Goal: Task Accomplishment & Management: Manage account settings

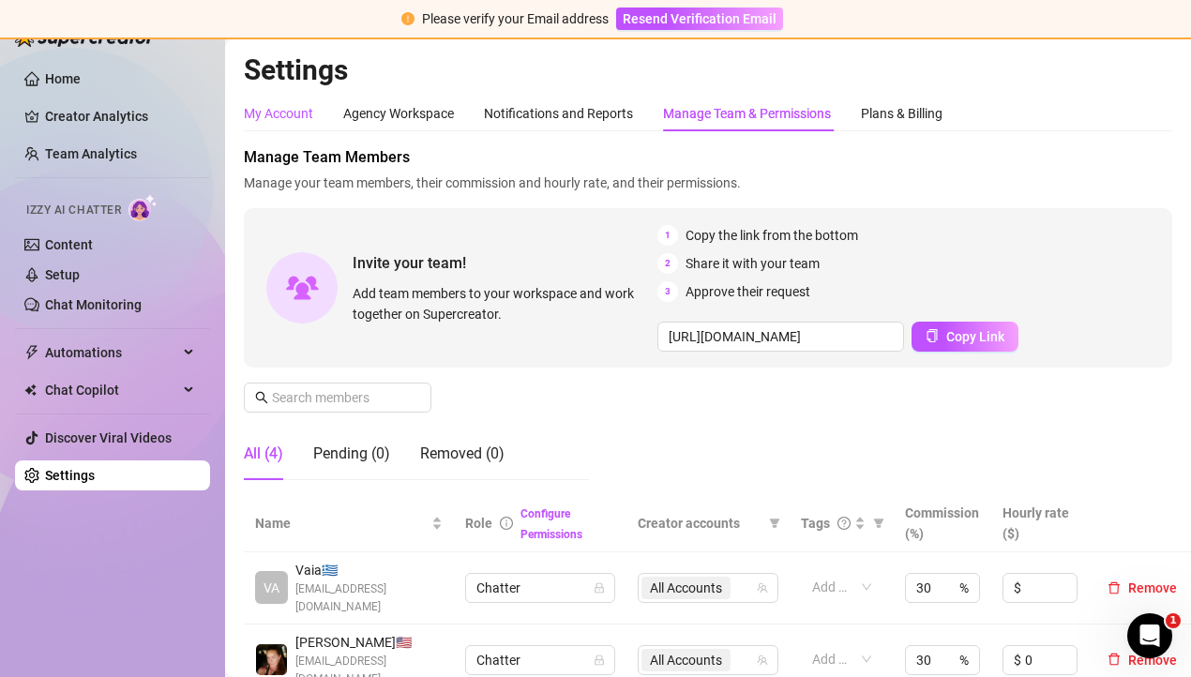
click at [291, 117] on div "My Account" at bounding box center [278, 113] width 69 height 21
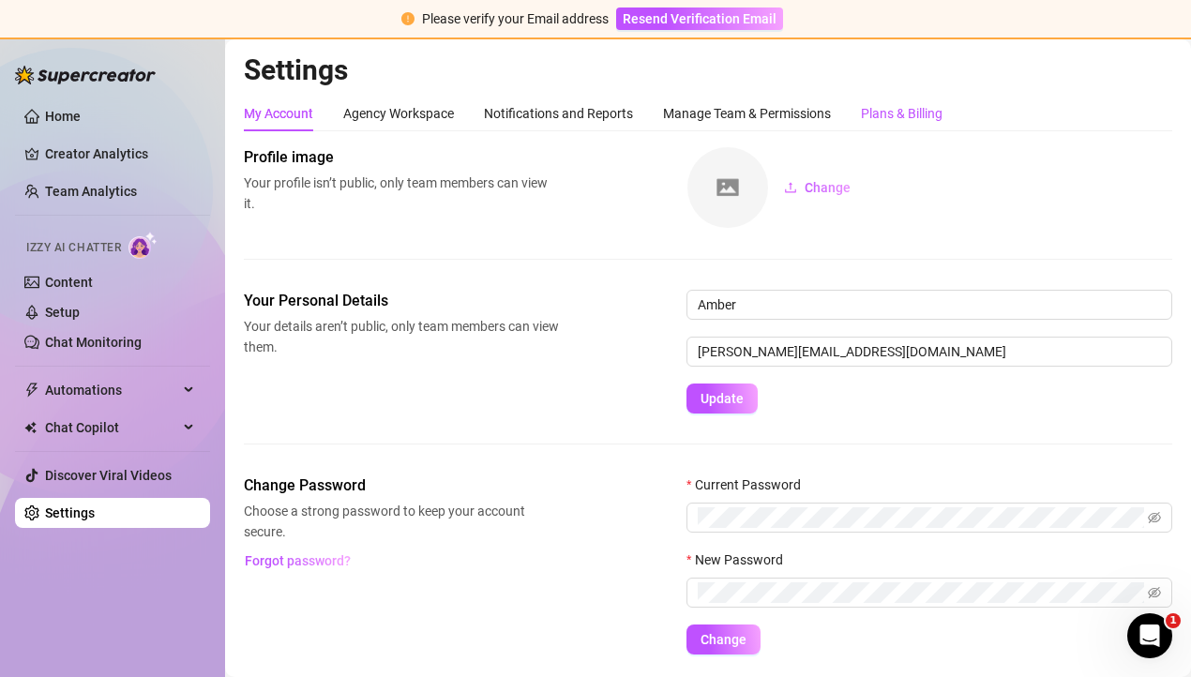
click at [907, 106] on div "Plans & Billing" at bounding box center [902, 113] width 82 height 21
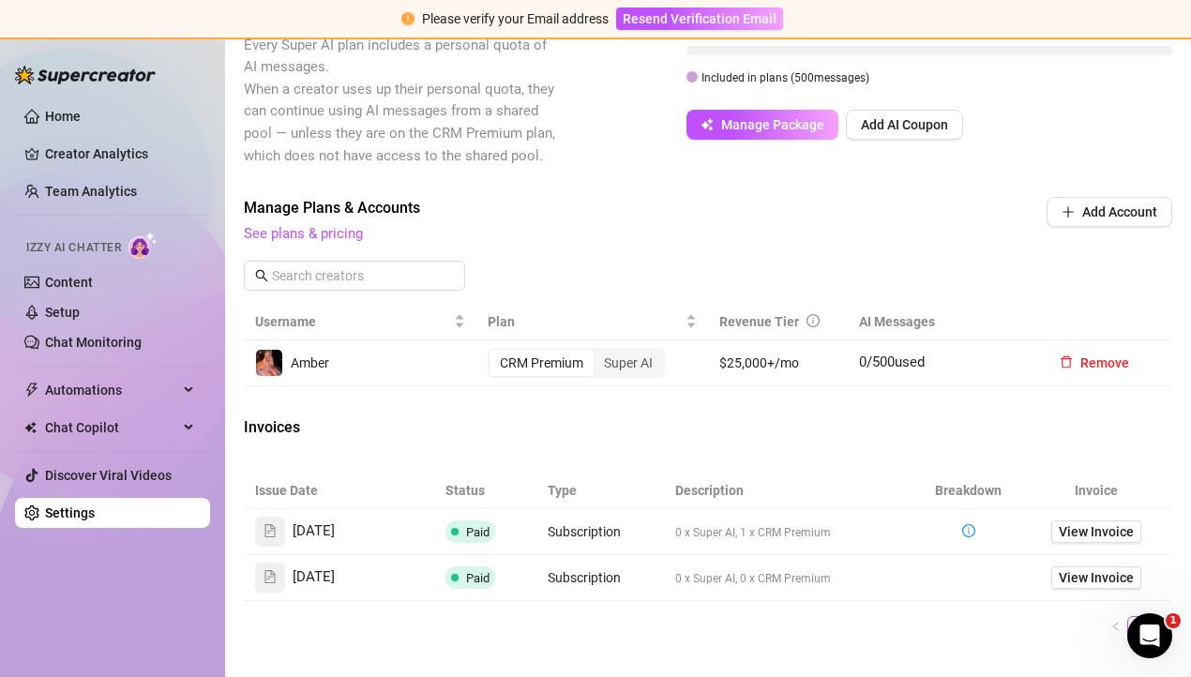
scroll to position [587, 0]
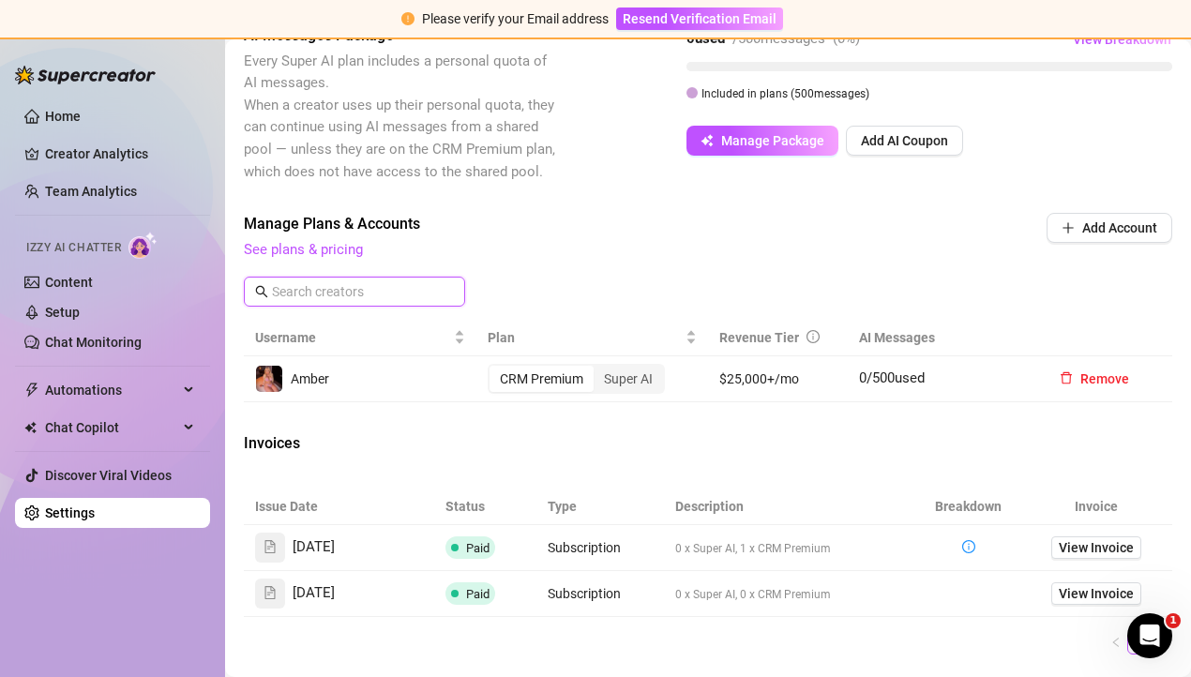
click at [347, 281] on input "text" at bounding box center [355, 291] width 167 height 21
click at [1072, 213] on button "Add Account" at bounding box center [1109, 228] width 126 height 30
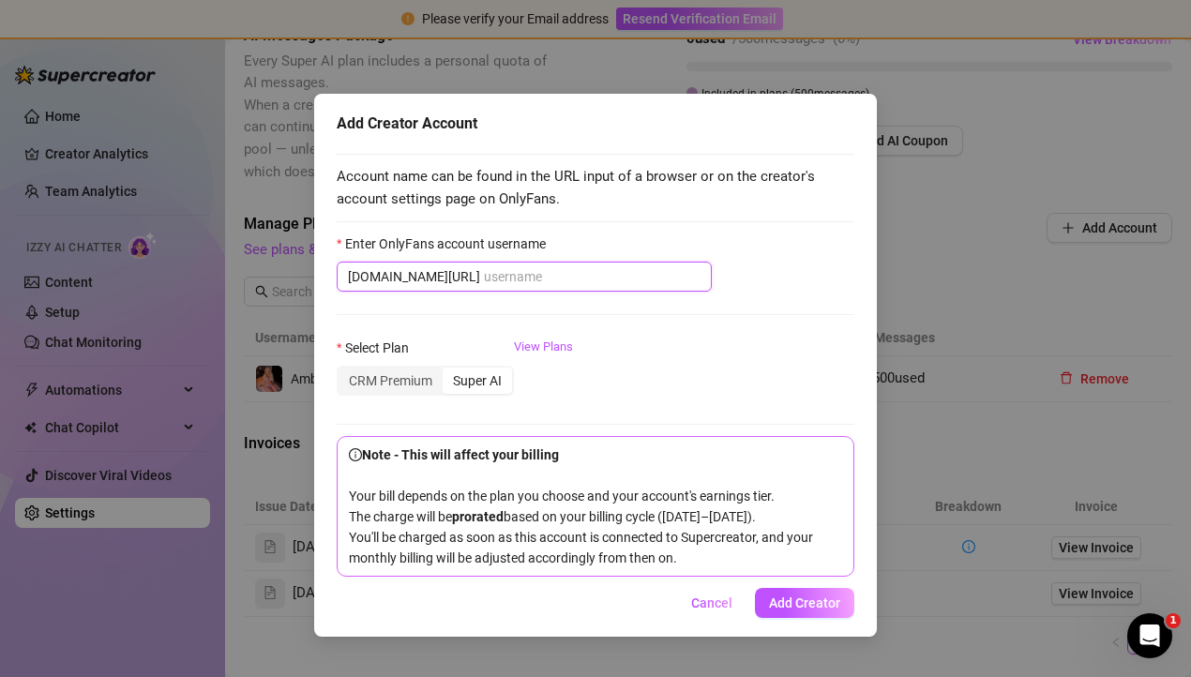
click at [512, 277] on input "Enter OnlyFans account username" at bounding box center [592, 276] width 217 height 21
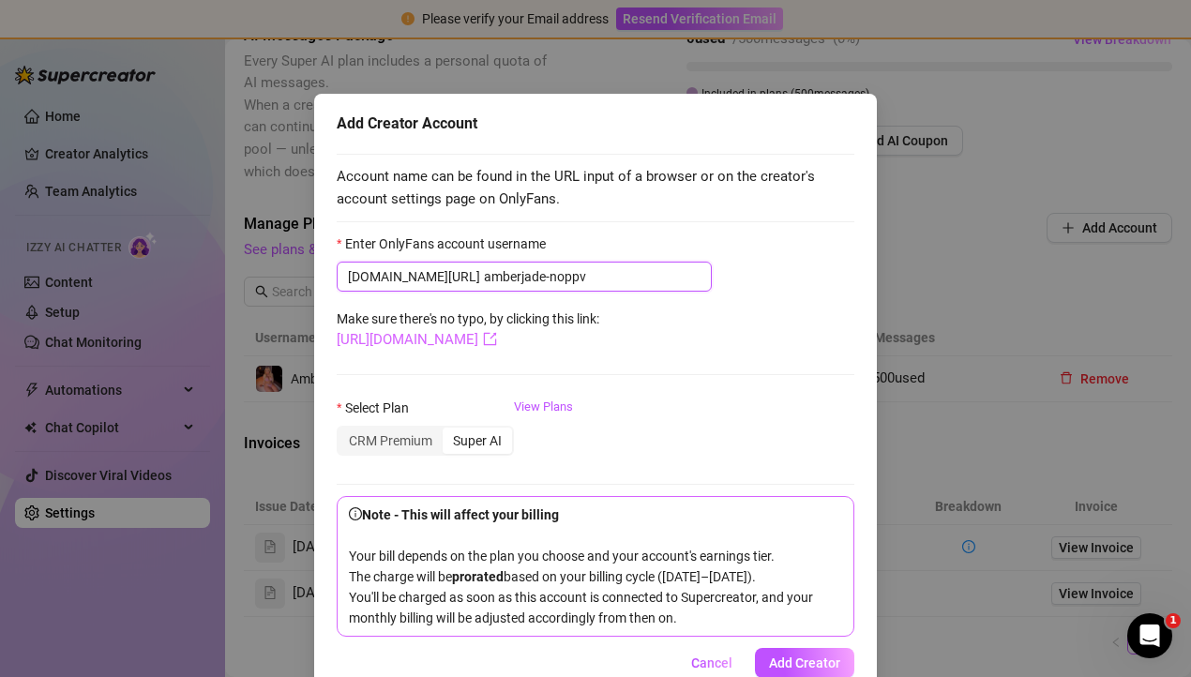
type input "amberjade-noppv"
click at [497, 346] on link "[URL][DOMAIN_NAME]" at bounding box center [417, 339] width 160 height 17
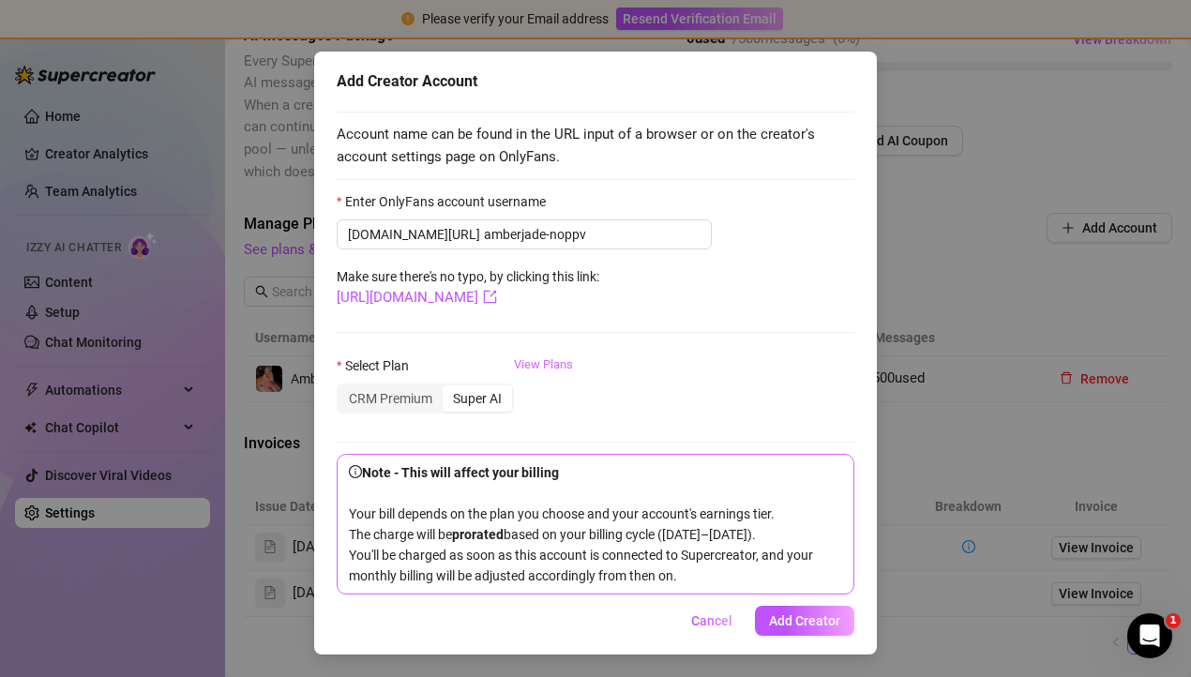
click at [565, 355] on link "View Plans" at bounding box center [543, 392] width 59 height 75
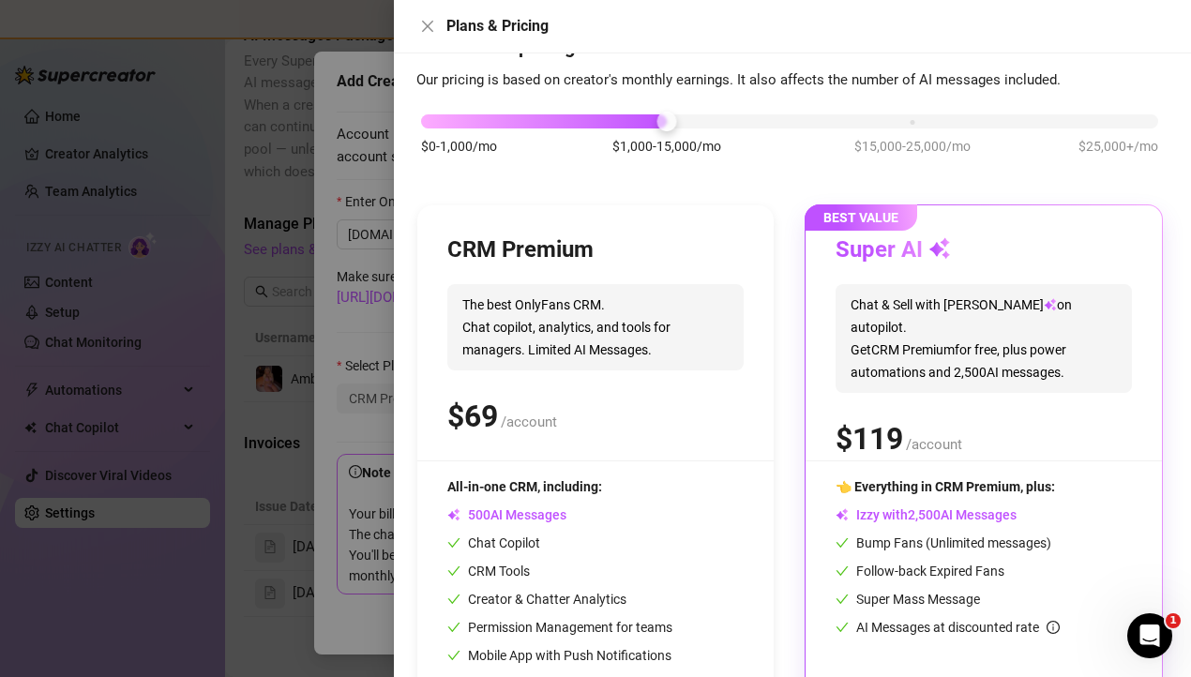
scroll to position [154, 0]
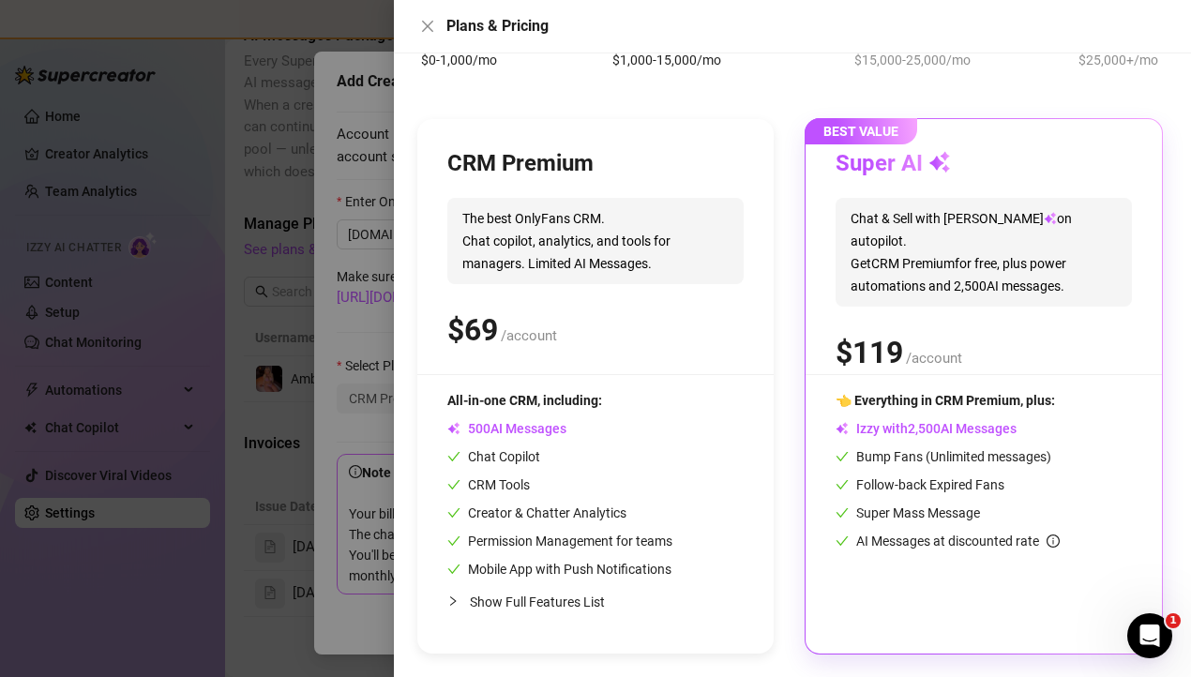
click at [335, 297] on div at bounding box center [595, 338] width 1191 height 677
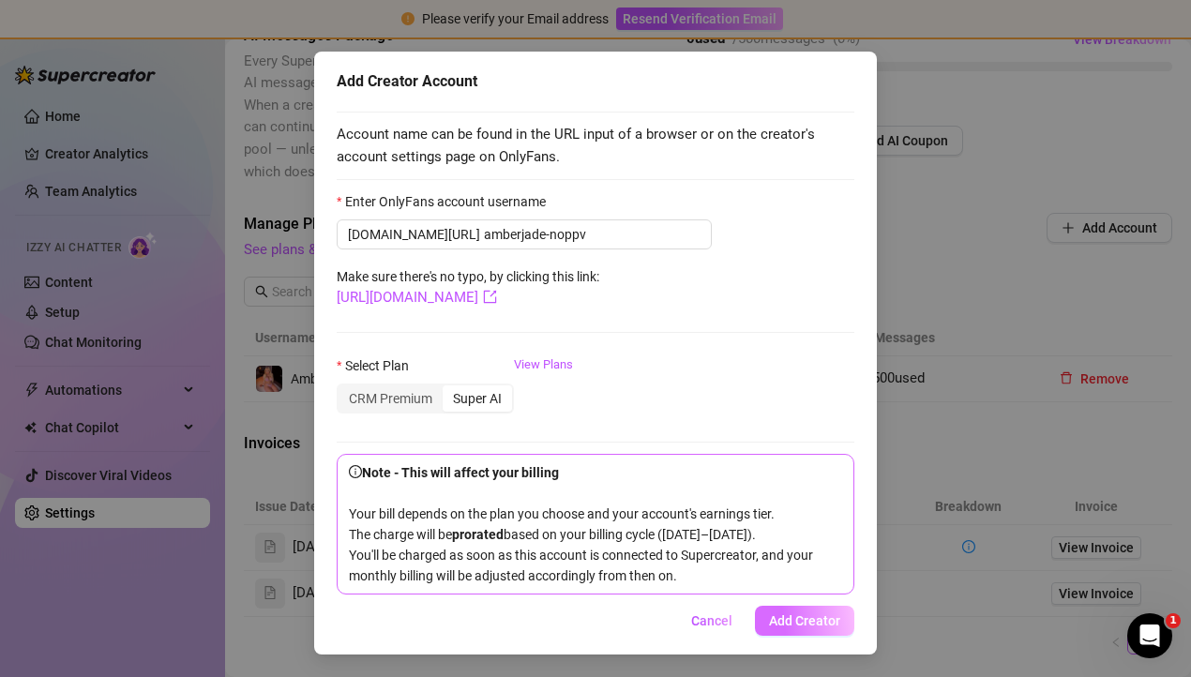
click at [816, 622] on span "Add Creator" at bounding box center [804, 620] width 71 height 15
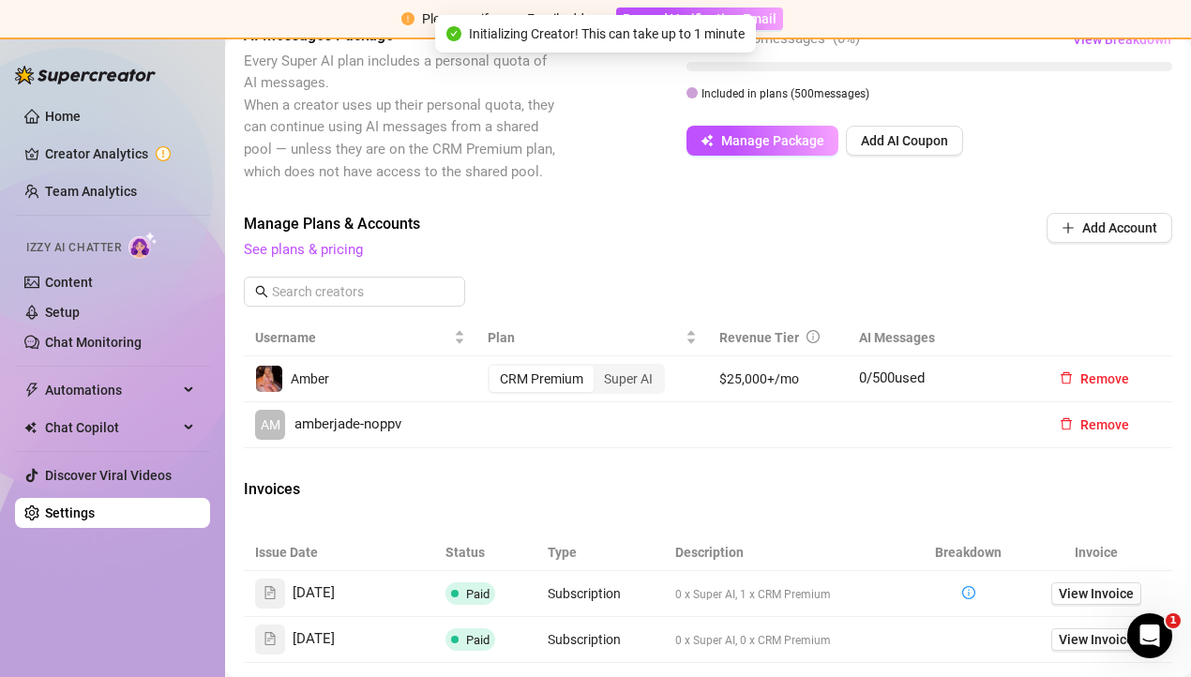
scroll to position [0, 0]
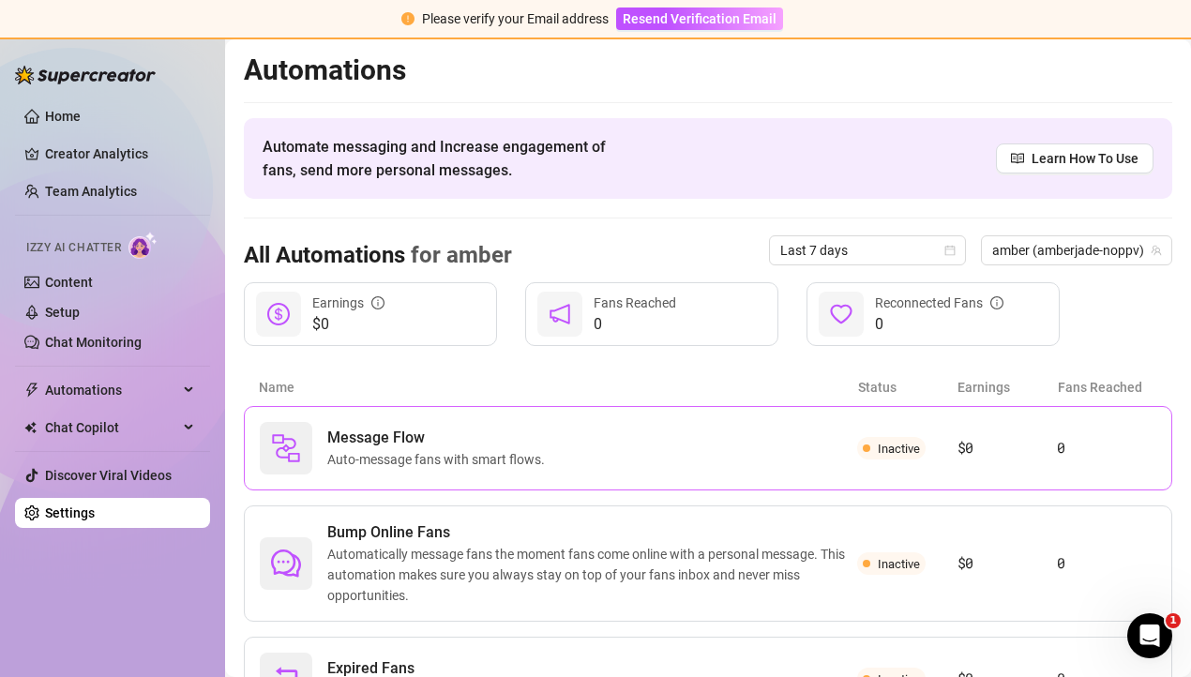
scroll to position [1, 0]
click at [68, 309] on link "Setup" at bounding box center [62, 312] width 35 height 15
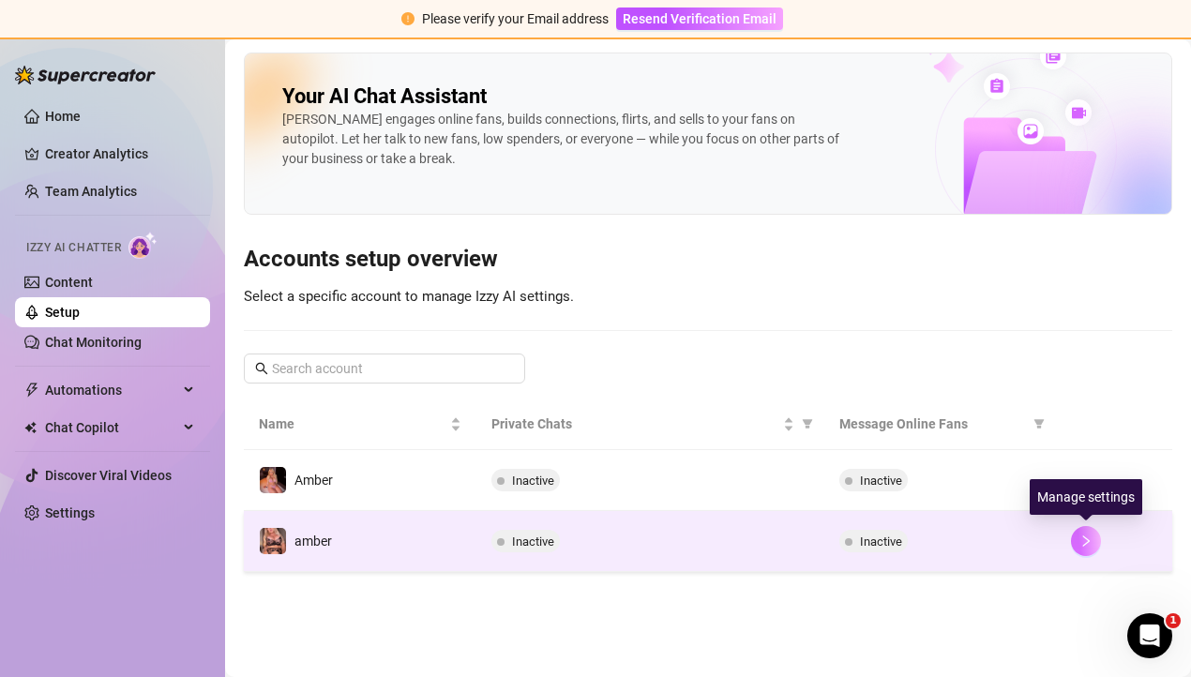
click at [1079, 543] on icon "right" at bounding box center [1085, 540] width 13 height 13
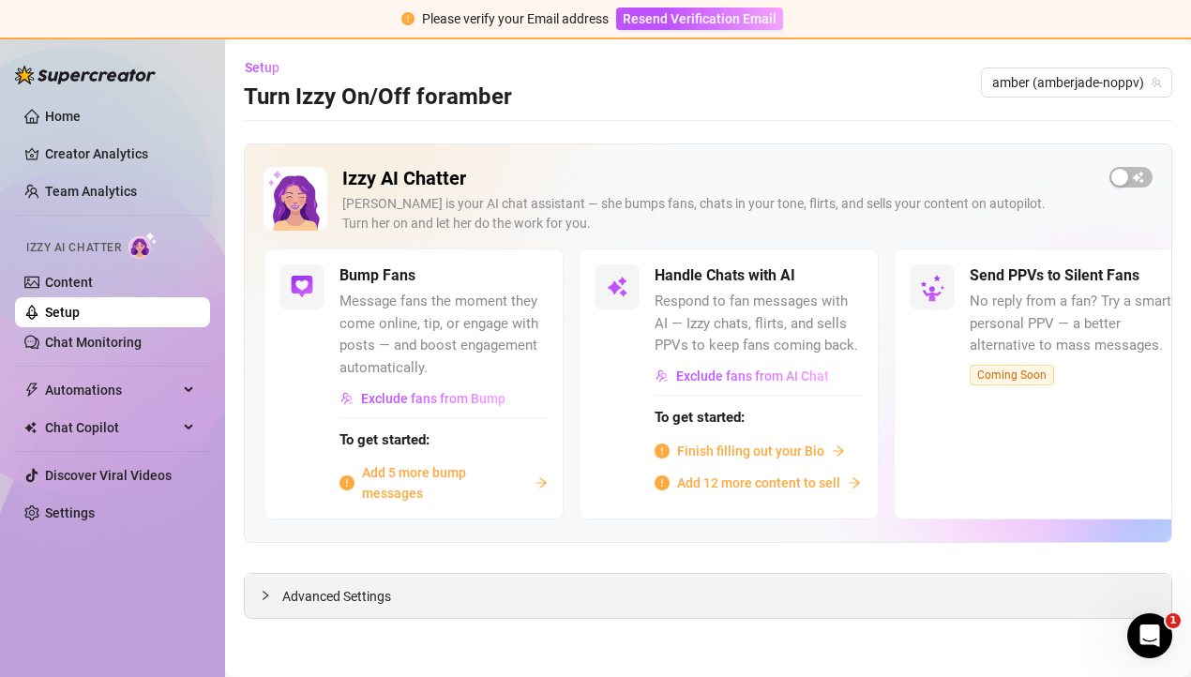
click at [322, 603] on span "Advanced Settings" at bounding box center [336, 596] width 109 height 21
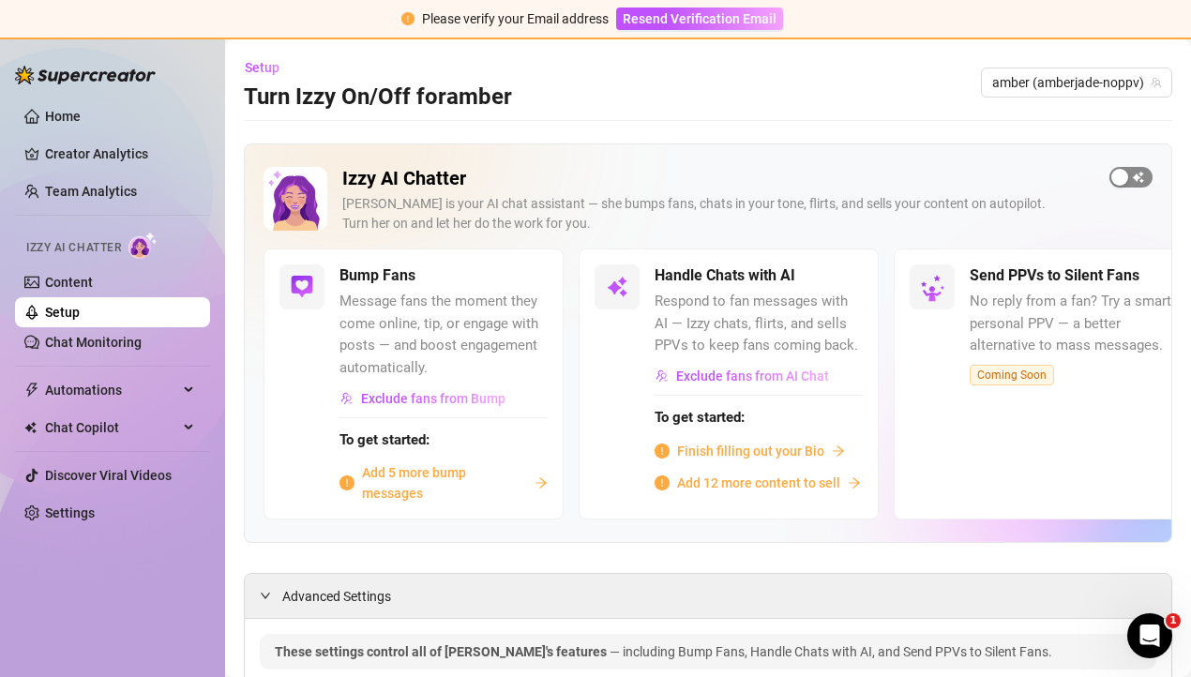
click at [1135, 168] on span "button" at bounding box center [1130, 177] width 43 height 21
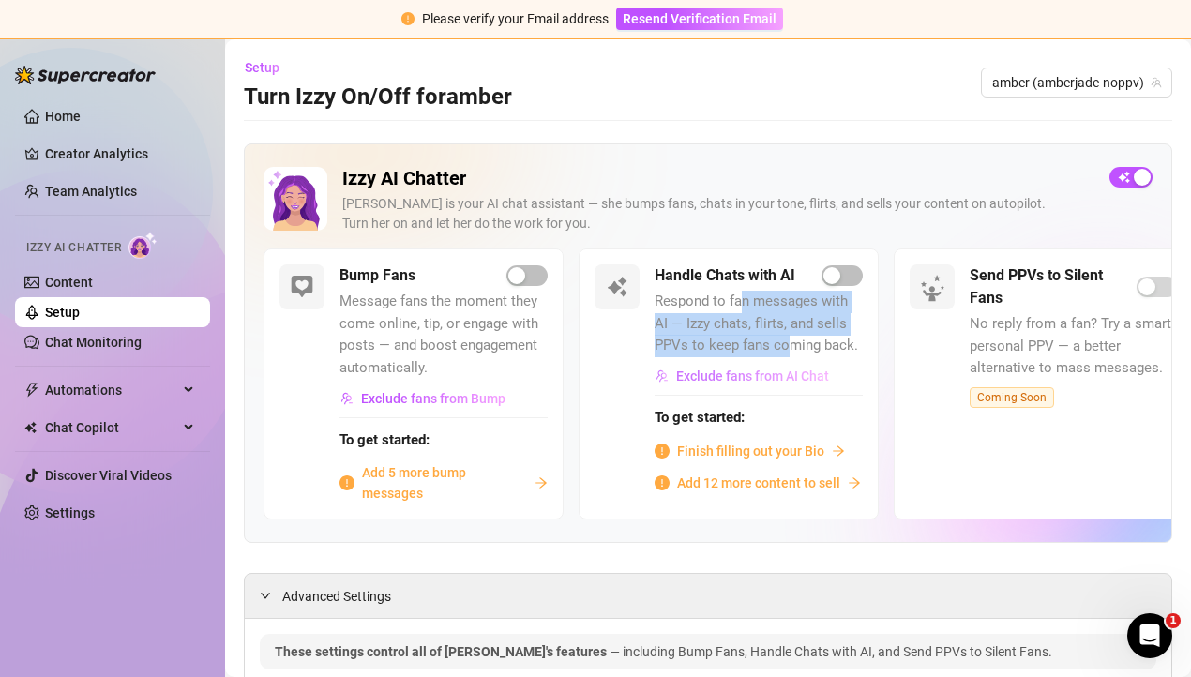
drag, startPoint x: 740, startPoint y: 306, endPoint x: 792, endPoint y: 361, distance: 76.3
click at [792, 361] on div "Handle Chats with AI Respond to fan messages with AI — Izzy chats, flirts, and …" at bounding box center [758, 378] width 208 height 228
click at [792, 361] on button "Exclude fans from AI Chat" at bounding box center [741, 376] width 175 height 30
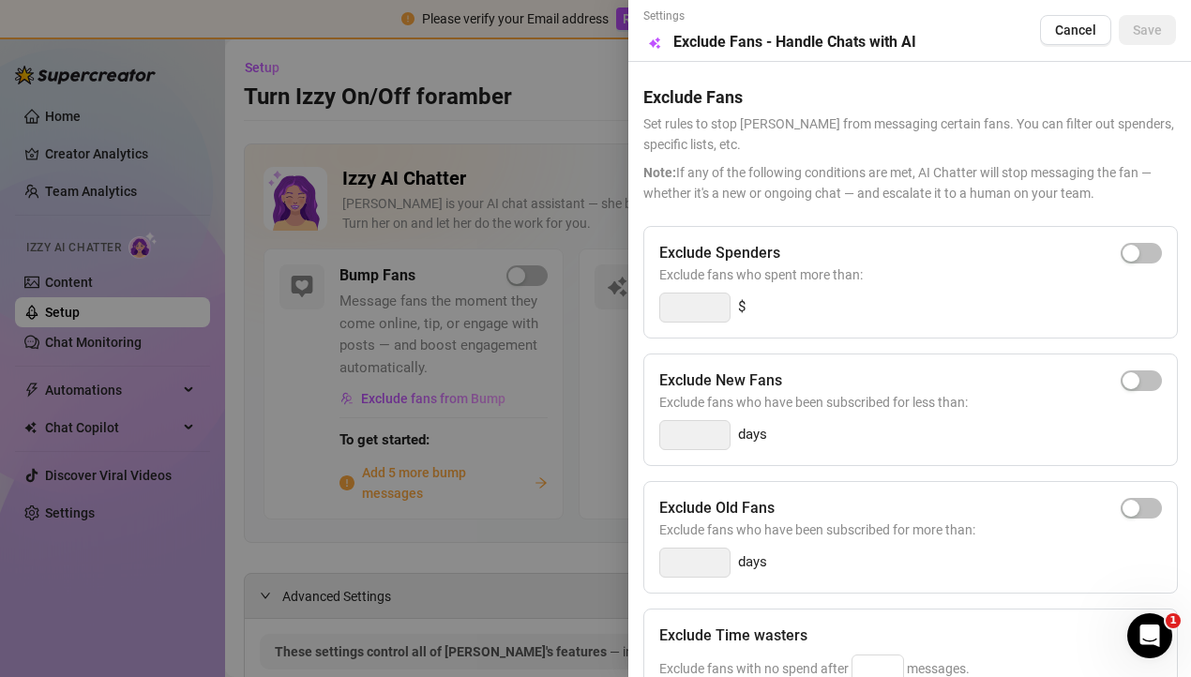
click at [553, 210] on div at bounding box center [595, 338] width 1191 height 677
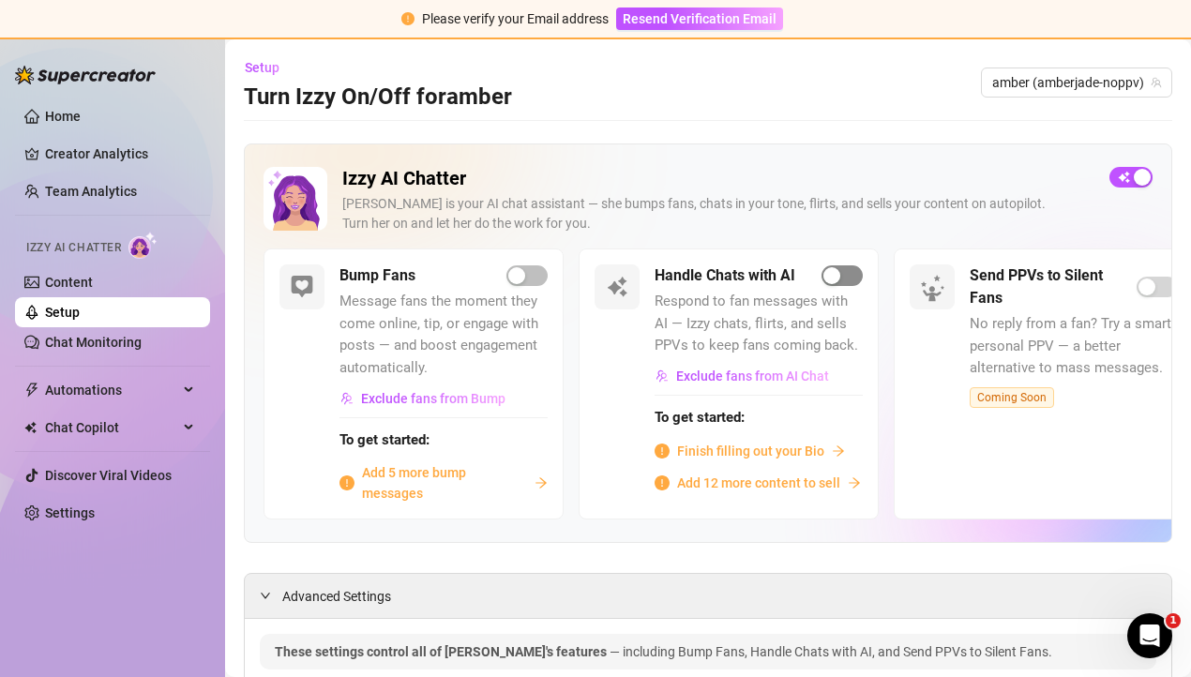
click at [831, 276] on div "button" at bounding box center [831, 275] width 17 height 17
click at [751, 447] on span "Finish filling out your Bio" at bounding box center [750, 451] width 147 height 21
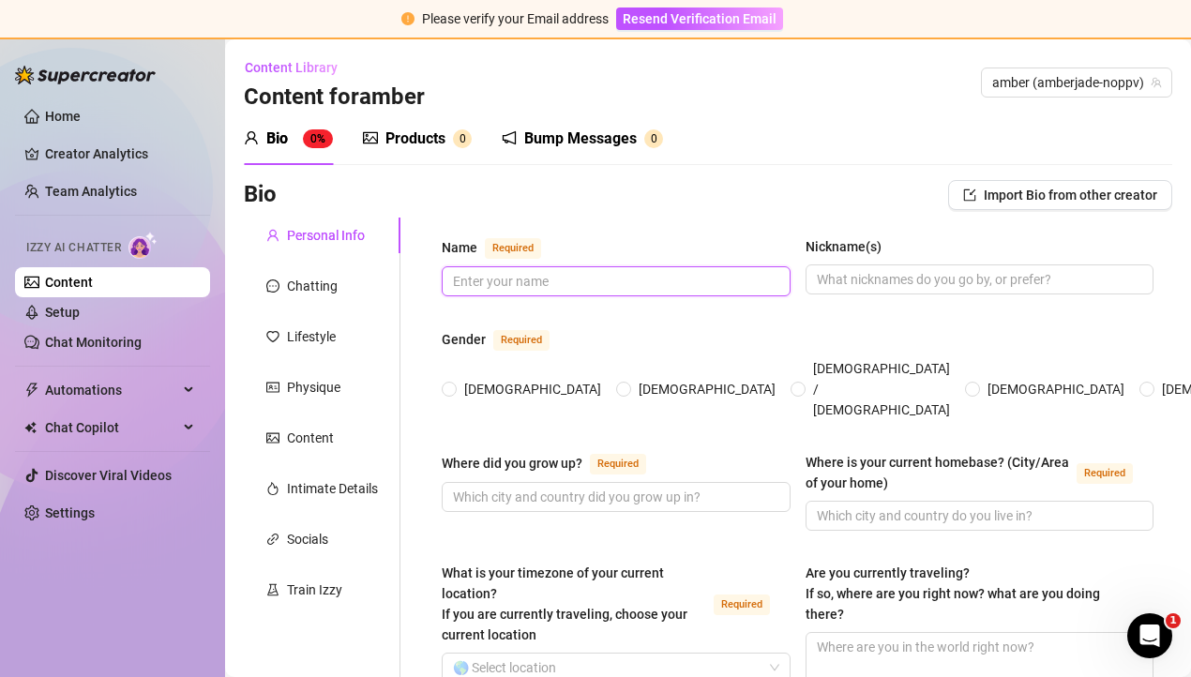
click at [665, 280] on input "Name Required" at bounding box center [614, 281] width 323 height 21
type input "Amber"
click at [959, 270] on input "Nickname(s)" at bounding box center [978, 279] width 323 height 21
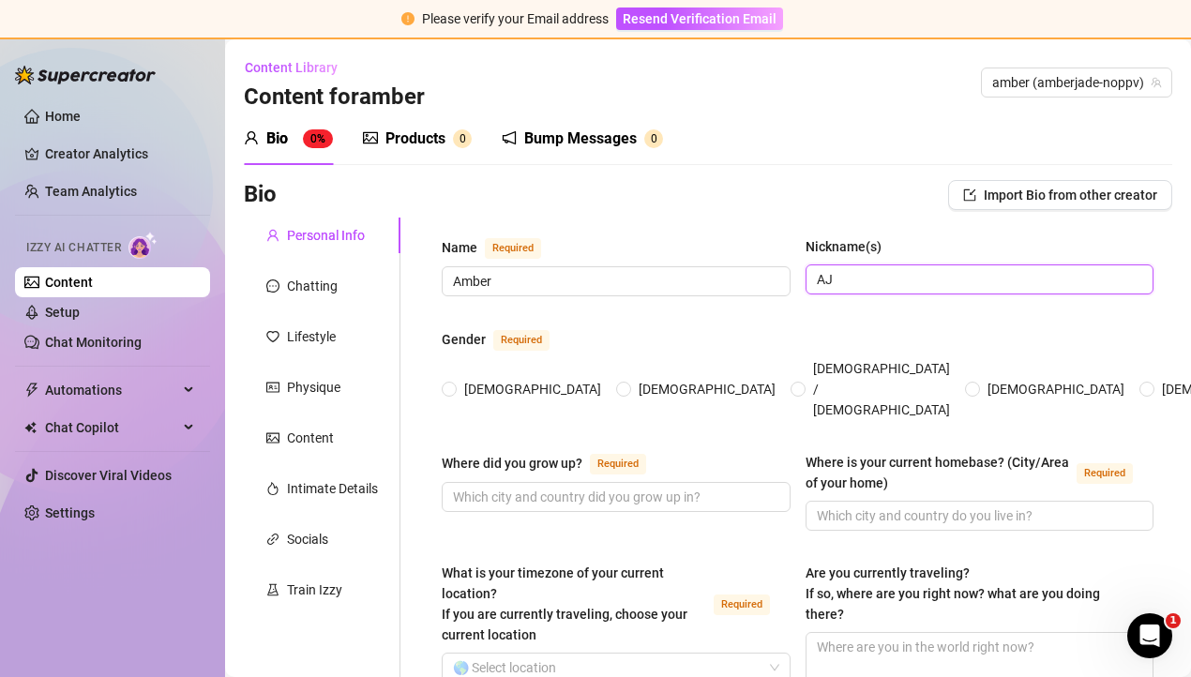
type input "AJ"
click at [480, 379] on span "[DEMOGRAPHIC_DATA]" at bounding box center [533, 389] width 152 height 21
click at [454, 384] on input "[DEMOGRAPHIC_DATA]" at bounding box center [450, 390] width 8 height 12
radio input "true"
click at [519, 487] on input "Where did you grow up? Required" at bounding box center [614, 497] width 323 height 21
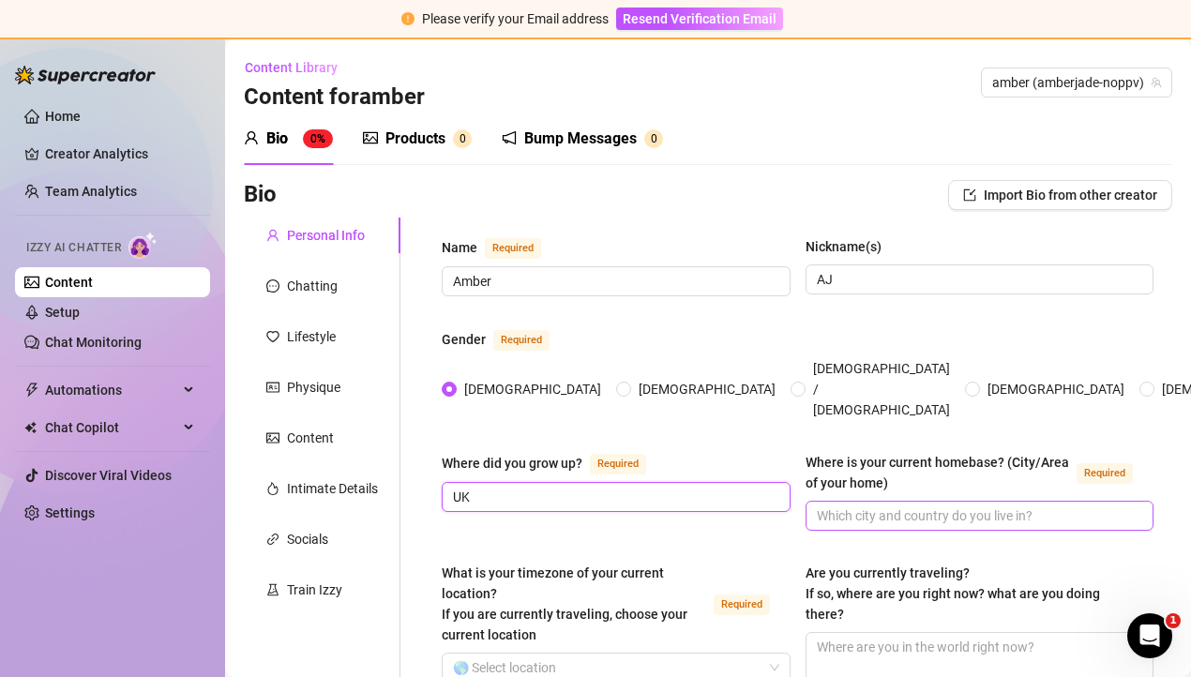
type input "UK"
click at [886, 505] on input "Where is your current homebase? (City/Area of your home) Required" at bounding box center [978, 515] width 323 height 21
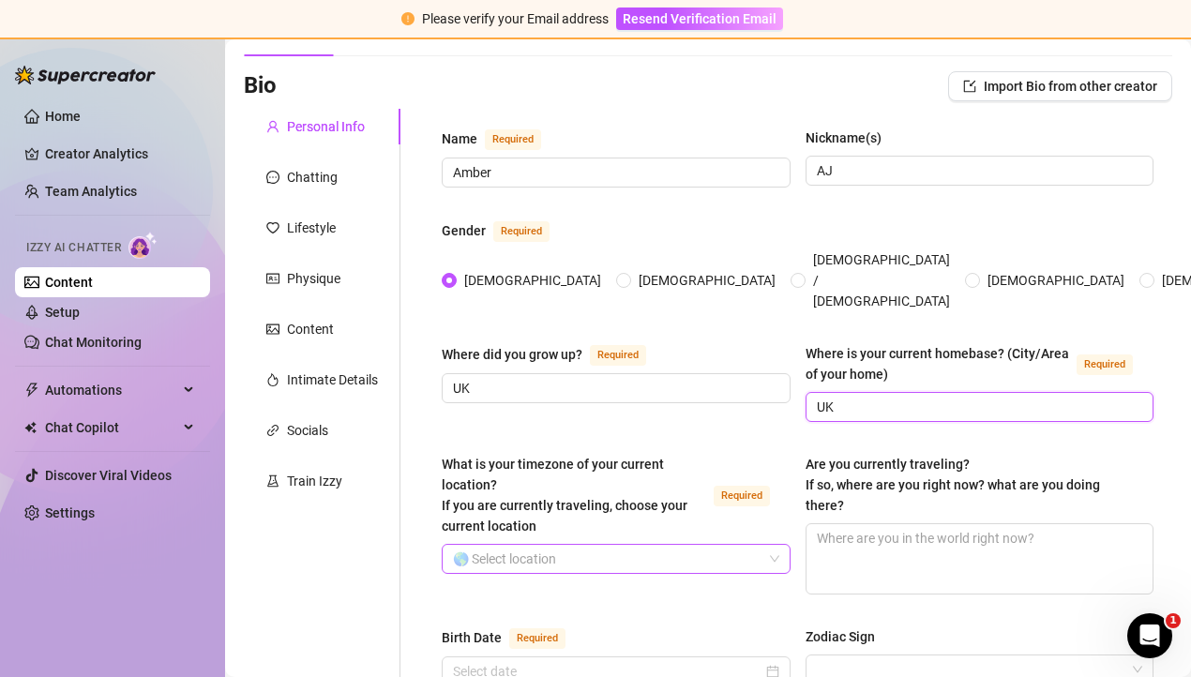
type input "UK"
click at [607, 545] on input "What is your timezone of your current location? If you are currently traveling,…" at bounding box center [607, 559] width 309 height 28
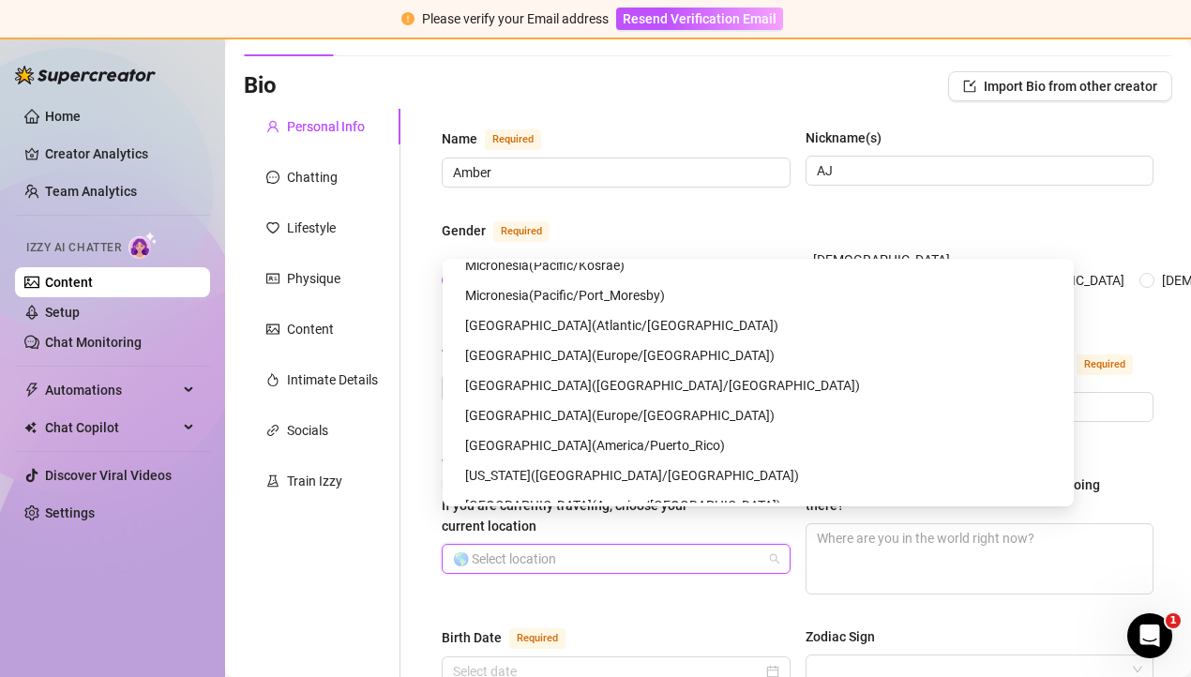
scroll to position [3435, 0]
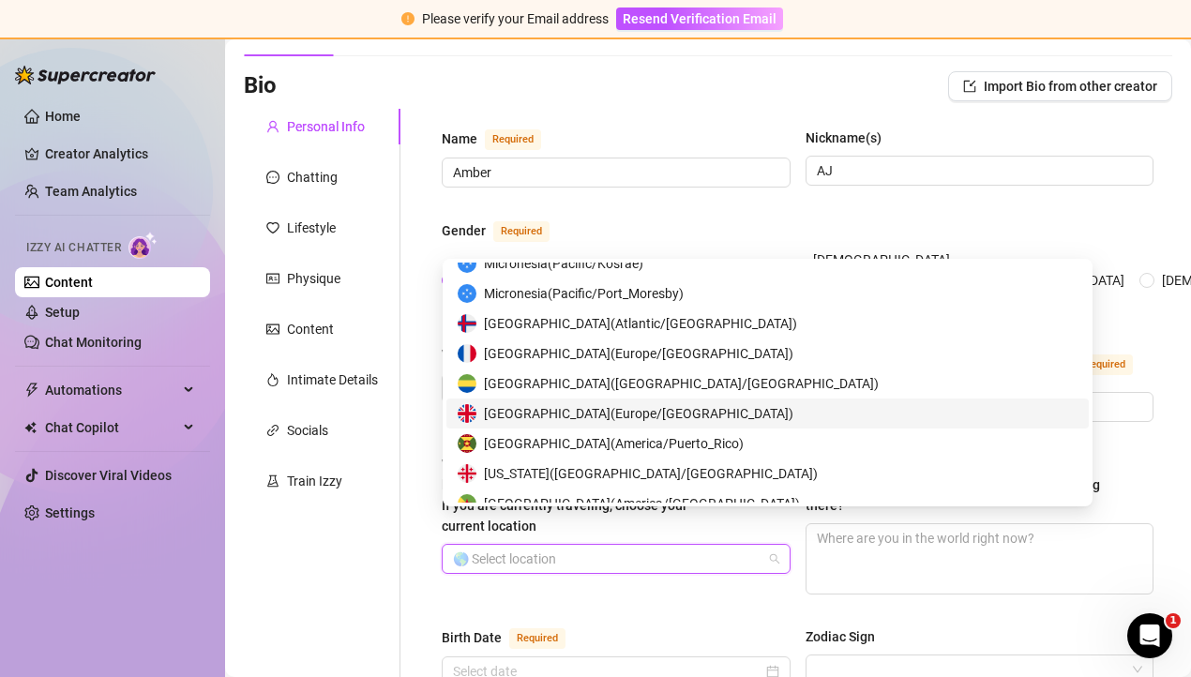
click at [554, 409] on span "[GEOGRAPHIC_DATA] ( [GEOGRAPHIC_DATA]/[GEOGRAPHIC_DATA] )" at bounding box center [638, 413] width 309 height 21
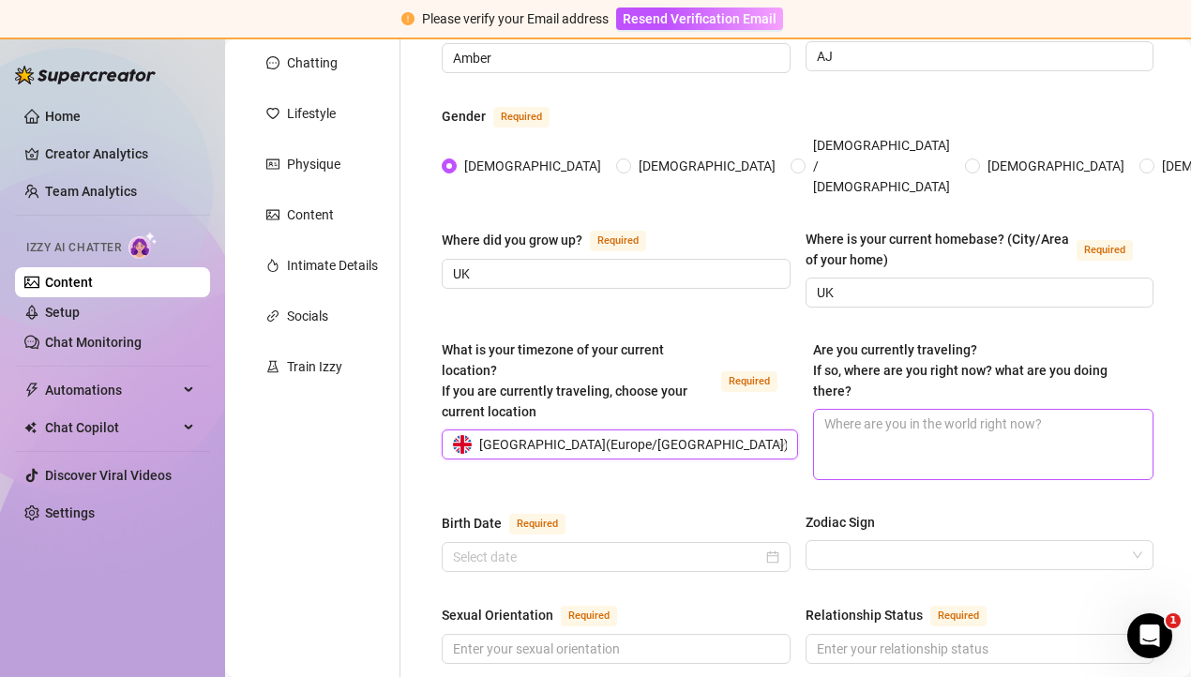
scroll to position [224, 0]
click at [699, 546] on input "Birth Date Required" at bounding box center [607, 556] width 309 height 21
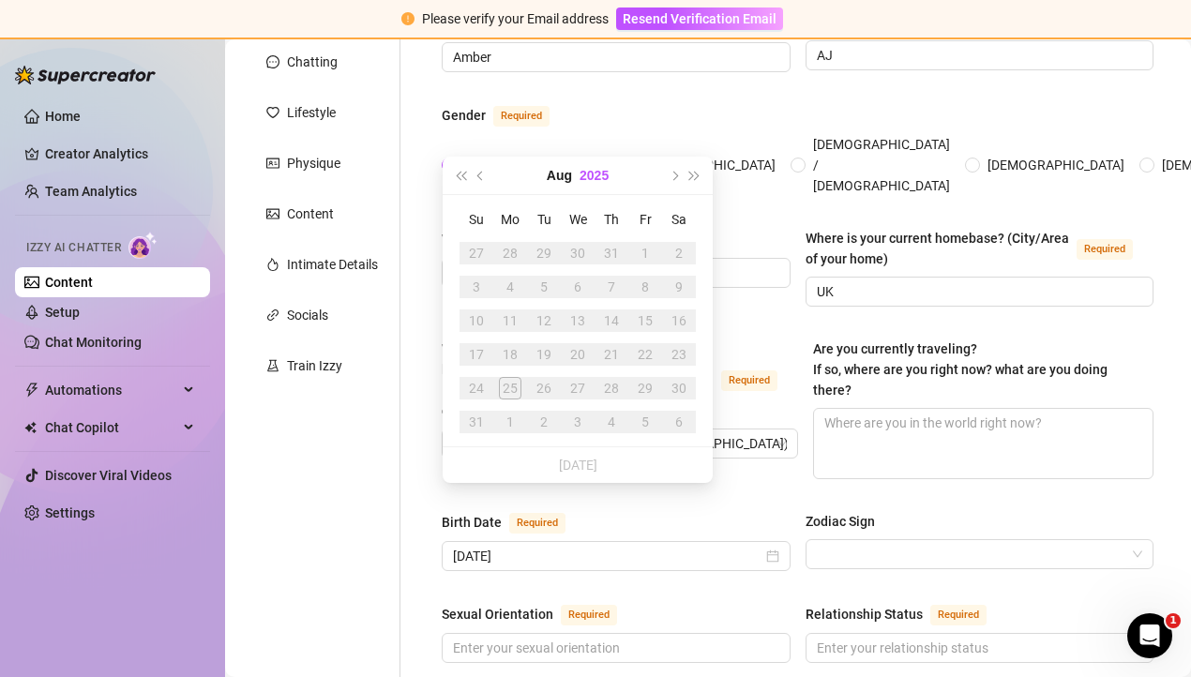
click at [592, 166] on button "2025" at bounding box center [593, 176] width 29 height 38
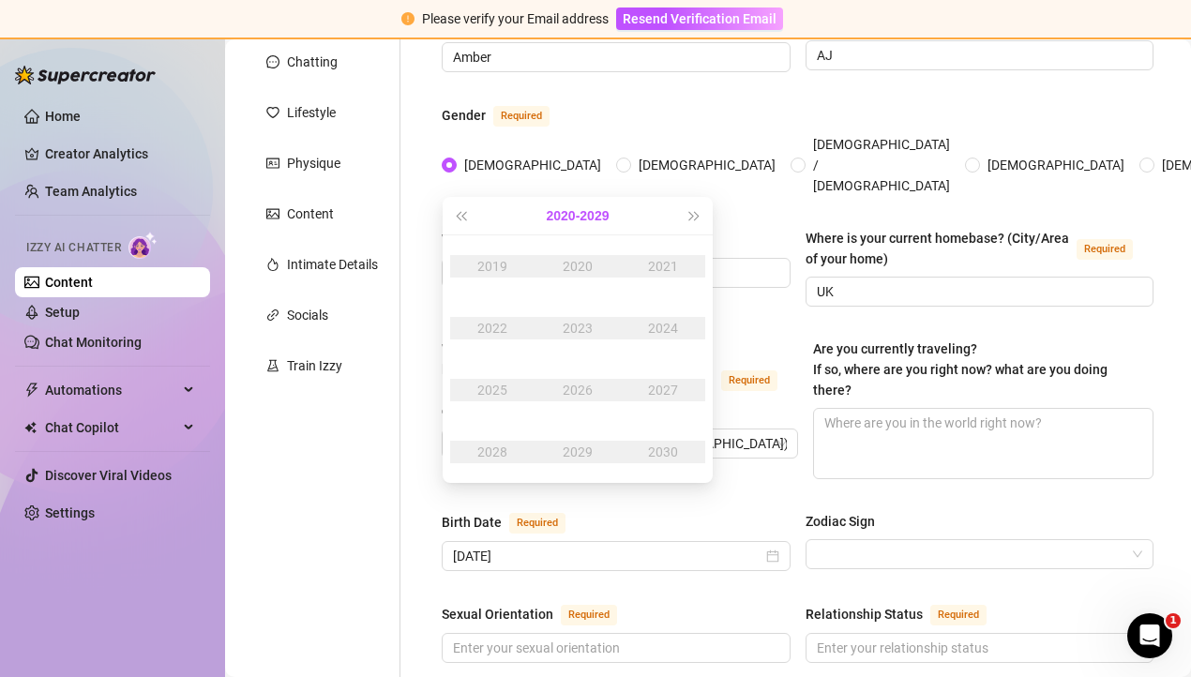
click at [567, 216] on button "[DATE] - [DATE]" at bounding box center [578, 216] width 63 height 38
type input "[DATE]"
click at [483, 265] on div "[DATE]-[DATE]" at bounding box center [488, 266] width 88 height 23
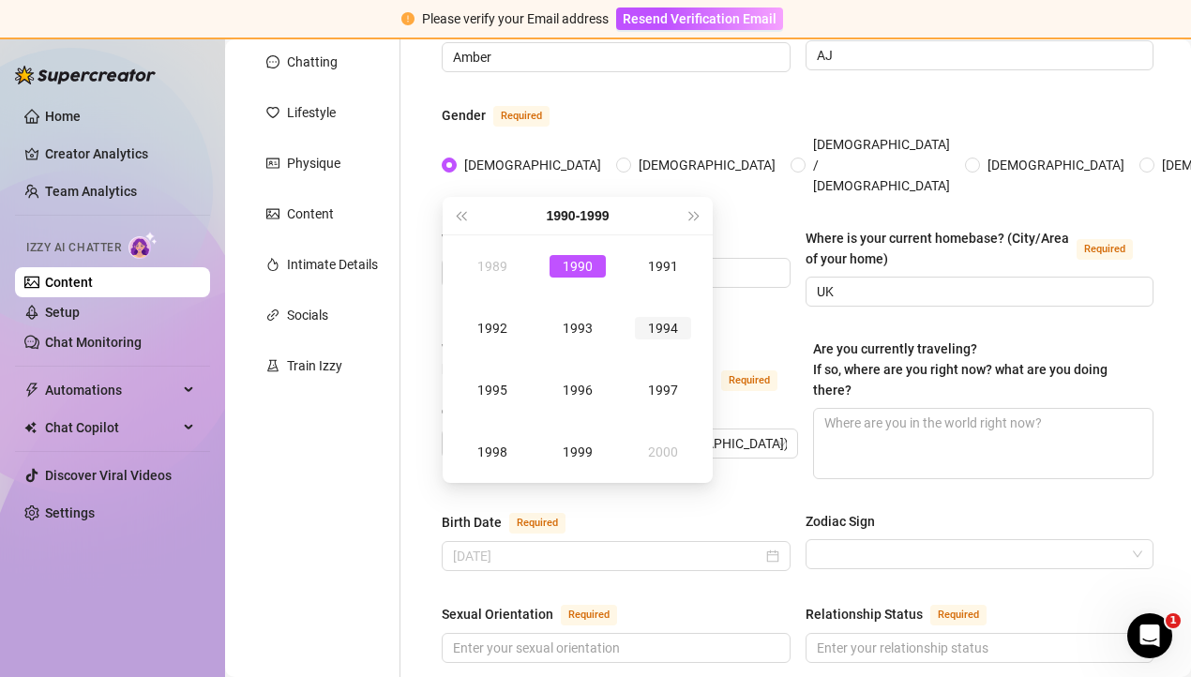
click at [669, 325] on div "1994" at bounding box center [663, 328] width 56 height 23
click at [669, 459] on div "Dec" at bounding box center [663, 452] width 56 height 23
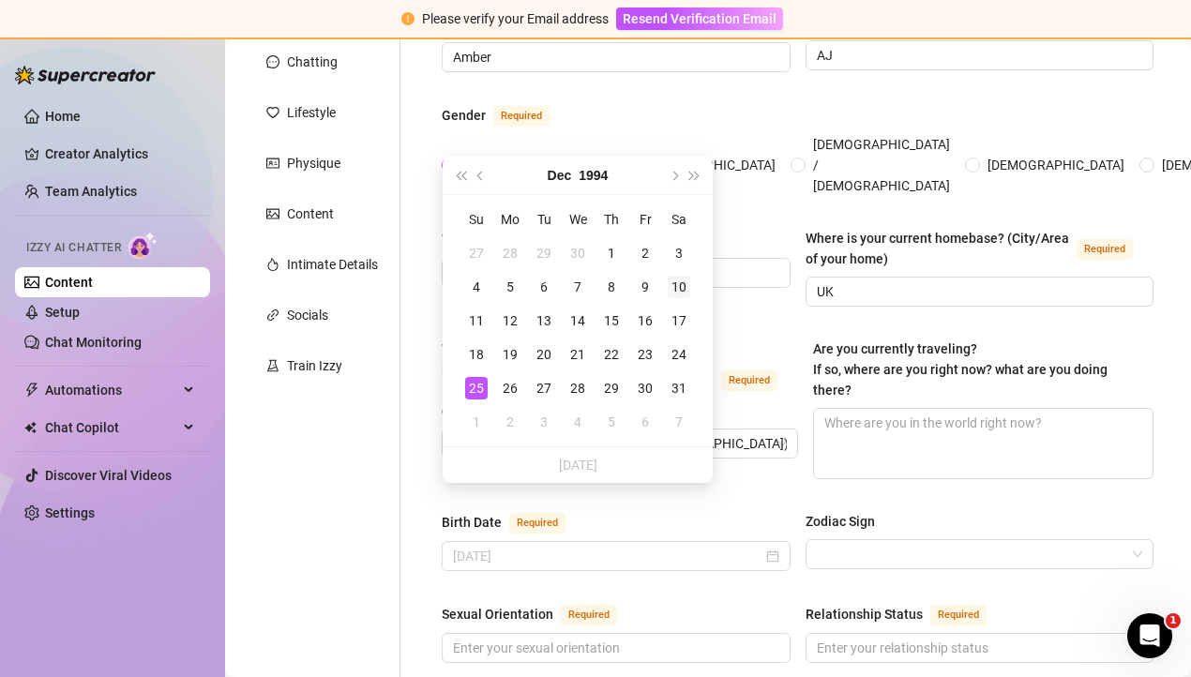
type input "[DATE]"
click at [683, 283] on div "10" at bounding box center [679, 287] width 23 height 23
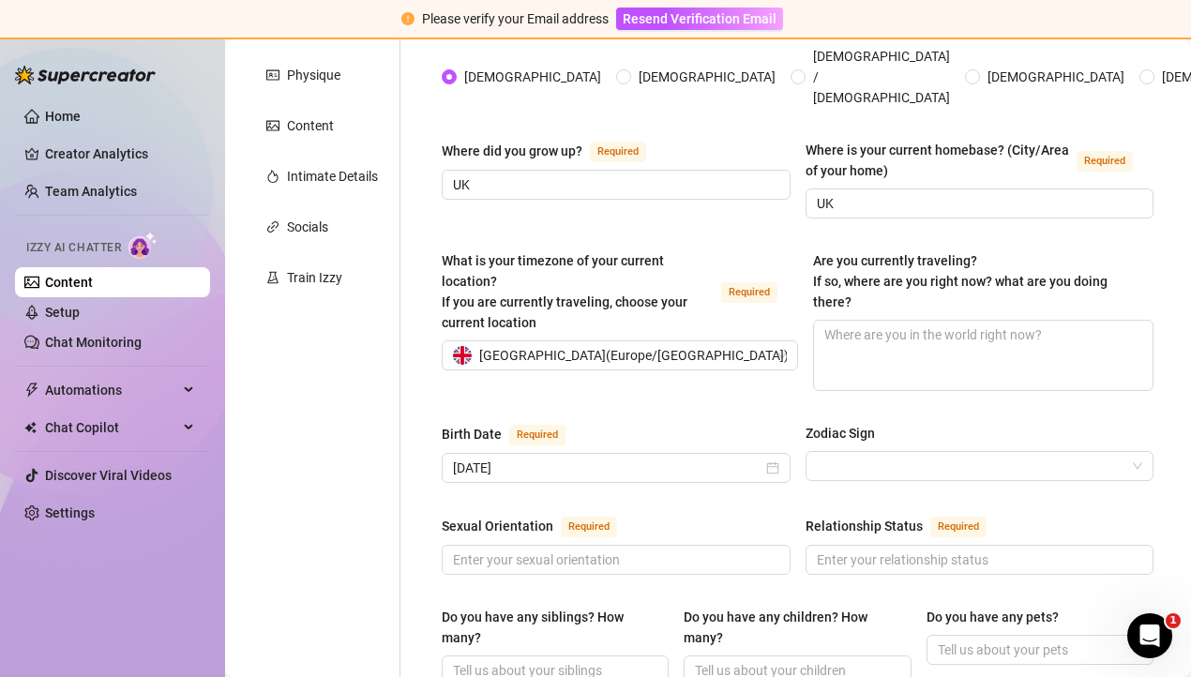
scroll to position [323, 0]
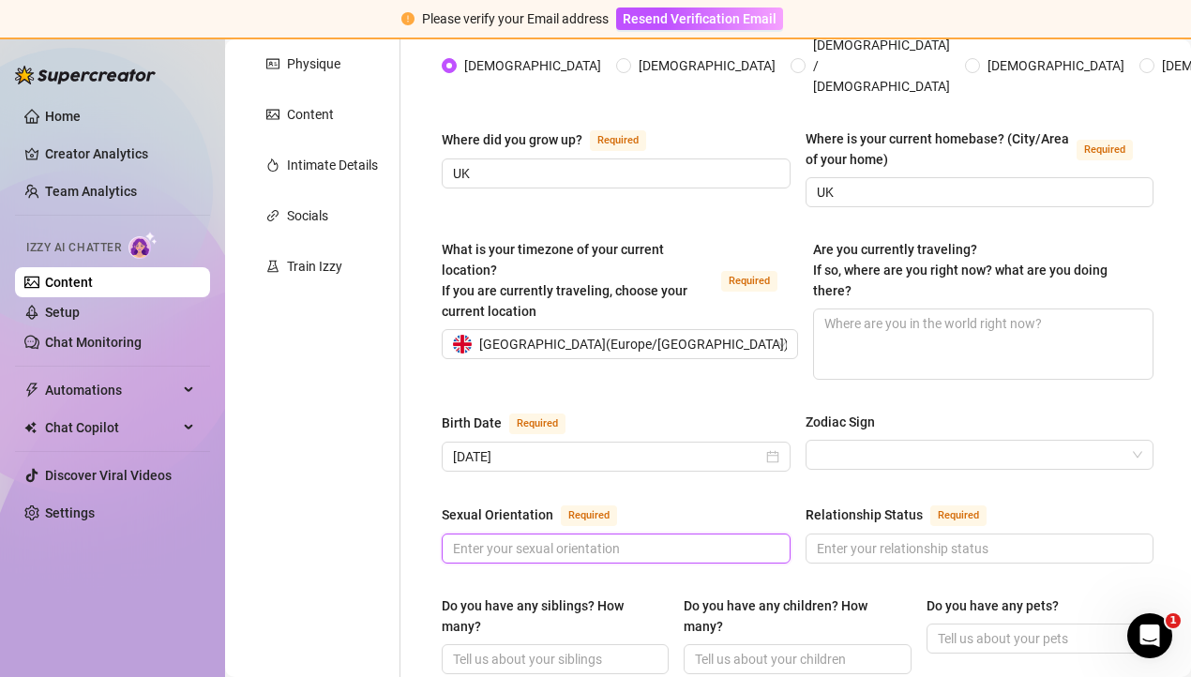
click at [636, 538] on input "Sexual Orientation Required" at bounding box center [614, 548] width 323 height 21
type input "straight"
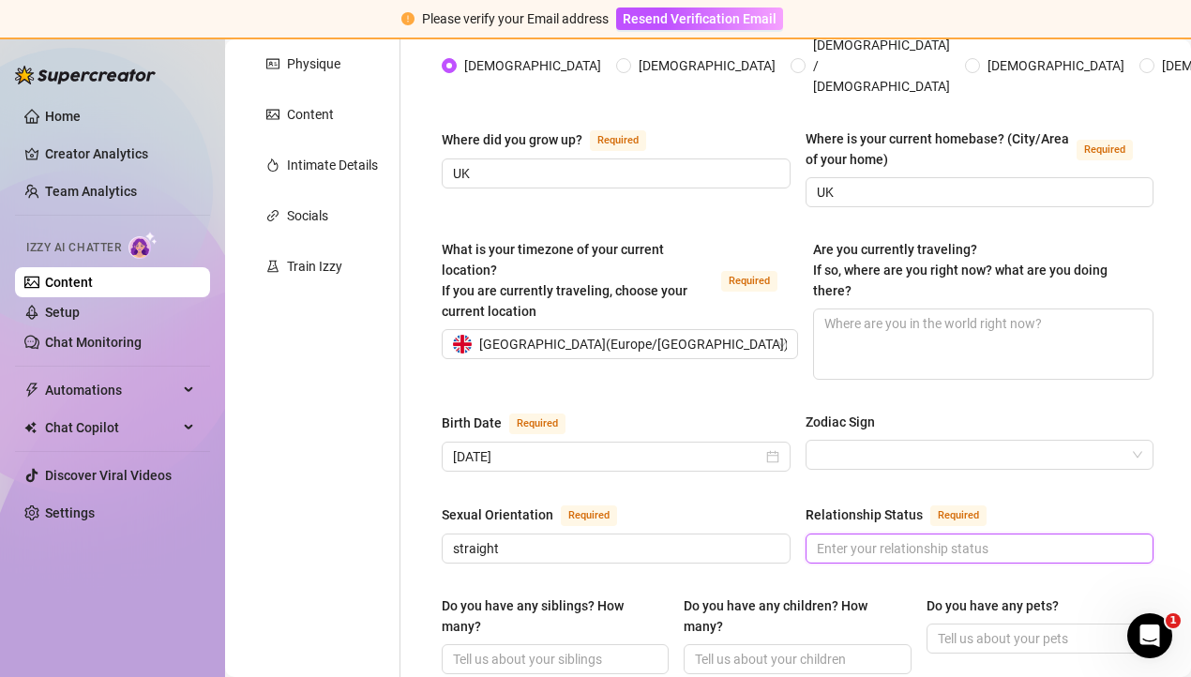
click at [885, 538] on input "Relationship Status Required" at bounding box center [978, 548] width 323 height 21
type input "dont wish to share personal info"
click at [610, 521] on div "Sexual Orientation Required [DEMOGRAPHIC_DATA] Relationship Status Required don…" at bounding box center [798, 542] width 712 height 77
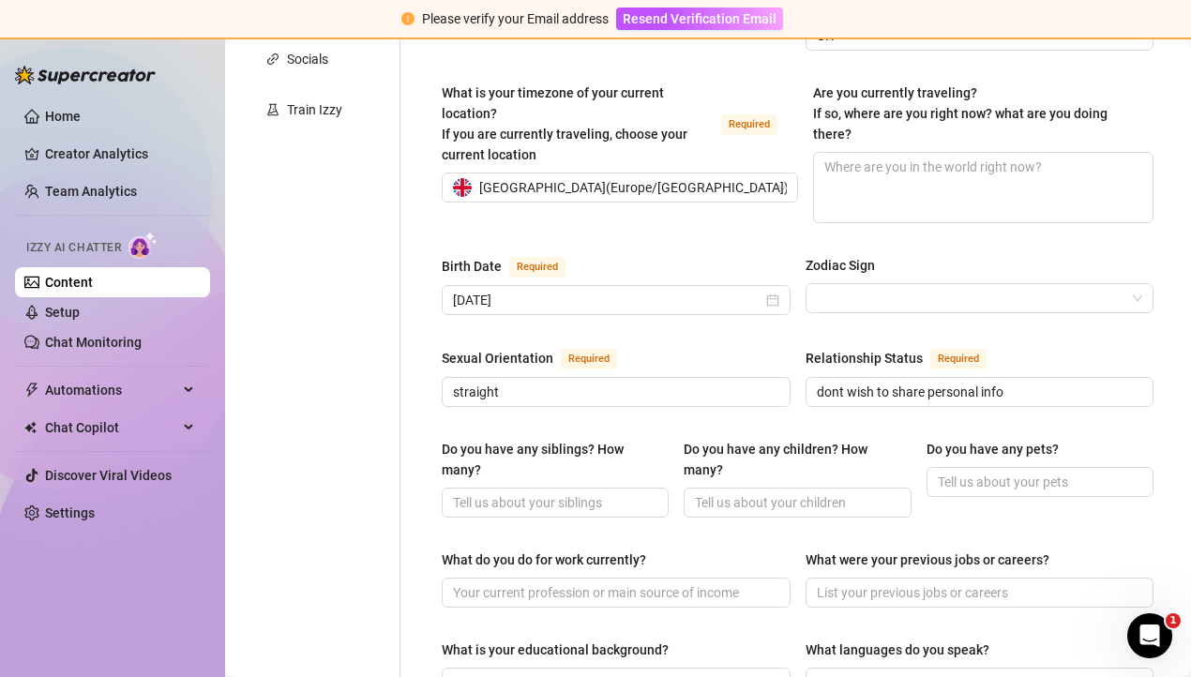
scroll to position [566, 0]
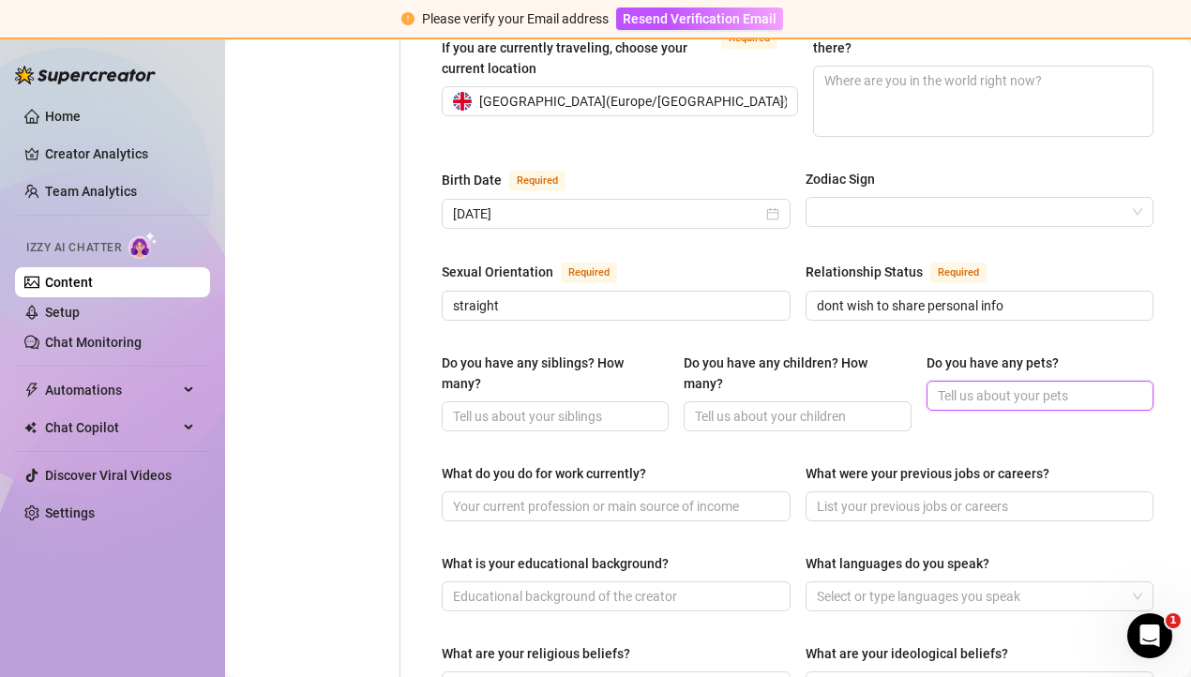
click at [1062, 385] on input "Do you have any pets?" at bounding box center [1038, 395] width 201 height 21
type input "4 - 2 dogs and 2 cats"
click at [640, 496] on input "What do you do for work currently?" at bounding box center [614, 506] width 323 height 21
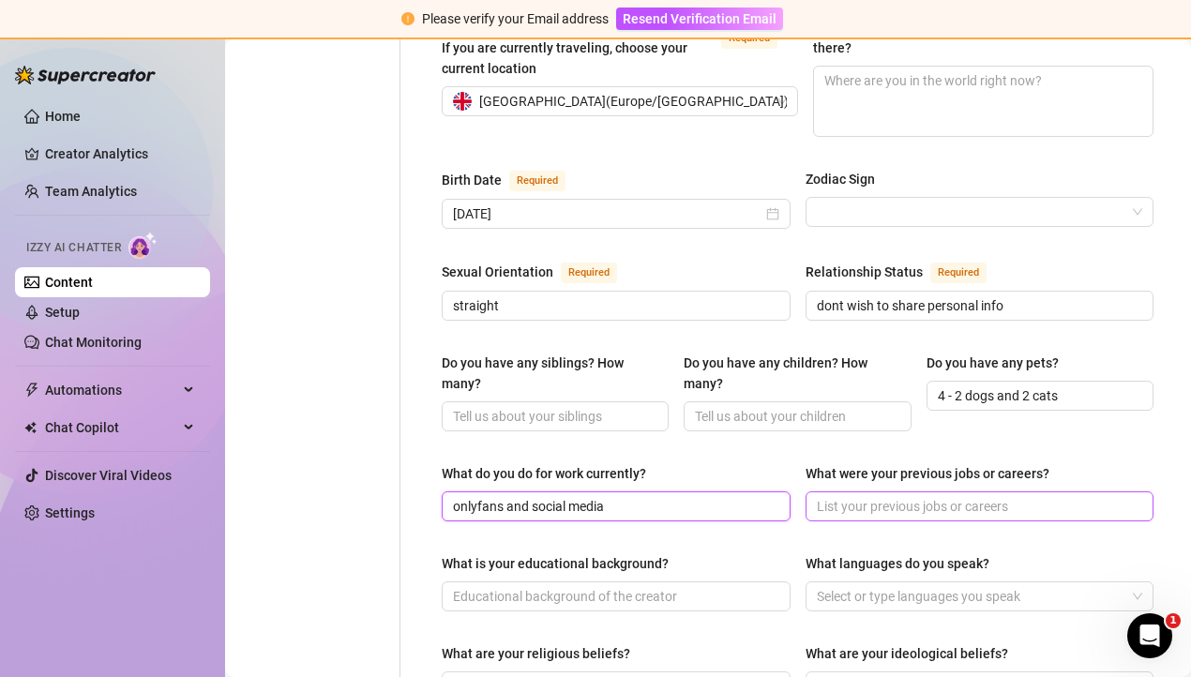
type input "onlyfans and social media"
click at [867, 496] on input "What were your previous jobs or careers?" at bounding box center [978, 506] width 323 height 21
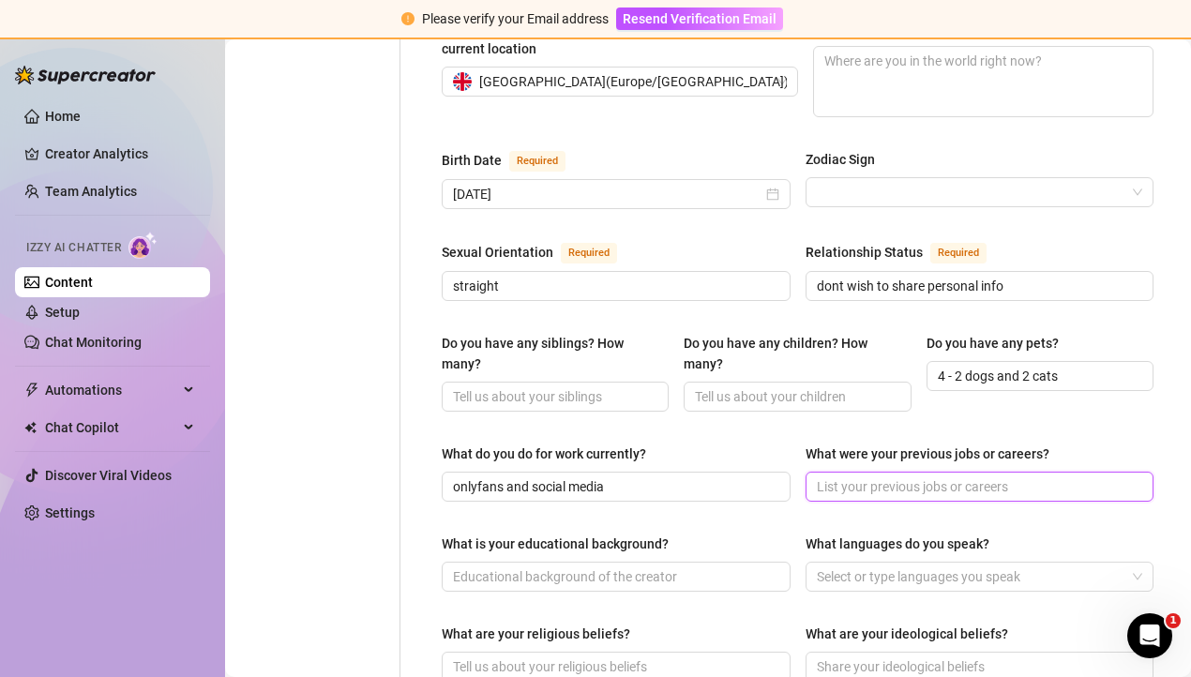
scroll to position [592, 0]
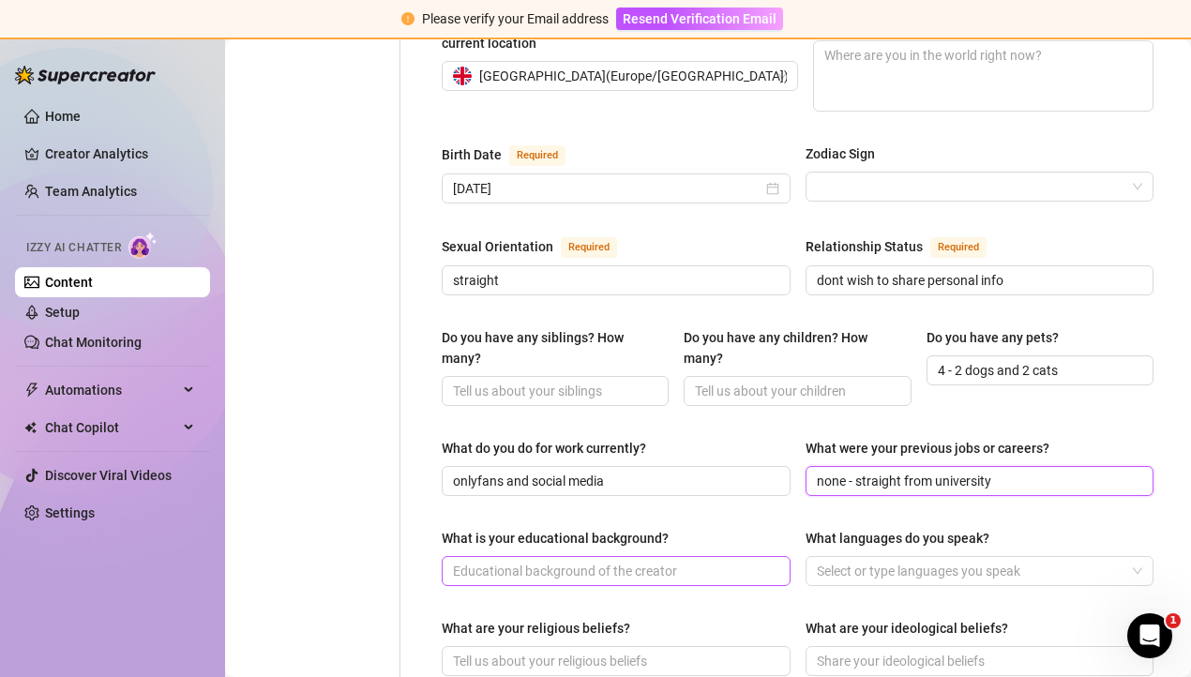
type input "none - straight from university"
click at [599, 561] on input "What is your educational background?" at bounding box center [614, 571] width 323 height 21
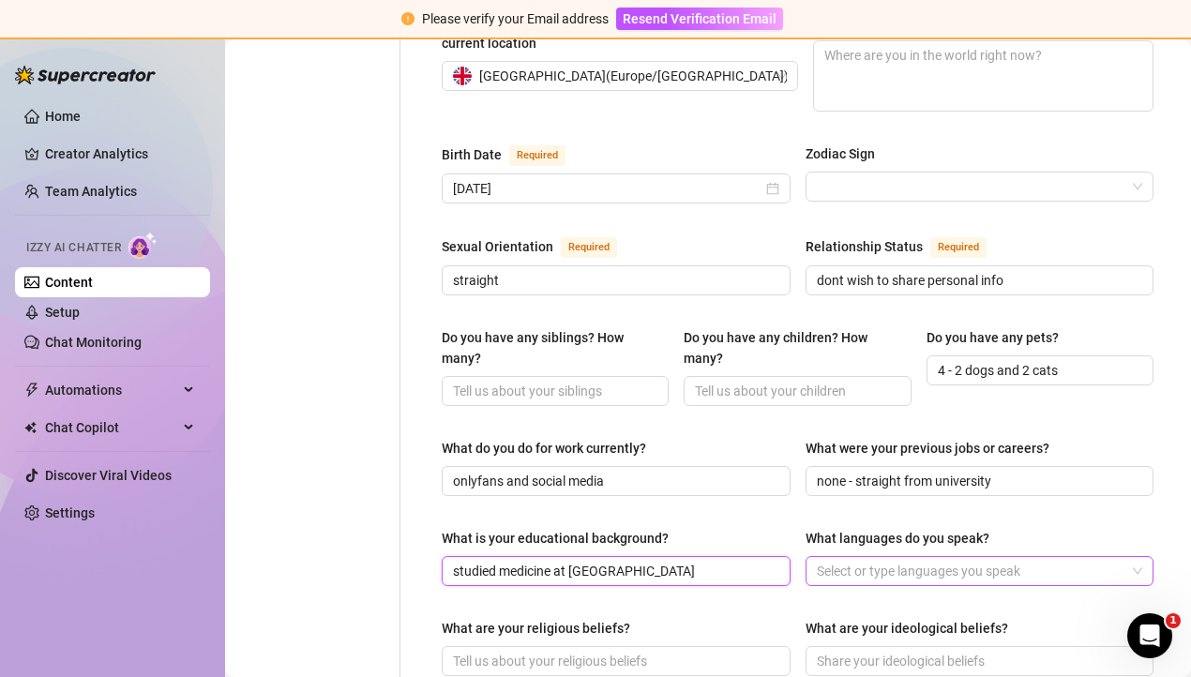
click at [926, 558] on div at bounding box center [970, 571] width 322 height 26
type input "studied medicine at [GEOGRAPHIC_DATA]"
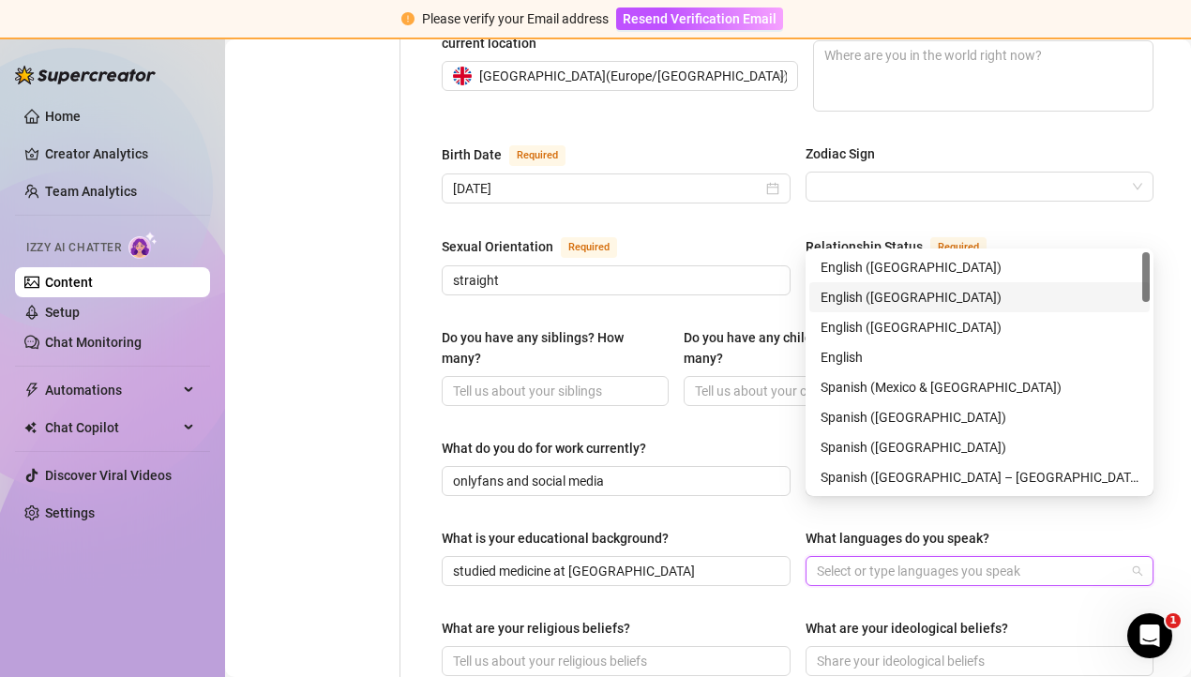
click at [877, 304] on div "English ([GEOGRAPHIC_DATA])" at bounding box center [979, 297] width 318 height 21
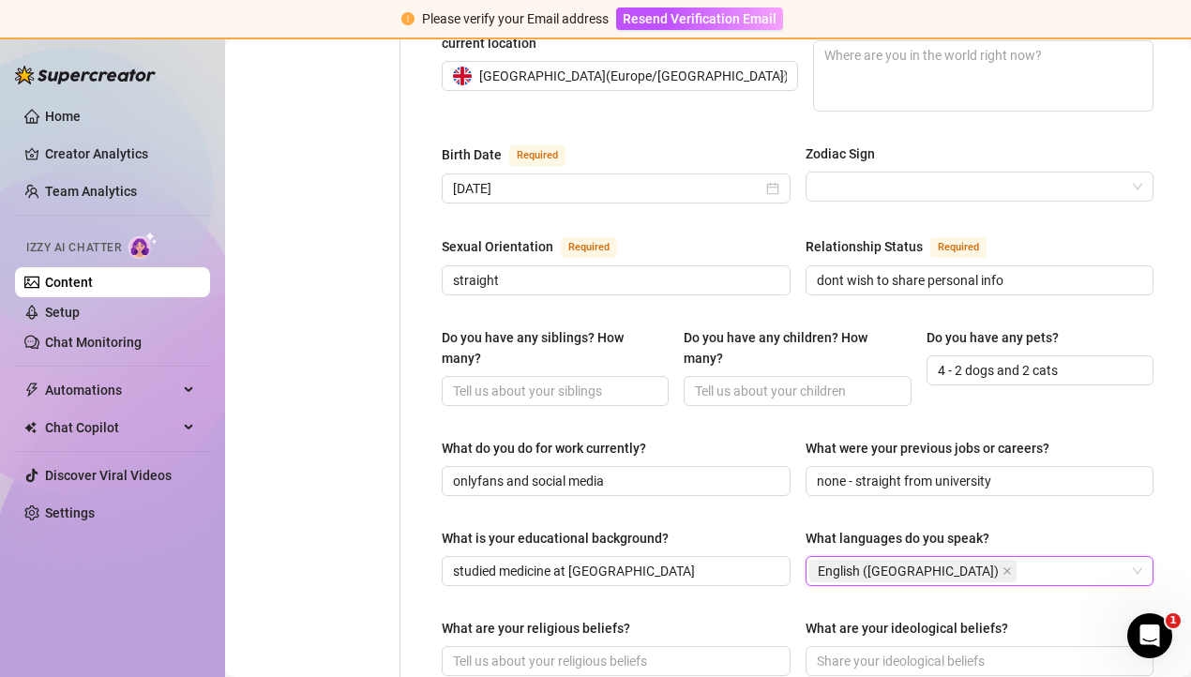
click at [672, 548] on div "Name Required [PERSON_NAME](s) AJ Gender Required [DEMOGRAPHIC_DATA] [DEMOGRAPH…" at bounding box center [798, 432] width 712 height 1575
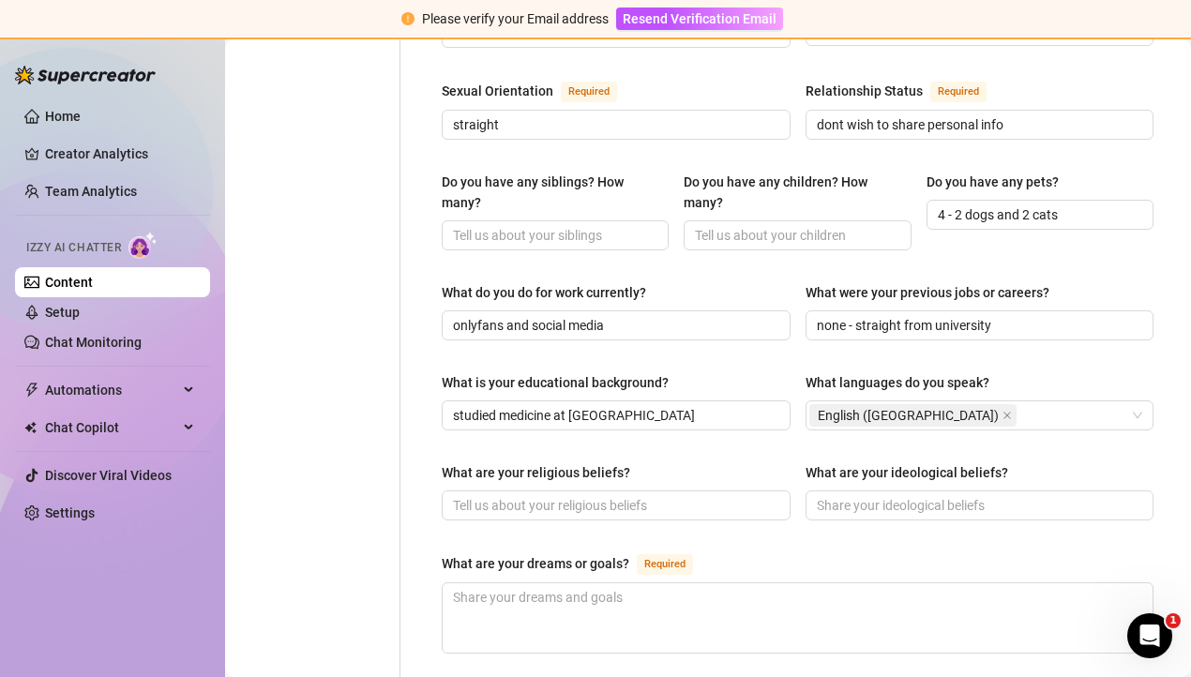
scroll to position [822, 0]
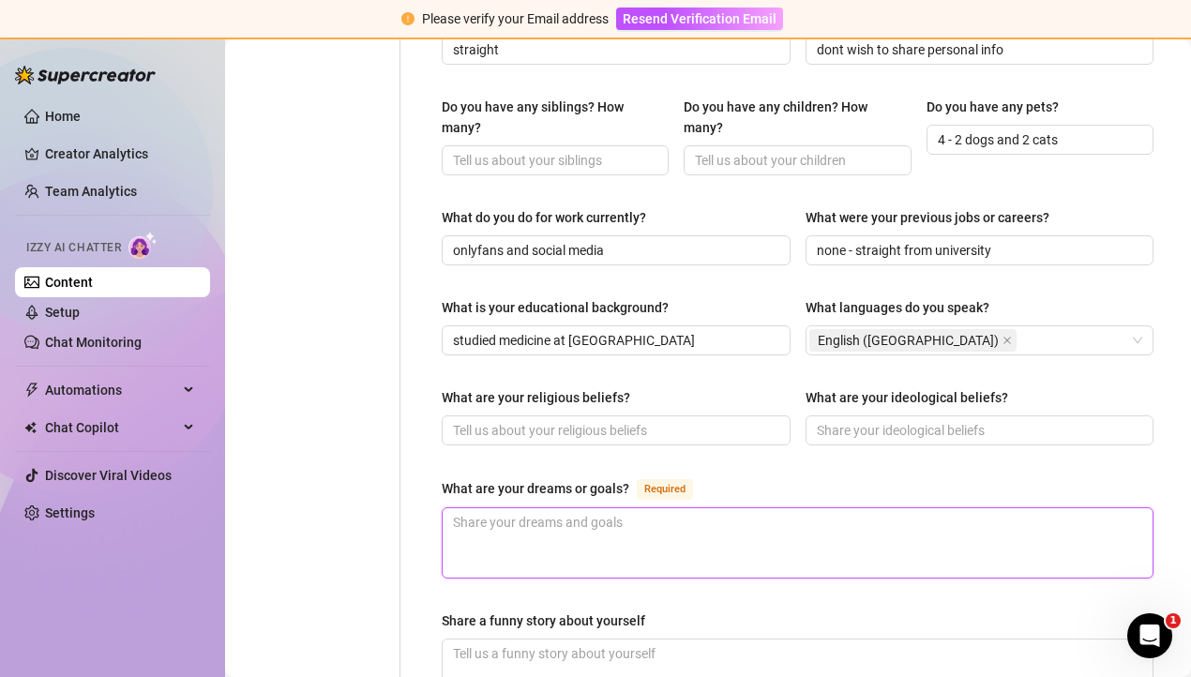
click at [605, 508] on textarea "What are your dreams or goals? Required" at bounding box center [798, 542] width 710 height 69
type textarea "to"
type textarea "to b"
type textarea "to be"
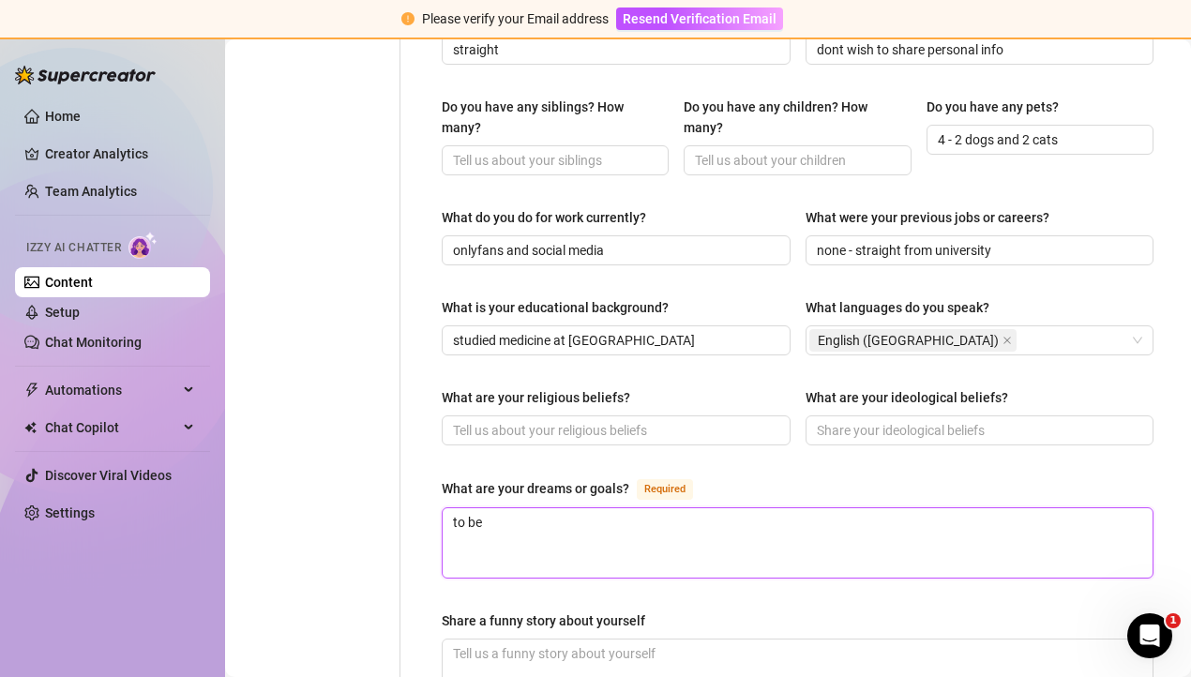
type textarea "to be"
type textarea "to be h"
type textarea "to be ha"
type textarea "to be hal"
type textarea "to be ha"
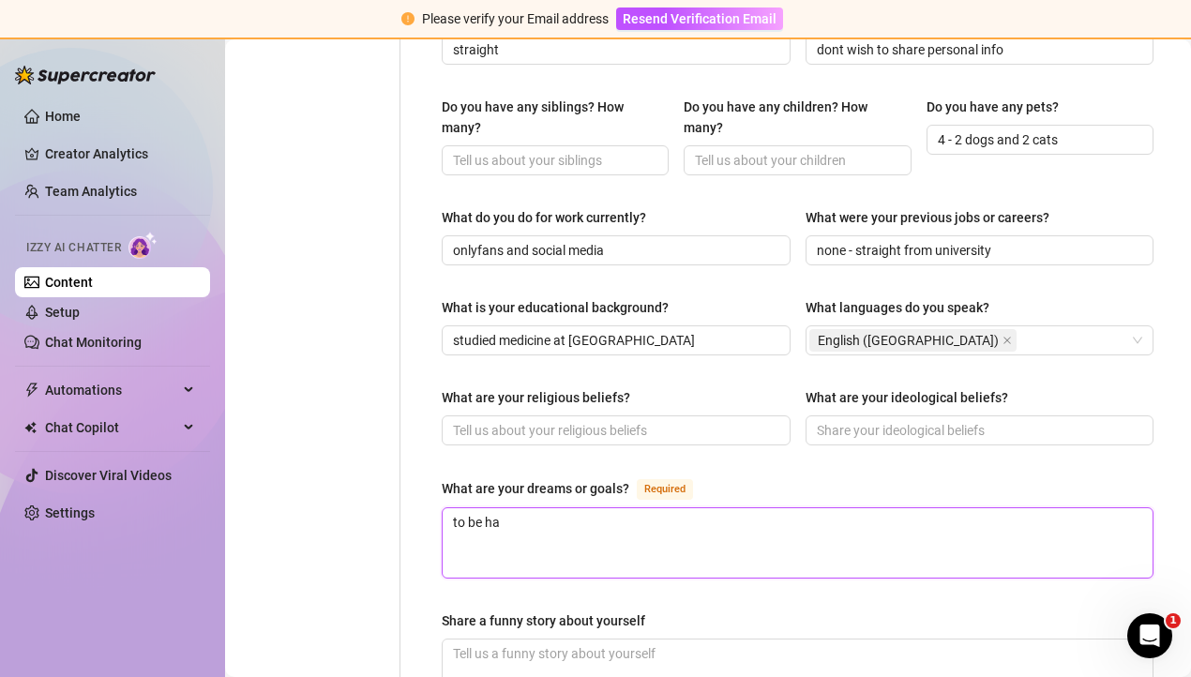
type textarea "to be hap"
type textarea "to be happ"
type textarea "to be happy"
type textarea "to be happy an"
type textarea "to be happy and"
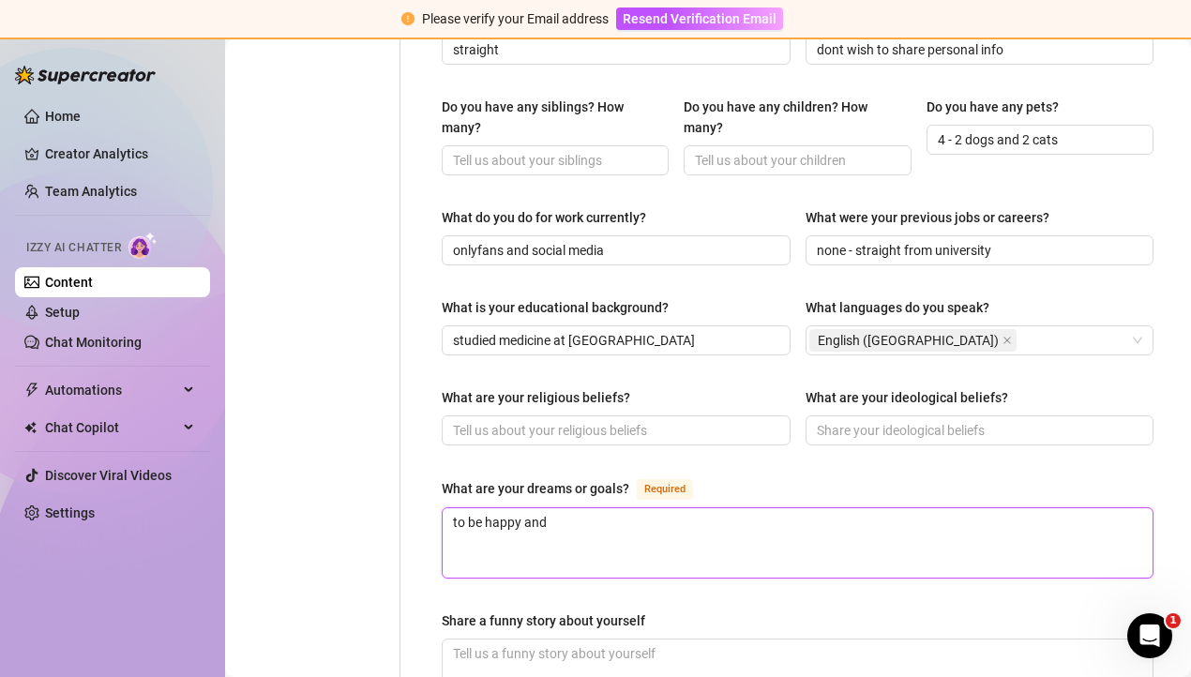
type textarea "to be happy and"
type textarea "to be happy and h"
type textarea "to be happy and he"
type textarea "to be happy and hea"
type textarea "to be happy and heal"
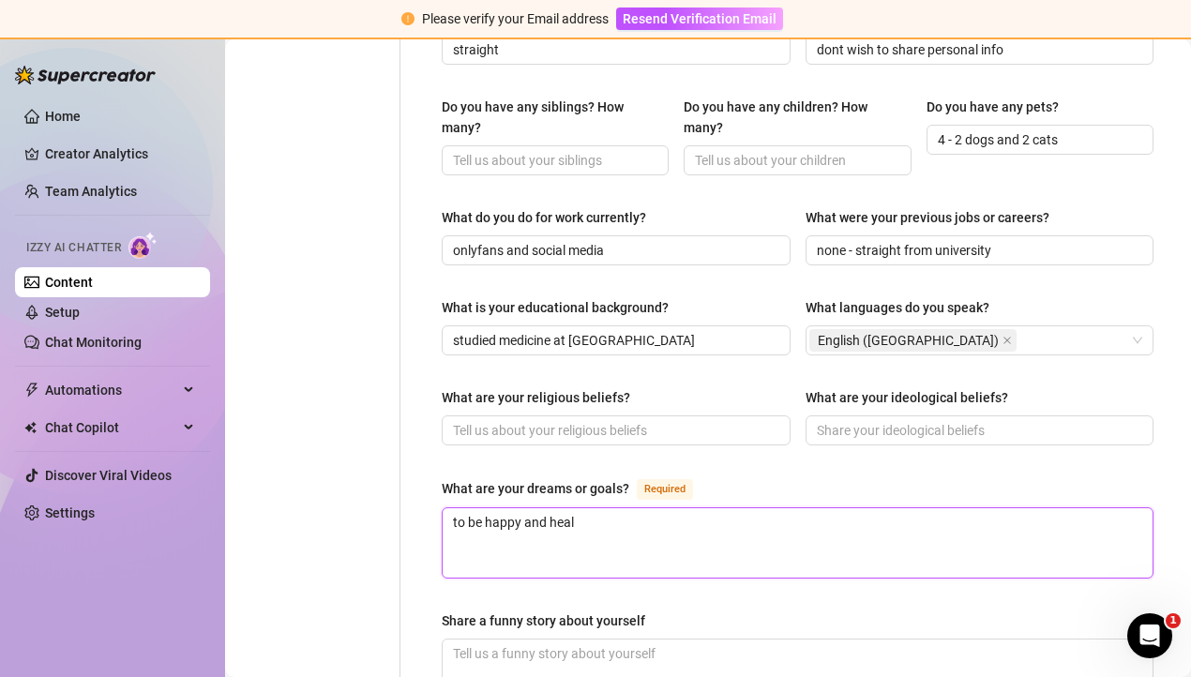
type textarea "to be happy and healt"
type textarea "to be happy and health"
type textarea "to be happy and healthy"
click at [635, 610] on div "Share a funny story about yourself" at bounding box center [543, 620] width 203 height 21
click at [635, 639] on textarea "Share a funny story about yourself" at bounding box center [798, 673] width 710 height 69
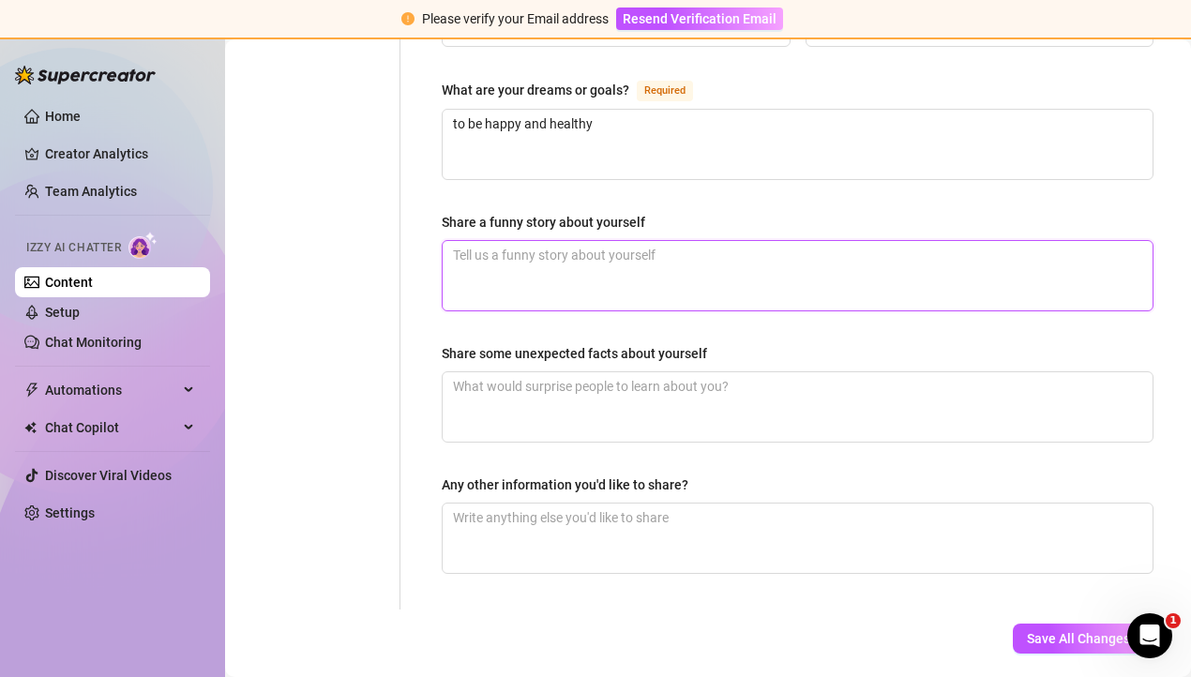
scroll to position [1229, 0]
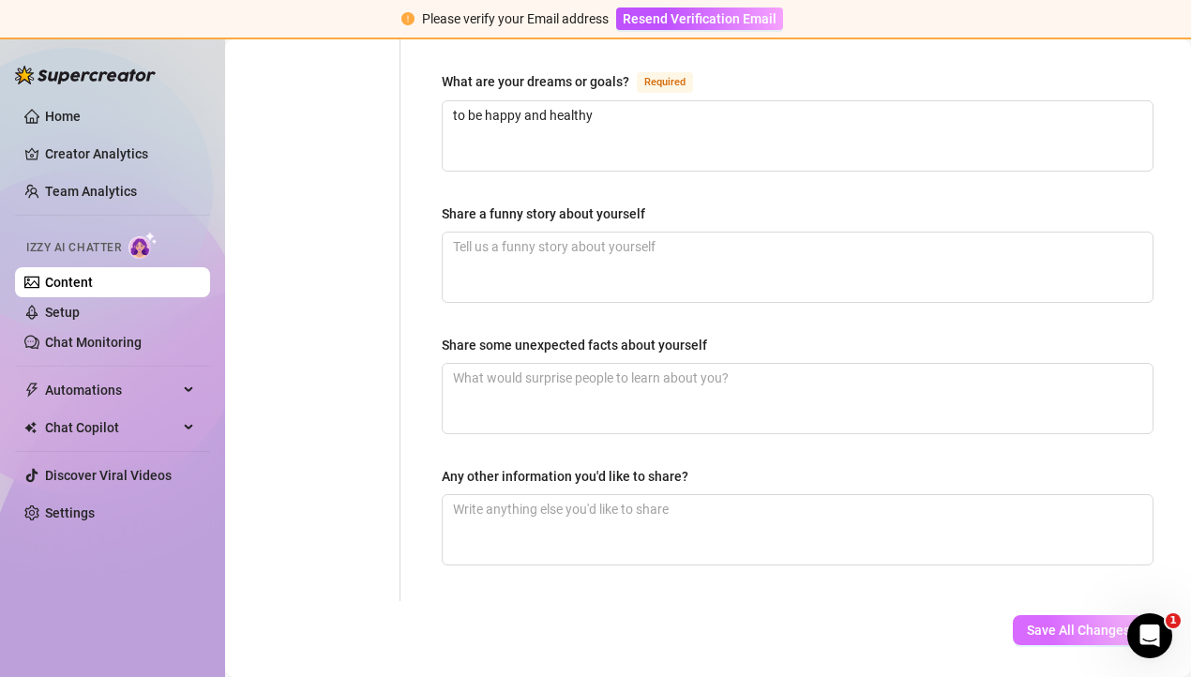
click at [1068, 623] on span "Save All Changes" at bounding box center [1078, 630] width 103 height 15
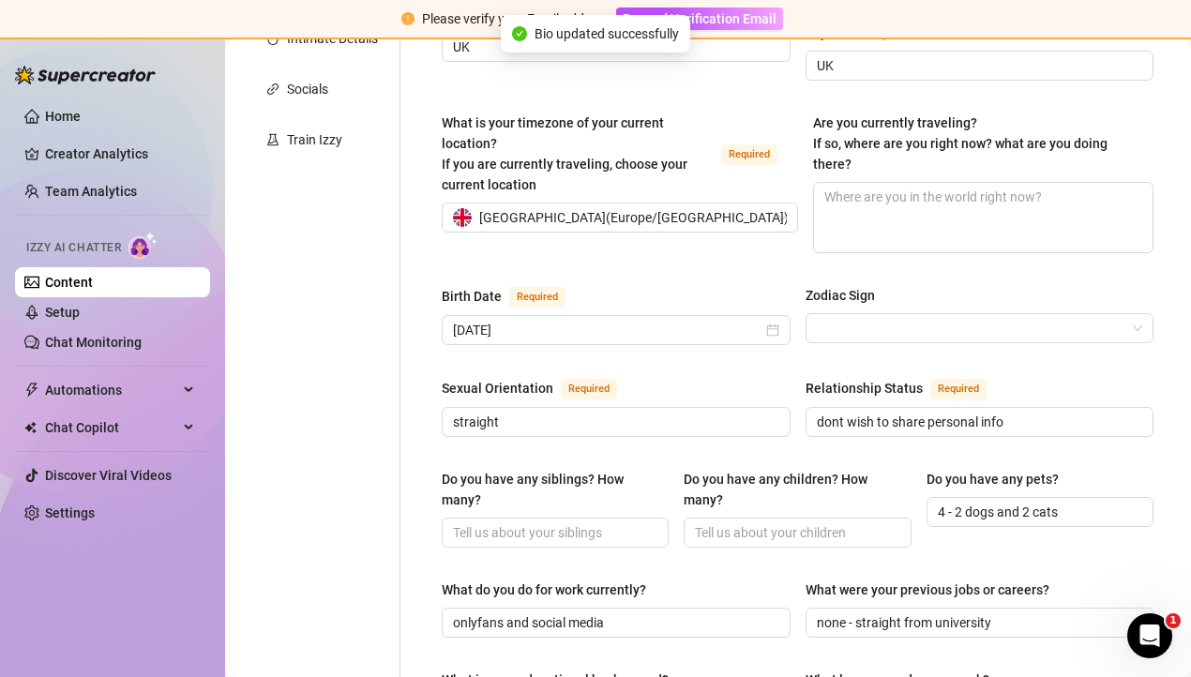
scroll to position [0, 0]
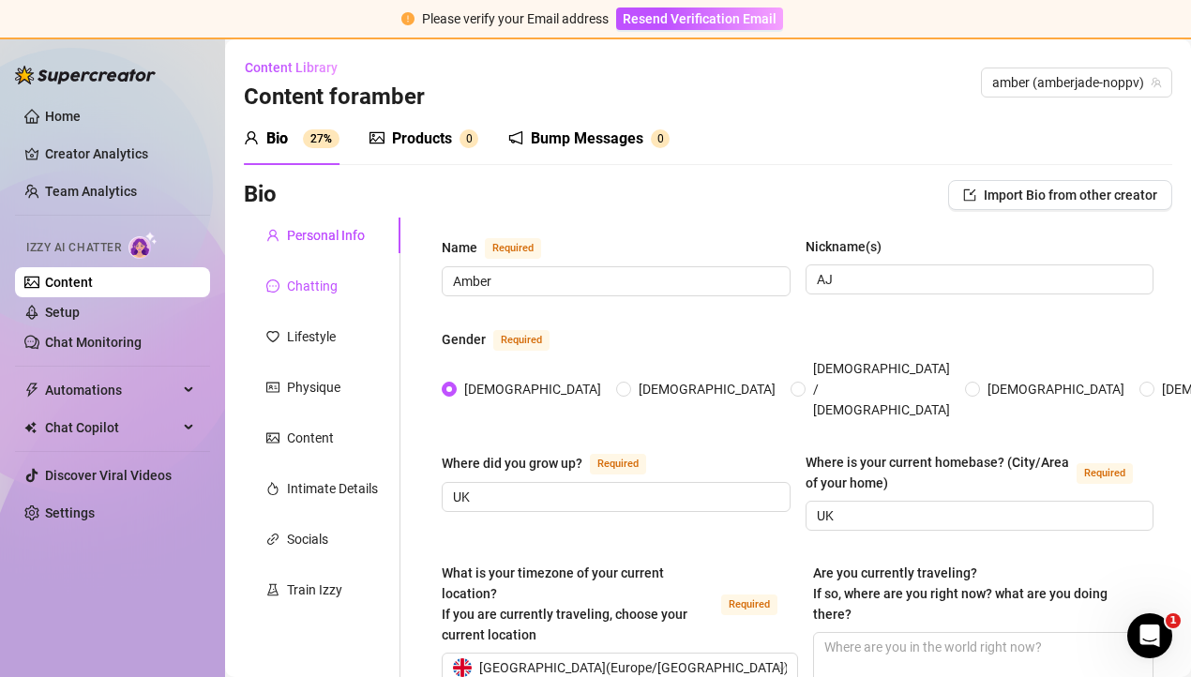
click at [266, 283] on icon "message" at bounding box center [272, 285] width 13 height 13
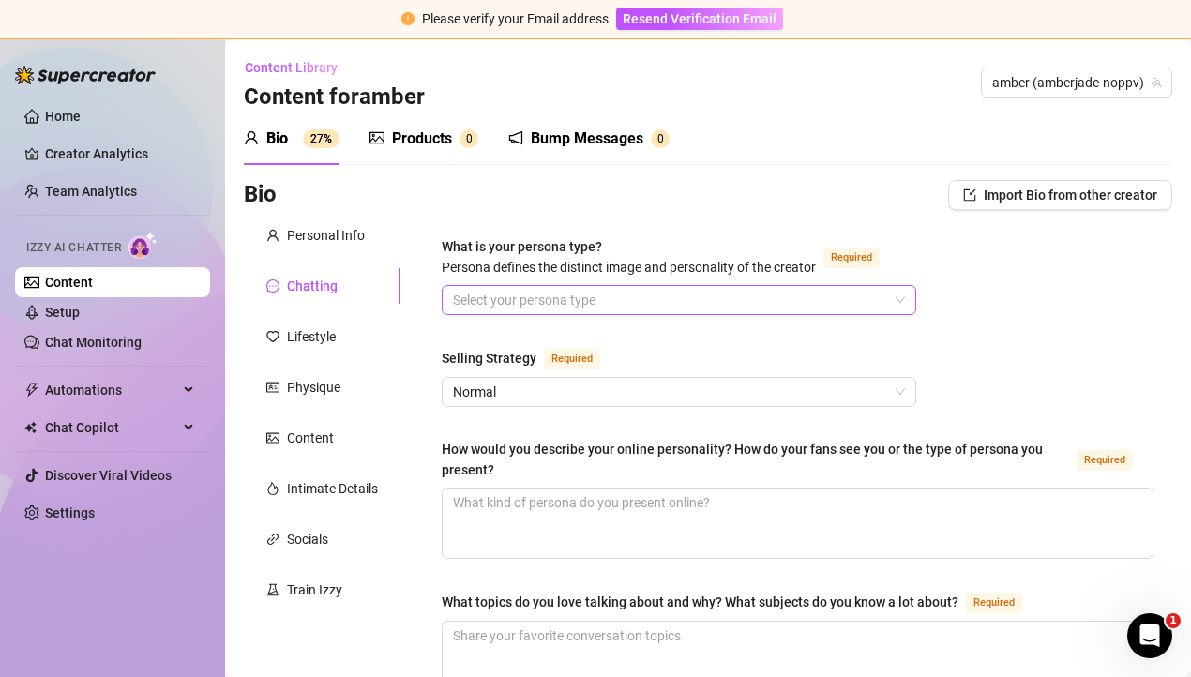
click at [600, 308] on input "What is your persona type? [PERSON_NAME] defines the distinct image and persona…" at bounding box center [670, 300] width 435 height 28
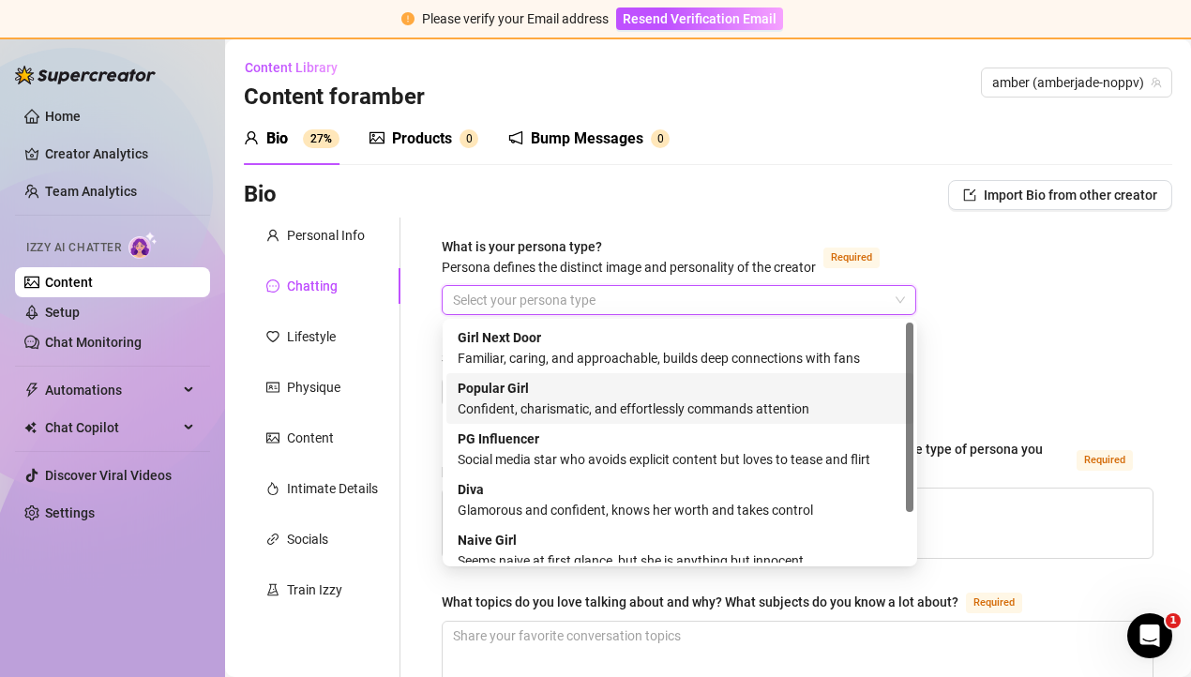
click at [589, 401] on div "Confident, charismatic, and effortlessly commands attention" at bounding box center [680, 408] width 444 height 21
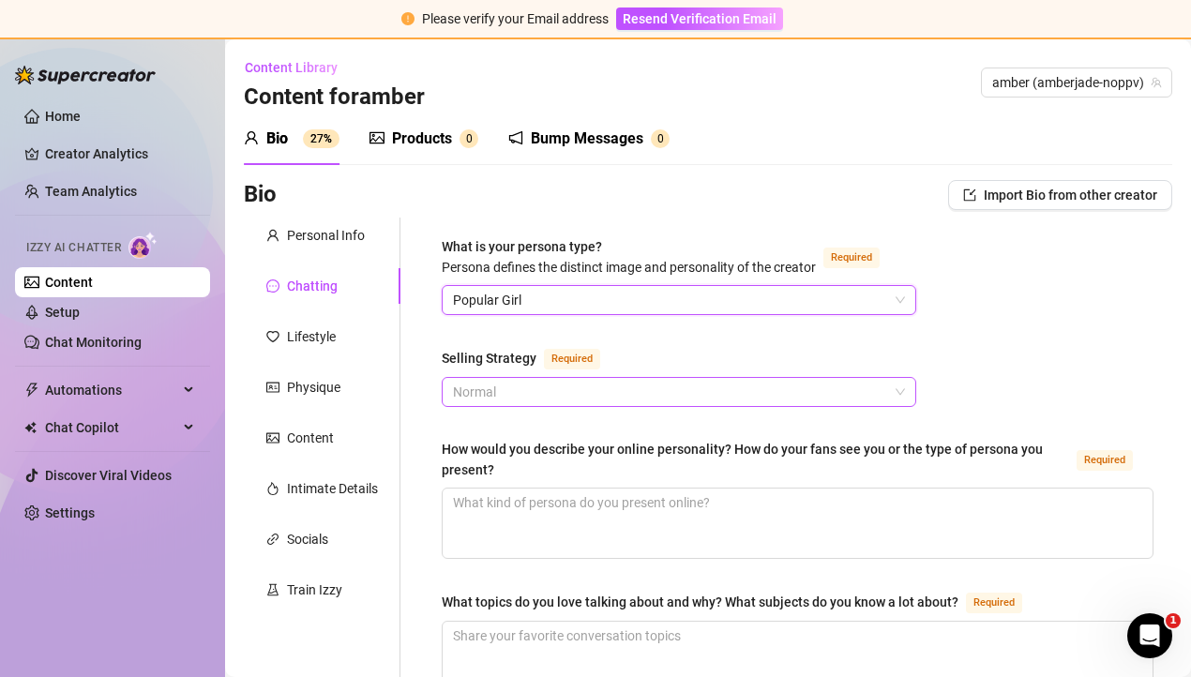
click at [589, 393] on span "Normal" at bounding box center [679, 392] width 452 height 28
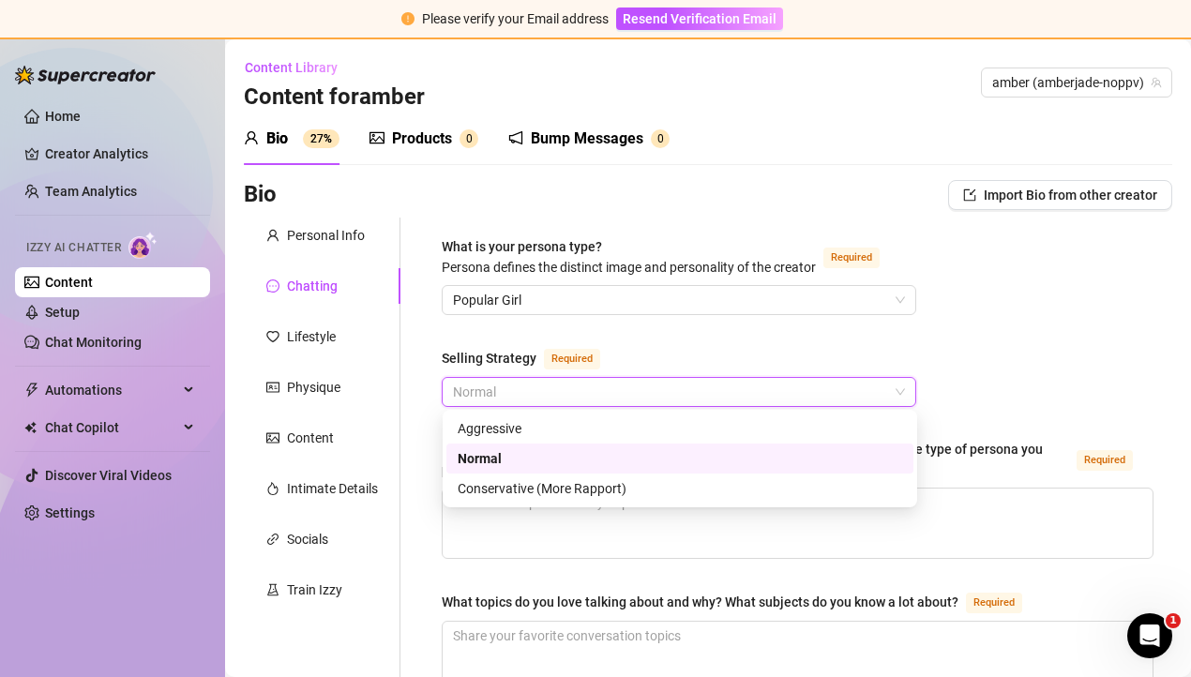
click at [572, 456] on div "Normal" at bounding box center [680, 458] width 444 height 21
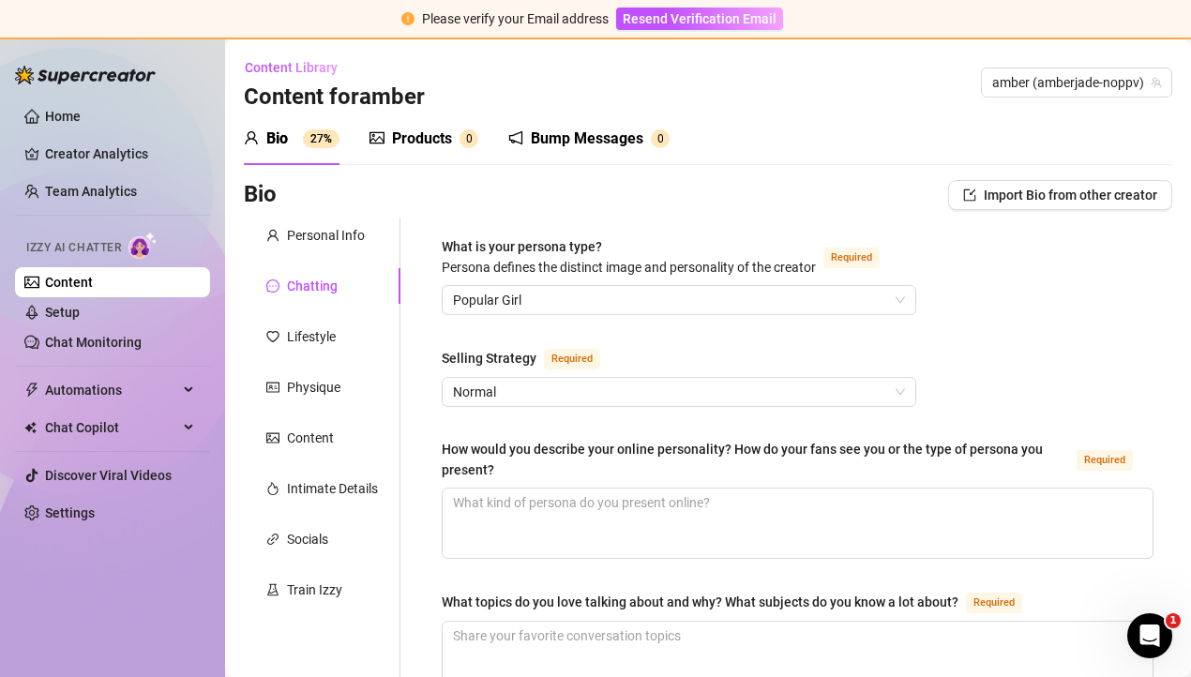
click at [572, 447] on div "How would you describe your online personality? How do your fans see you or the…" at bounding box center [755, 459] width 627 height 41
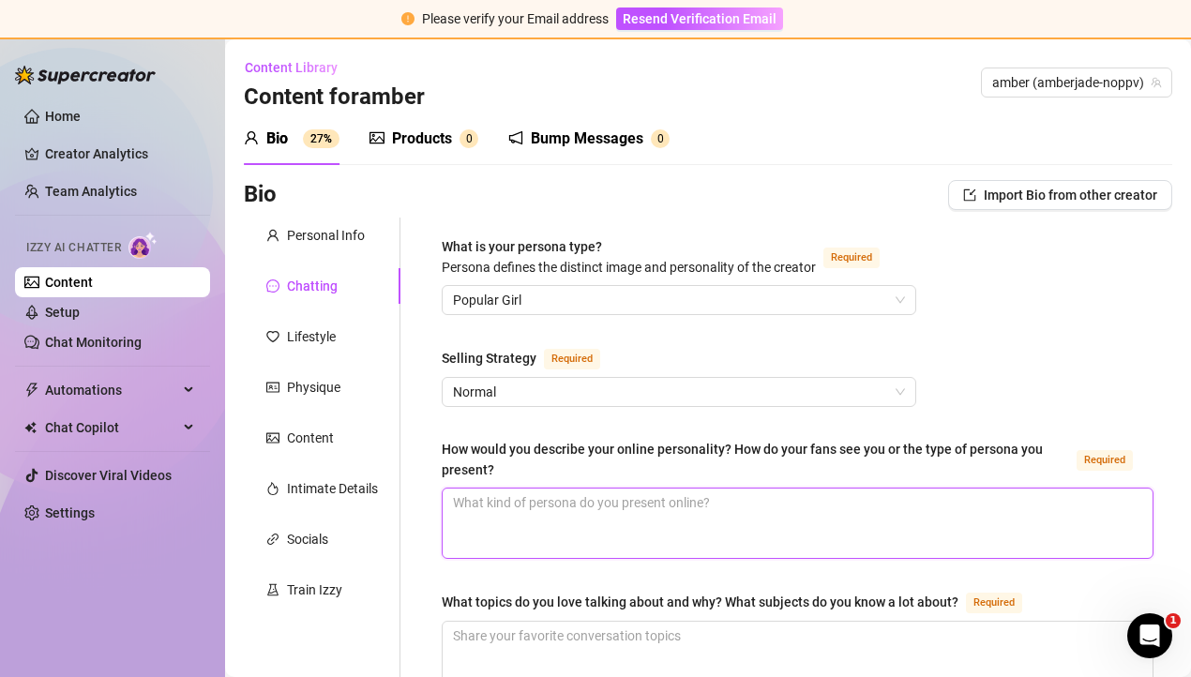
click at [572, 489] on textarea "How would you describe your online personality? How do your fans see you or the…" at bounding box center [798, 523] width 710 height 69
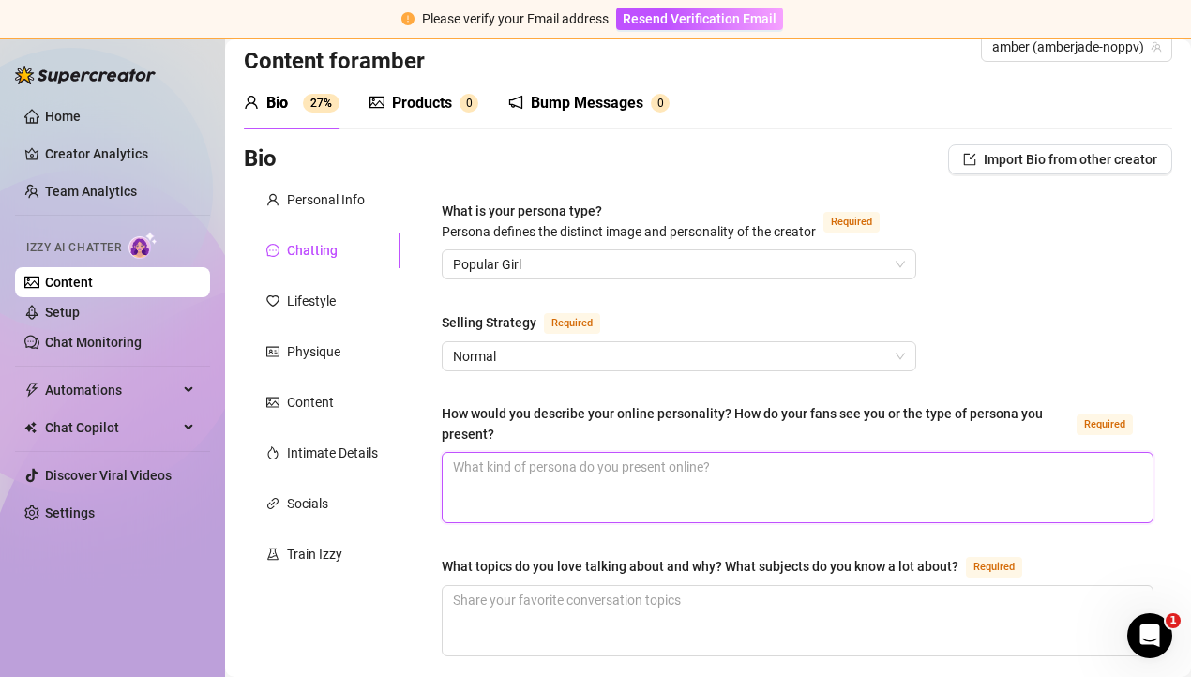
click at [567, 474] on textarea "How would you describe your online personality? How do your fans see you or the…" at bounding box center [798, 487] width 710 height 69
type textarea "p"
type textarea "pe"
type textarea "per"
type textarea "pe"
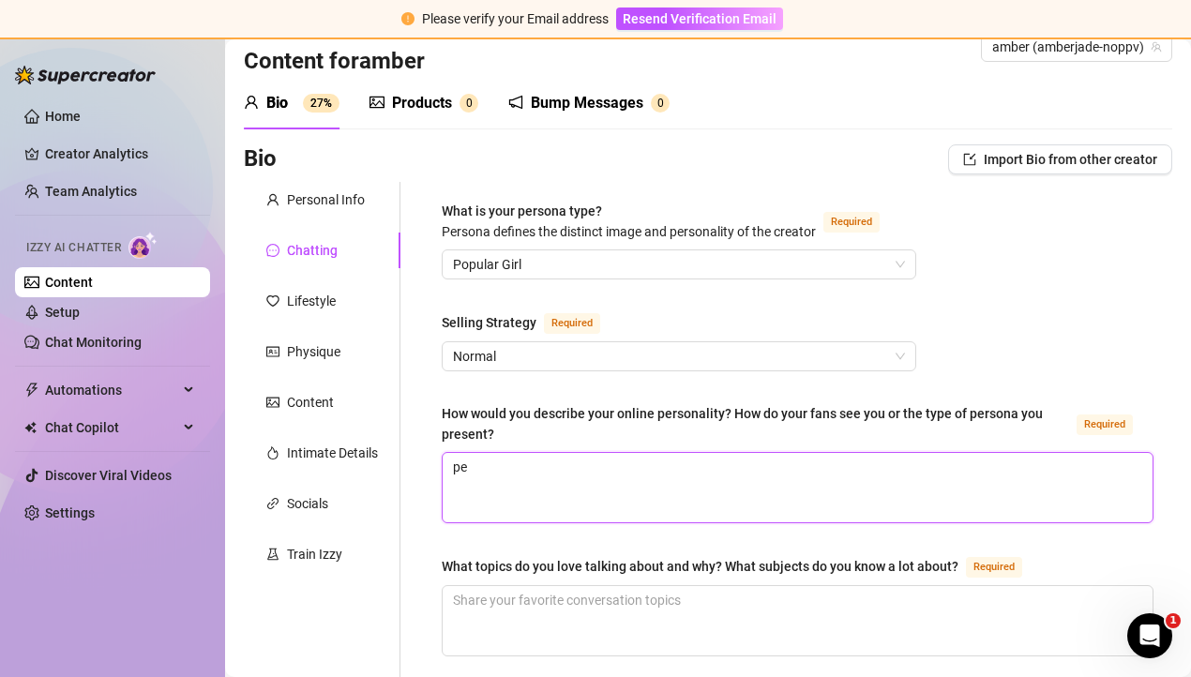
type textarea "p"
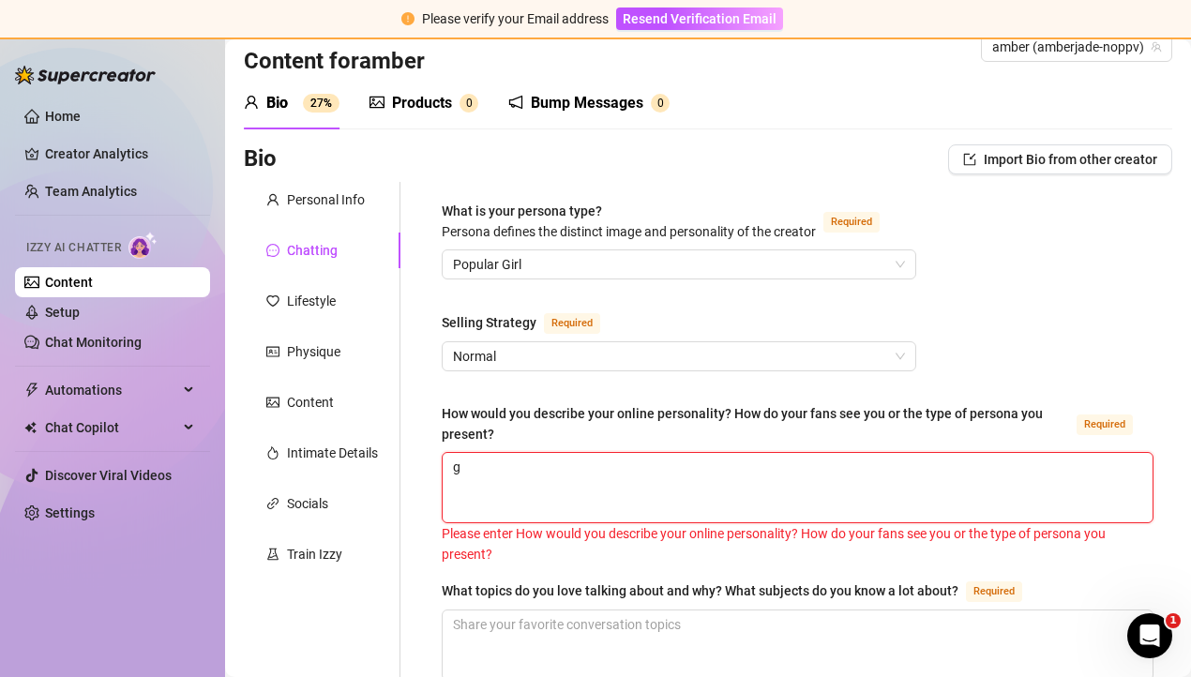
type textarea "gi"
type textarea "gir"
type textarea "girl"
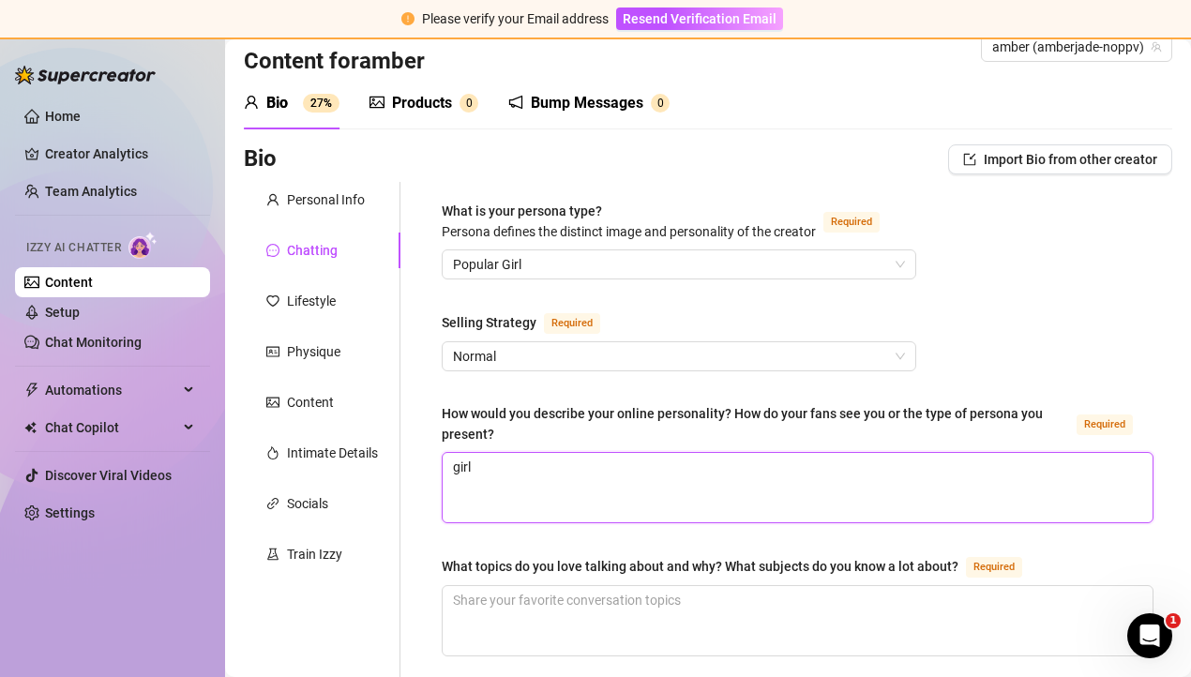
type textarea "girl"
type textarea "girl n"
type textarea "girl [PERSON_NAME]"
type textarea "girl nex"
type textarea "girl next"
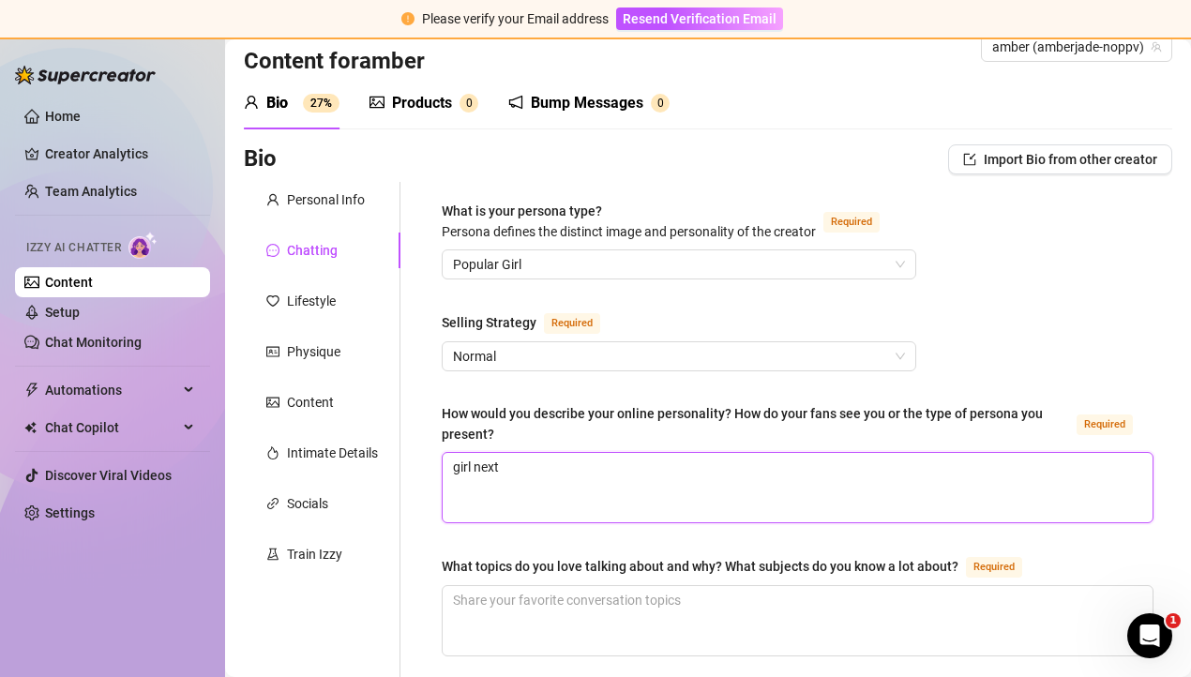
type textarea "girl next"
type textarea "girl next d"
type textarea "girl next do"
type textarea "girl next doo"
type textarea "girl next door"
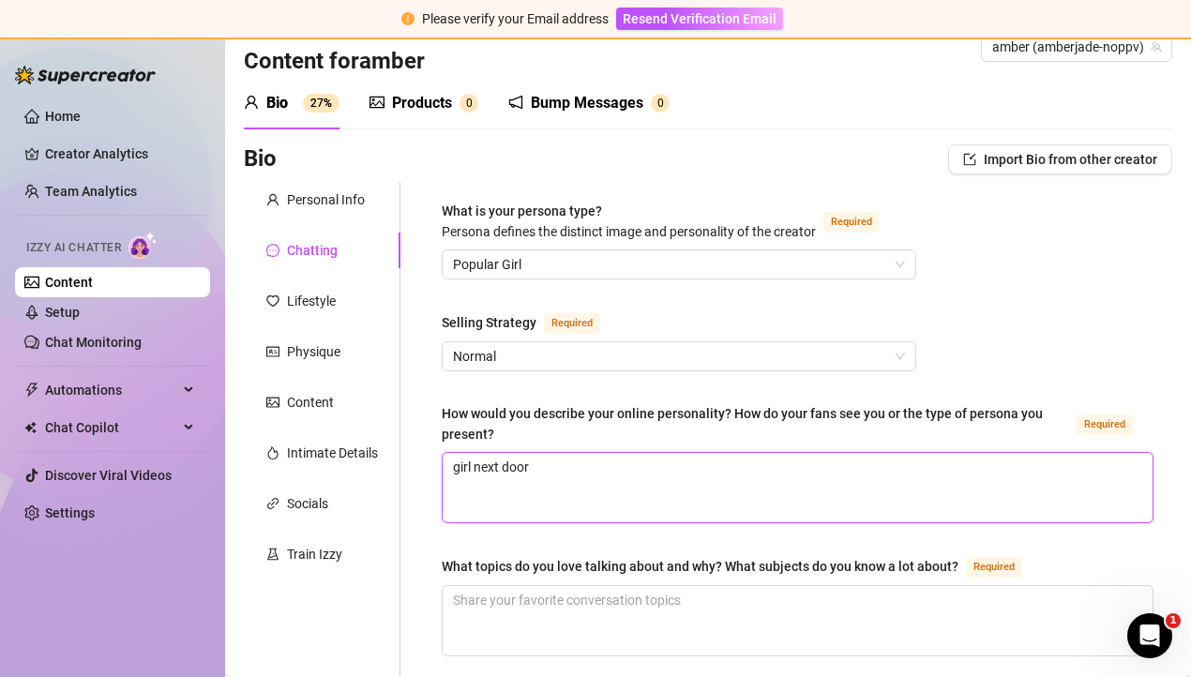
type textarea "girl next door"
type textarea "girl next door w"
type textarea "girl next door wi"
type textarea "girl next door wit"
type textarea "girl next door with"
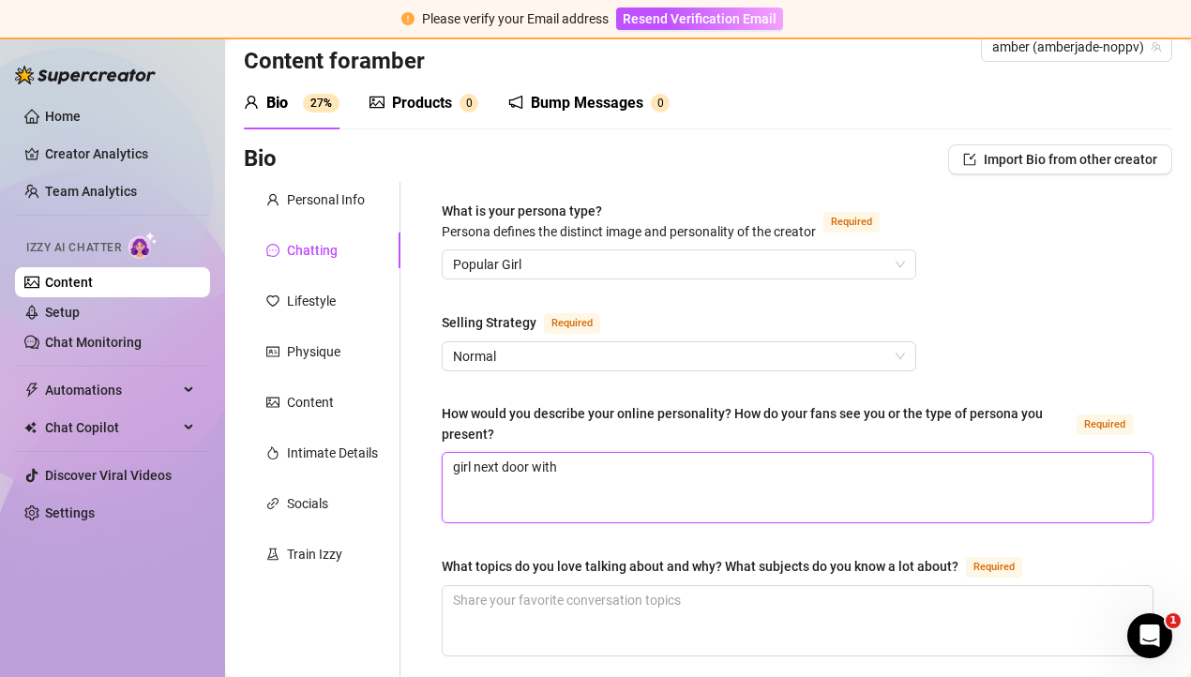
type textarea "girl next door [PERSON_NAME]"
type textarea "girl next door with"
type textarea "girl next door with a"
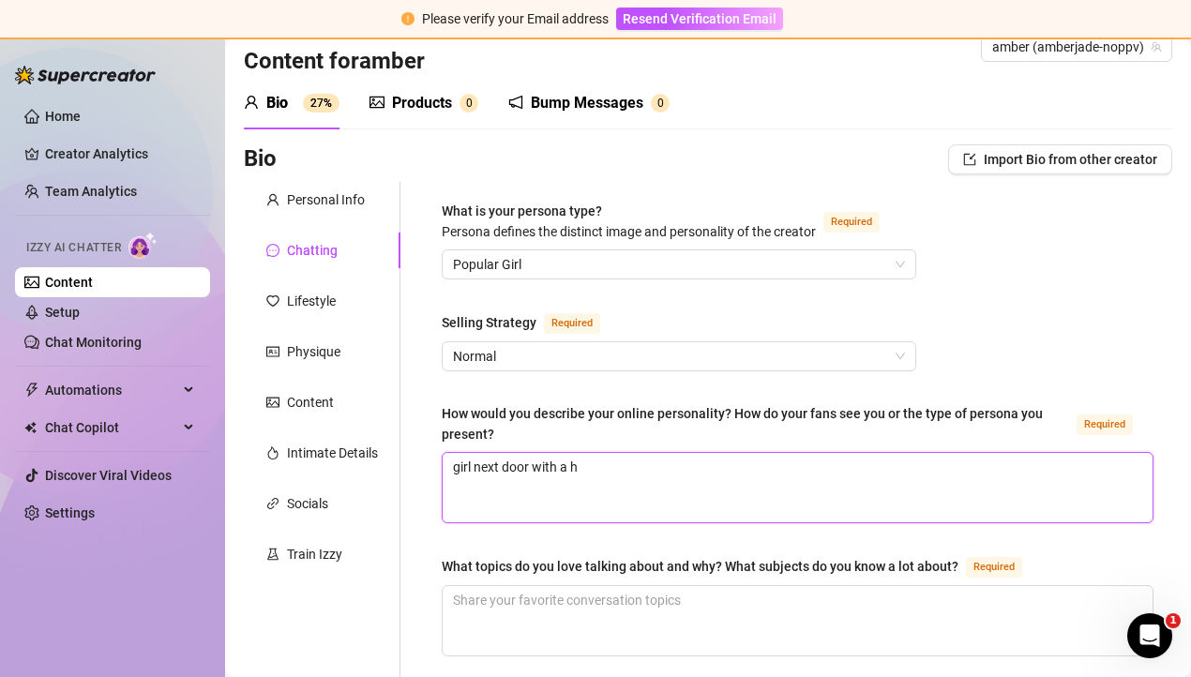
type textarea "girl next door with a hi"
type textarea "girl next door with a hin"
type textarea "girl next door with a hint"
type textarea "girl next door with a hint o"
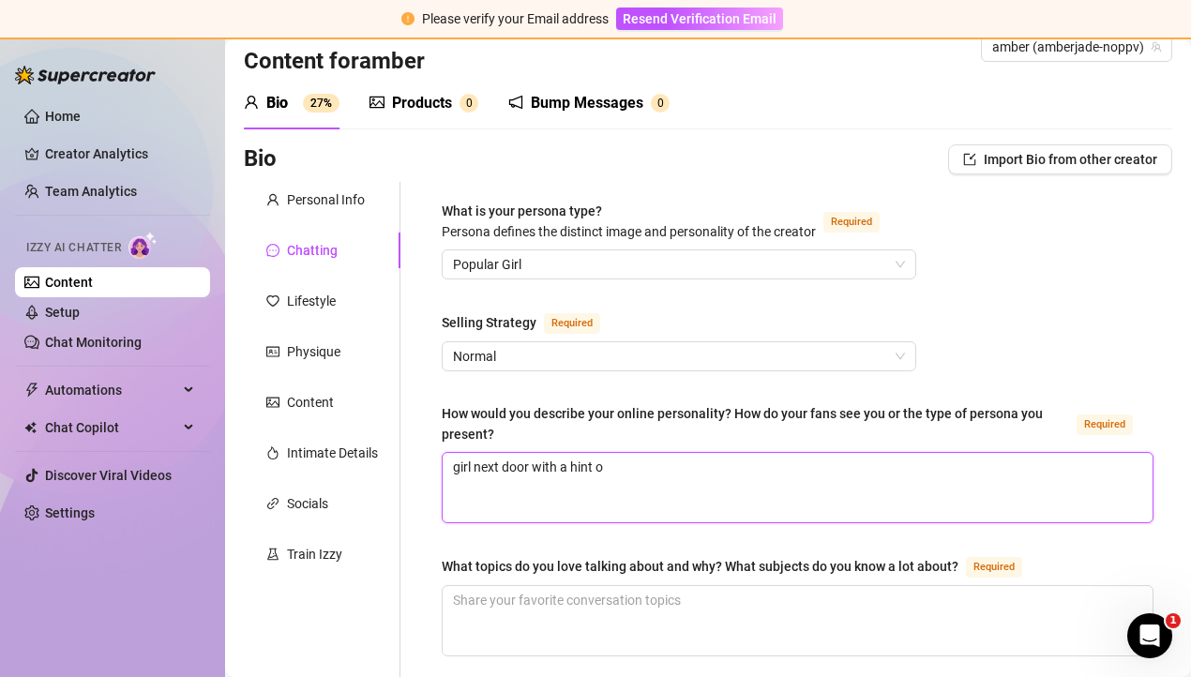
type textarea "girl next door with a hint of"
type textarea "girl next door with a hint of h"
type textarea "girl next door with a hint of ho"
type textarea "girl next door with a hint of horn"
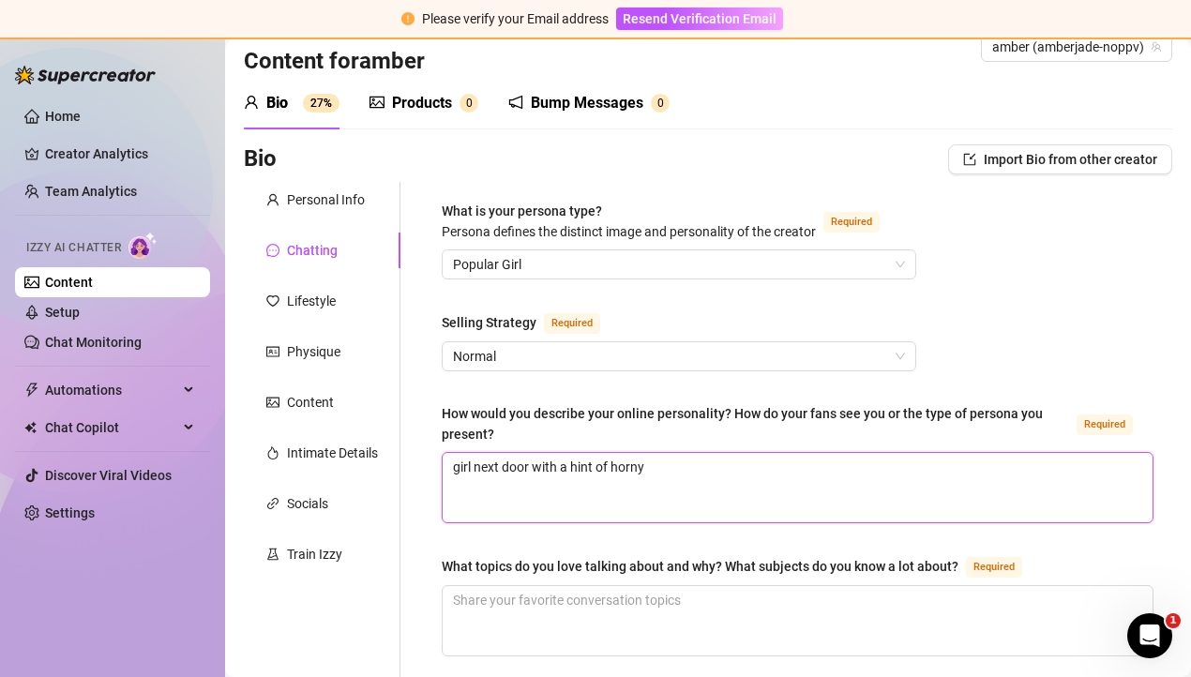
type textarea "girl next door with a hint of horny"
type textarea "girl next door with a hint of horny p"
type textarea "girl next door with a hint of [PERSON_NAME]"
type textarea "girl next door with a hint of horny por"
type textarea "girl next door with a hint of horny porn"
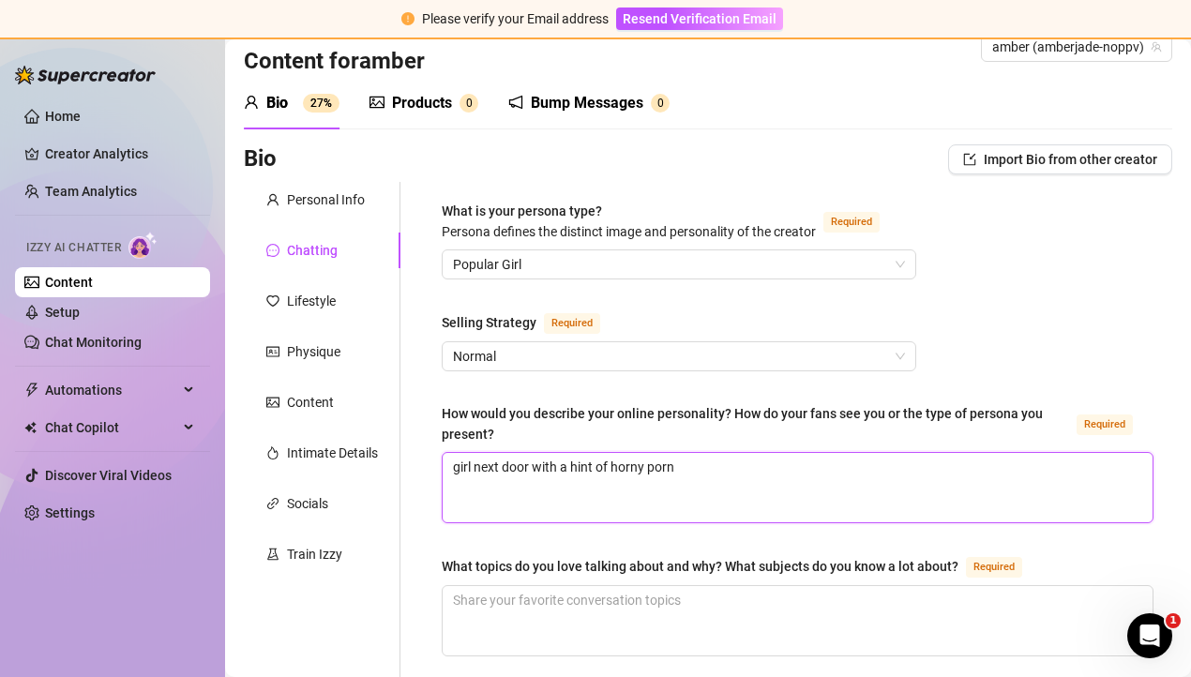
type textarea "girl next door with a hint of horny porns"
type textarea "girl next door with a hint of horny pornst"
type textarea "girl next door with a hint of horny pornsta"
type textarea "girl next door with a hint of horny pornstar"
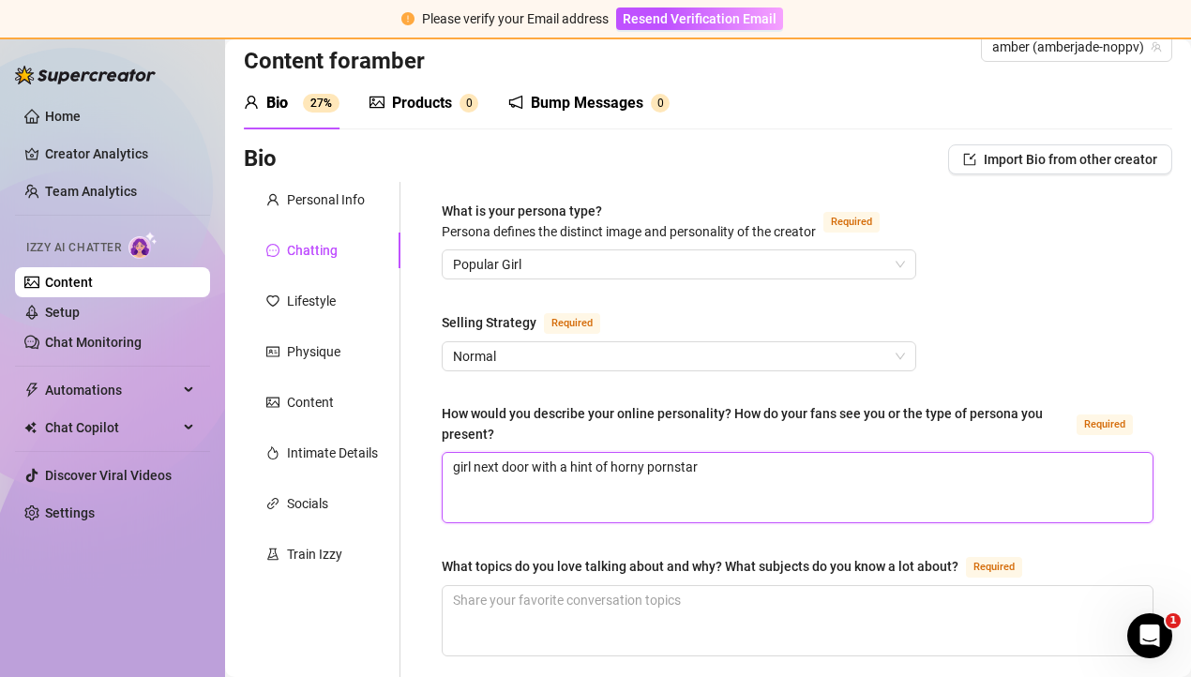
type textarea "girl next door with a hint of horny pornstar o"
type textarea "girl next door with a hint of horny pornstar on"
type textarea "girl next door with a hint of horny pornstar [PERSON_NAME]"
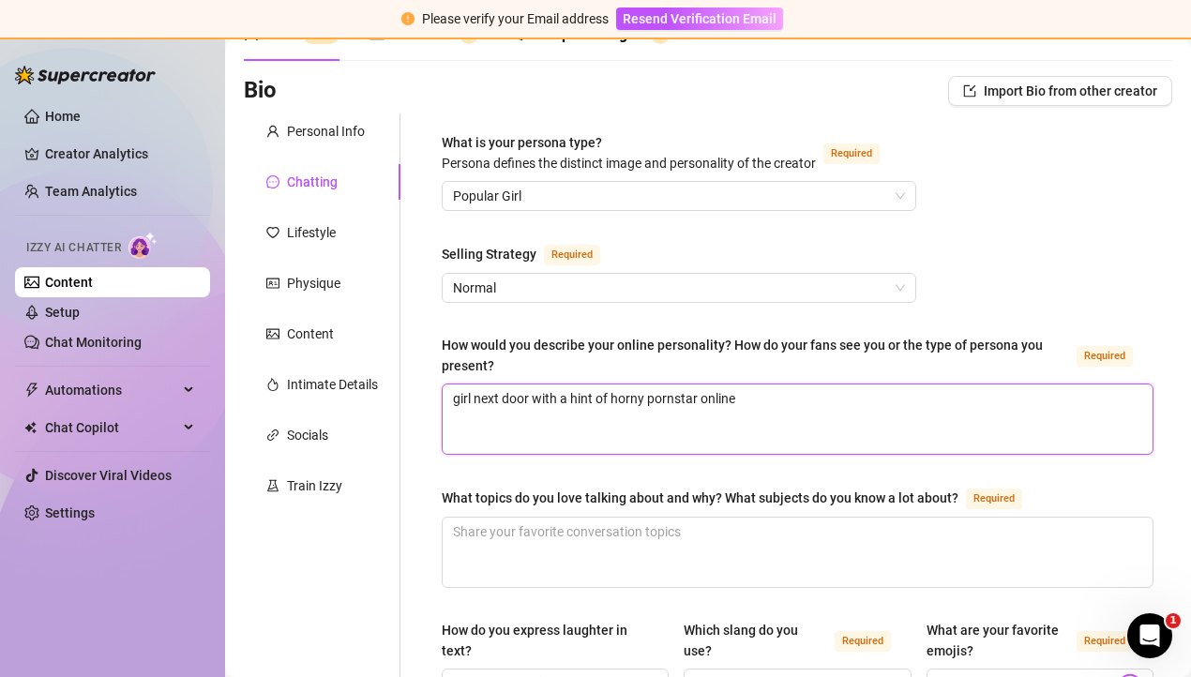
scroll to position [109, 0]
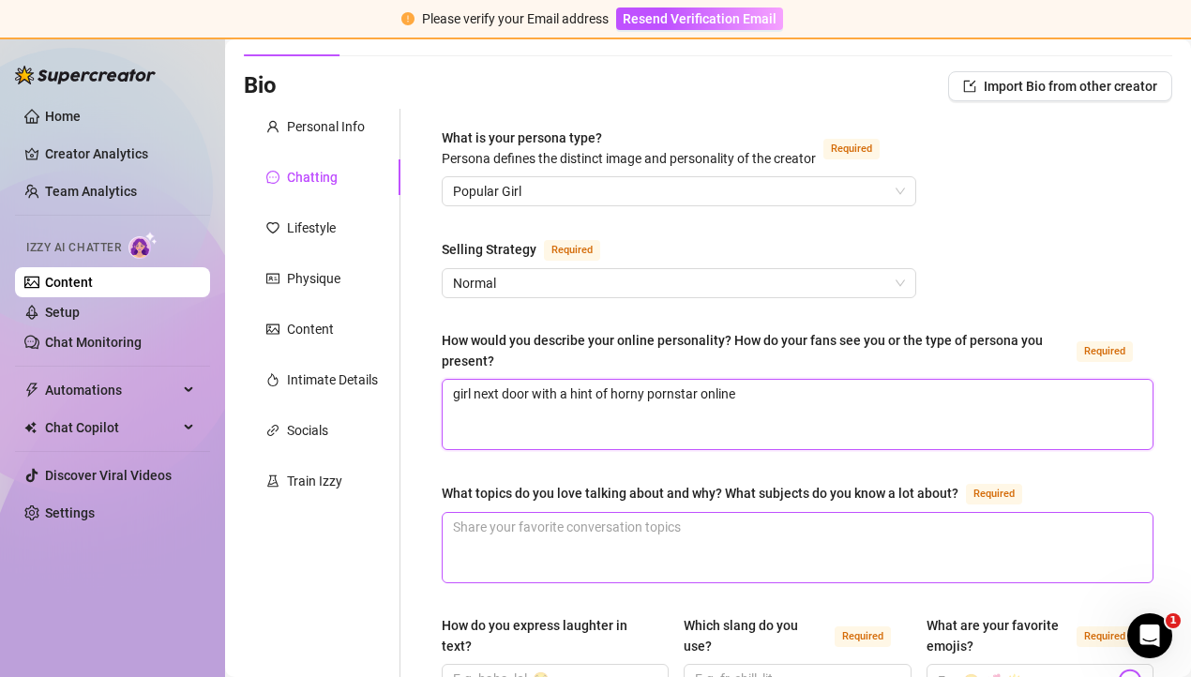
type textarea "girl next door with a hint of horny pornstar online"
click at [541, 542] on textarea "What topics do you love talking about and why? What subjects do you know a lot …" at bounding box center [798, 547] width 710 height 69
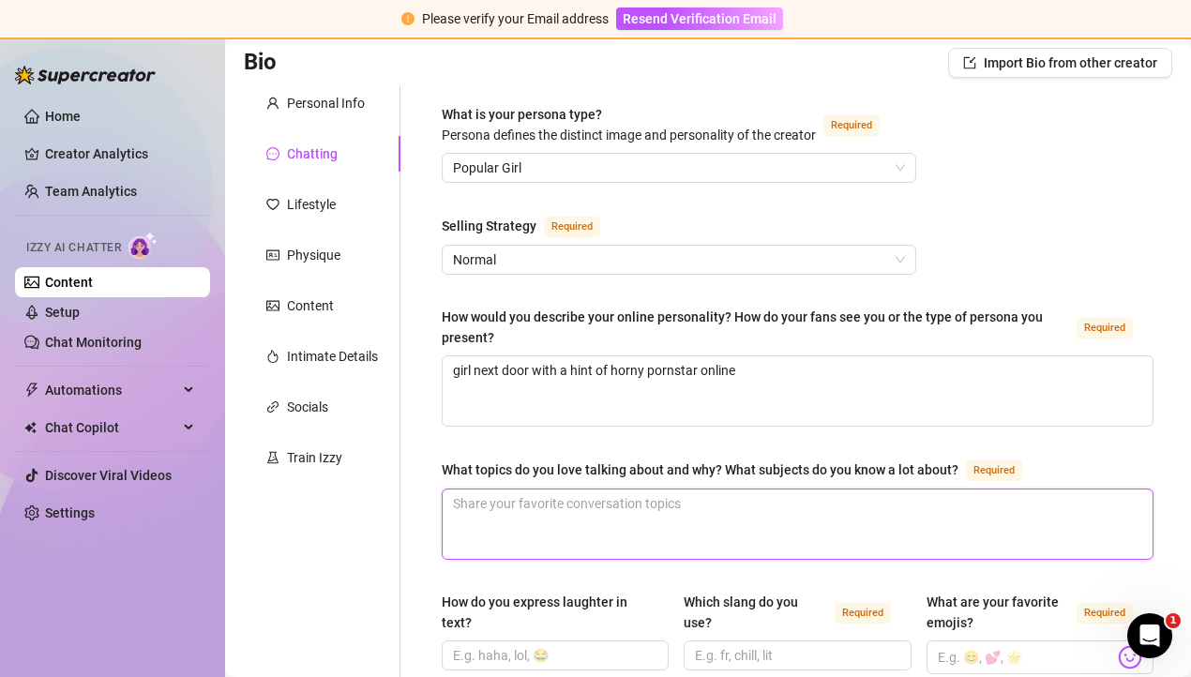
scroll to position [138, 0]
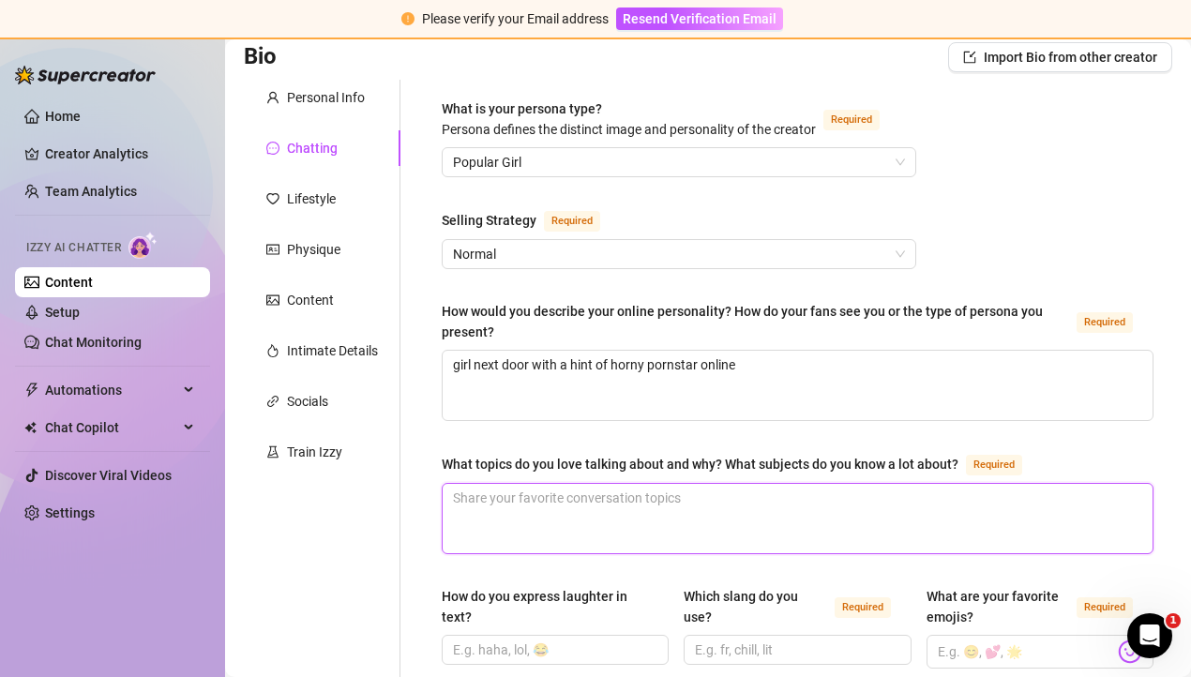
type textarea "n"
type textarea "no"
type textarea "non"
type textarea "none"
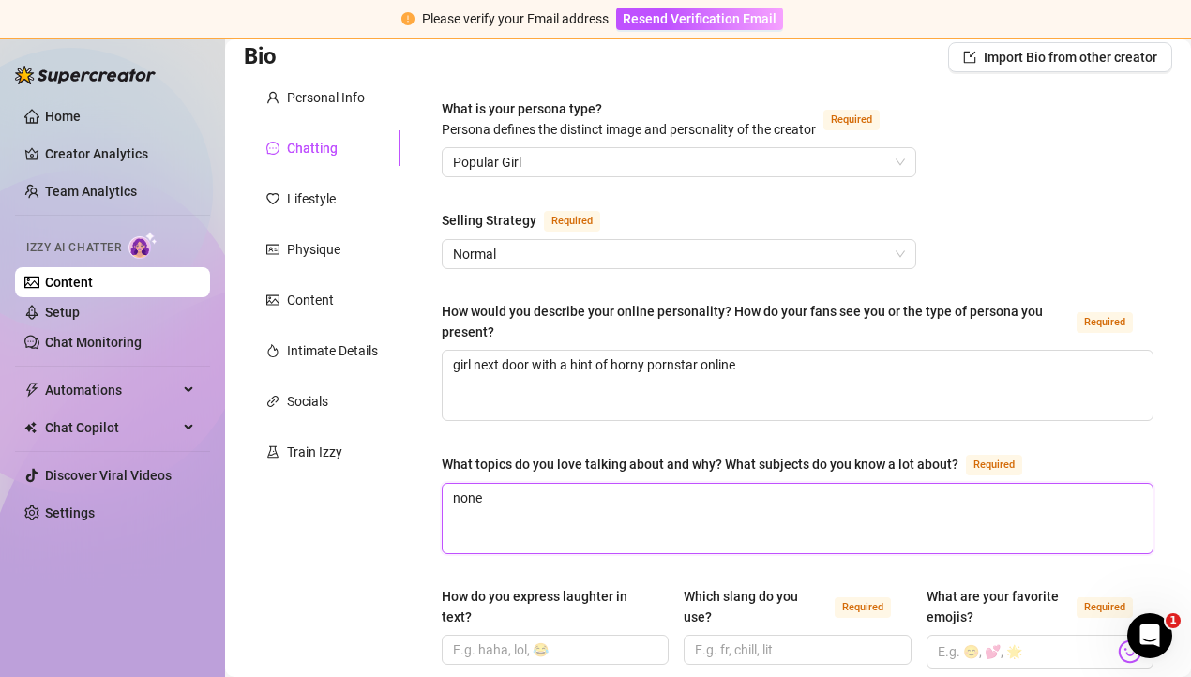
type textarea "none n"
type textarea "none"
type textarea "none i"
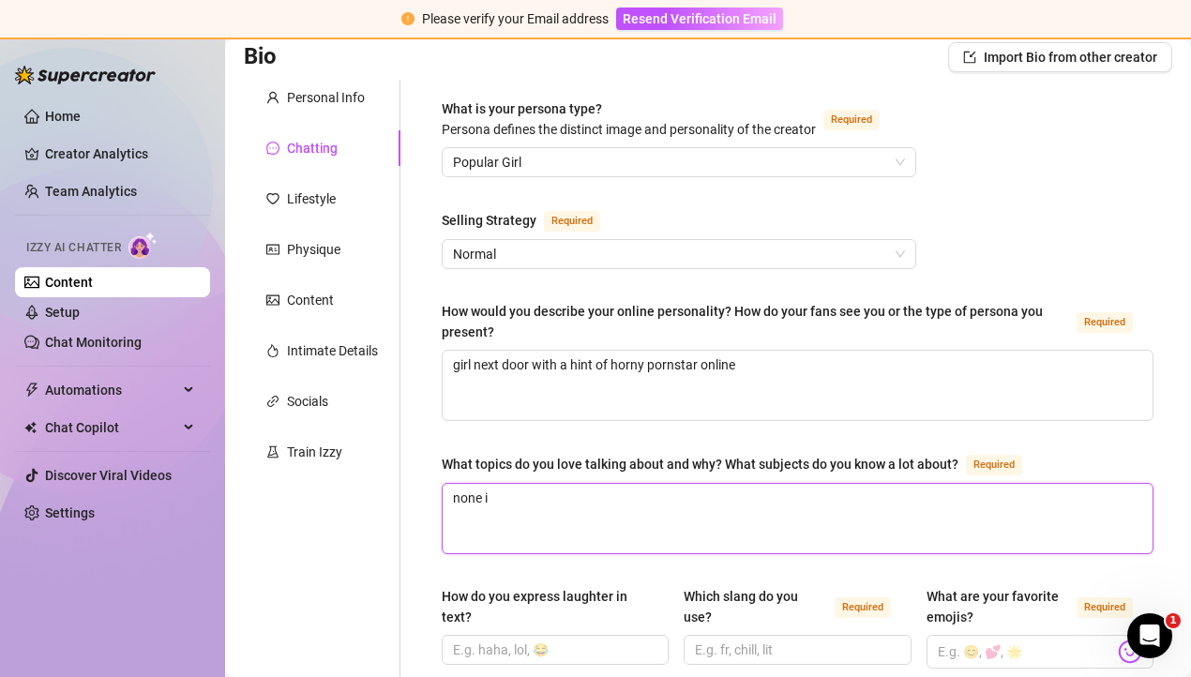
type textarea "none in"
type textarea "none in p"
type textarea "none in per"
type textarea "none in pert"
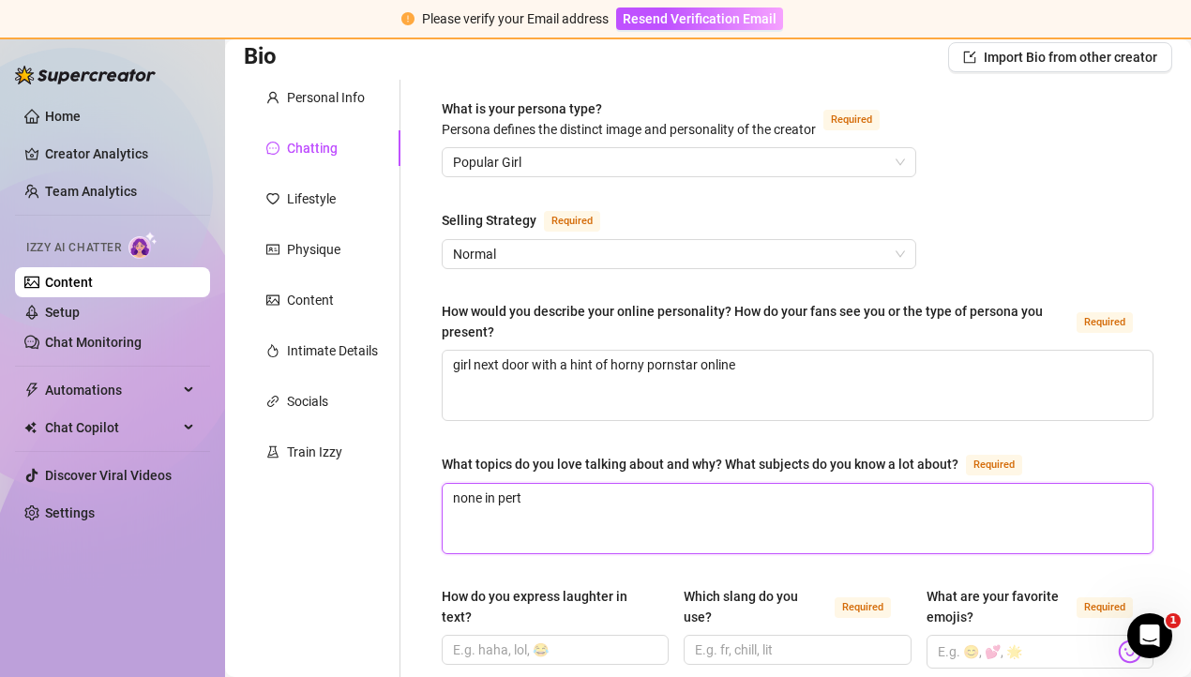
type textarea "none in per"
type textarea "none in pe"
type textarea "none in p"
type textarea "none in [GEOGRAPHIC_DATA]"
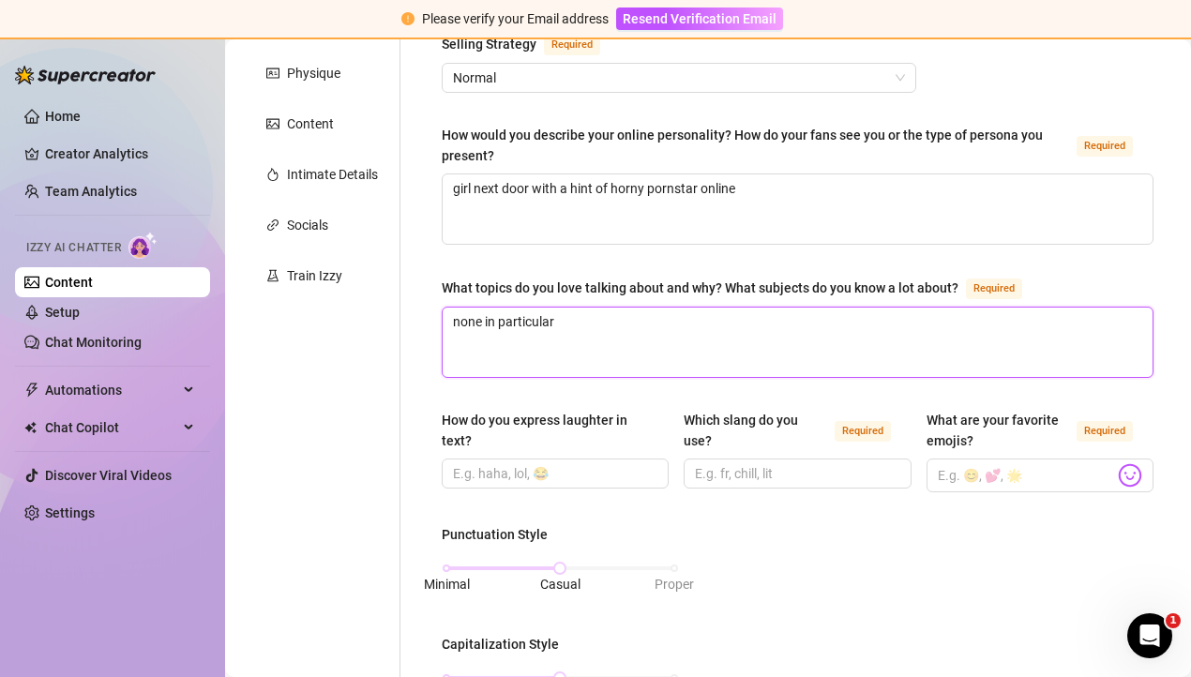
scroll to position [316, 0]
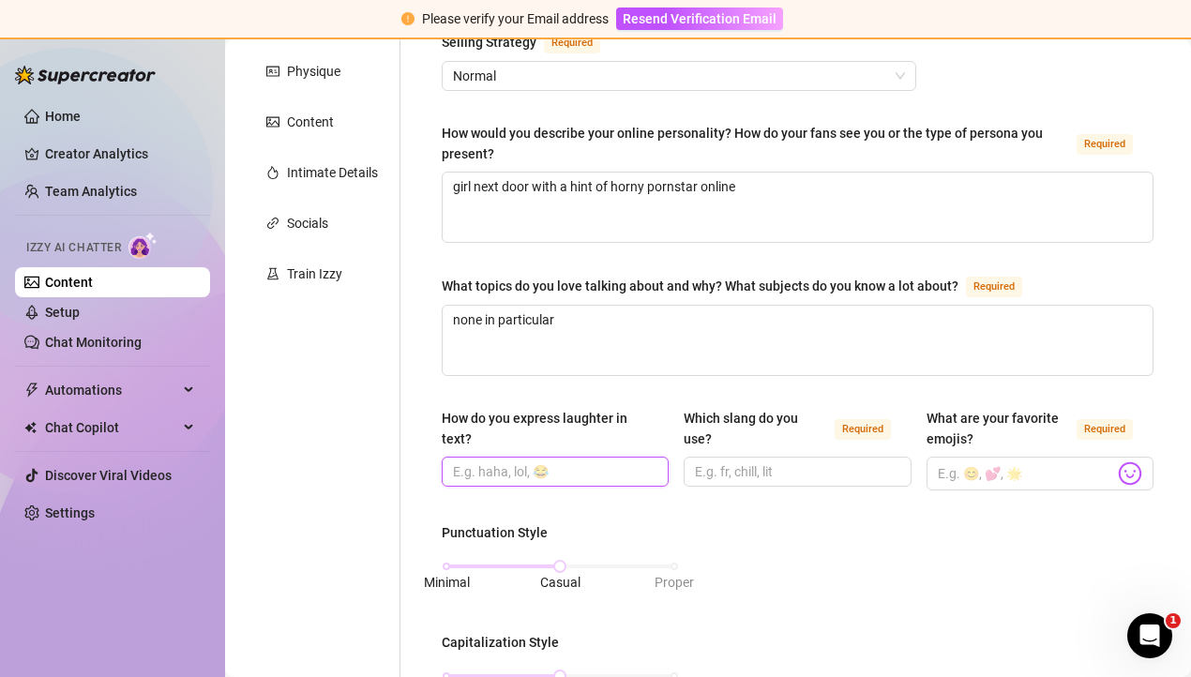
click at [549, 472] on input "How do you express laughter in text?" at bounding box center [553, 471] width 201 height 21
click at [801, 499] on div "How do you express laughter in text? hehe, 😂 Which slang do you use? Required W…" at bounding box center [798, 457] width 712 height 99
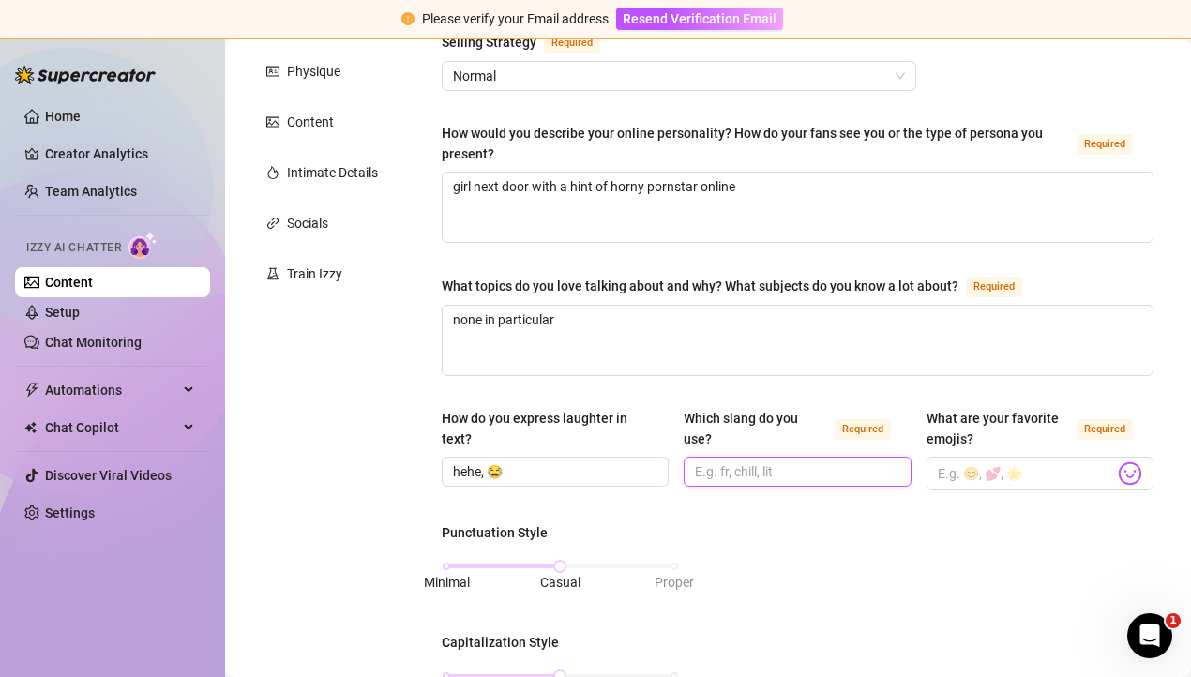
click at [786, 475] on input "Which slang do you use? Required" at bounding box center [795, 471] width 201 height 21
click at [989, 472] on input "What are your favorite emojis? Required" at bounding box center [1026, 473] width 176 height 24
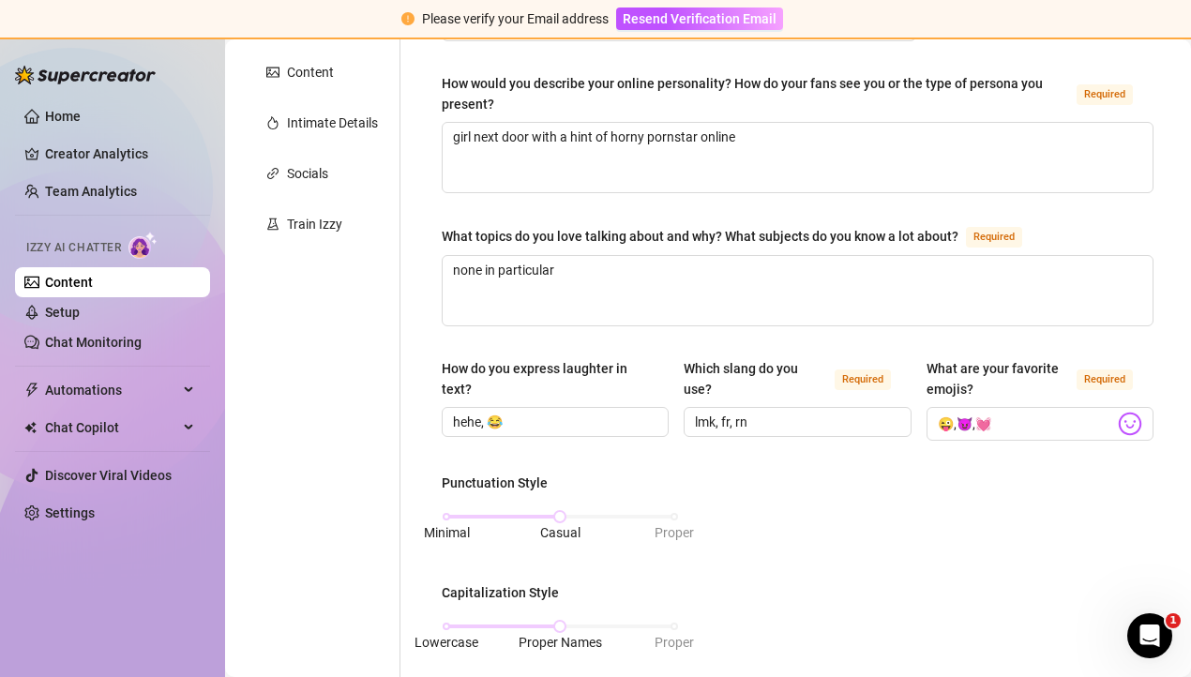
scroll to position [367, 0]
click at [1004, 426] on input "😜,😈,💓" at bounding box center [1026, 423] width 176 height 24
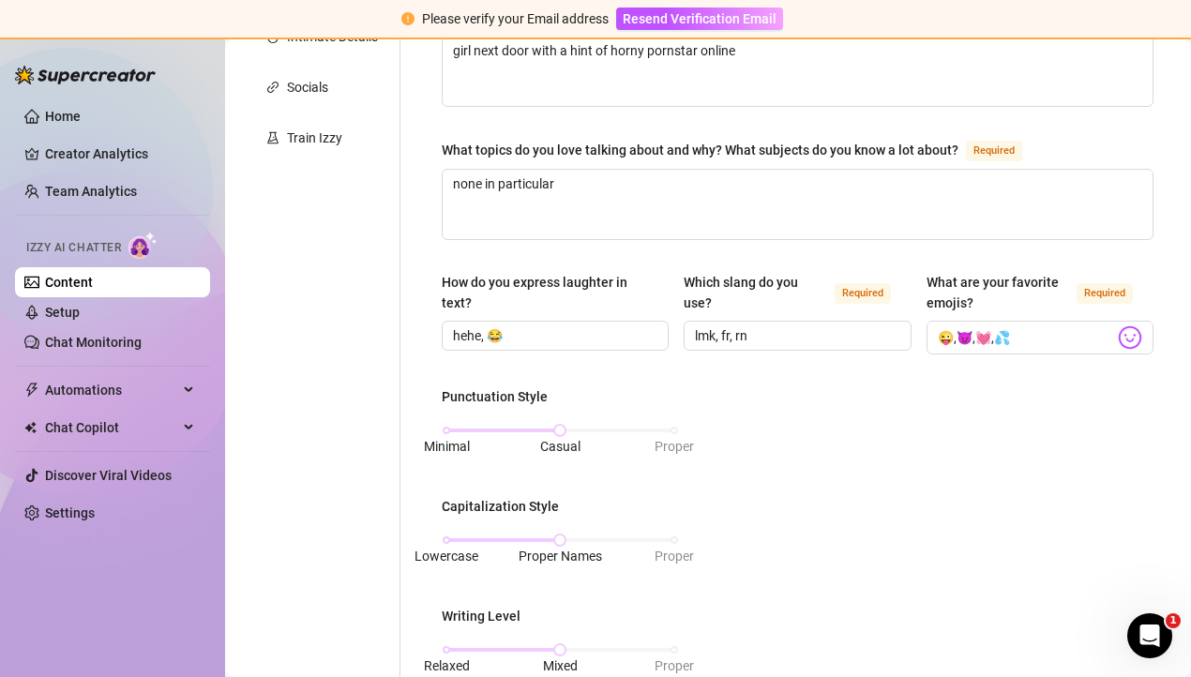
scroll to position [521, 0]
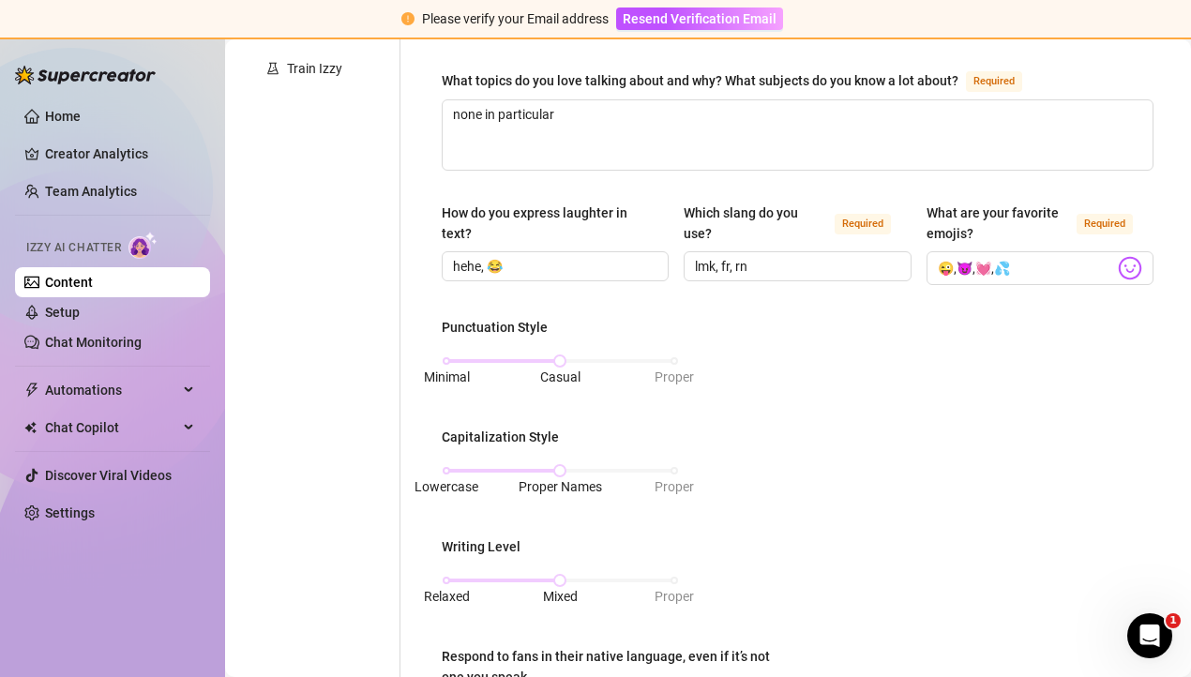
click at [440, 353] on div "What is your persona type? [PERSON_NAME] defines the distinct image and persona…" at bounding box center [797, 435] width 749 height 1479
click at [448, 358] on div "Minimal Casual Proper" at bounding box center [560, 360] width 228 height 11
click at [448, 473] on div "Lowercase Proper Names Proper" at bounding box center [560, 470] width 228 height 11
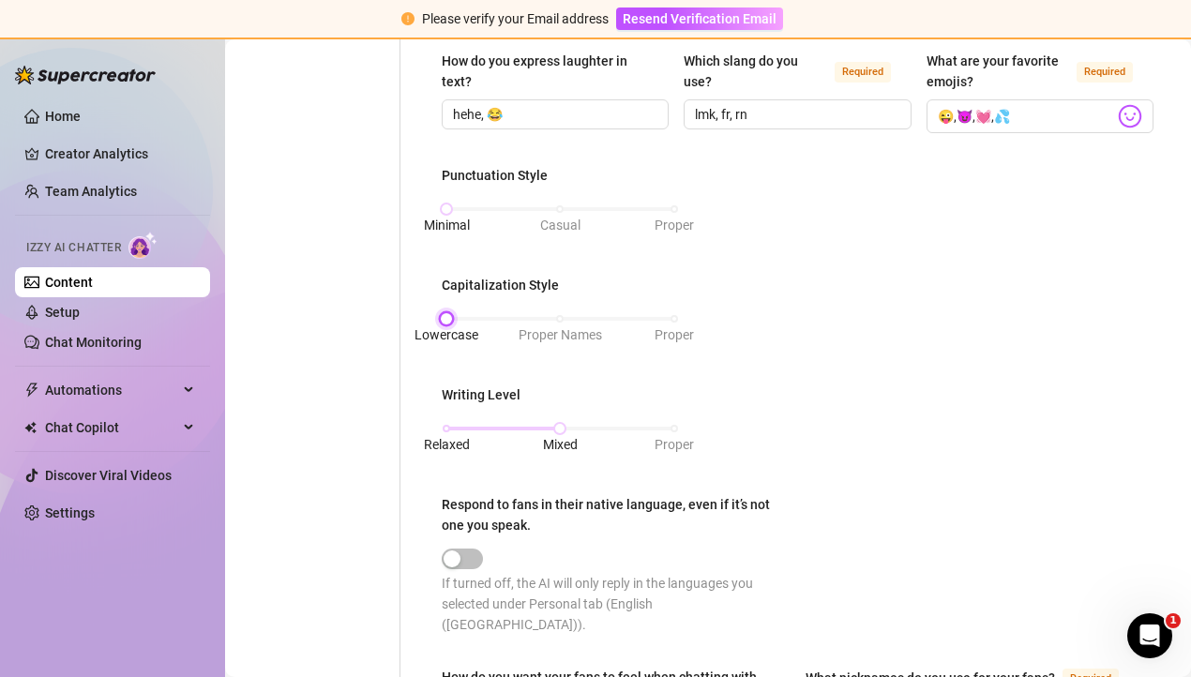
scroll to position [735, 0]
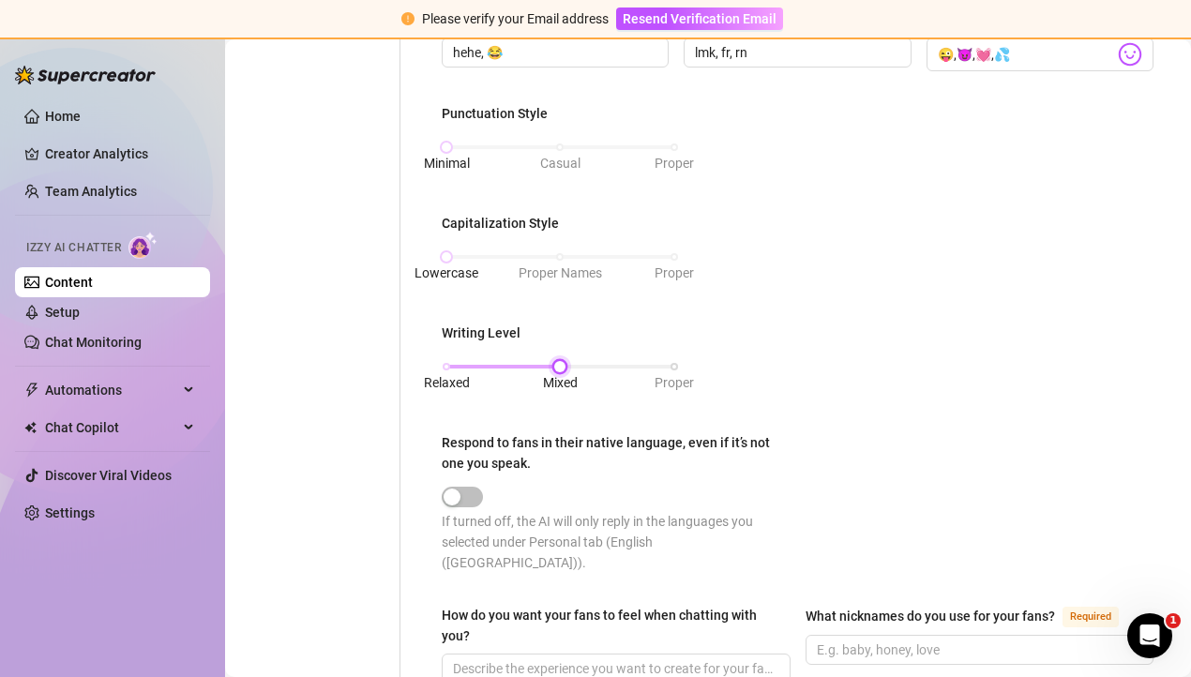
click at [449, 362] on div "Relaxed Mixed Proper" at bounding box center [560, 366] width 228 height 11
click at [859, 399] on div "Punctuation Style Minimal Casual Proper Capitalization Style Lowercase Proper N…" at bounding box center [798, 346] width 712 height 487
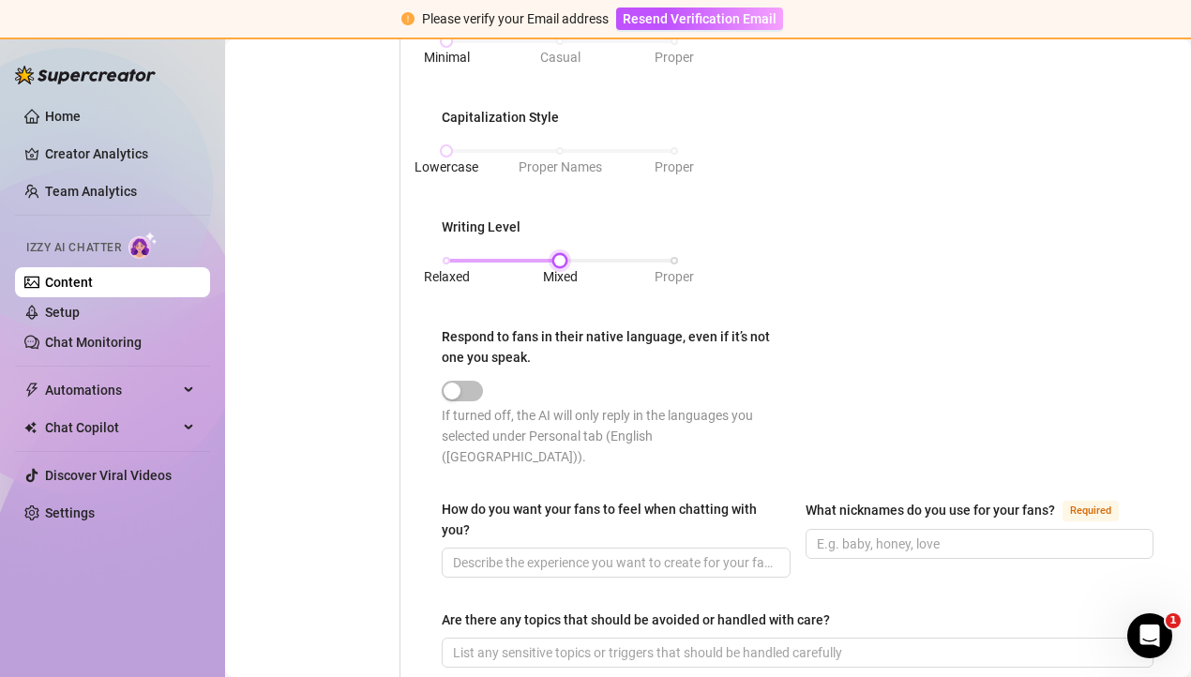
click at [560, 259] on div "Relaxed Mixed Proper" at bounding box center [560, 260] width 228 height 11
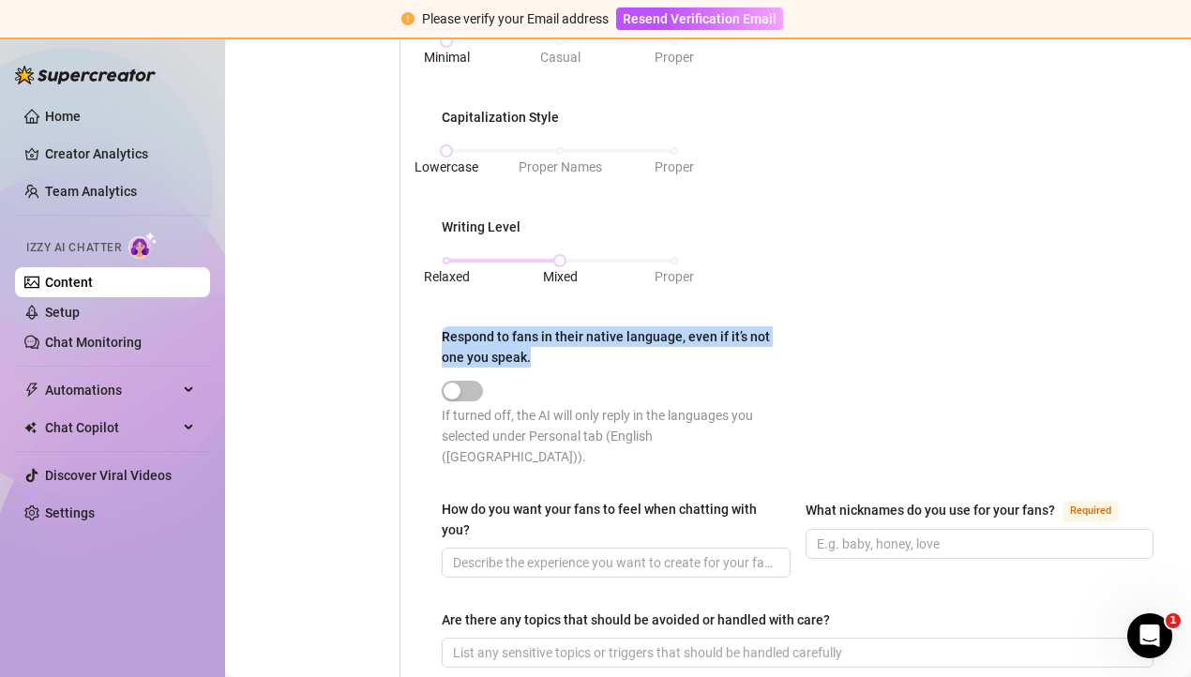
click at [878, 324] on div "Punctuation Style Minimal Casual Proper Capitalization Style Lowercase Proper N…" at bounding box center [798, 240] width 712 height 487
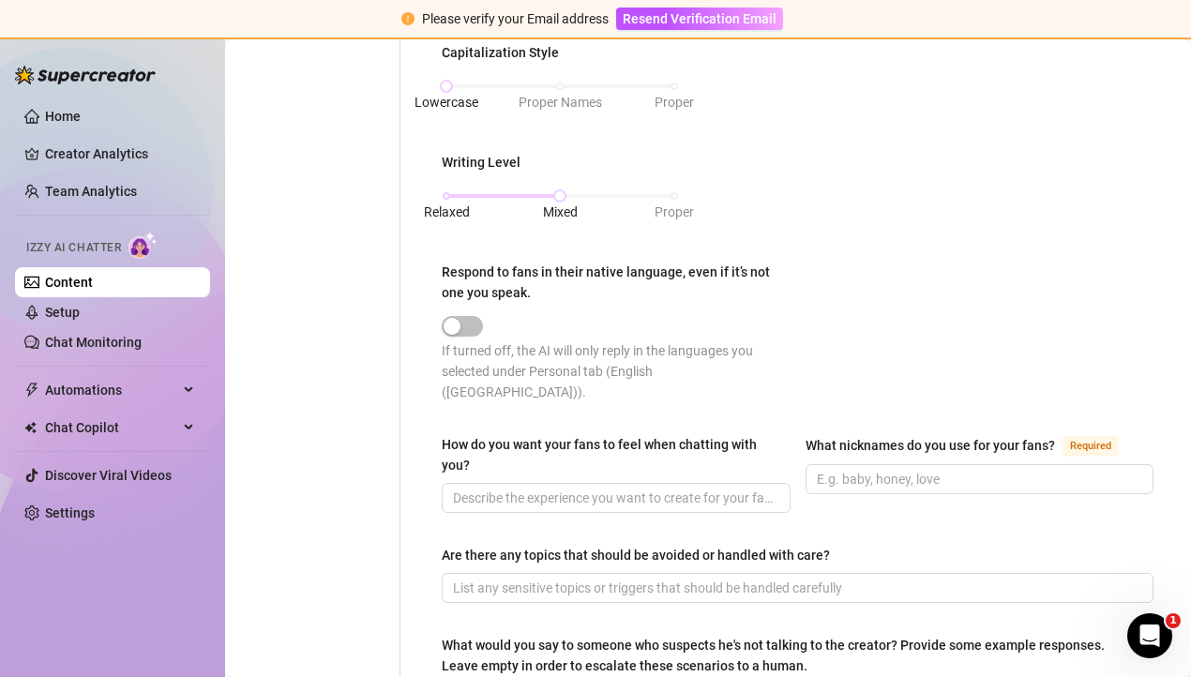
click at [878, 324] on div "Punctuation Style Minimal Casual Proper Capitalization Style Lowercase Proper N…" at bounding box center [798, 175] width 712 height 487
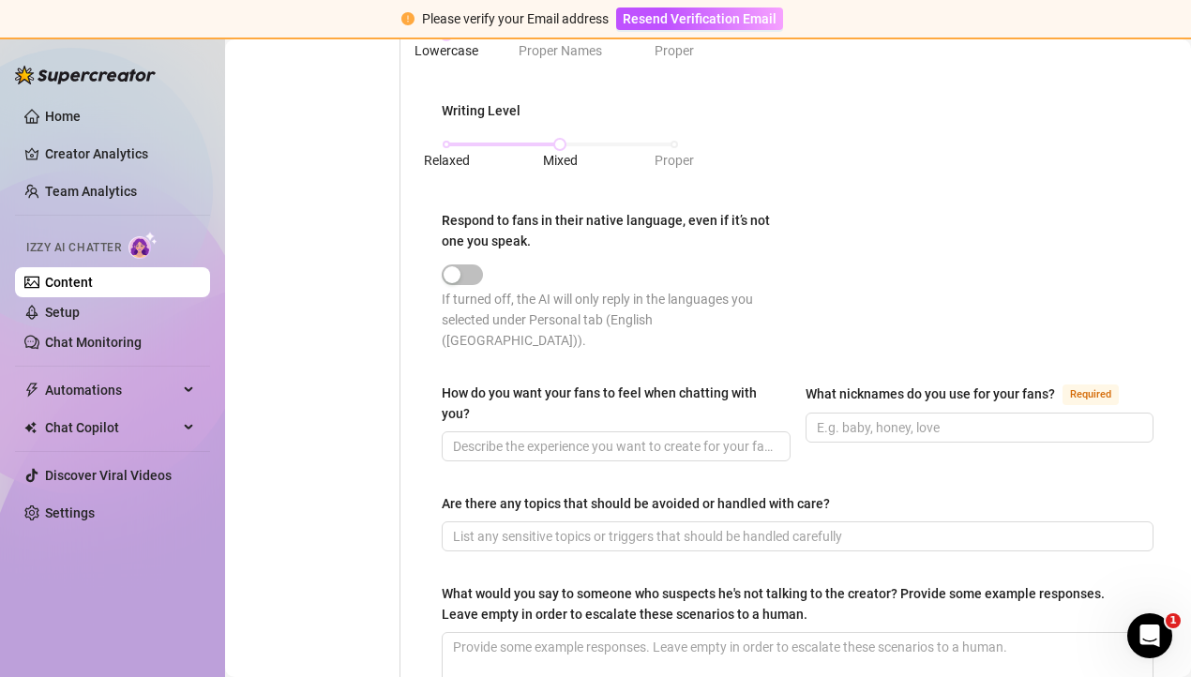
scroll to position [980, 0]
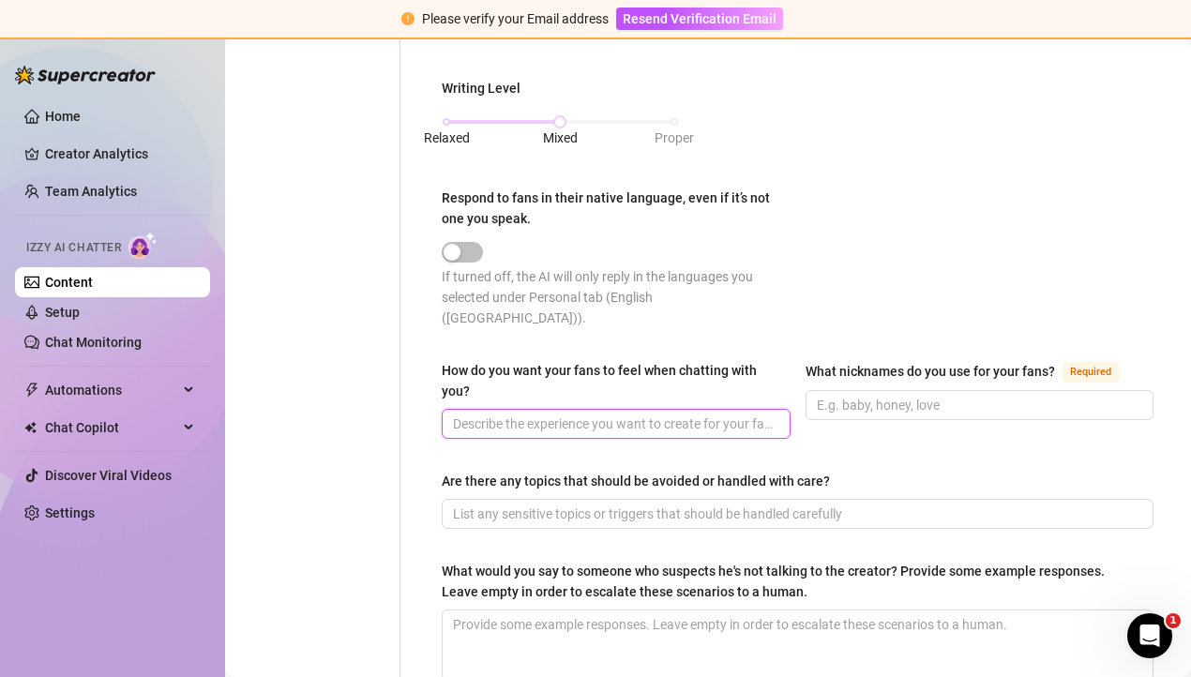
click at [669, 413] on input "How do you want your fans to feel when chatting with you?" at bounding box center [614, 423] width 323 height 21
click at [1031, 430] on div "How do you want your fans to feel when chatting with you? like I am more fun th…" at bounding box center [798, 408] width 712 height 96
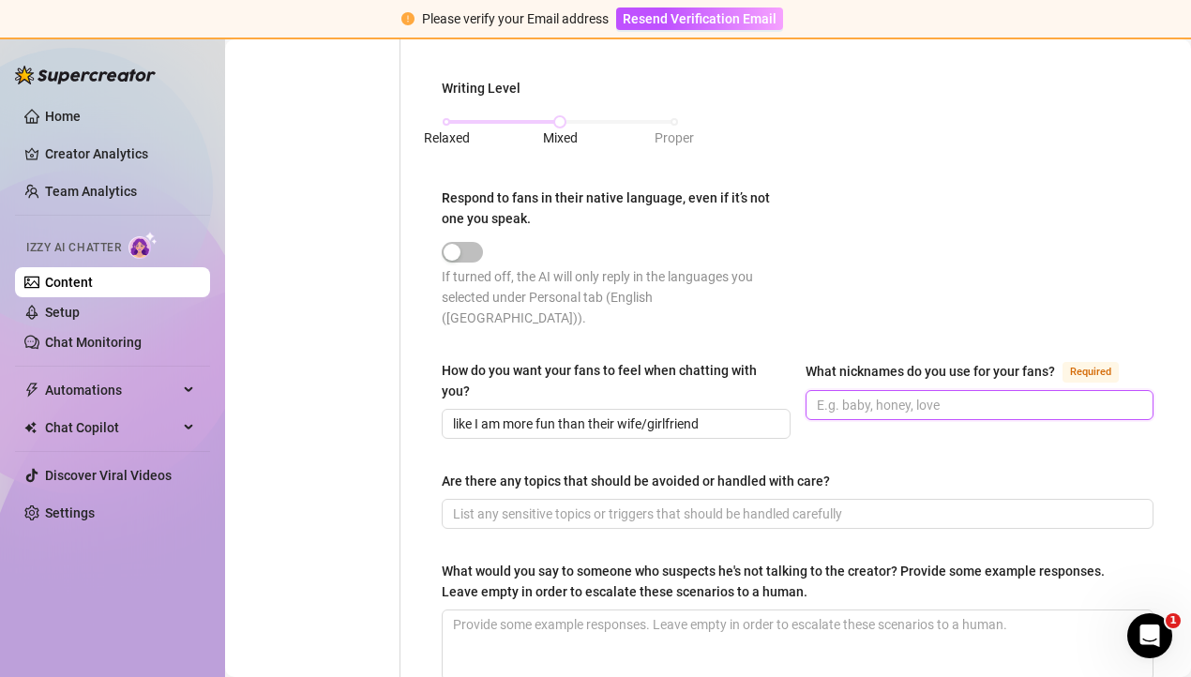
click at [955, 395] on input "What nicknames do you use for your fans? Required" at bounding box center [978, 405] width 323 height 21
click at [985, 431] on div "How do you want your fans to feel when chatting with you? like I am more fun th…" at bounding box center [798, 408] width 712 height 96
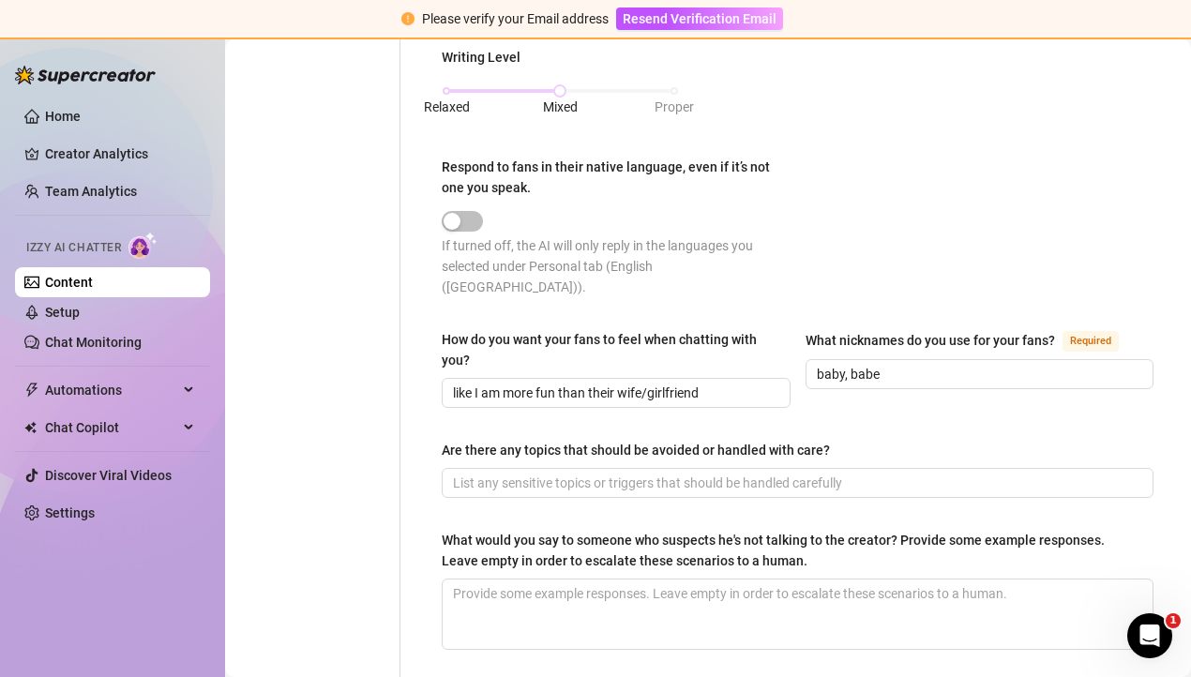
scroll to position [1012, 0]
click at [982, 439] on div "Are there any topics that should be avoided or handled with care?" at bounding box center [798, 453] width 712 height 28
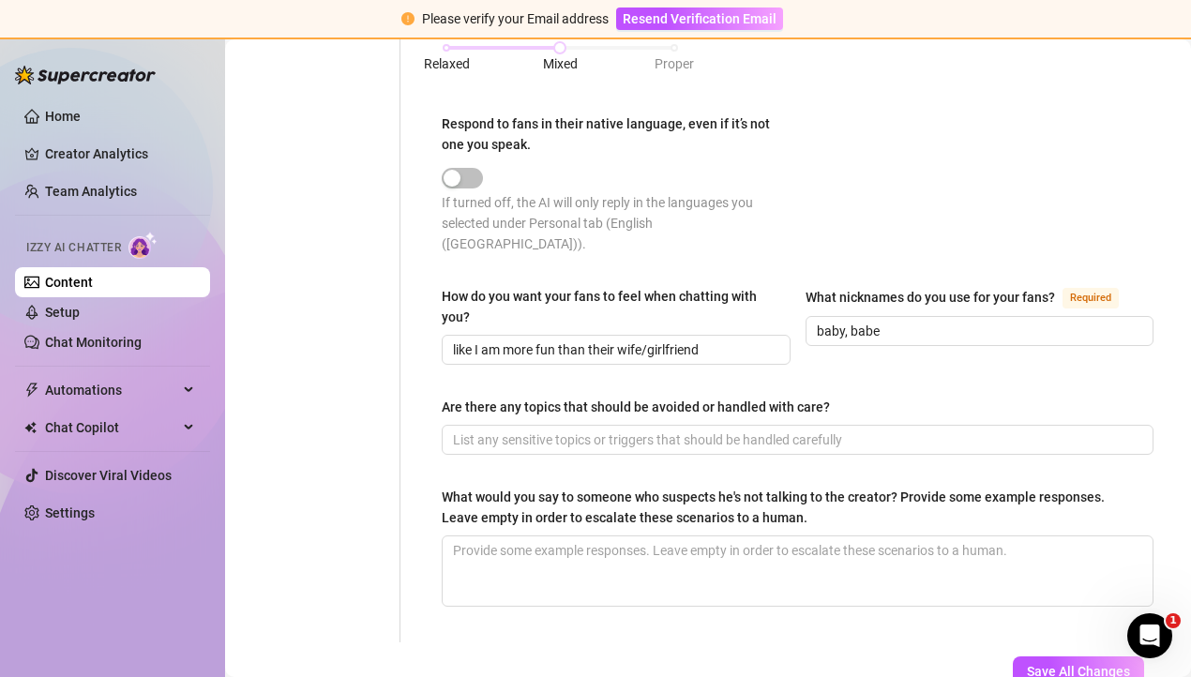
scroll to position [1085, 0]
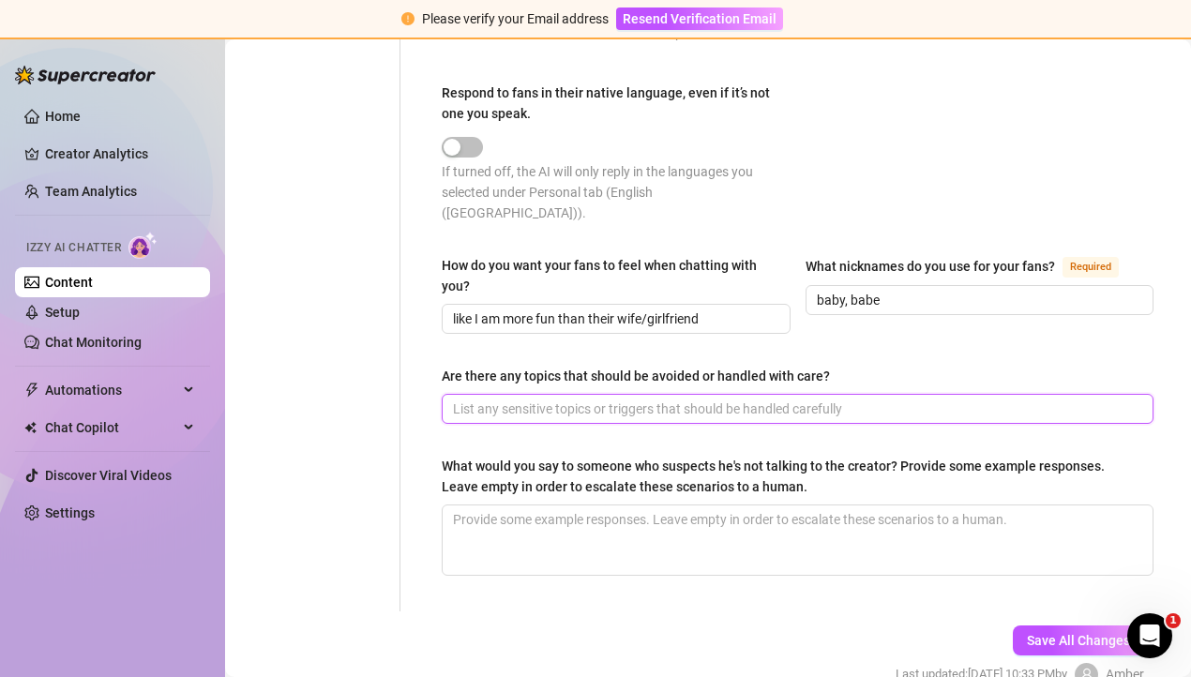
click at [908, 398] on input "Are there any topics that should be avoided or handled with care?" at bounding box center [795, 408] width 685 height 21
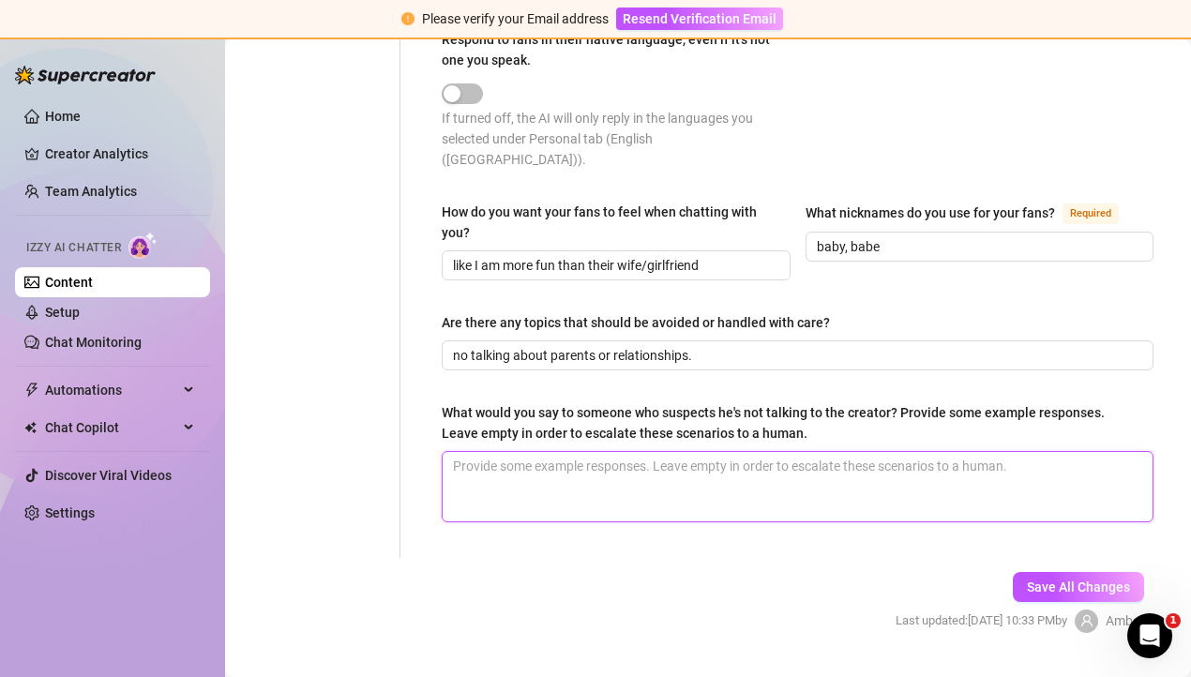
click at [618, 452] on textarea "What would you say to someone who suspects he's not talking to the creator? Pro…" at bounding box center [798, 486] width 710 height 69
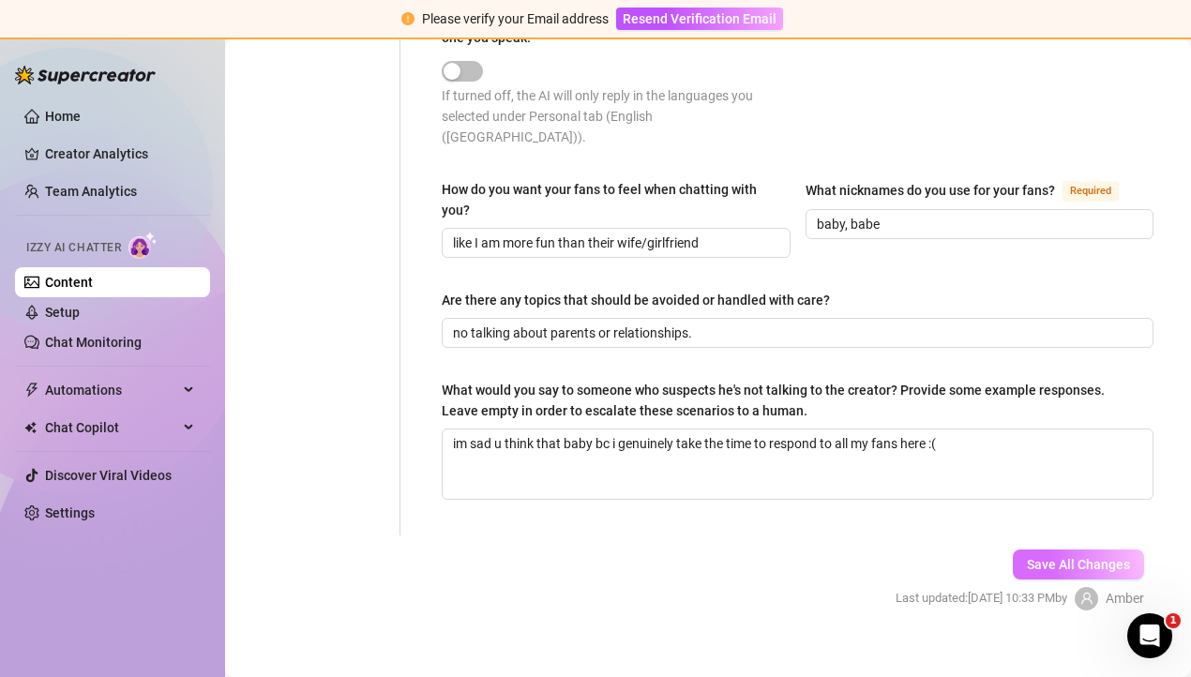
click at [1093, 557] on span "Save All Changes" at bounding box center [1078, 564] width 103 height 15
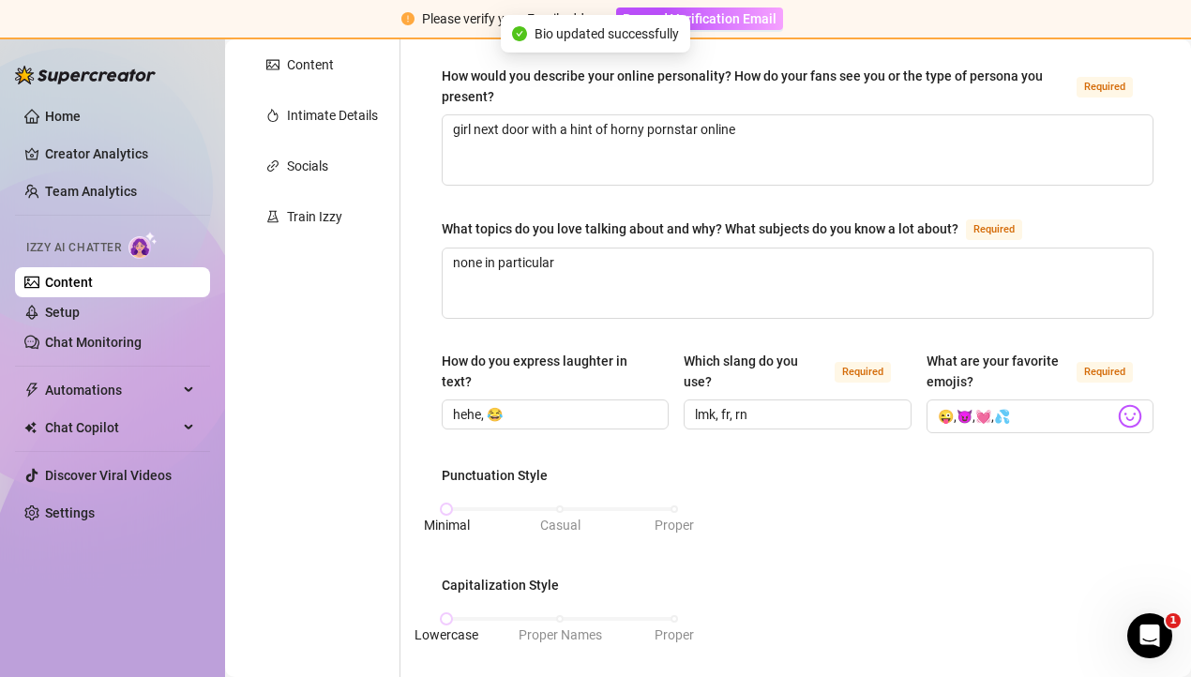
scroll to position [372, 0]
click at [811, 414] on input "lmk, fr, rn" at bounding box center [795, 415] width 201 height 21
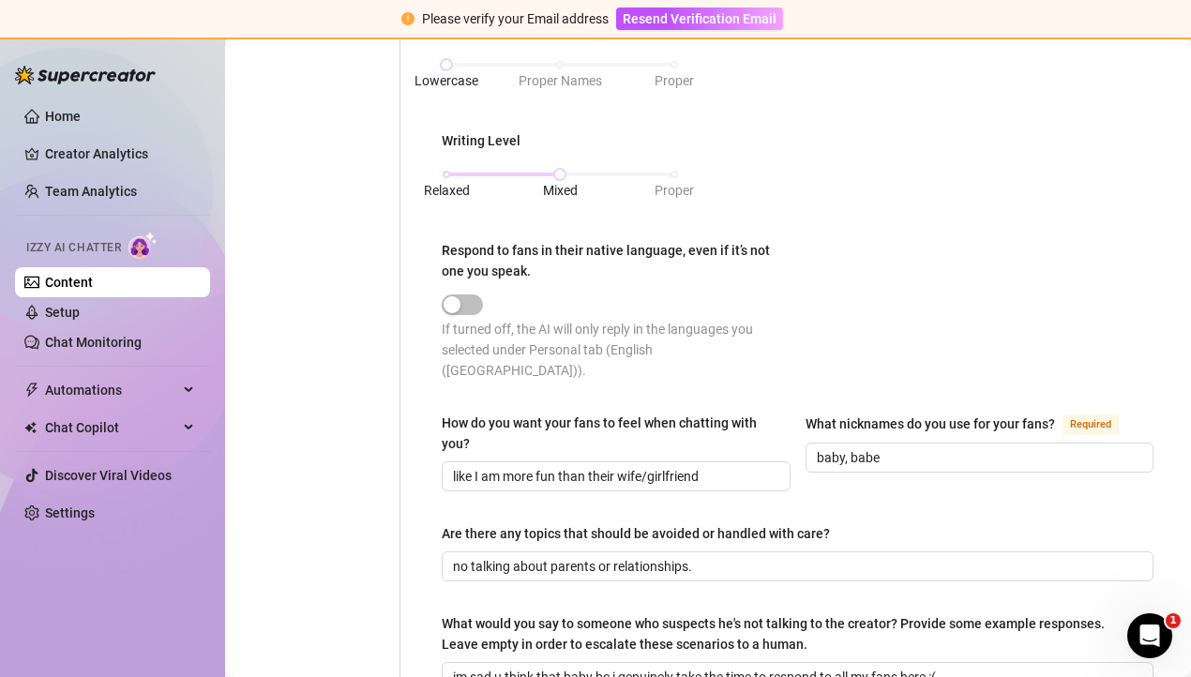
scroll to position [1161, 0]
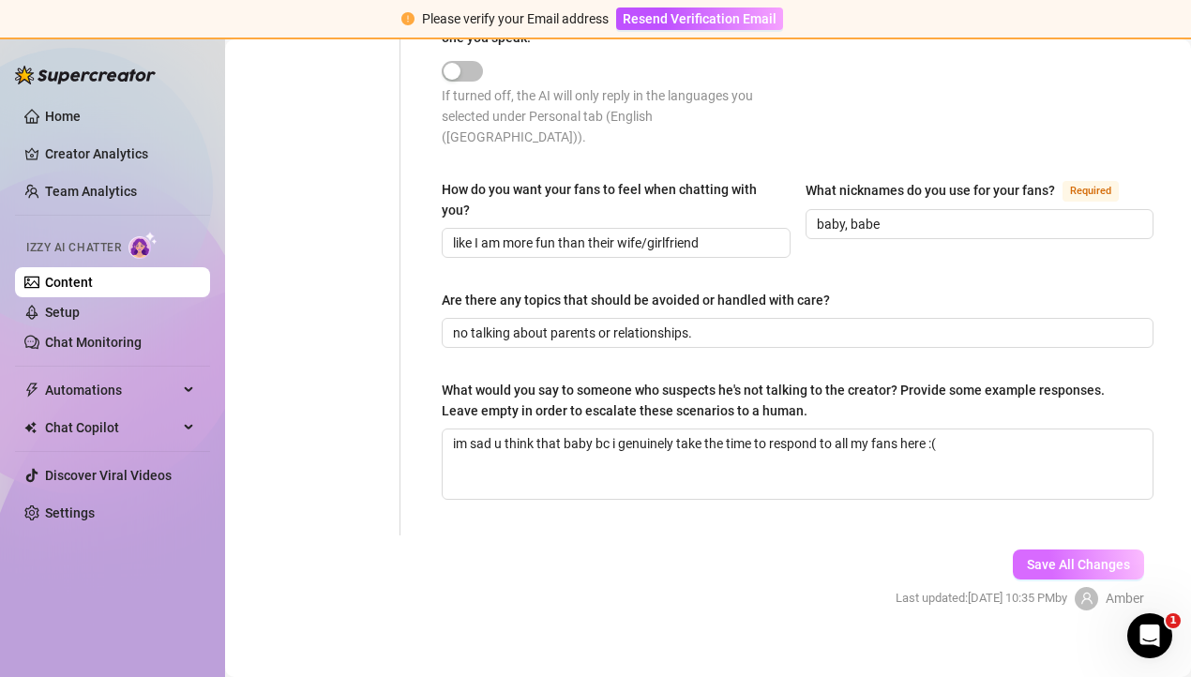
click at [1072, 557] on span "Save All Changes" at bounding box center [1078, 564] width 103 height 15
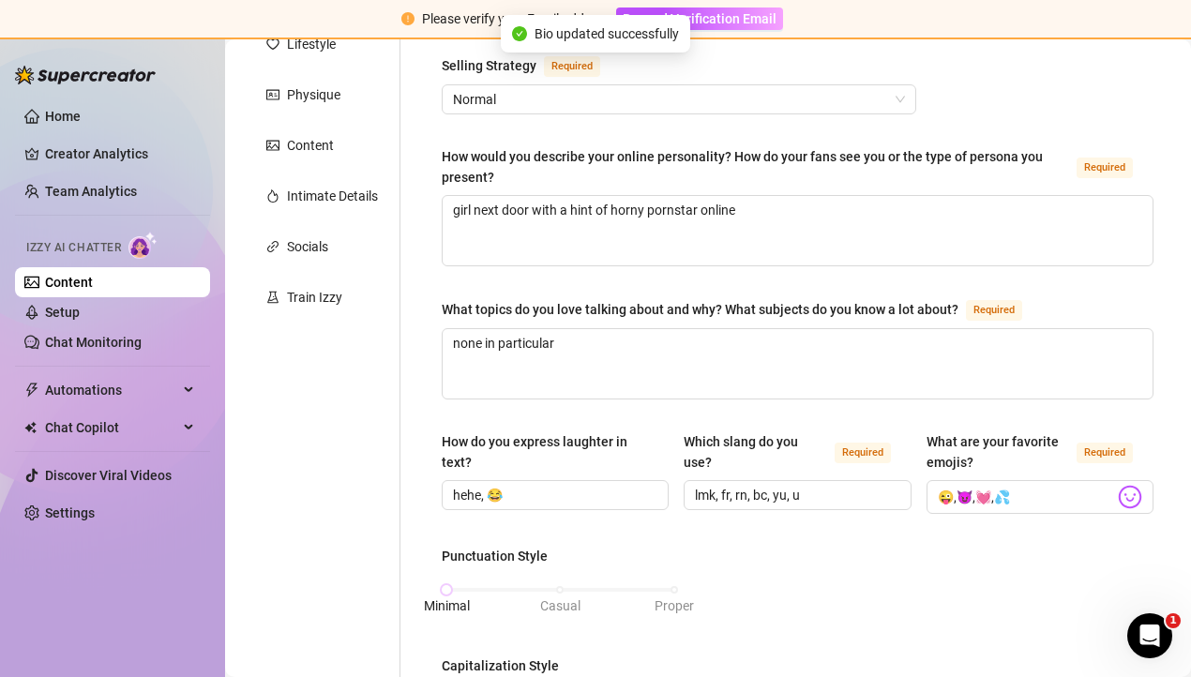
scroll to position [0, 0]
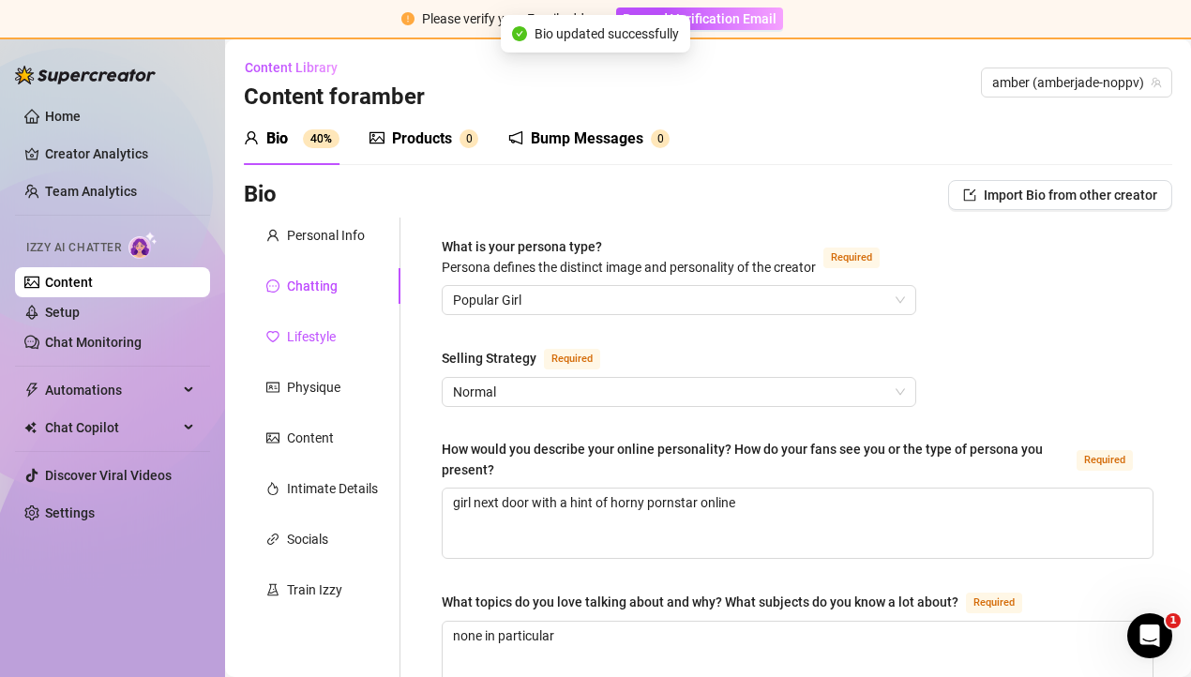
click at [300, 332] on div "Lifestyle" at bounding box center [311, 336] width 49 height 21
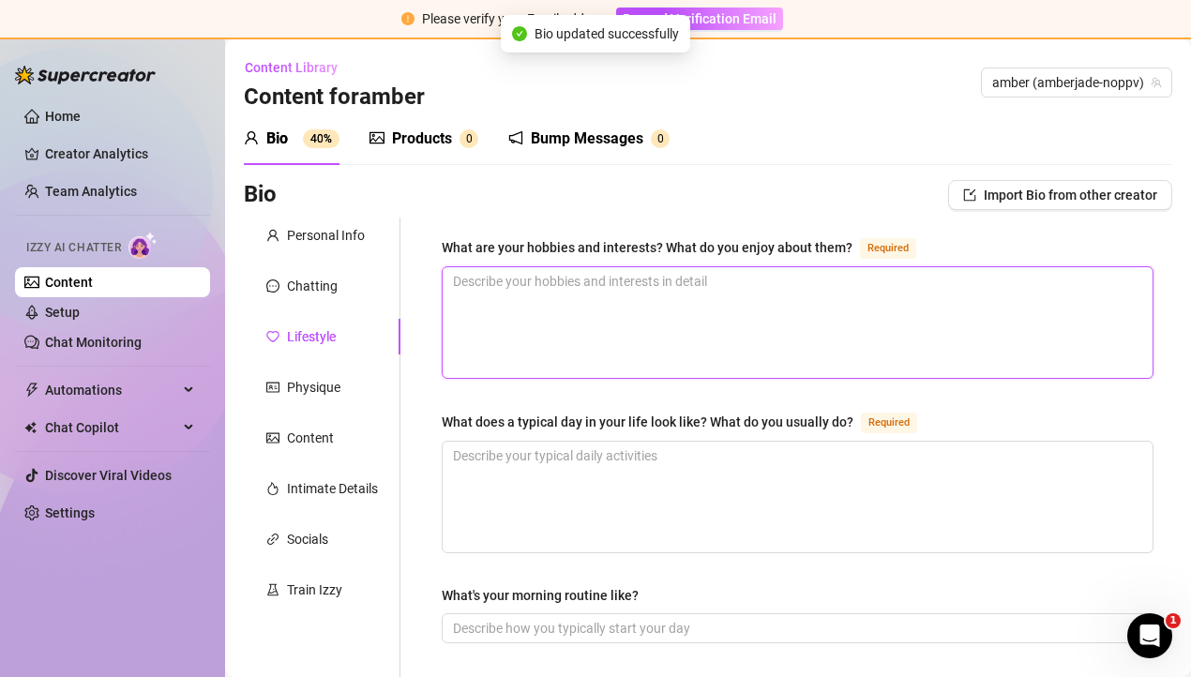
click at [648, 280] on textarea "What are your hobbies and interests? What do you enjoy about them? Required" at bounding box center [798, 322] width 710 height 111
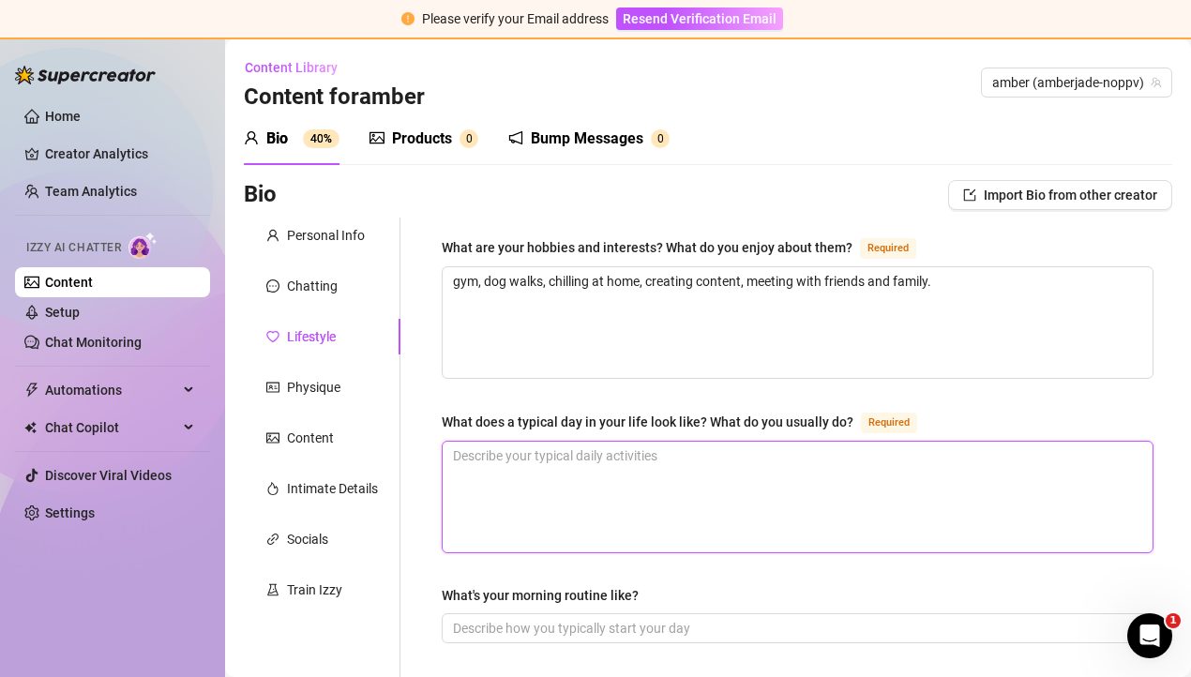
click at [573, 461] on textarea "What does a typical day in your life look like? What do you usually do? Required" at bounding box center [798, 497] width 710 height 111
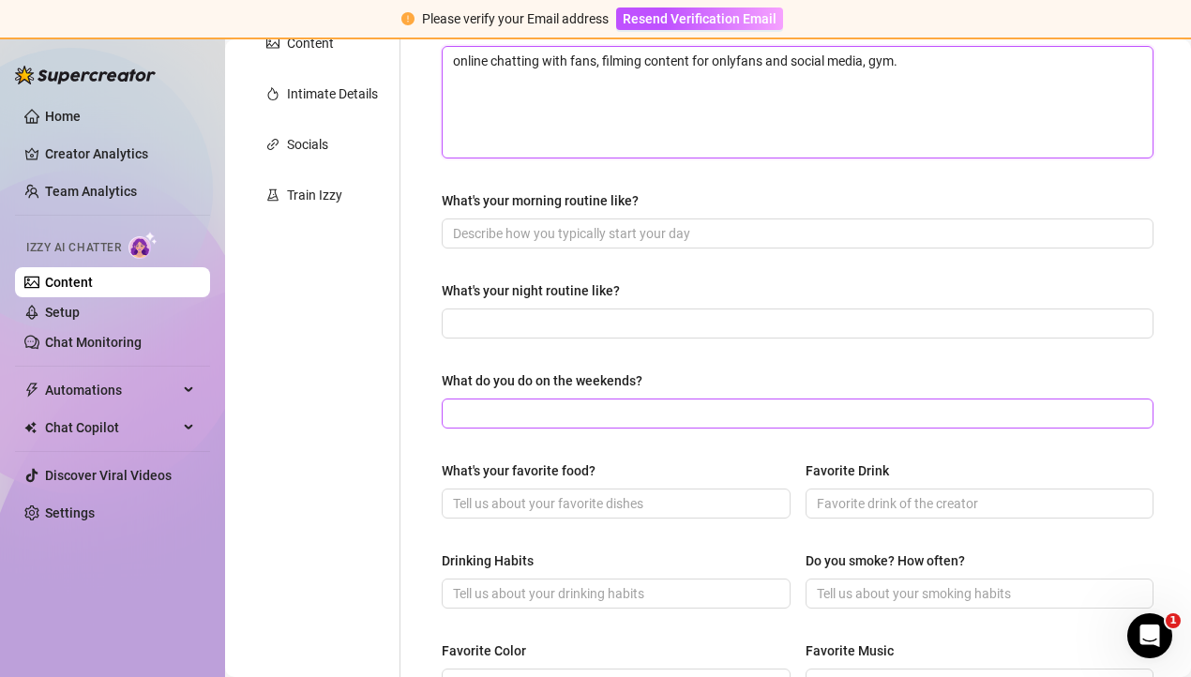
scroll to position [417, 0]
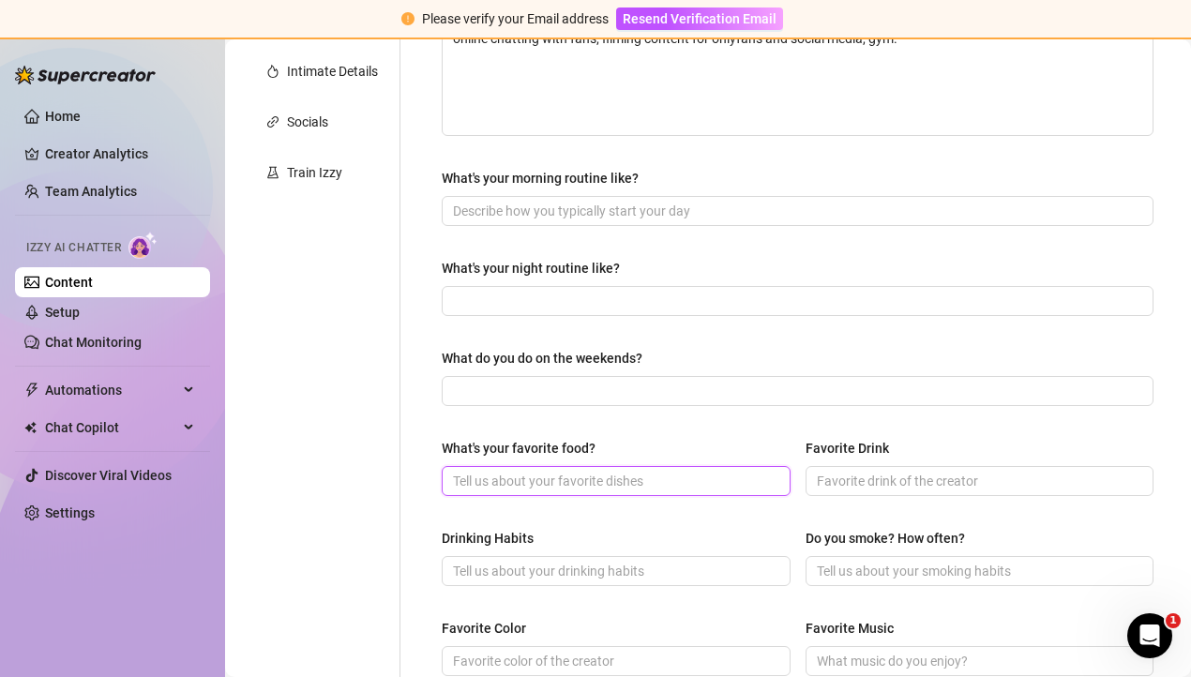
click at [559, 476] on input "What's your favorite food?" at bounding box center [614, 481] width 323 height 21
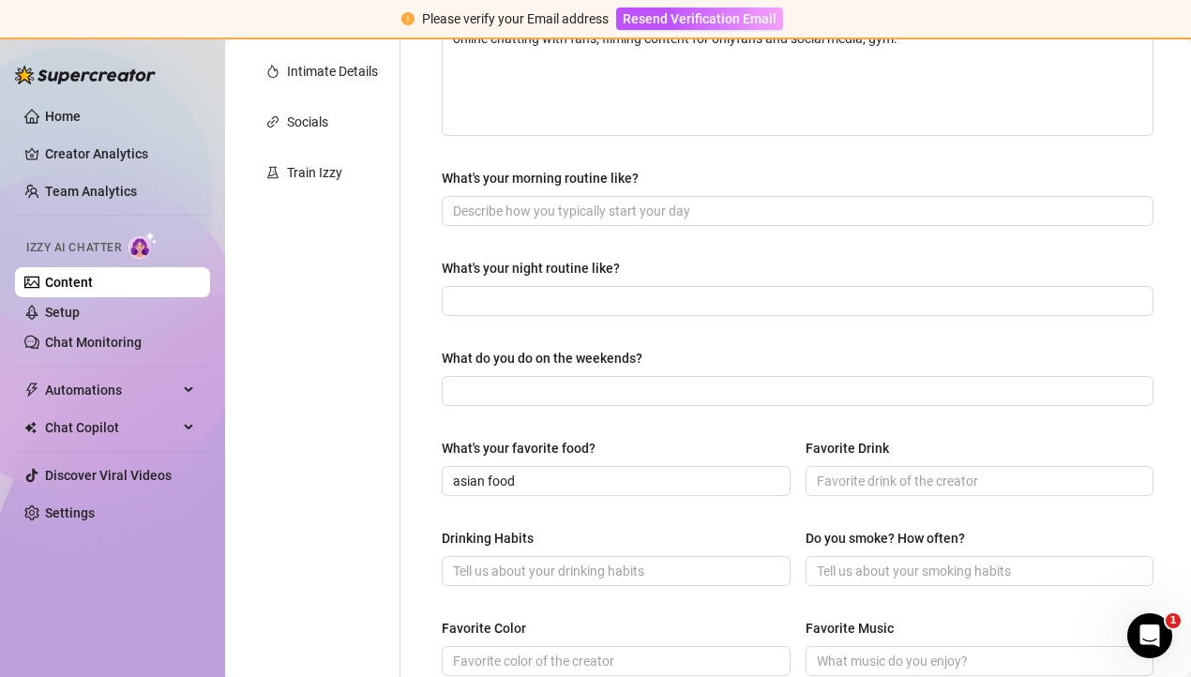
click at [739, 505] on div "What's your favorite food? asian food Favorite Drink" at bounding box center [798, 475] width 712 height 75
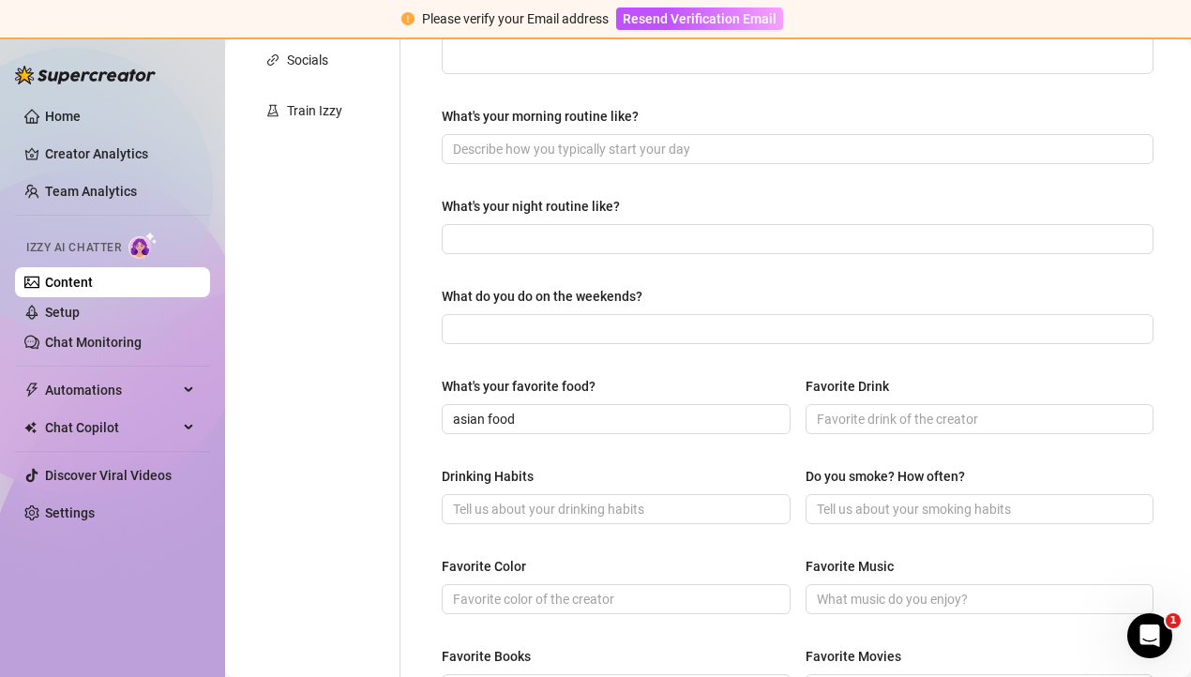
scroll to position [534, 0]
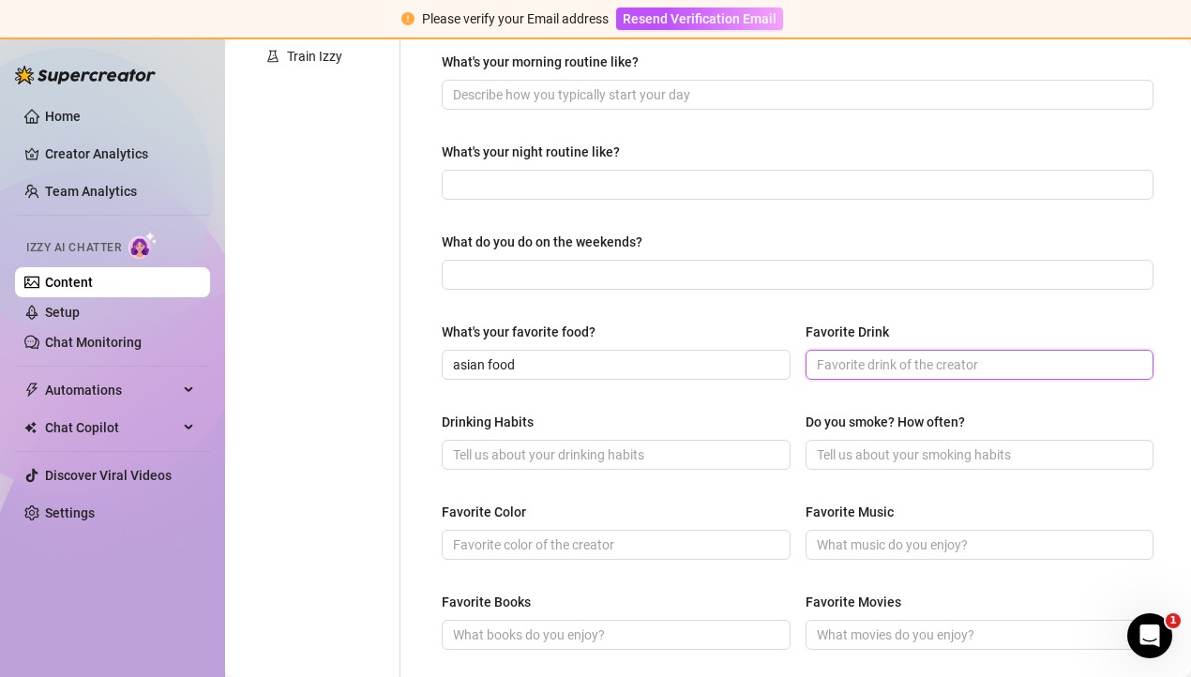
click at [880, 363] on input "Favorite Drink" at bounding box center [978, 364] width 323 height 21
click at [672, 415] on div "Drinking Habits" at bounding box center [616, 426] width 349 height 28
click at [858, 444] on input "Do you smoke? How often?" at bounding box center [978, 454] width 323 height 21
click at [768, 473] on div "Drinking Habits Do you smoke? How often? no" at bounding box center [798, 449] width 712 height 75
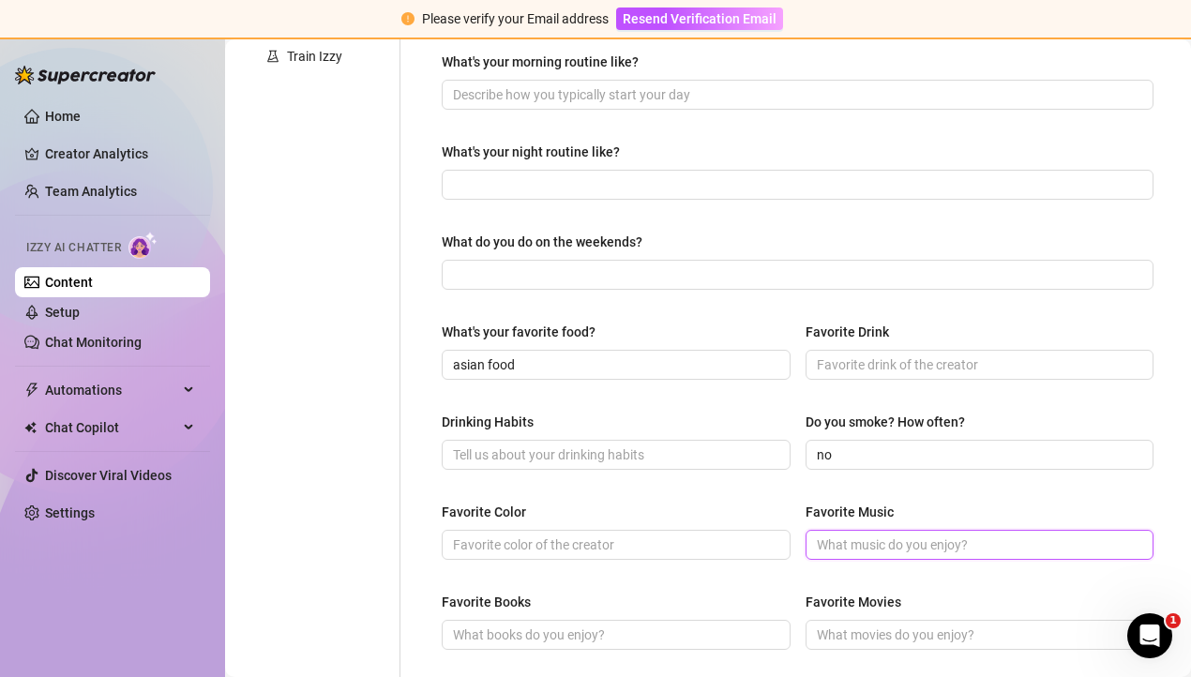
click at [884, 537] on input "Favorite Music" at bounding box center [978, 544] width 323 height 21
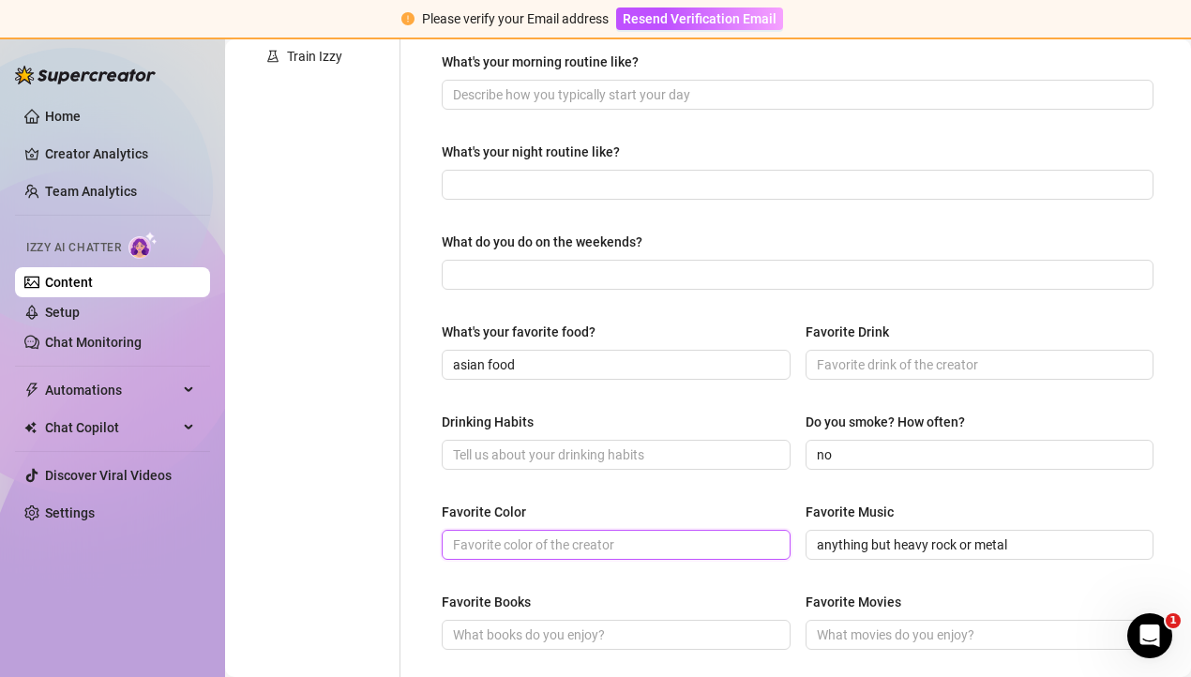
click at [601, 538] on input "Favorite Color" at bounding box center [614, 544] width 323 height 21
click at [608, 581] on div "What are your hobbies and interests? What do you enjoy about them? Required gym…" at bounding box center [798, 316] width 712 height 1226
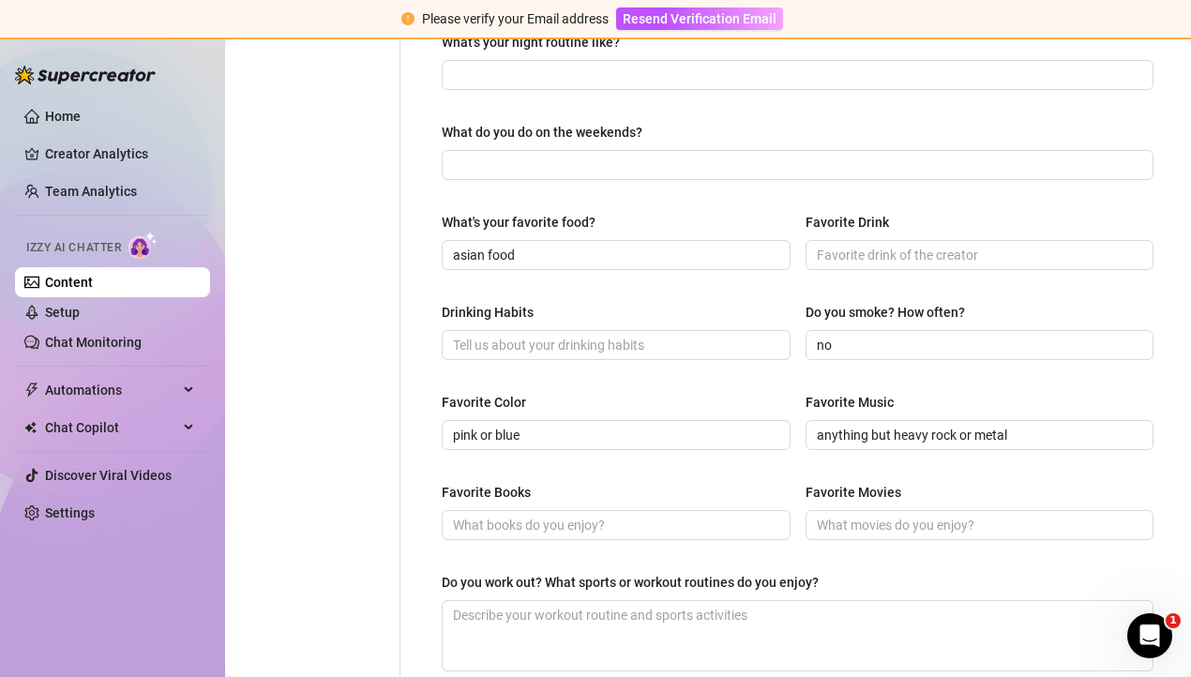
scroll to position [646, 0]
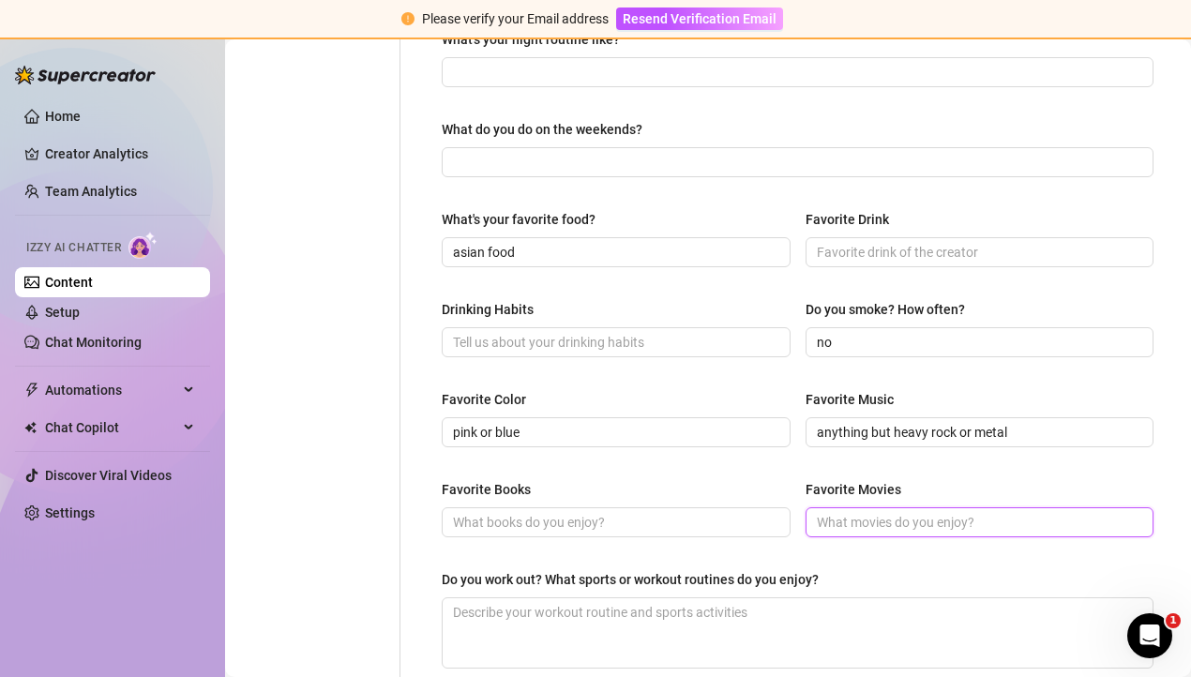
click at [849, 520] on input "Favorite Movies" at bounding box center [978, 522] width 323 height 21
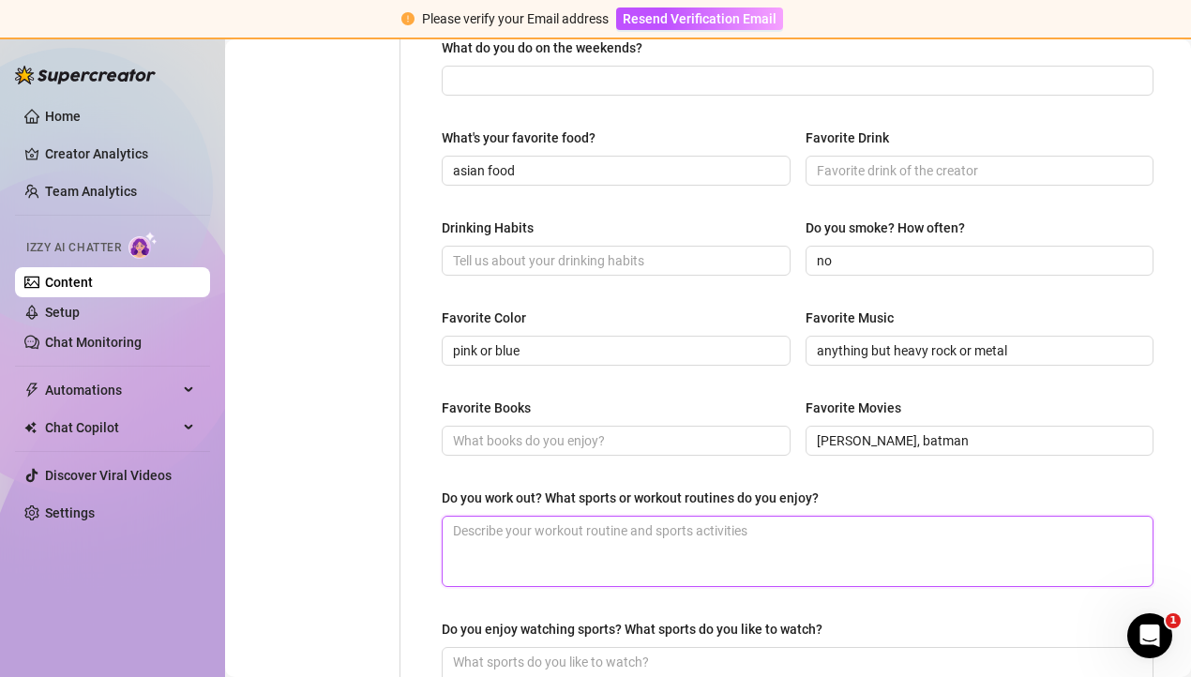
click at [686, 538] on textarea "Do you work out? What sports or workout routines do you enjoy?" at bounding box center [798, 551] width 710 height 69
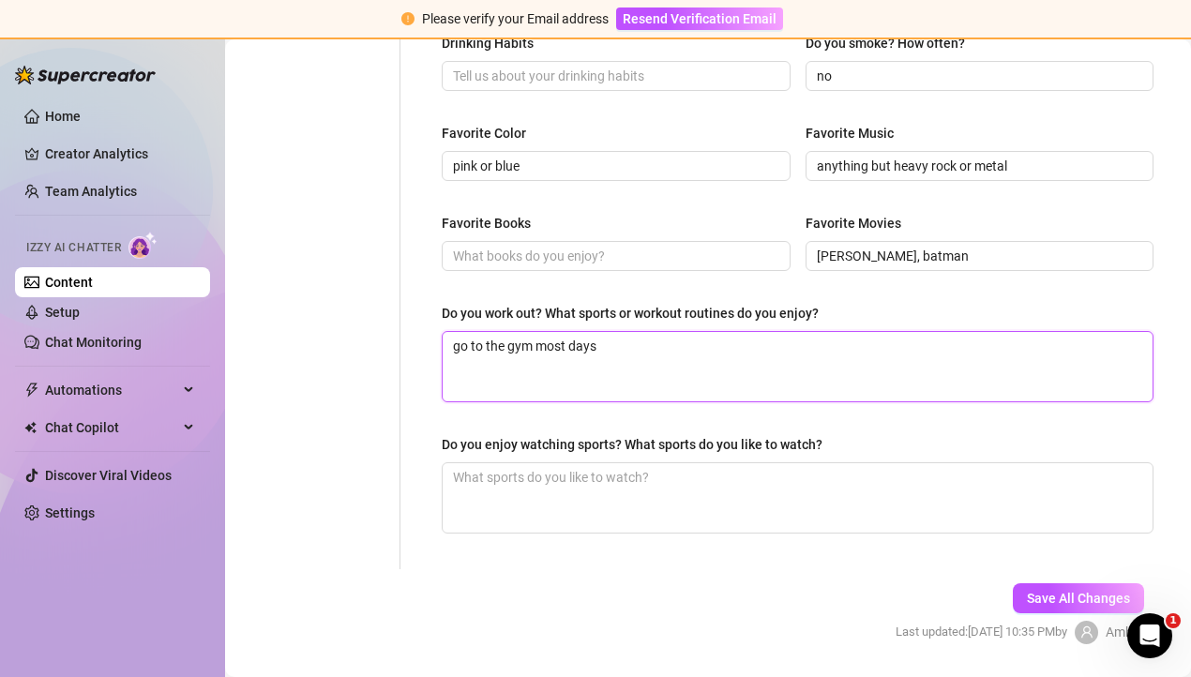
scroll to position [927, 0]
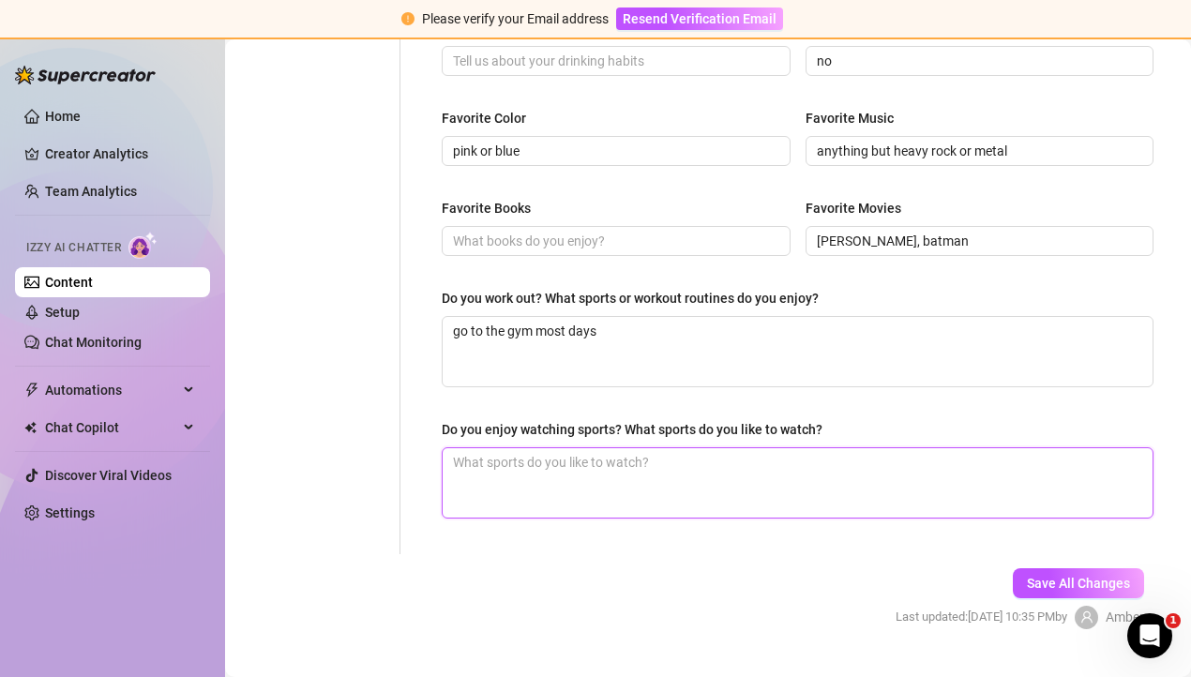
click at [593, 473] on textarea "Do you enjoy watching sports? What sports do you like to watch?" at bounding box center [798, 482] width 710 height 69
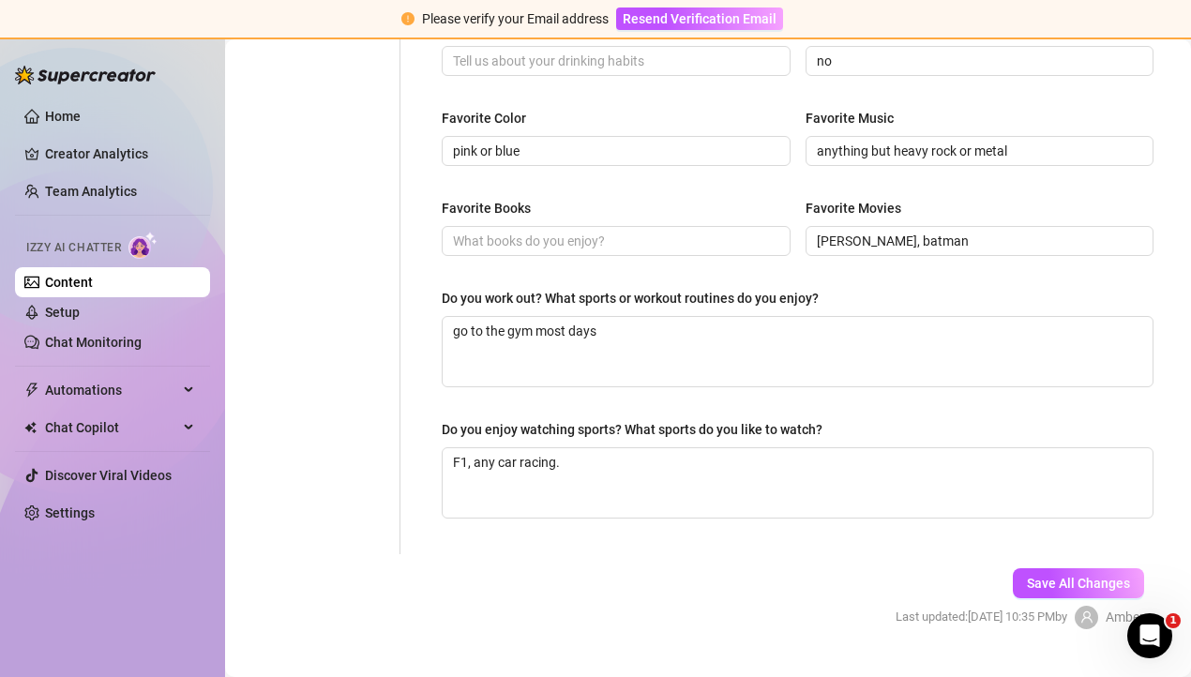
drag, startPoint x: 654, startPoint y: 579, endPoint x: 596, endPoint y: 564, distance: 60.3
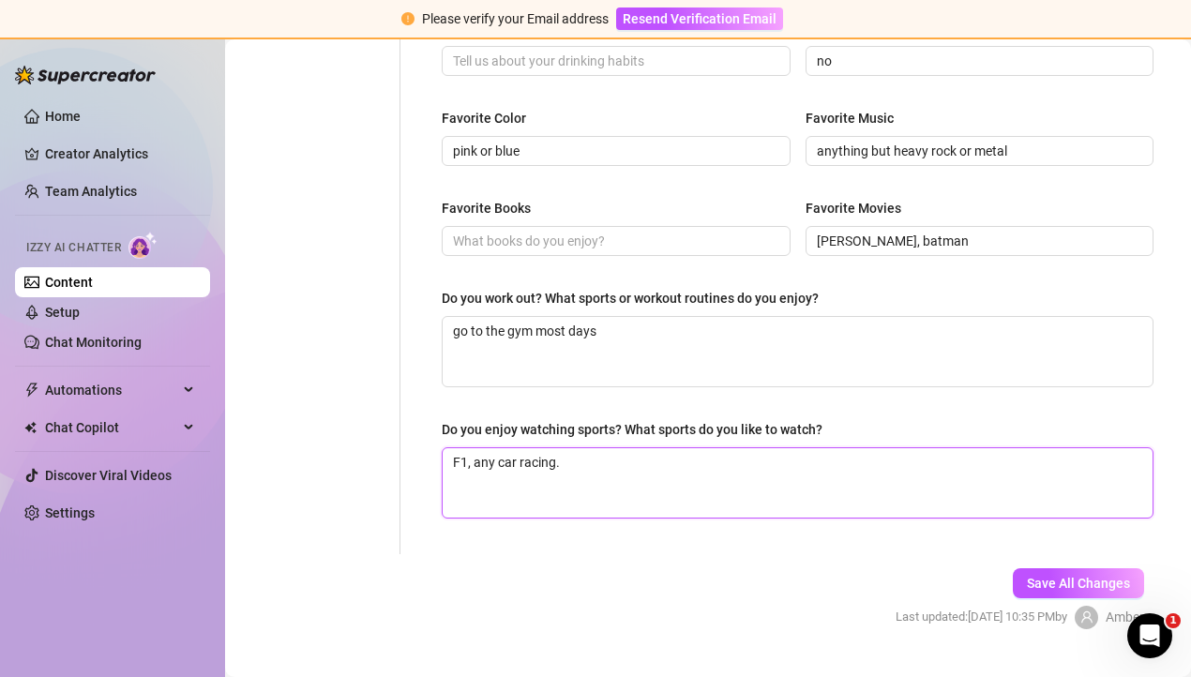
click at [474, 462] on textarea "F1, any car racing." at bounding box center [798, 482] width 710 height 69
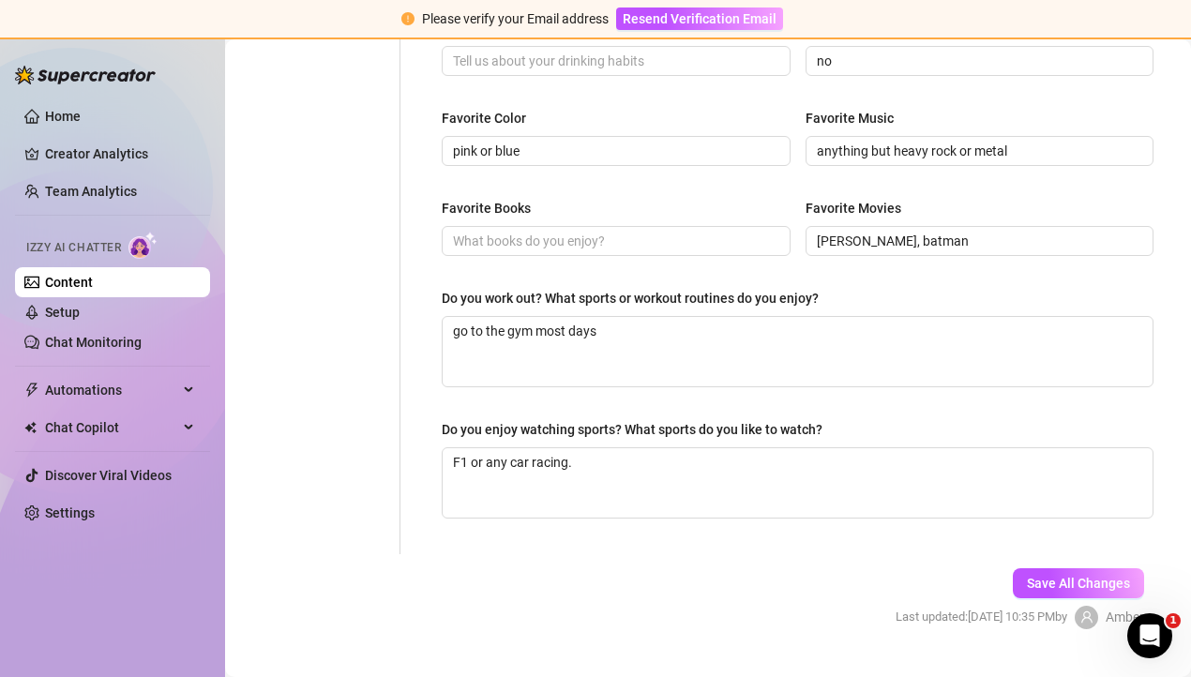
click at [1060, 588] on span "Save All Changes" at bounding box center [1078, 583] width 103 height 15
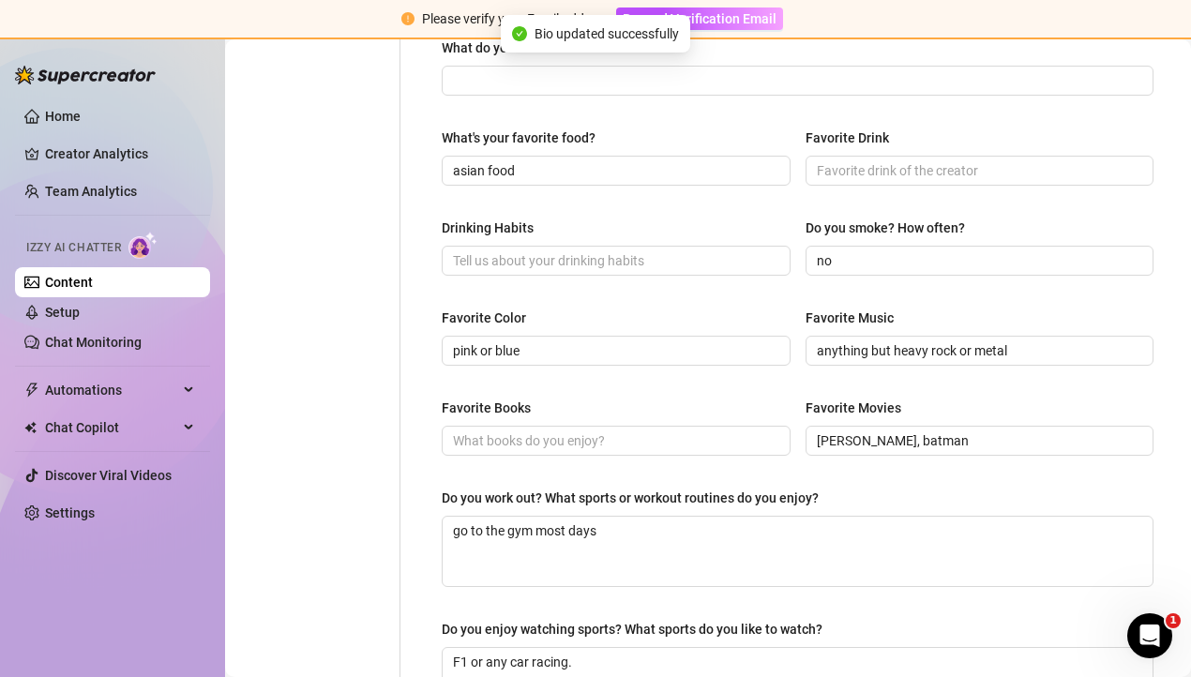
scroll to position [0, 0]
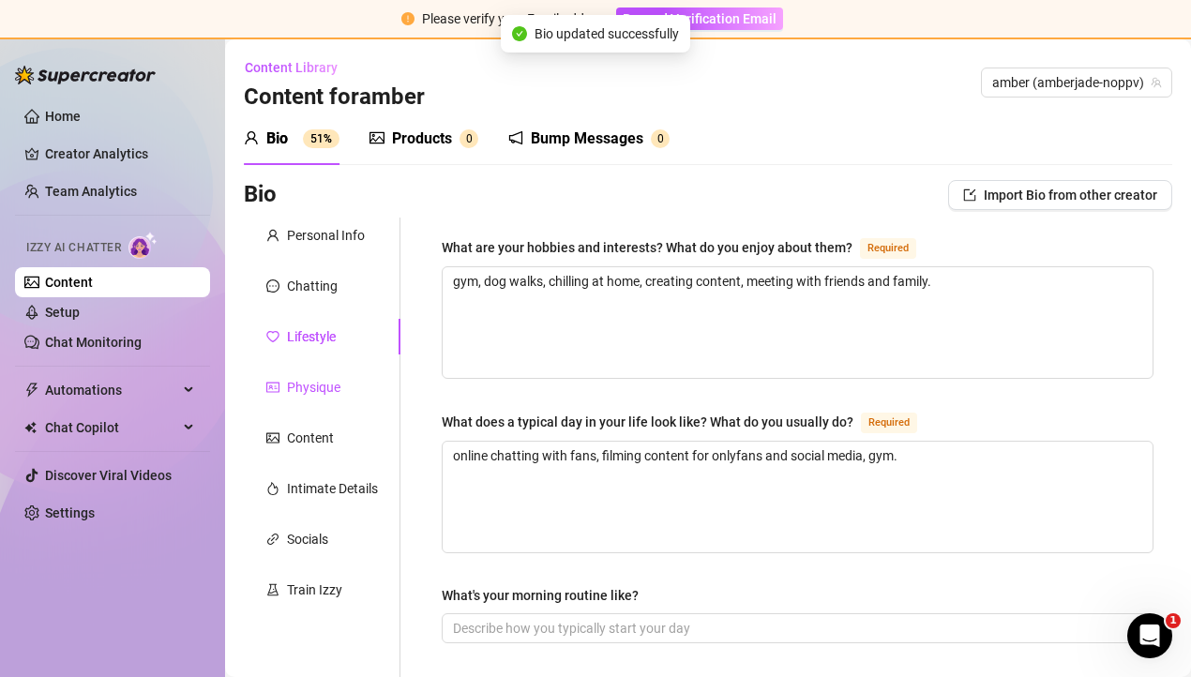
click at [295, 384] on div "Physique" at bounding box center [313, 387] width 53 height 21
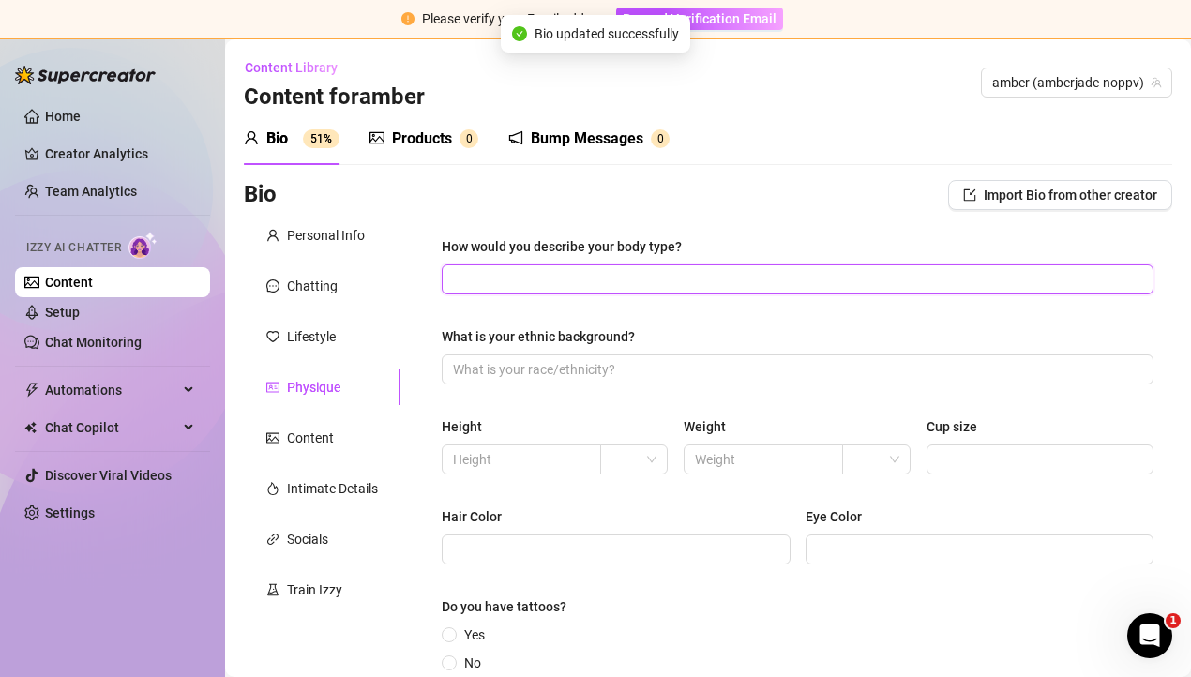
click at [661, 273] on input "How would you describe your body type?" at bounding box center [795, 279] width 685 height 21
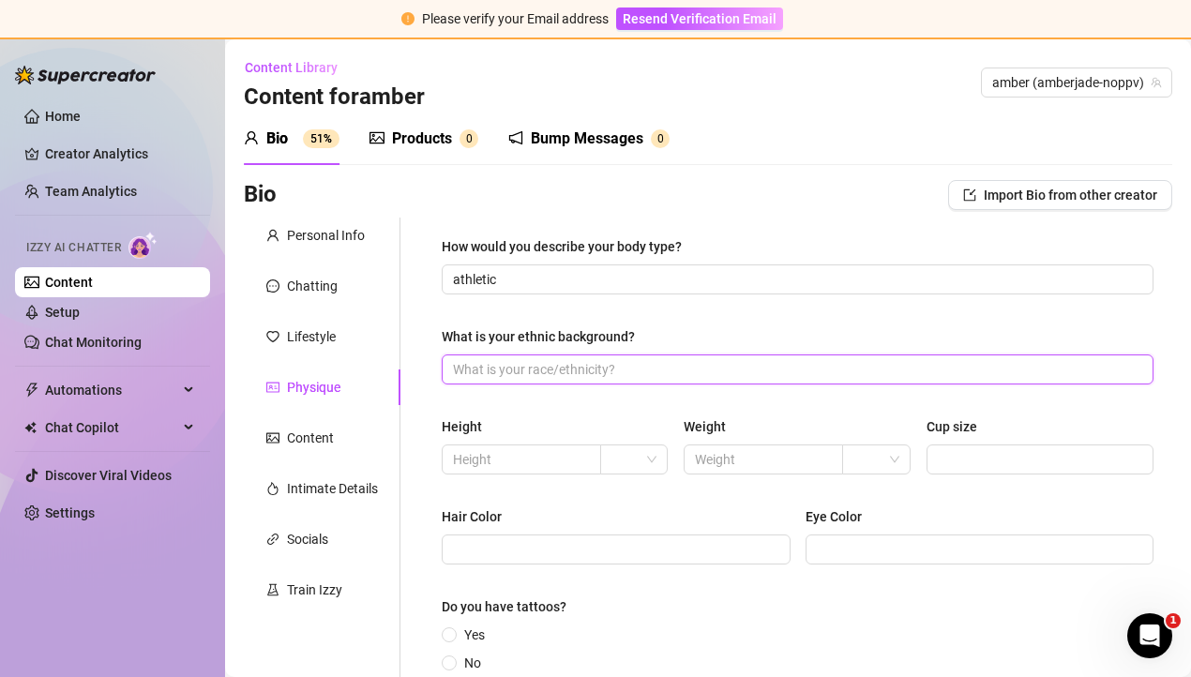
click at [646, 366] on input "What is your ethnic background?" at bounding box center [795, 369] width 685 height 21
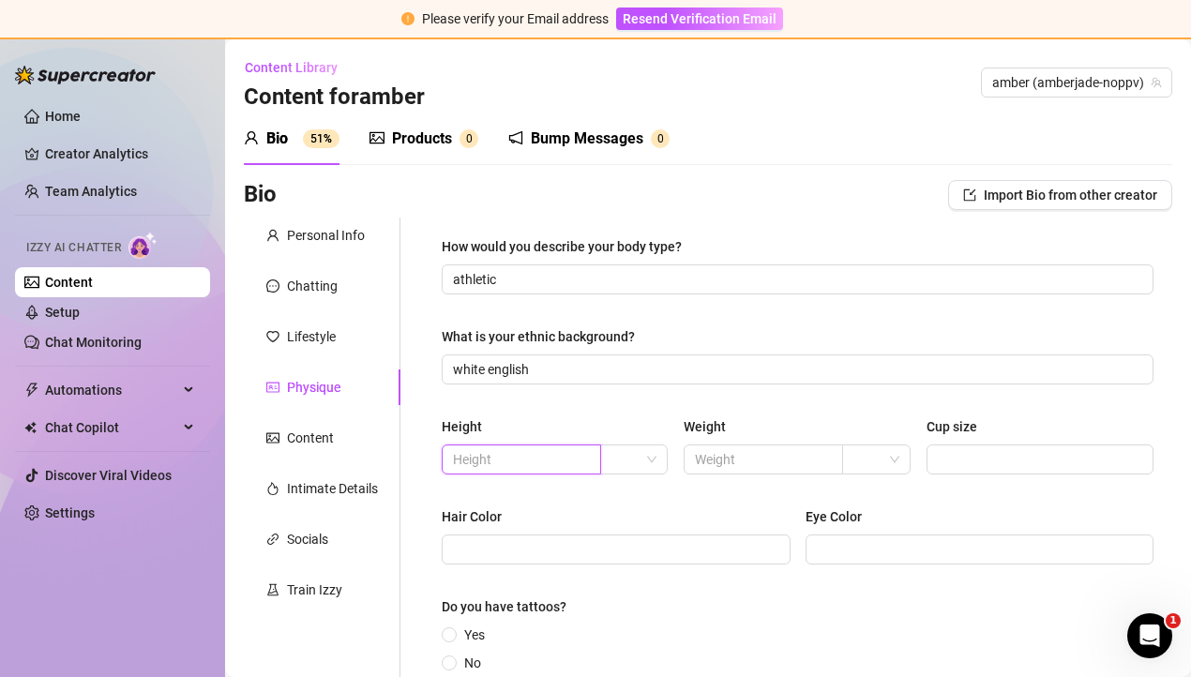
click at [572, 462] on input "text" at bounding box center [519, 459] width 133 height 21
click at [650, 462] on span at bounding box center [634, 459] width 46 height 28
click at [633, 518] on div "ft" at bounding box center [634, 527] width 38 height 21
click at [534, 459] on input "5" at bounding box center [519, 459] width 133 height 21
click at [731, 459] on input "text" at bounding box center [761, 459] width 133 height 21
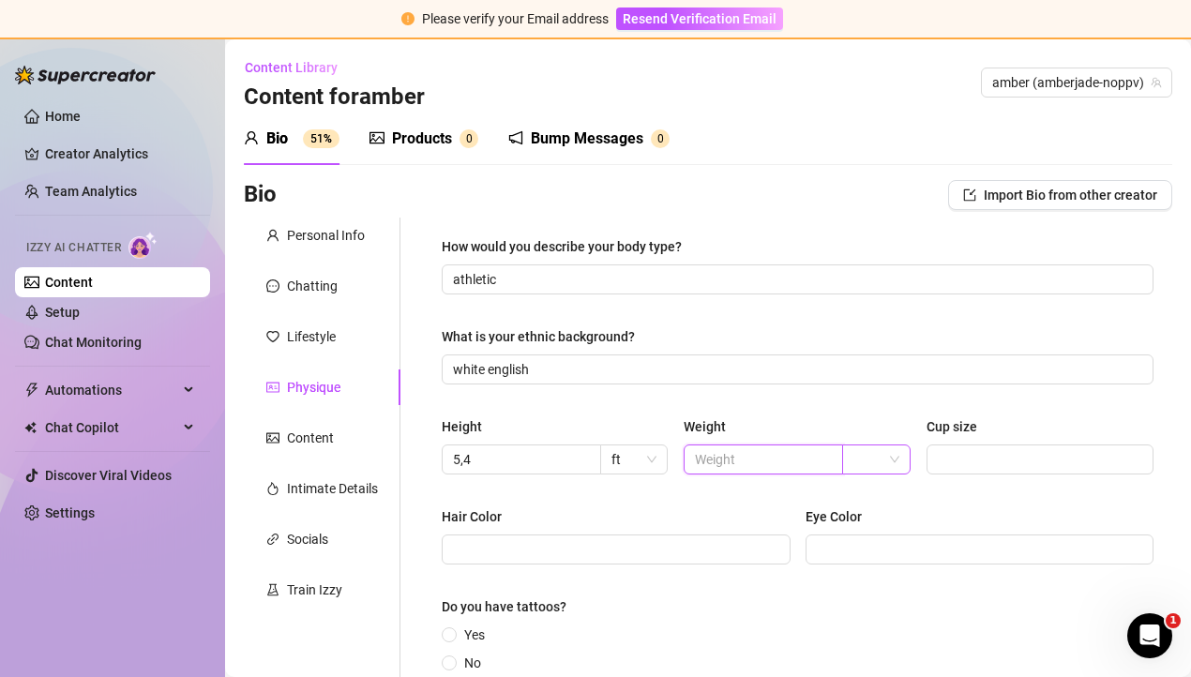
click at [851, 460] on div at bounding box center [876, 459] width 68 height 30
click at [865, 499] on div "kg" at bounding box center [876, 497] width 38 height 21
click at [765, 472] on span at bounding box center [763, 459] width 159 height 30
click at [760, 468] on input "text" at bounding box center [761, 459] width 133 height 21
click at [760, 500] on div "How would you describe your body type? athletic What is your ethnic background?…" at bounding box center [798, 517] width 712 height 563
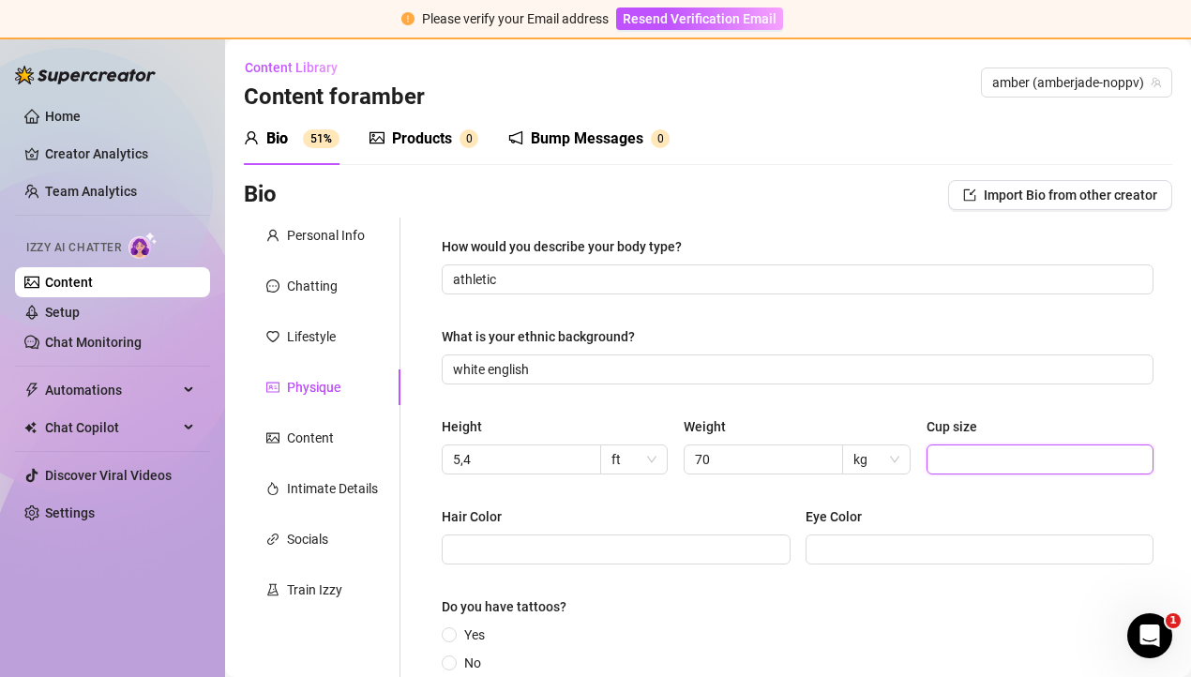
click at [967, 459] on input "Cup size" at bounding box center [1038, 459] width 201 height 21
click at [690, 560] on span at bounding box center [616, 549] width 349 height 30
click at [925, 550] on input "Eye Color" at bounding box center [978, 549] width 323 height 21
click at [818, 634] on div "Yes No" at bounding box center [798, 648] width 712 height 49
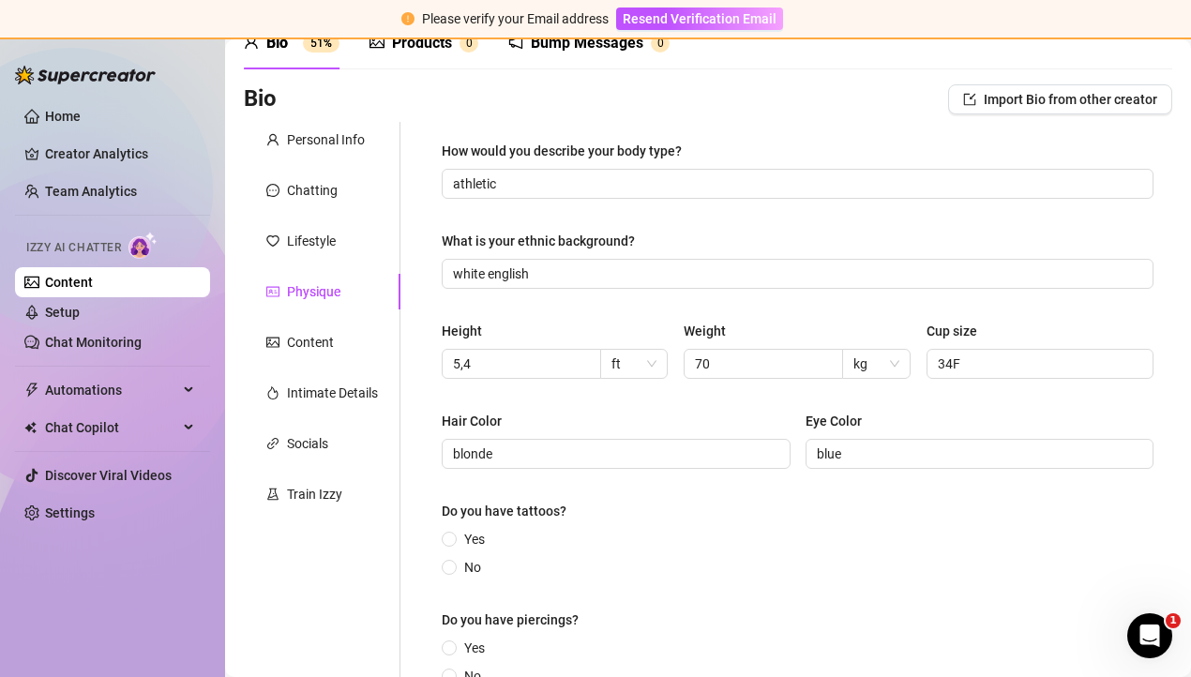
scroll to position [305, 0]
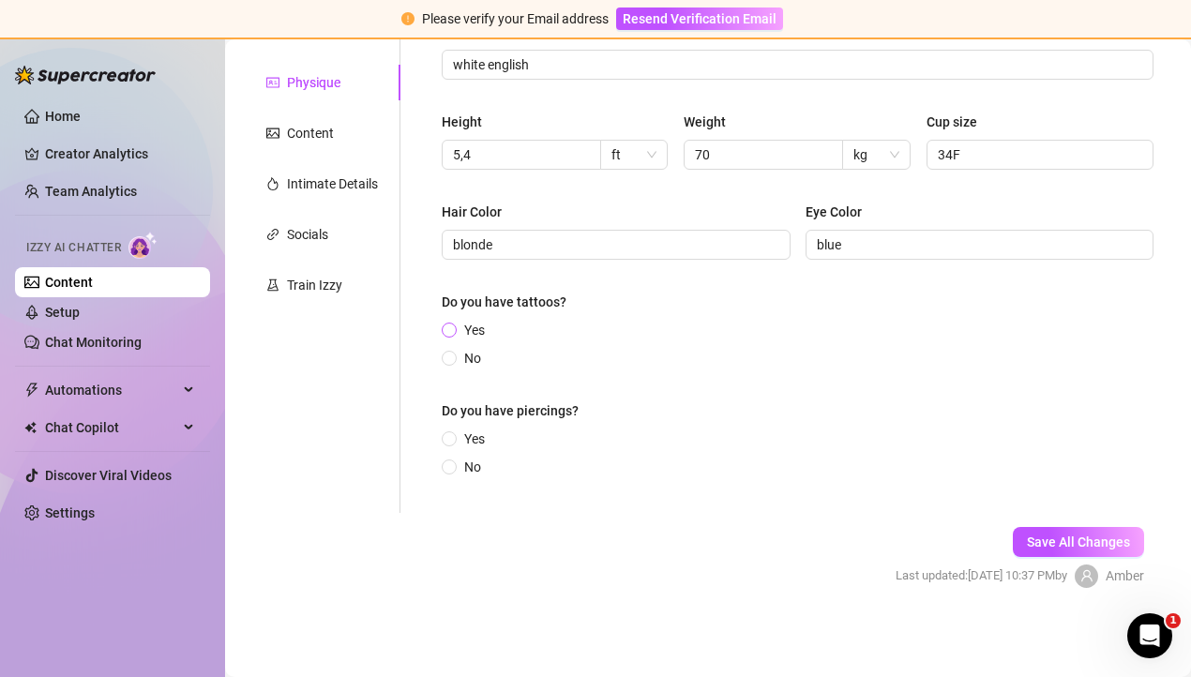
click at [448, 330] on input "Yes" at bounding box center [450, 331] width 8 height 12
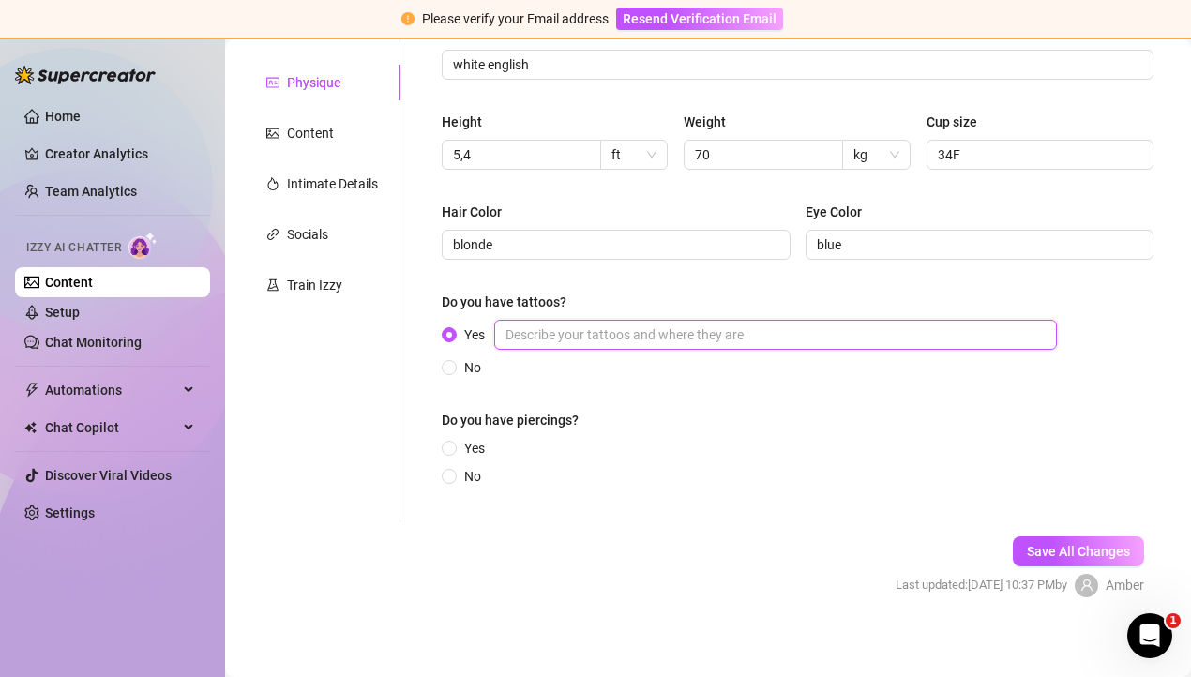
click at [557, 337] on input "Yes" at bounding box center [775, 335] width 563 height 30
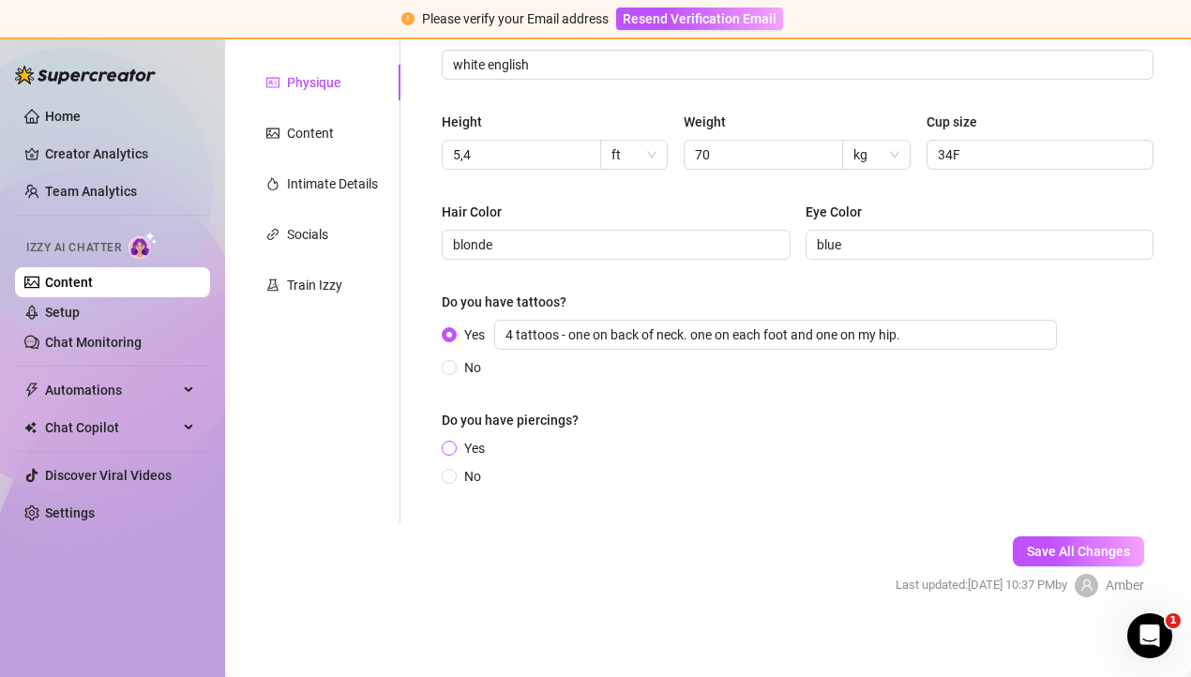
click at [463, 453] on span "Yes" at bounding box center [475, 448] width 36 height 21
click at [454, 453] on input "Yes" at bounding box center [450, 450] width 8 height 12
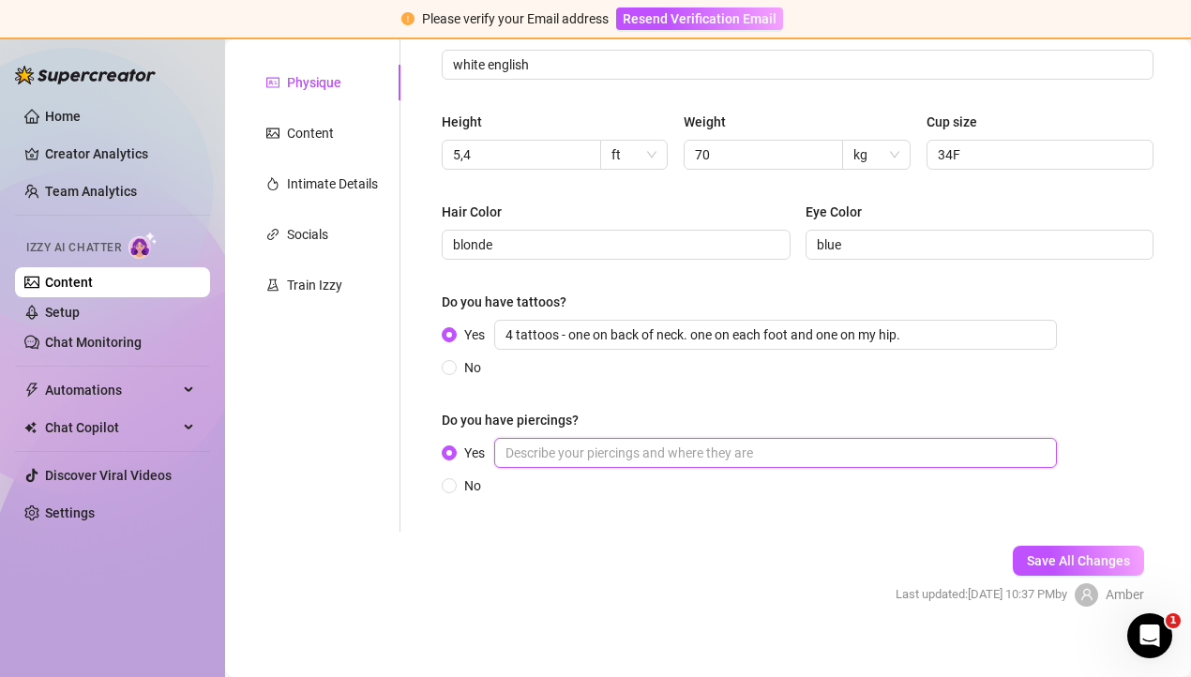
click at [546, 453] on input "Yes" at bounding box center [775, 453] width 563 height 30
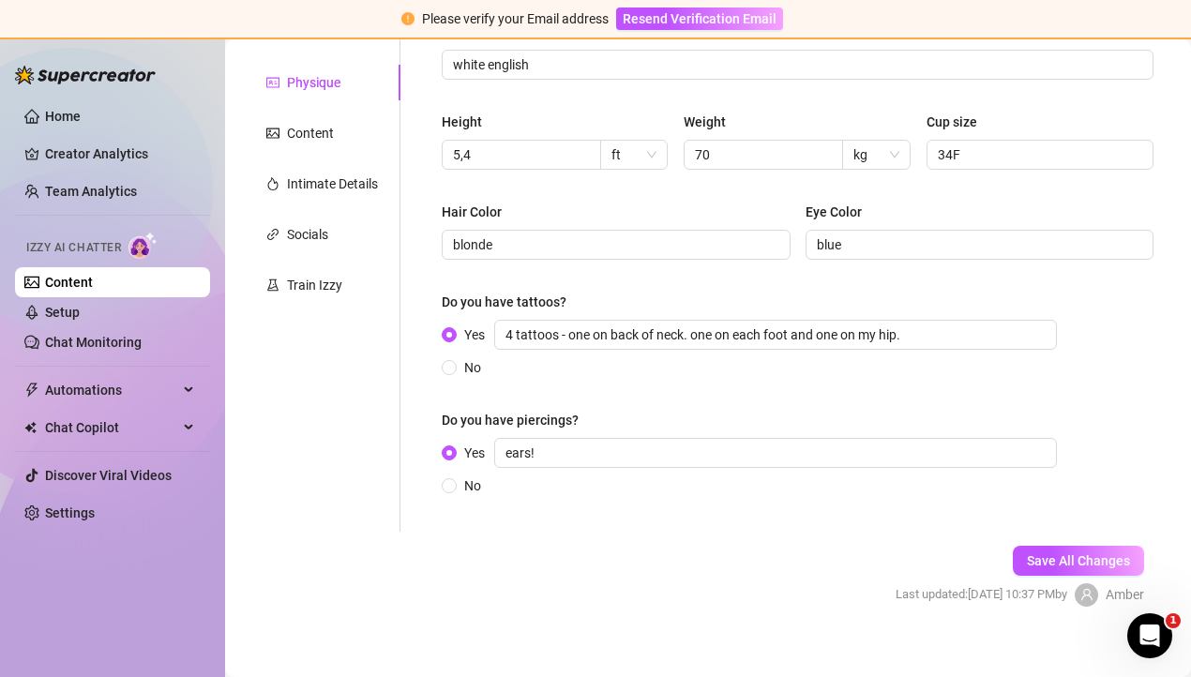
click at [613, 553] on form "Personal Info Chatting Lifestyle Physique Content Intimate Details Socials Trai…" at bounding box center [708, 276] width 928 height 727
click at [1053, 556] on span "Save All Changes" at bounding box center [1078, 560] width 103 height 15
click at [338, 132] on div "Content" at bounding box center [322, 133] width 157 height 36
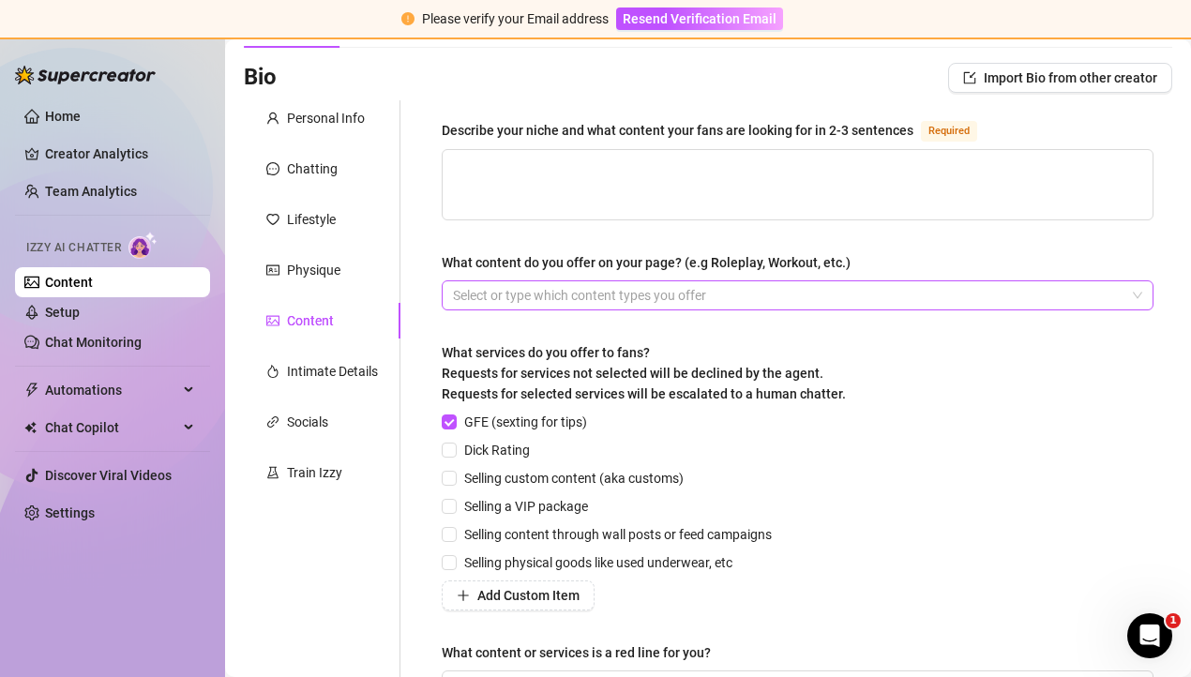
scroll to position [144, 0]
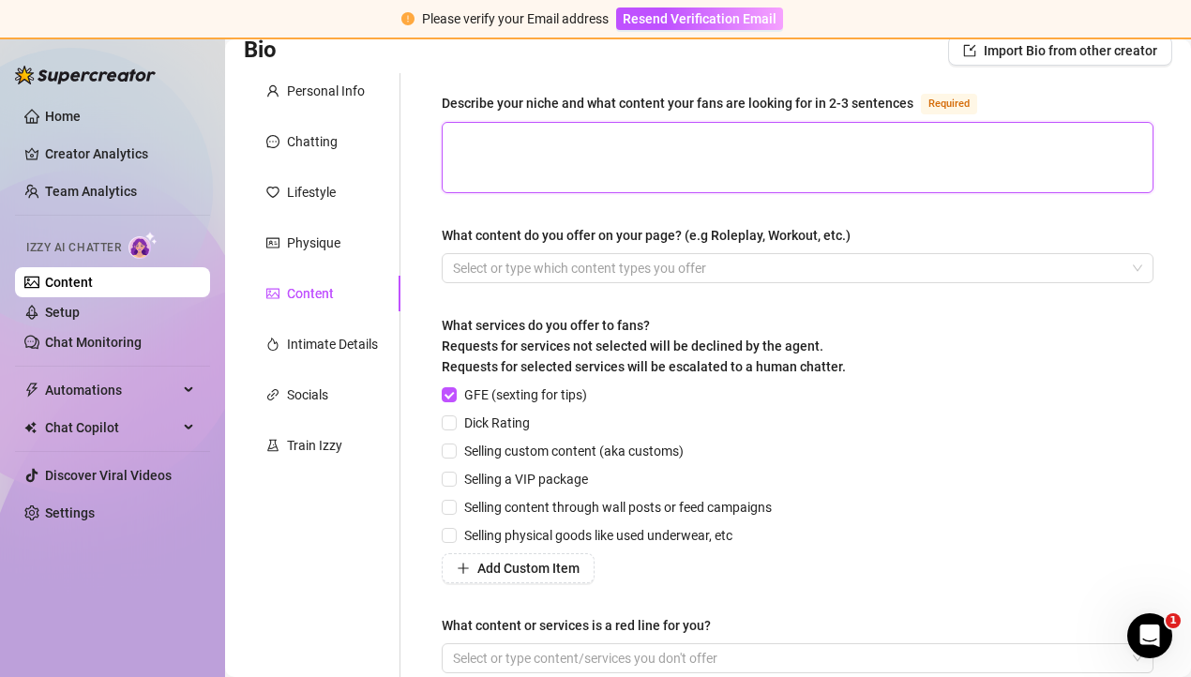
click at [569, 140] on textarea "Describe your niche and what content your fans are looking for in 2-3 sentences…" at bounding box center [798, 157] width 710 height 69
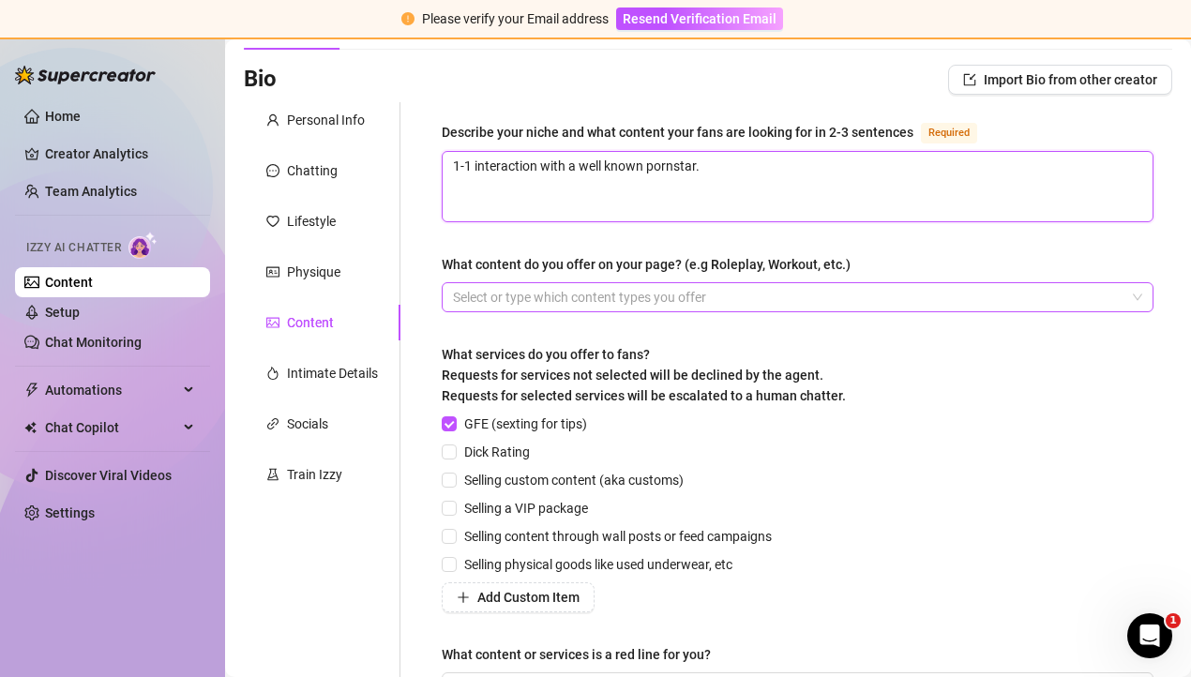
click at [563, 293] on div at bounding box center [787, 297] width 684 height 26
click at [532, 285] on div at bounding box center [787, 297] width 684 height 26
click at [539, 293] on div at bounding box center [787, 297] width 684 height 26
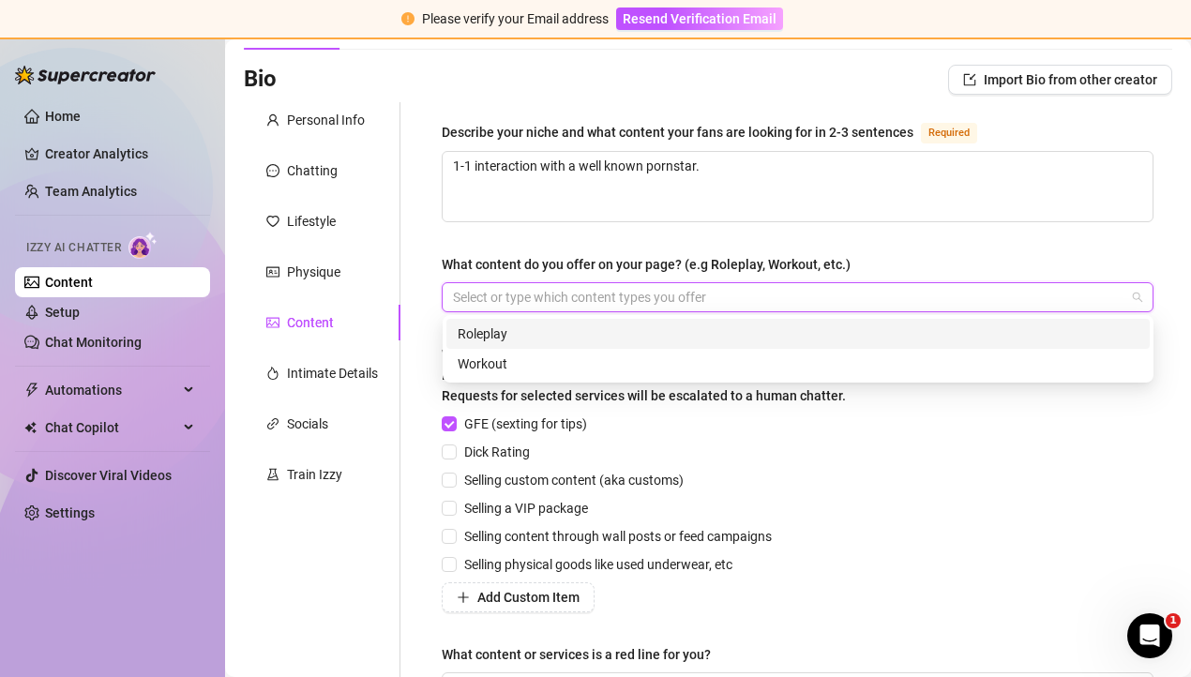
click at [539, 293] on div at bounding box center [787, 297] width 684 height 26
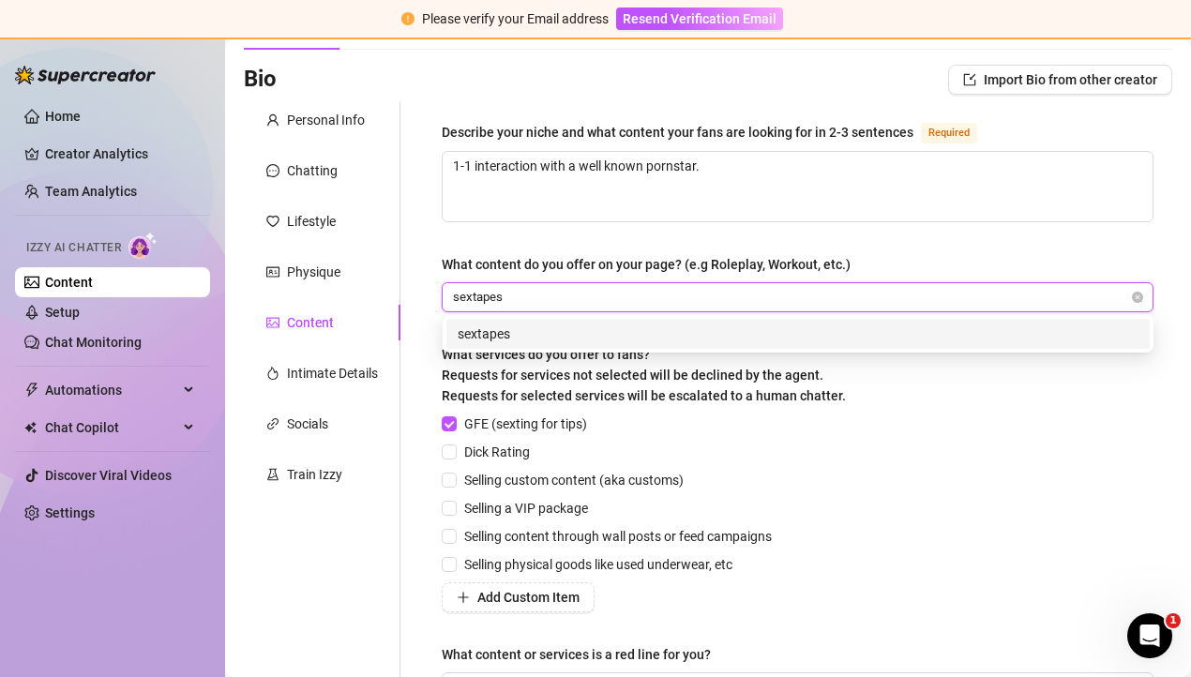
click at [567, 335] on div "sextapes" at bounding box center [798, 333] width 681 height 21
click at [551, 334] on div "[DEMOGRAPHIC_DATA]" at bounding box center [798, 333] width 681 height 21
click at [514, 333] on div "solo" at bounding box center [798, 333] width 681 height 21
click at [574, 321] on div "dildo" at bounding box center [797, 334] width 703 height 30
click at [538, 343] on div "JOI" at bounding box center [798, 333] width 681 height 21
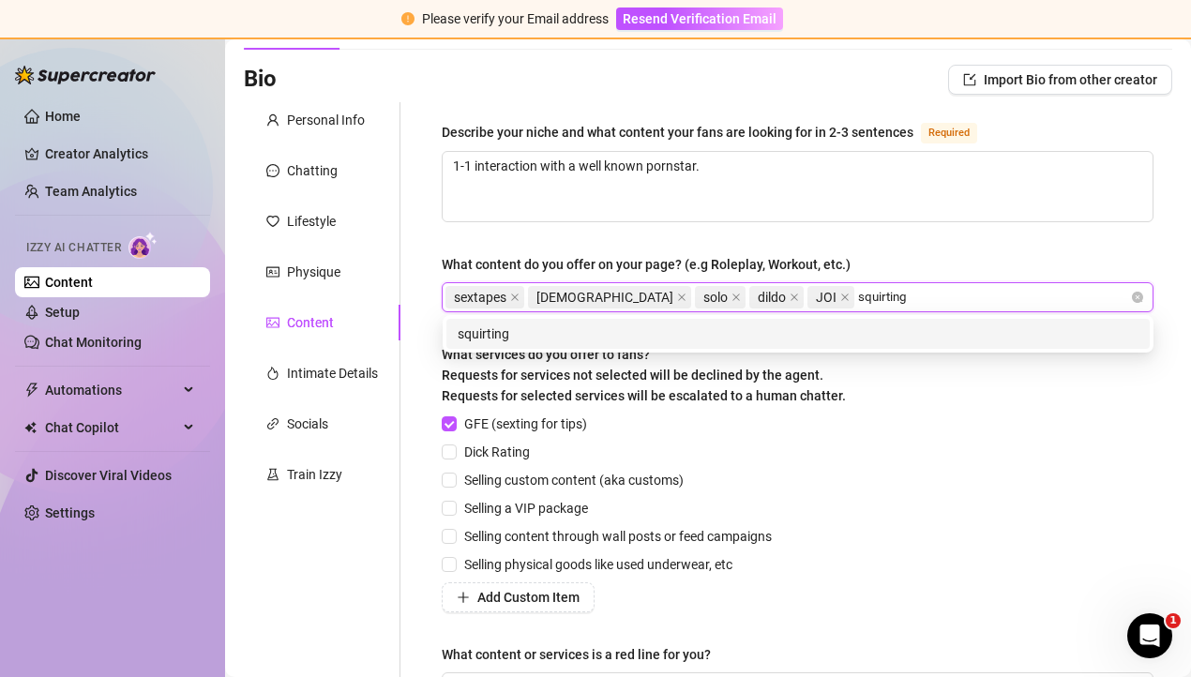
click at [478, 332] on div "squirting" at bounding box center [798, 333] width 681 height 21
click at [489, 331] on div "feet" at bounding box center [798, 333] width 681 height 21
click at [461, 342] on div "anal" at bounding box center [798, 333] width 681 height 21
click at [471, 341] on div "3sum" at bounding box center [798, 333] width 681 height 21
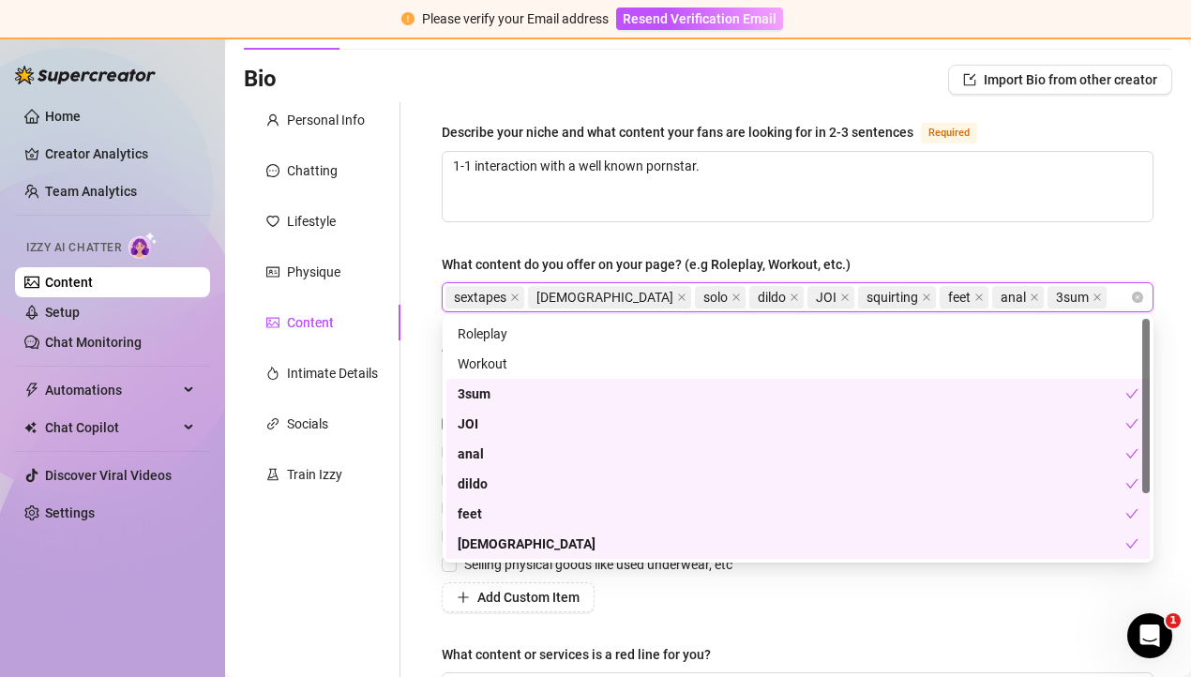
click at [687, 634] on div "Describe your niche and what content your fans are looking for in 2-3 sentences…" at bounding box center [798, 420] width 712 height 598
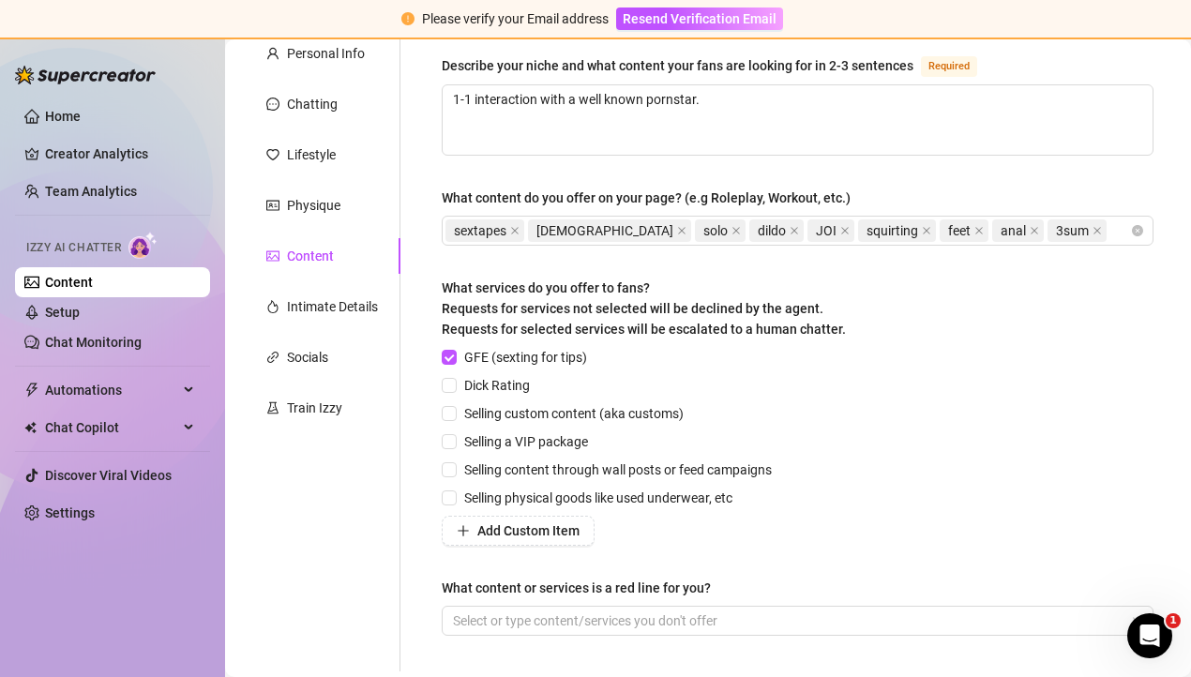
scroll to position [184, 0]
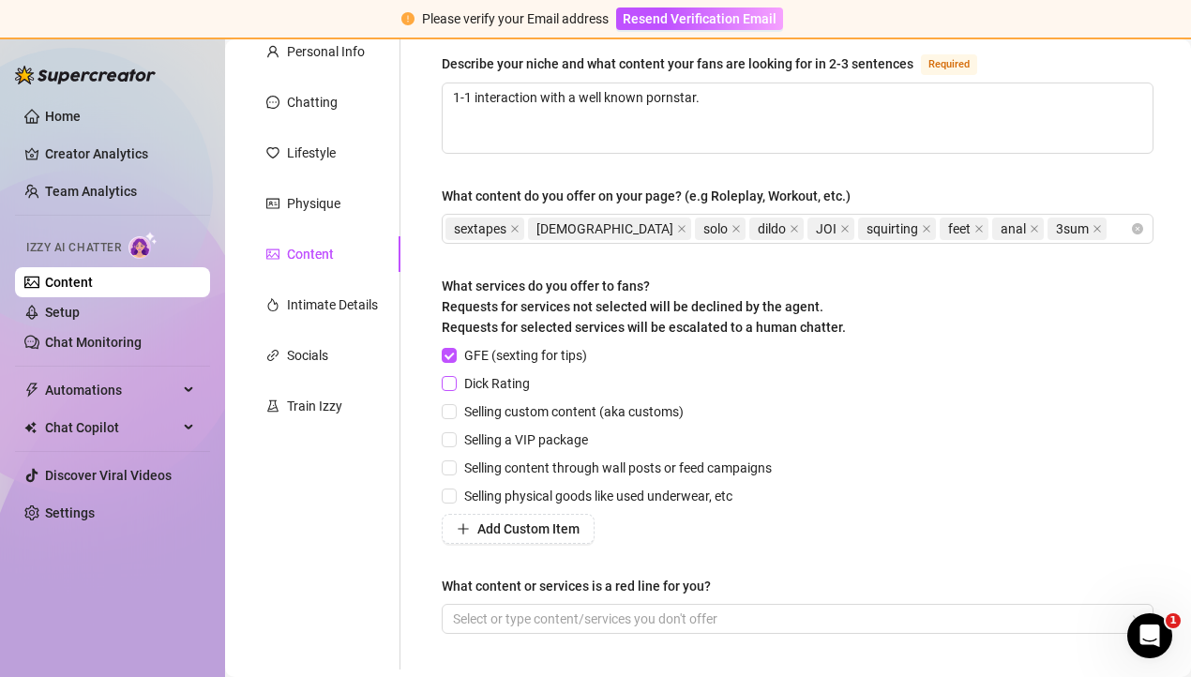
click at [479, 383] on span "Dick Rating" at bounding box center [497, 383] width 81 height 21
click at [455, 383] on input "Dick Rating" at bounding box center [448, 382] width 13 height 13
click at [552, 467] on span "Selling content through wall posts or feed campaigns" at bounding box center [618, 468] width 323 height 21
click at [455, 467] on input "Selling content through wall posts or feed campaigns" at bounding box center [448, 466] width 13 height 13
click at [551, 501] on span "Selling physical goods like used underwear, etc" at bounding box center [598, 496] width 283 height 21
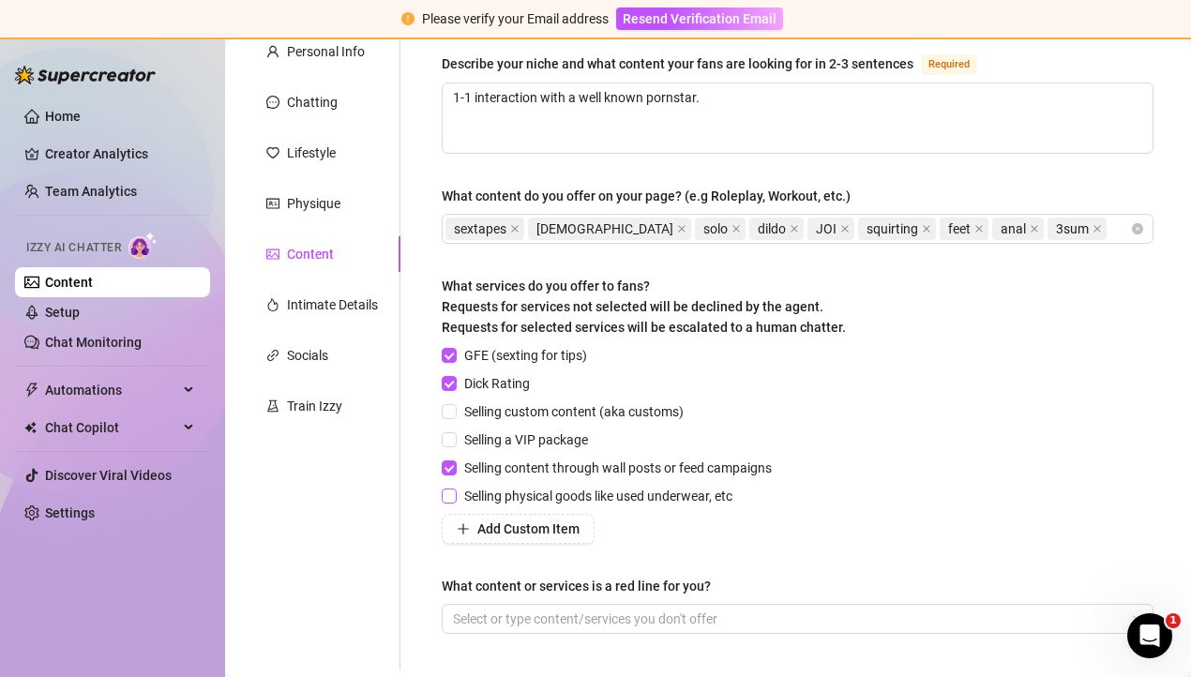
click at [455, 501] on input "Selling physical goods like used underwear, etc" at bounding box center [448, 495] width 13 height 13
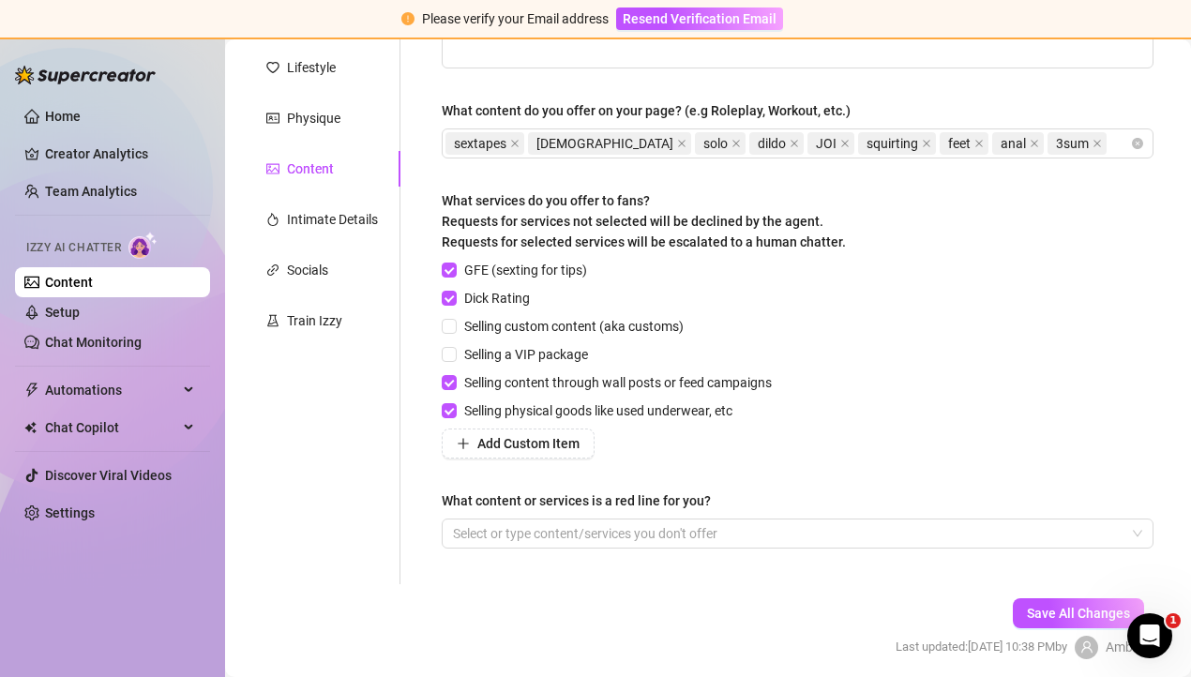
scroll to position [270, 0]
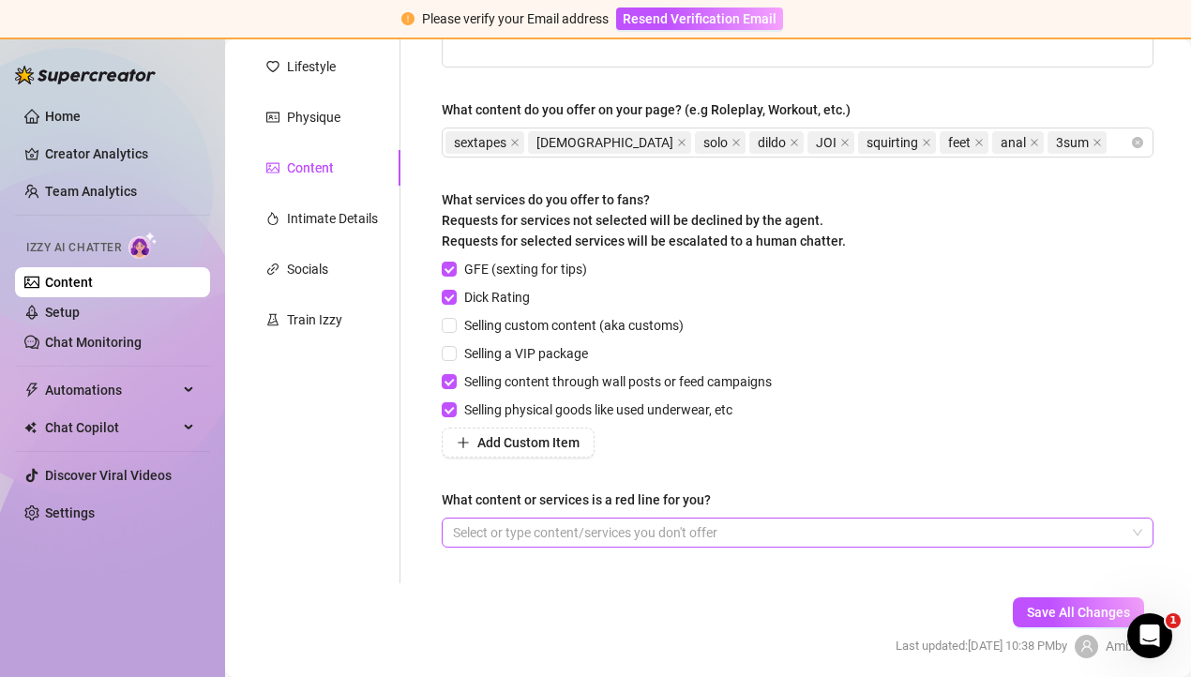
click at [588, 523] on div at bounding box center [787, 532] width 684 height 26
click at [821, 430] on div "GFE (sexting for tips) Dick Rating Selling custom content (aka customs) Selling…" at bounding box center [798, 358] width 712 height 199
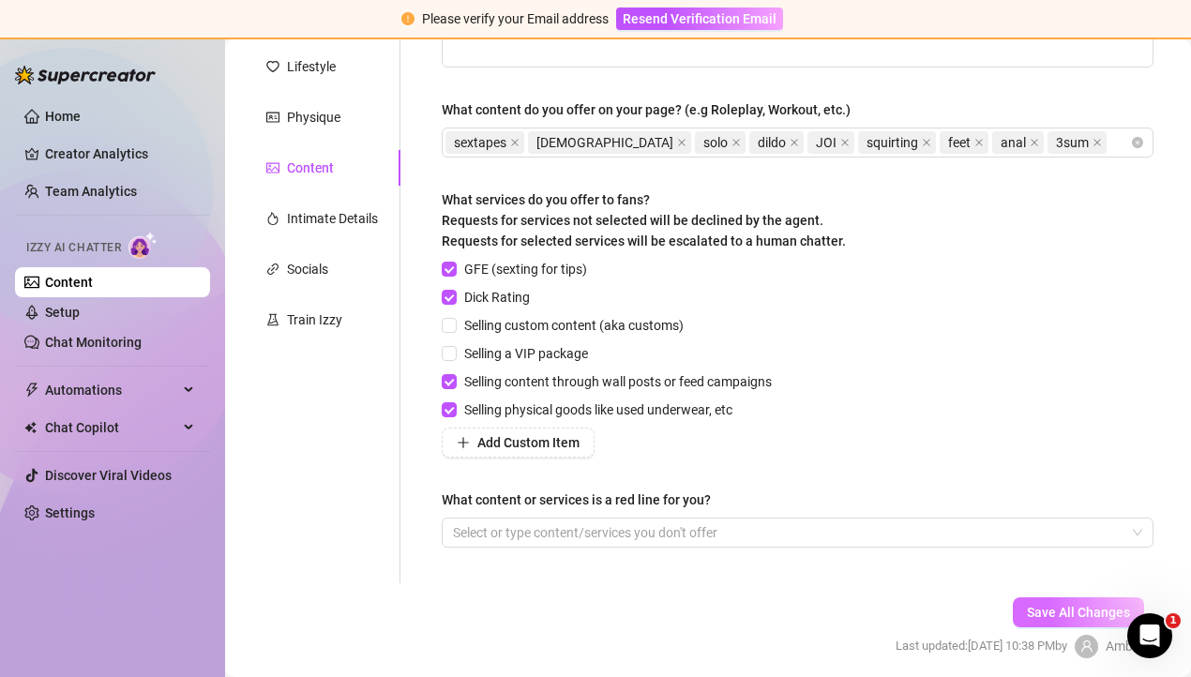
click at [1057, 619] on button "Save All Changes" at bounding box center [1078, 612] width 131 height 30
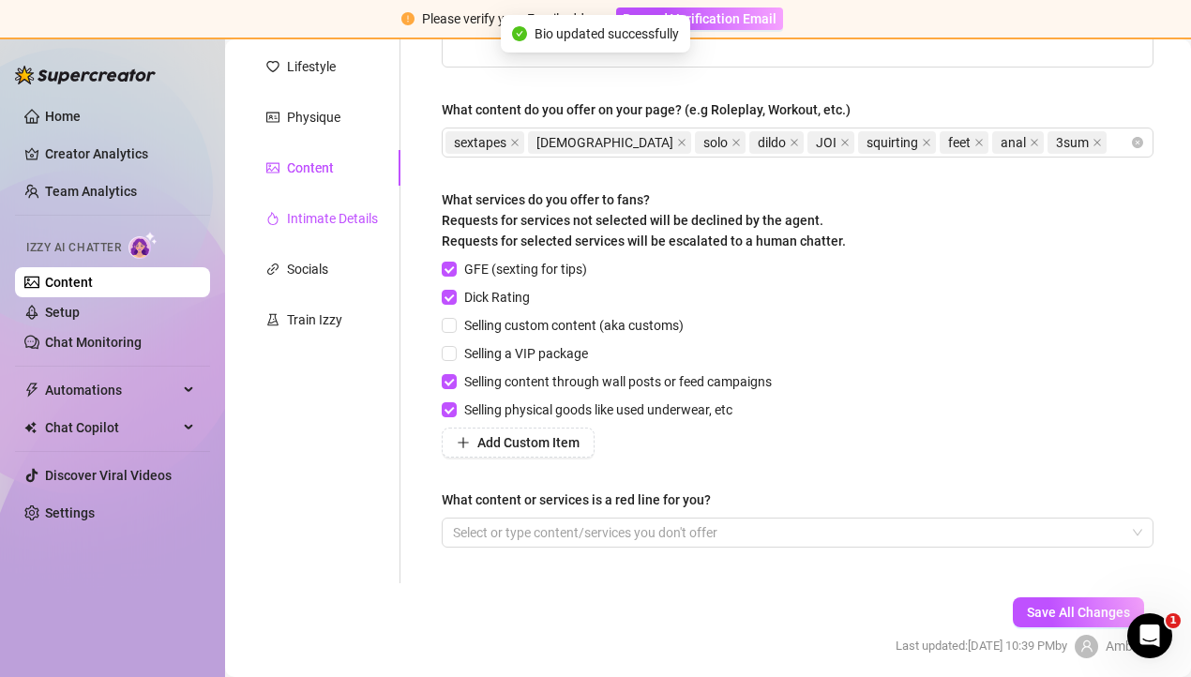
click at [316, 221] on div "Intimate Details" at bounding box center [332, 218] width 91 height 21
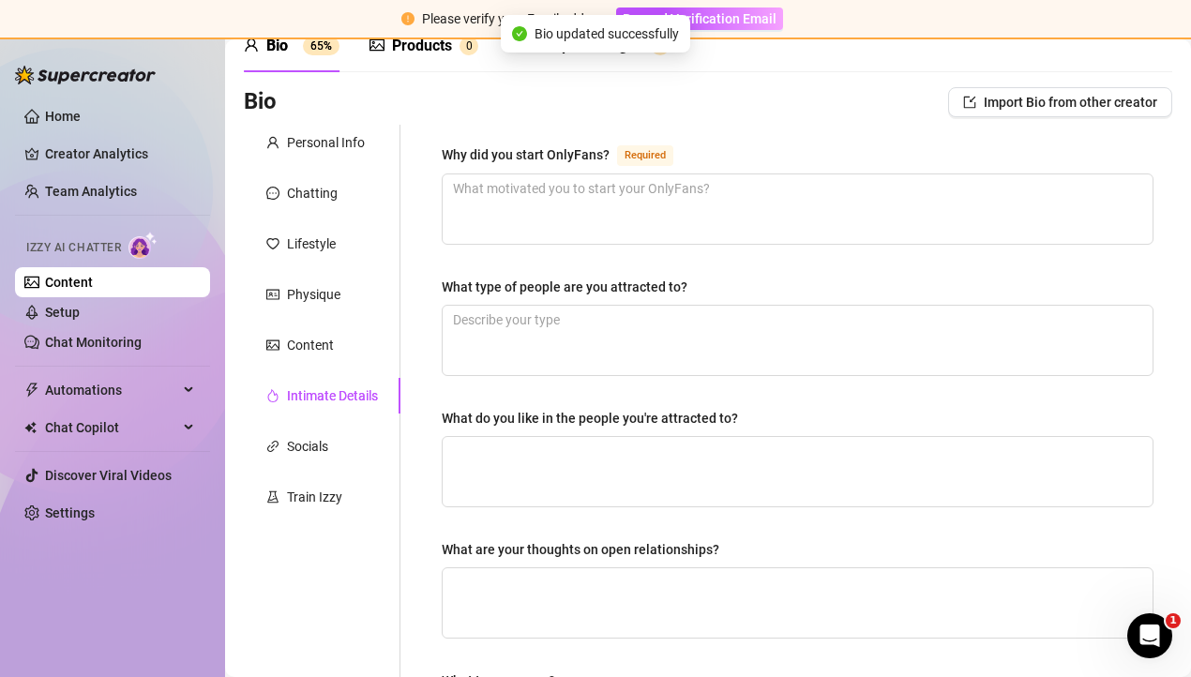
scroll to position [0, 0]
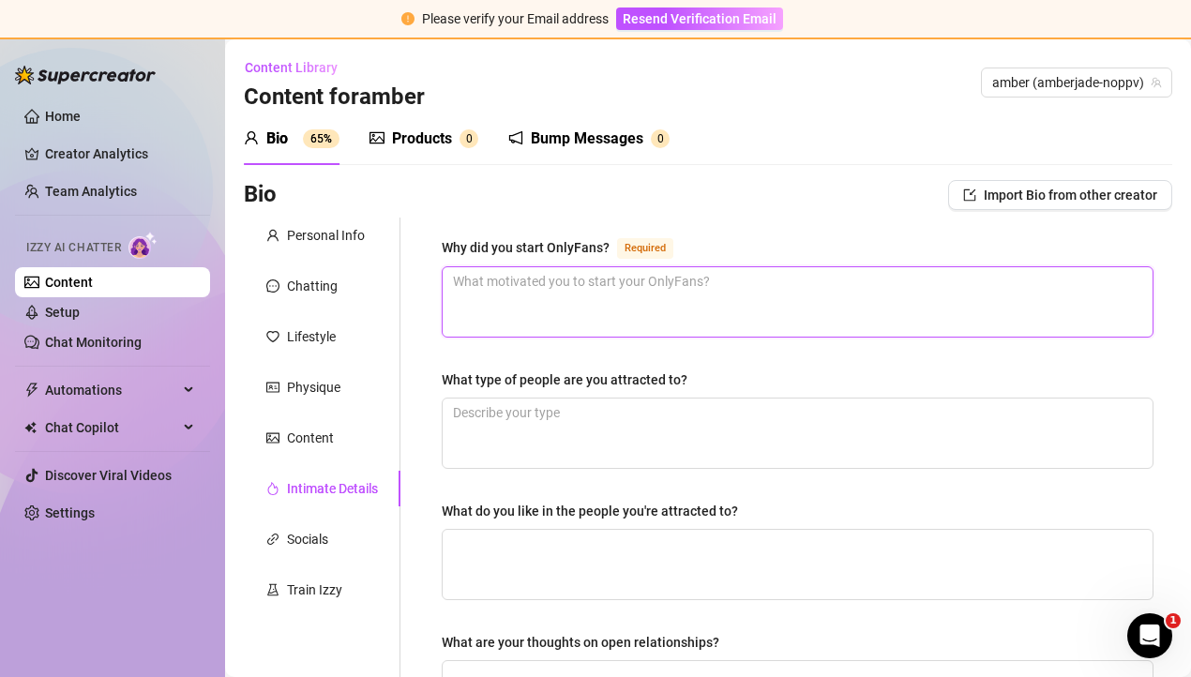
click at [623, 299] on textarea "Why did you start OnlyFans? Required" at bounding box center [798, 301] width 710 height 69
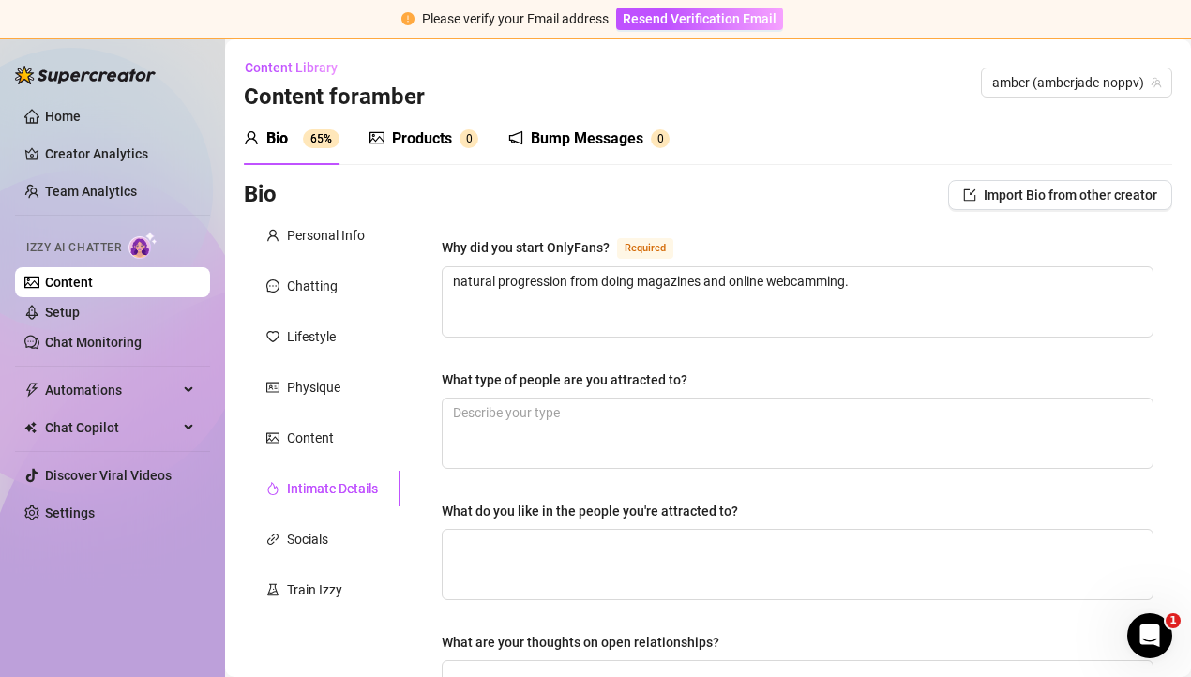
click at [637, 341] on div "Why did you start OnlyFans? Required natural progression from doing magazines a…" at bounding box center [798, 689] width 712 height 906
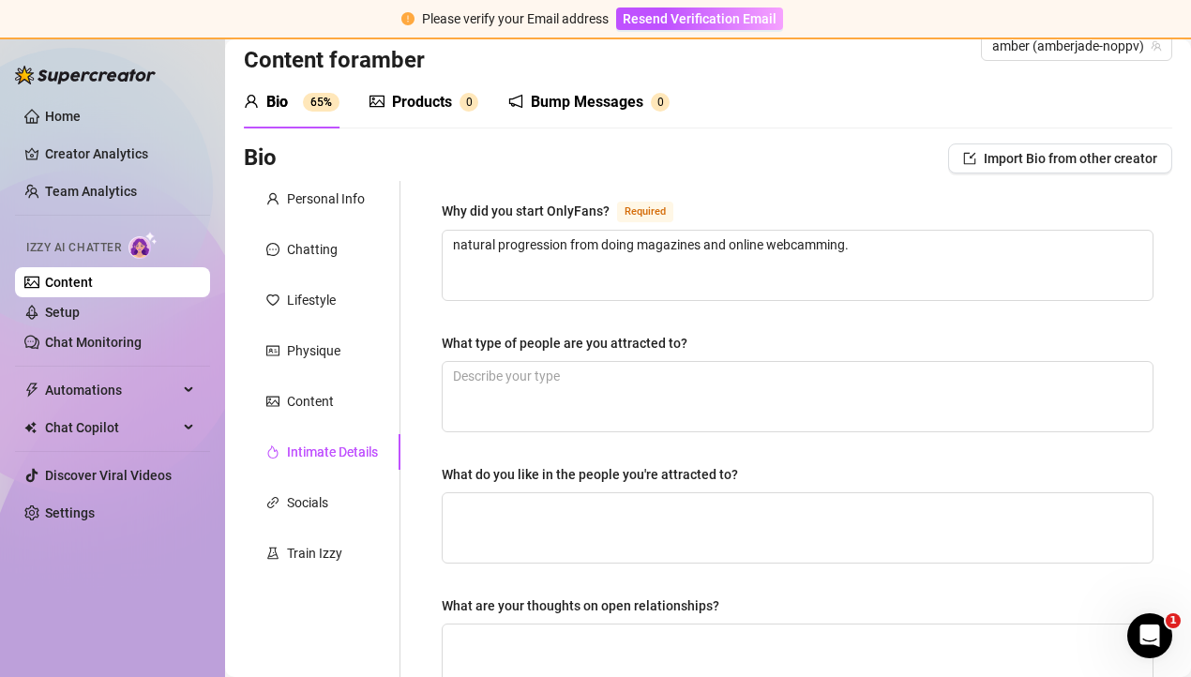
scroll to position [52, 0]
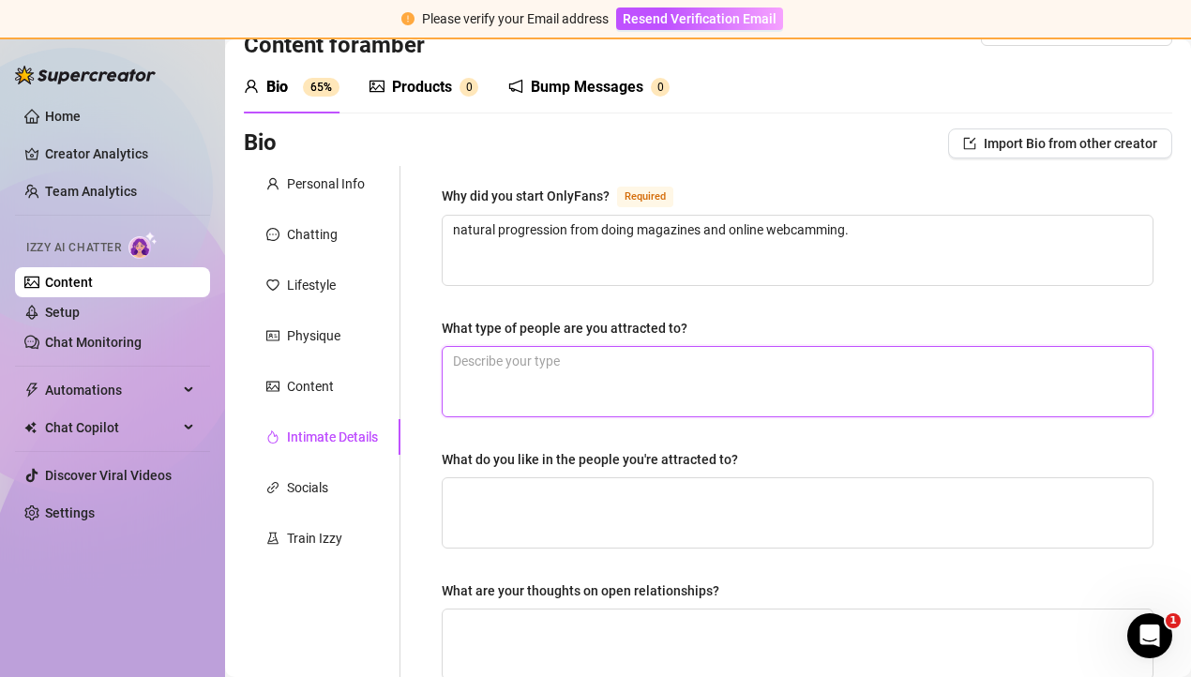
click at [608, 365] on textarea "What type of people are you attracted to?" at bounding box center [798, 381] width 710 height 69
click at [572, 437] on div "Why did you start OnlyFans? Required natural progression from doing magazines a…" at bounding box center [798, 638] width 712 height 906
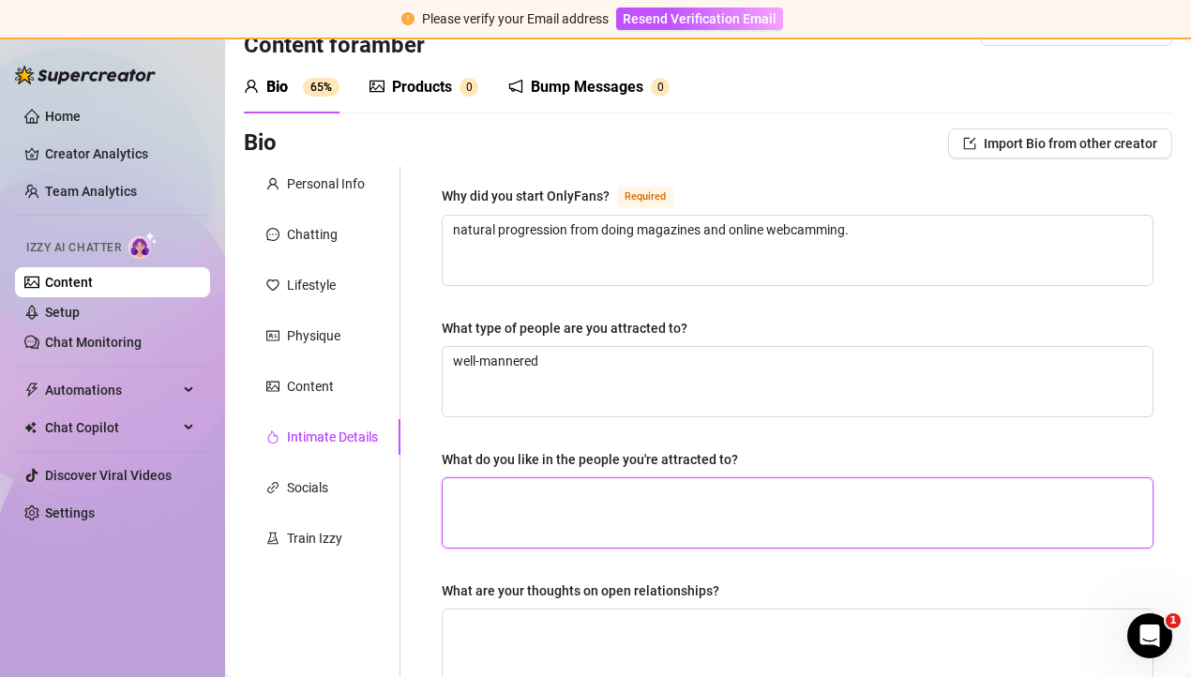
click at [565, 505] on textarea "What do you like in the people you're attracted to?" at bounding box center [798, 512] width 710 height 69
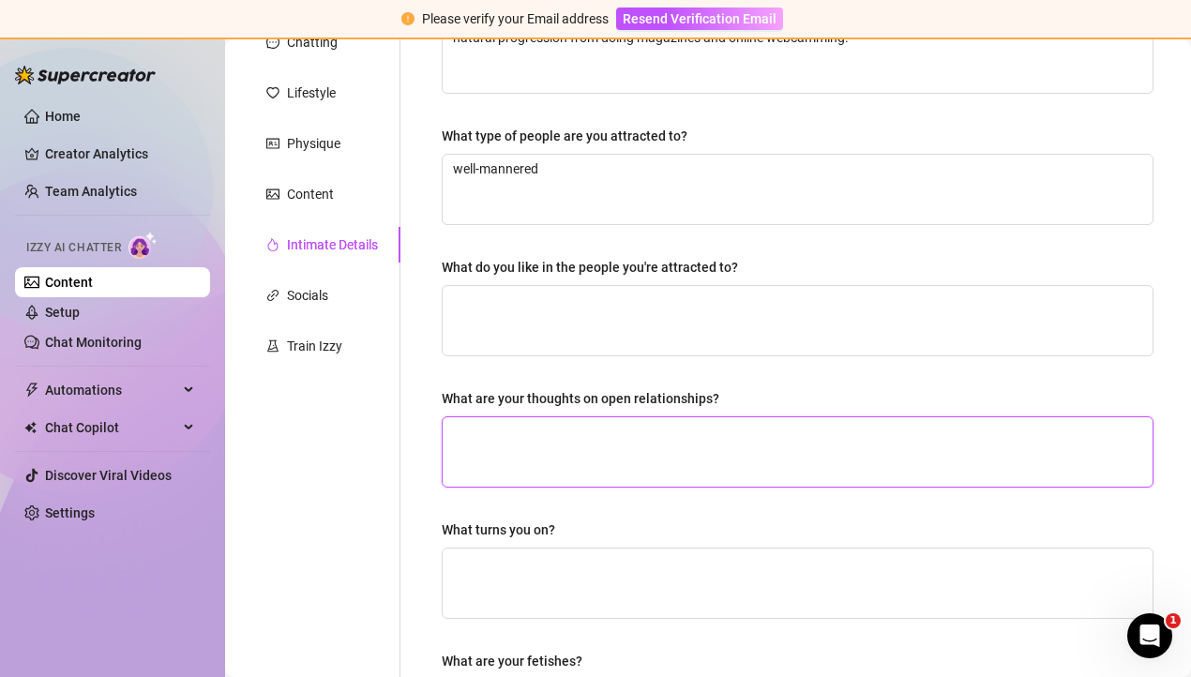
click at [554, 461] on textarea "What are your thoughts on open relationships?" at bounding box center [798, 451] width 710 height 69
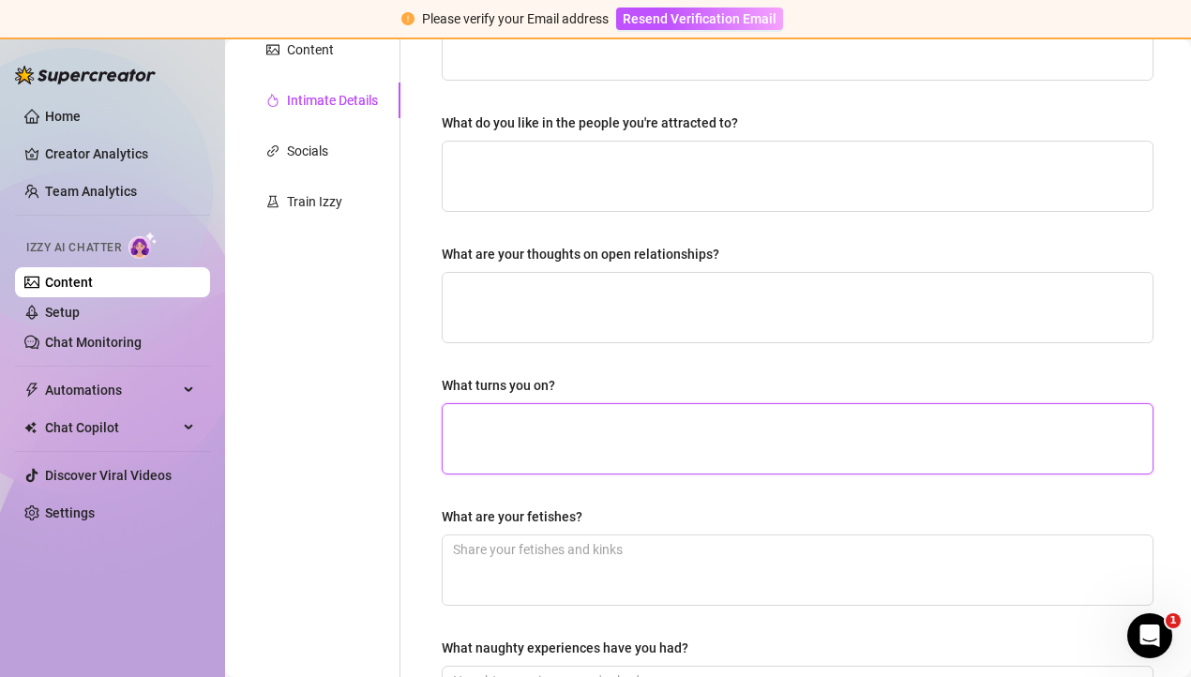
click at [542, 424] on textarea "What turns you on?" at bounding box center [798, 438] width 710 height 69
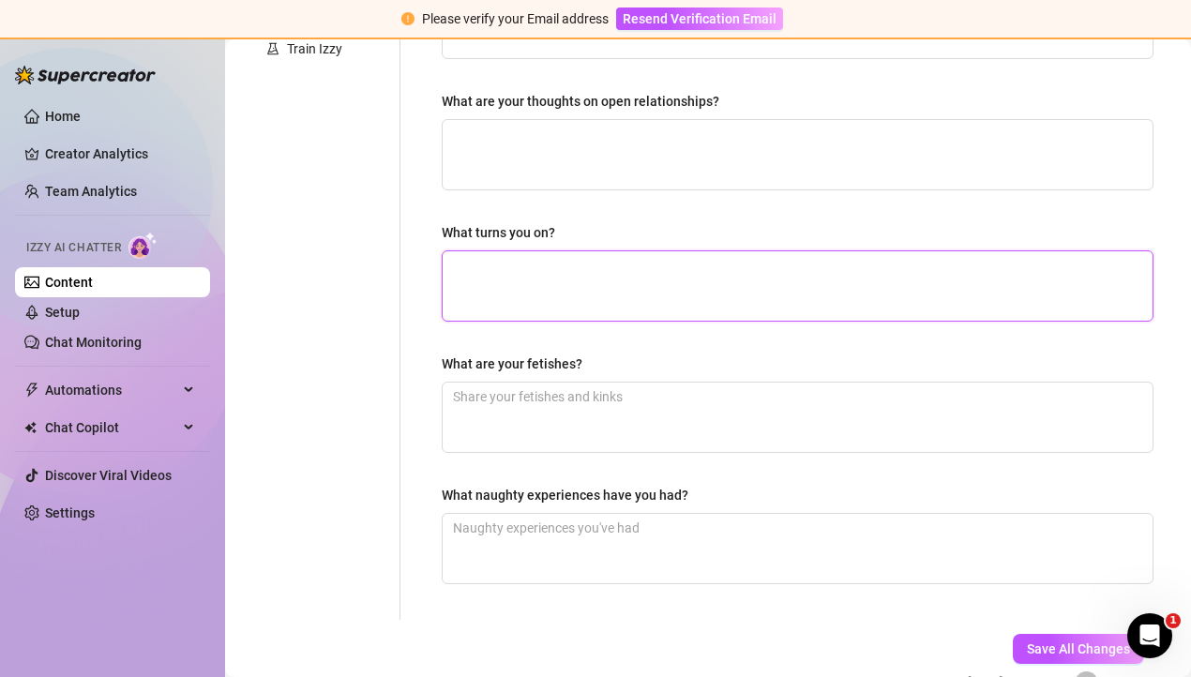
scroll to position [548, 0]
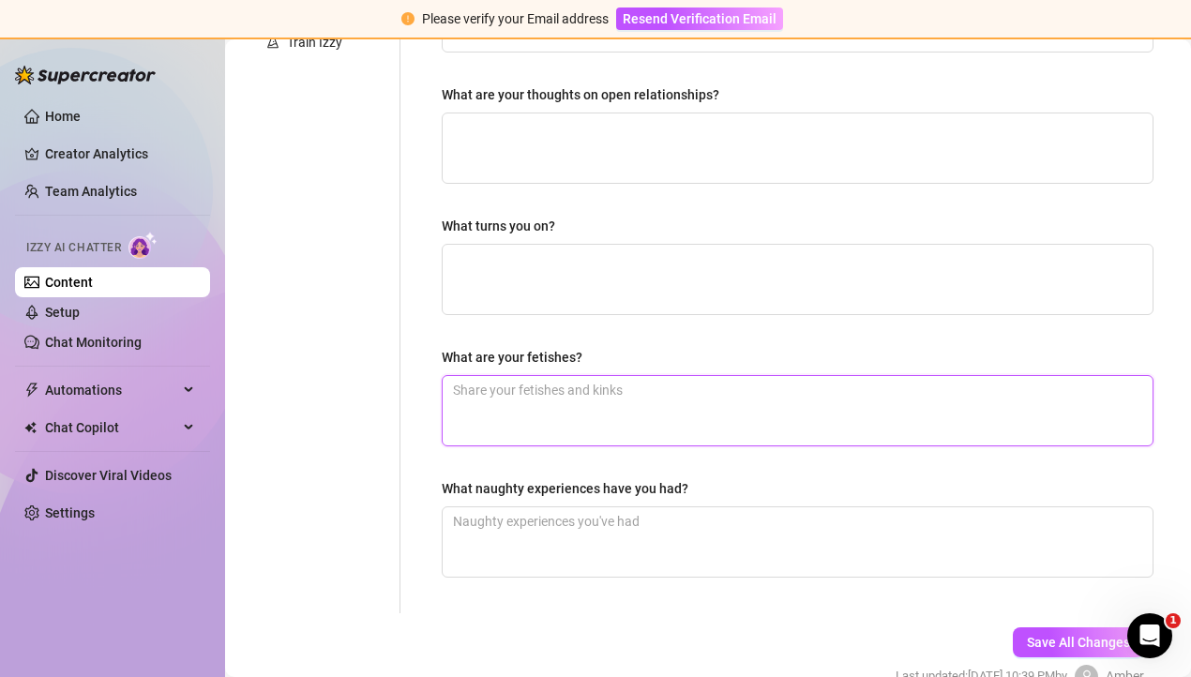
click at [550, 389] on textarea "What are your fetishes?" at bounding box center [798, 410] width 710 height 69
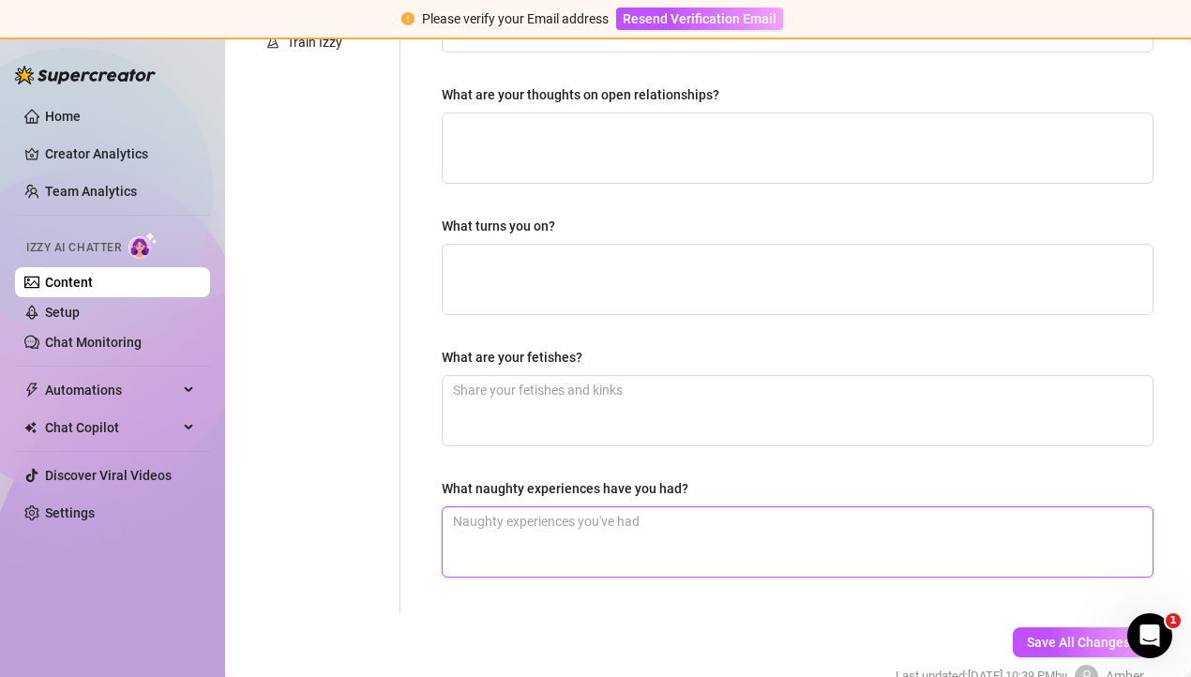
click at [581, 525] on textarea "What naughty experiences have you had?" at bounding box center [798, 541] width 710 height 69
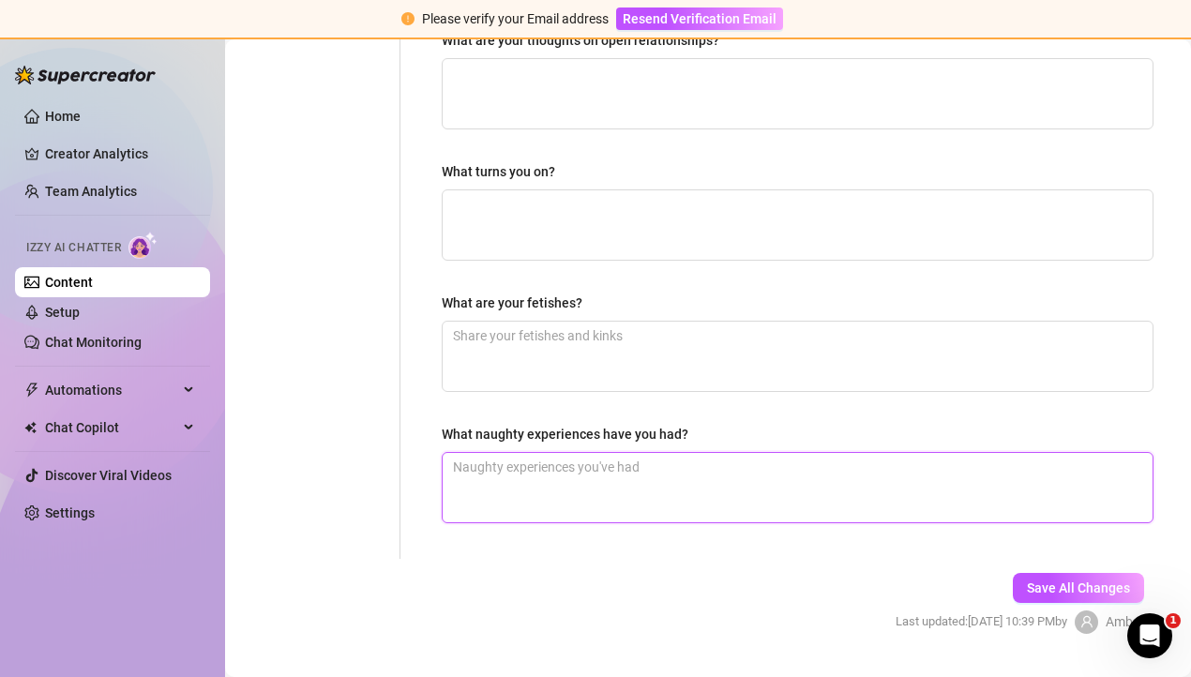
scroll to position [647, 0]
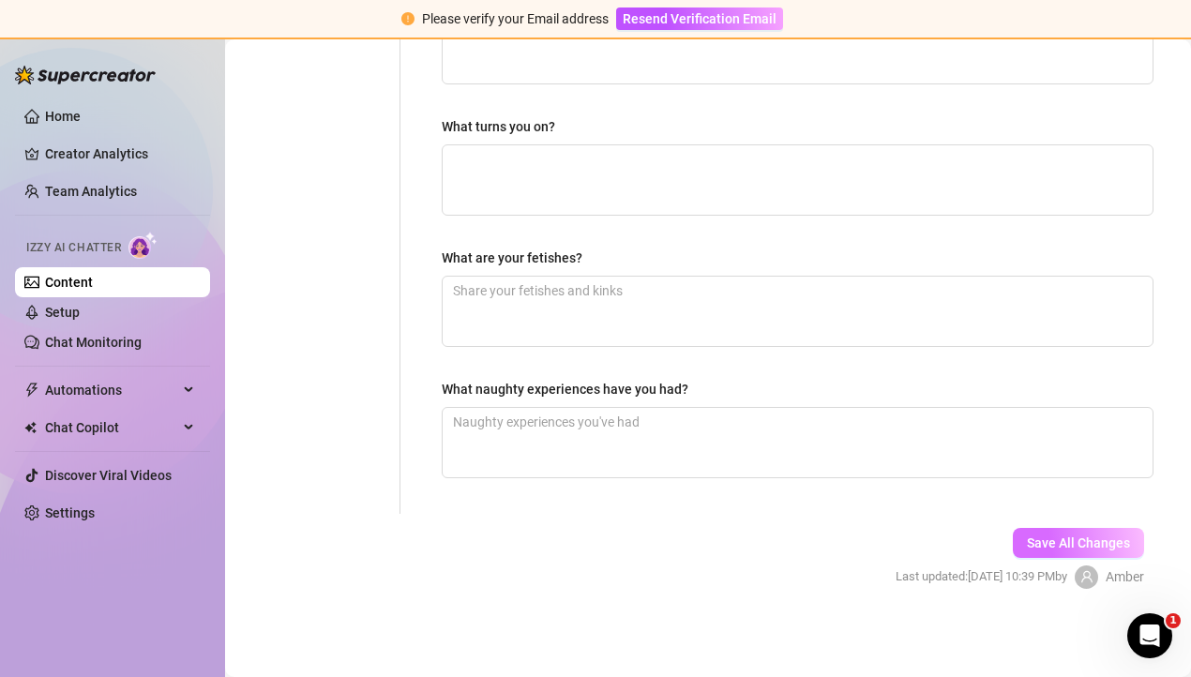
click at [1054, 551] on button "Save All Changes" at bounding box center [1078, 543] width 131 height 30
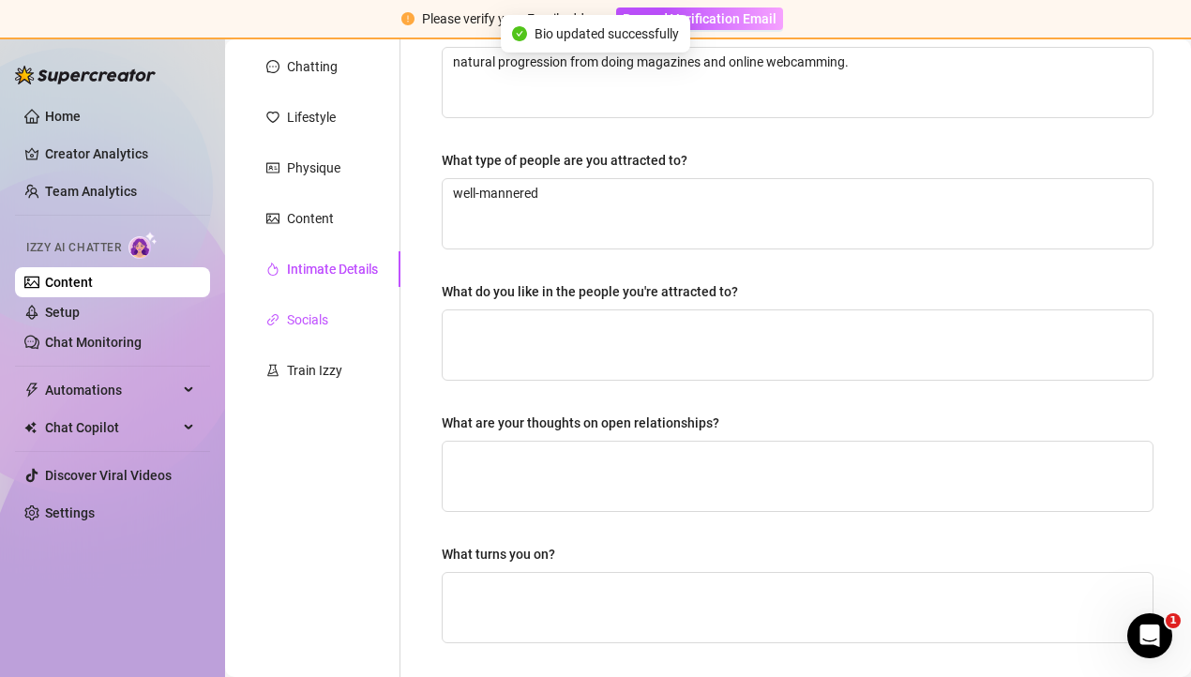
click at [293, 328] on div "Socials" at bounding box center [307, 319] width 41 height 21
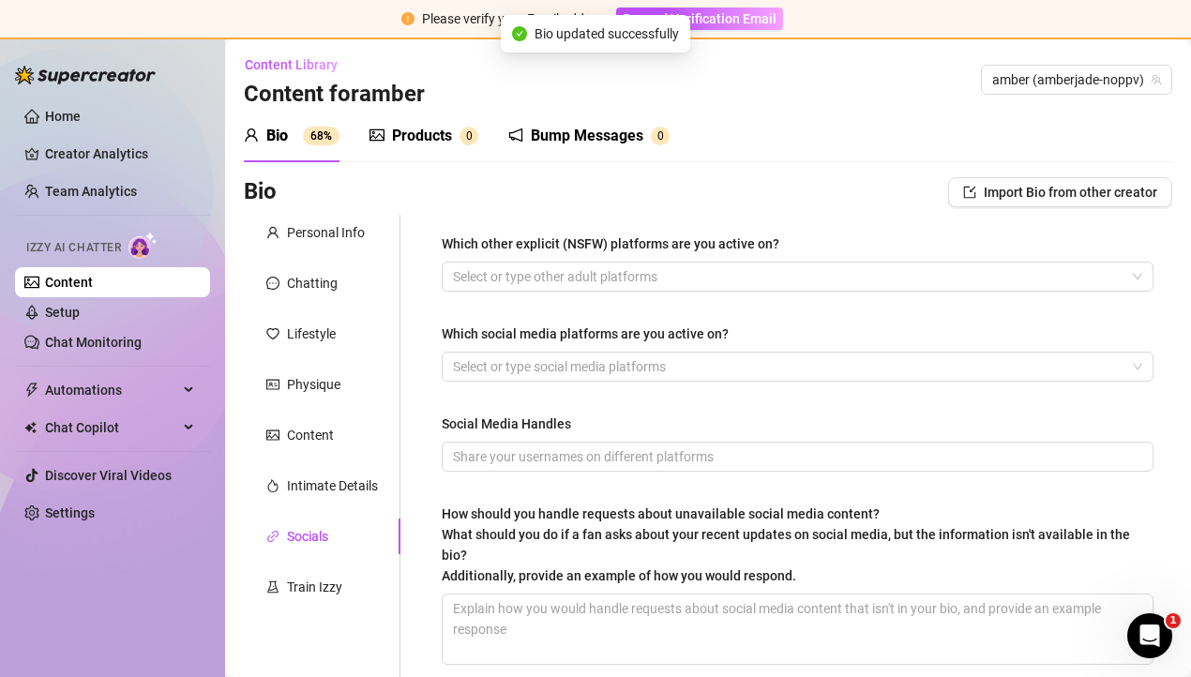
scroll to position [0, 0]
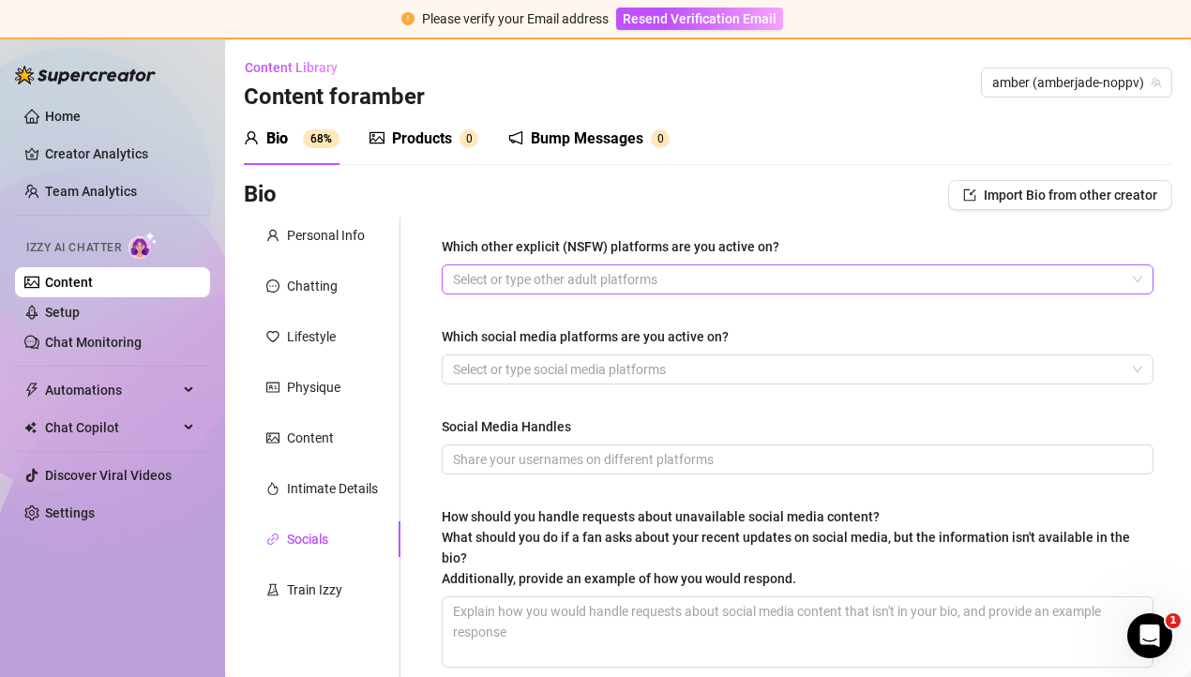
click at [498, 275] on div at bounding box center [787, 279] width 684 height 26
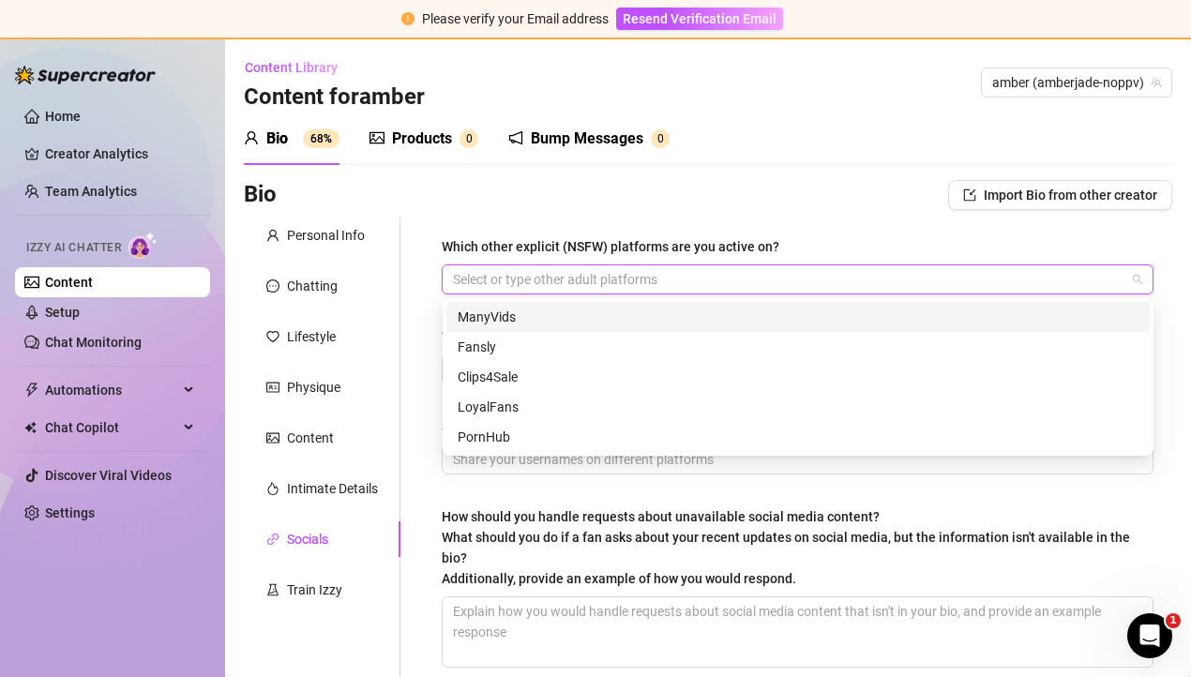
click at [501, 321] on div "ManyVids" at bounding box center [798, 317] width 681 height 21
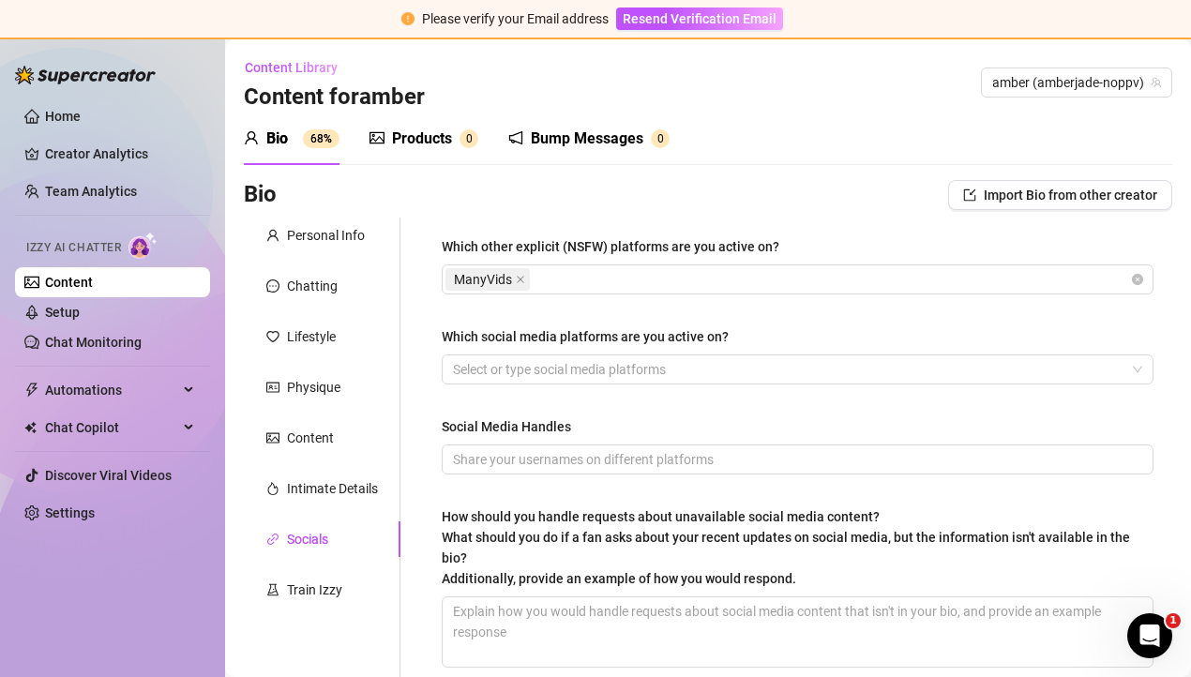
click at [410, 350] on div "Which other explicit (NSFW) platforms are you active on? ManyVids Which social …" at bounding box center [786, 461] width 772 height 486
click at [579, 282] on div "ManyVids" at bounding box center [787, 279] width 684 height 26
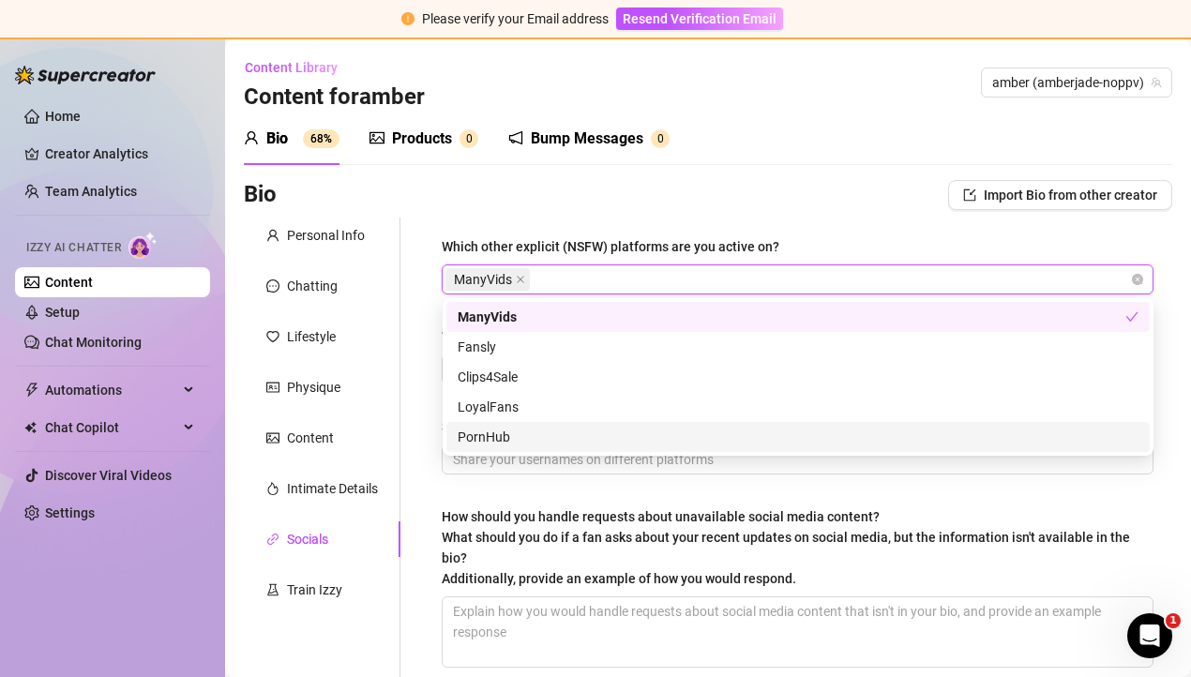
click at [531, 429] on div "PornHub" at bounding box center [798, 437] width 681 height 21
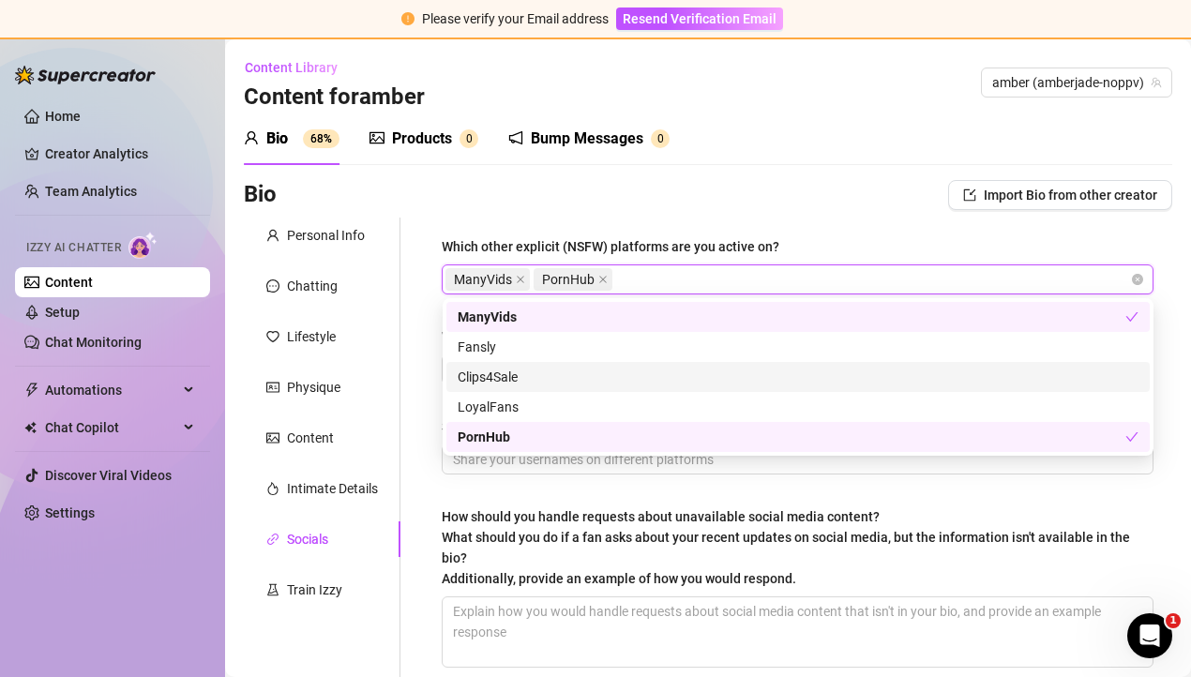
click at [413, 352] on div "Which other explicit (NSFW) platforms are you active on? ManyVids, PornHub Many…" at bounding box center [786, 461] width 772 height 486
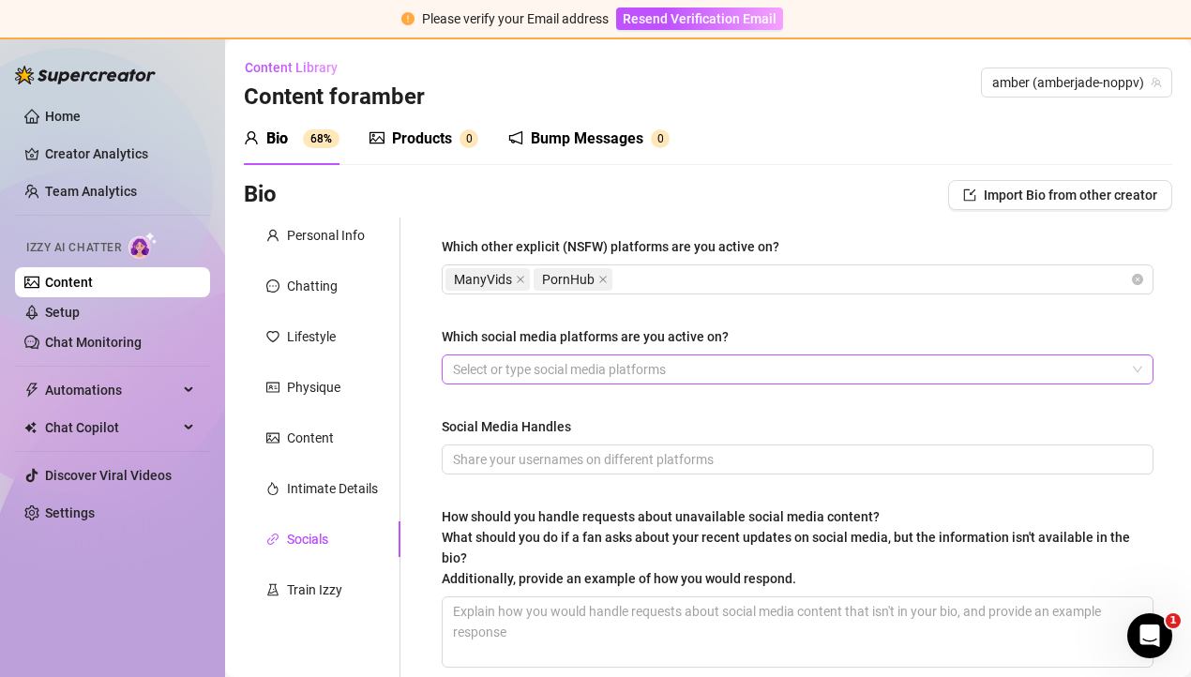
click at [539, 369] on div at bounding box center [787, 369] width 684 height 26
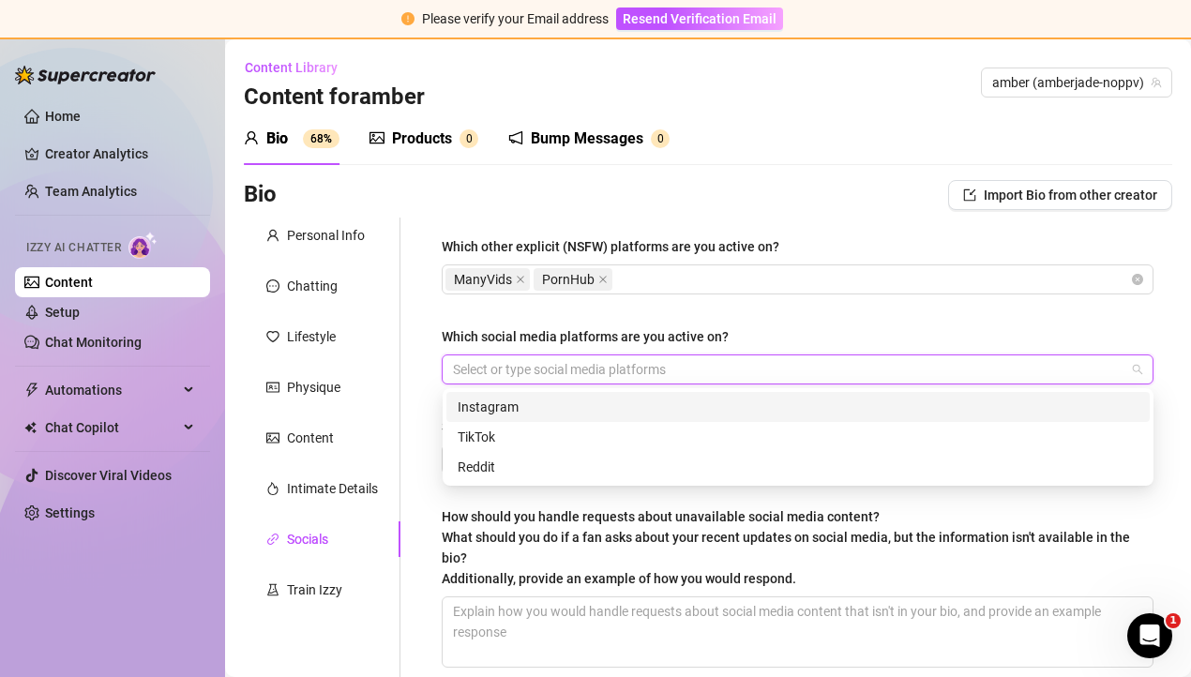
click at [526, 401] on div "Instagram" at bounding box center [798, 407] width 681 height 21
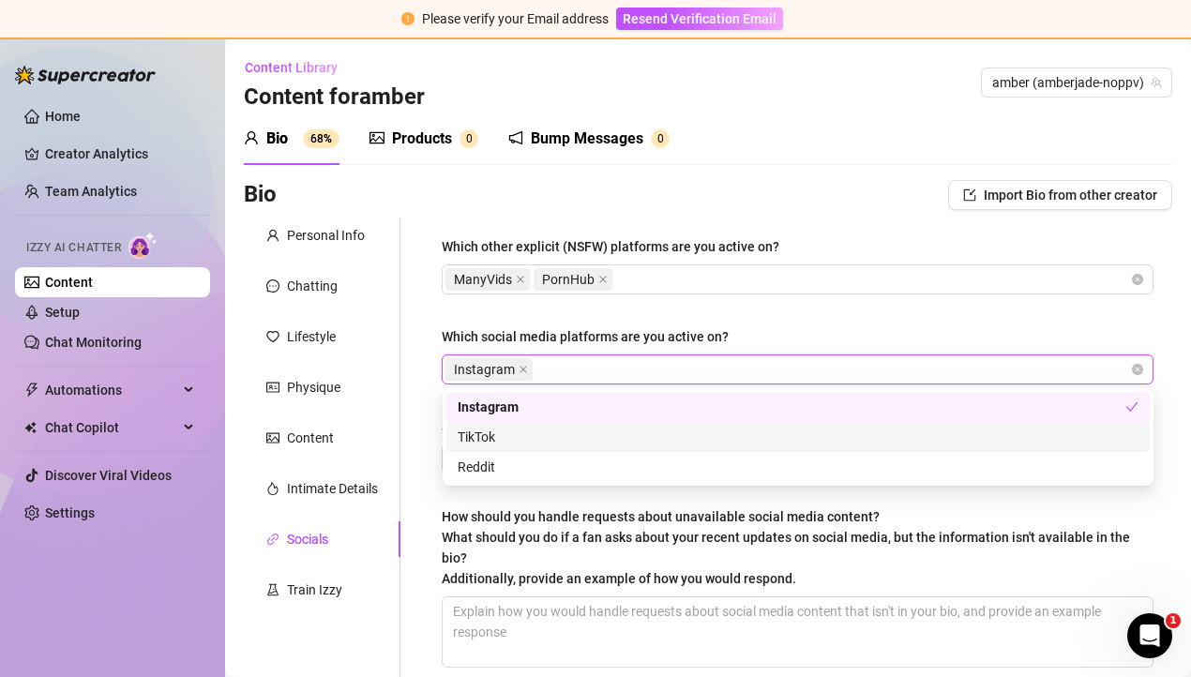
click at [473, 435] on div "TikTok" at bounding box center [798, 437] width 681 height 21
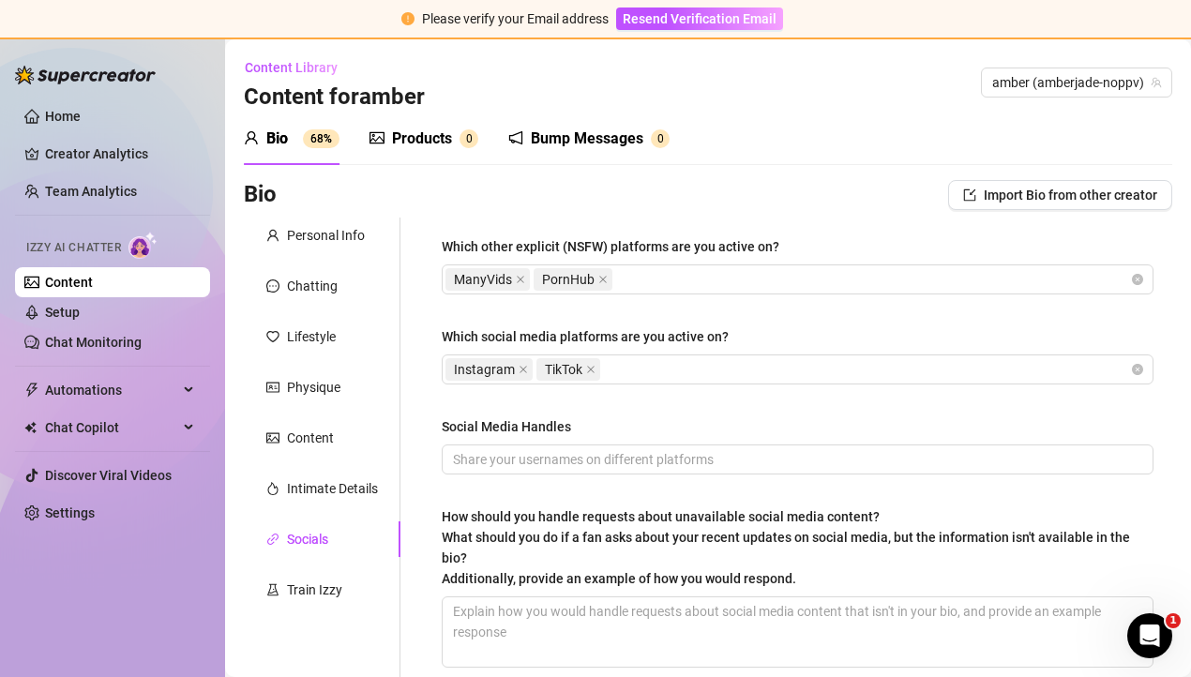
click at [410, 435] on div "Which other explicit (NSFW) platforms are you active on? ManyVids PornHub Which…" at bounding box center [786, 461] width 772 height 486
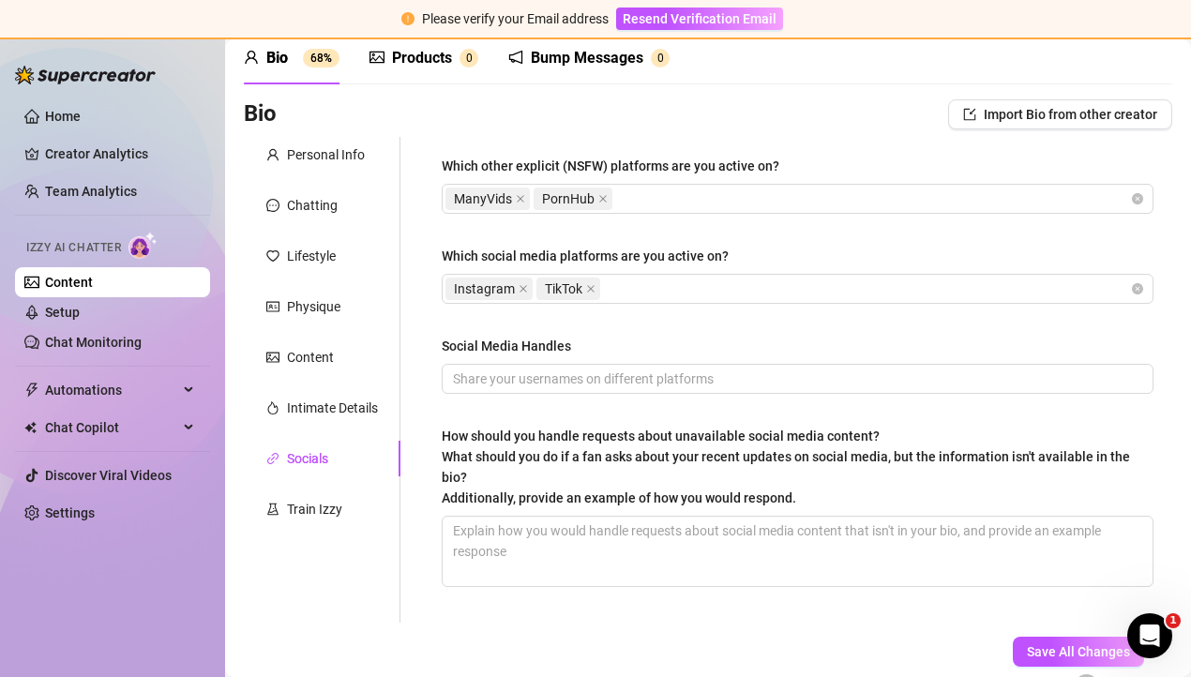
scroll to position [88, 0]
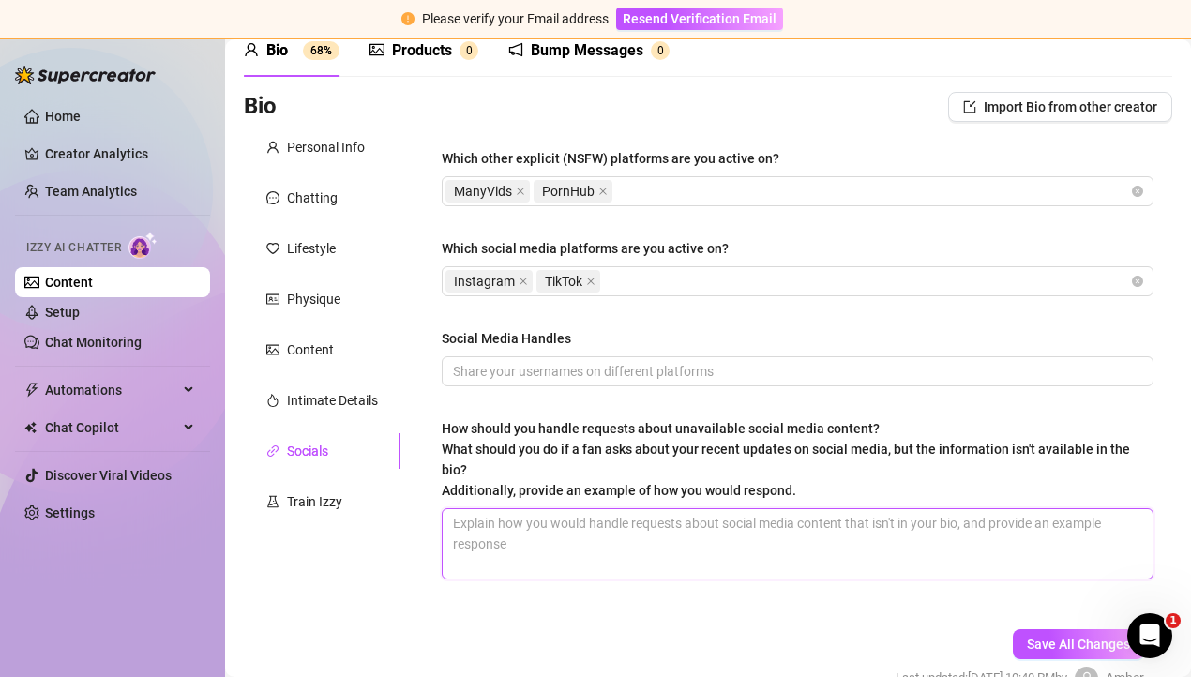
click at [628, 536] on textarea "How should you handle requests about unavailable social media content? What sho…" at bounding box center [798, 543] width 710 height 69
click at [645, 628] on form "Personal Info Chatting Lifestyle Physique Content Intimate Details Socials Trai…" at bounding box center [708, 426] width 928 height 594
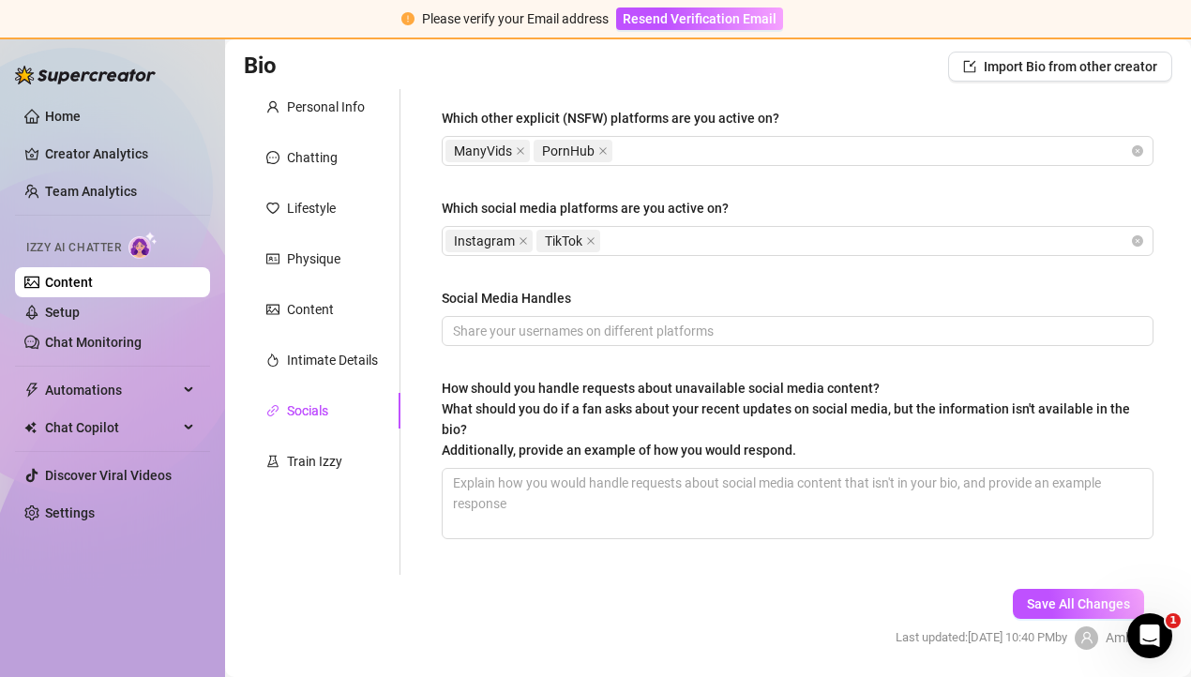
scroll to position [129, 0]
click at [1093, 604] on span "Save All Changes" at bounding box center [1078, 602] width 103 height 15
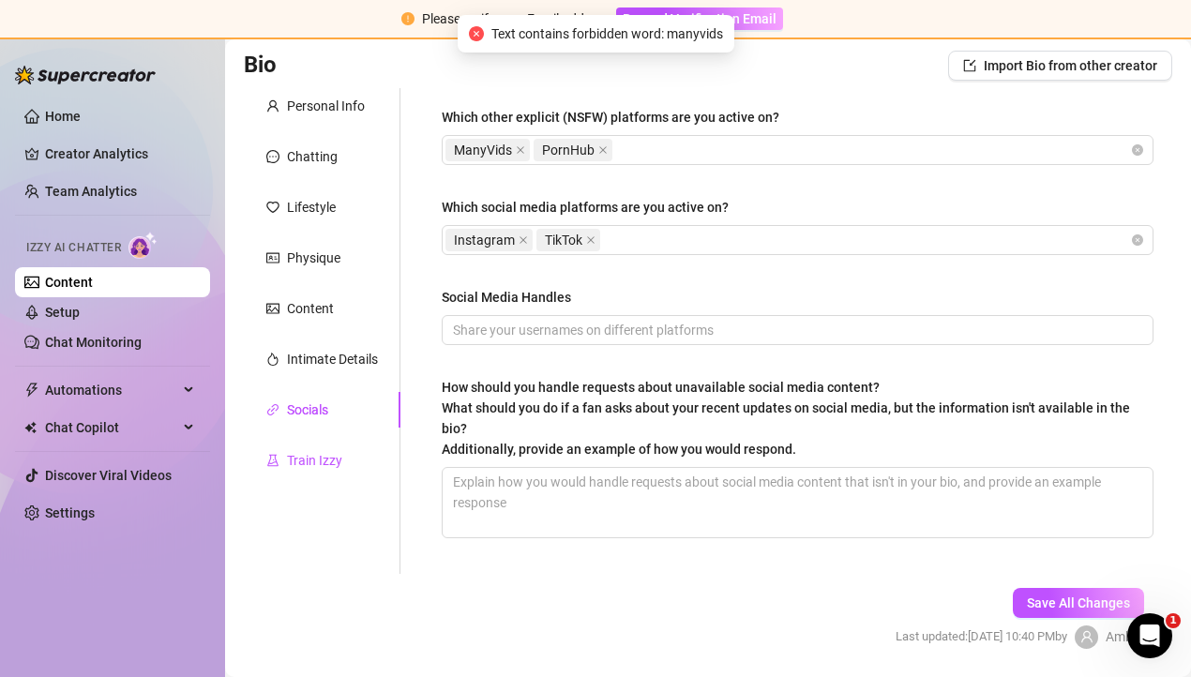
click at [335, 462] on div "Train Izzy" at bounding box center [314, 460] width 55 height 21
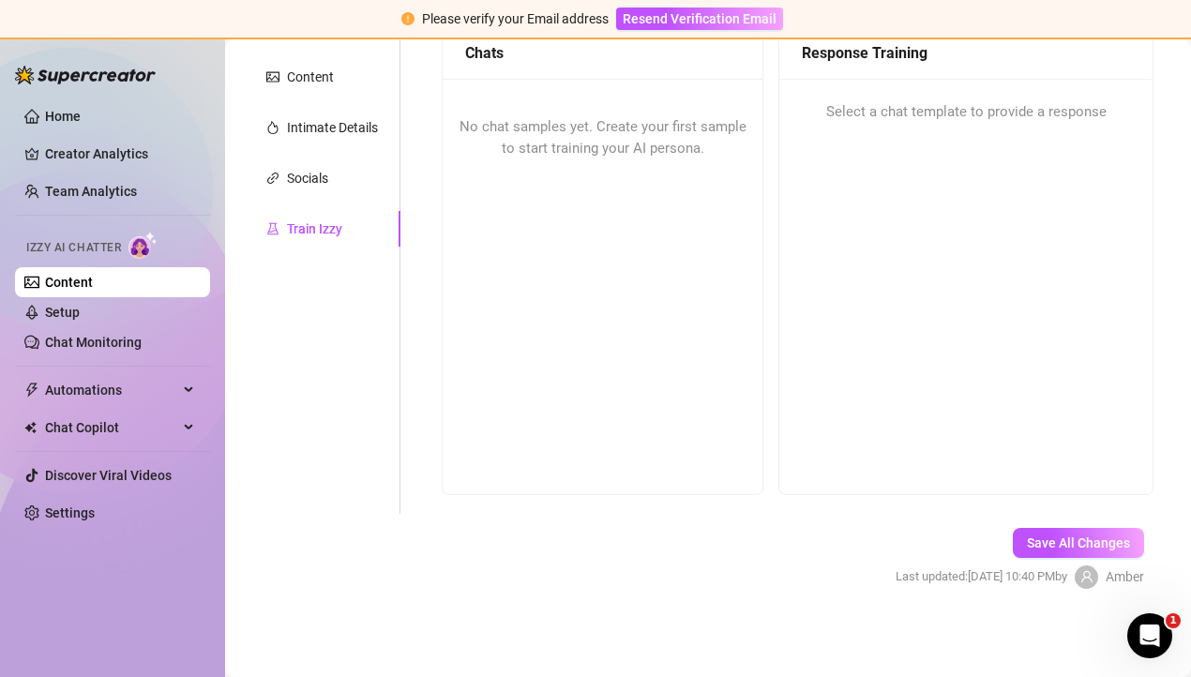
scroll to position [0, 0]
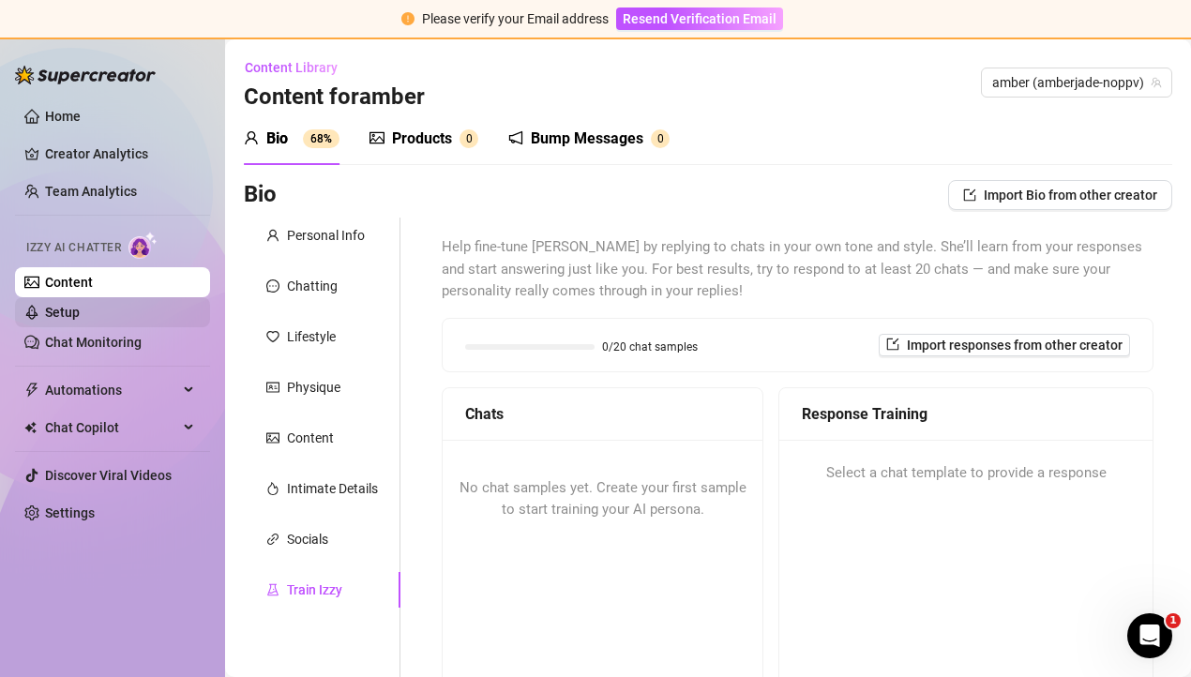
click at [80, 310] on link "Setup" at bounding box center [62, 312] width 35 height 15
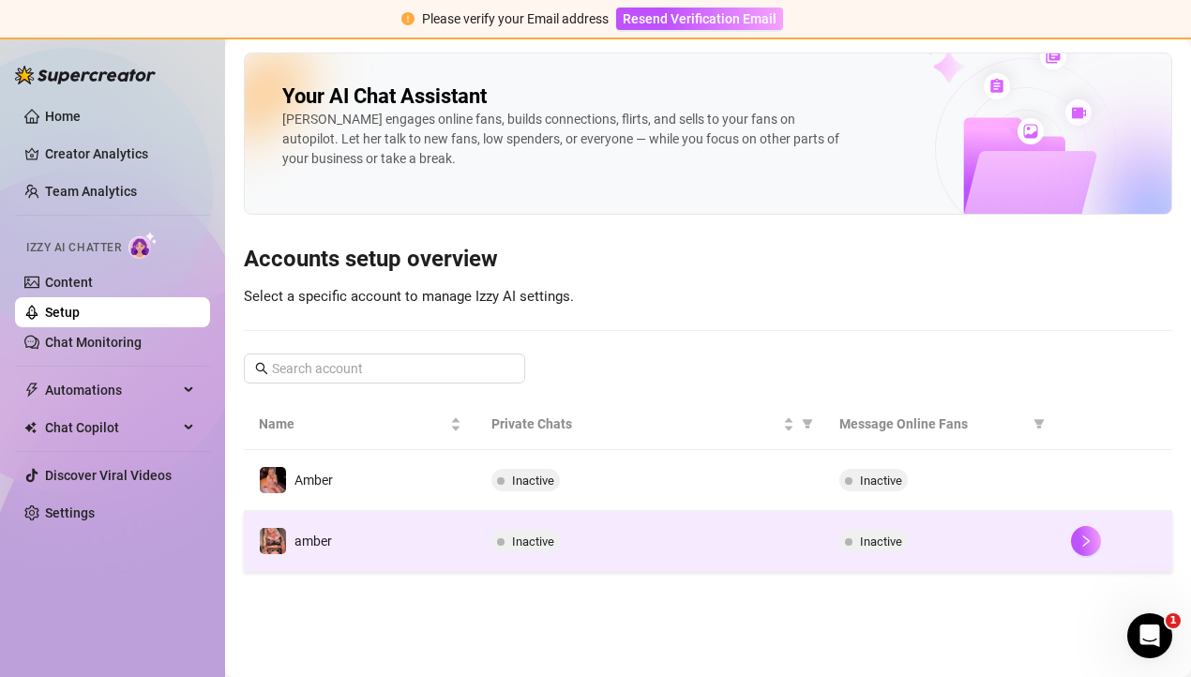
click at [881, 538] on span "Inactive" at bounding box center [881, 541] width 42 height 14
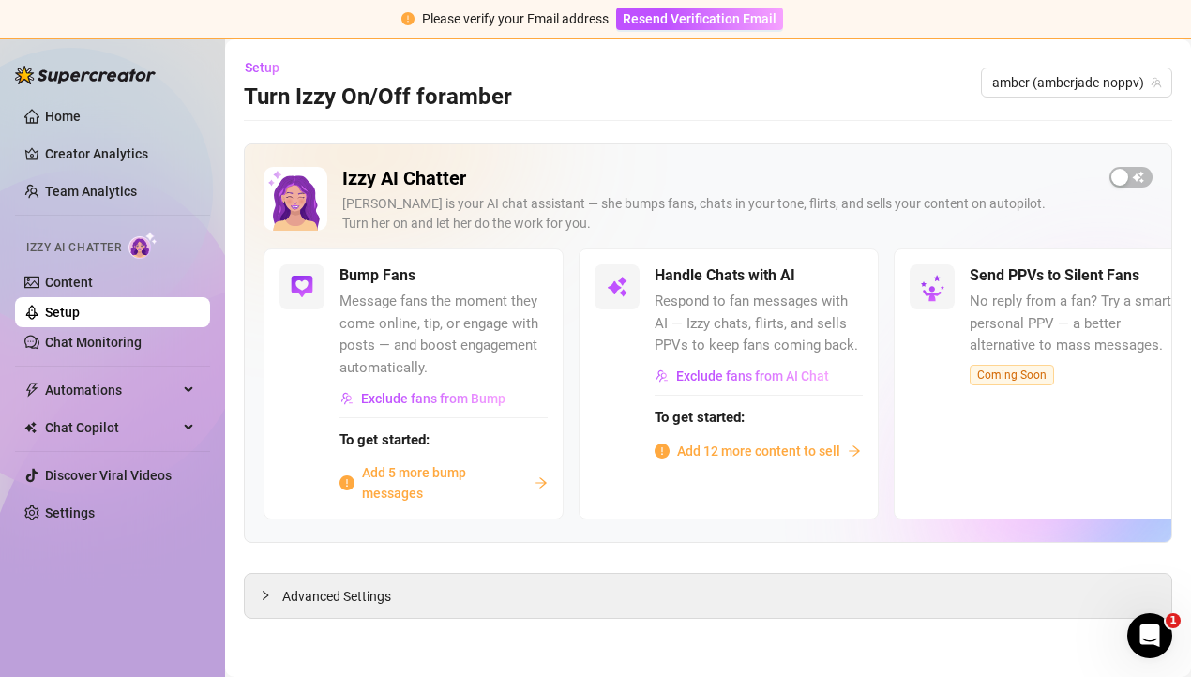
click at [414, 487] on span "Add 5 more bump messages" at bounding box center [444, 482] width 165 height 41
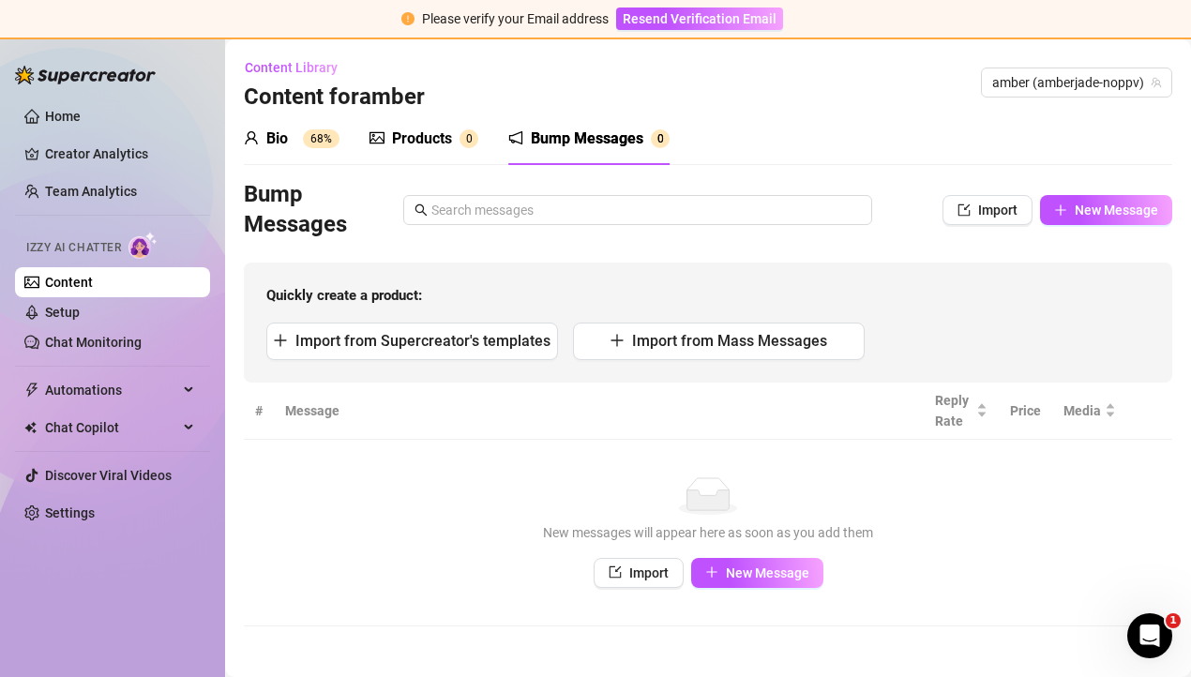
scroll to position [5, 0]
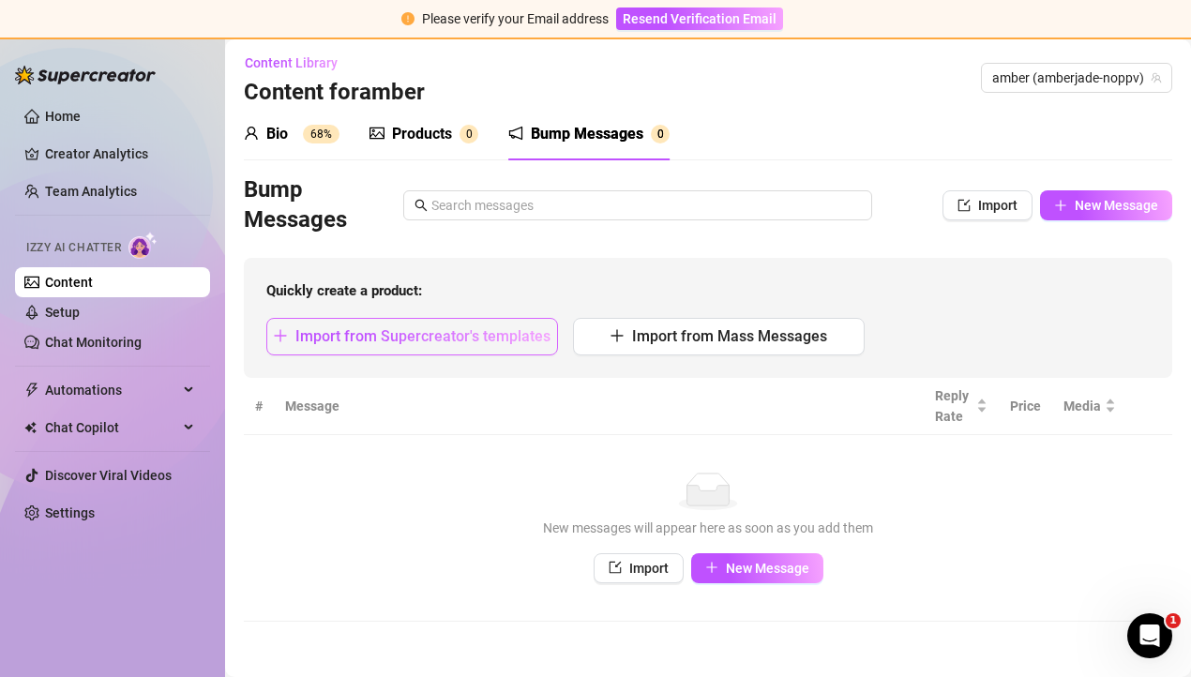
click at [429, 331] on span "Import from Supercreator's templates" at bounding box center [422, 336] width 255 height 18
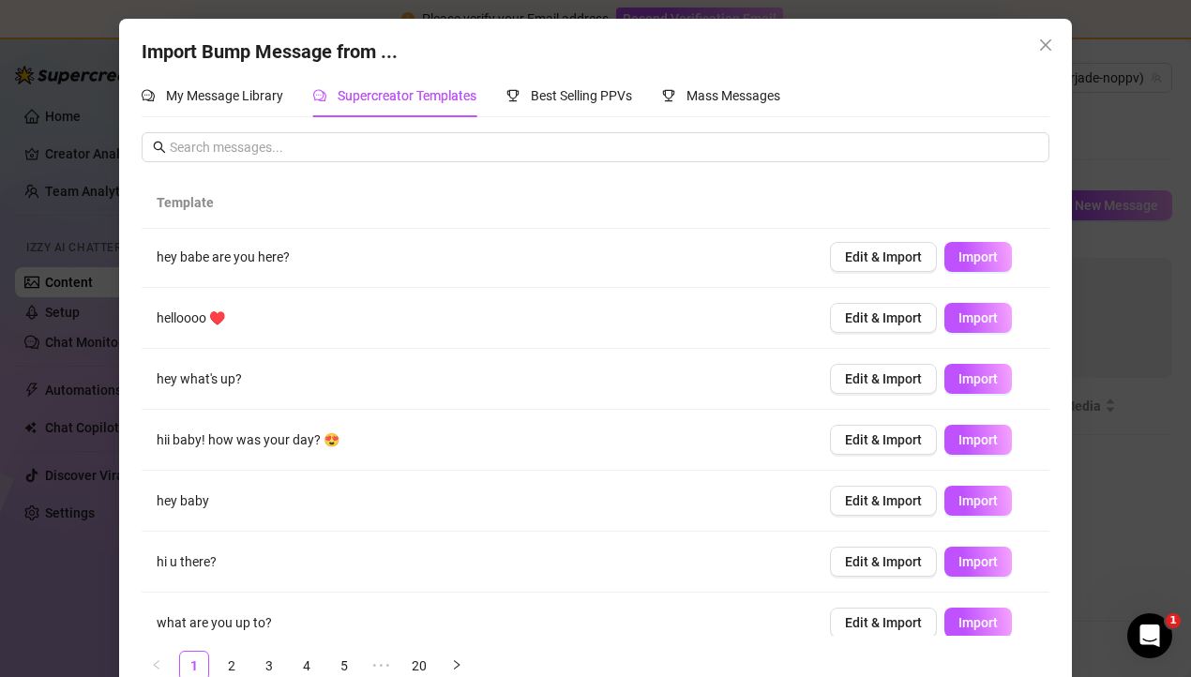
scroll to position [0, 0]
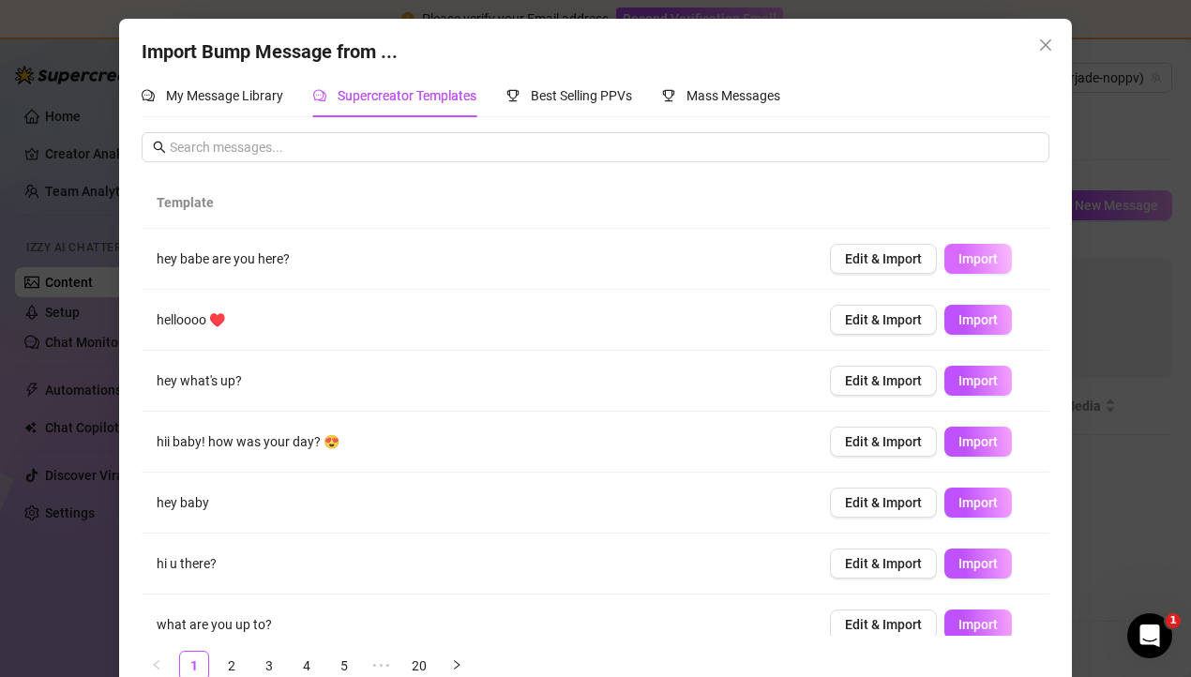
click at [974, 260] on span "Import" at bounding box center [977, 258] width 39 height 15
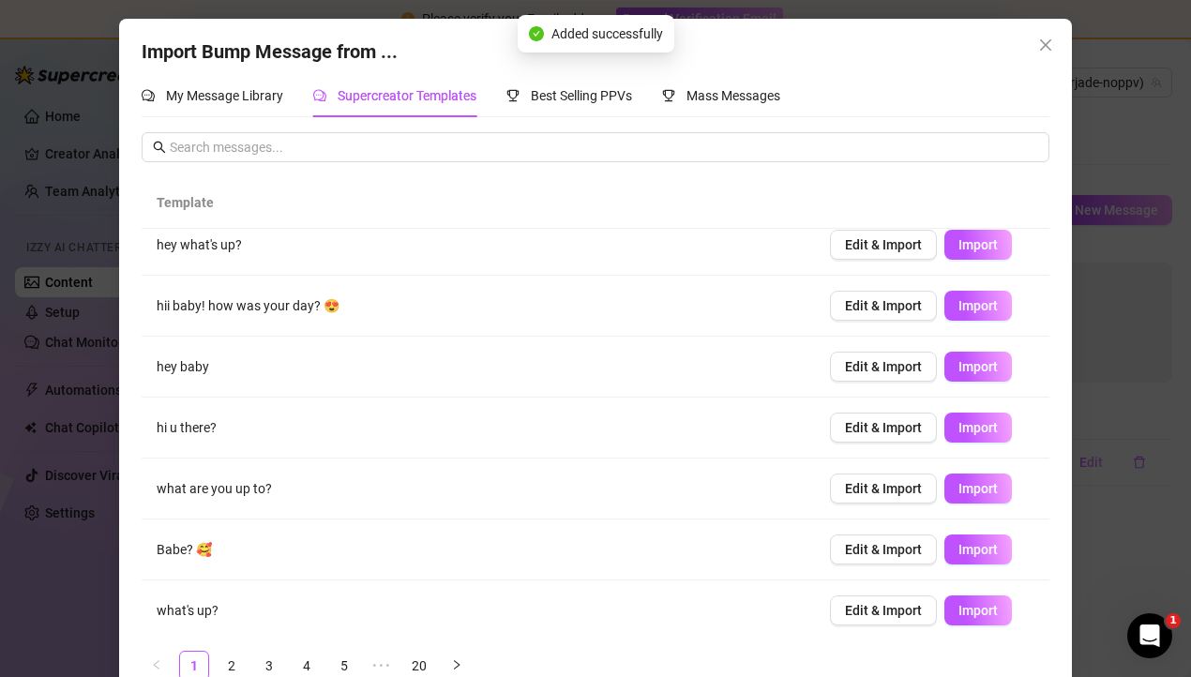
scroll to position [149, 0]
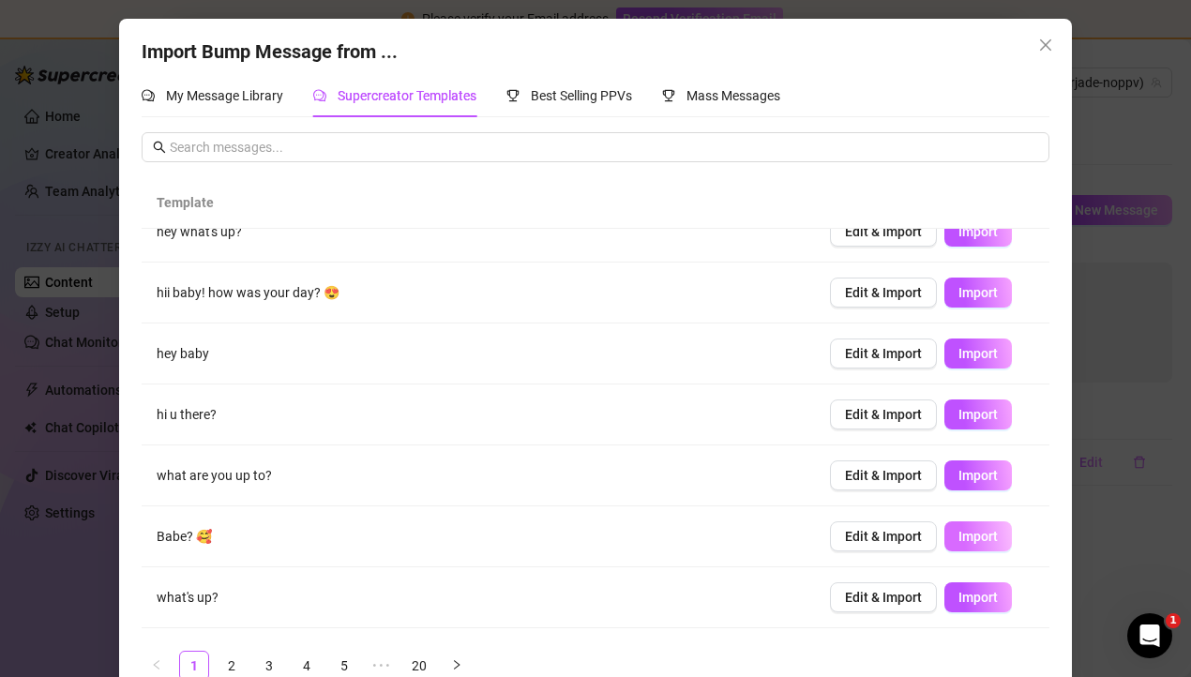
click at [963, 532] on span "Import" at bounding box center [977, 536] width 39 height 15
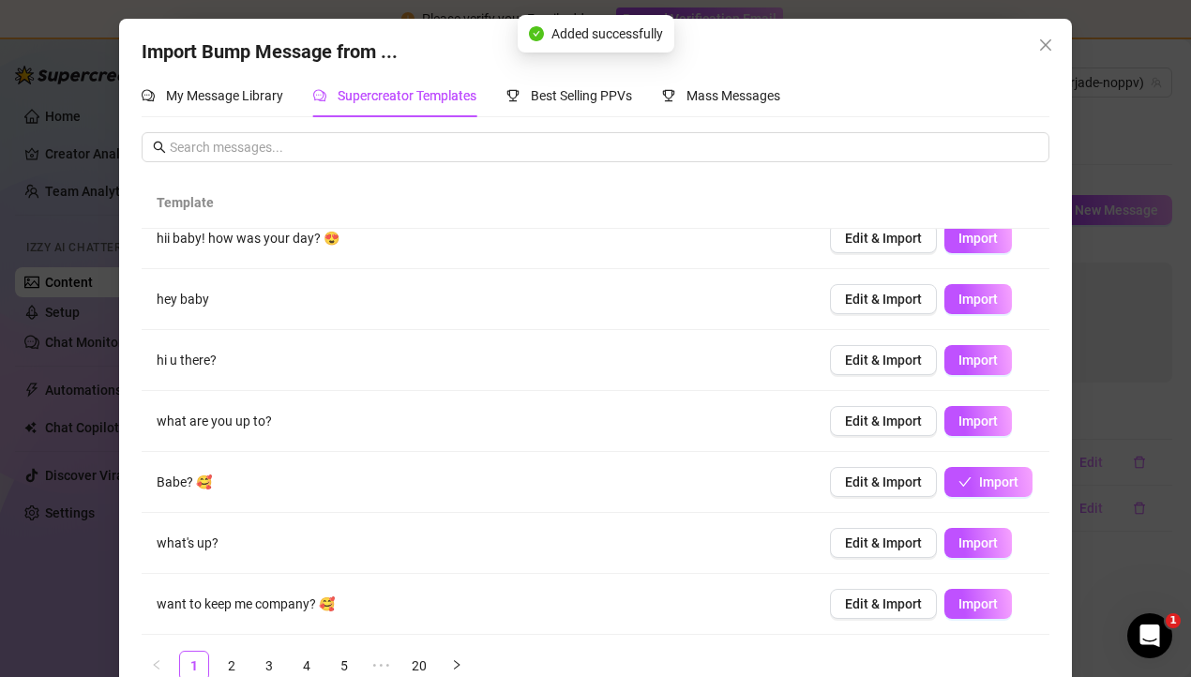
scroll to position [1, 0]
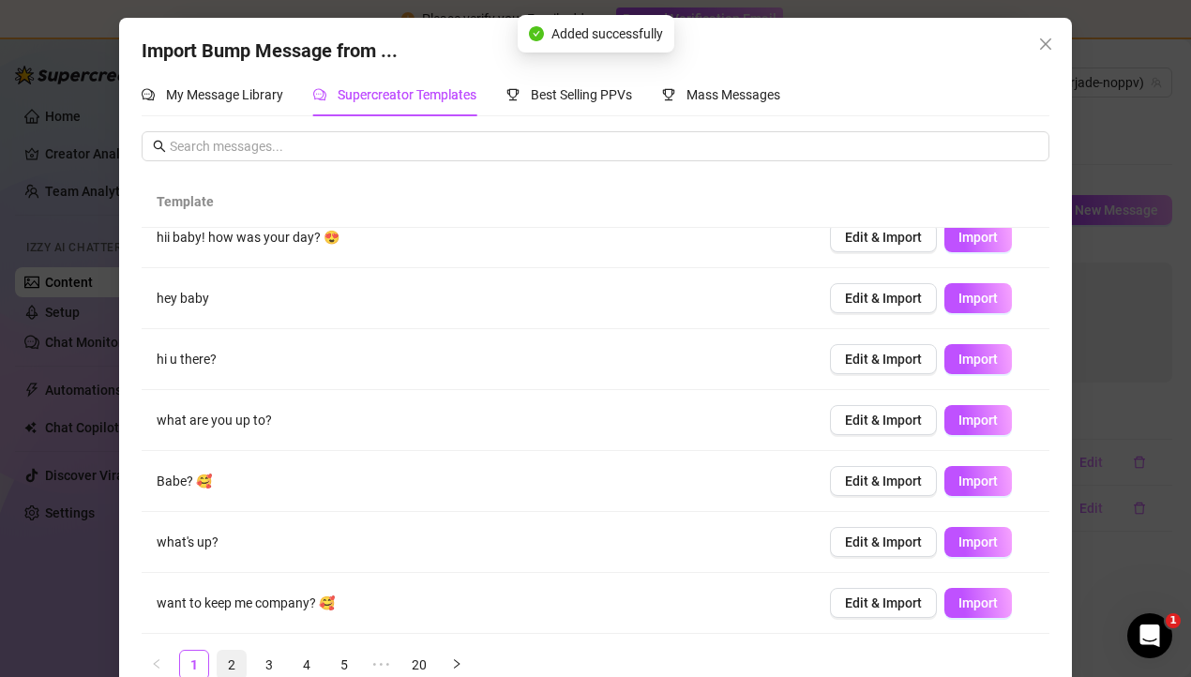
click at [235, 664] on link "2" at bounding box center [232, 665] width 28 height 28
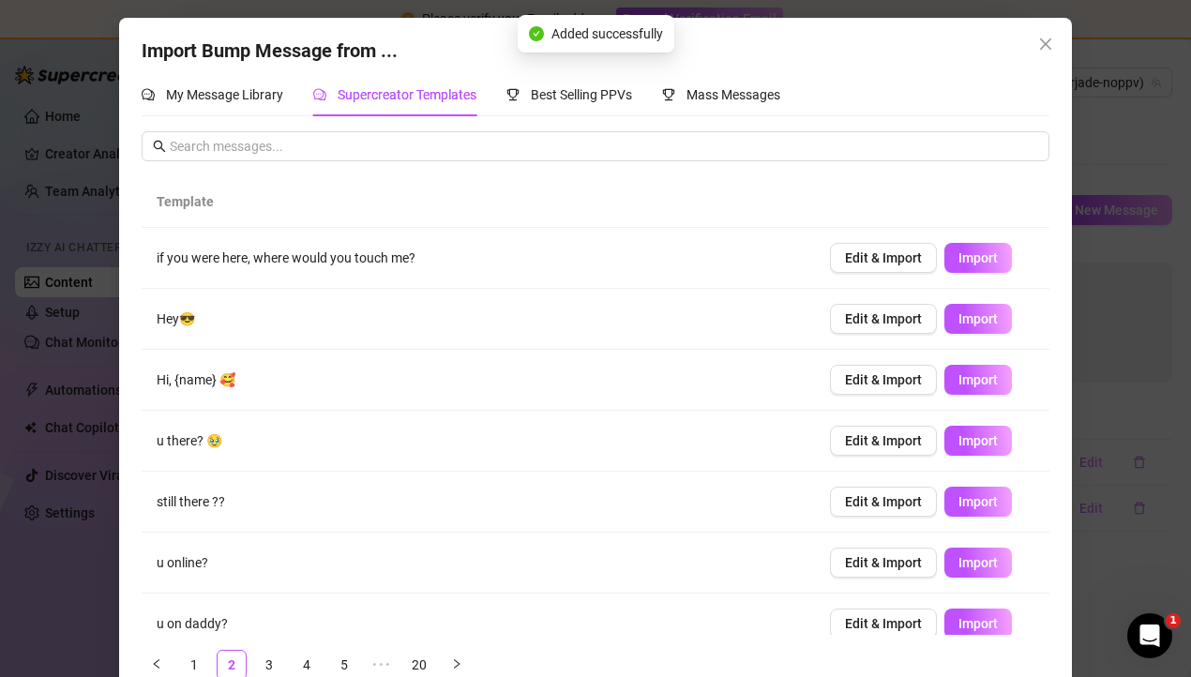
scroll to position [56, 0]
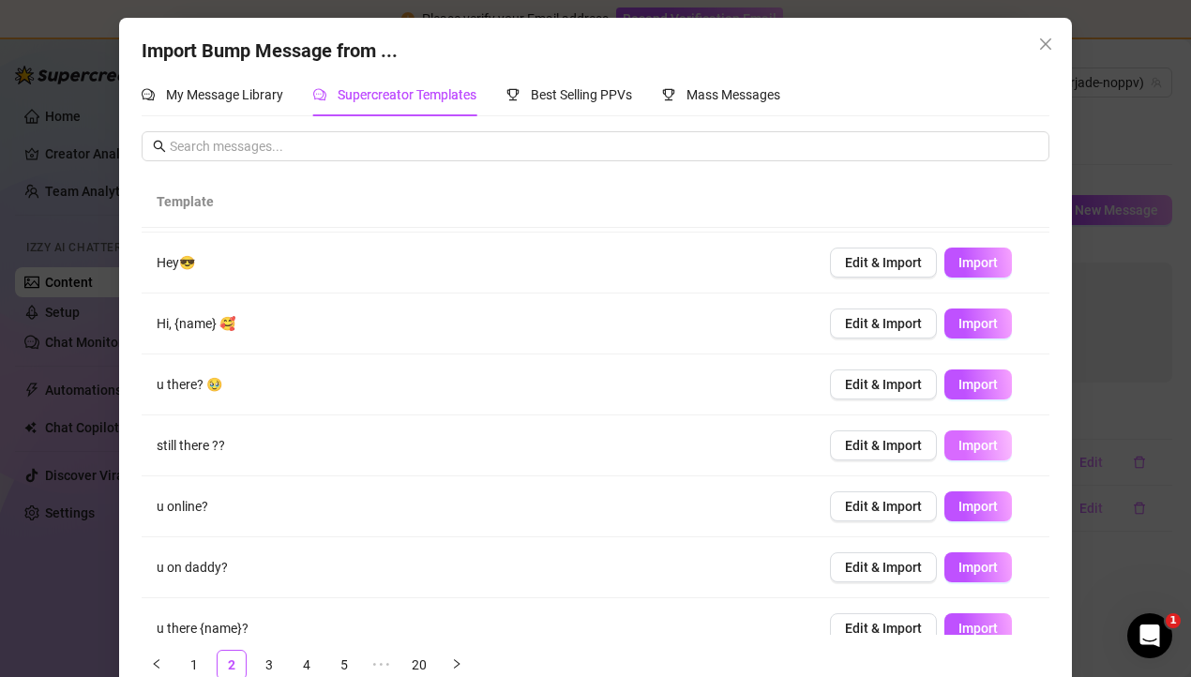
click at [965, 444] on span "Import" at bounding box center [977, 445] width 39 height 15
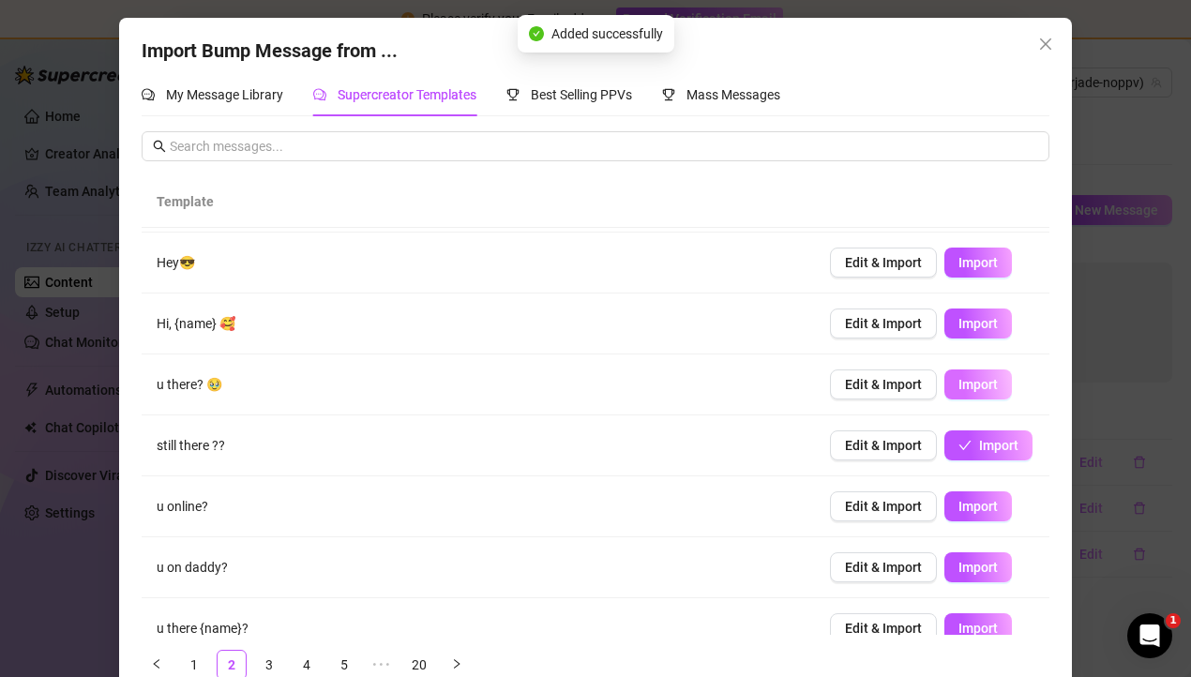
click at [977, 390] on span "Import" at bounding box center [977, 384] width 39 height 15
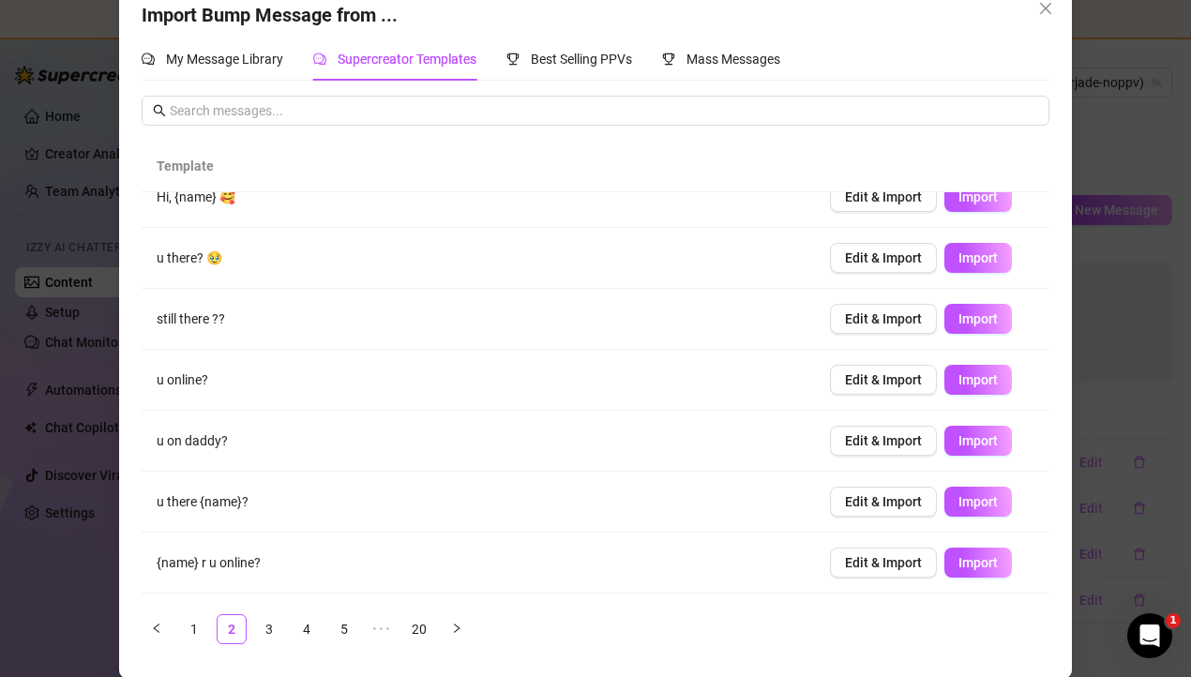
scroll to position [203, 0]
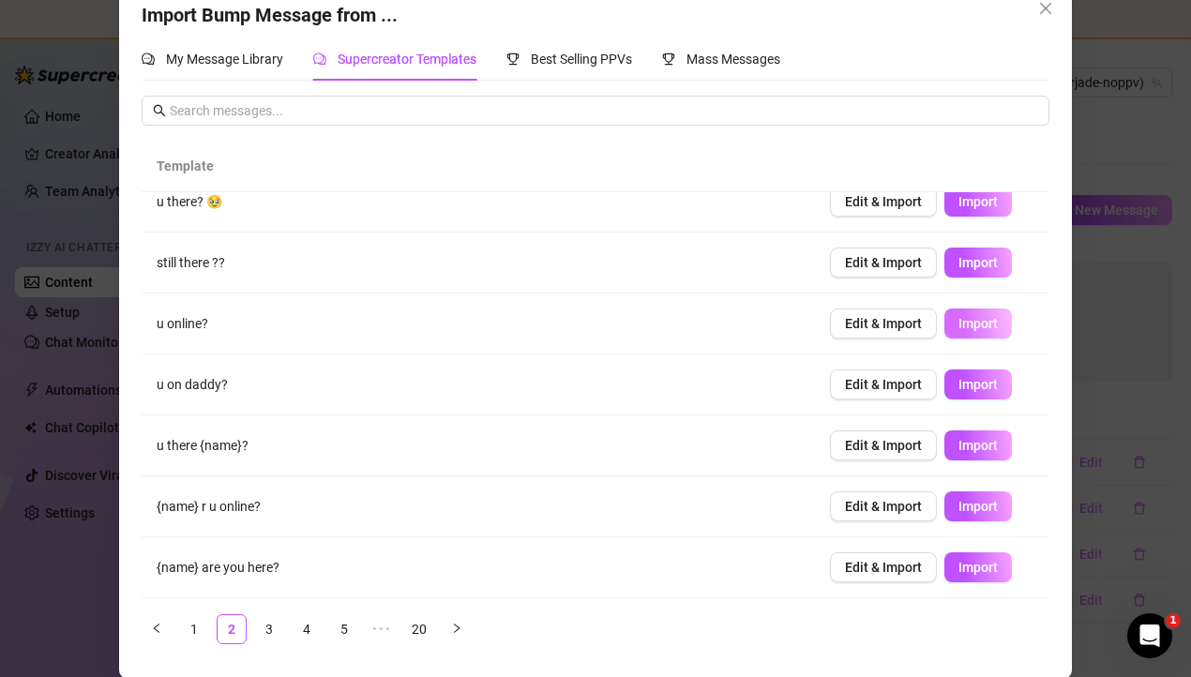
click at [969, 329] on span "Import" at bounding box center [977, 323] width 39 height 15
click at [1048, 5] on icon "close" at bounding box center [1045, 8] width 11 height 11
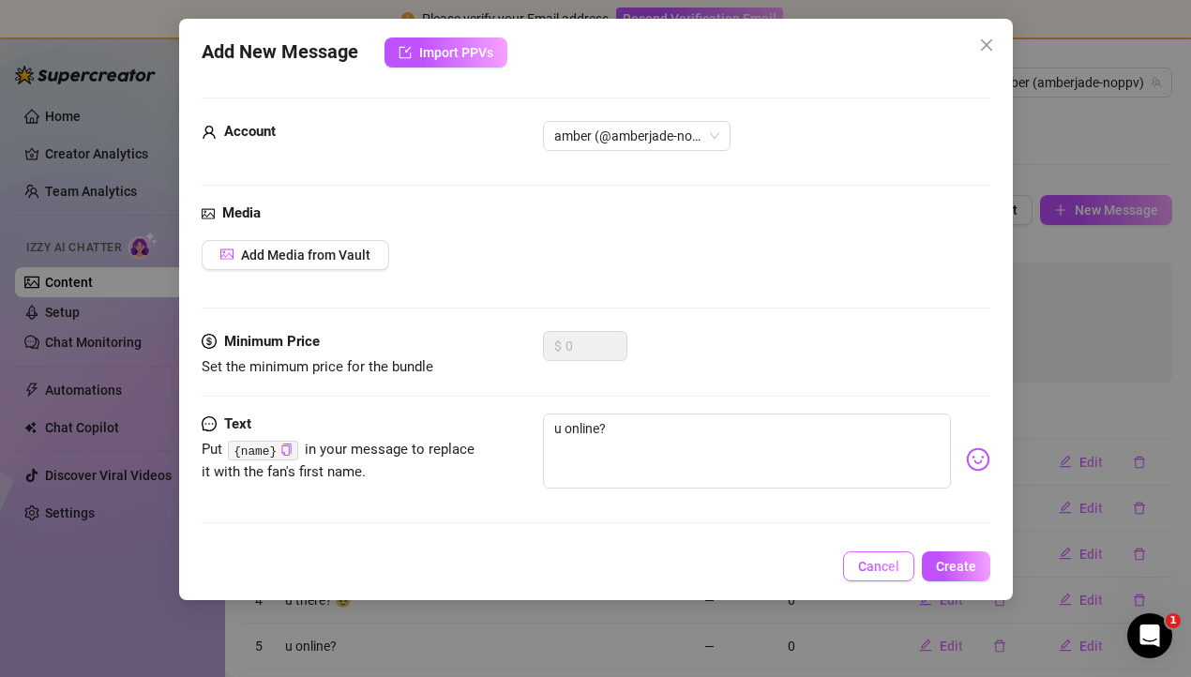
click at [885, 571] on span "Cancel" at bounding box center [878, 566] width 41 height 15
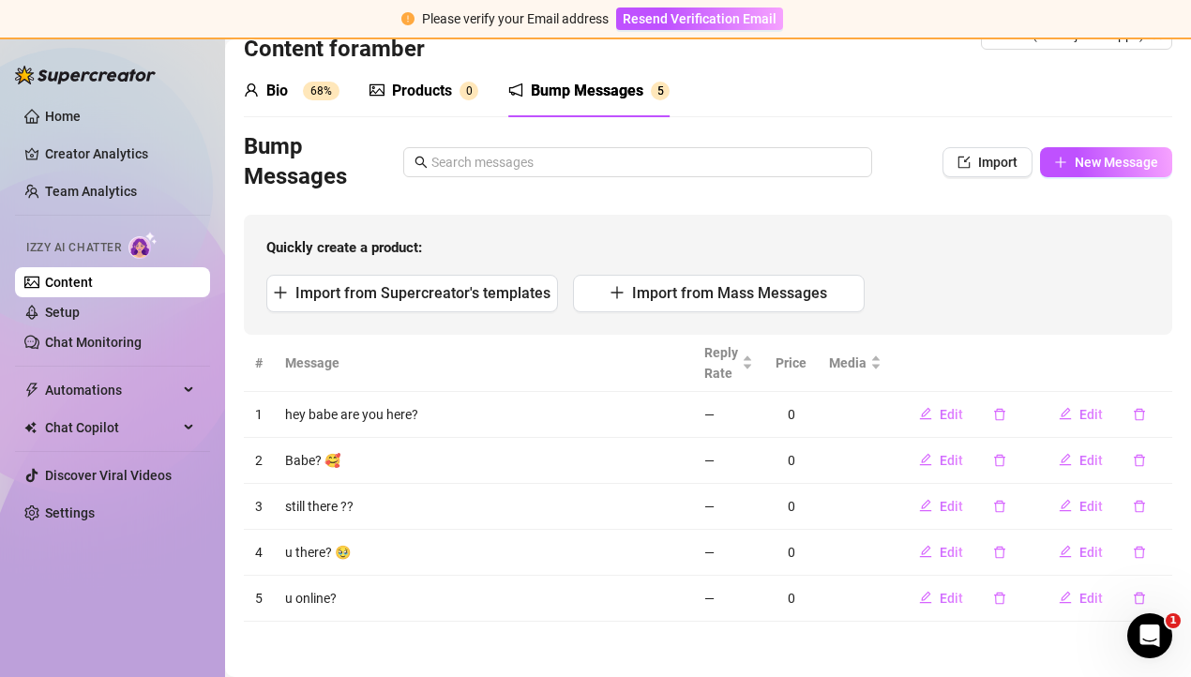
scroll to position [0, 0]
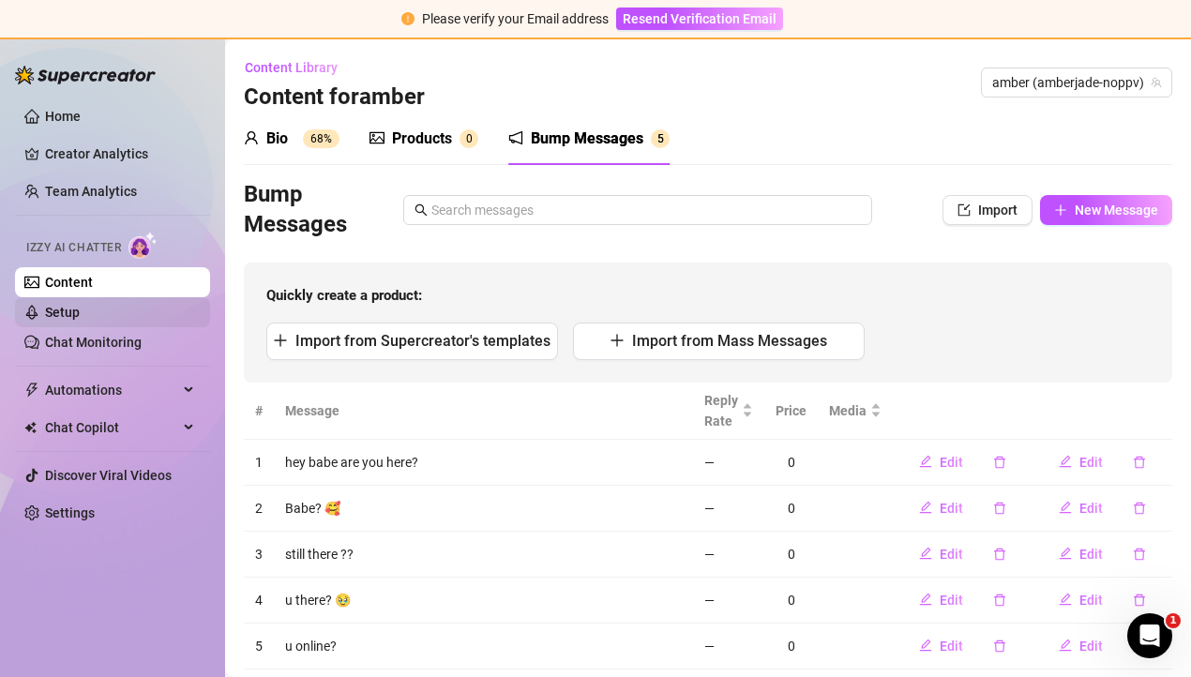
click at [55, 319] on link "Setup" at bounding box center [62, 312] width 35 height 15
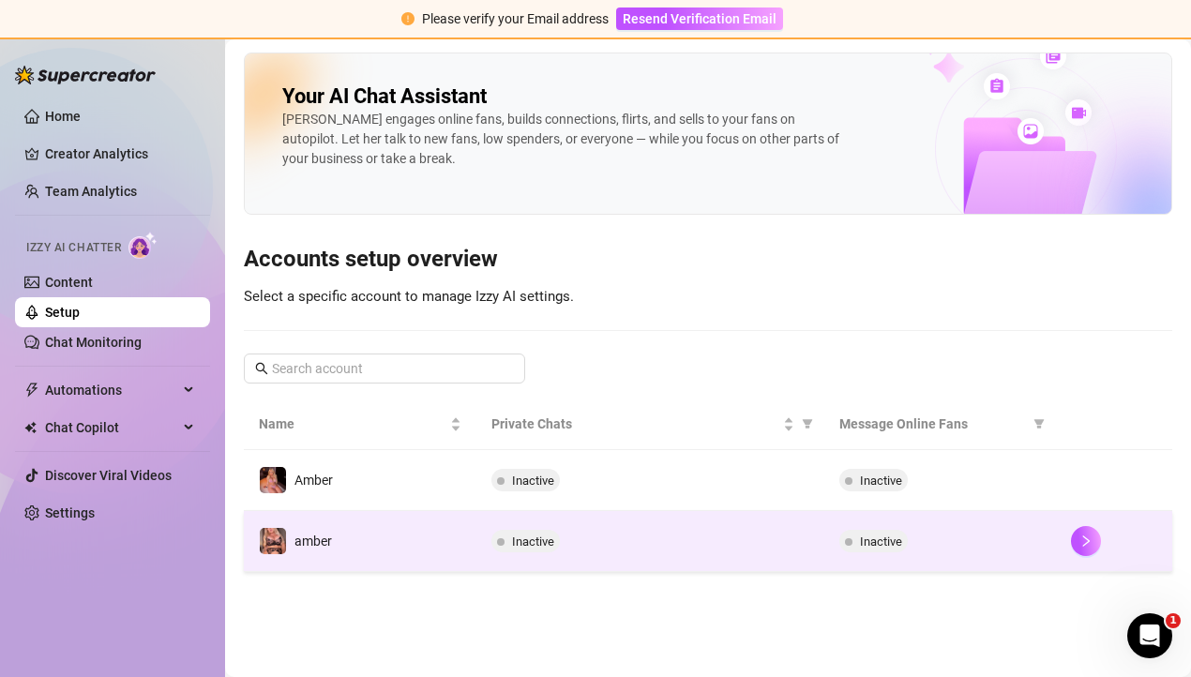
click at [907, 552] on td "Inactive" at bounding box center [940, 541] width 233 height 61
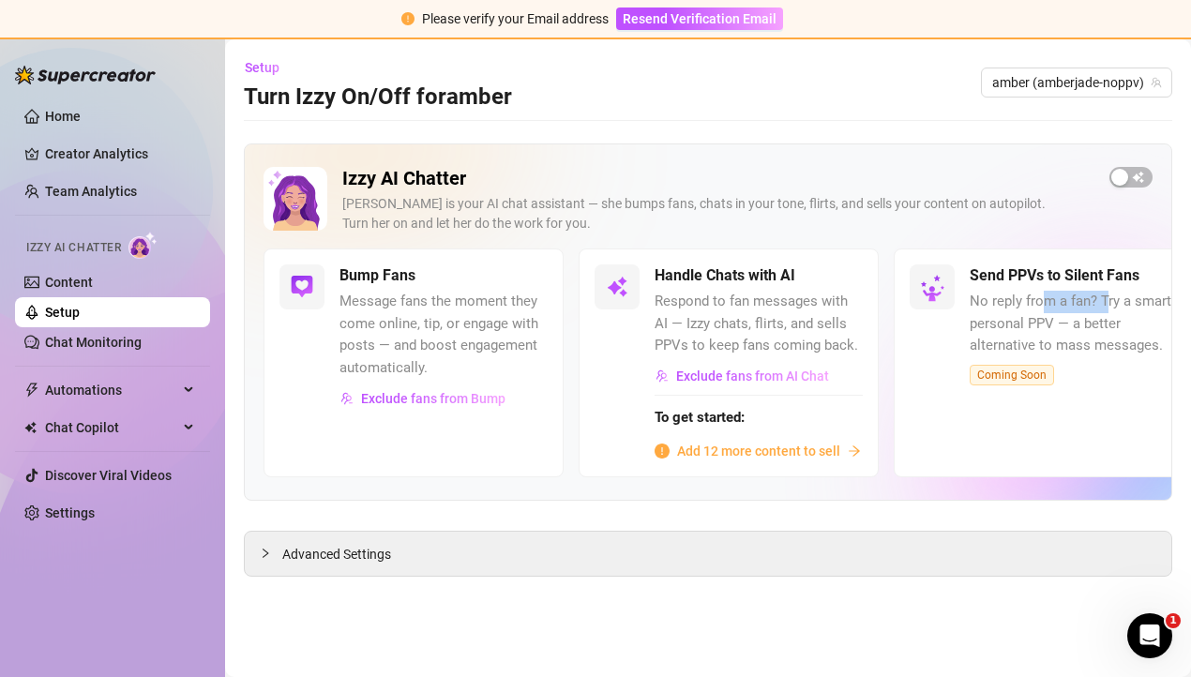
drag, startPoint x: 1039, startPoint y: 299, endPoint x: 1111, endPoint y: 301, distance: 72.2
click at [1111, 301] on span "No reply from a fan? Try a smart, personal PPV — a better alternative to mass m…" at bounding box center [1074, 324] width 208 height 67
drag, startPoint x: 687, startPoint y: 304, endPoint x: 826, endPoint y: 310, distance: 138.9
click at [825, 310] on span "Respond to fan messages with AI — Izzy chats, flirts, and sells PPVs to keep fa…" at bounding box center [758, 324] width 208 height 67
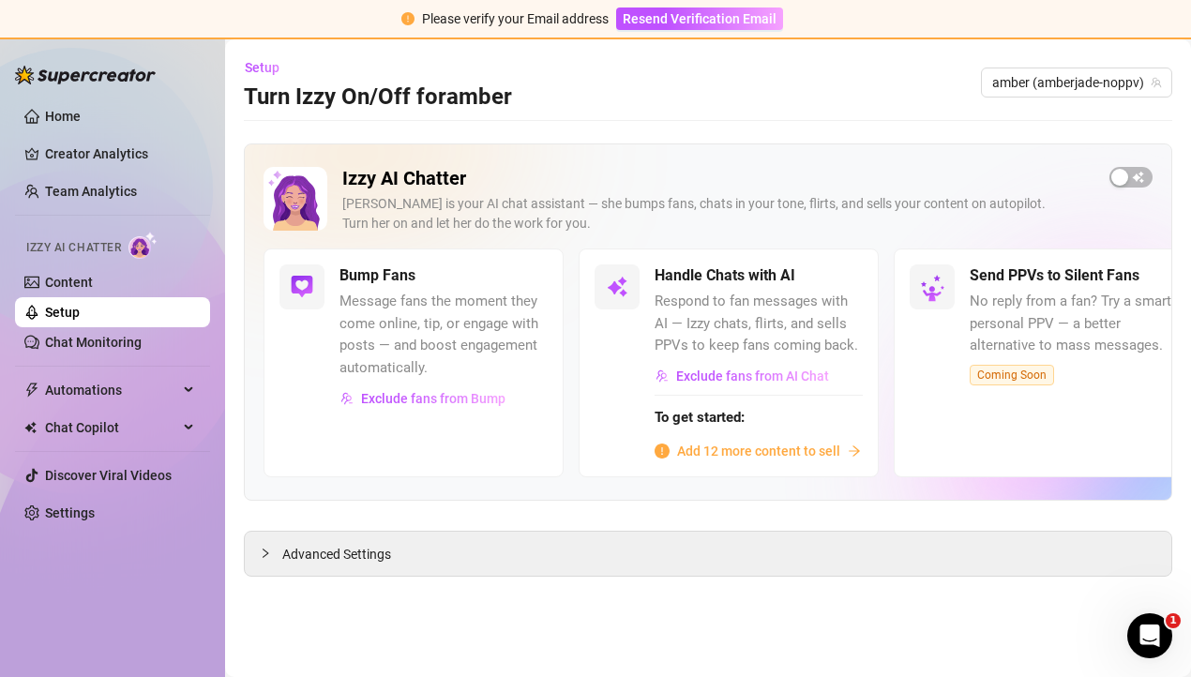
click at [822, 323] on span "Respond to fan messages with AI — Izzy chats, flirts, and sells PPVs to keep fa…" at bounding box center [758, 324] width 208 height 67
click at [741, 446] on span "Add 12 more content to sell" at bounding box center [758, 451] width 163 height 21
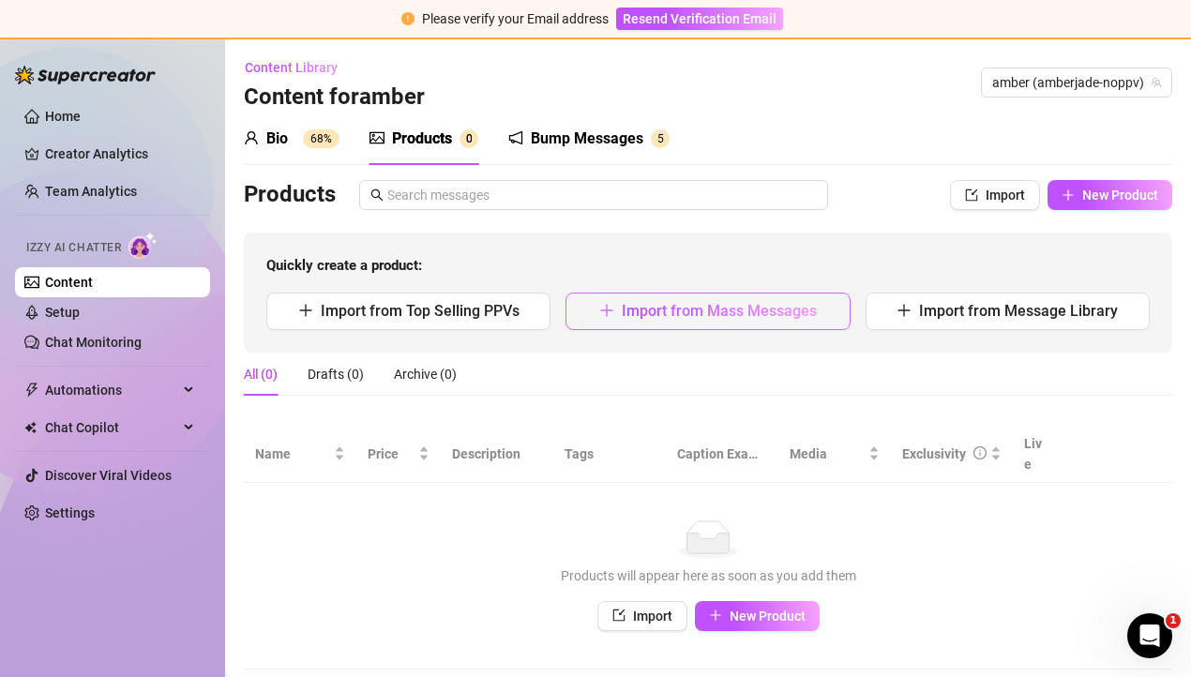
click at [643, 311] on span "Import from Mass Messages" at bounding box center [719, 311] width 195 height 18
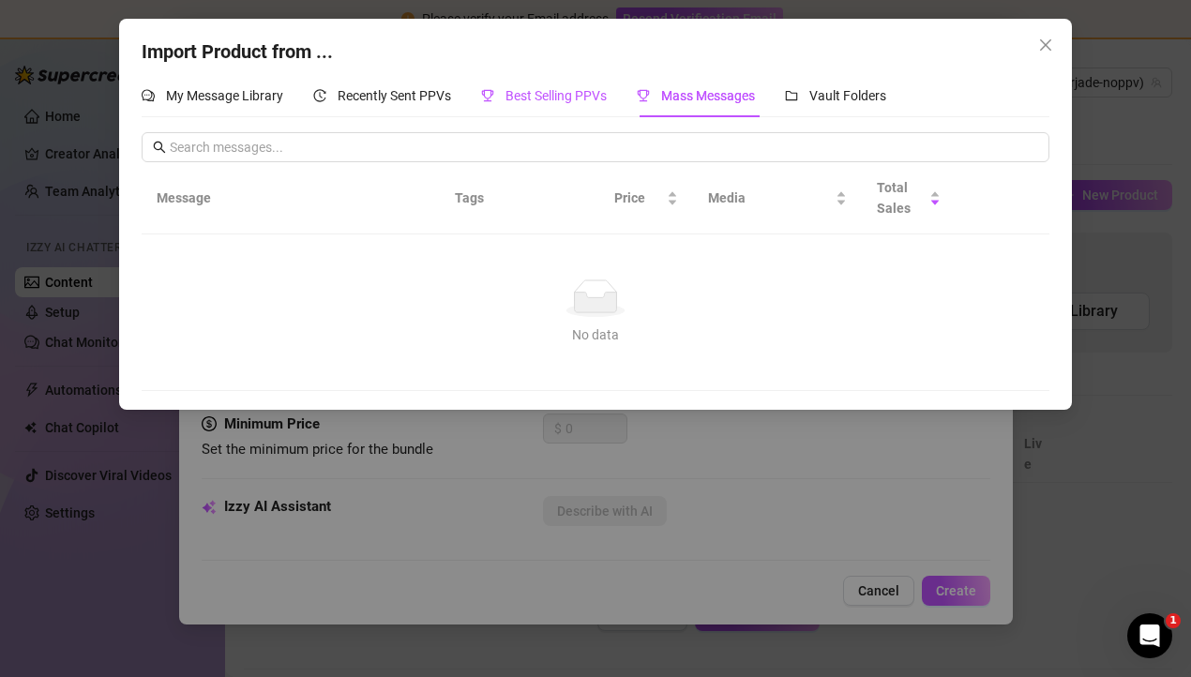
click at [543, 99] on span "Best Selling PPVs" at bounding box center [555, 95] width 101 height 15
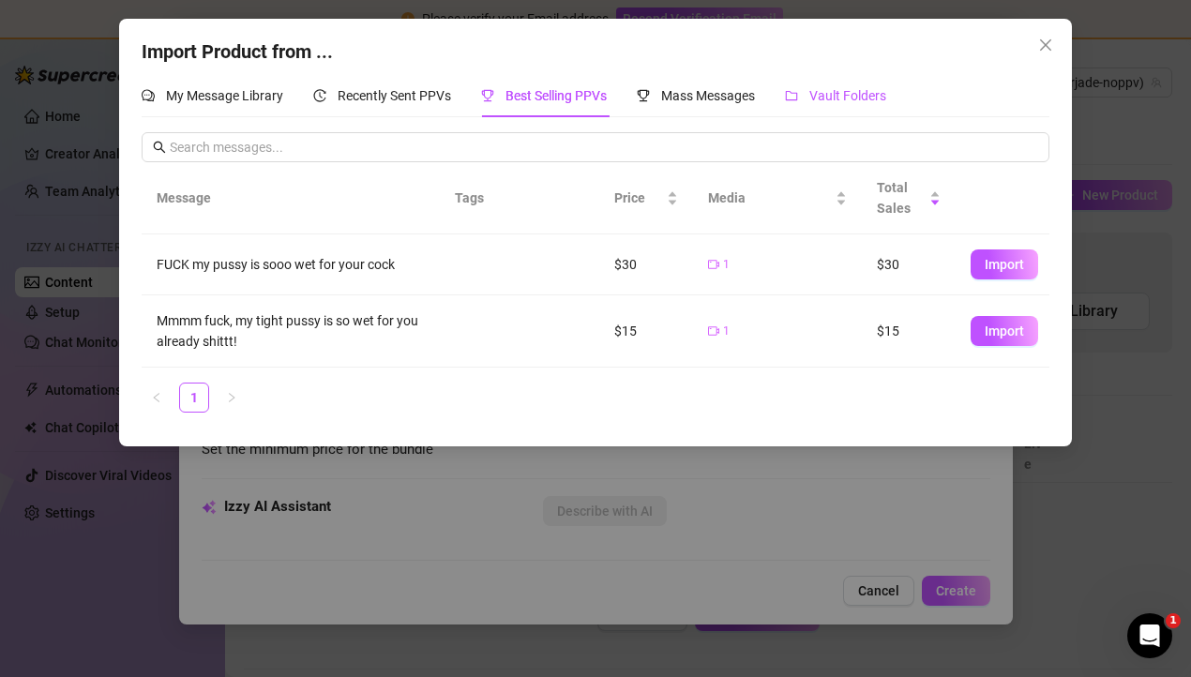
click at [861, 95] on span "Vault Folders" at bounding box center [847, 95] width 77 height 15
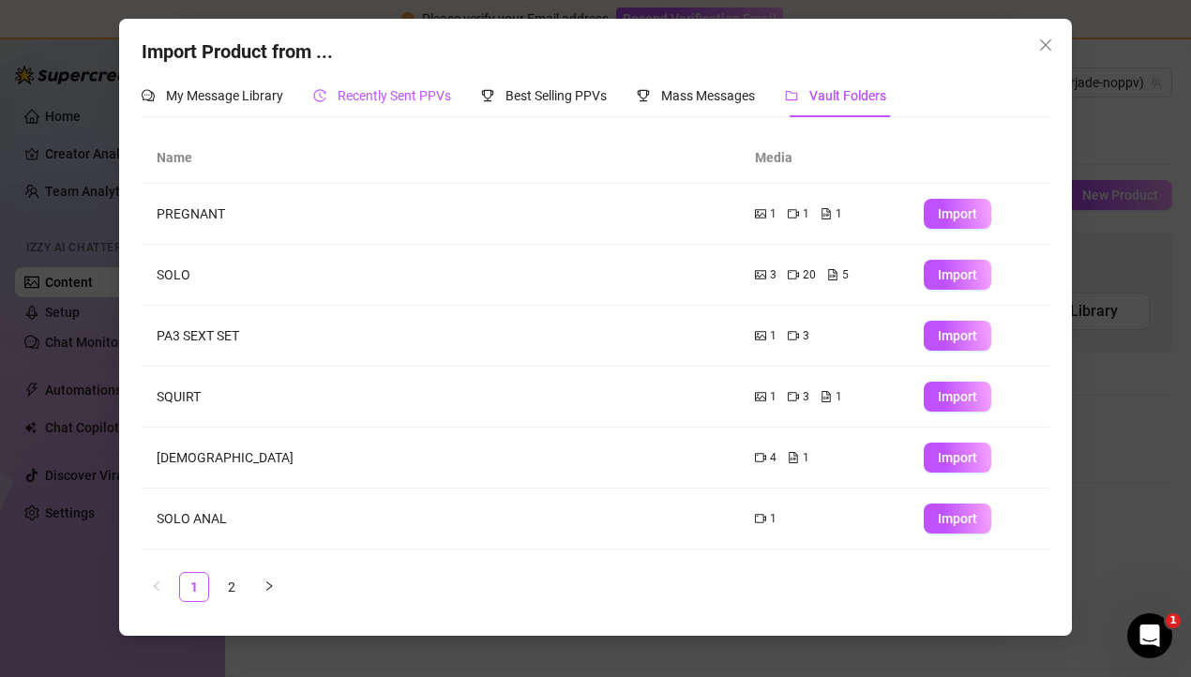
click at [383, 100] on span "Recently Sent PPVs" at bounding box center [394, 95] width 113 height 15
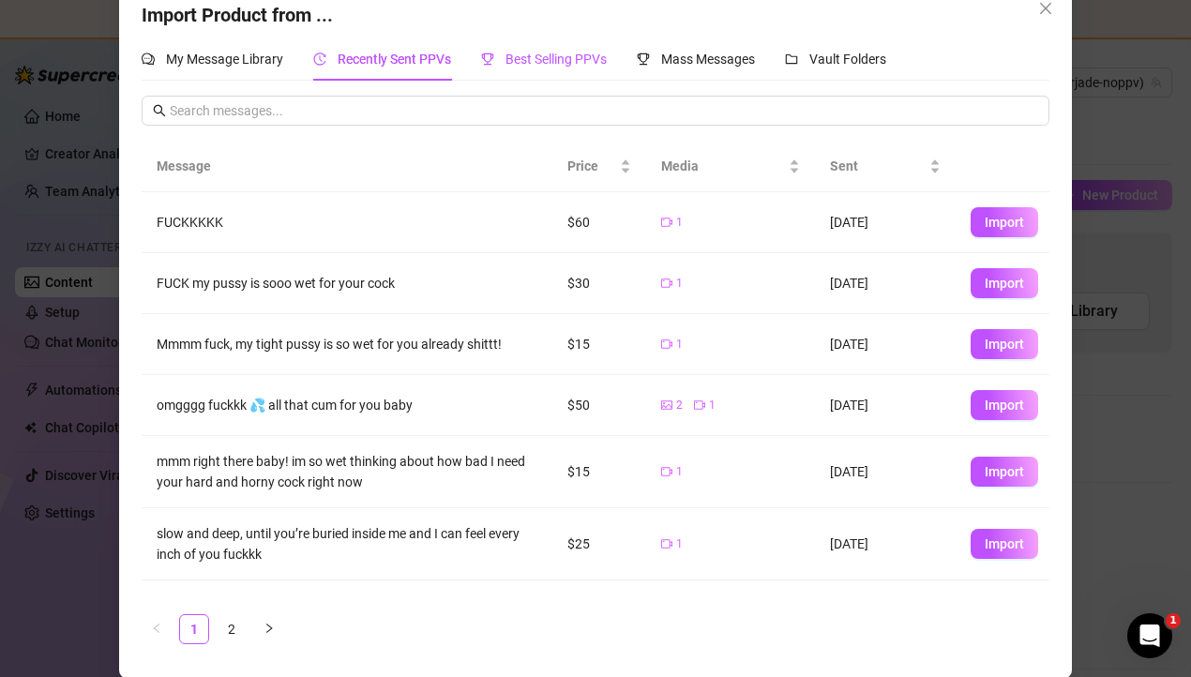
click at [548, 66] on span "Best Selling PPVs" at bounding box center [555, 59] width 101 height 15
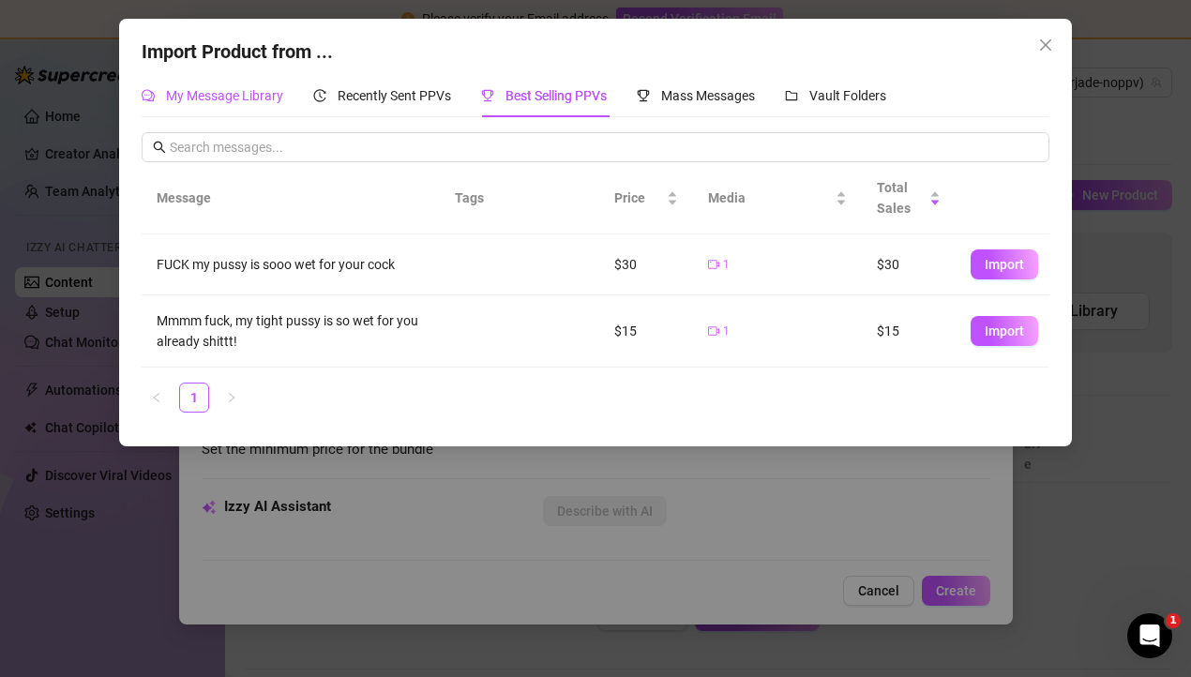
click at [264, 90] on span "My Message Library" at bounding box center [224, 95] width 117 height 15
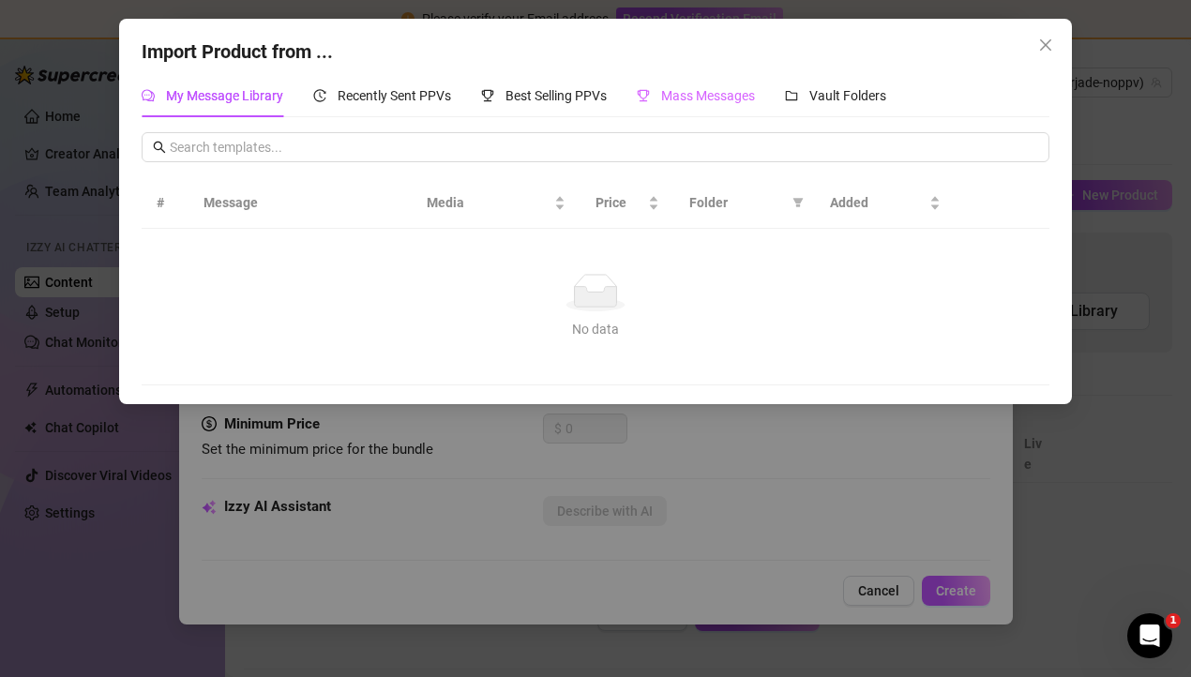
click at [688, 112] on div "Mass Messages" at bounding box center [696, 95] width 118 height 43
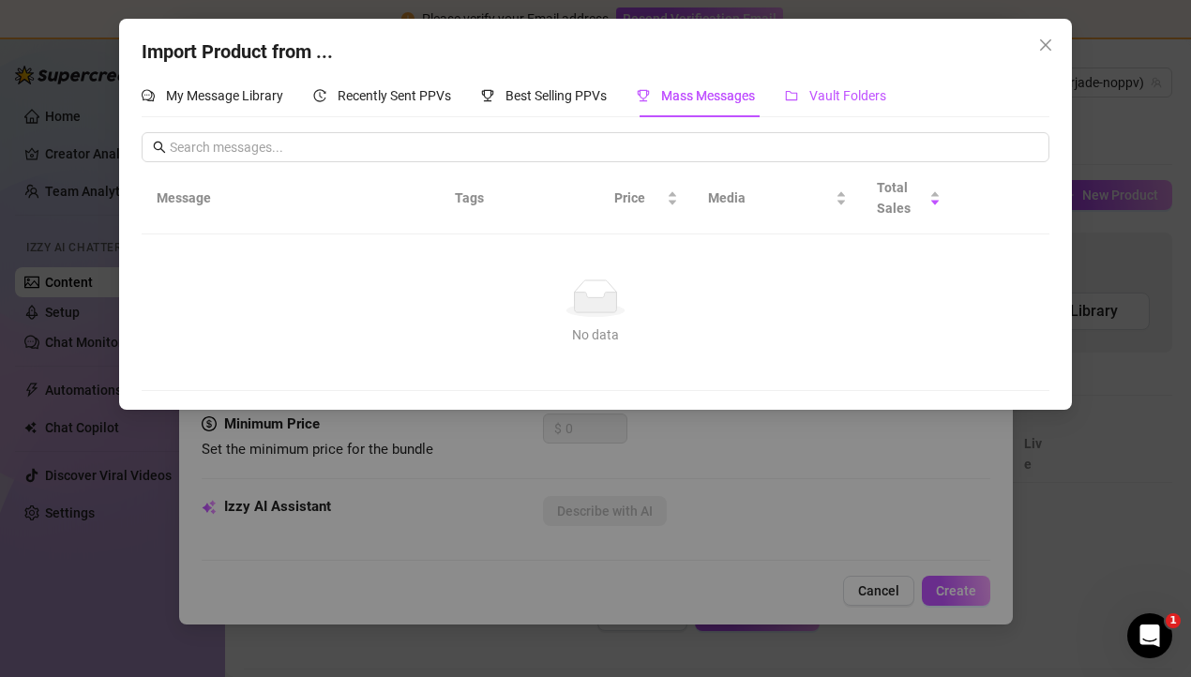
click at [850, 98] on span "Vault Folders" at bounding box center [847, 95] width 77 height 15
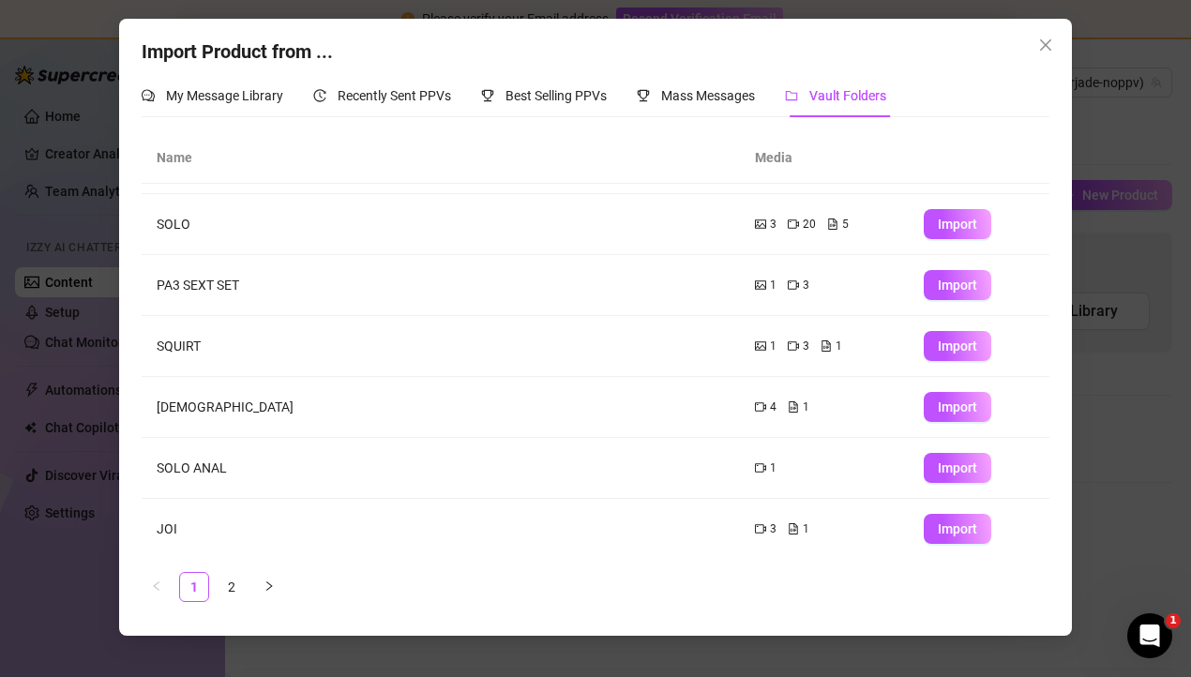
scroll to position [72, 0]
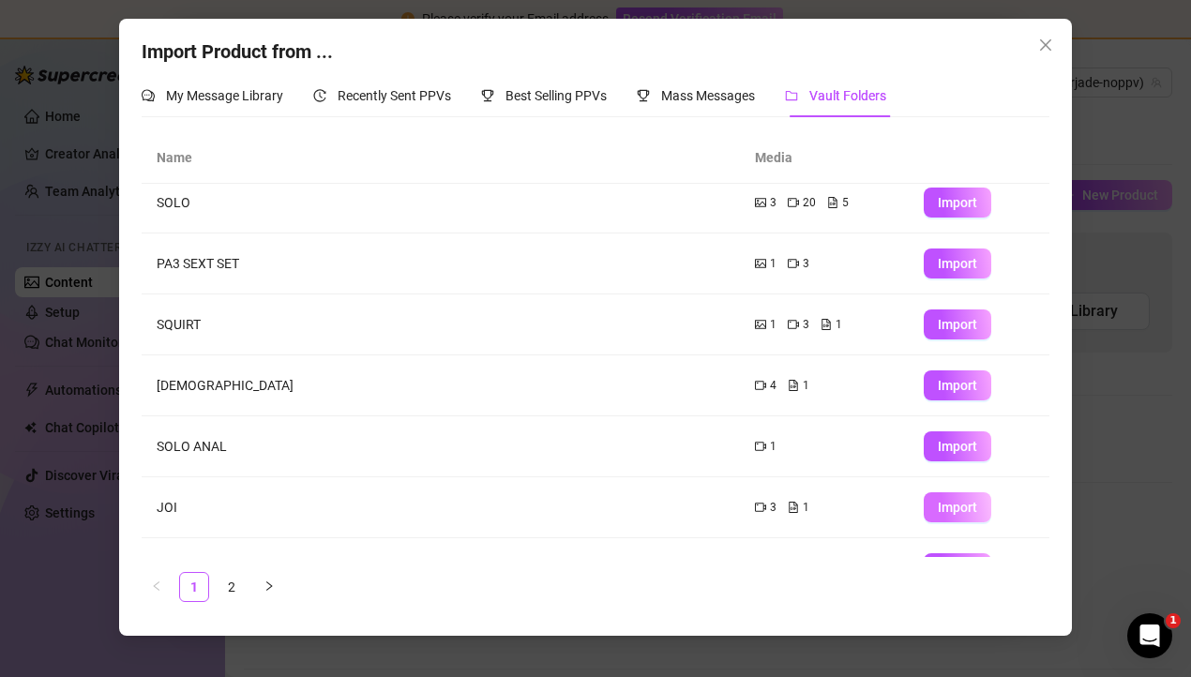
click at [940, 515] on span "Import" at bounding box center [957, 507] width 39 height 15
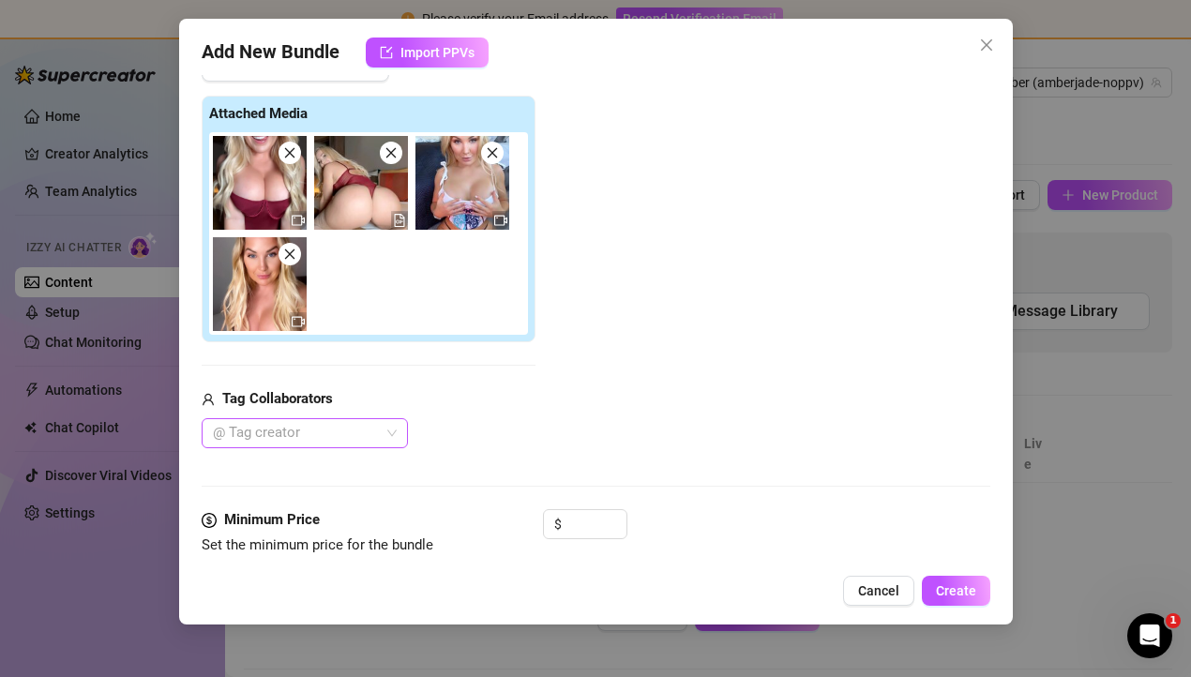
click at [315, 436] on div at bounding box center [294, 433] width 179 height 26
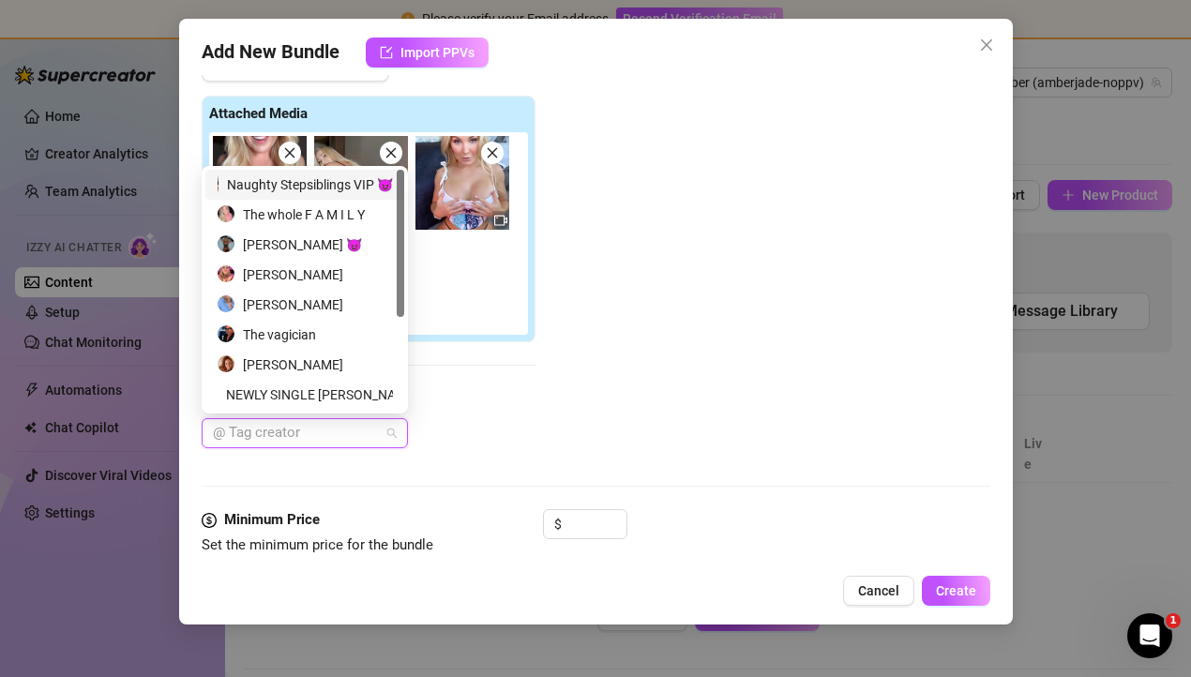
click at [594, 412] on div "Add Media from Vault Attached Media Tag Collaborators @ Tag creator" at bounding box center [596, 250] width 789 height 397
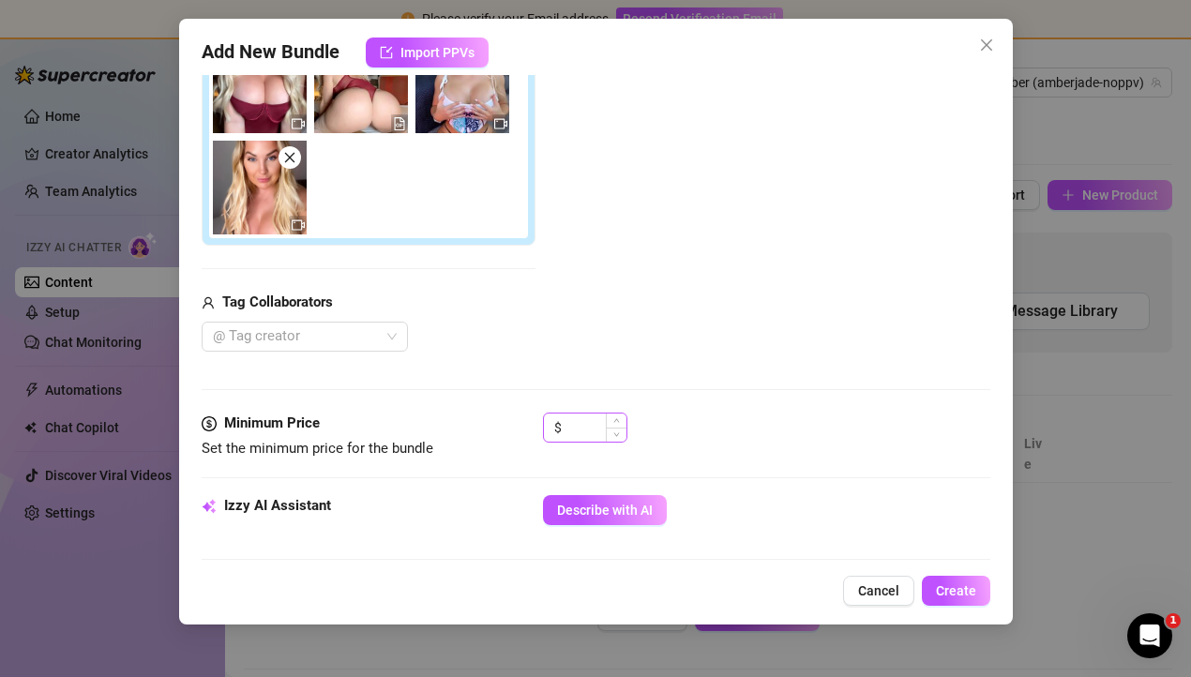
scroll to position [368, 0]
click at [582, 428] on input at bounding box center [595, 427] width 61 height 28
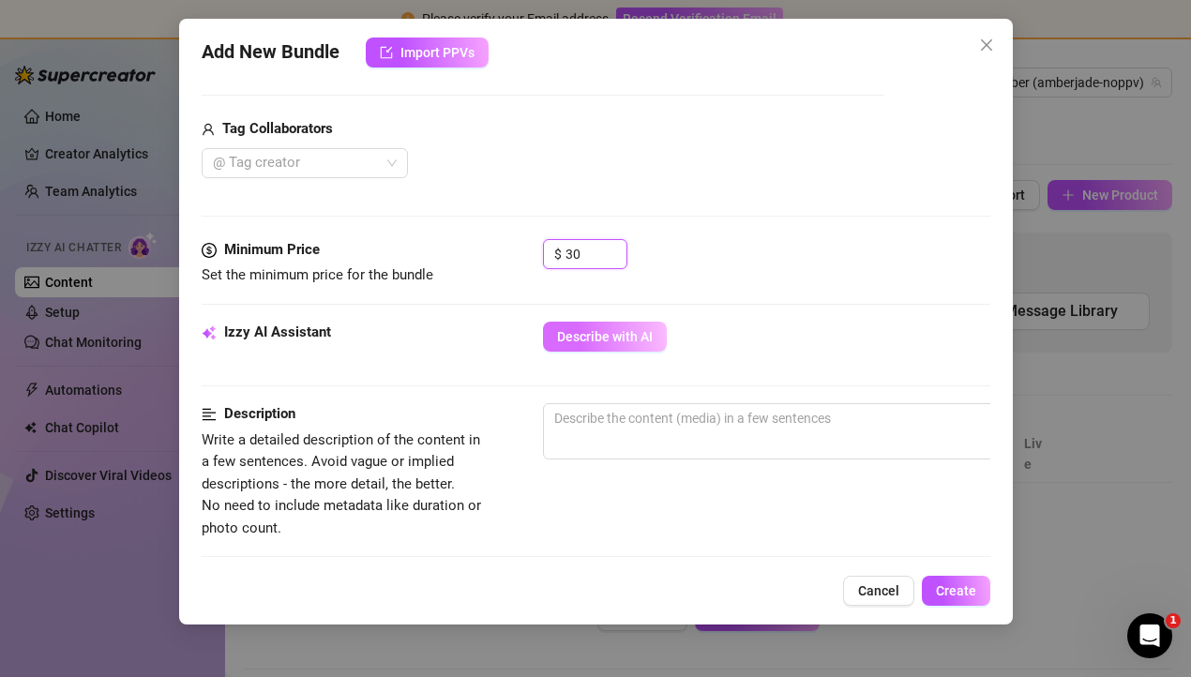
scroll to position [587, 0]
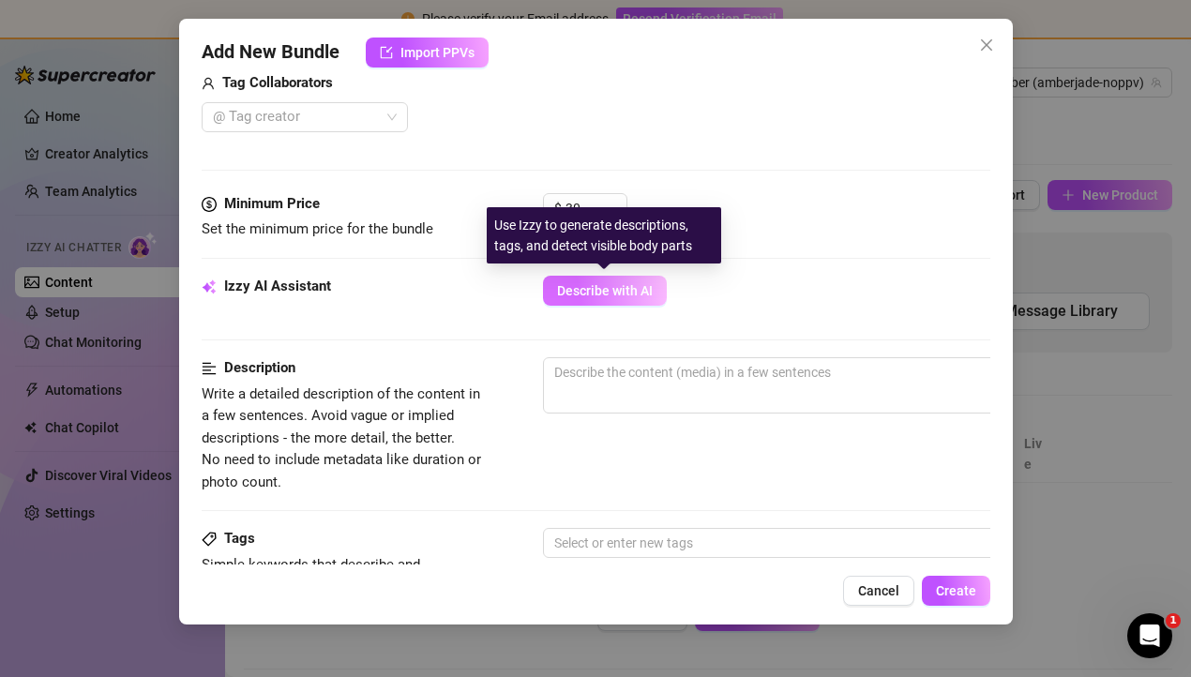
click at [605, 290] on span "Describe with AI" at bounding box center [605, 290] width 96 height 15
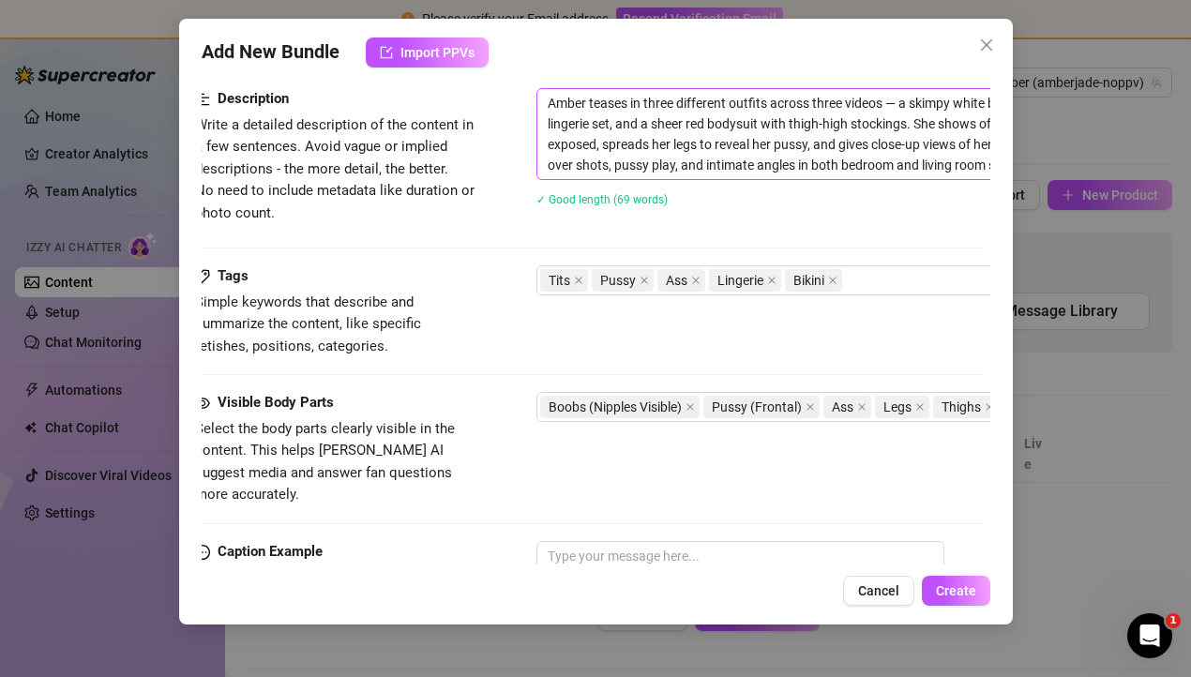
scroll to position [856, 0]
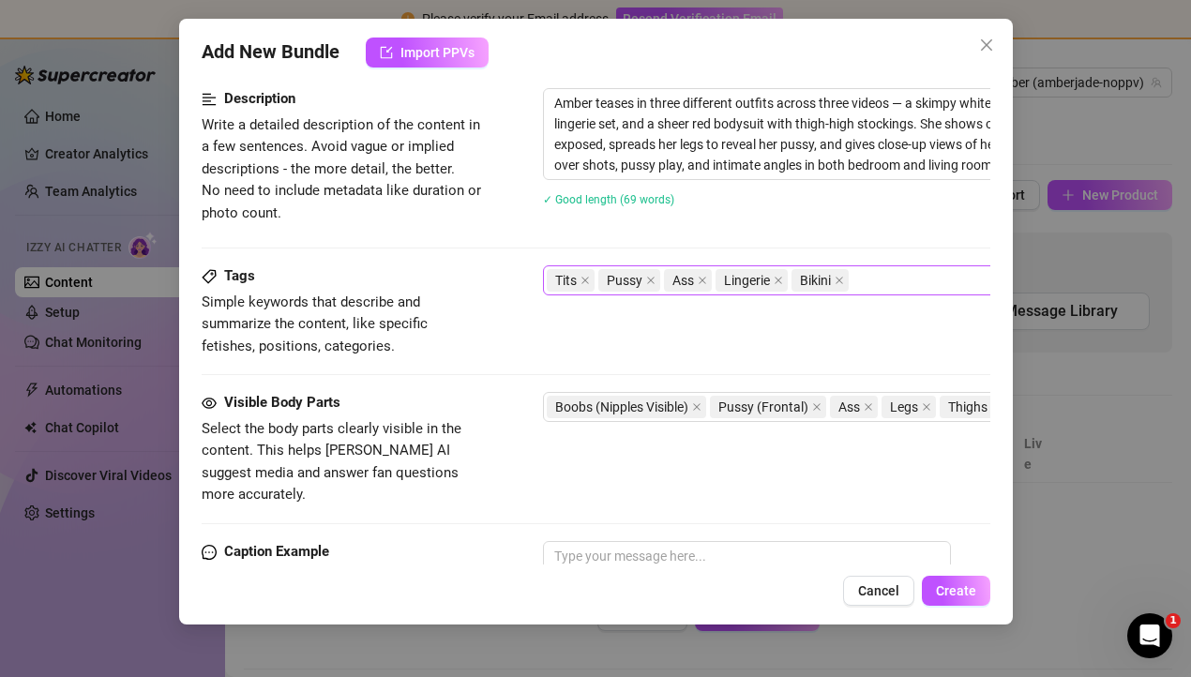
click at [869, 278] on div "Tits Pussy Ass Lingerie Bikini" at bounding box center [861, 280] width 629 height 26
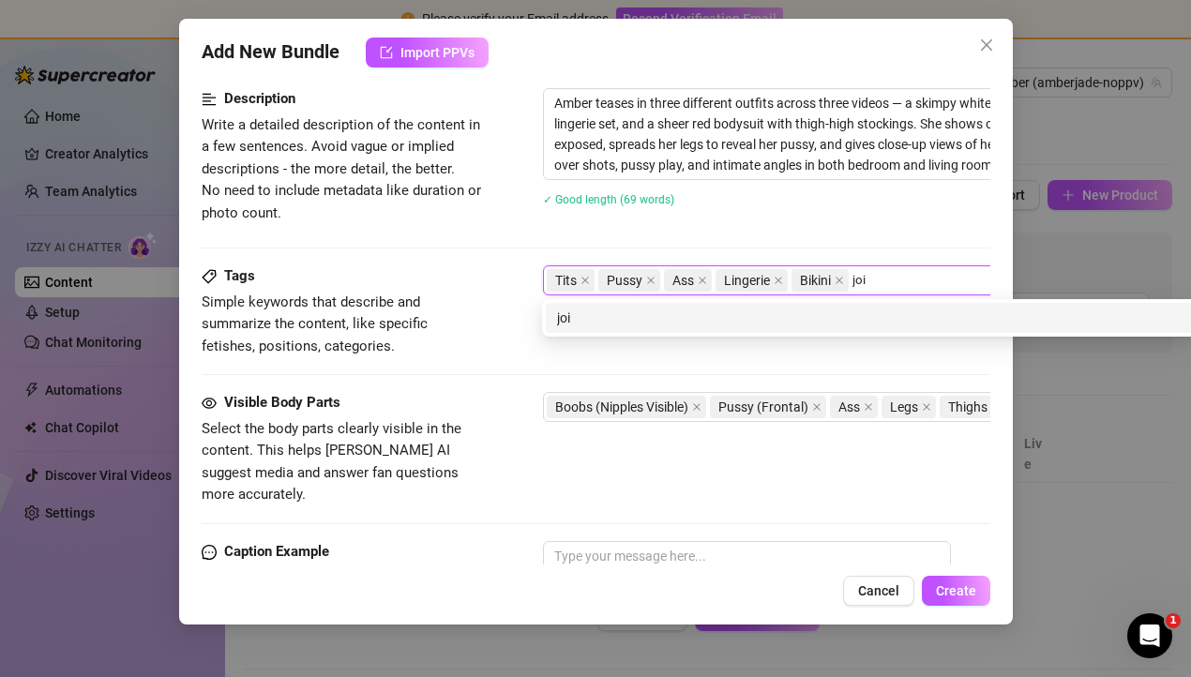
click at [750, 323] on div "joi" at bounding box center [870, 318] width 626 height 21
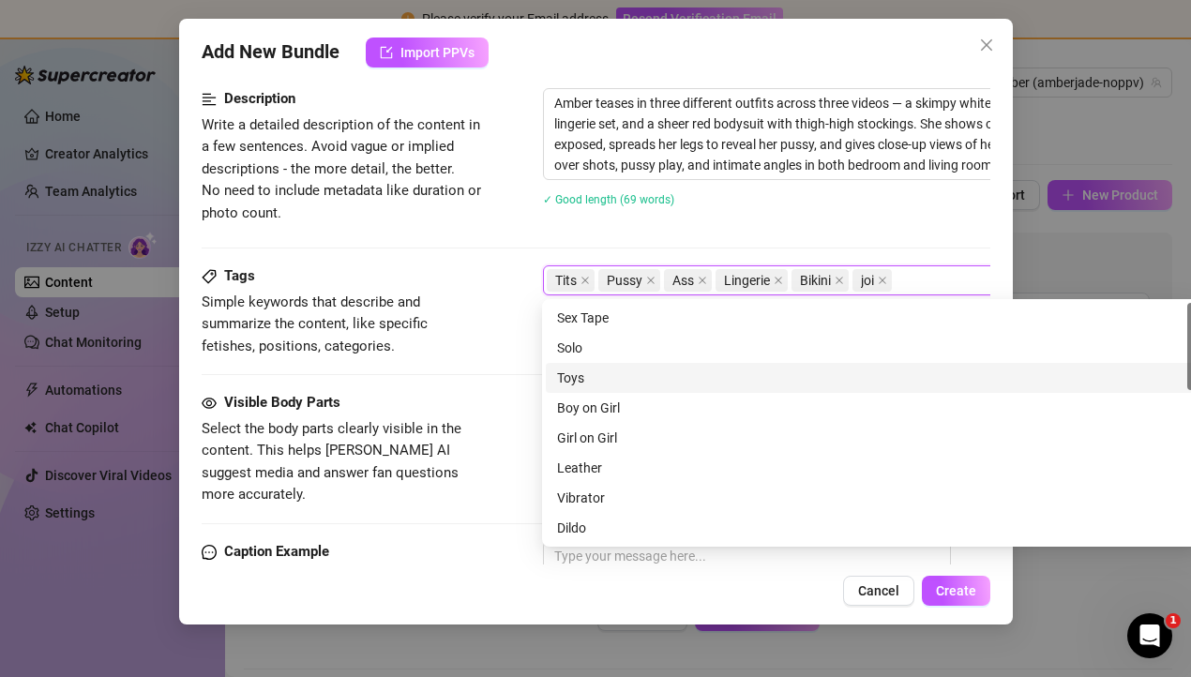
click at [460, 395] on div "Visible Body Parts" at bounding box center [342, 403] width 281 height 23
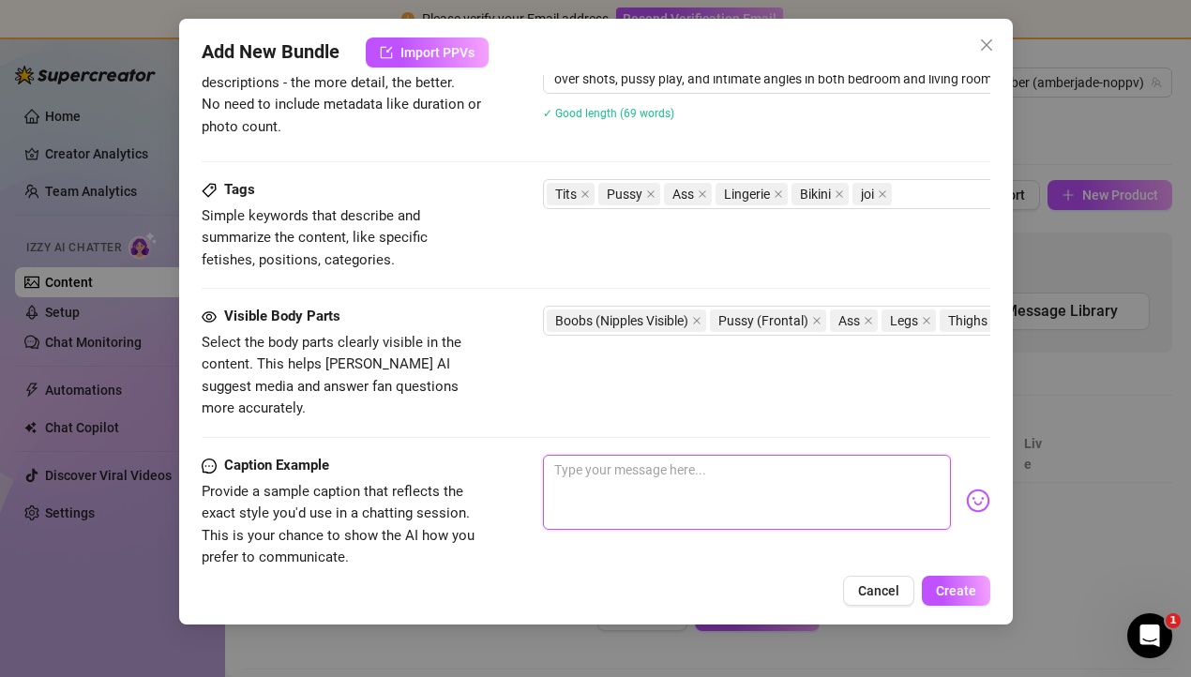
click at [655, 455] on textarea at bounding box center [747, 492] width 408 height 75
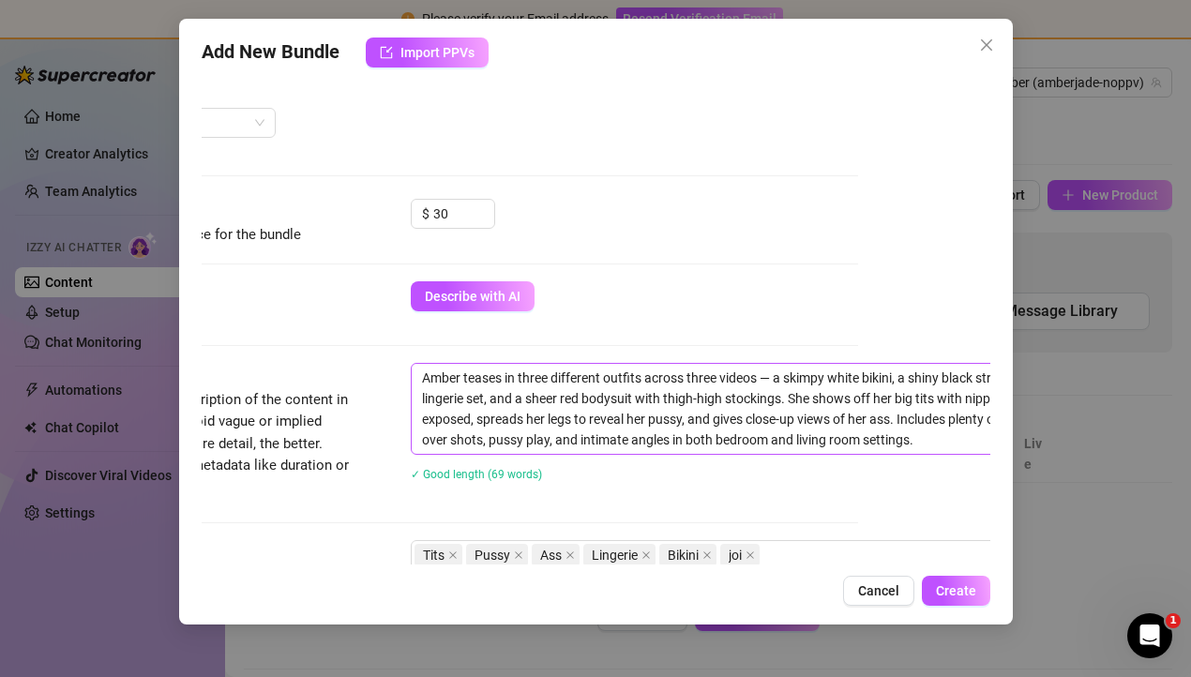
scroll to position [582, 132]
click at [762, 377] on textarea "Amber teases in three different outfits across three videos — a skimpy white bi…" at bounding box center [739, 408] width 654 height 90
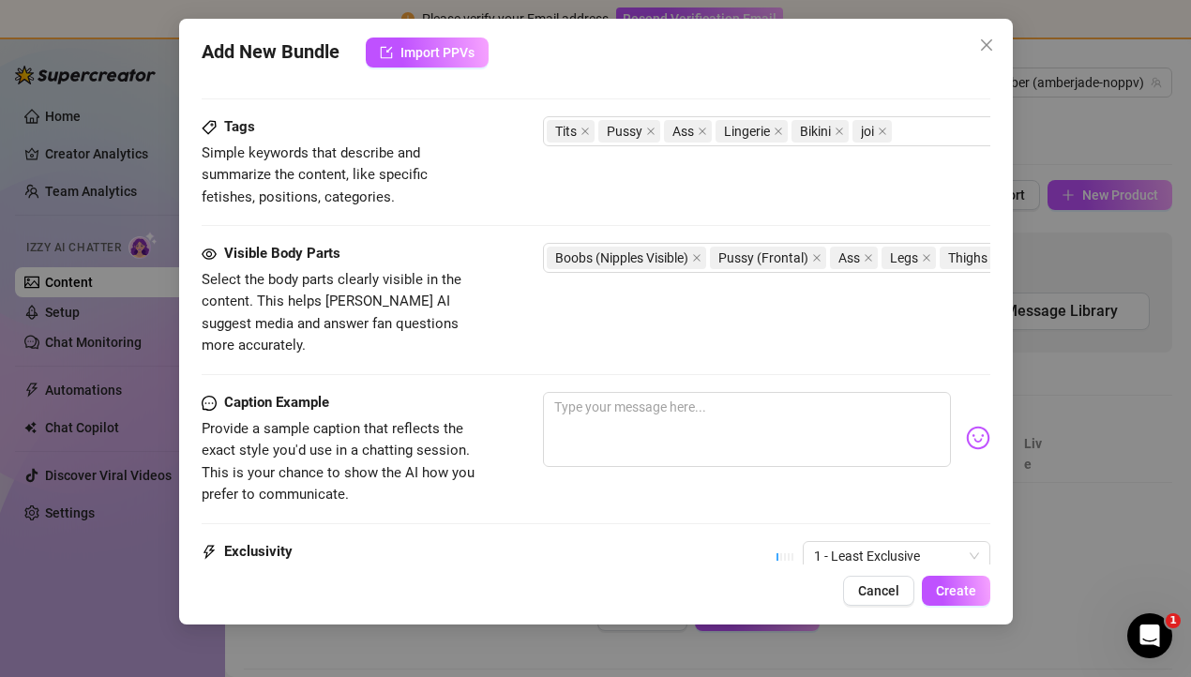
scroll to position [1066, 0]
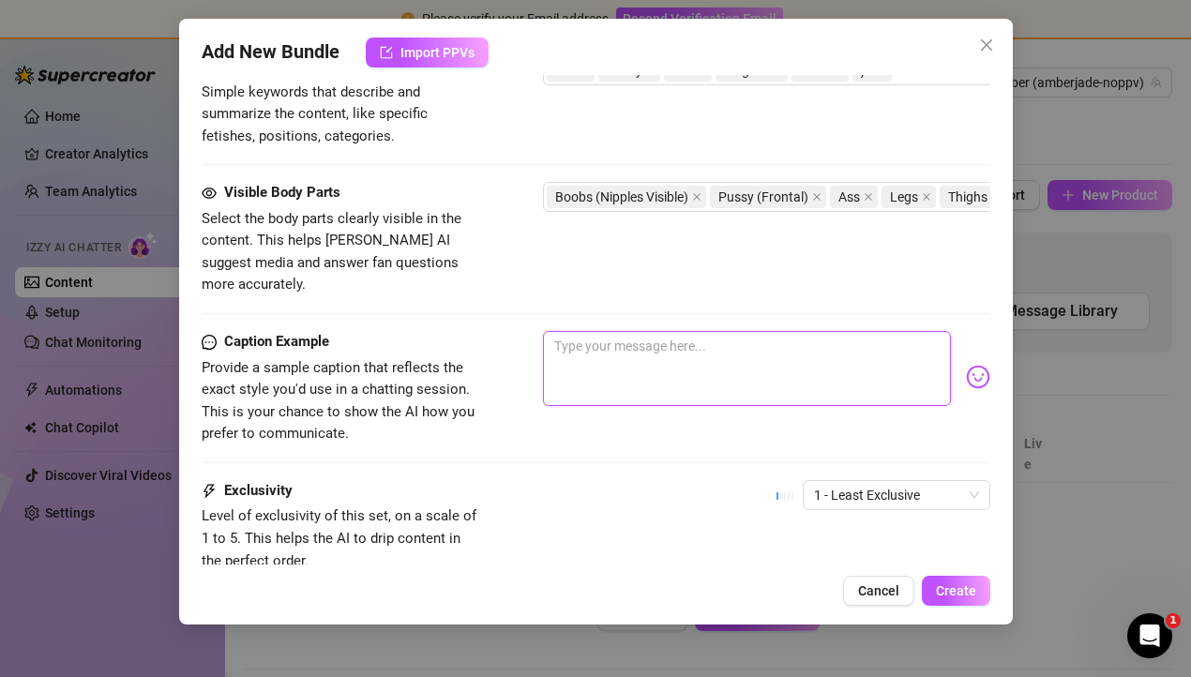
click at [635, 331] on textarea at bounding box center [747, 368] width 408 height 75
click at [606, 507] on div "Exclusivity Level of exclusivity of this set, on a scale of 1 to 5. This helps …" at bounding box center [596, 526] width 789 height 92
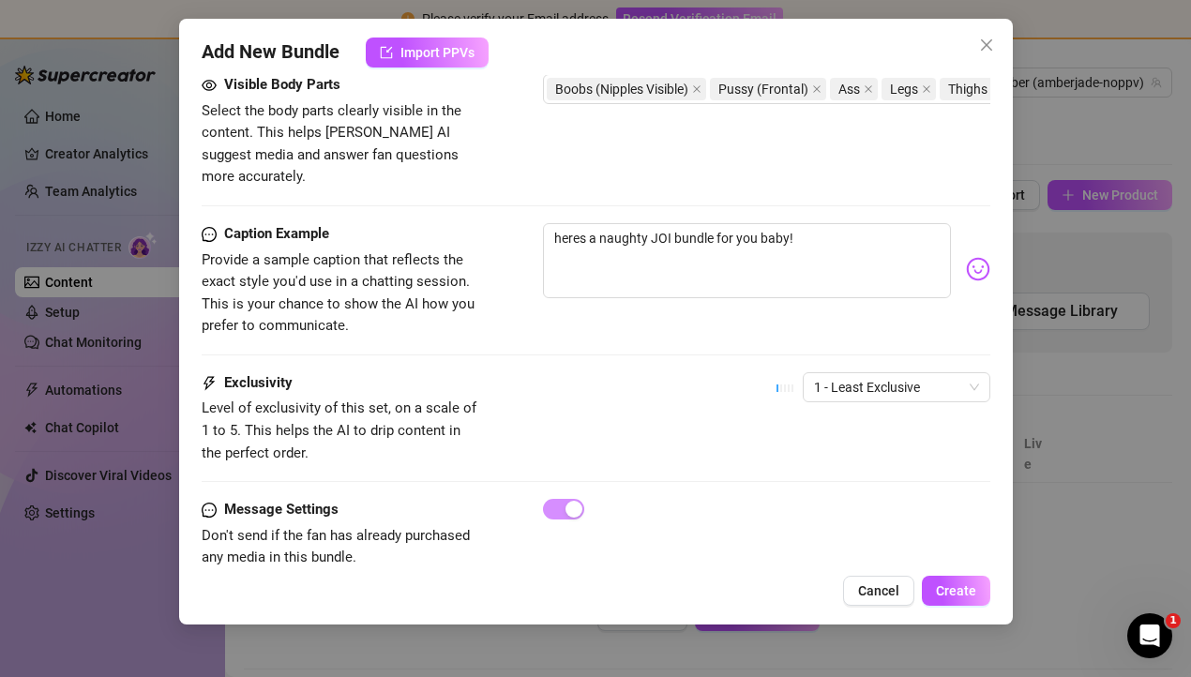
scroll to position [1191, 0]
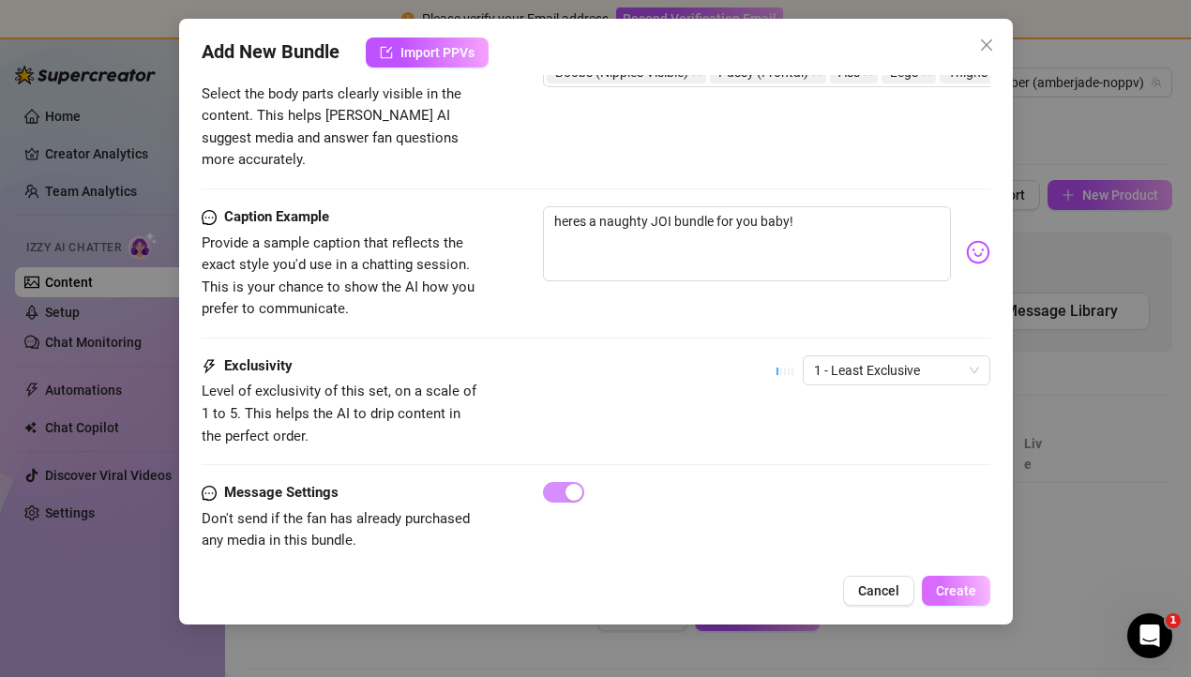
click at [970, 594] on span "Create" at bounding box center [956, 590] width 40 height 15
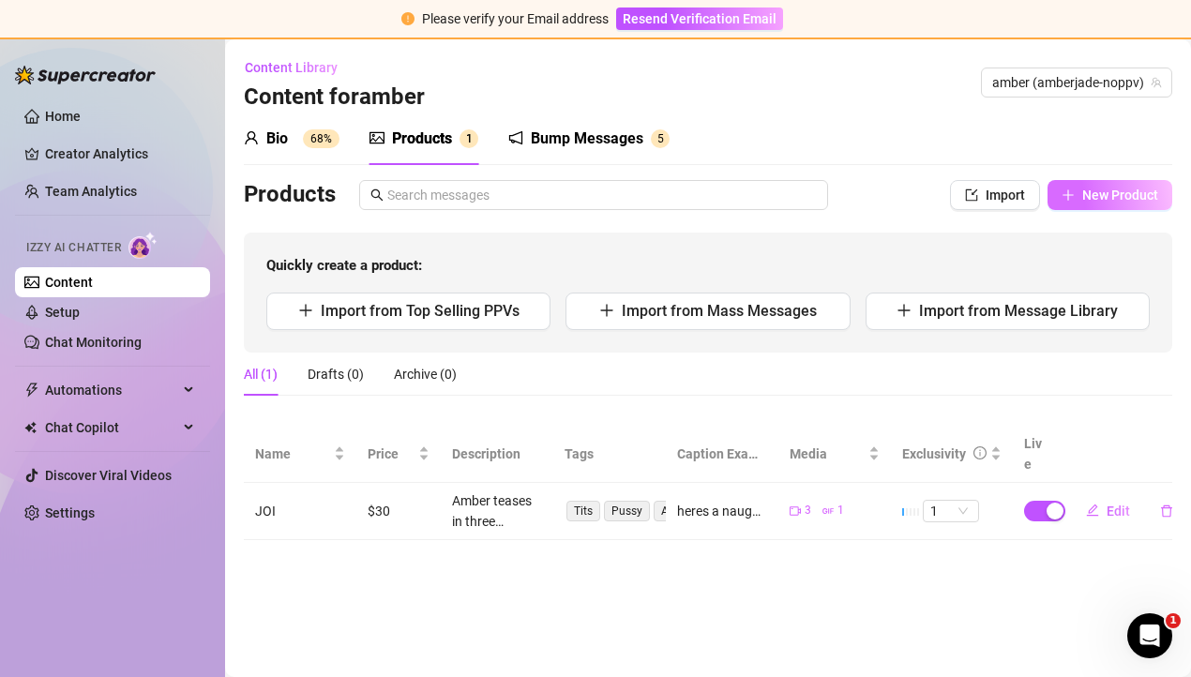
click at [1136, 201] on span "New Product" at bounding box center [1120, 195] width 76 height 15
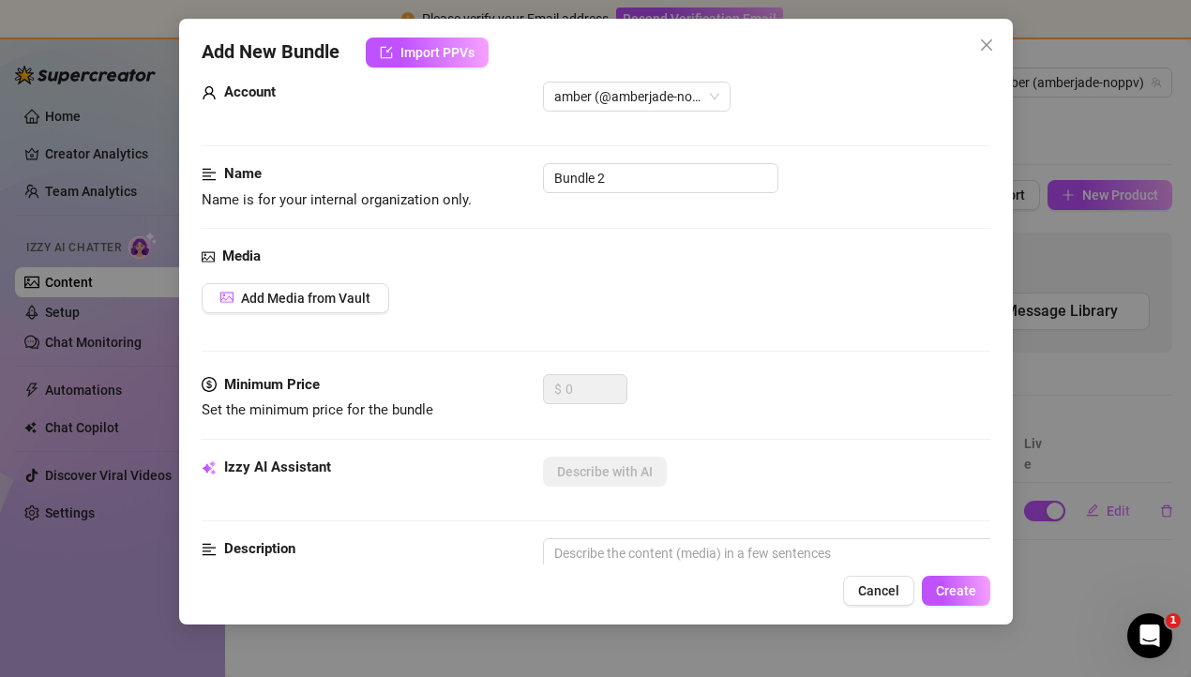
scroll to position [0, 0]
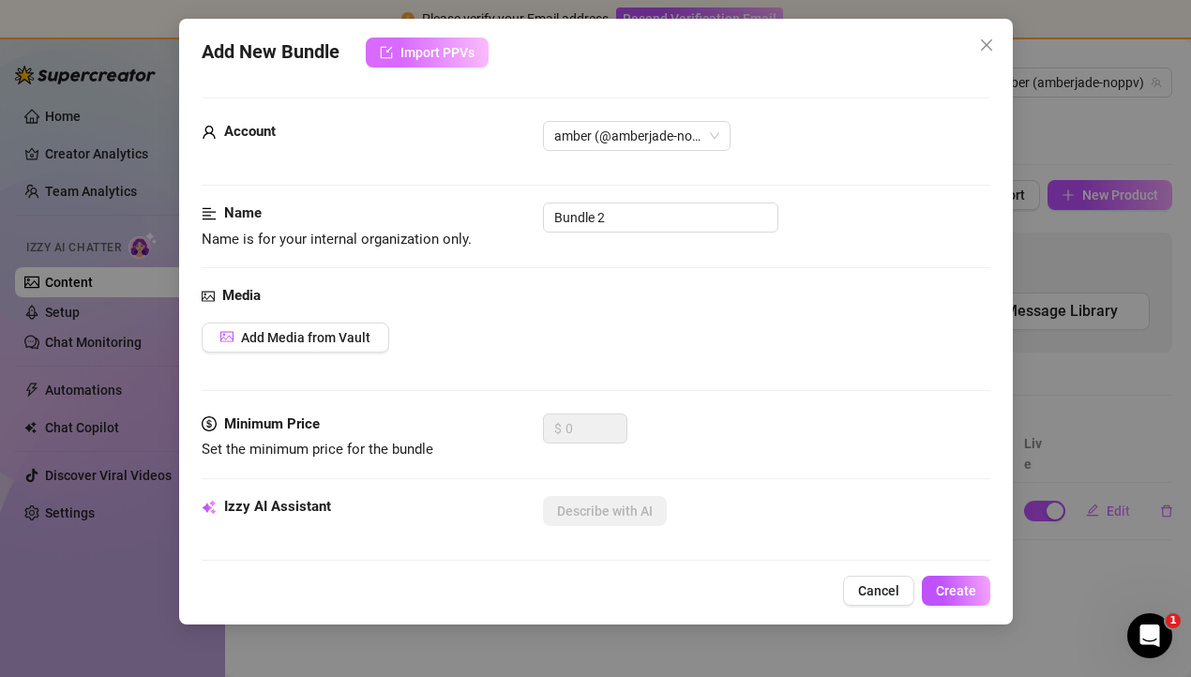
click at [449, 54] on span "Import PPVs" at bounding box center [437, 52] width 74 height 15
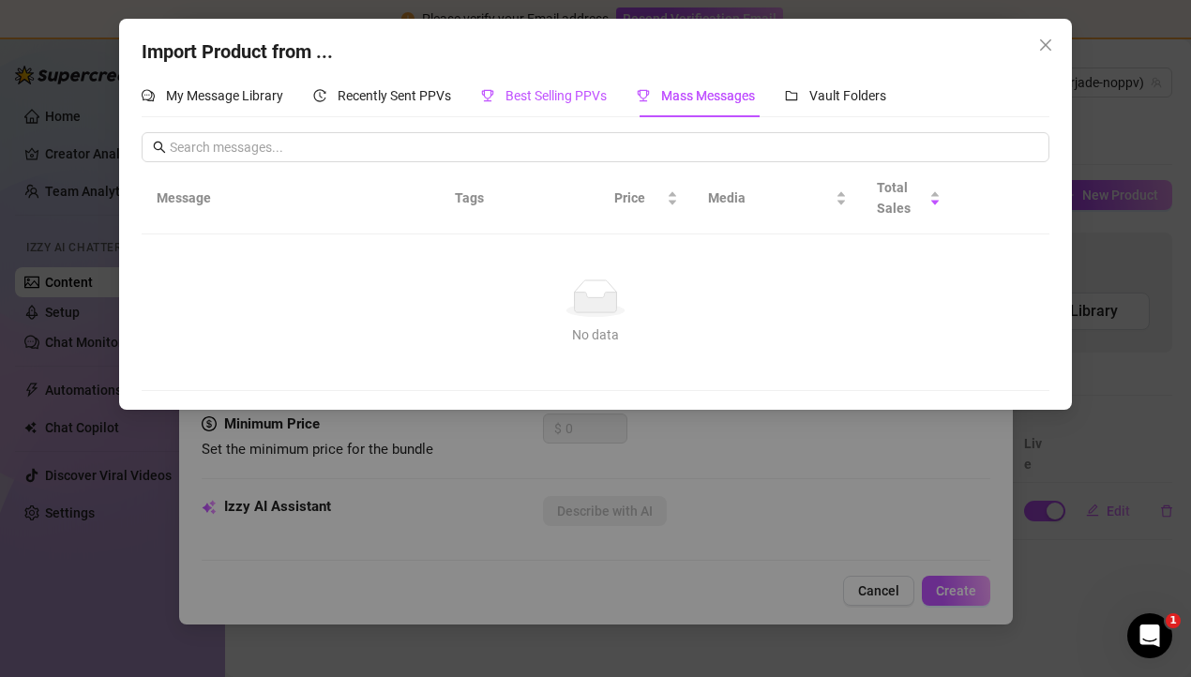
click at [562, 102] on span "Best Selling PPVs" at bounding box center [555, 95] width 101 height 15
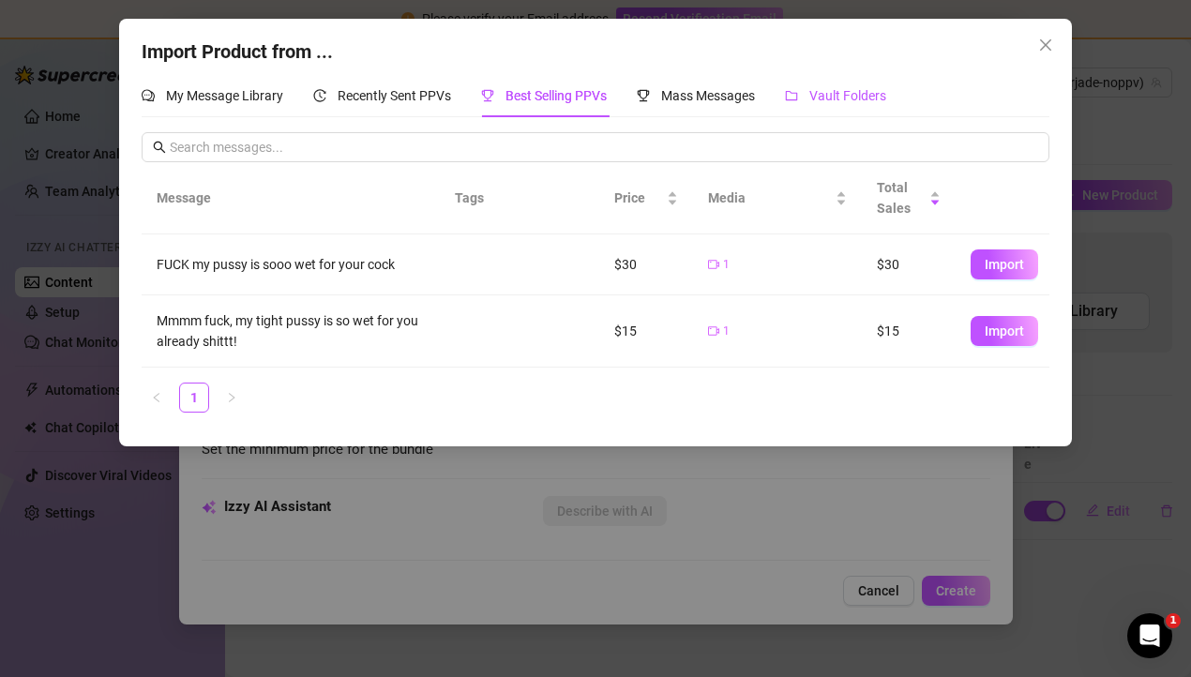
click at [868, 88] on span "Vault Folders" at bounding box center [847, 95] width 77 height 15
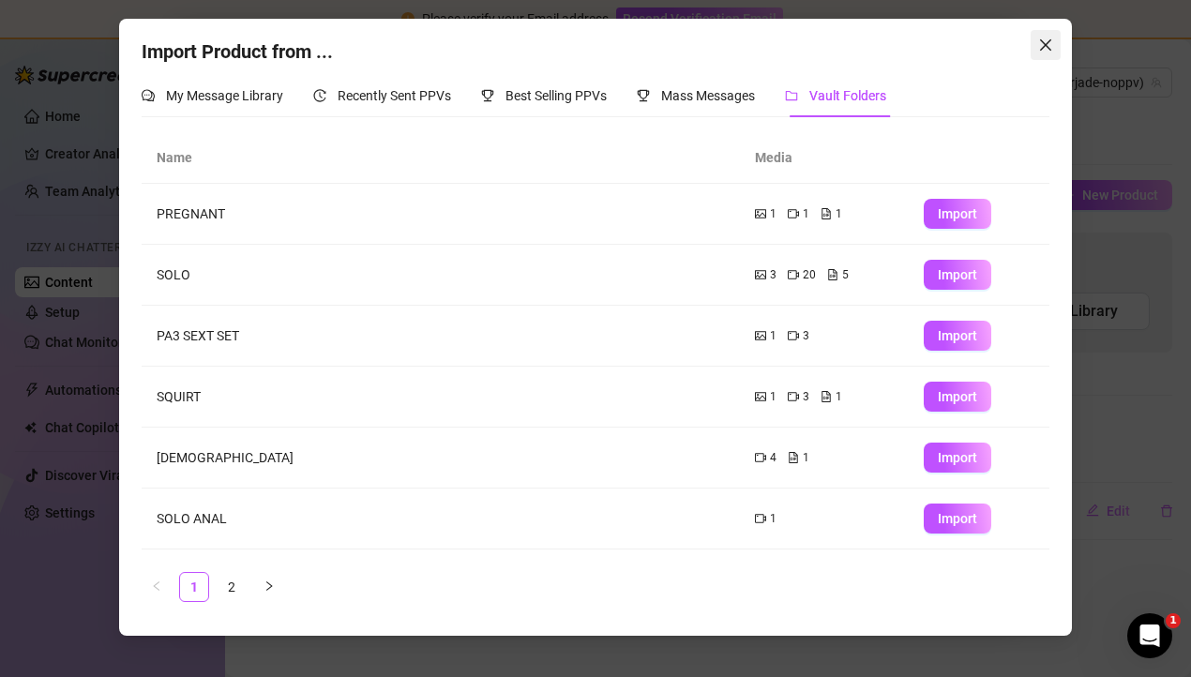
click at [1047, 43] on icon "close" at bounding box center [1045, 44] width 11 height 11
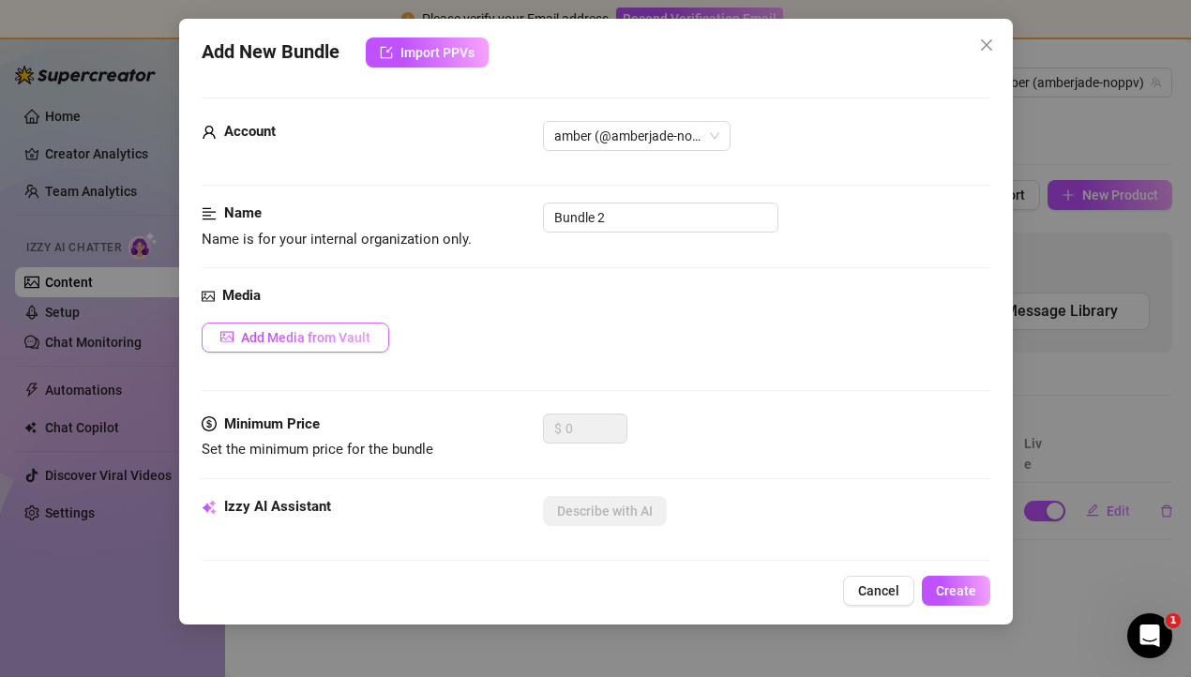
click at [328, 338] on span "Add Media from Vault" at bounding box center [305, 337] width 129 height 15
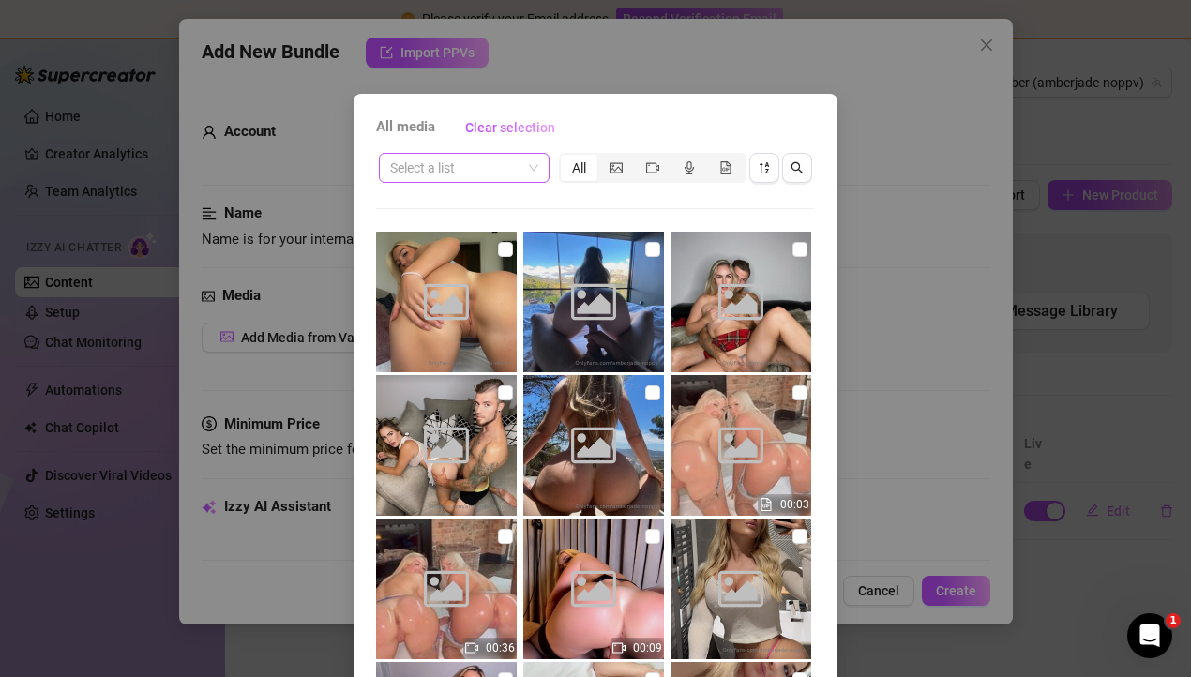
click at [508, 173] on input "search" at bounding box center [455, 168] width 131 height 28
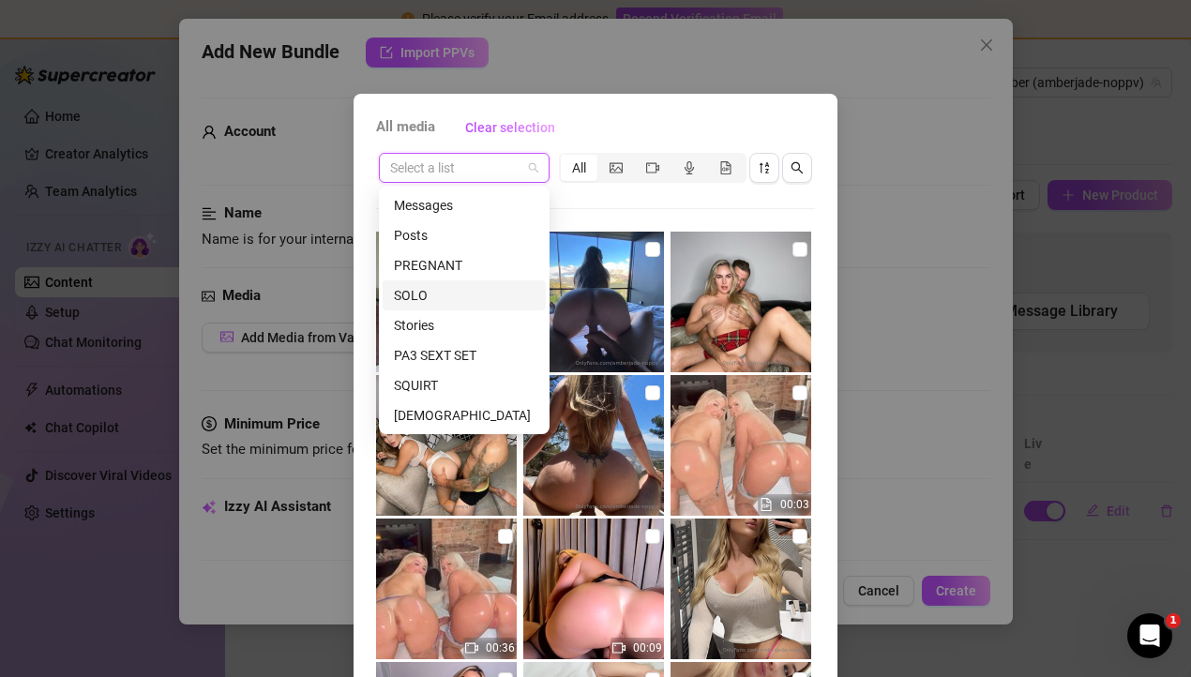
click at [443, 298] on div "SOLO" at bounding box center [464, 295] width 141 height 21
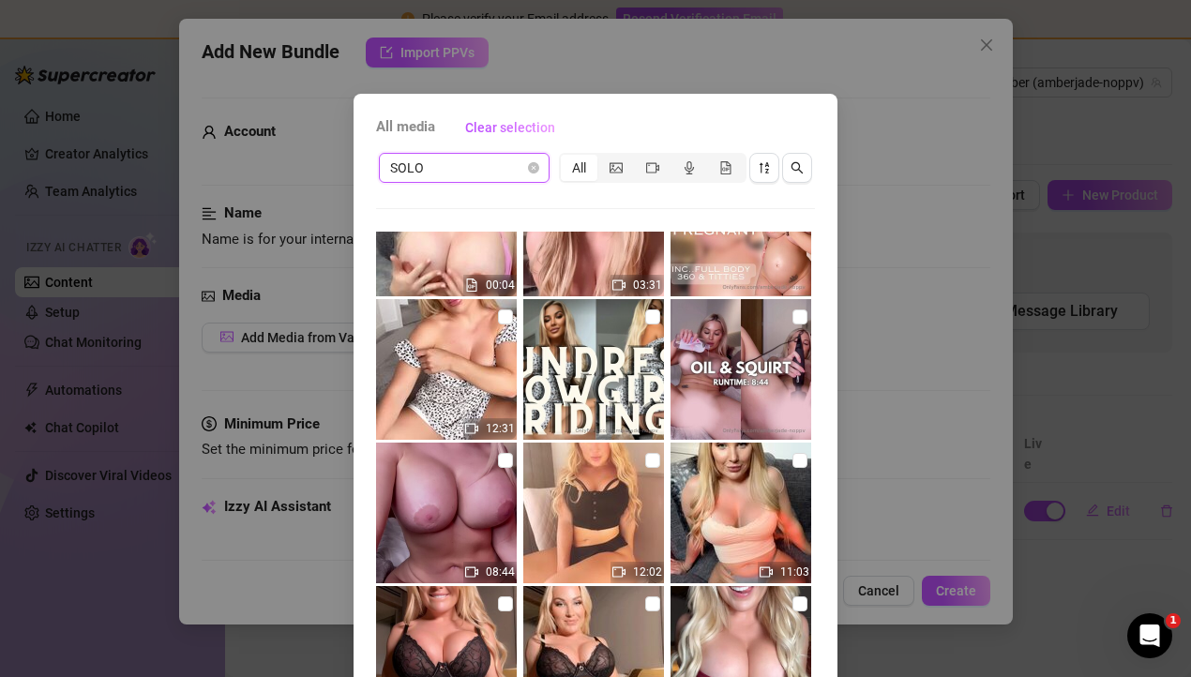
scroll to position [79, 0]
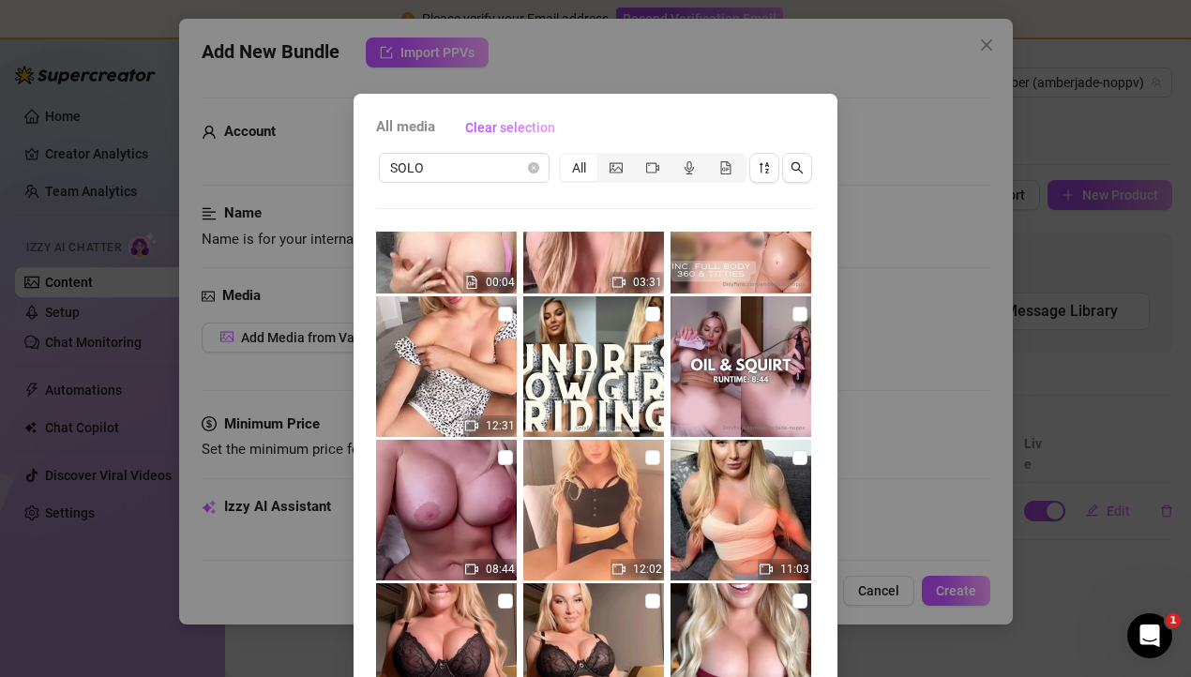
click at [459, 492] on img at bounding box center [446, 510] width 141 height 141
click at [502, 453] on input "checkbox" at bounding box center [505, 457] width 15 height 15
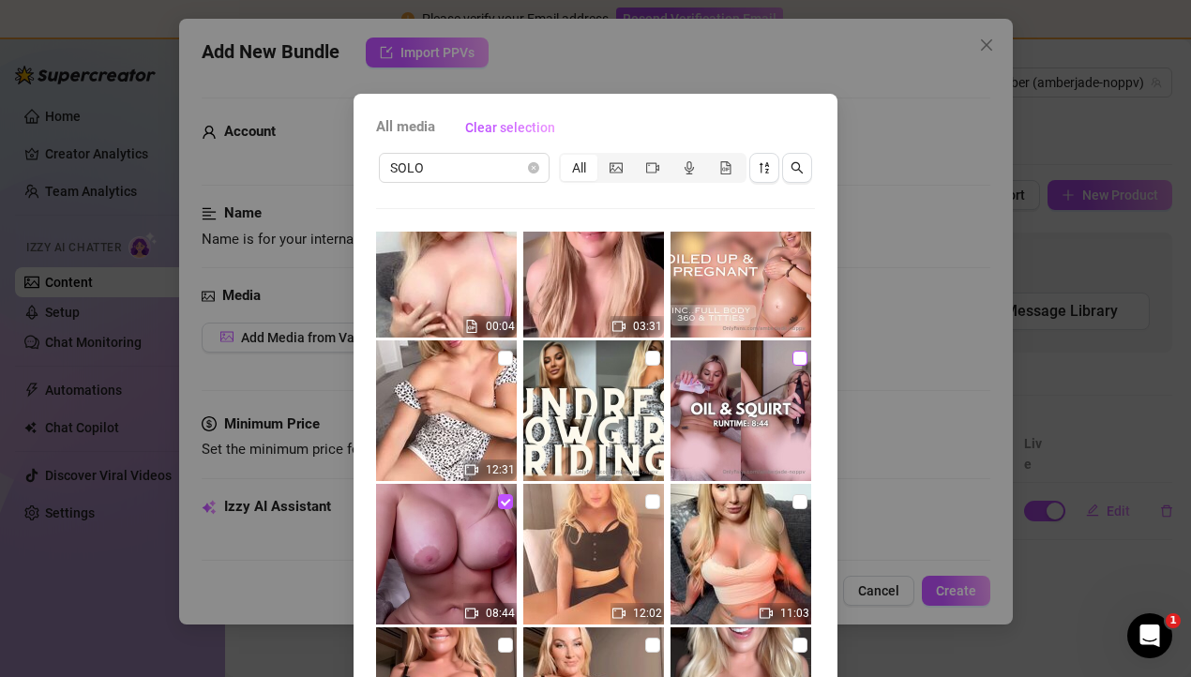
scroll to position [0, 0]
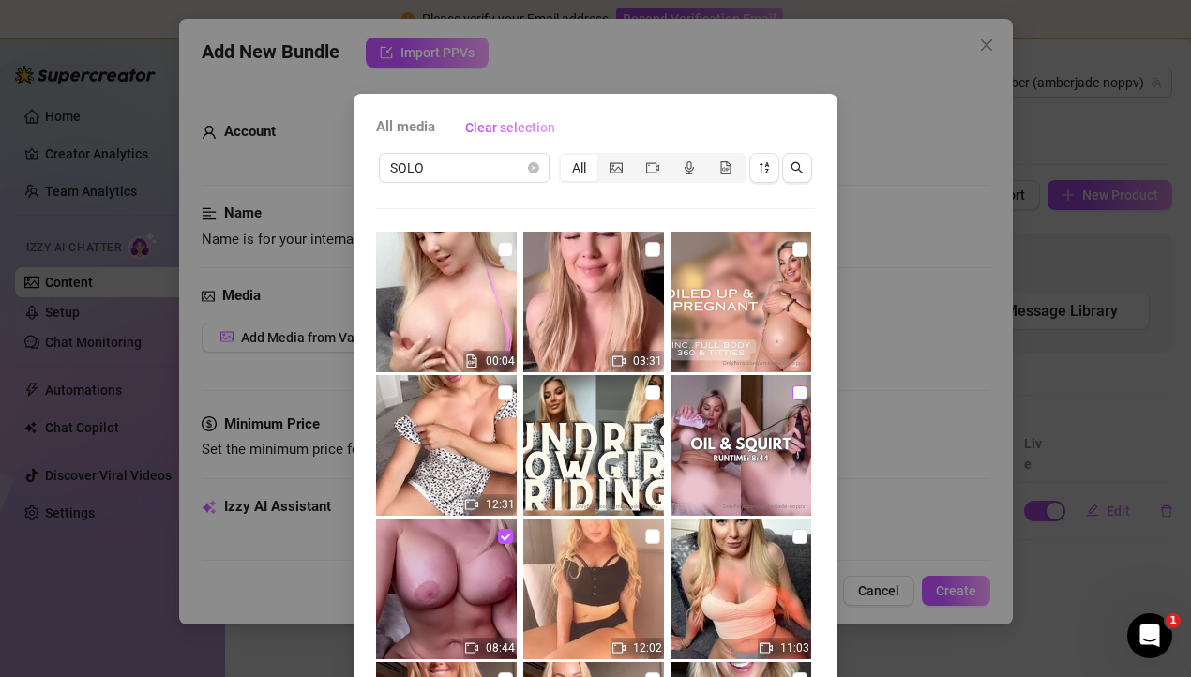
click at [796, 395] on input "checkbox" at bounding box center [799, 392] width 15 height 15
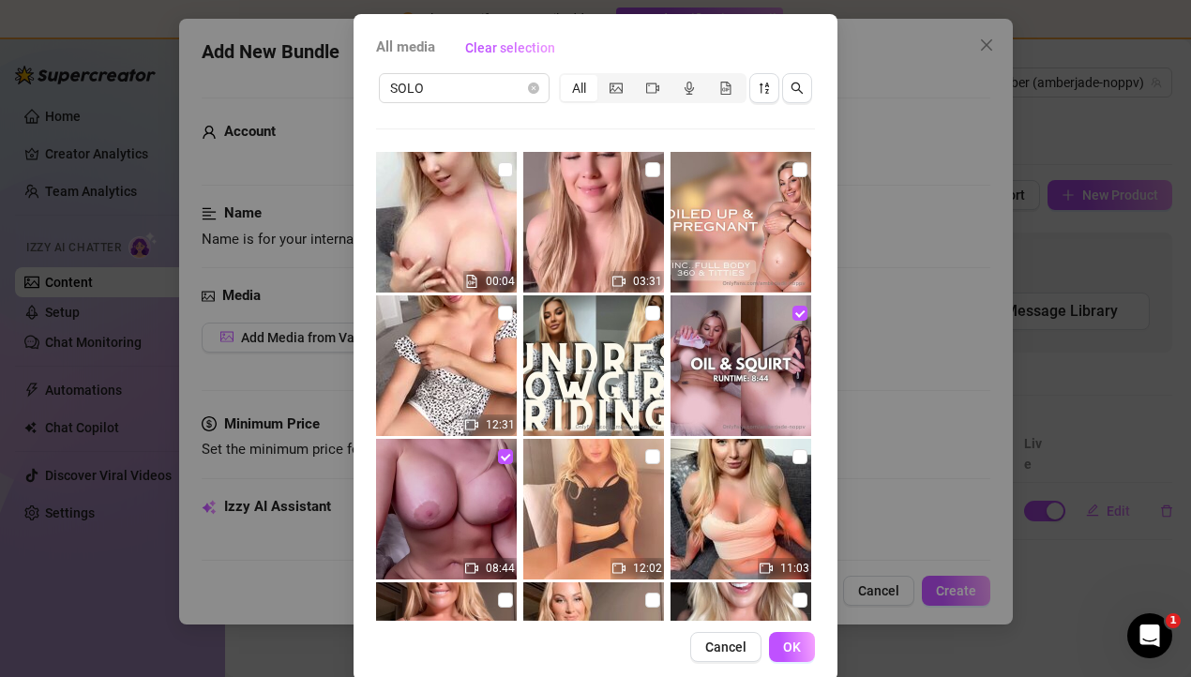
scroll to position [106, 0]
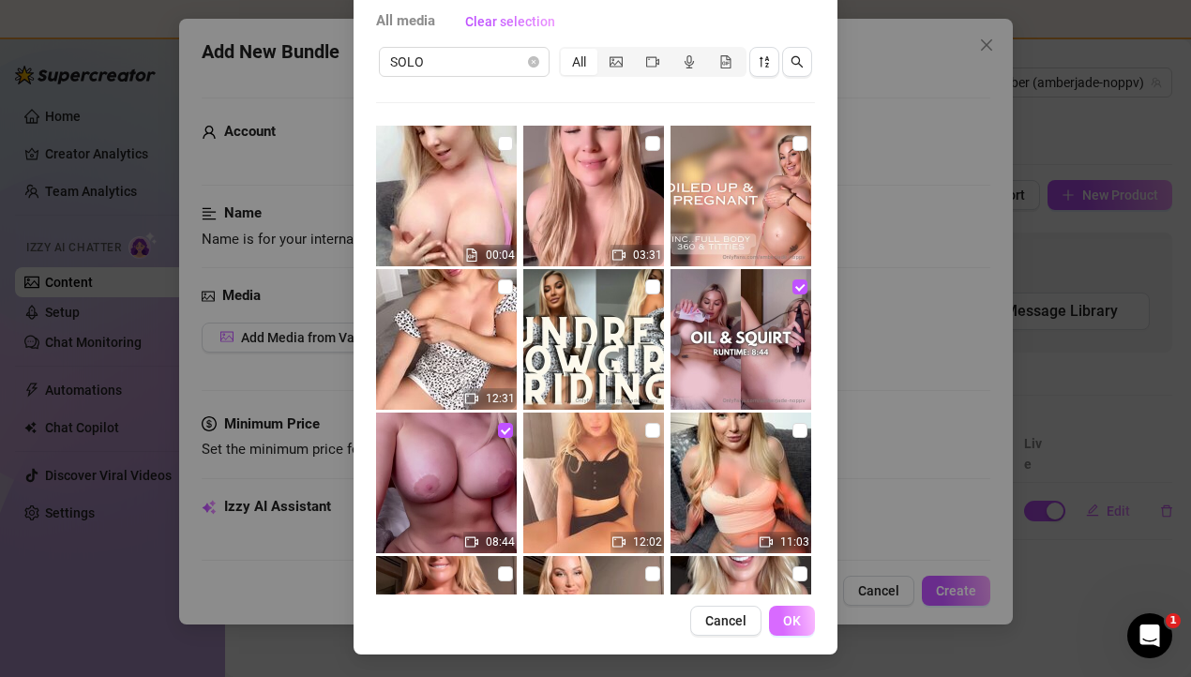
click at [794, 624] on span "OK" at bounding box center [792, 620] width 18 height 15
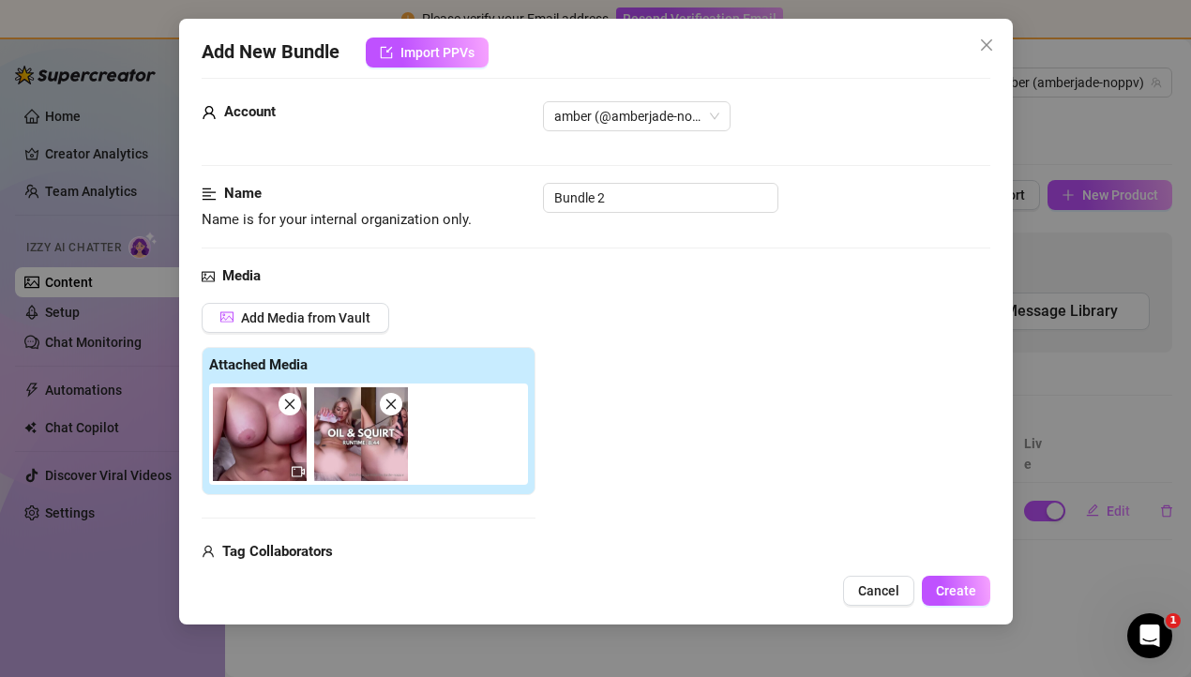
scroll to position [0, 0]
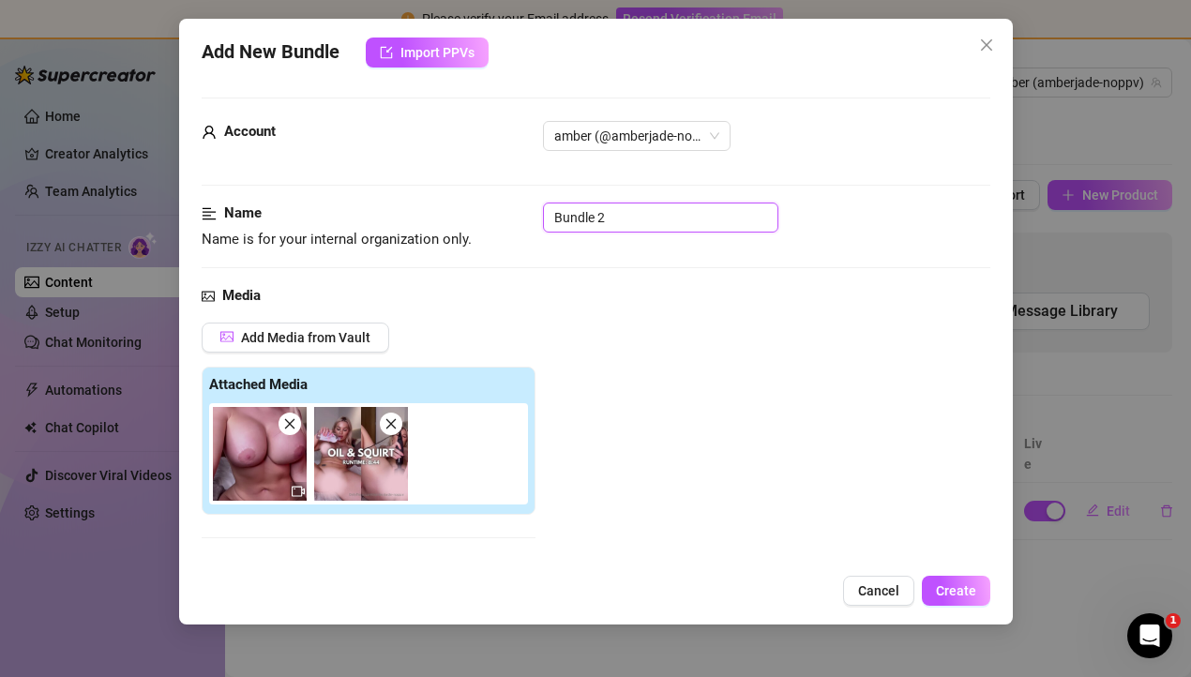
click at [567, 223] on input "Bundle 2" at bounding box center [660, 218] width 235 height 30
click at [641, 316] on div "Media Add Media from Vault Attached Media Tag Collaborators @ Tag creator" at bounding box center [596, 483] width 789 height 396
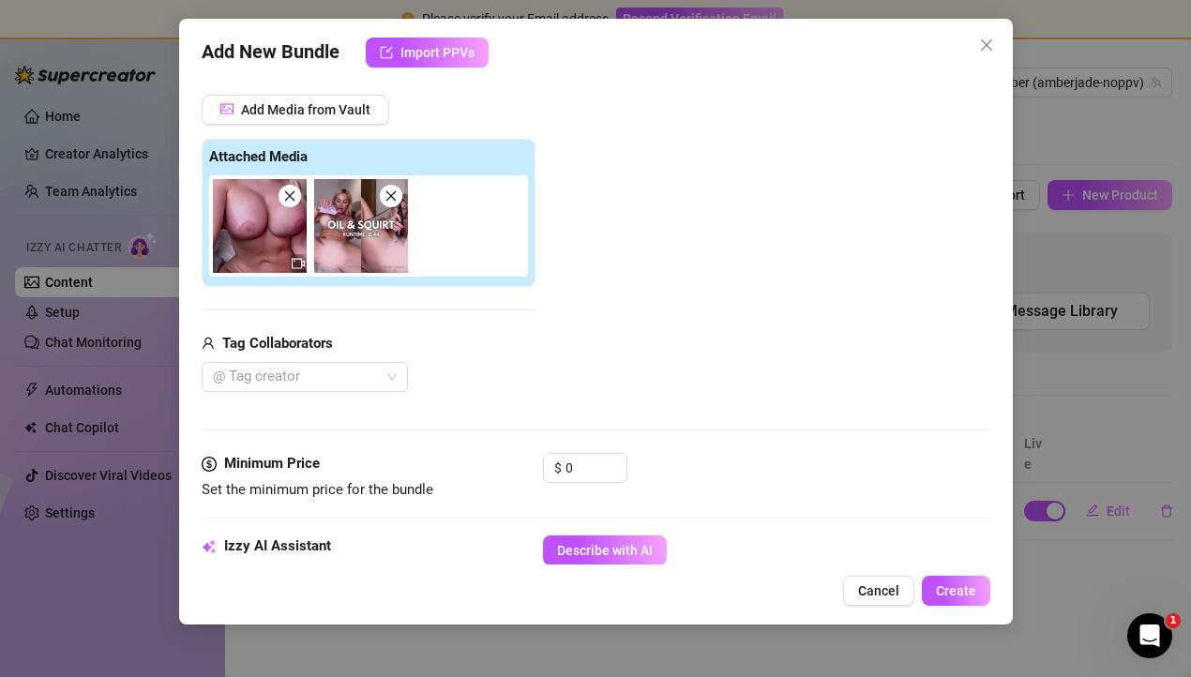
scroll to position [274, 0]
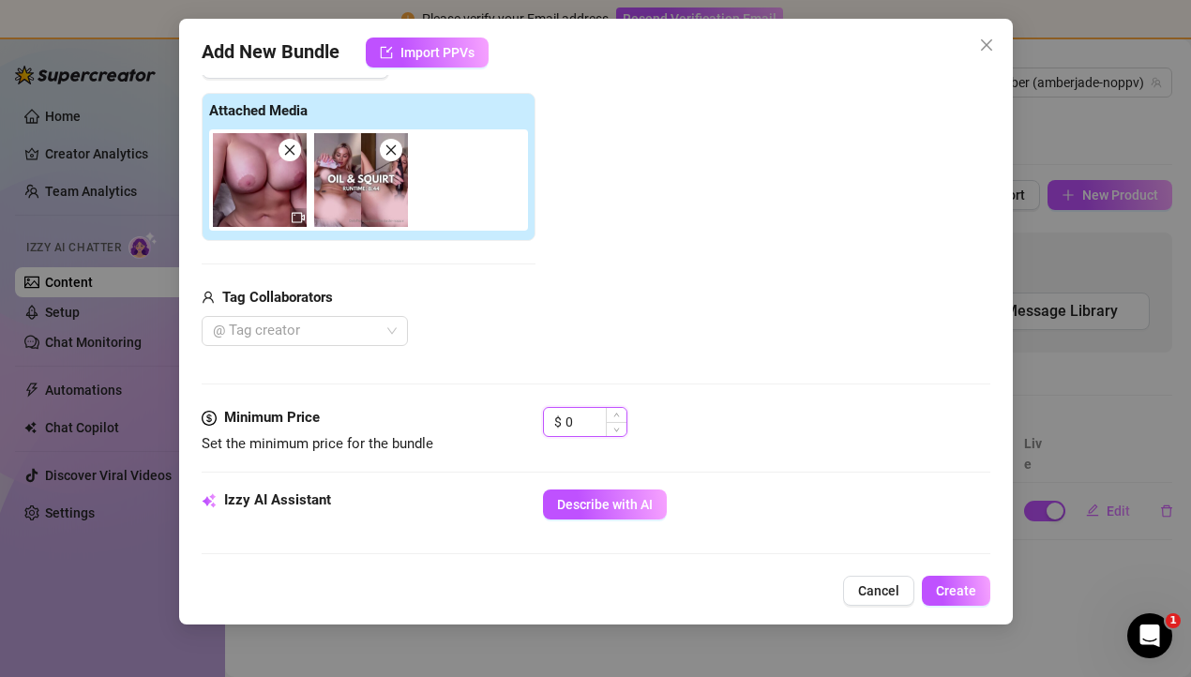
click at [592, 421] on input "0" at bounding box center [595, 422] width 61 height 28
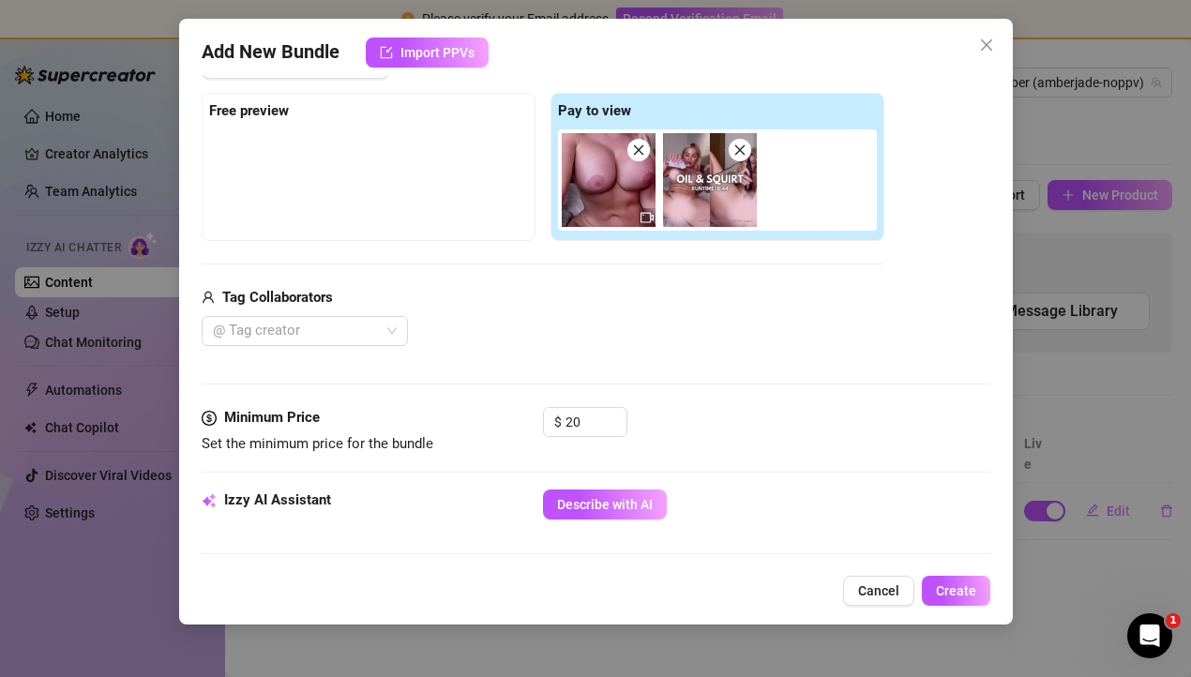
click at [718, 280] on div "Add Media from Vault Free preview Pay to view Tag Collaborators @ Tag creator" at bounding box center [543, 198] width 683 height 298
click at [454, 159] on div at bounding box center [368, 176] width 319 height 94
click at [323, 160] on div at bounding box center [368, 176] width 319 height 94
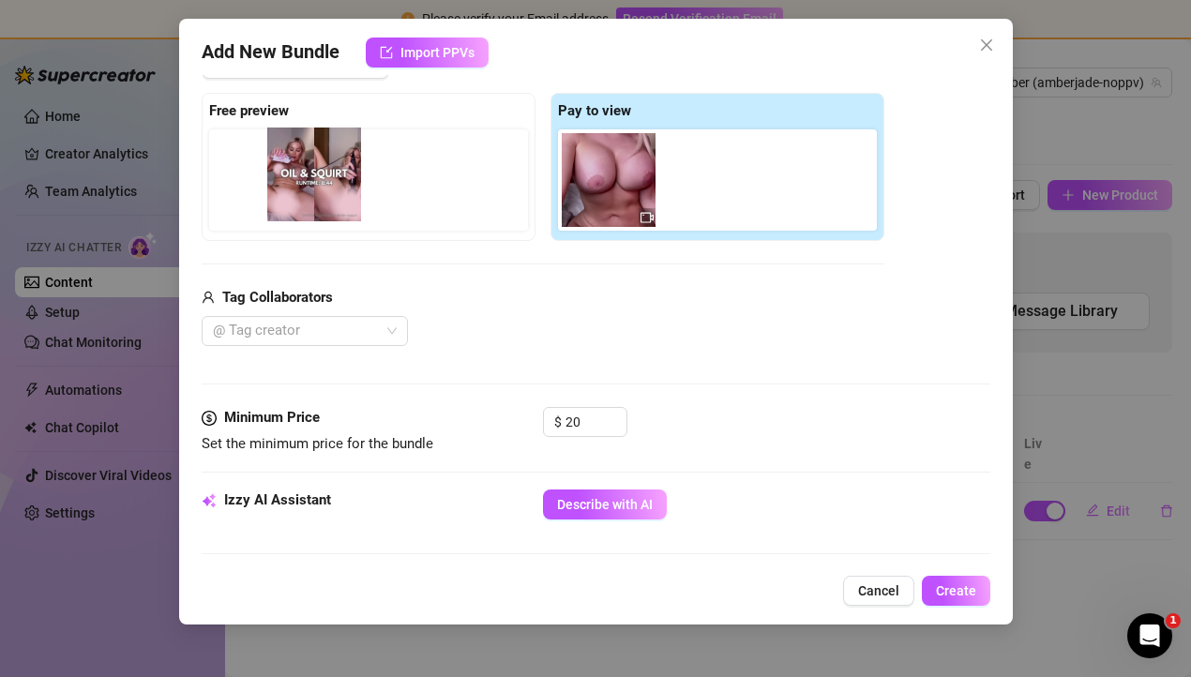
drag, startPoint x: 707, startPoint y: 192, endPoint x: 296, endPoint y: 187, distance: 410.7
click at [296, 187] on div "Free preview Pay to view" at bounding box center [543, 167] width 683 height 148
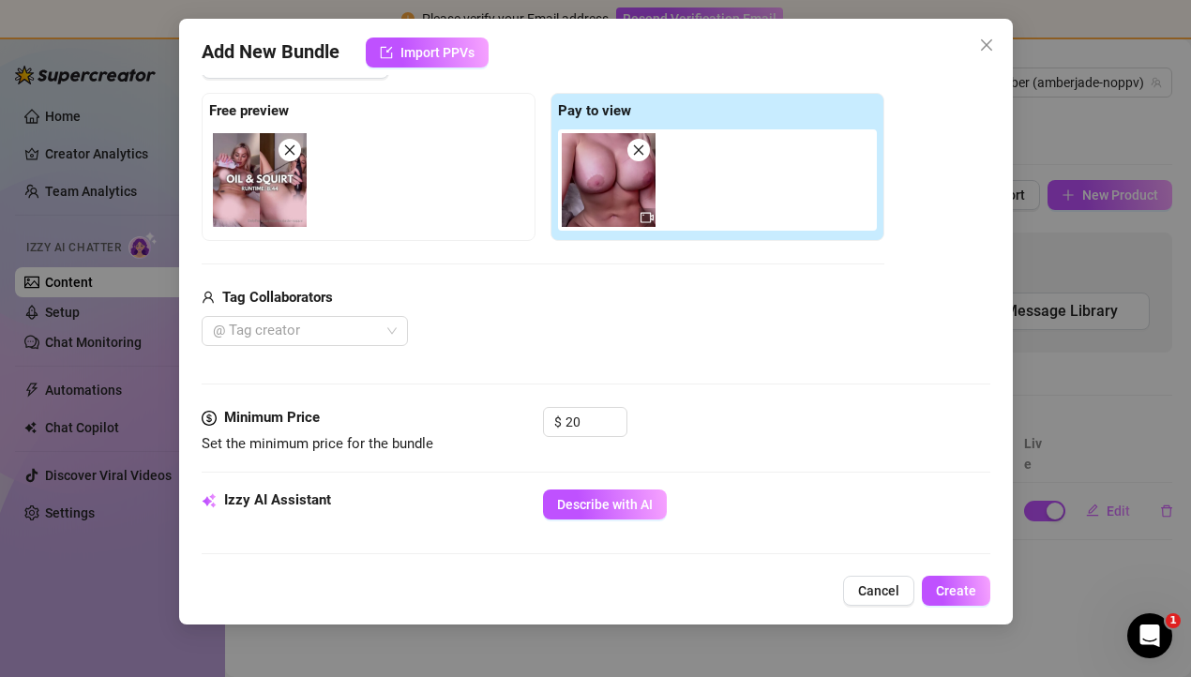
click at [594, 360] on div "Media Add Media from Vault Free preview Pay to view Tag Collaborators @ Tag cre…" at bounding box center [596, 209] width 789 height 396
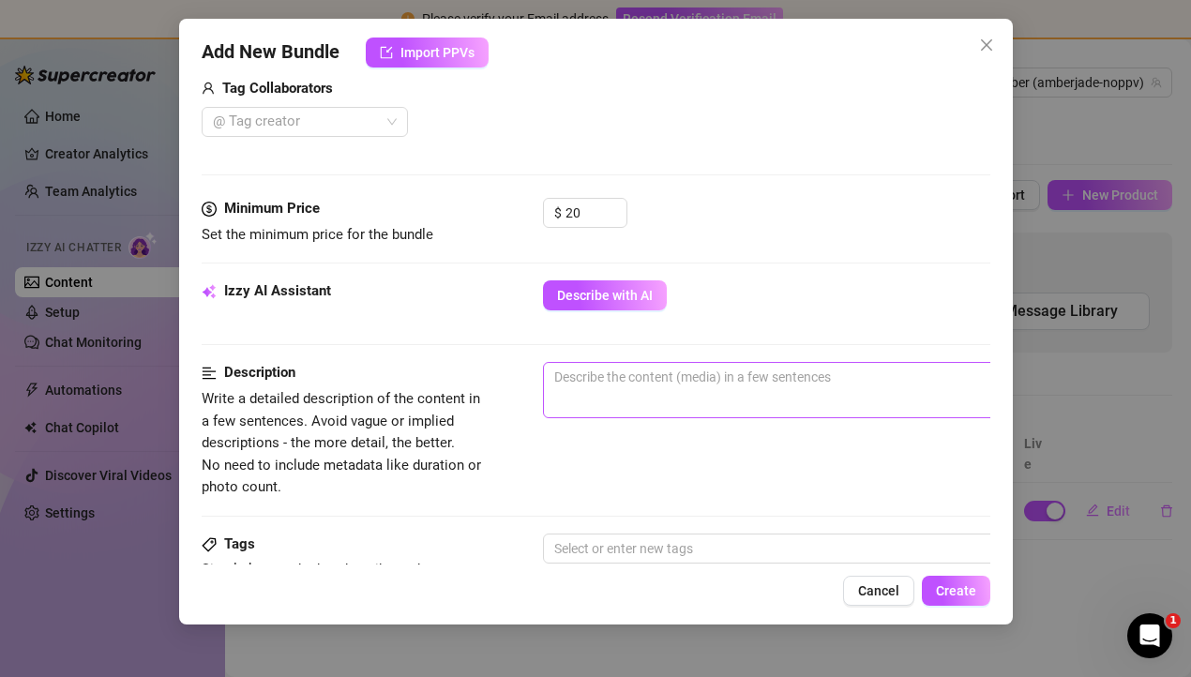
scroll to position [491, 0]
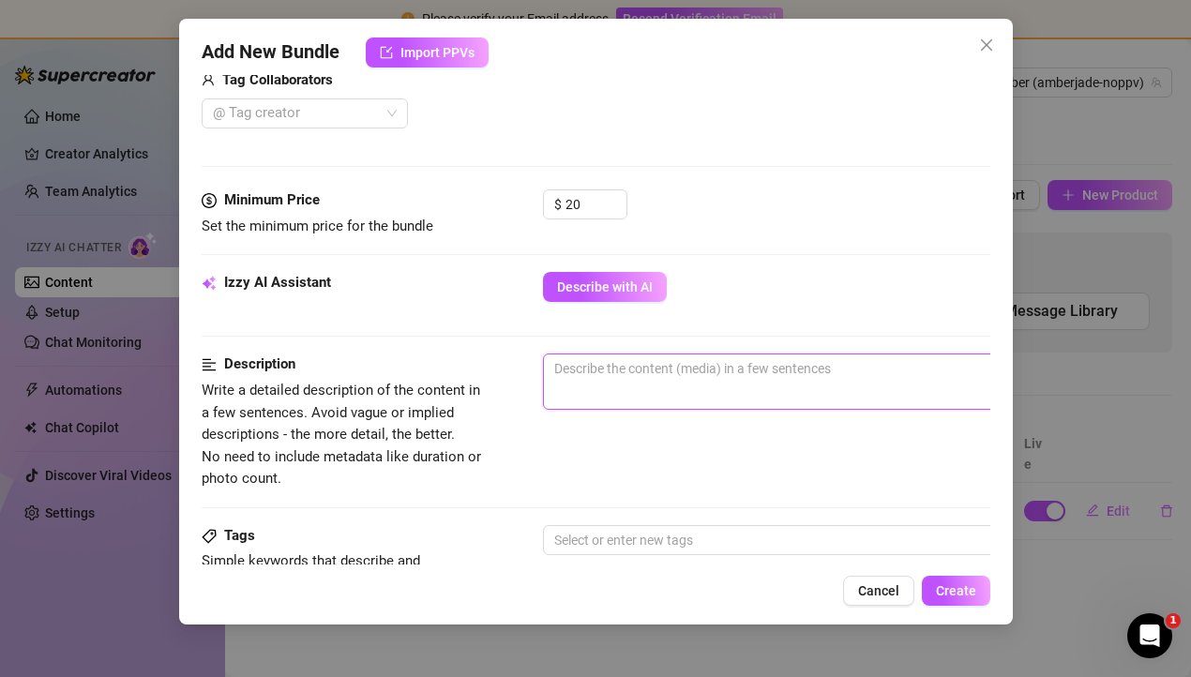
click at [598, 374] on textarea at bounding box center [871, 368] width 654 height 28
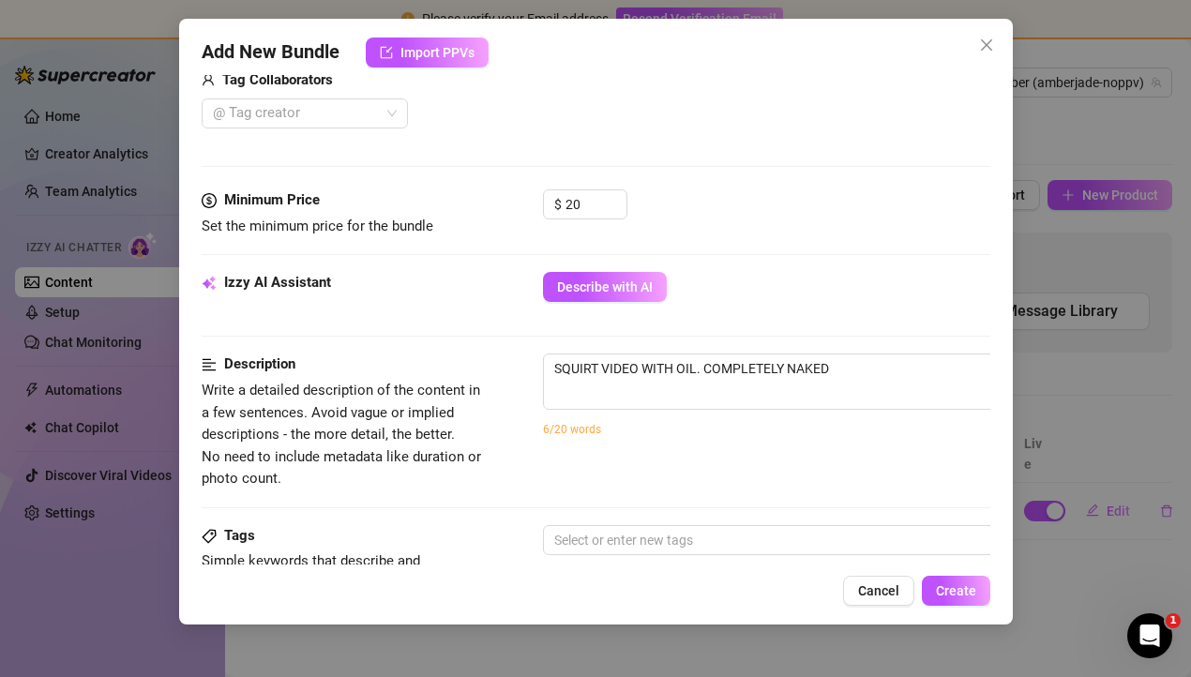
click at [611, 457] on div "SQUIRT VIDEO WITH OIL. COMPLETELY NAKED 39 / 1000 6/20 words" at bounding box center [871, 406] width 656 height 107
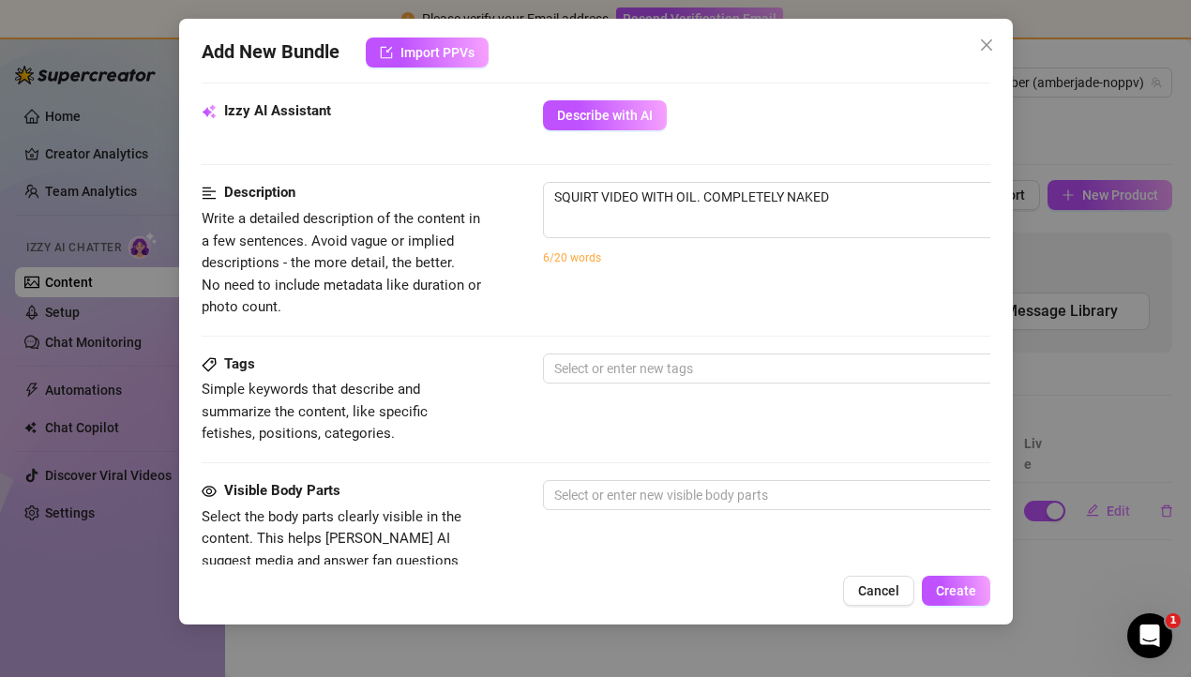
scroll to position [702, 0]
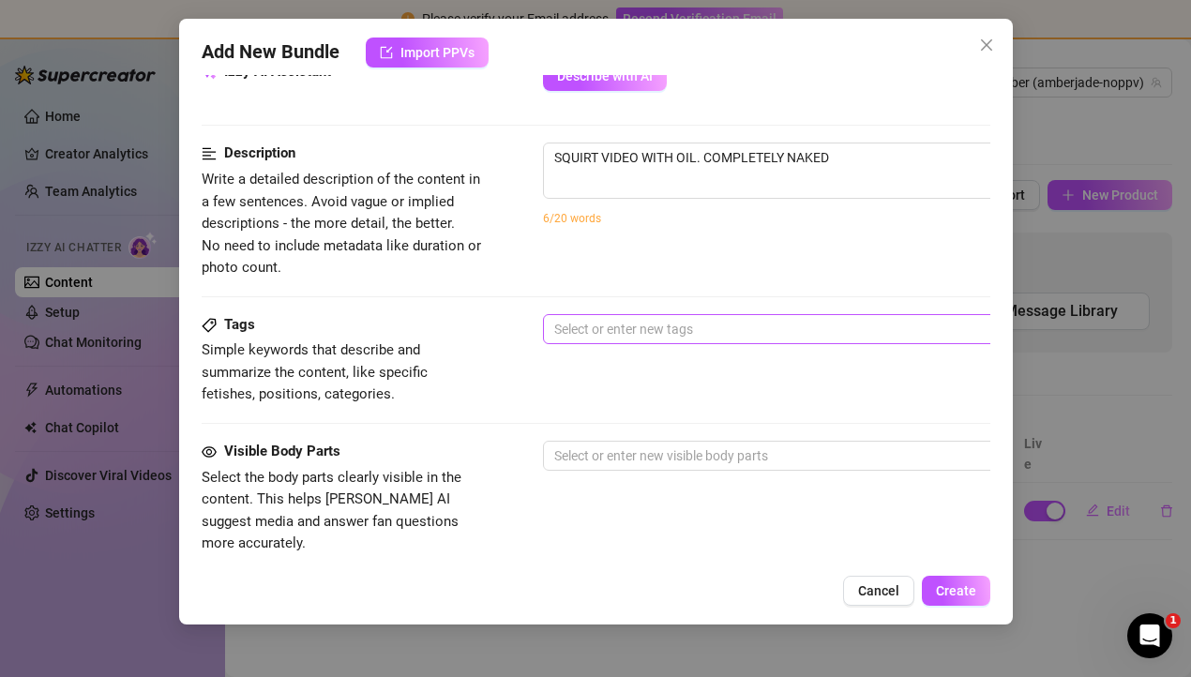
click at [616, 333] on div at bounding box center [861, 329] width 629 height 26
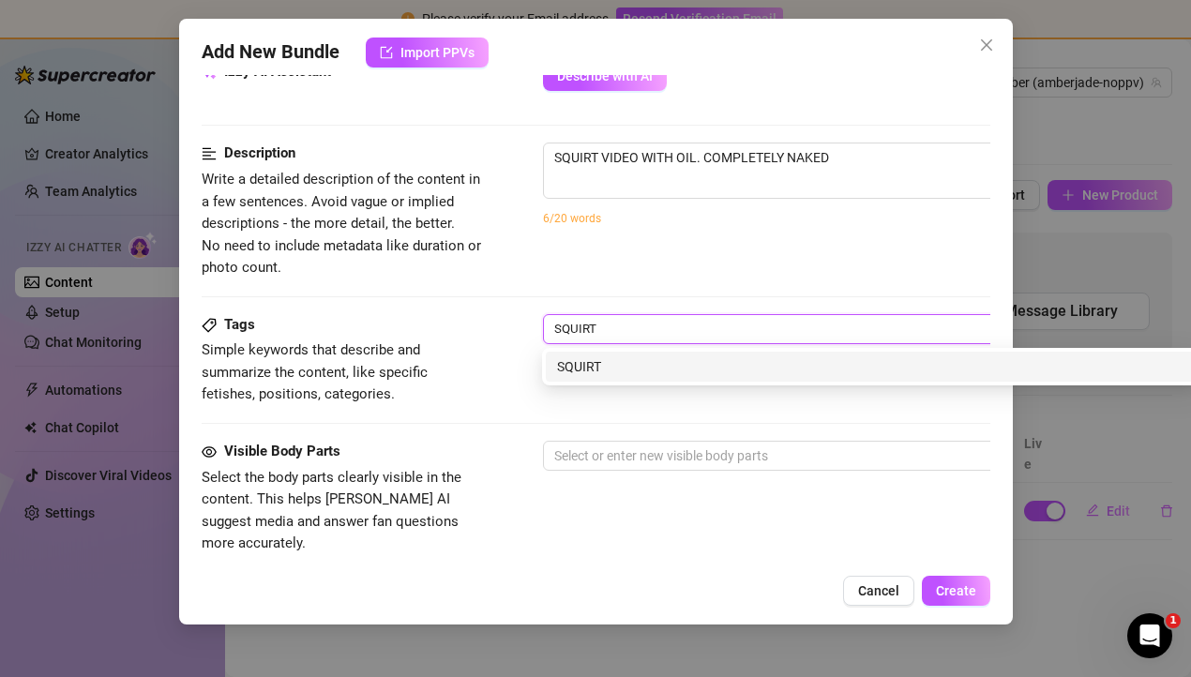
click at [609, 360] on div "SQUIRT" at bounding box center [870, 366] width 626 height 21
click at [597, 368] on div "OIL" at bounding box center [870, 366] width 626 height 21
click at [583, 368] on div "PUSSY" at bounding box center [870, 366] width 626 height 21
click at [599, 365] on div "NAKED" at bounding box center [870, 366] width 626 height 21
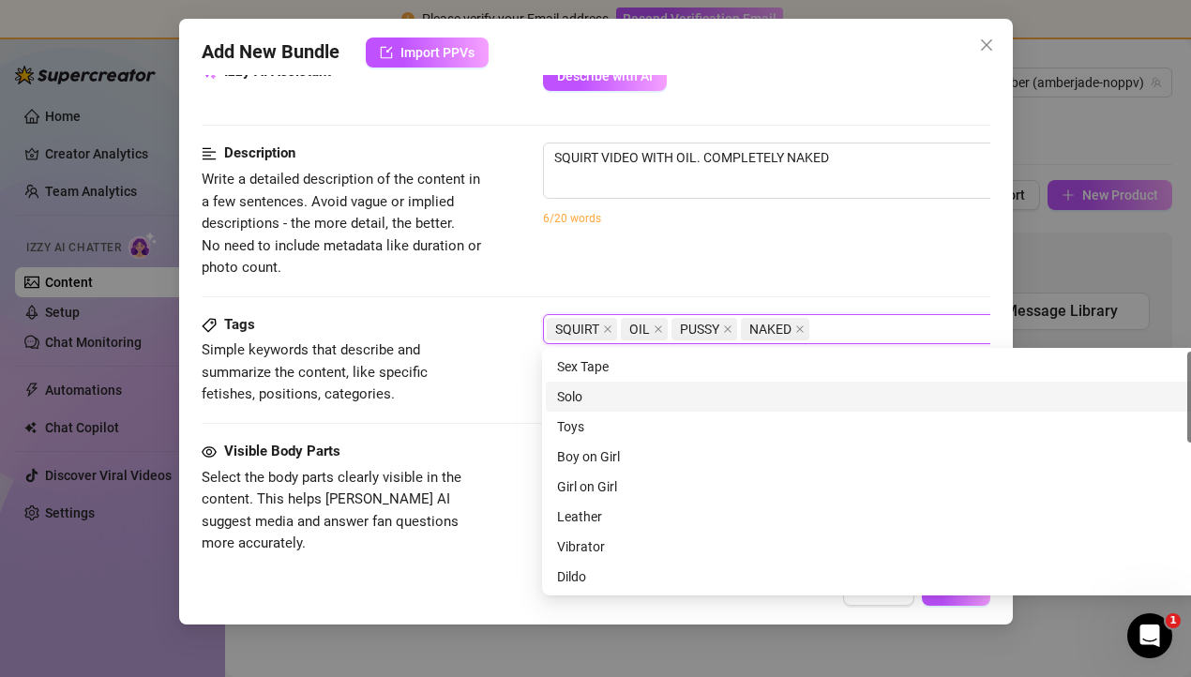
click at [477, 414] on div "Tags Simple keywords that describe and summarize the content, like specific fet…" at bounding box center [596, 377] width 789 height 127
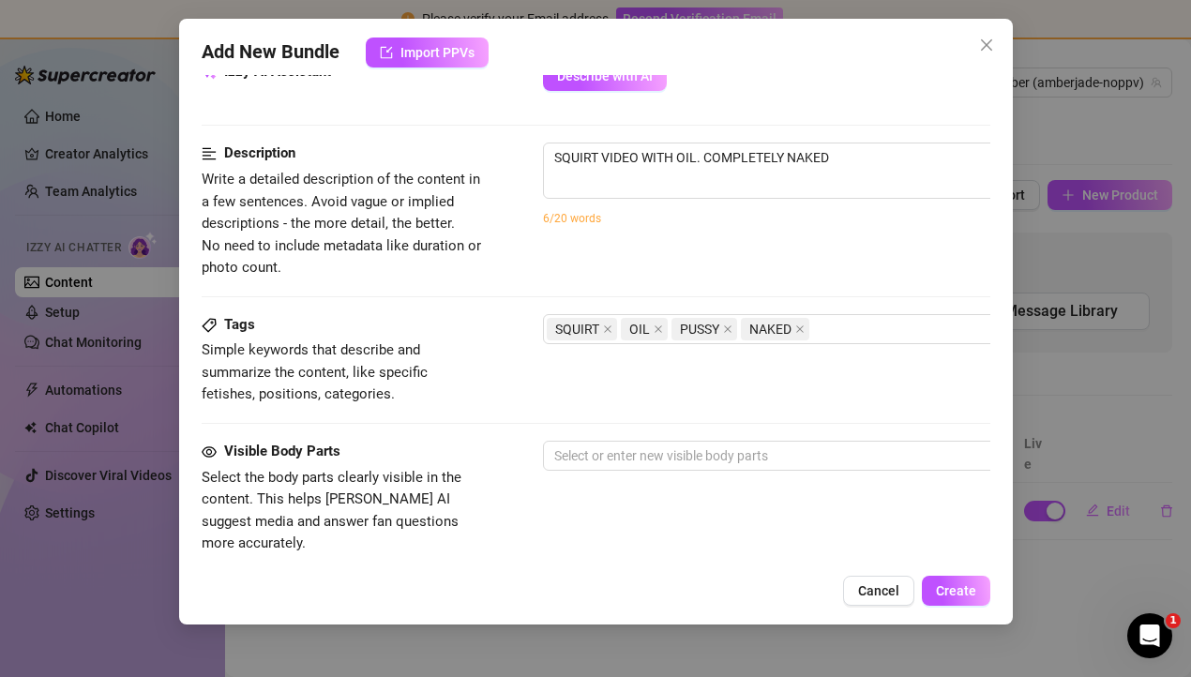
scroll to position [722, 0]
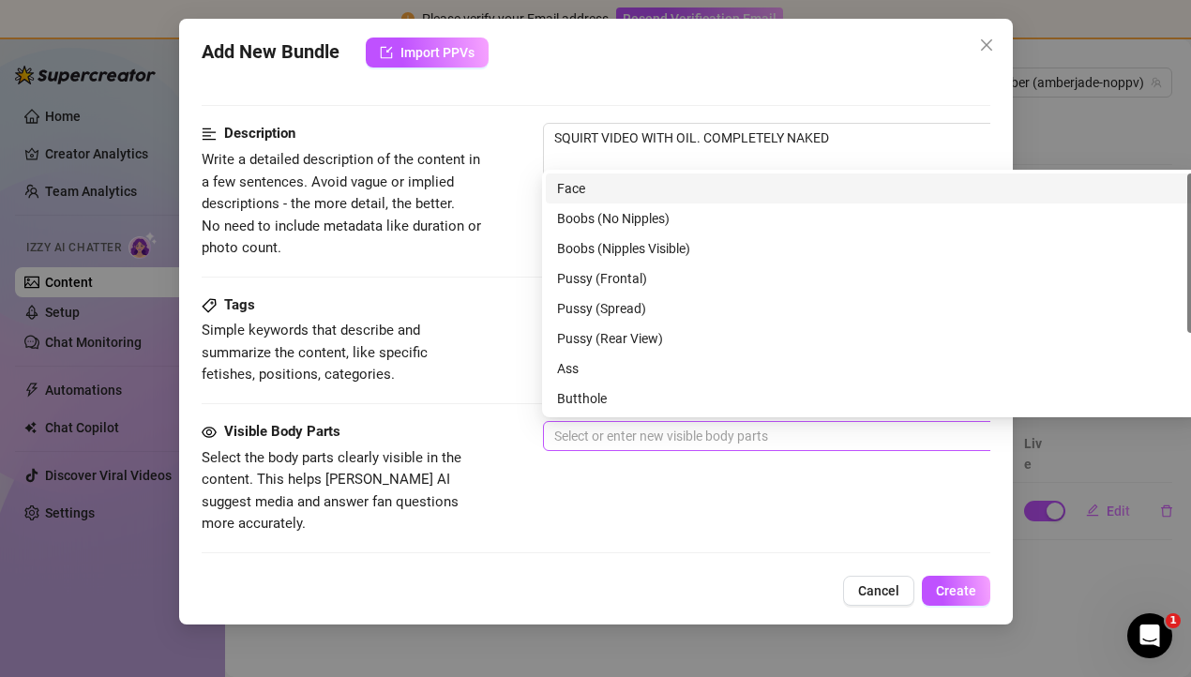
click at [591, 434] on div at bounding box center [861, 436] width 629 height 26
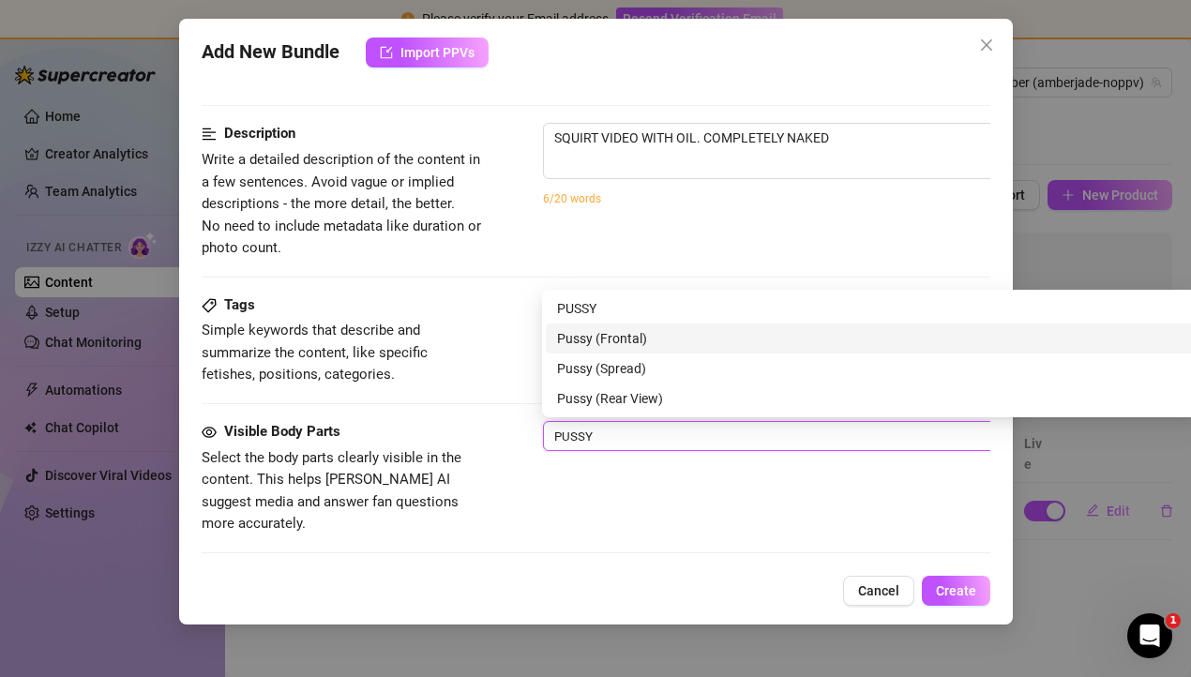
click at [614, 349] on div "Pussy (Frontal)" at bounding box center [870, 338] width 649 height 30
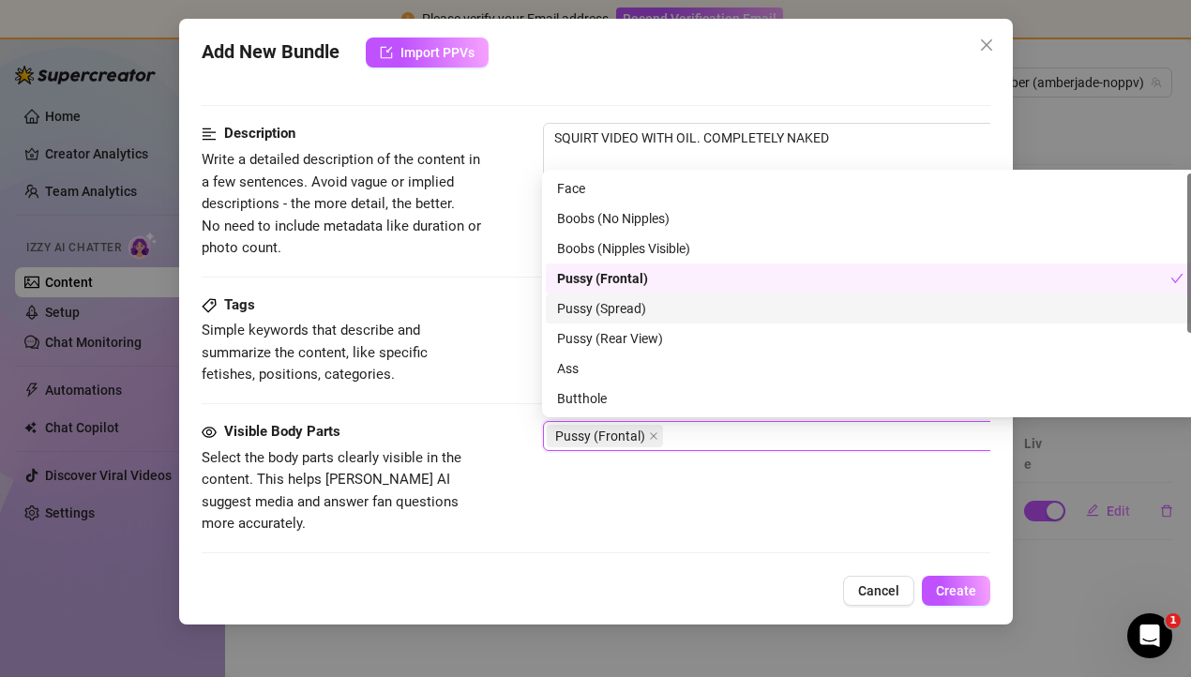
click at [640, 317] on div "Pussy (Spread)" at bounding box center [870, 308] width 626 height 21
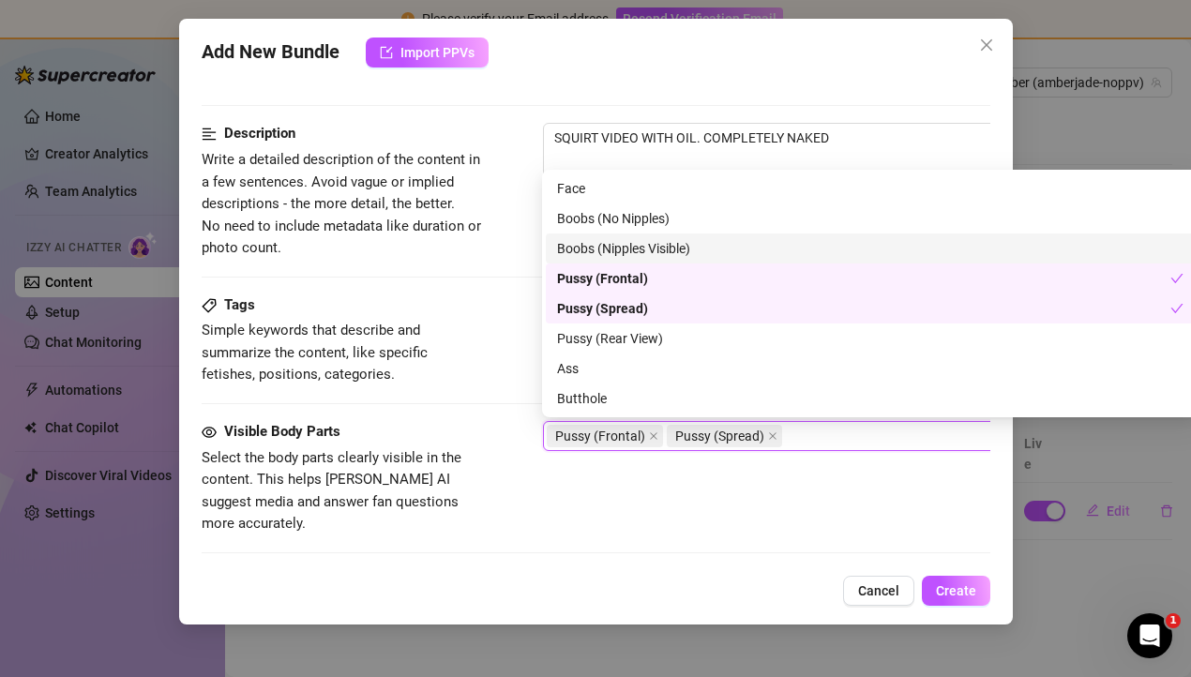
click at [661, 250] on div "Boobs (Nipples Visible)" at bounding box center [870, 248] width 626 height 21
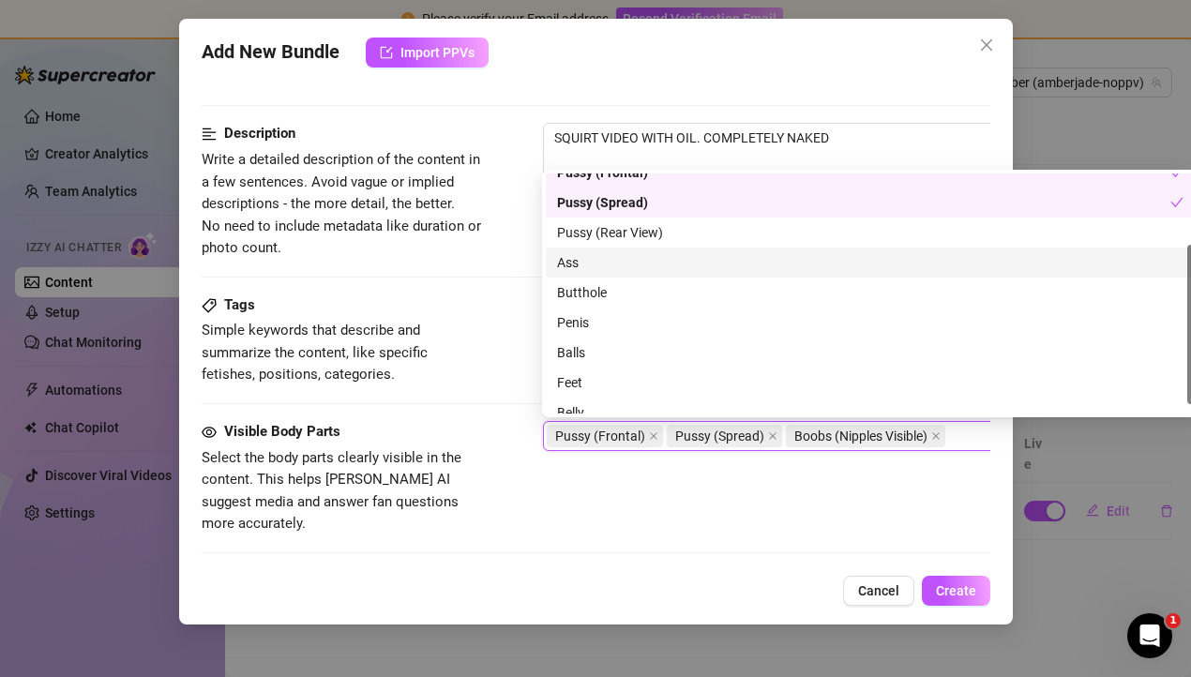
scroll to position [120, 0]
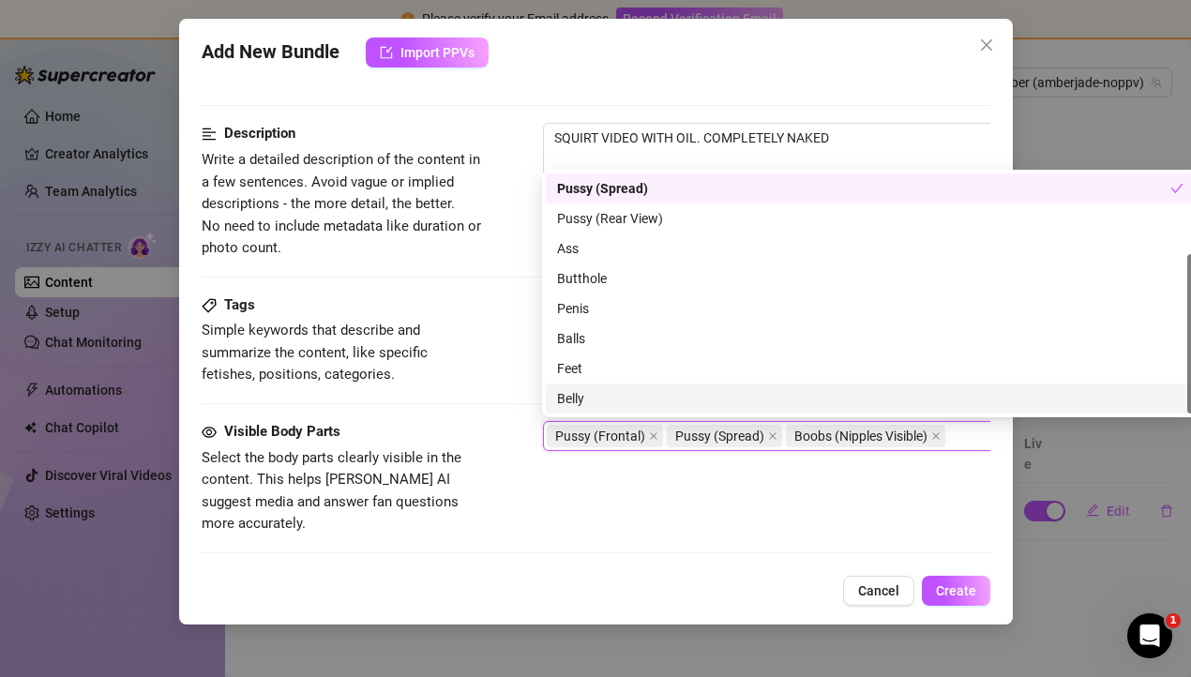
click at [646, 498] on div "Visible Body Parts Select the body parts clearly visible in the content. This h…" at bounding box center [596, 478] width 789 height 114
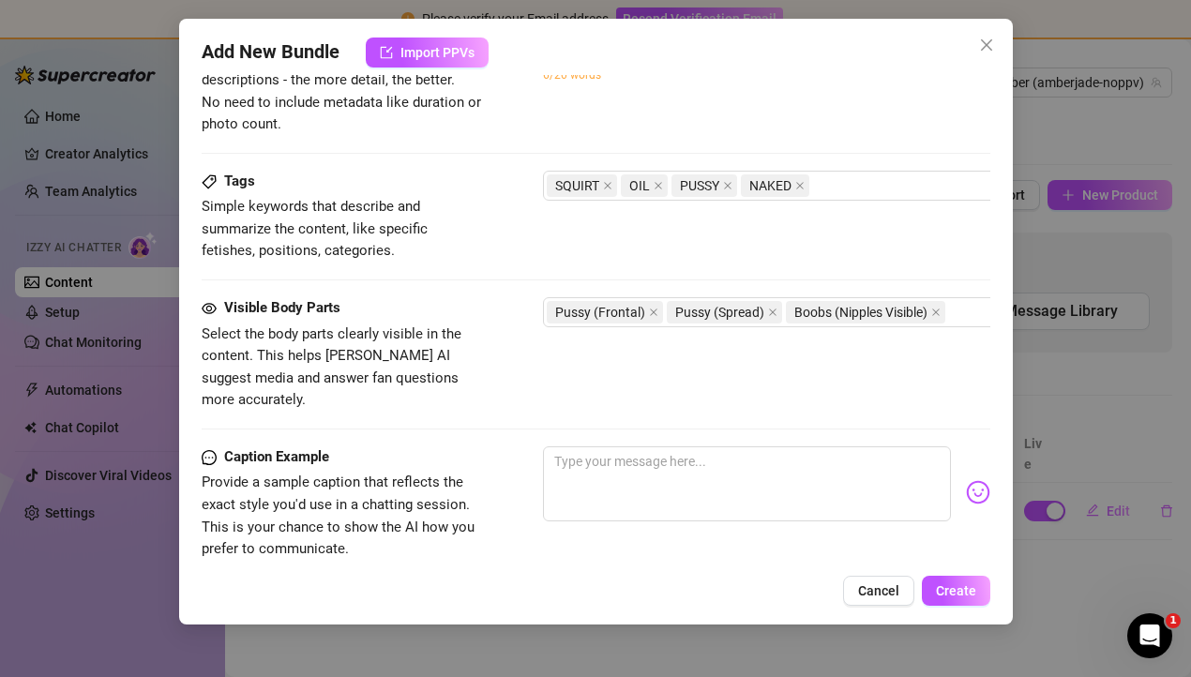
click at [638, 369] on div "Visible Body Parts Select the body parts clearly visible in the content. This h…" at bounding box center [596, 354] width 789 height 114
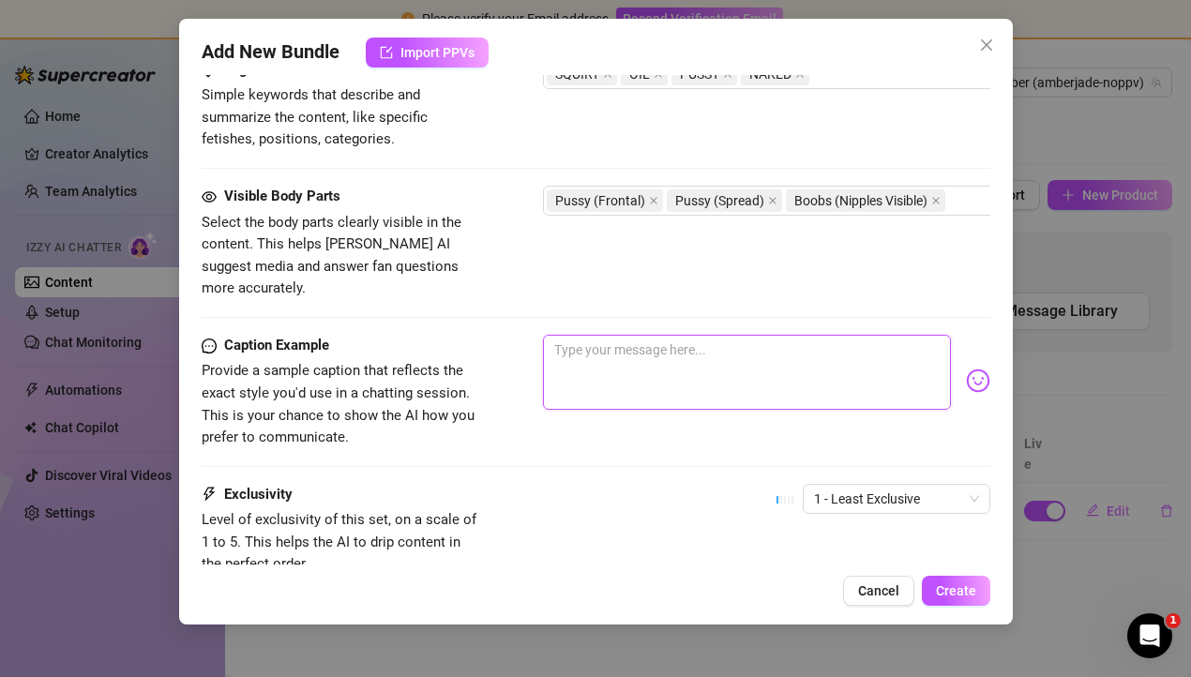
click at [622, 347] on textarea at bounding box center [747, 372] width 408 height 75
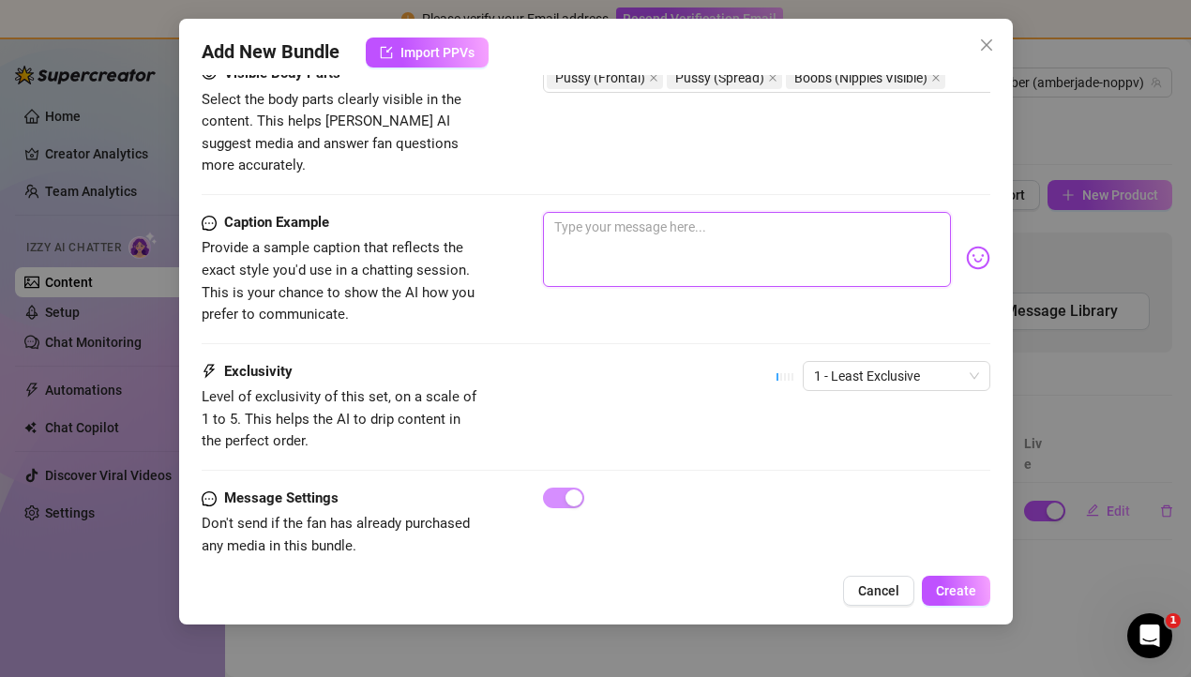
scroll to position [1086, 0]
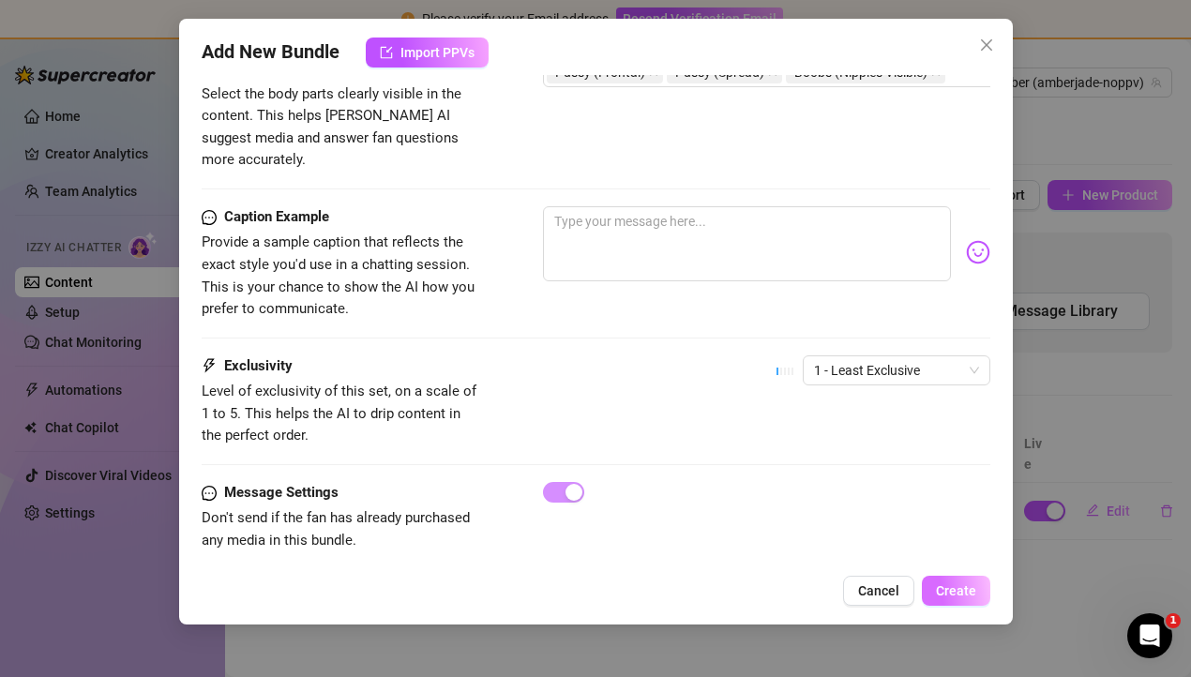
click at [952, 590] on span "Create" at bounding box center [956, 590] width 40 height 15
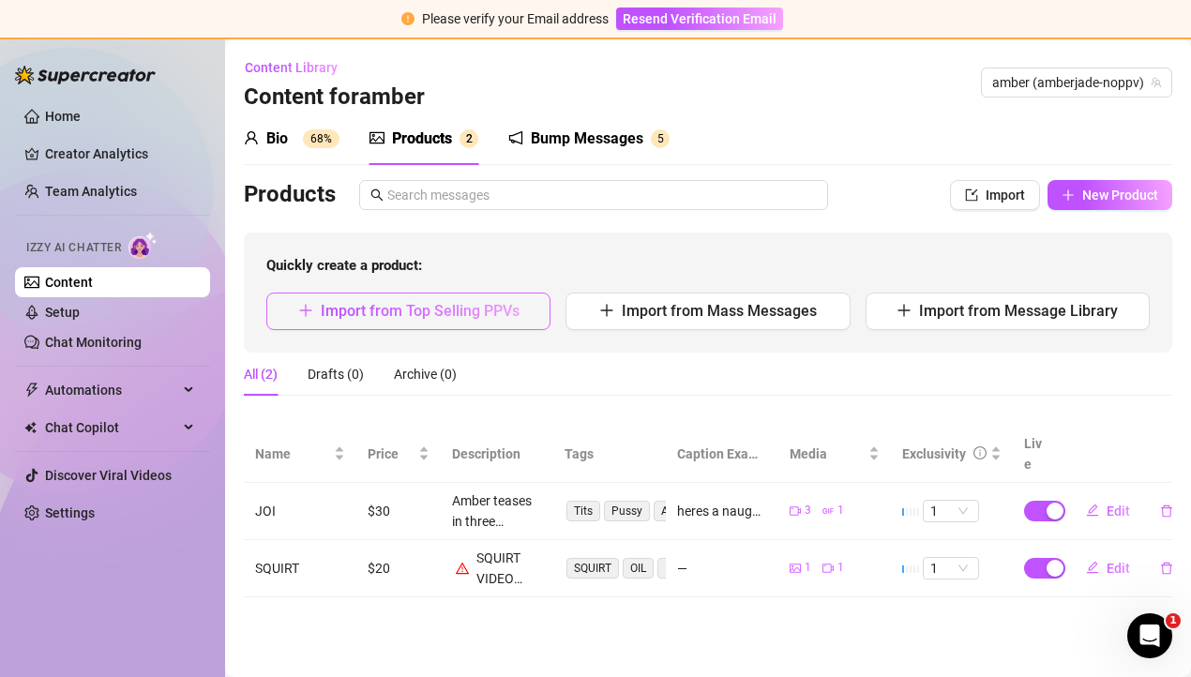
click at [402, 318] on span "Import from Top Selling PPVs" at bounding box center [420, 311] width 199 height 18
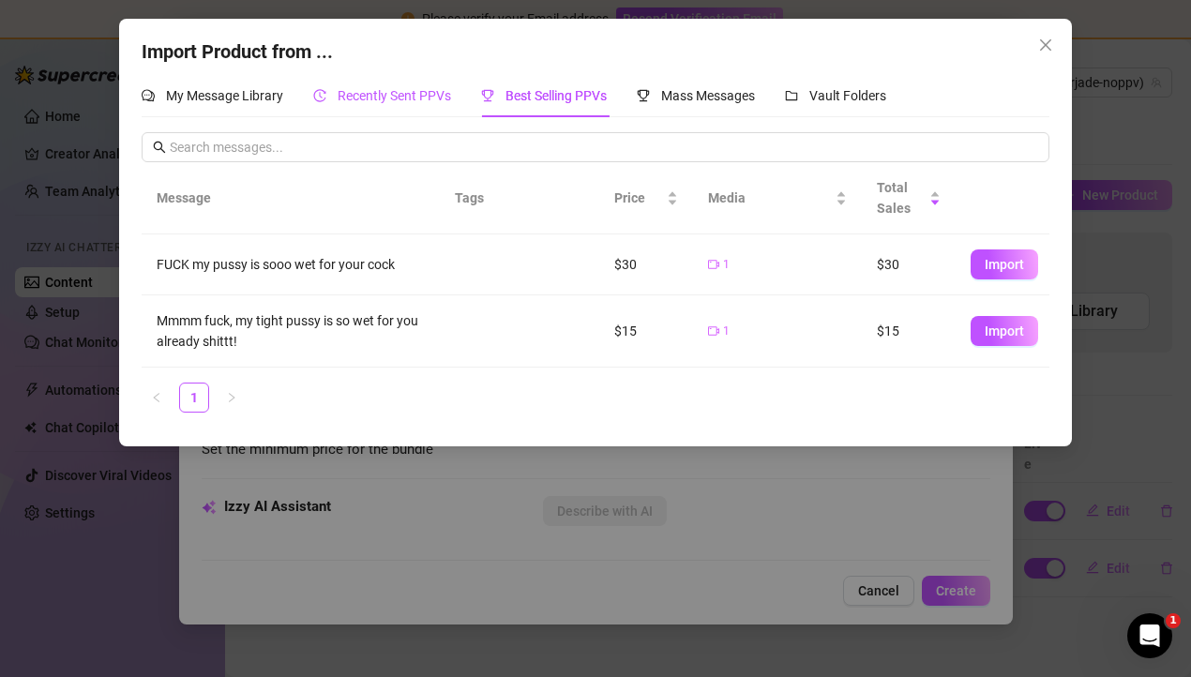
click at [409, 94] on span "Recently Sent PPVs" at bounding box center [394, 95] width 113 height 15
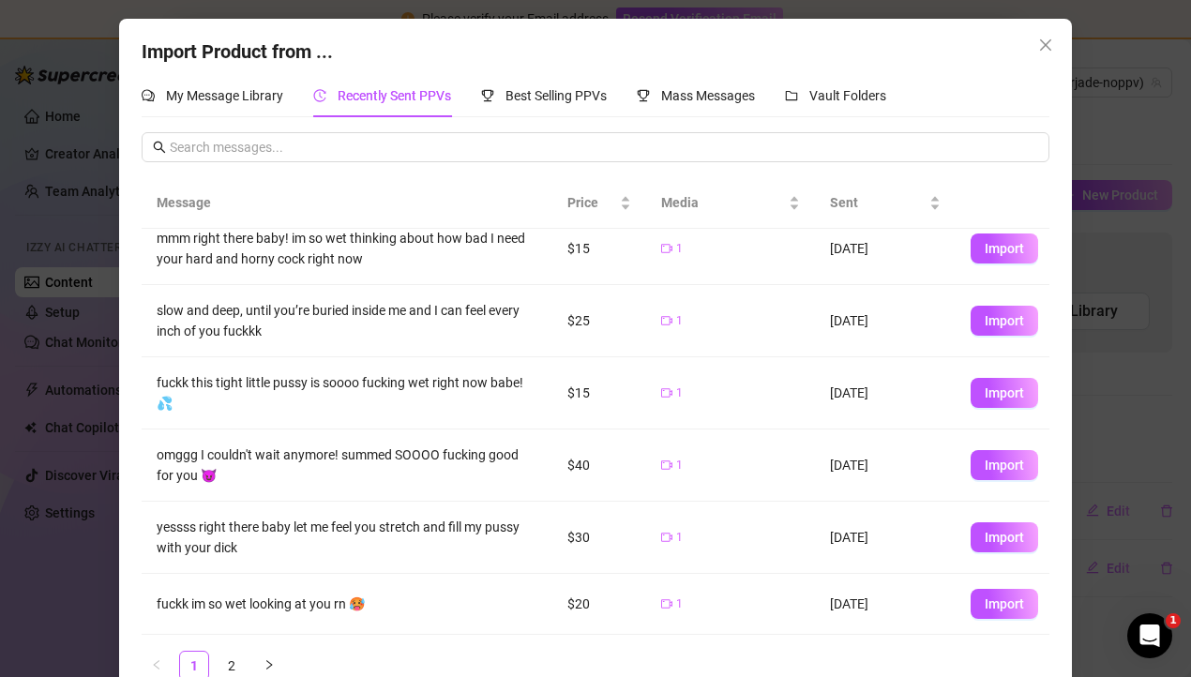
scroll to position [6, 0]
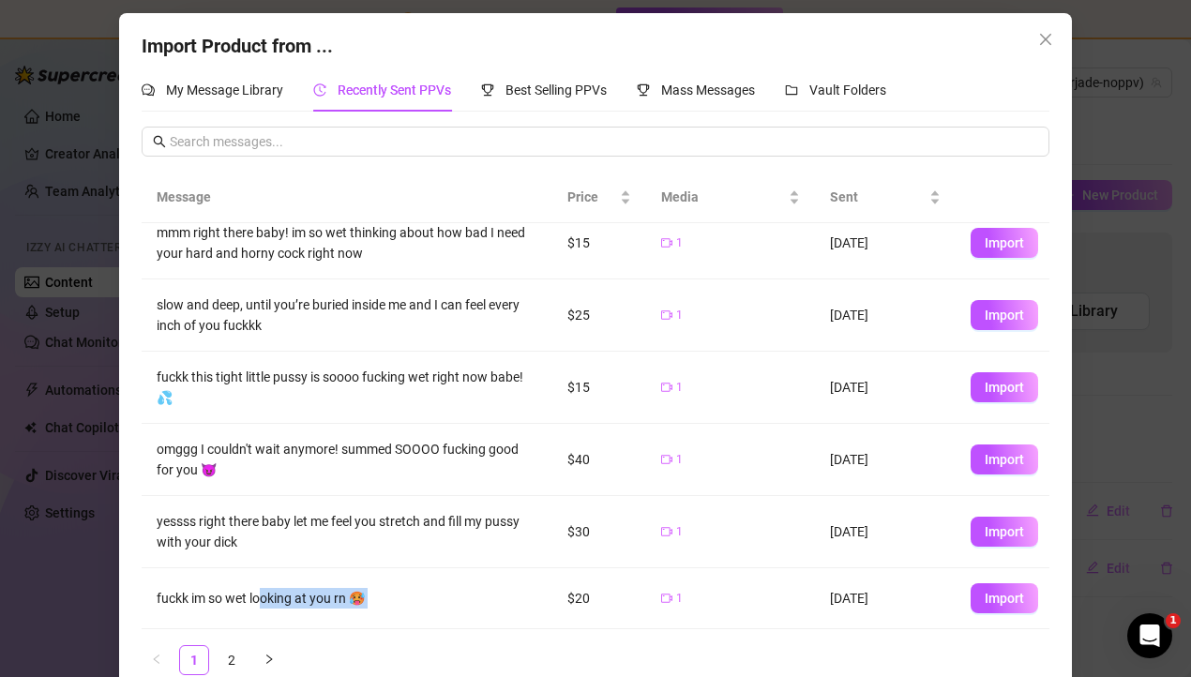
drag, startPoint x: 267, startPoint y: 600, endPoint x: 573, endPoint y: 600, distance: 305.7
click at [573, 600] on tr "fuckk im so wet looking at you rn 🥵 $20 1 [DATE] Import" at bounding box center [596, 598] width 908 height 61
click at [573, 600] on td "$20" at bounding box center [599, 598] width 94 height 61
click at [550, 89] on span "Best Selling PPVs" at bounding box center [555, 90] width 101 height 15
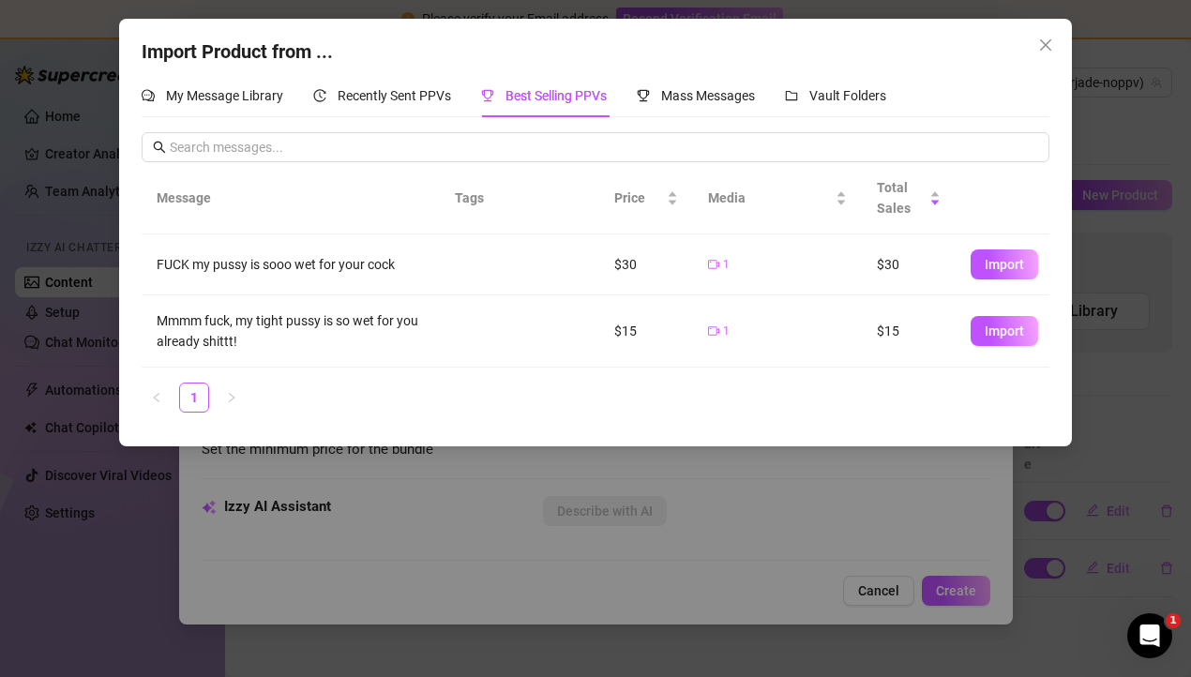
scroll to position [0, 0]
drag, startPoint x: 236, startPoint y: 315, endPoint x: 462, endPoint y: 326, distance: 226.3
click at [463, 327] on tr "Mmmm fuck, my tight pussy is so wet for you already shittt! $15 1 $15 Import" at bounding box center [596, 331] width 908 height 72
click at [462, 326] on td at bounding box center [496, 331] width 113 height 72
drag, startPoint x: 349, startPoint y: 257, endPoint x: 676, endPoint y: 263, distance: 327.3
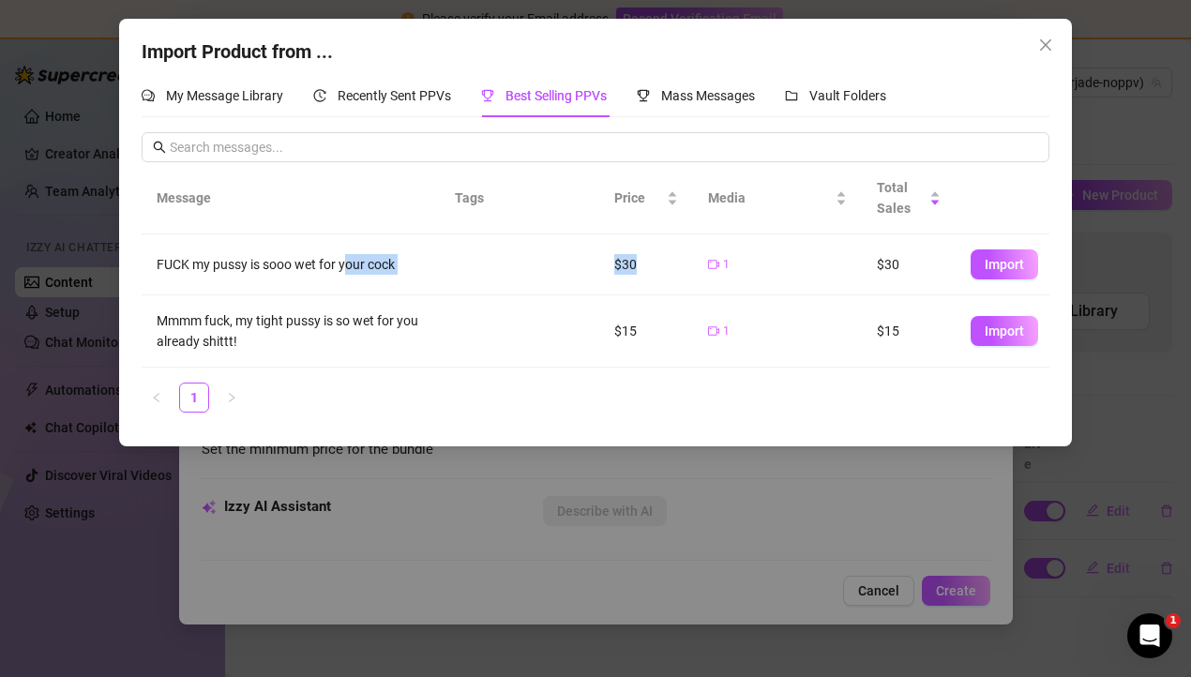
click at [676, 263] on tr "FUCK my pussy is sooo wet for your cock $30 1 $30 Import" at bounding box center [596, 264] width 908 height 61
click at [676, 263] on td "$30" at bounding box center [646, 264] width 94 height 61
click at [996, 262] on span "Import" at bounding box center [1004, 264] width 39 height 15
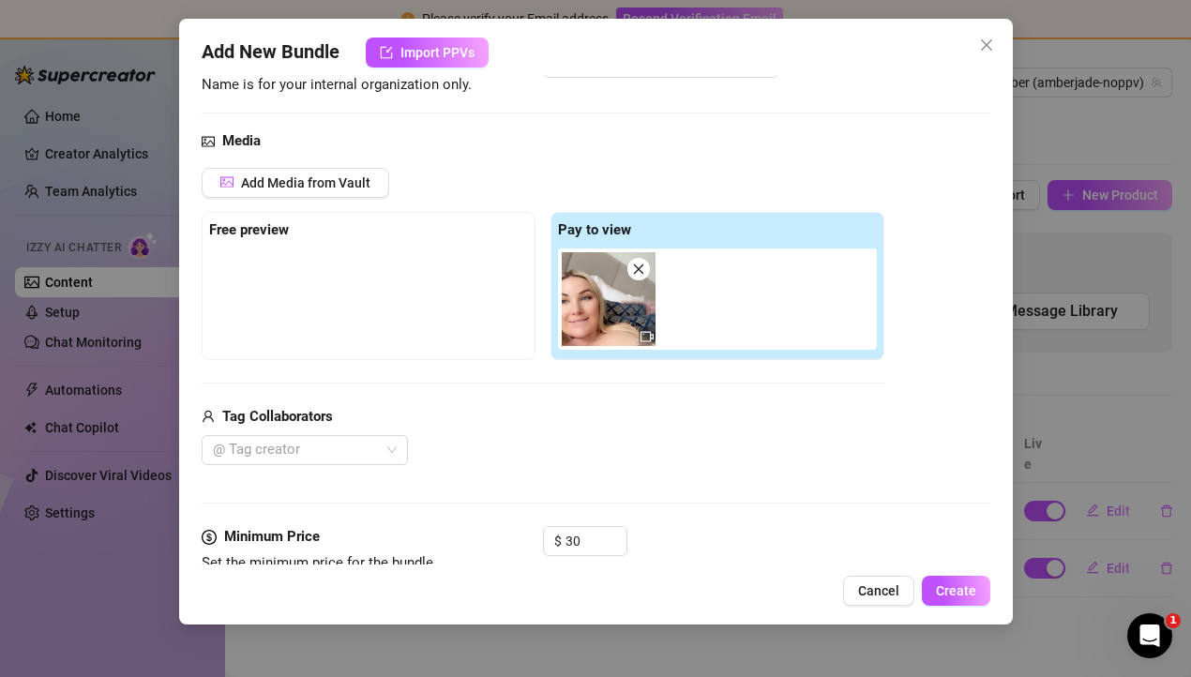
scroll to position [69, 0]
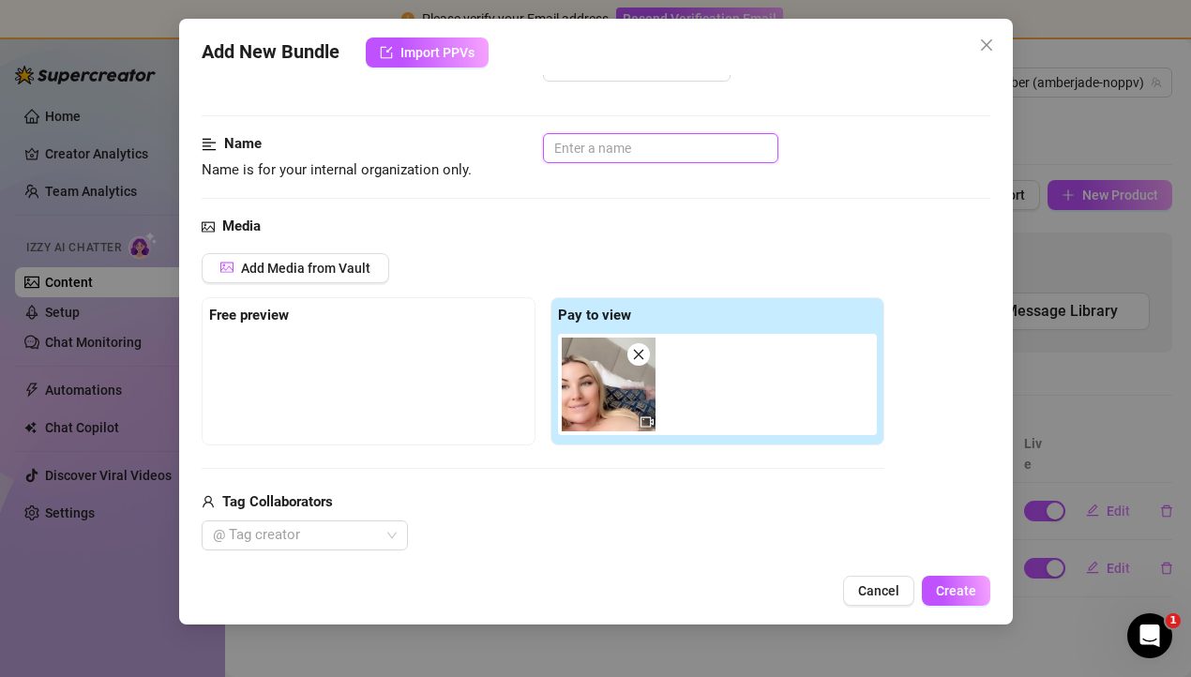
click at [639, 139] on input "text" at bounding box center [660, 148] width 235 height 30
click at [585, 218] on div "Media" at bounding box center [596, 227] width 789 height 23
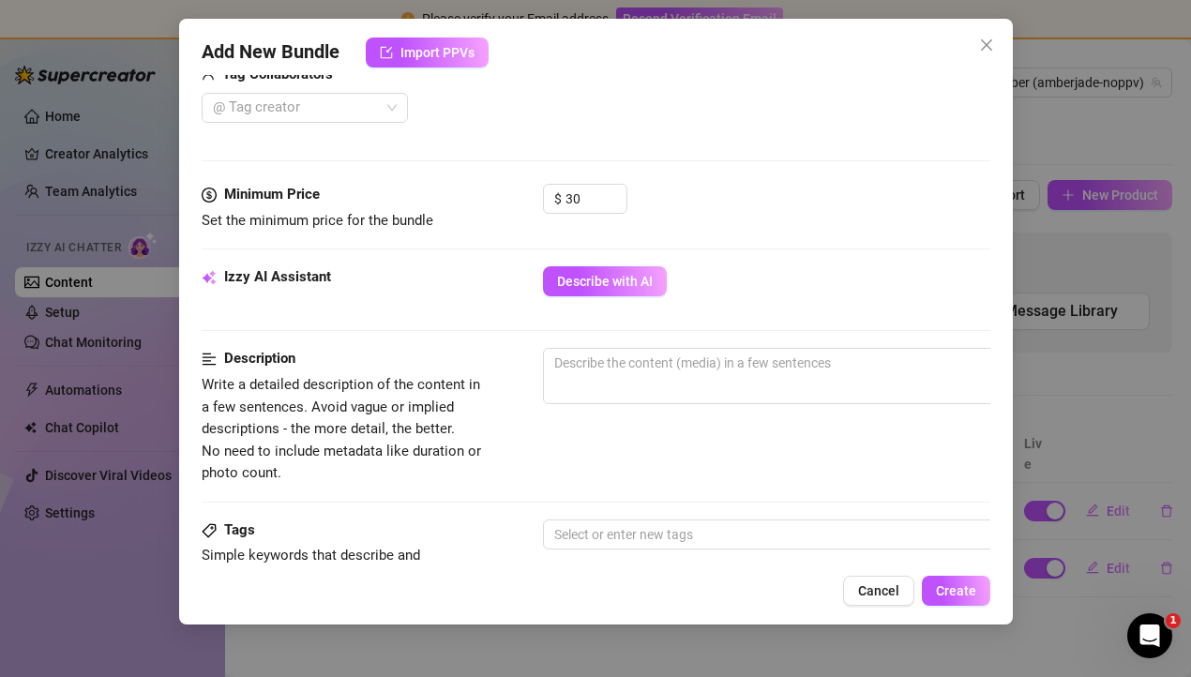
scroll to position [518, 0]
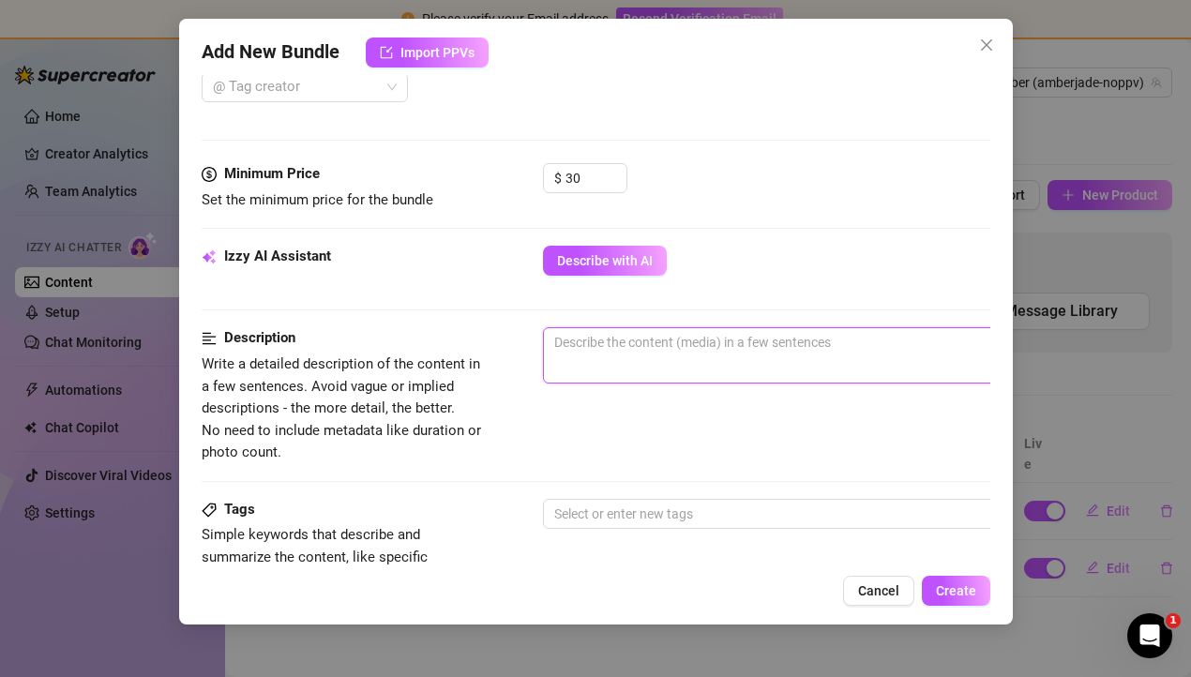
click at [597, 350] on textarea at bounding box center [871, 342] width 654 height 28
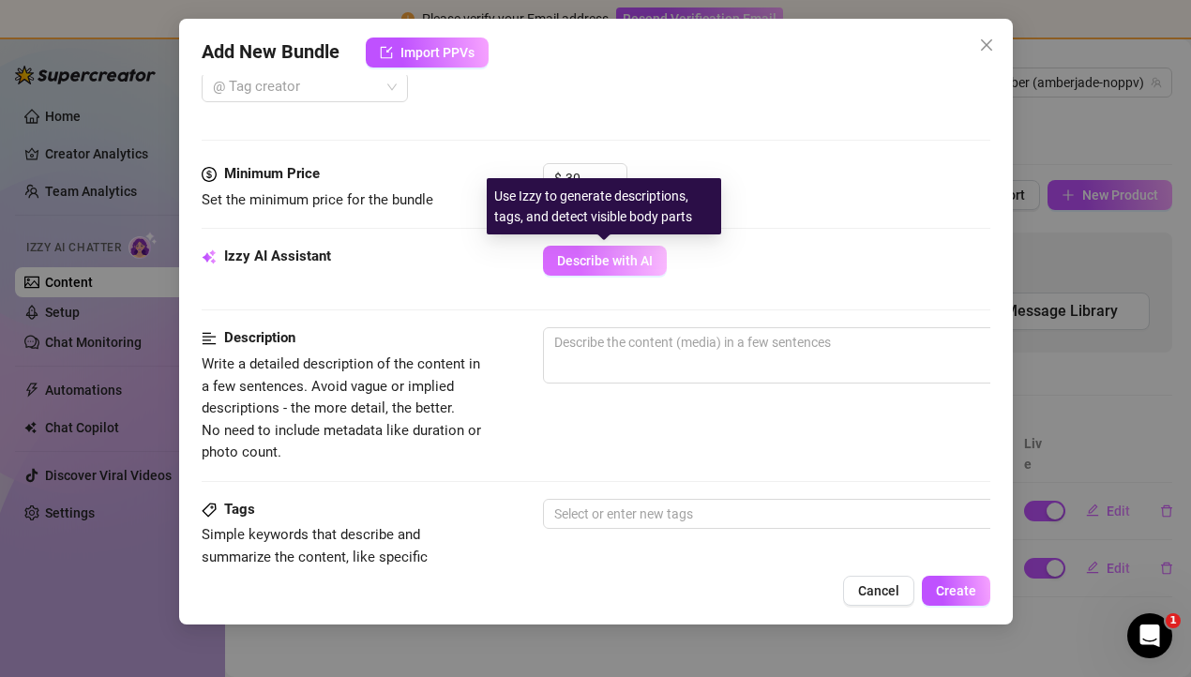
click at [594, 263] on span "Describe with AI" at bounding box center [605, 260] width 96 height 15
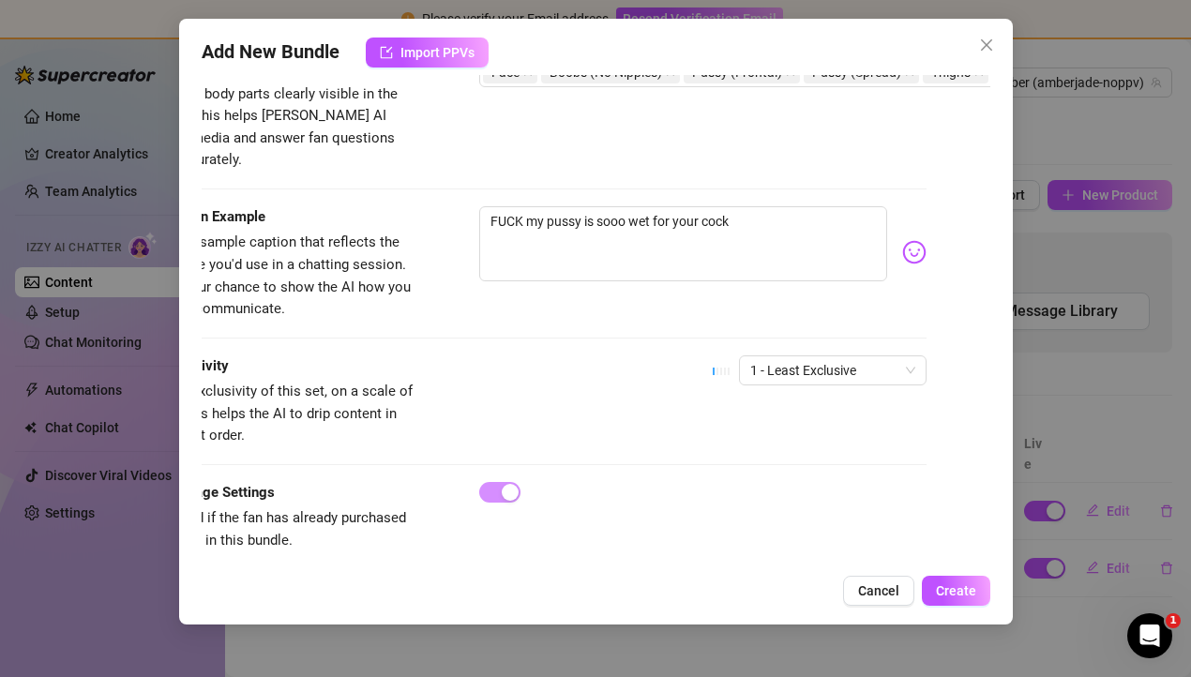
scroll to position [1086, 0]
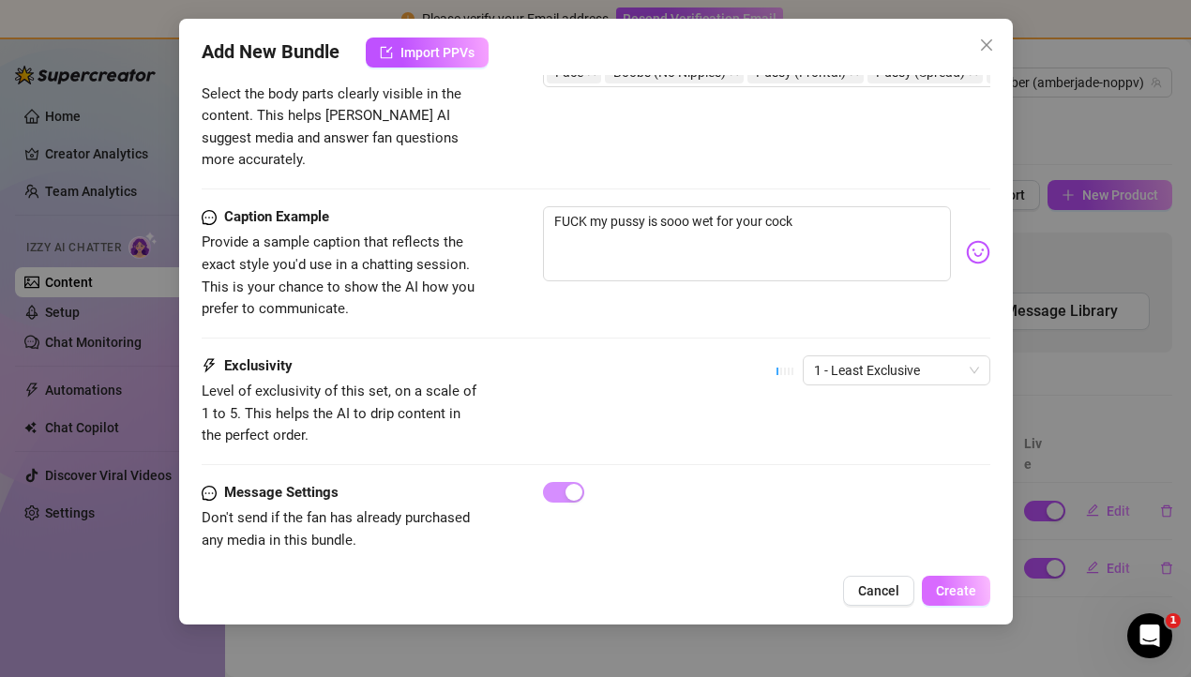
click at [948, 596] on span "Create" at bounding box center [956, 590] width 40 height 15
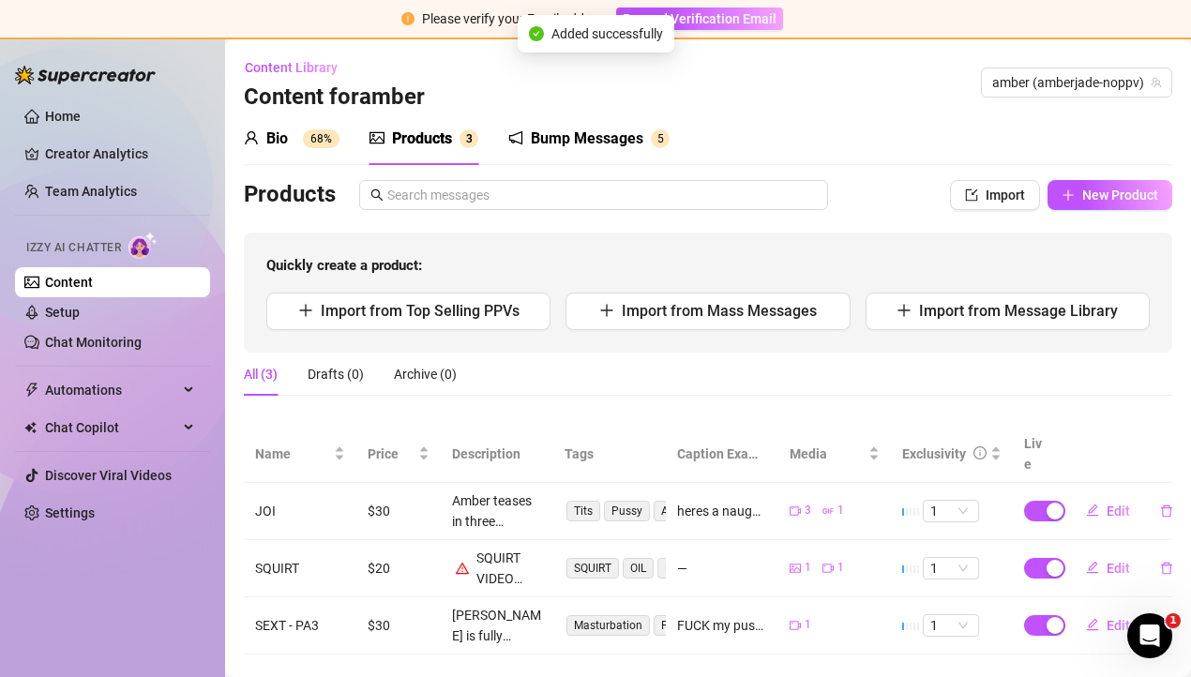
scroll to position [12, 0]
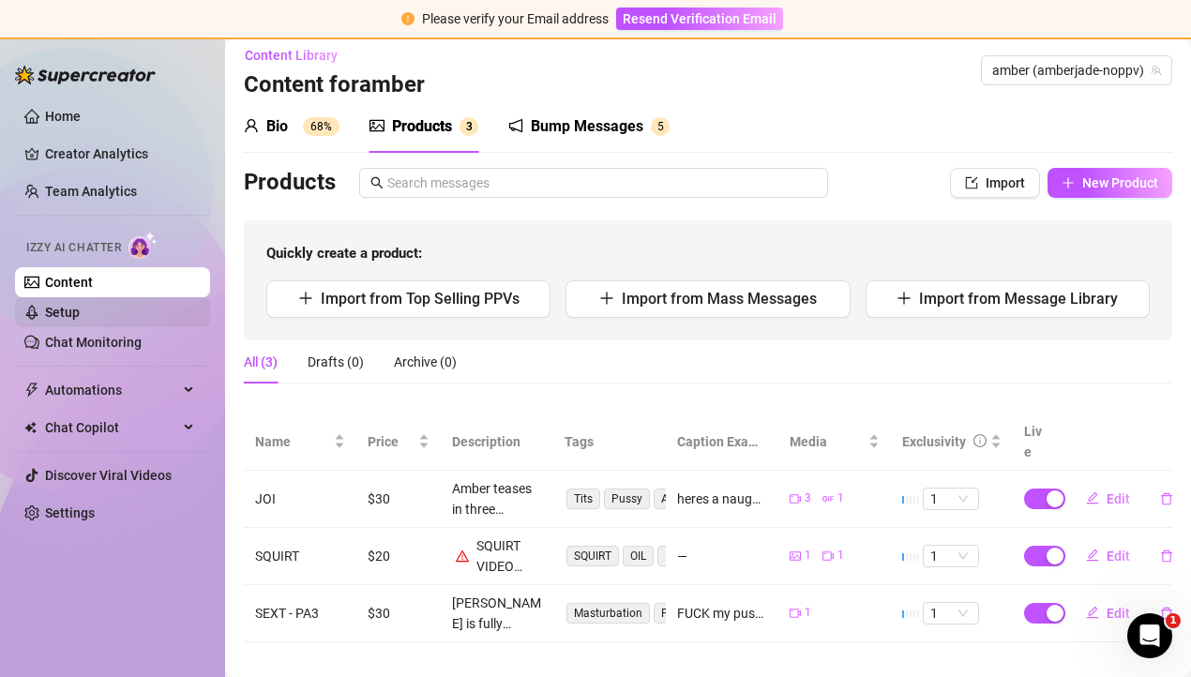
click at [80, 305] on link "Setup" at bounding box center [62, 312] width 35 height 15
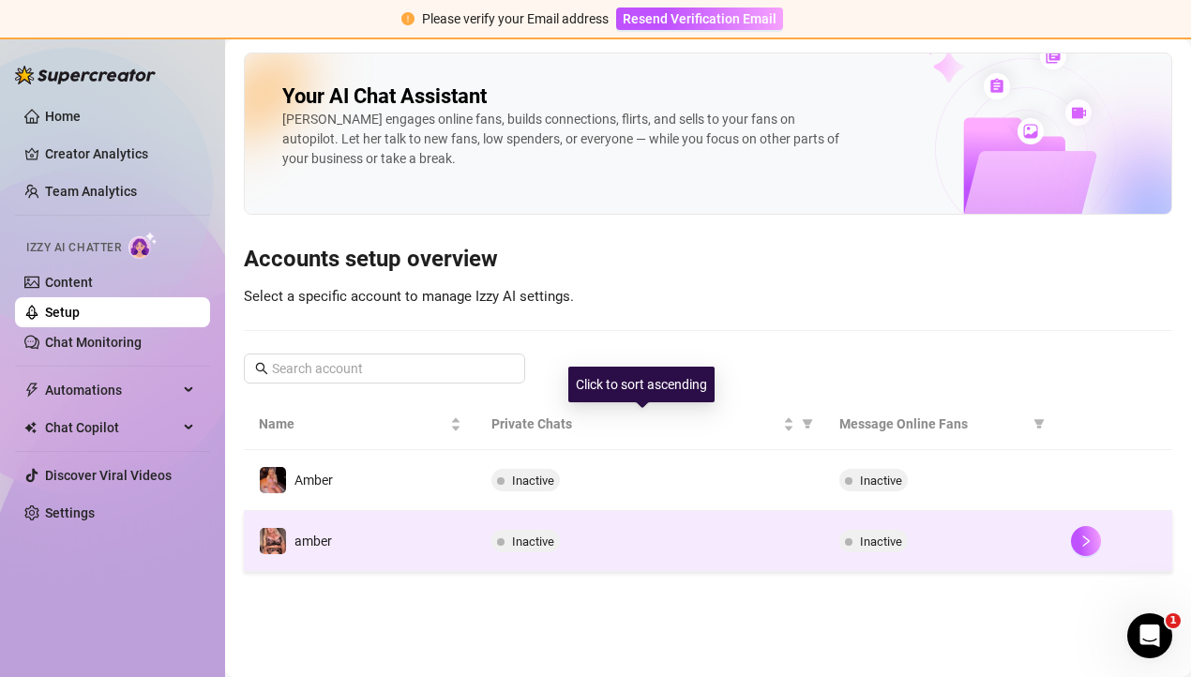
click at [794, 545] on div "Inactive" at bounding box center [650, 541] width 318 height 23
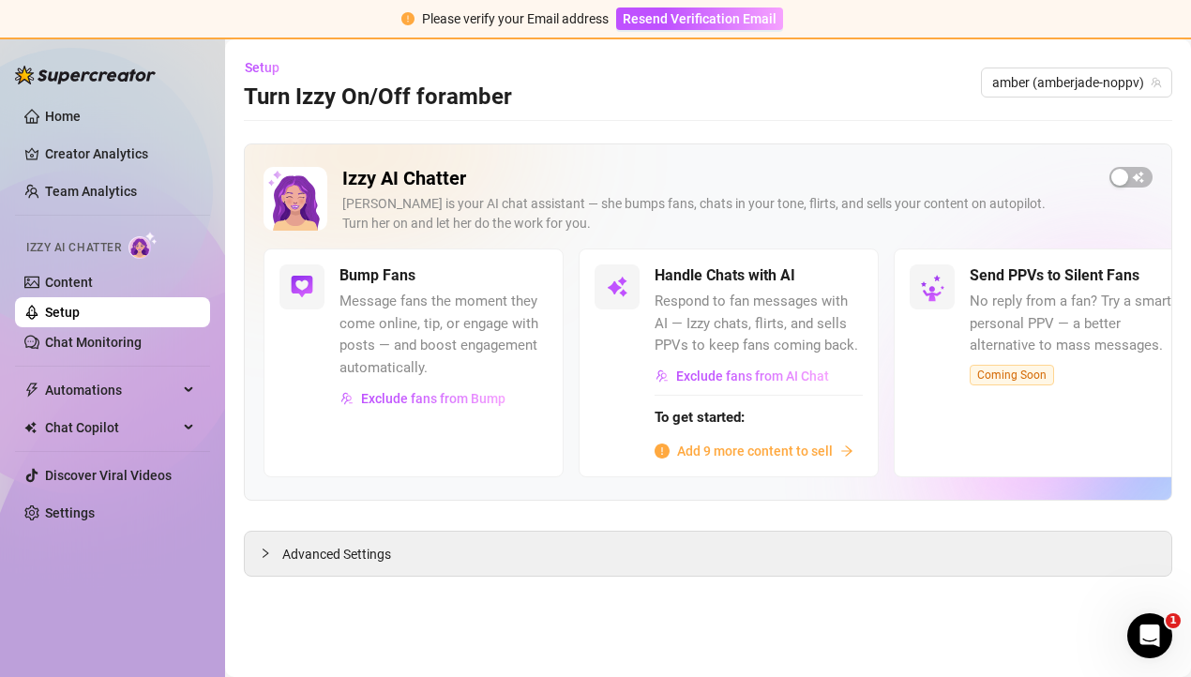
click at [787, 452] on span "Add 9 more content to sell" at bounding box center [755, 451] width 156 height 21
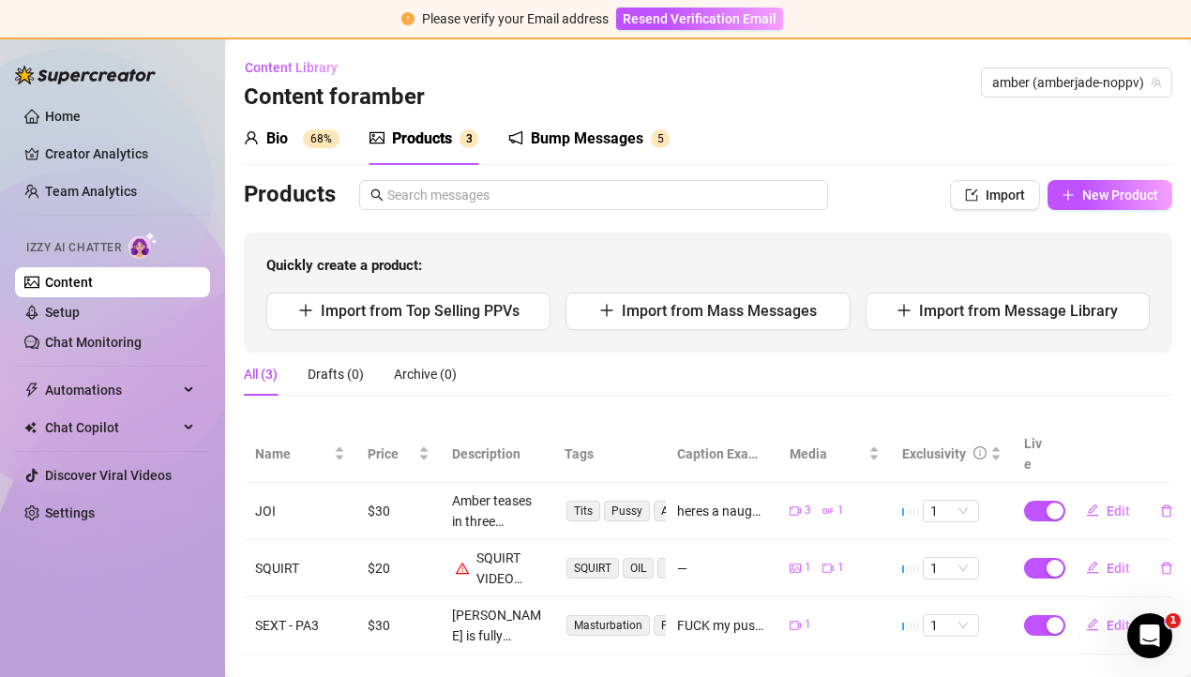
scroll to position [12, 0]
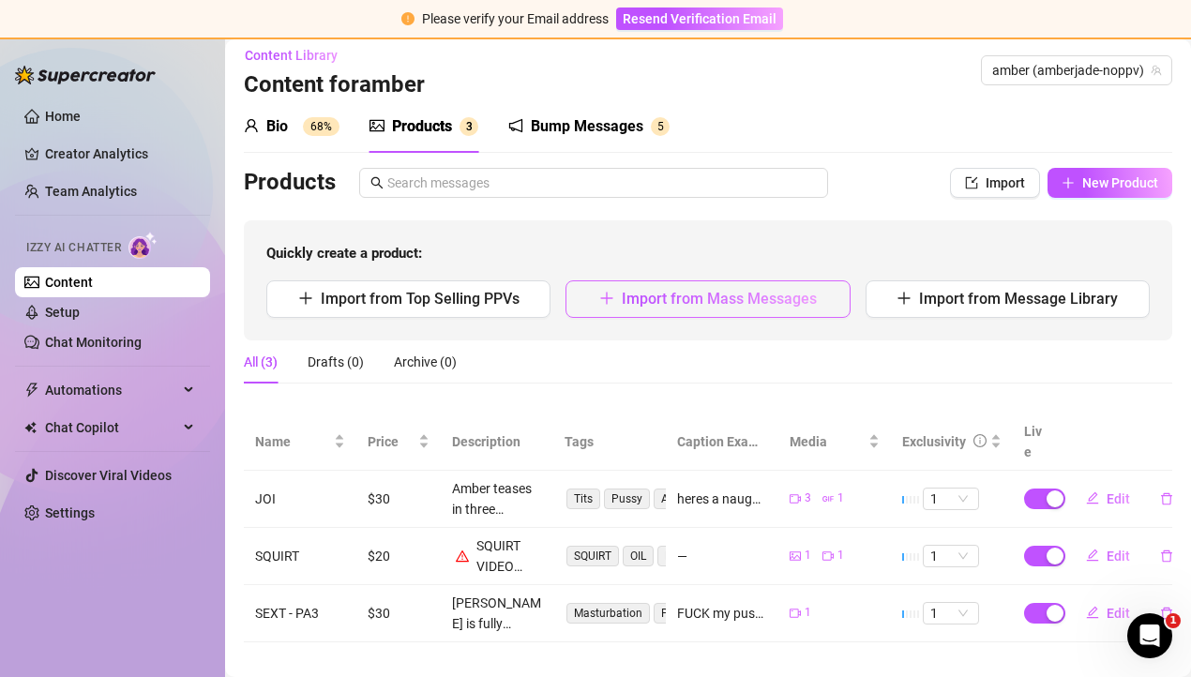
click at [652, 302] on span "Import from Mass Messages" at bounding box center [719, 299] width 195 height 18
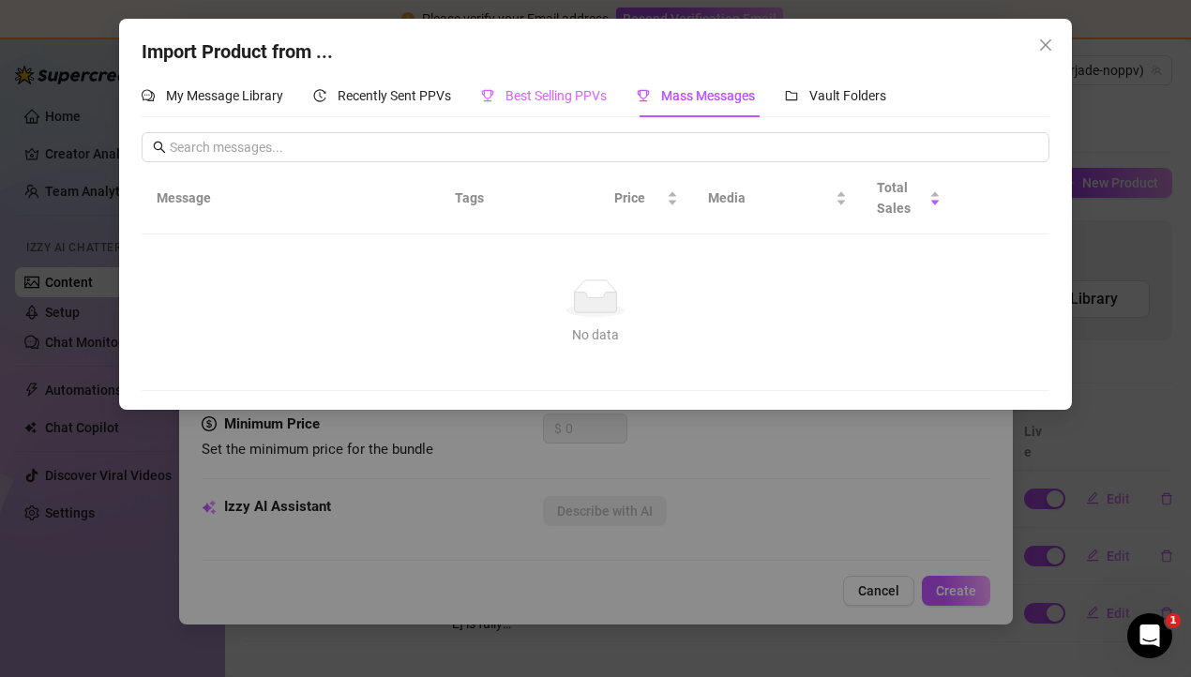
click at [542, 108] on div "Best Selling PPVs" at bounding box center [544, 95] width 126 height 43
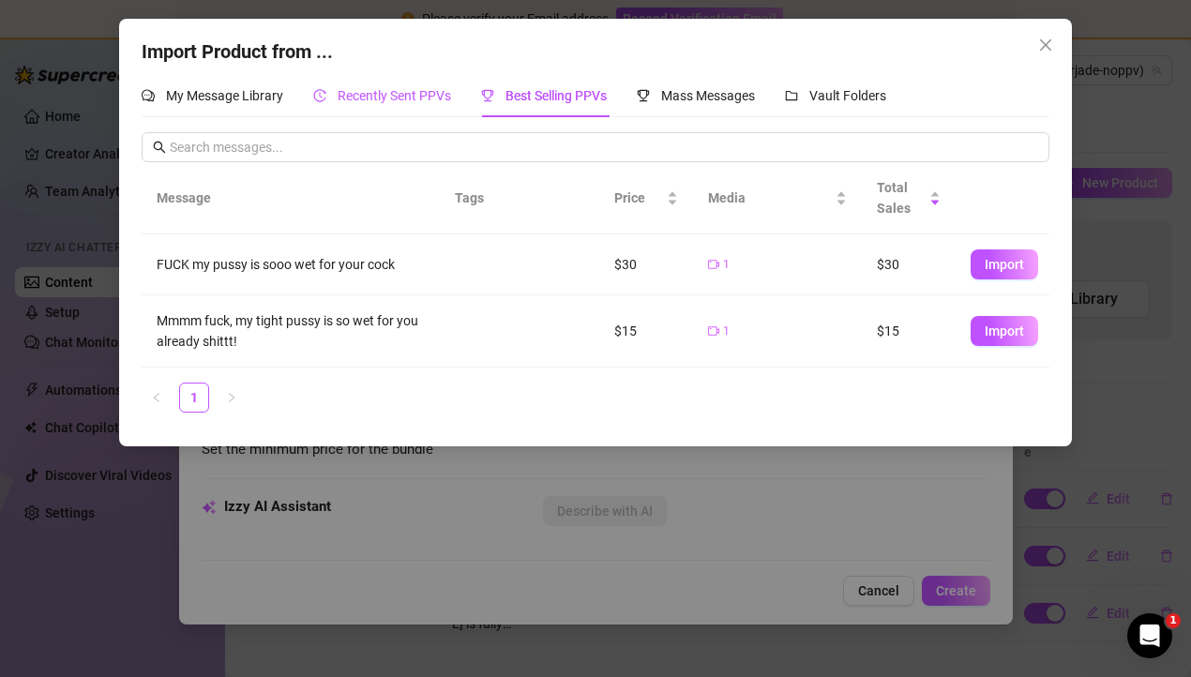
click at [393, 100] on span "Recently Sent PPVs" at bounding box center [394, 95] width 113 height 15
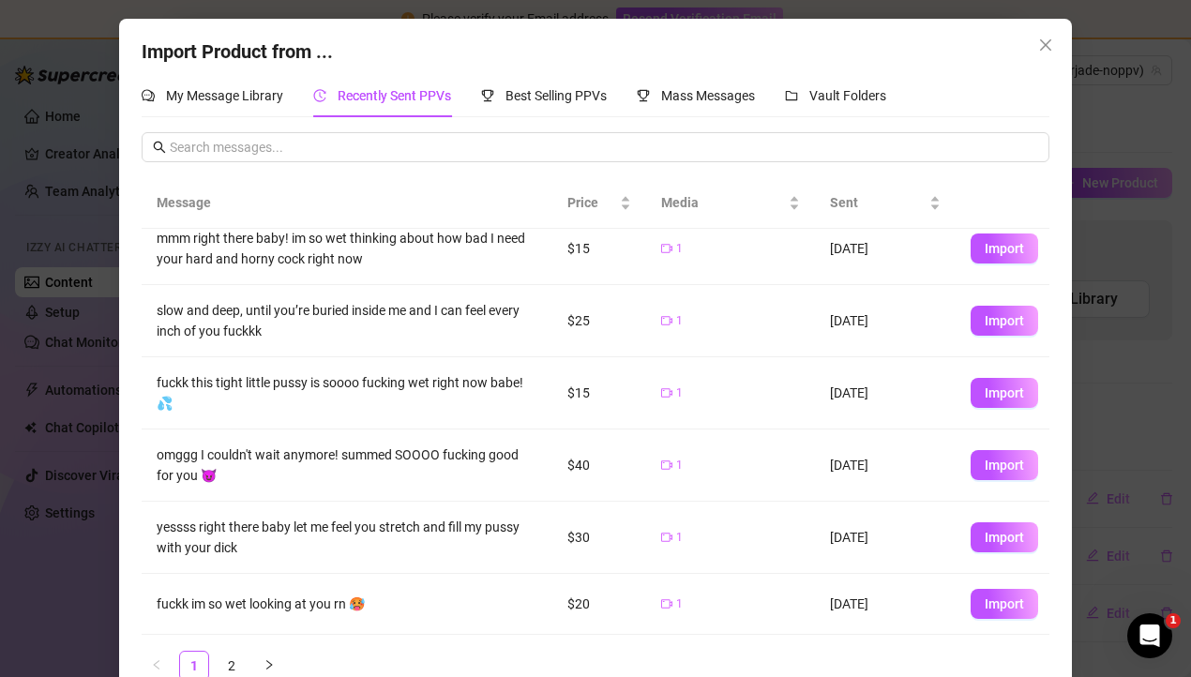
scroll to position [37, 0]
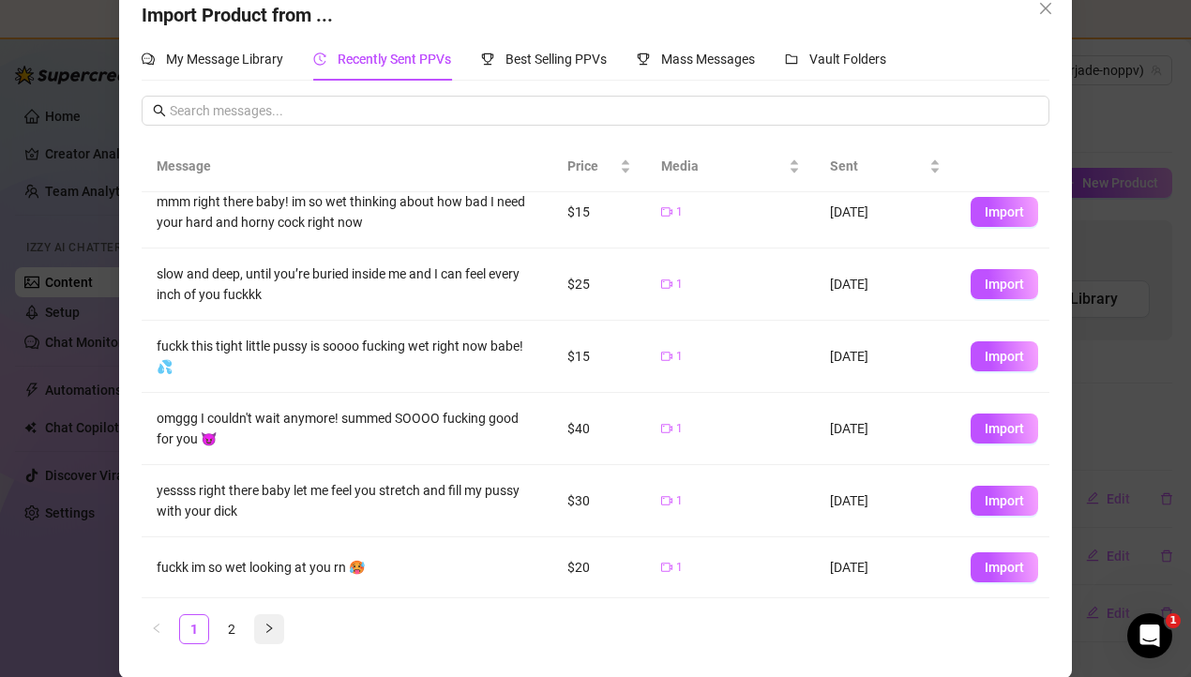
click at [270, 628] on icon "right" at bounding box center [269, 628] width 6 height 9
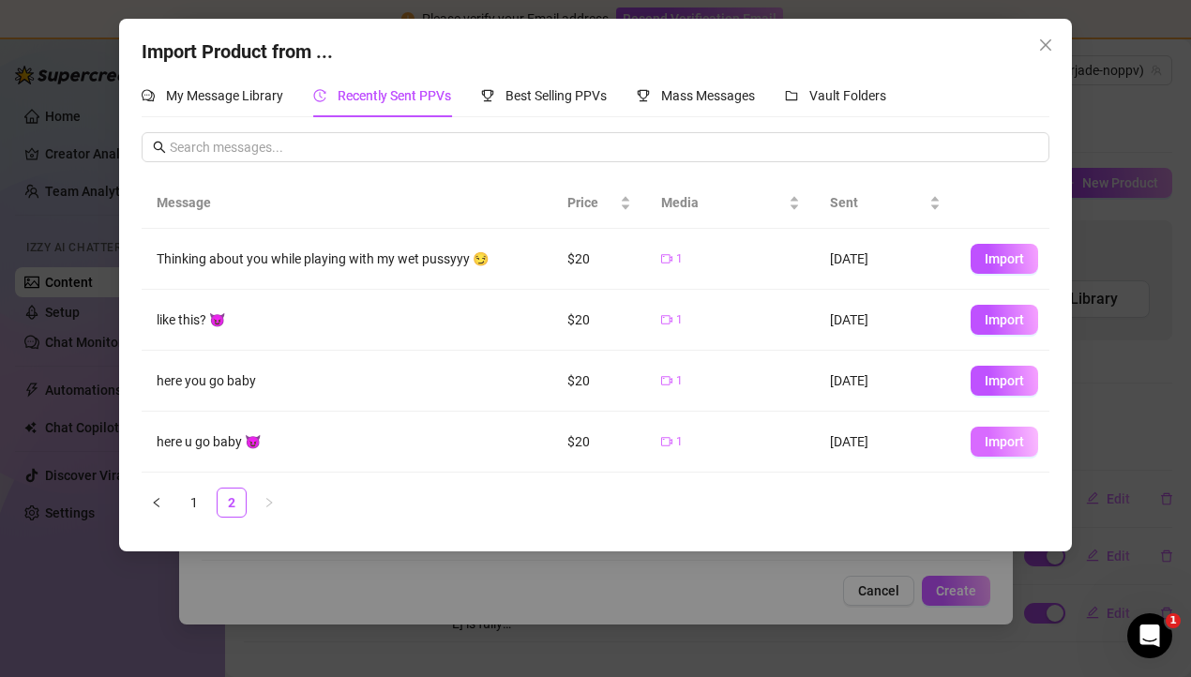
click at [998, 436] on span "Import" at bounding box center [1004, 441] width 39 height 15
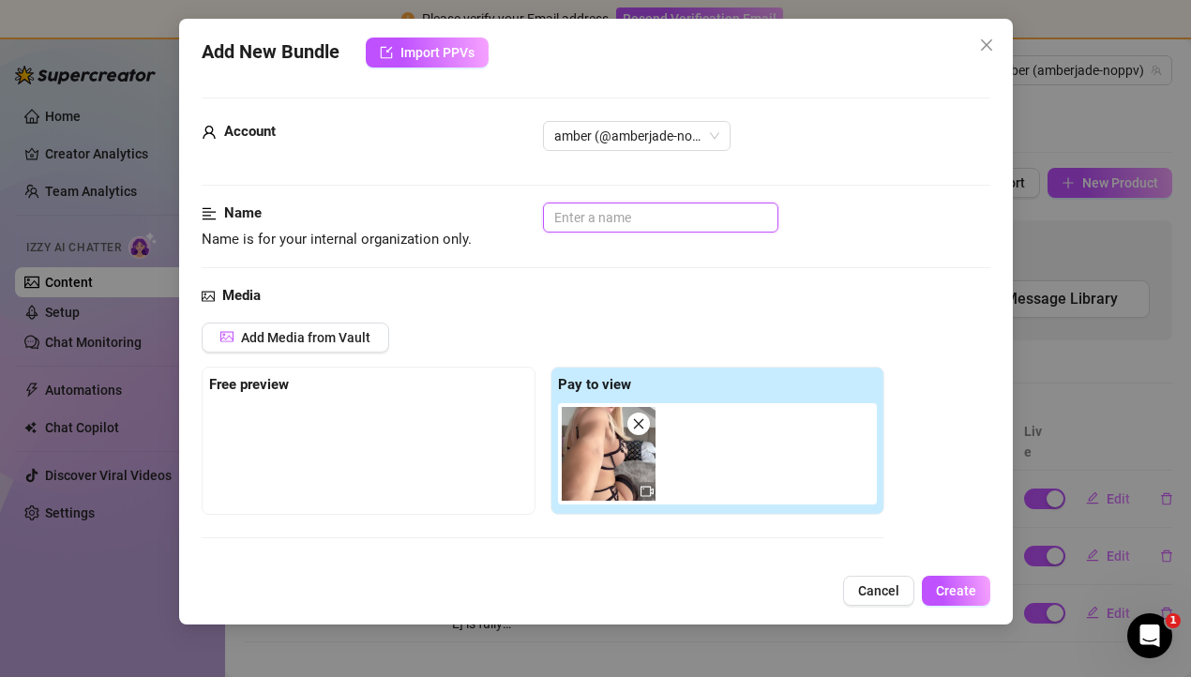
click at [603, 215] on input "text" at bounding box center [660, 218] width 235 height 30
click at [610, 271] on div "Name Name is for your internal organization only. SOLO ANAL" at bounding box center [596, 244] width 789 height 83
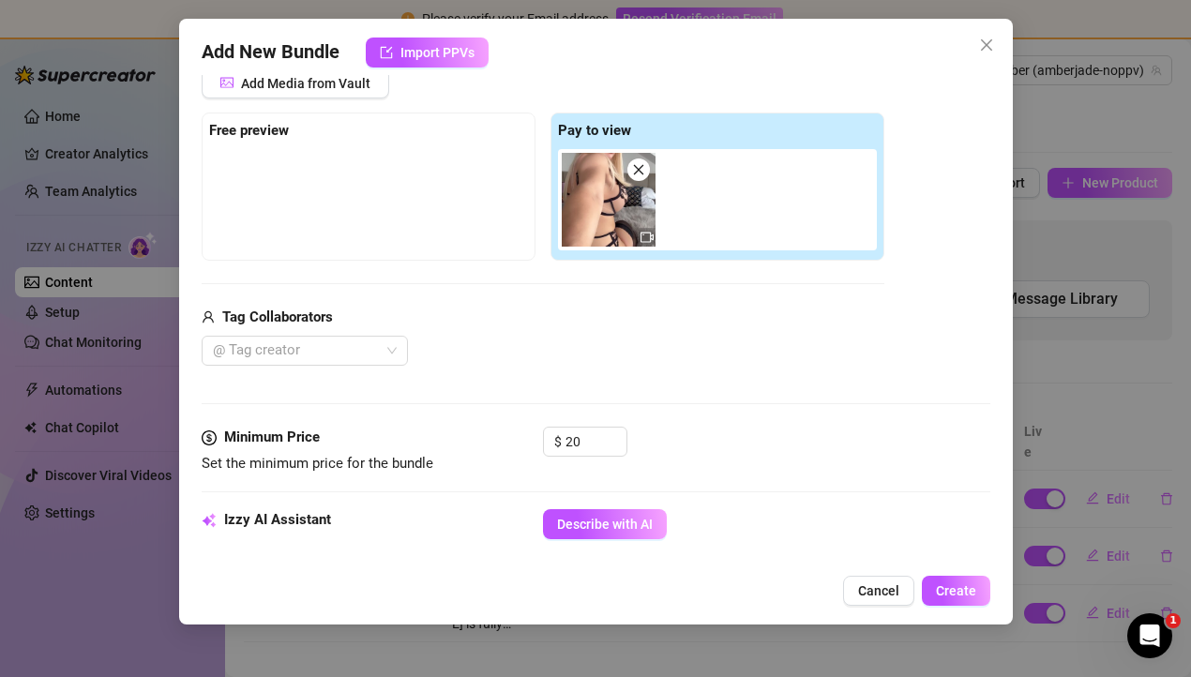
scroll to position [348, 0]
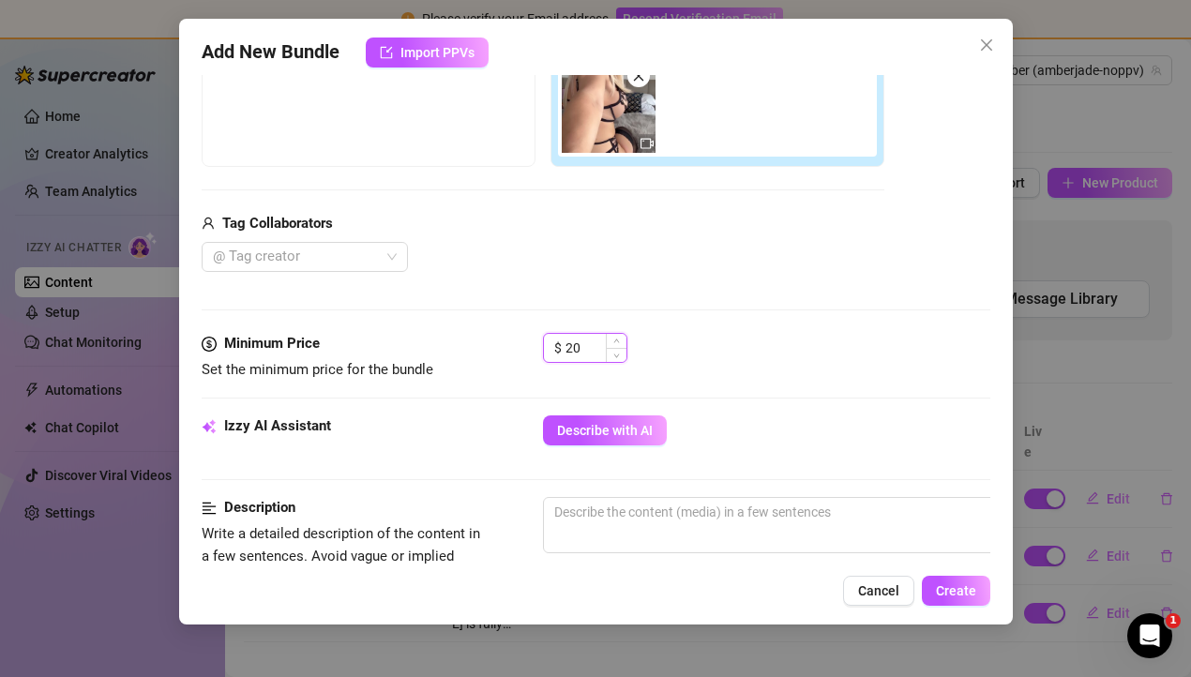
click at [587, 347] on input "20" at bounding box center [595, 348] width 61 height 28
click at [789, 363] on div "$ 25" at bounding box center [766, 356] width 447 height 47
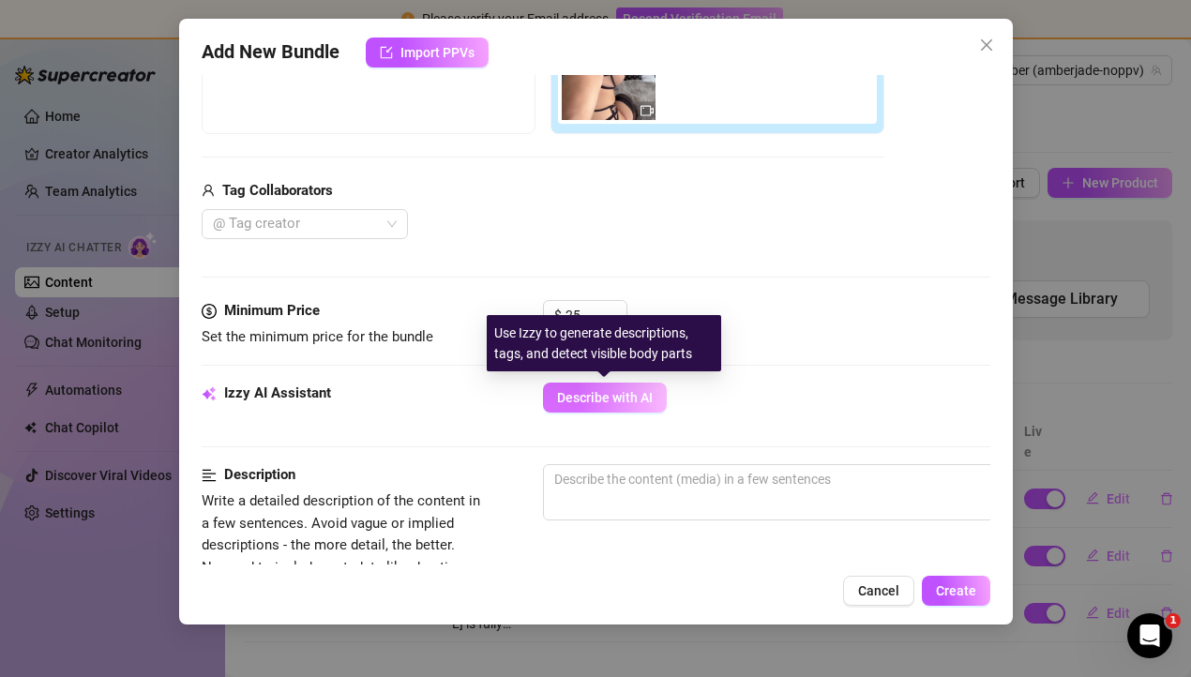
click at [645, 397] on span "Describe with AI" at bounding box center [605, 397] width 96 height 15
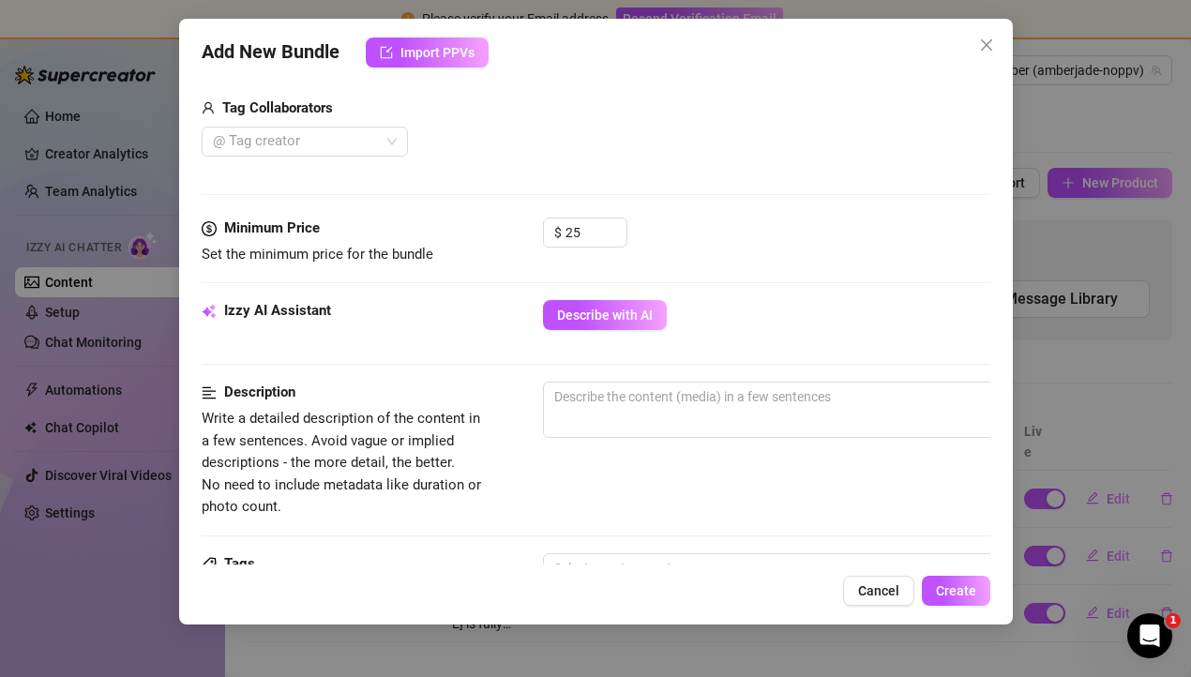
scroll to position [536, 0]
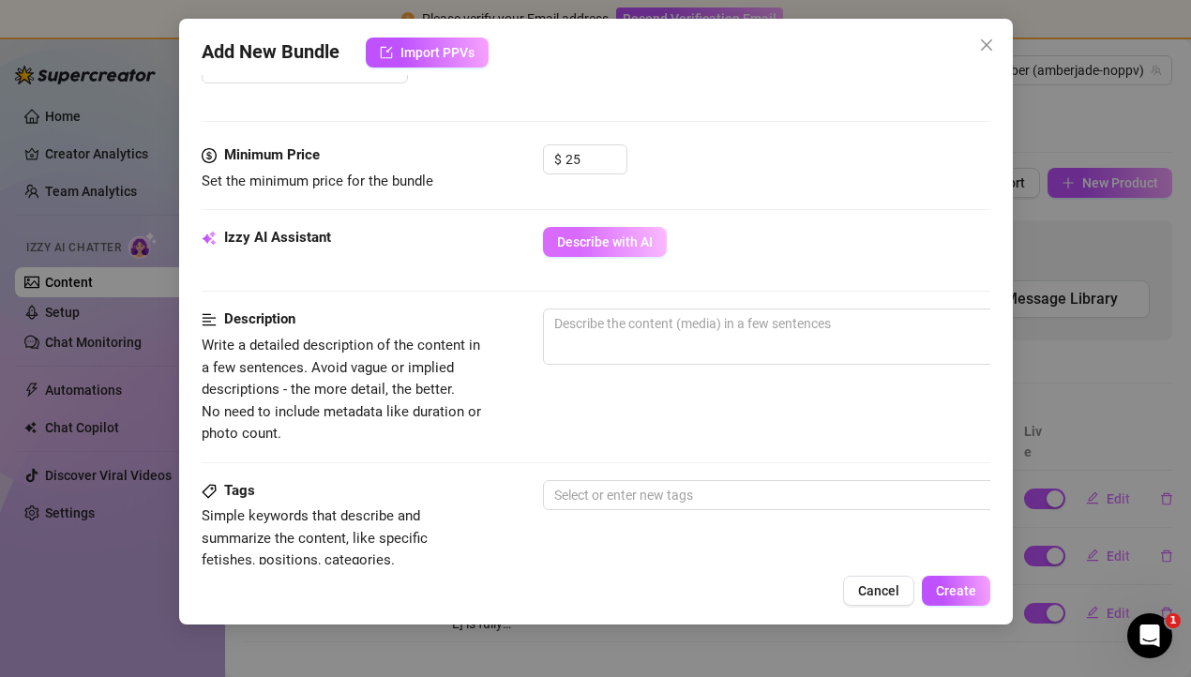
click at [594, 254] on button "Describe with AI" at bounding box center [605, 242] width 124 height 30
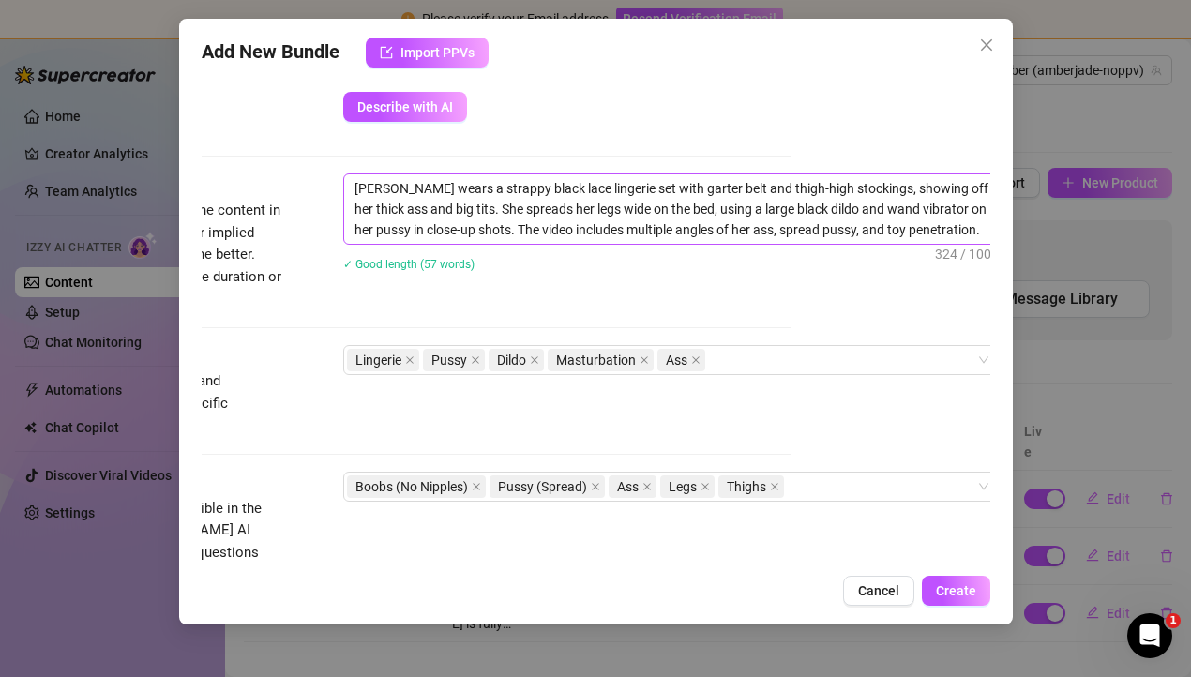
scroll to position [671, 209]
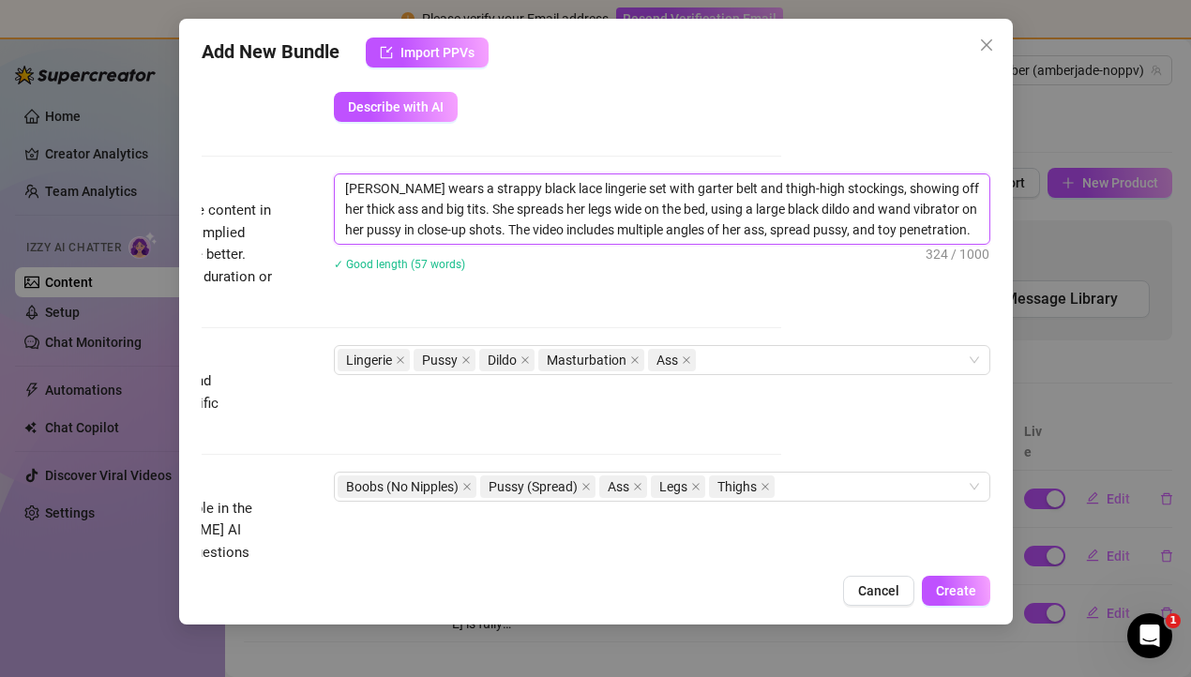
drag, startPoint x: 378, startPoint y: 232, endPoint x: 341, endPoint y: 230, distance: 36.6
click at [341, 231] on textarea "[PERSON_NAME] wears a strappy black lace lingerie set with garter belt and thig…" at bounding box center [662, 208] width 654 height 69
click at [973, 230] on textarea "[PERSON_NAME] wears a strappy black lace lingerie set with garter belt and thig…" at bounding box center [662, 208] width 654 height 69
click at [874, 231] on textarea "[PERSON_NAME] wears a strappy black lace lingerie set with garter belt and thig…" at bounding box center [662, 208] width 654 height 69
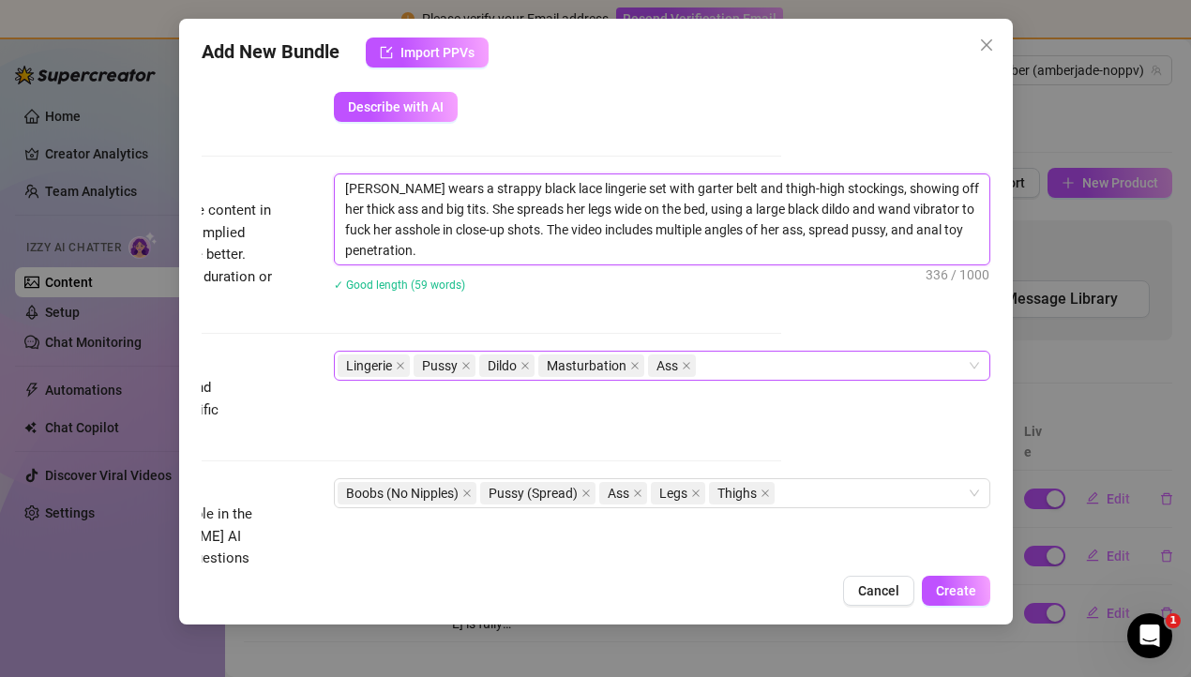
click at [715, 369] on div "Lingerie Pussy Dildo Masturbation Ass" at bounding box center [652, 366] width 629 height 26
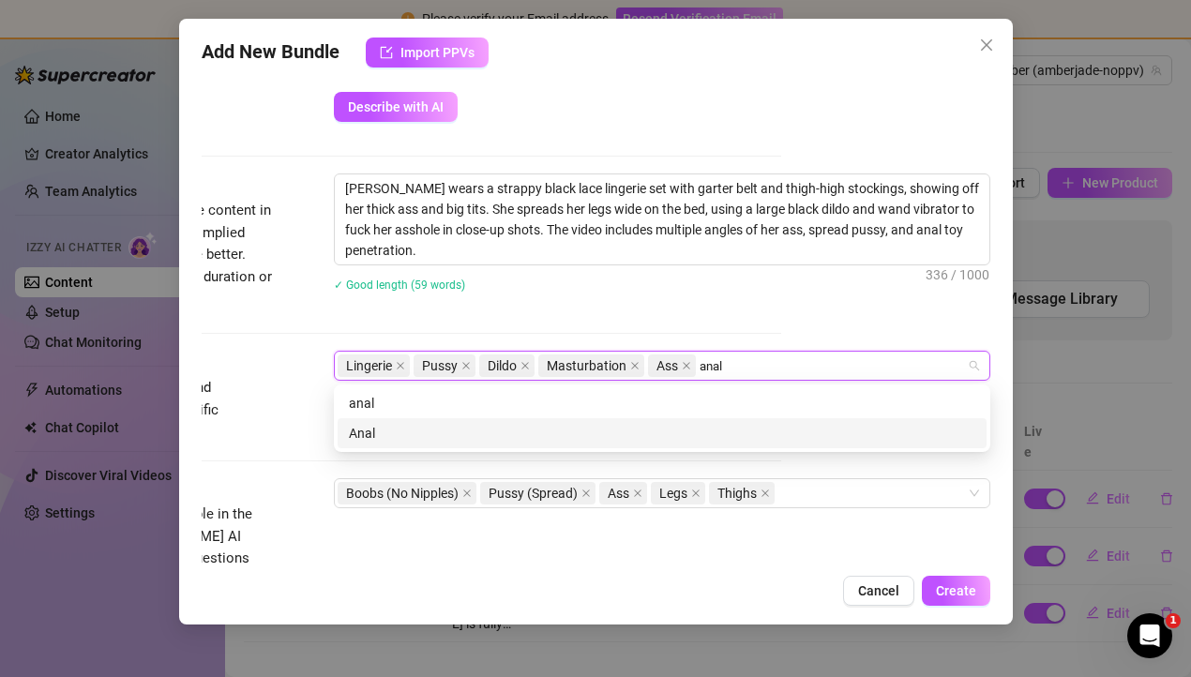
click at [524, 429] on div "Anal" at bounding box center [662, 433] width 626 height 21
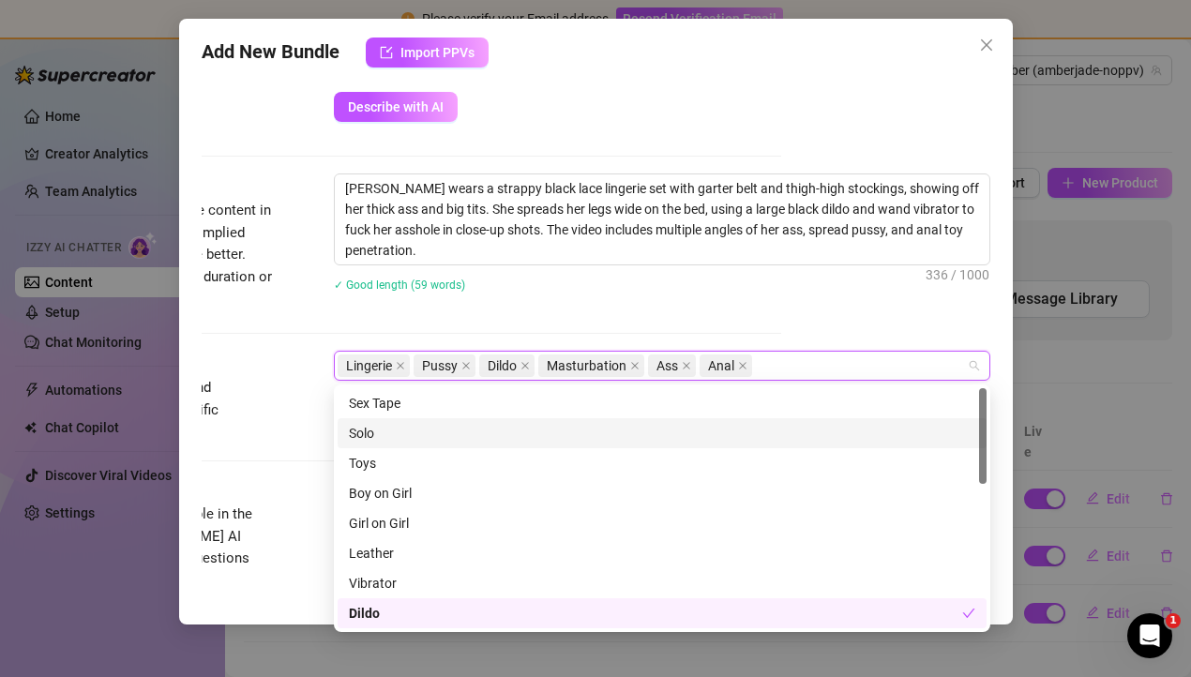
click at [375, 429] on div "Solo" at bounding box center [662, 433] width 626 height 21
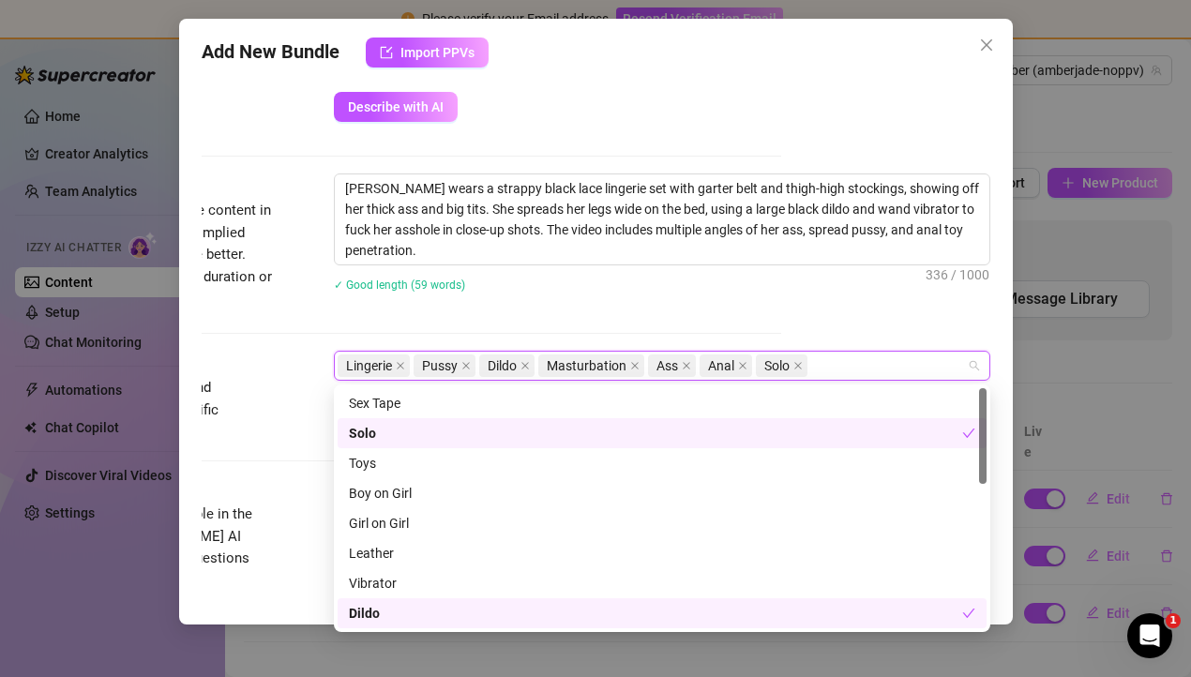
click at [287, 436] on div "Tags Simple keywords that describe and summarize the content, like specific fet…" at bounding box center [386, 397] width 789 height 92
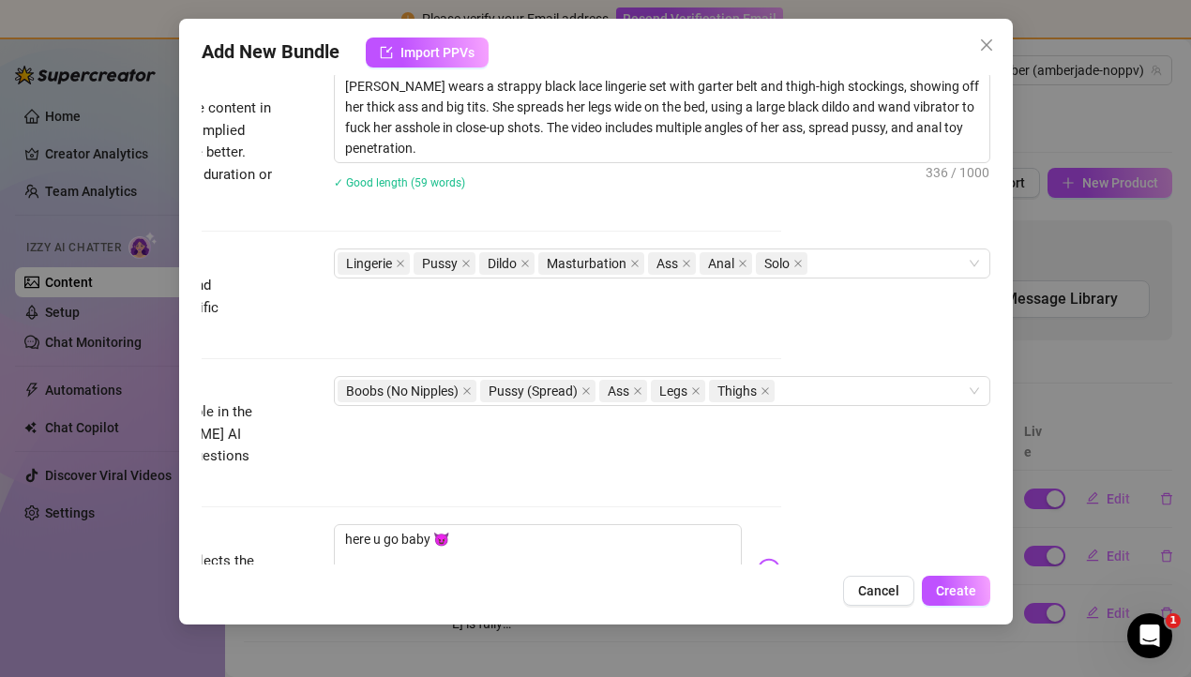
scroll to position [774, 209]
click at [834, 391] on div "Boobs (No Nipples) Pussy (Spread) Ass Legs Thighs" at bounding box center [652, 390] width 629 height 26
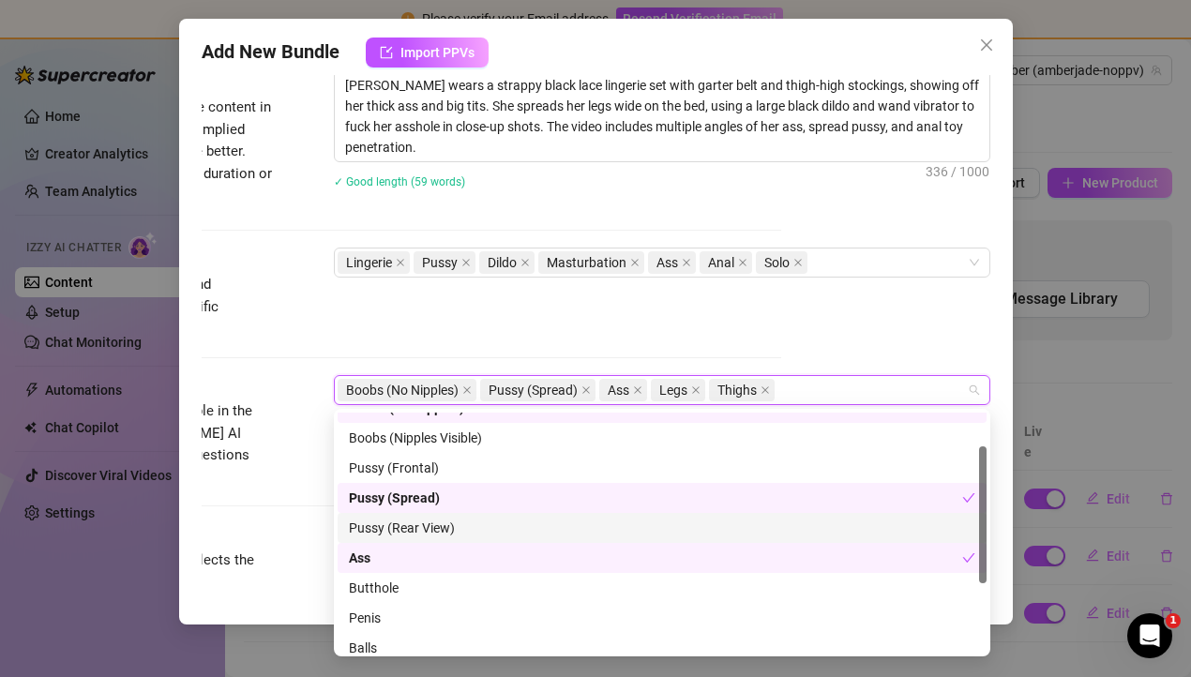
scroll to position [59, 0]
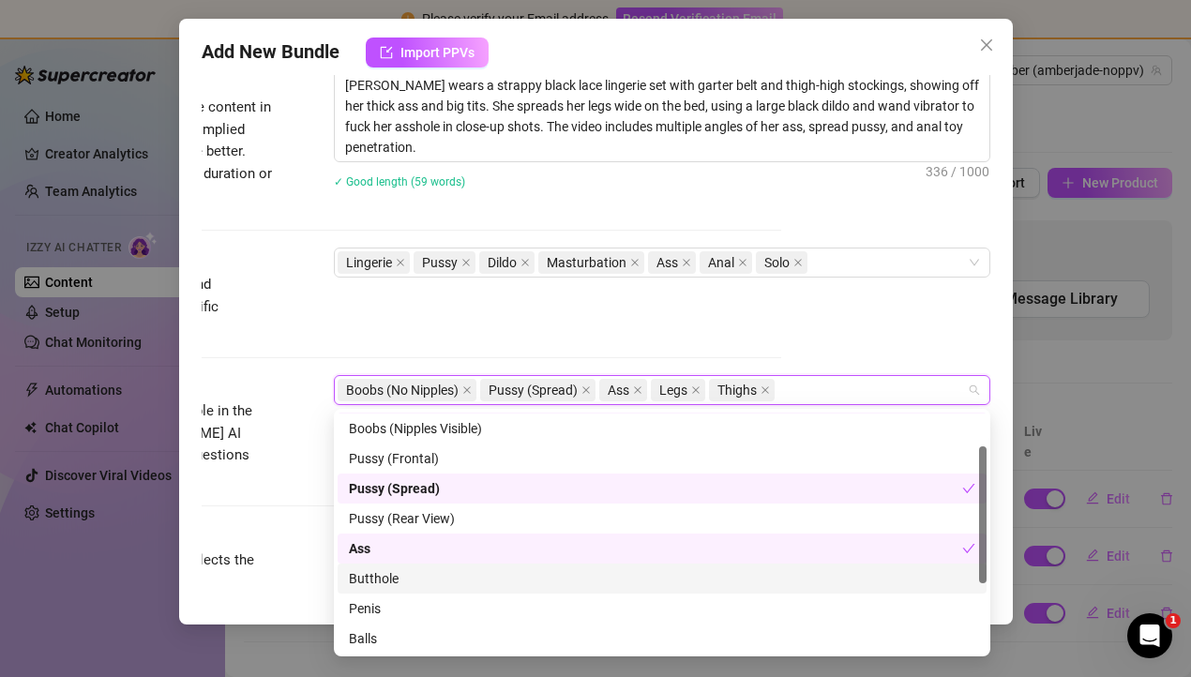
click at [571, 579] on div "Butthole" at bounding box center [662, 578] width 626 height 21
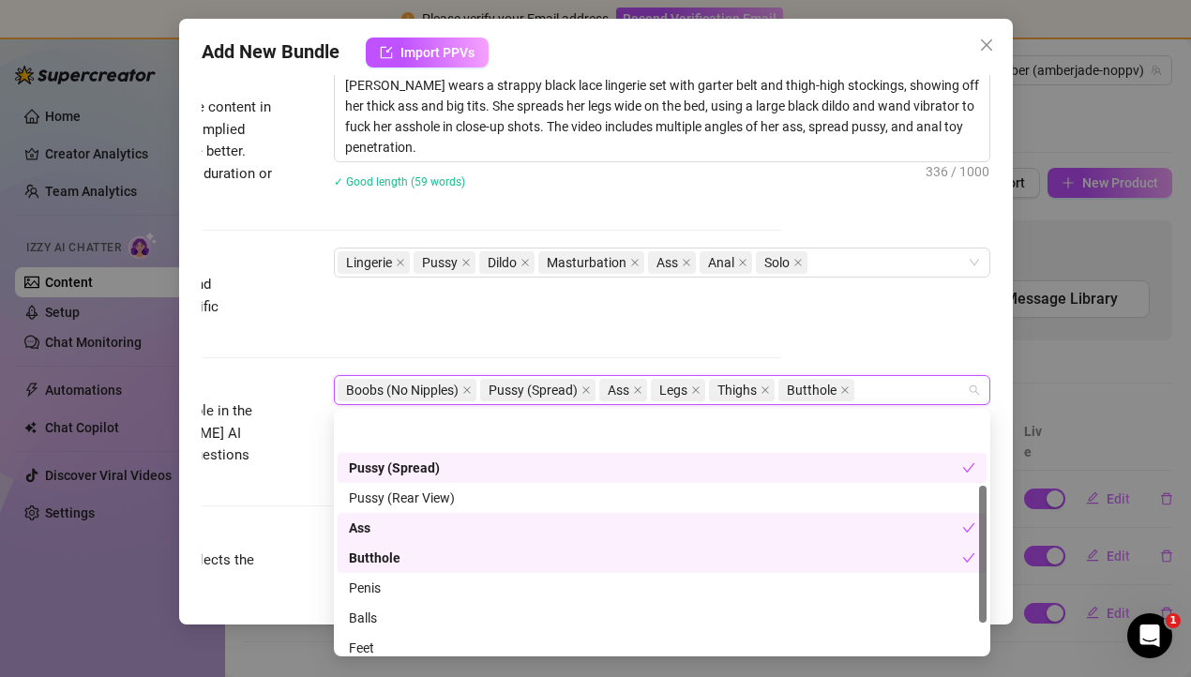
scroll to position [180, 0]
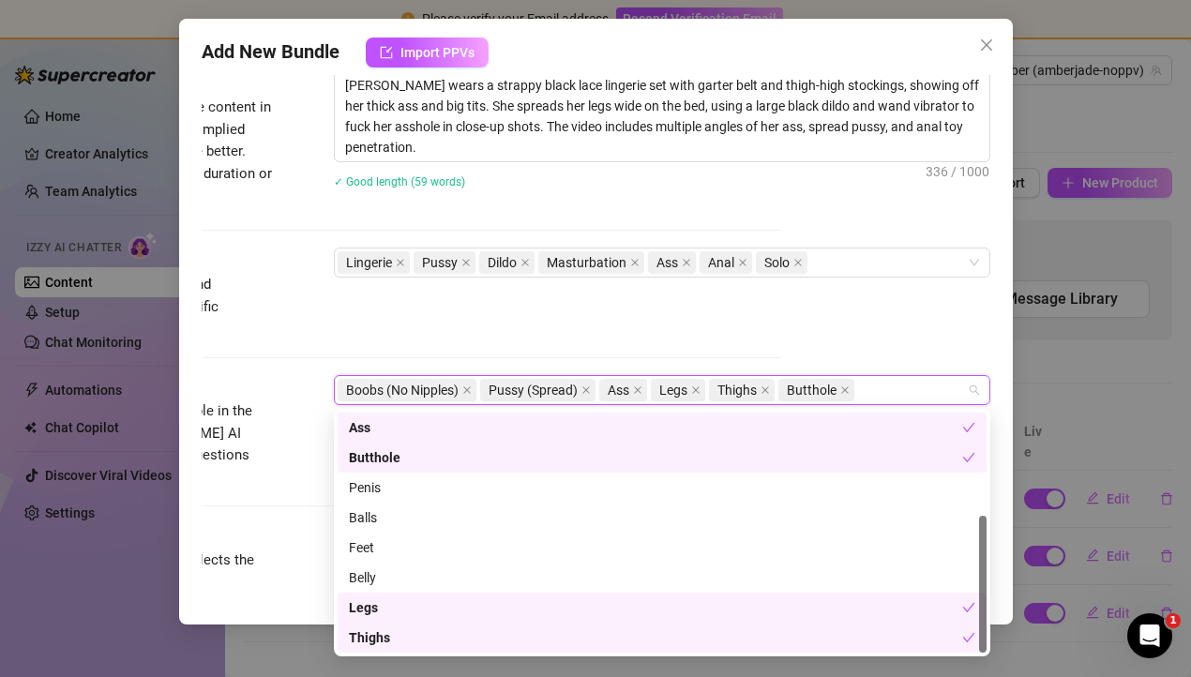
click at [249, 354] on div "Tags Simple keywords that describe and summarize the content, like specific fet…" at bounding box center [386, 311] width 789 height 127
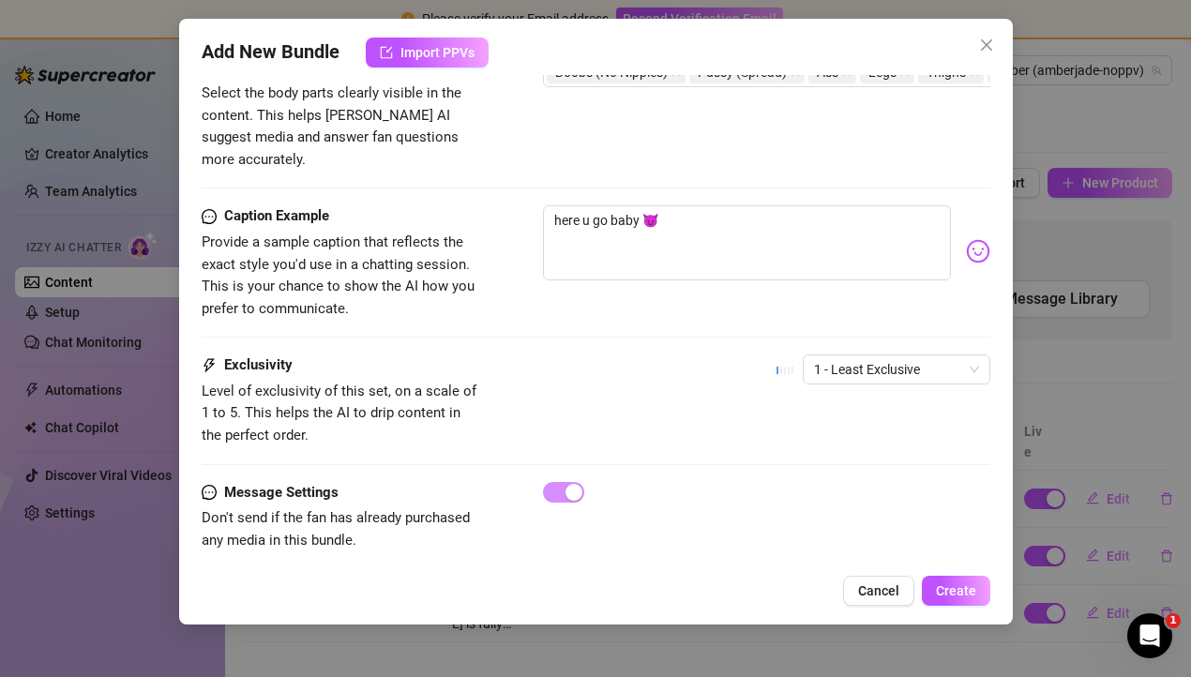
scroll to position [1072, 0]
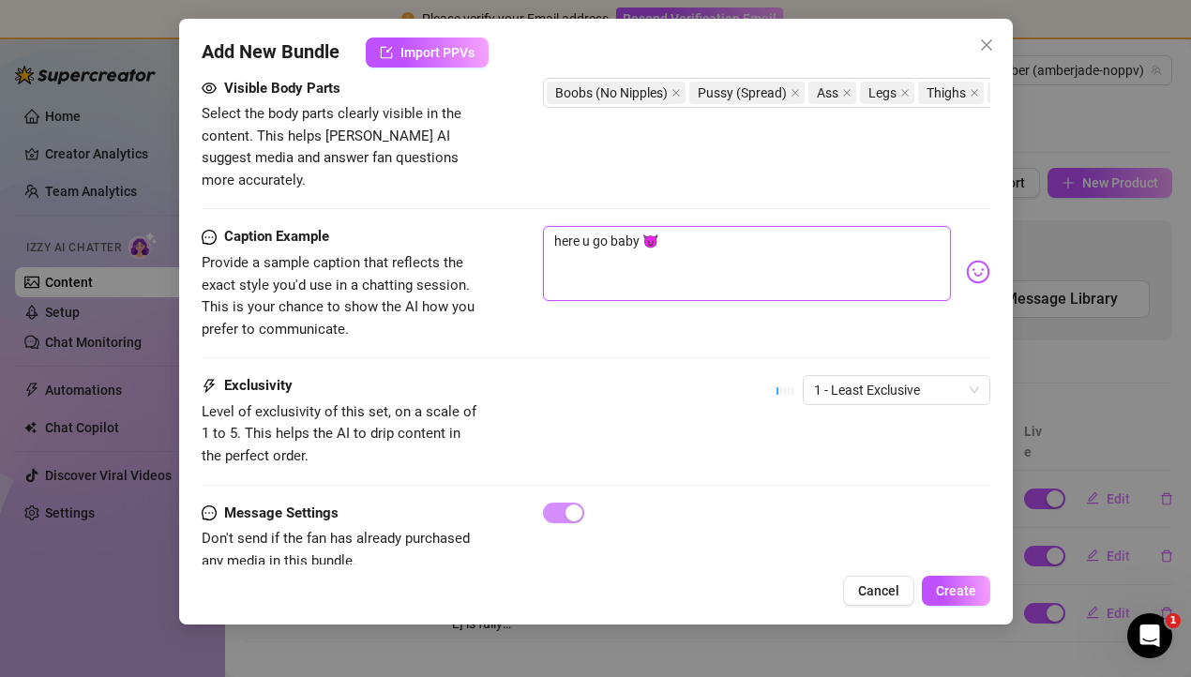
click at [659, 226] on textarea "here u go baby 😈" at bounding box center [747, 263] width 408 height 75
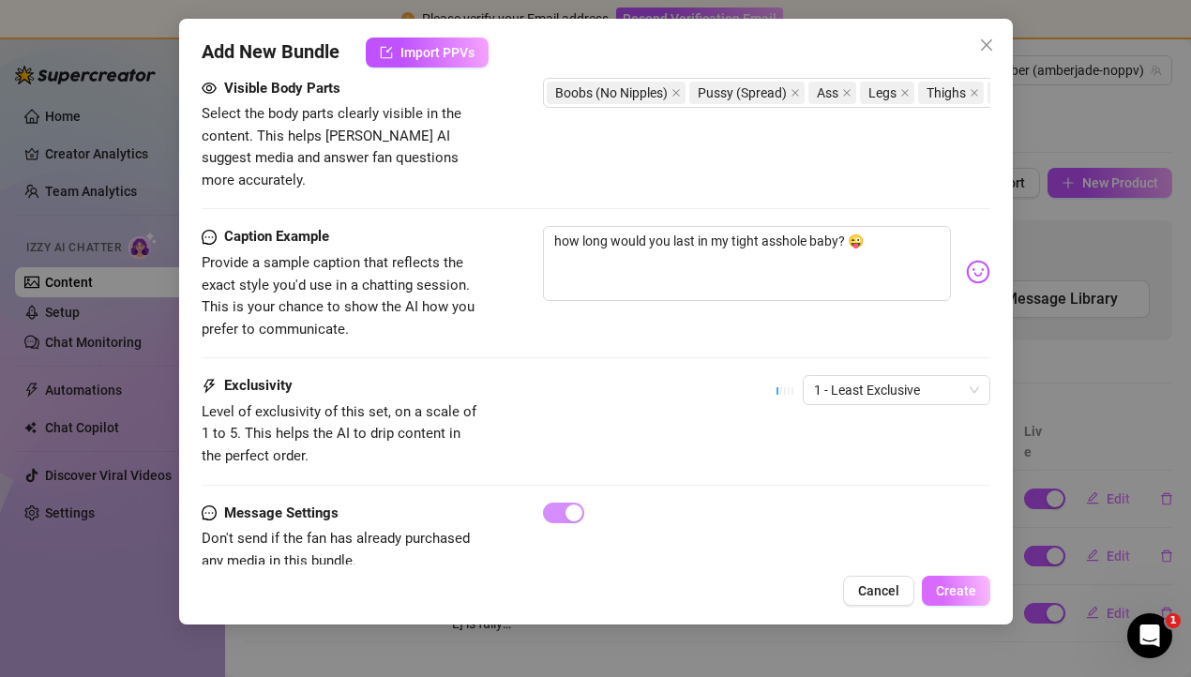
click at [970, 580] on button "Create" at bounding box center [956, 591] width 68 height 30
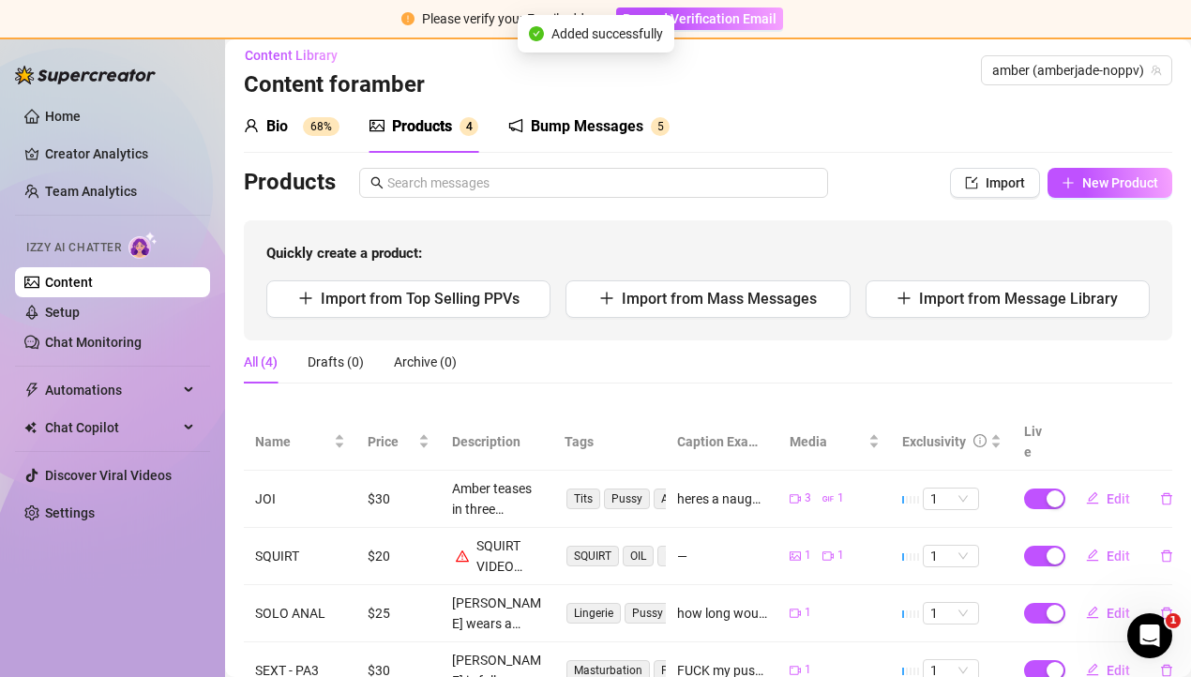
scroll to position [69, 0]
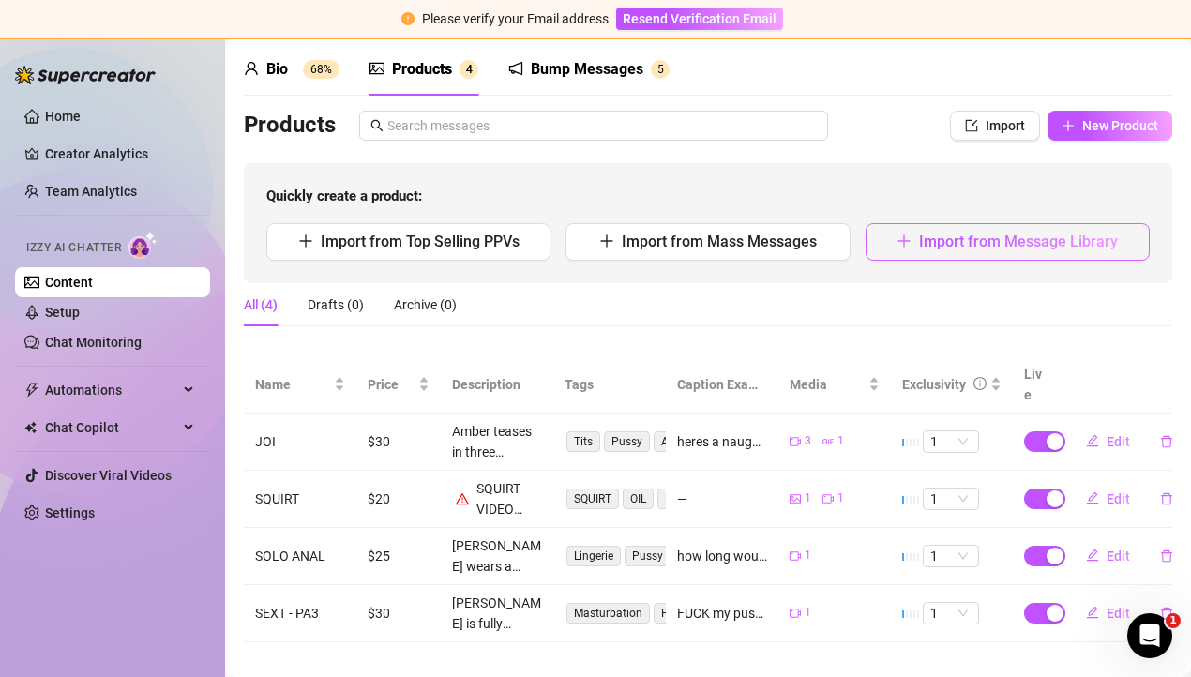
click at [954, 238] on span "Import from Message Library" at bounding box center [1018, 242] width 199 height 18
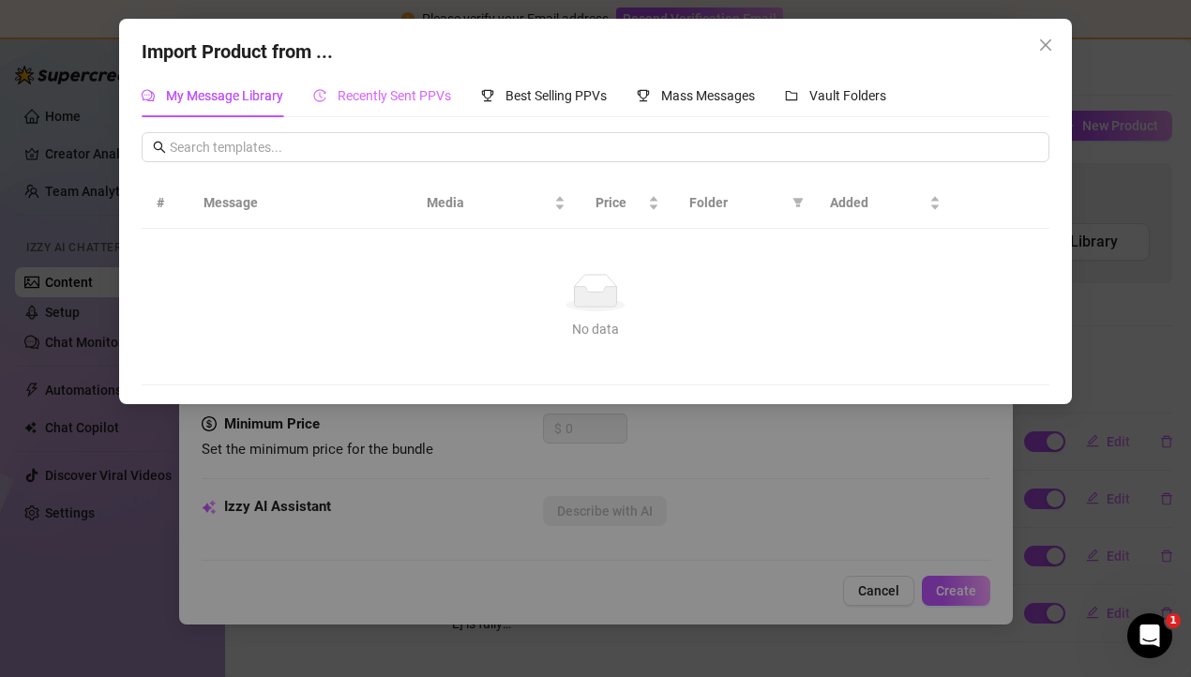
click at [431, 112] on div "Recently Sent PPVs" at bounding box center [382, 95] width 138 height 43
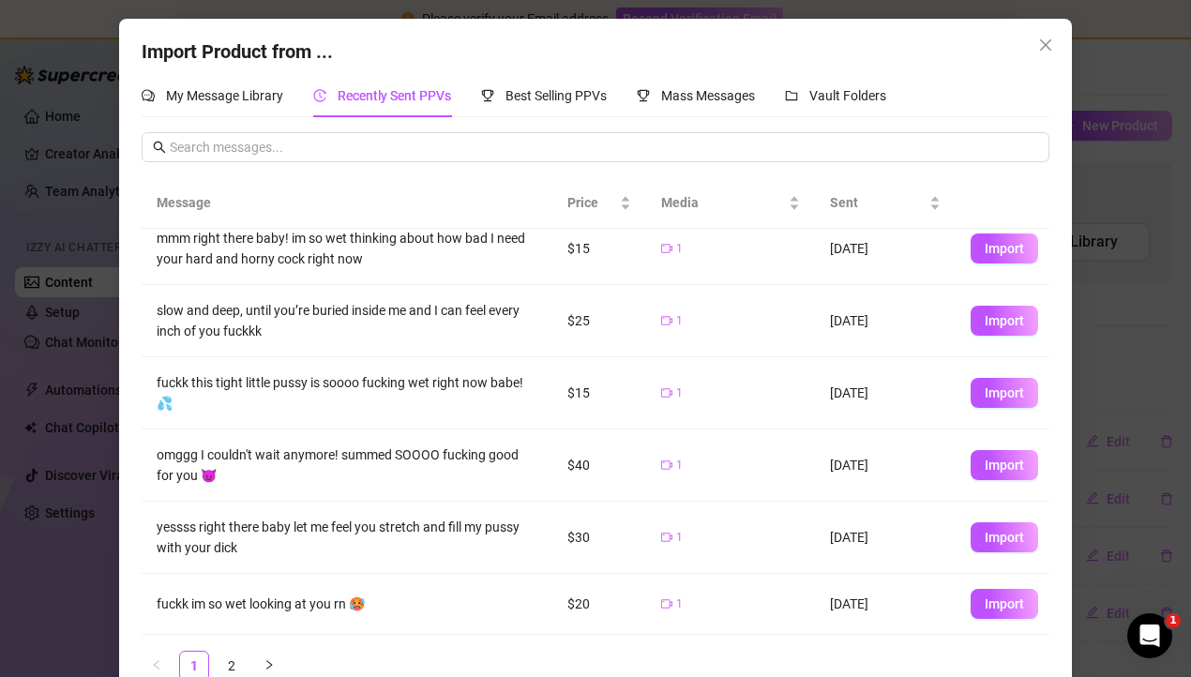
scroll to position [37, 0]
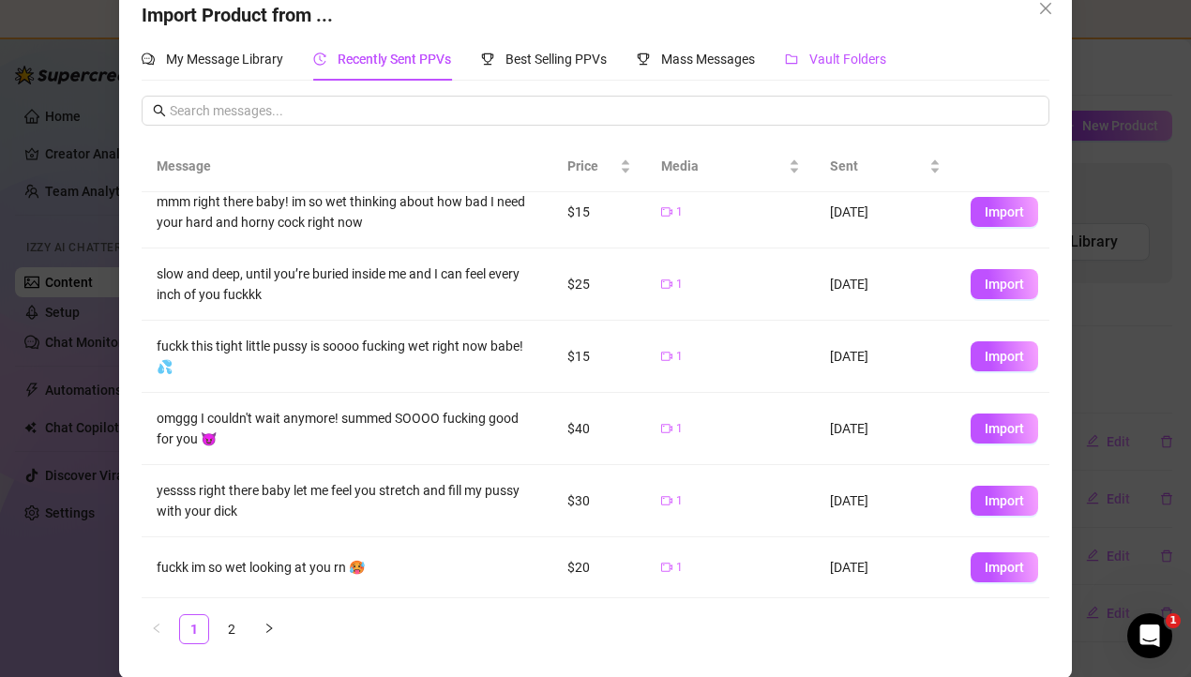
click at [830, 61] on span "Vault Folders" at bounding box center [847, 59] width 77 height 15
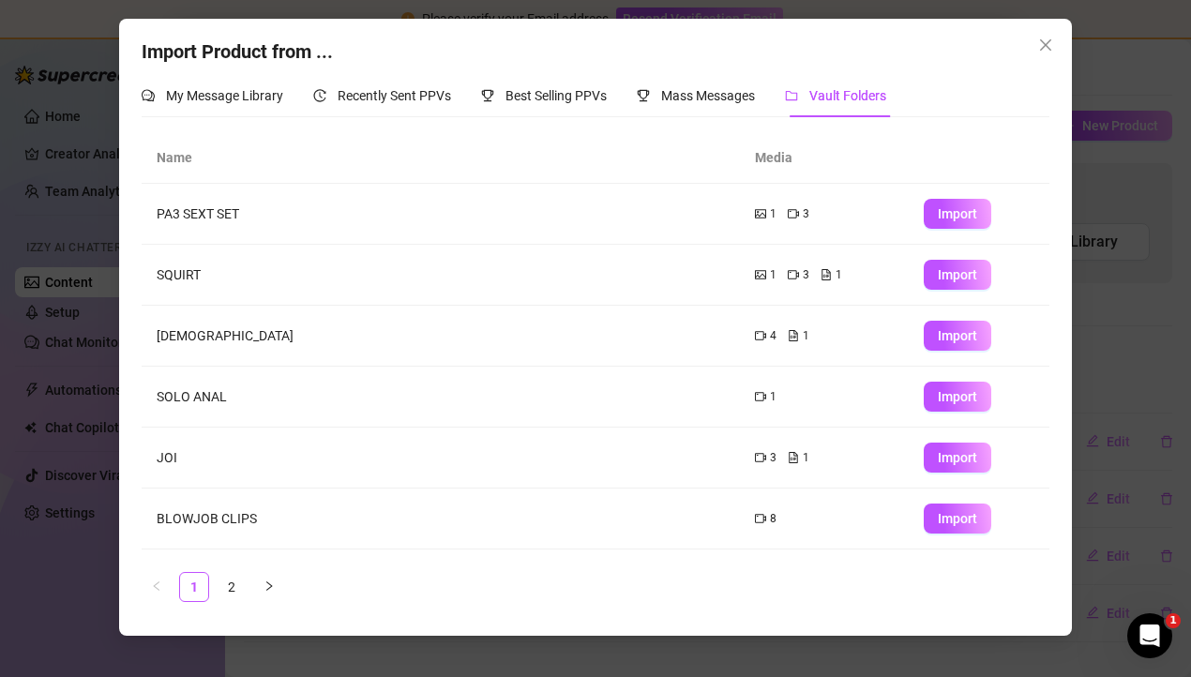
scroll to position [237, 0]
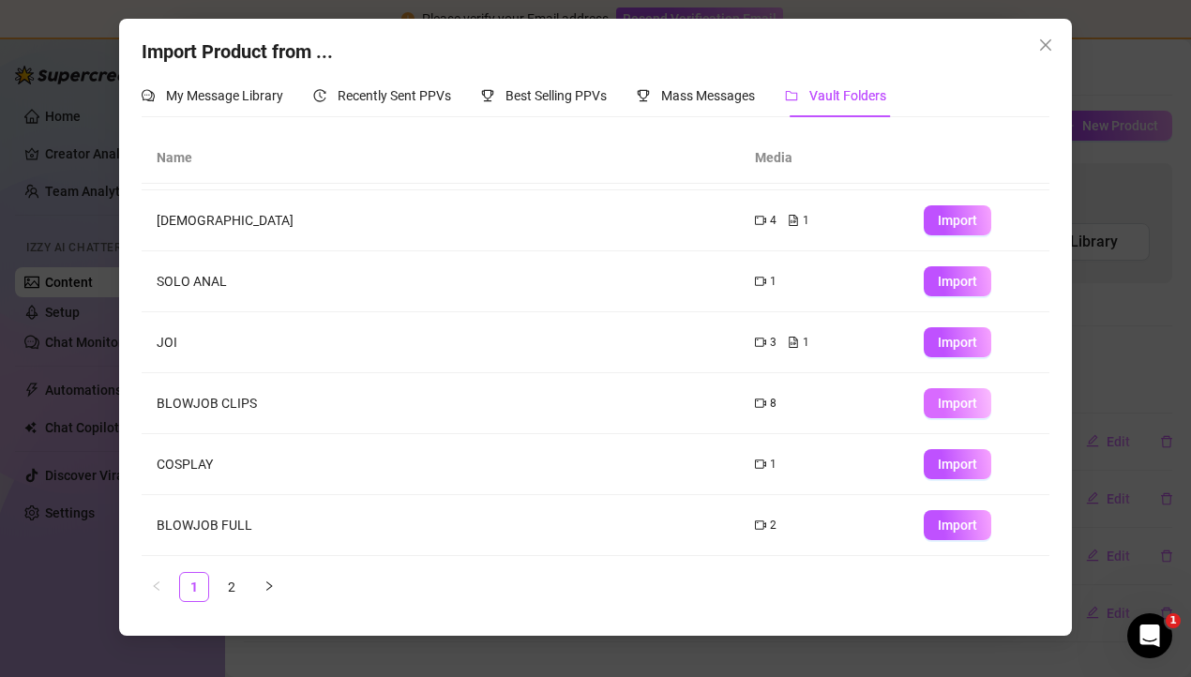
click at [943, 406] on span "Import" at bounding box center [957, 403] width 39 height 15
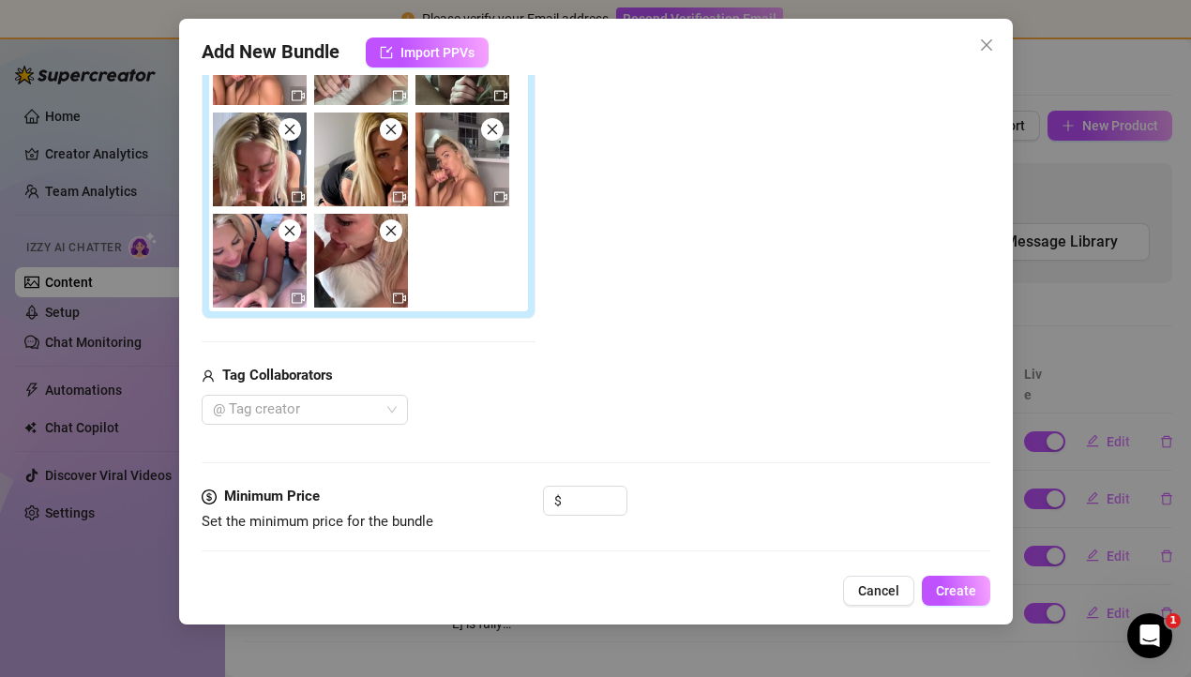
scroll to position [0, 0]
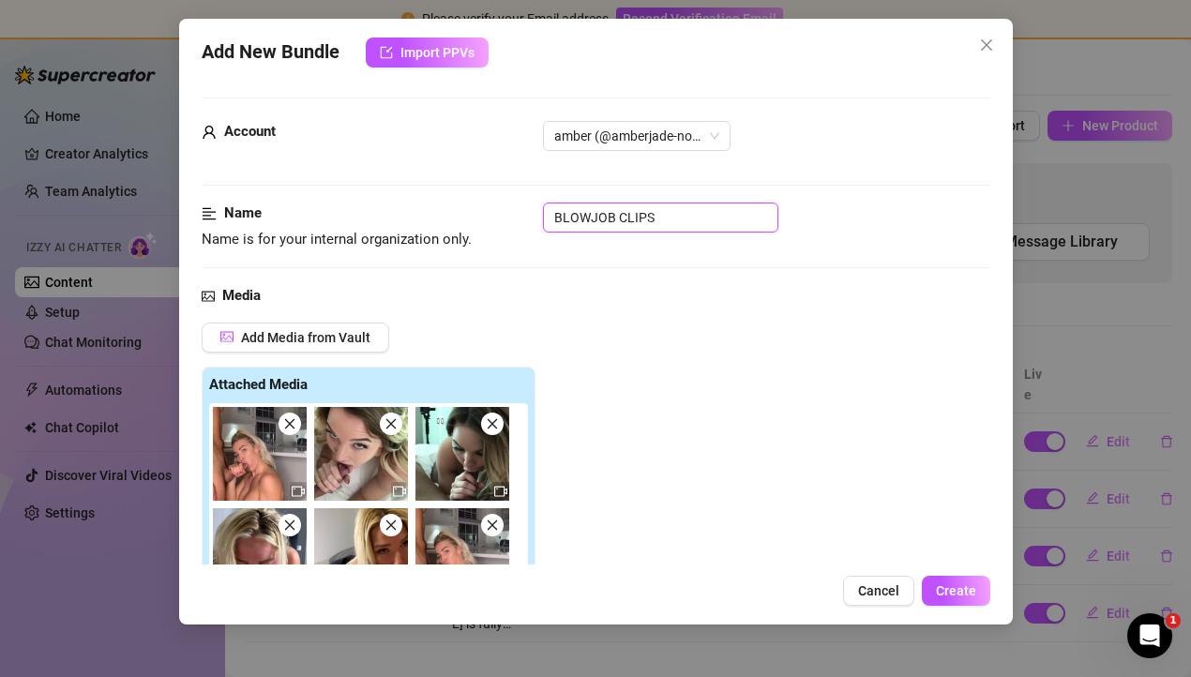
click at [662, 218] on input "BLOWJOB CLIPS" at bounding box center [660, 218] width 235 height 30
click at [684, 304] on div "Media" at bounding box center [596, 296] width 789 height 23
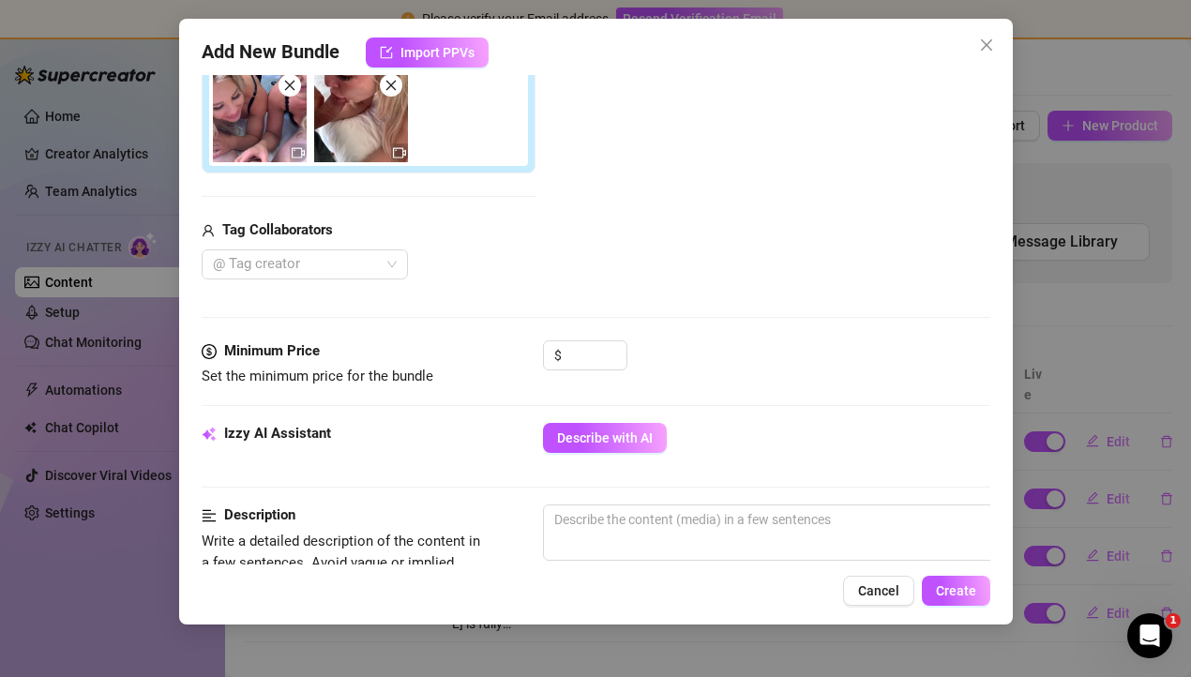
scroll to position [624, 0]
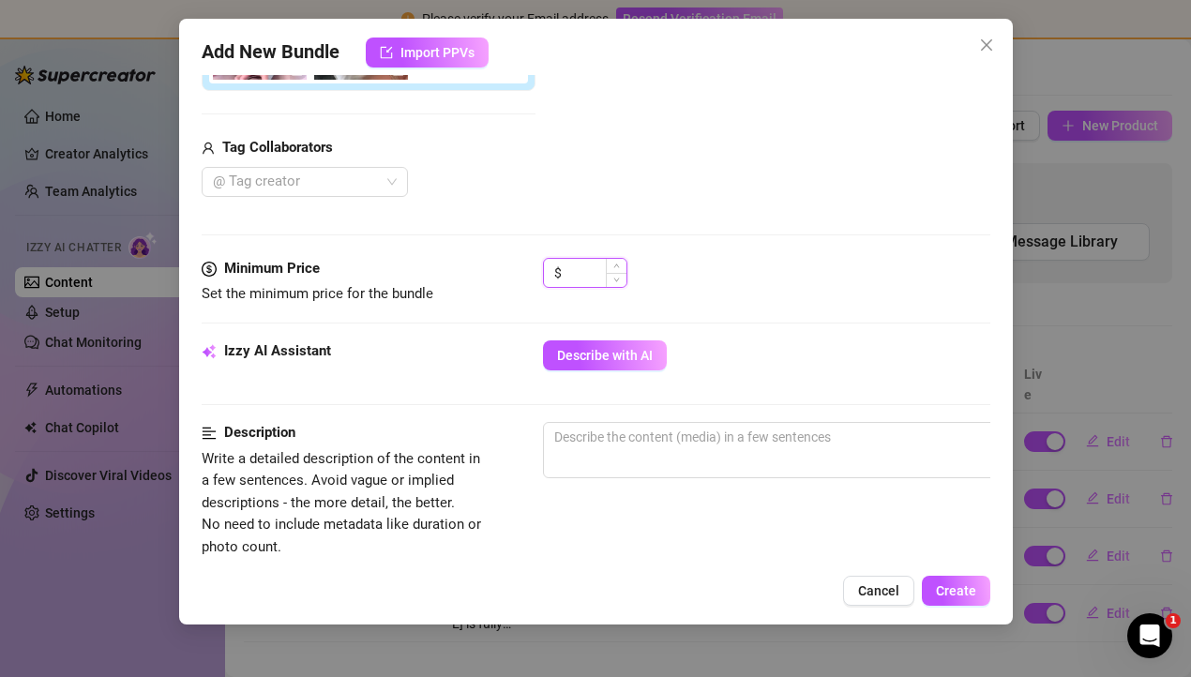
click at [579, 272] on input at bounding box center [595, 273] width 61 height 28
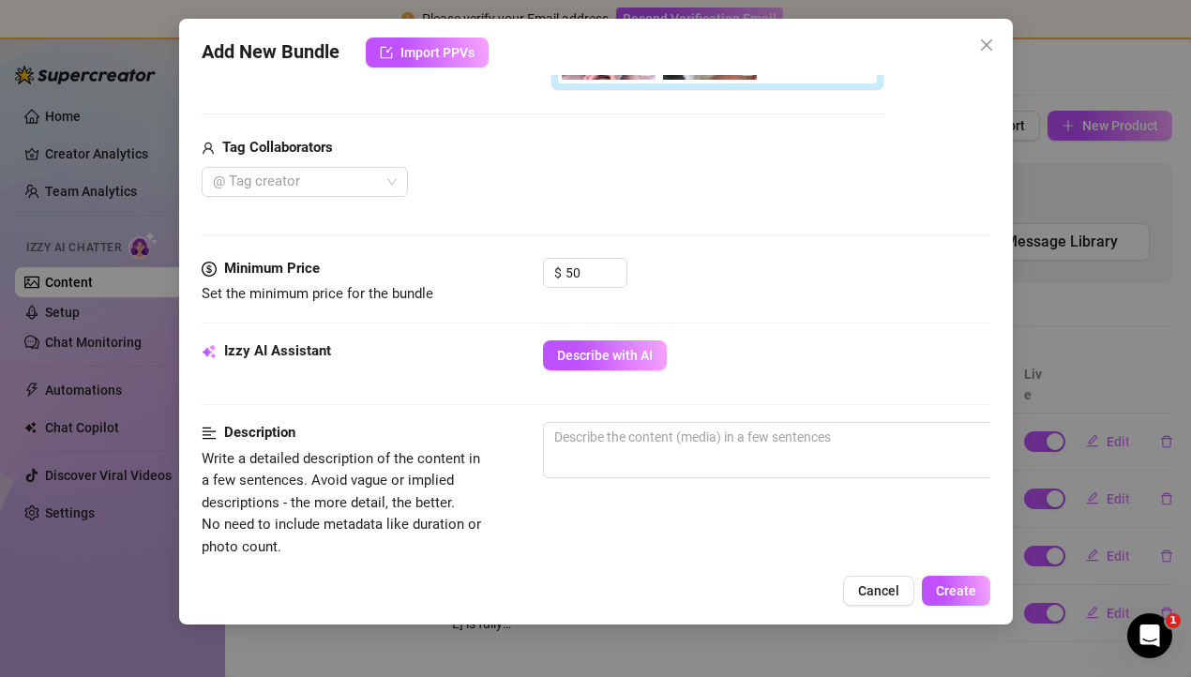
click at [425, 403] on div "Izzy AI Assistant Describe with AI" at bounding box center [596, 381] width 789 height 82
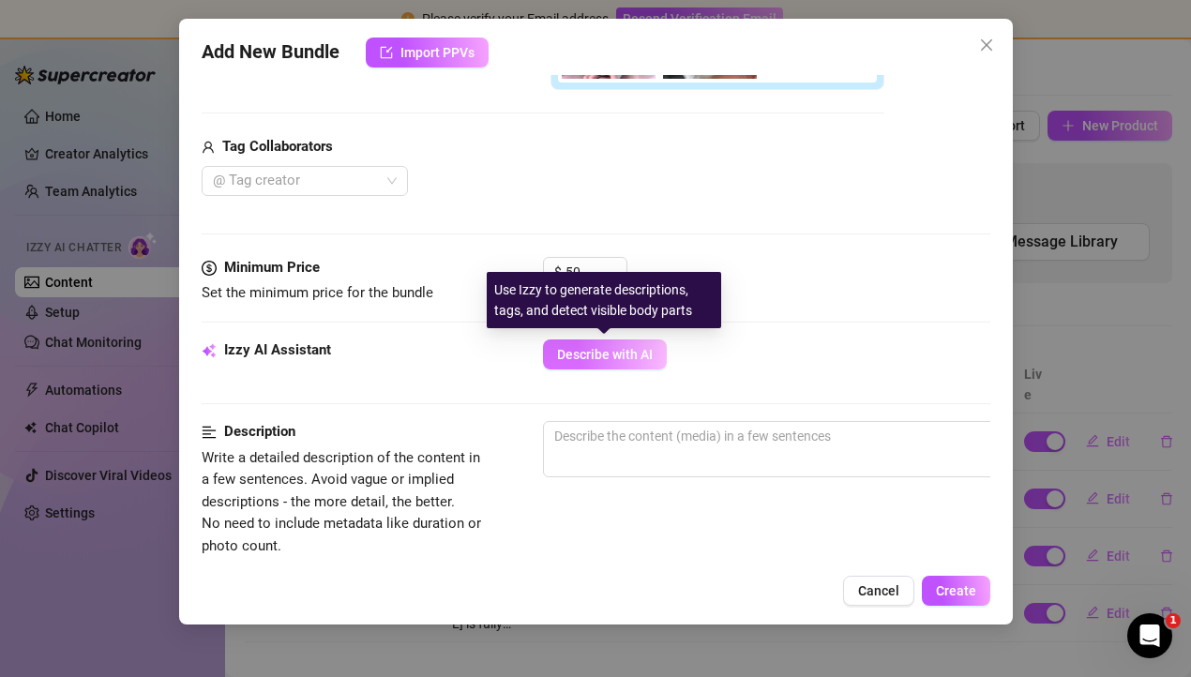
click at [594, 358] on span "Describe with AI" at bounding box center [605, 354] width 96 height 15
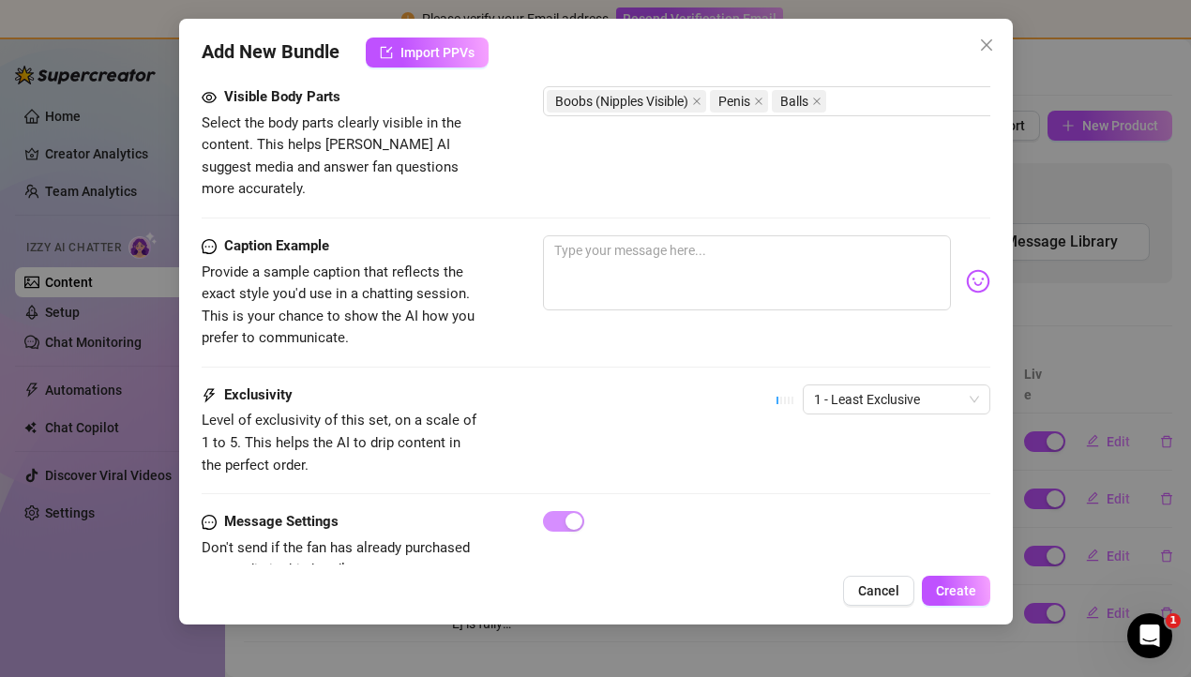
scroll to position [1271, 0]
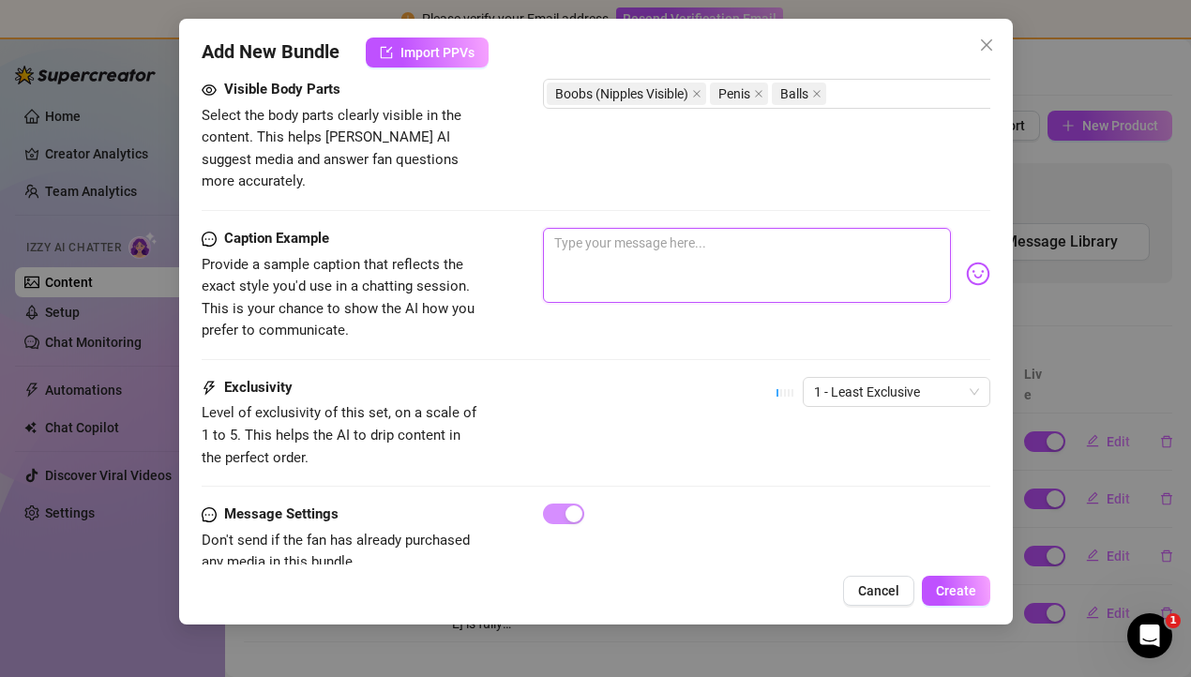
click at [662, 228] on textarea at bounding box center [747, 265] width 408 height 75
click at [552, 228] on textarea "ultimate blowjob bundle" at bounding box center [747, 265] width 408 height 75
click at [886, 230] on textarea "heres the ultimate blowjob bundle" at bounding box center [747, 265] width 408 height 75
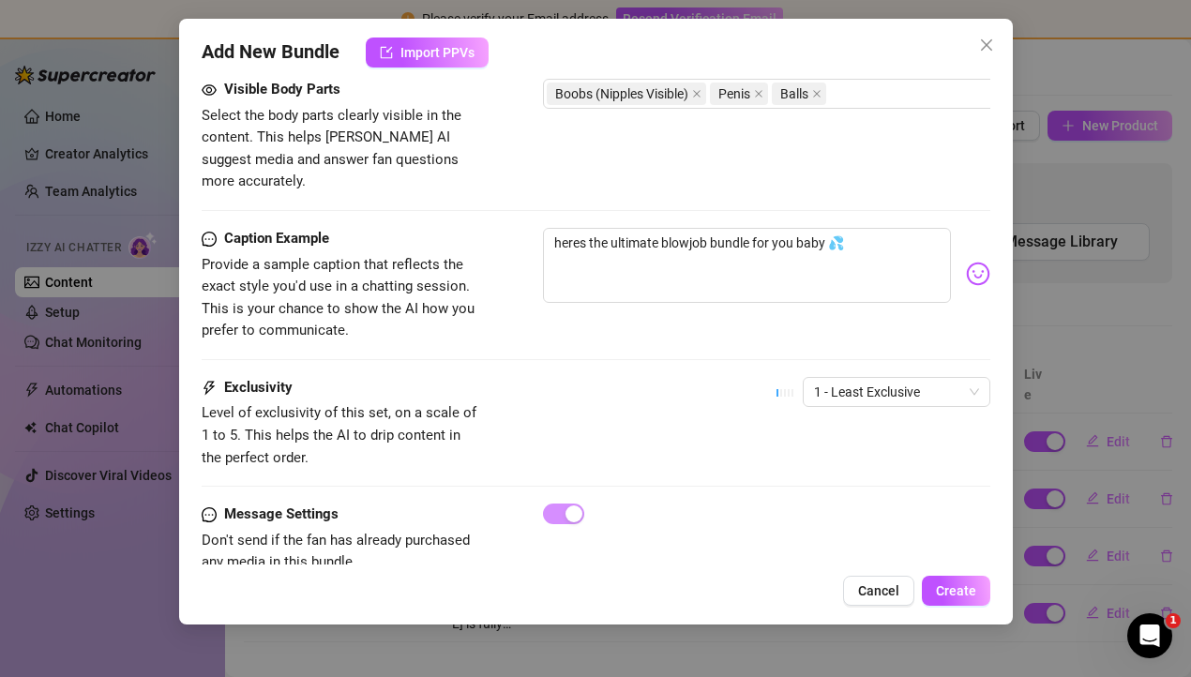
click at [762, 476] on div "Exclusivity Level of exclusivity of this set, on a scale of 1 to 5. This helps …" at bounding box center [596, 440] width 789 height 127
click at [978, 587] on button "Create" at bounding box center [956, 591] width 68 height 30
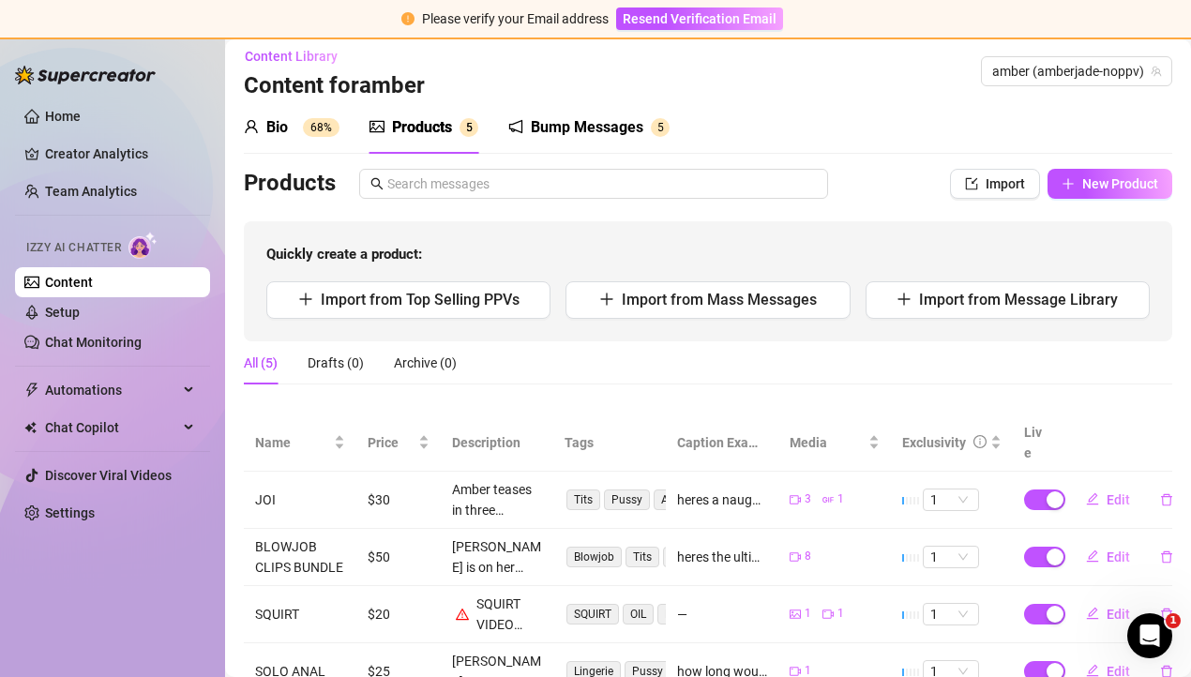
scroll to position [0, 0]
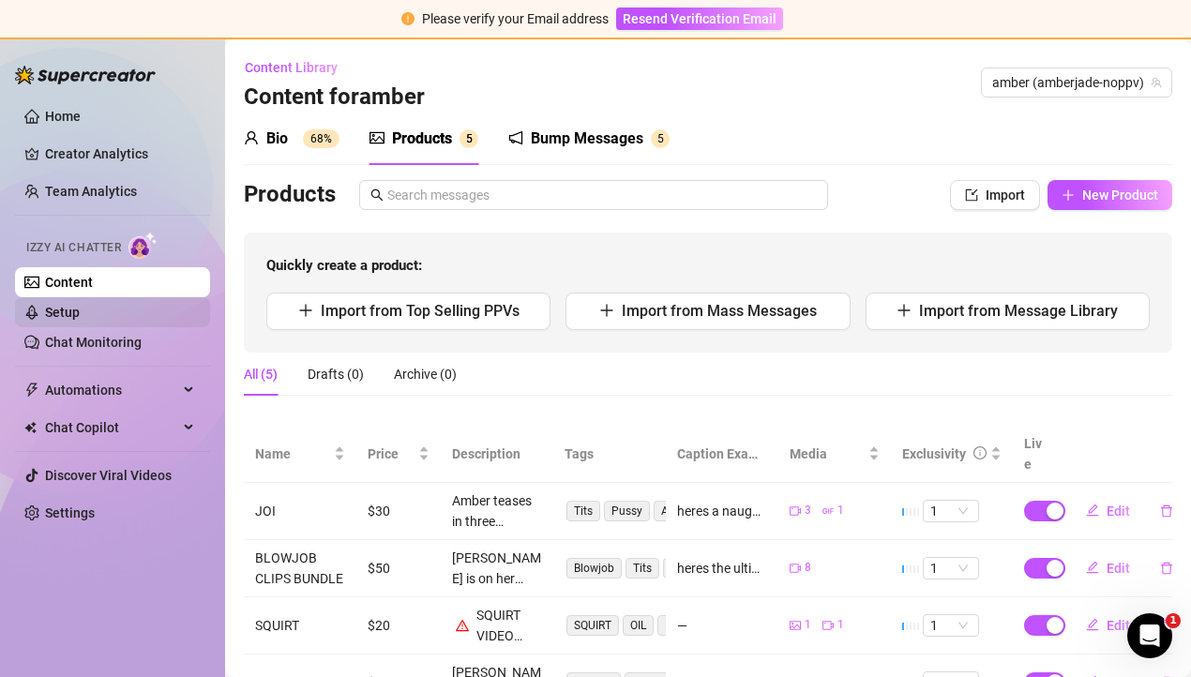
click at [71, 305] on link "Setup" at bounding box center [62, 312] width 35 height 15
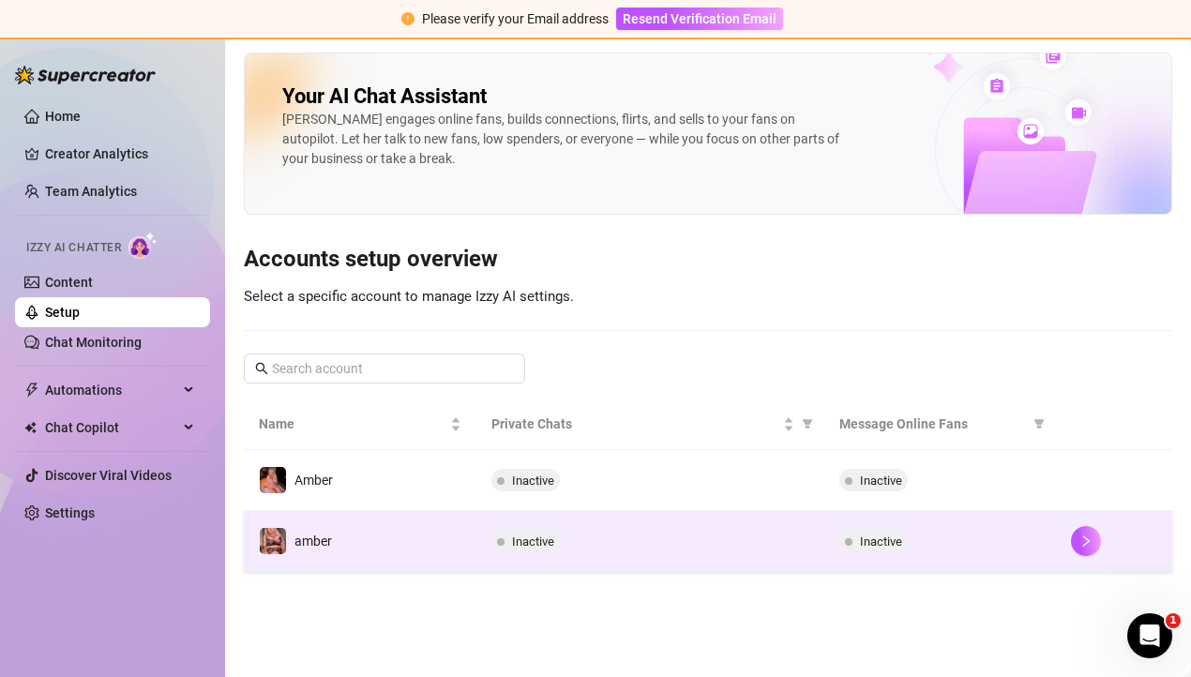
click at [890, 548] on span "Inactive" at bounding box center [881, 541] width 42 height 14
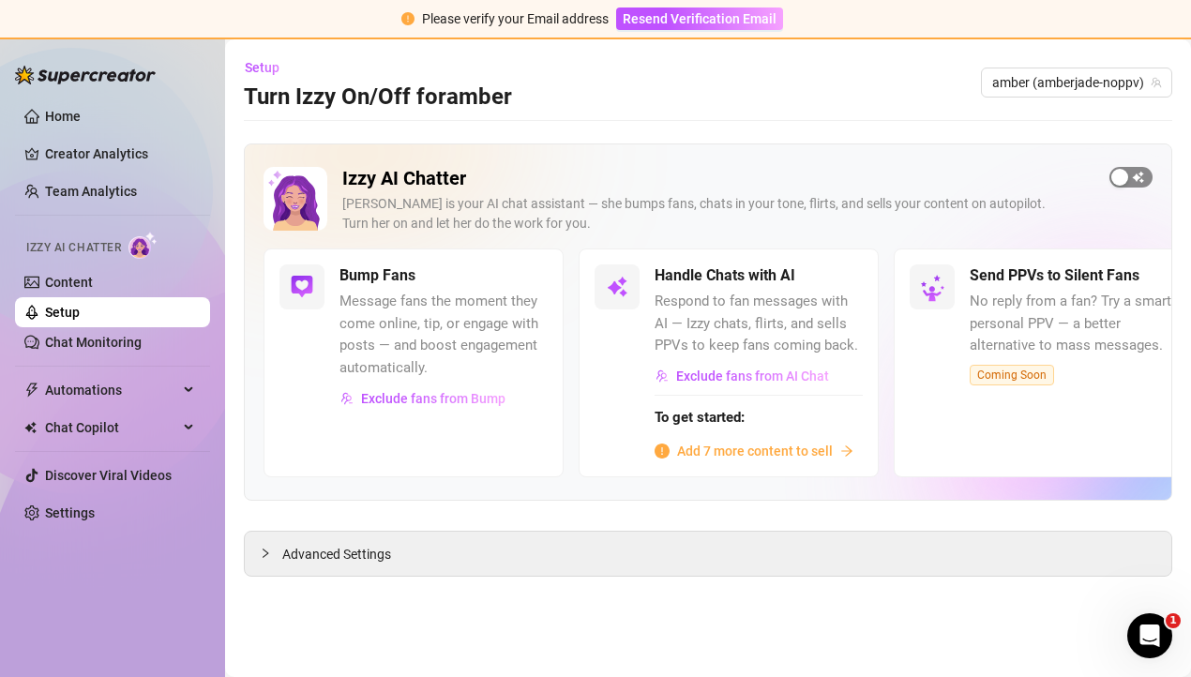
click at [1134, 179] on span "button" at bounding box center [1130, 177] width 43 height 21
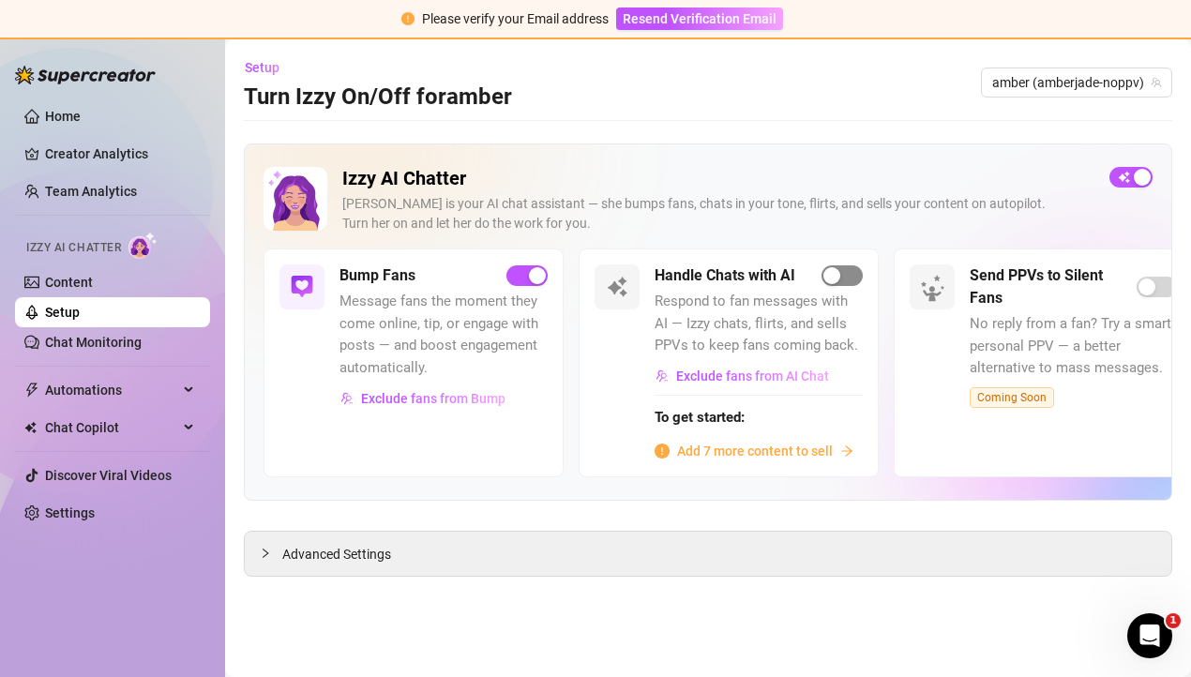
click at [833, 271] on div "button" at bounding box center [831, 275] width 17 height 17
click at [736, 562] on div "Advanced Settings" at bounding box center [708, 554] width 926 height 44
click at [725, 555] on div "Advanced Settings" at bounding box center [708, 554] width 926 height 44
click at [270, 551] on icon "collapsed" at bounding box center [265, 553] width 11 height 11
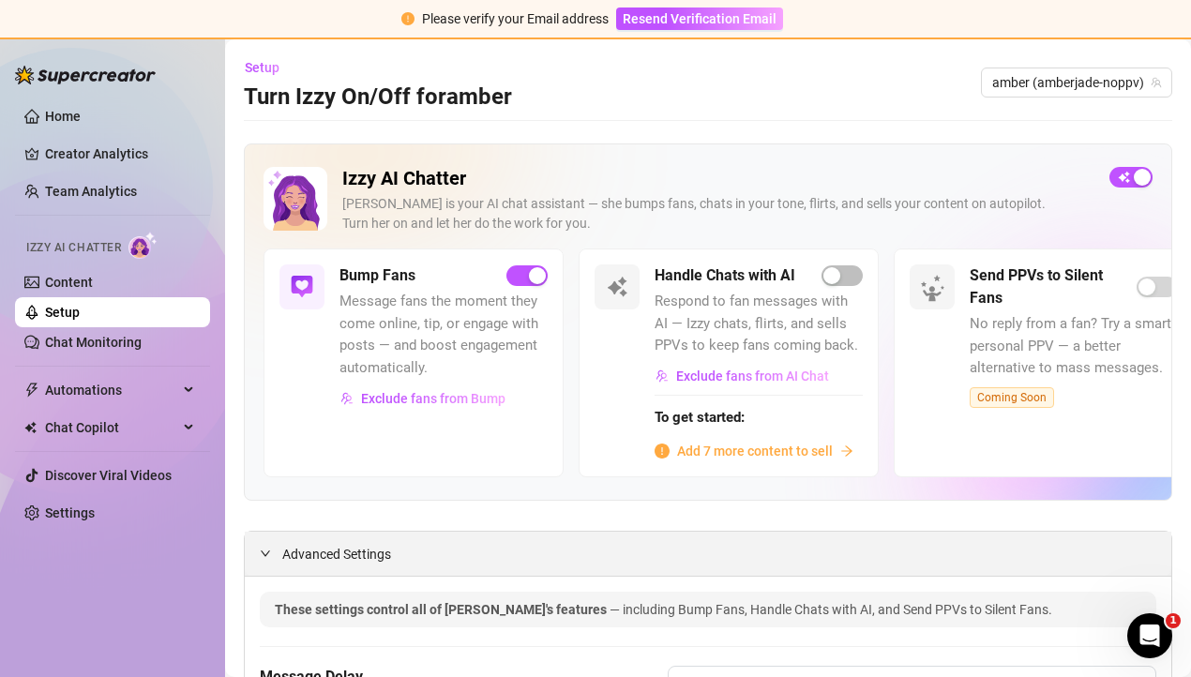
click at [260, 551] on icon "expanded" at bounding box center [265, 553] width 11 height 11
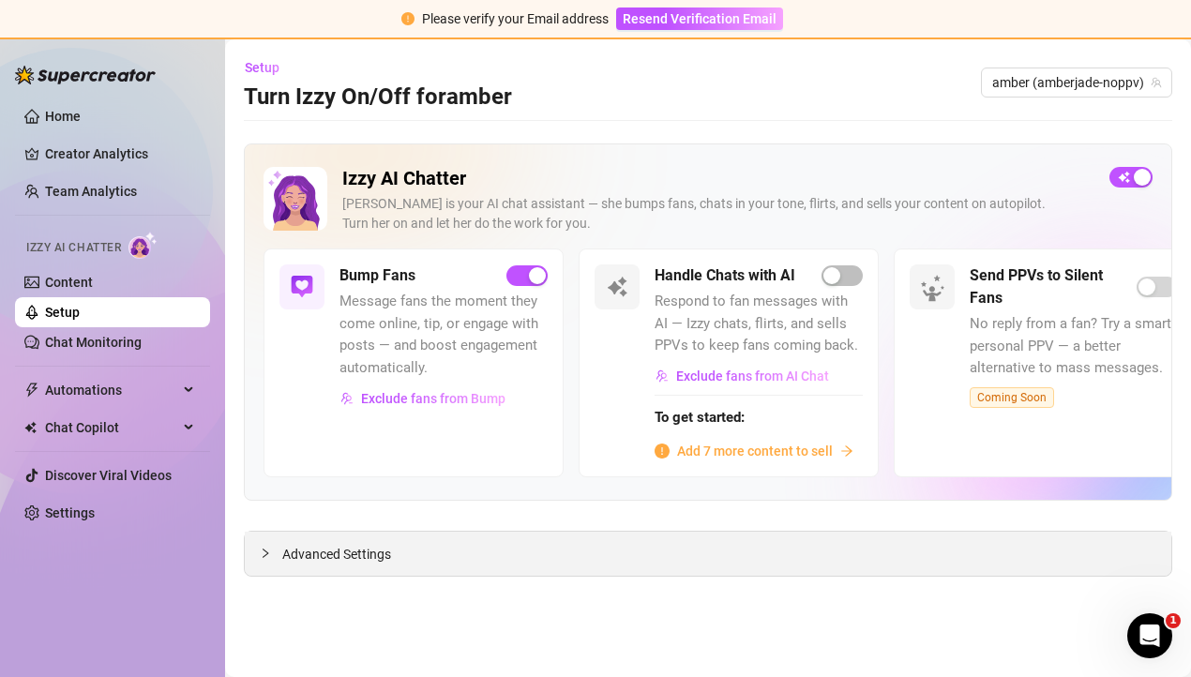
click at [260, 551] on icon "collapsed" at bounding box center [265, 553] width 11 height 11
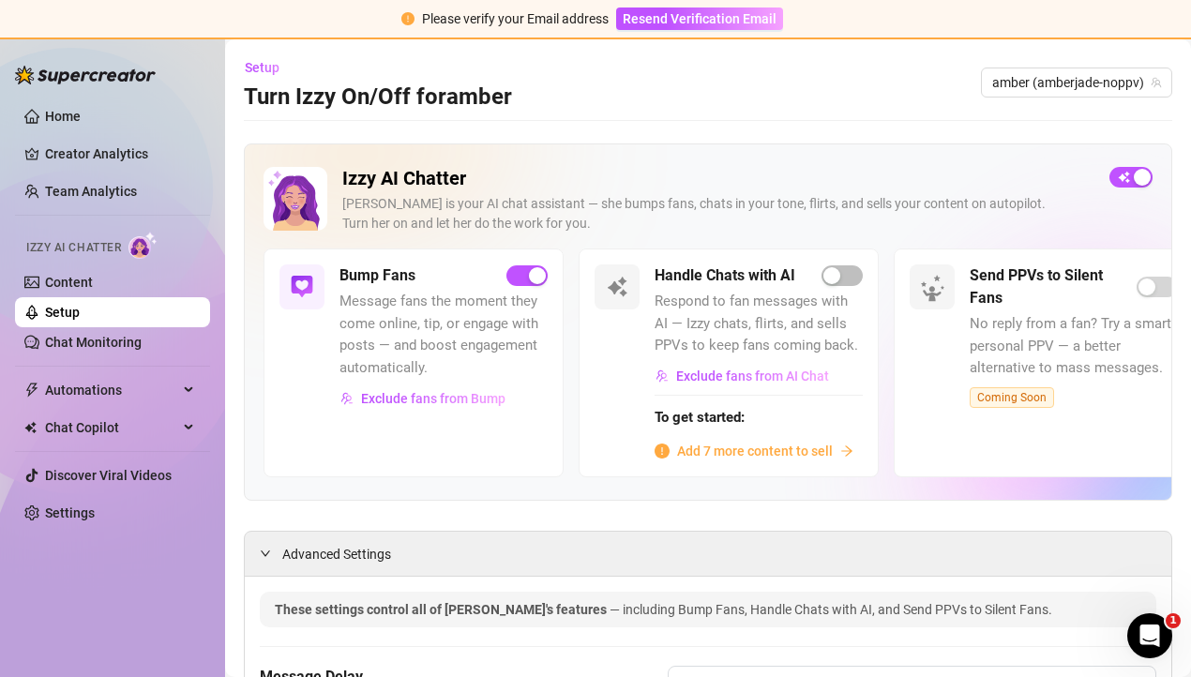
click at [763, 449] on span "Add 7 more content to sell" at bounding box center [755, 451] width 156 height 21
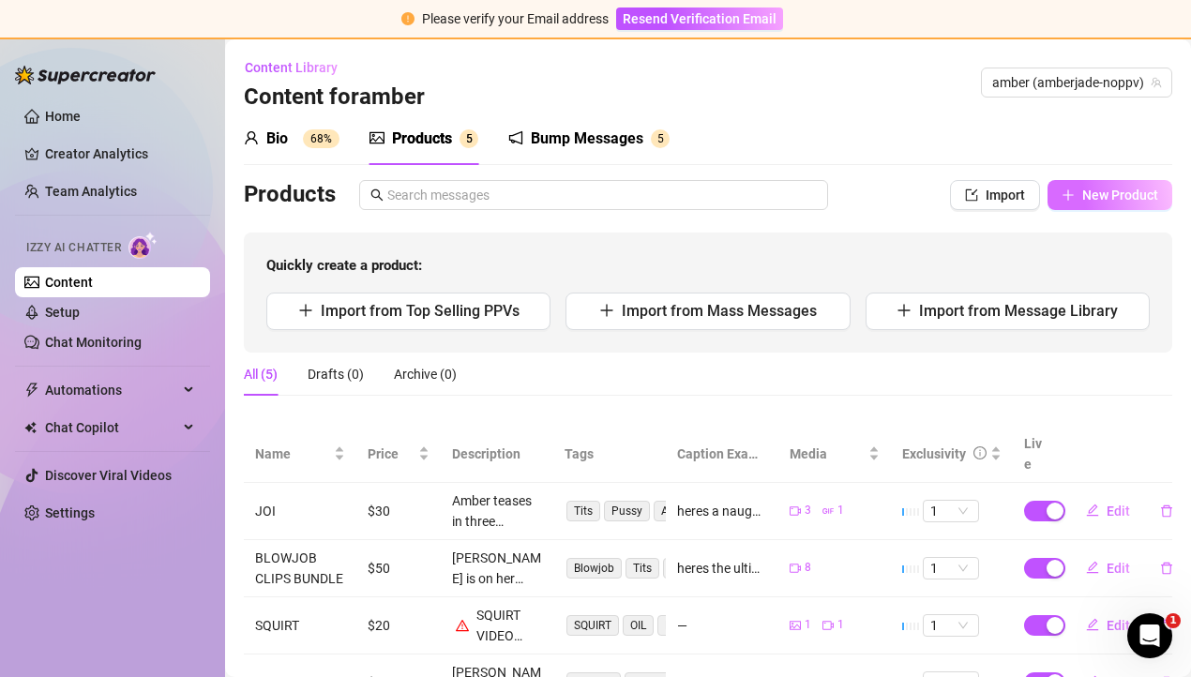
click at [1070, 195] on icon "plus" at bounding box center [1067, 194] width 13 height 13
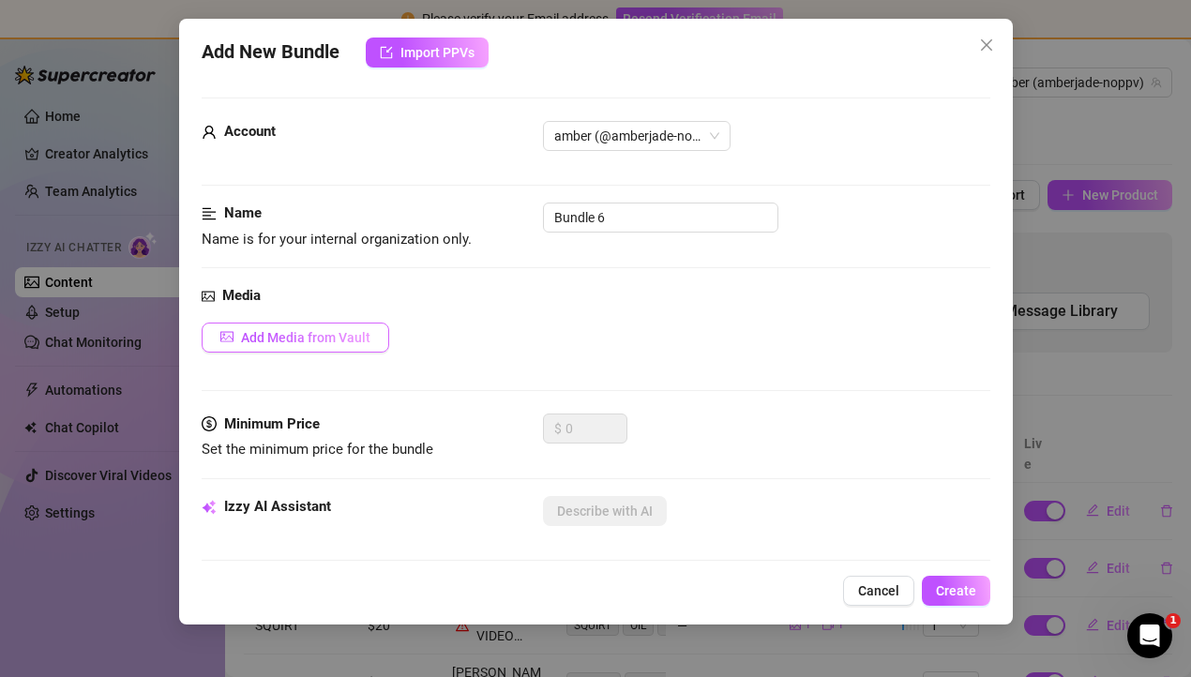
click at [297, 340] on span "Add Media from Vault" at bounding box center [305, 337] width 129 height 15
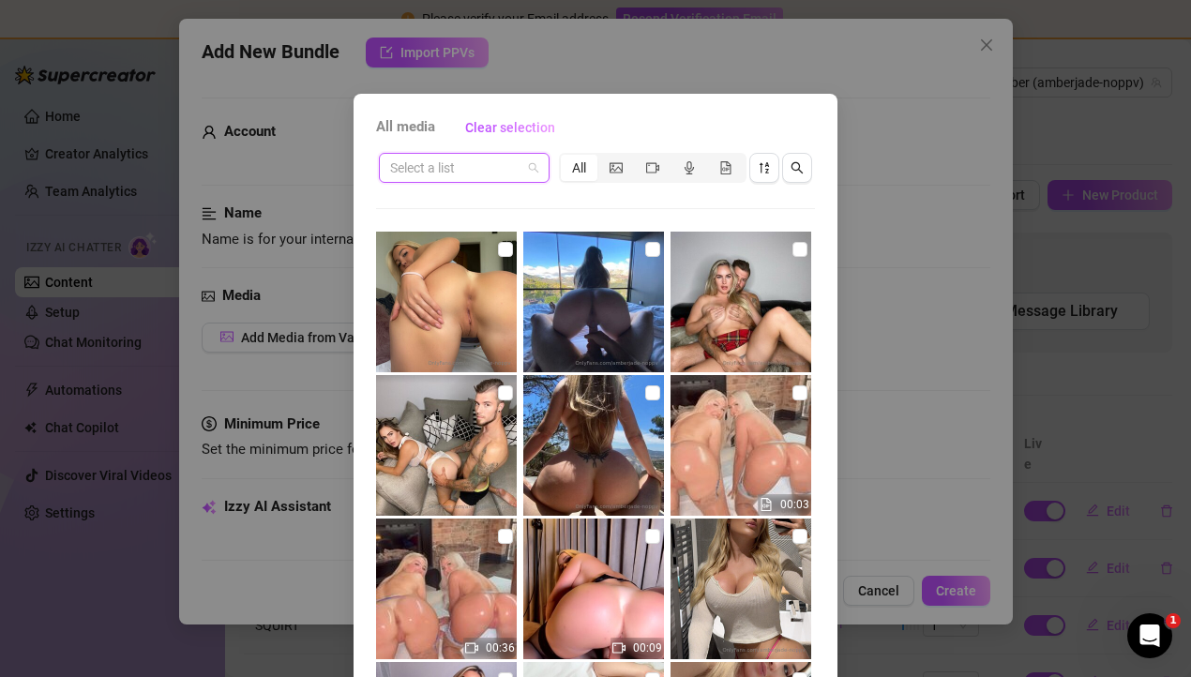
click at [423, 168] on input "search" at bounding box center [455, 168] width 131 height 28
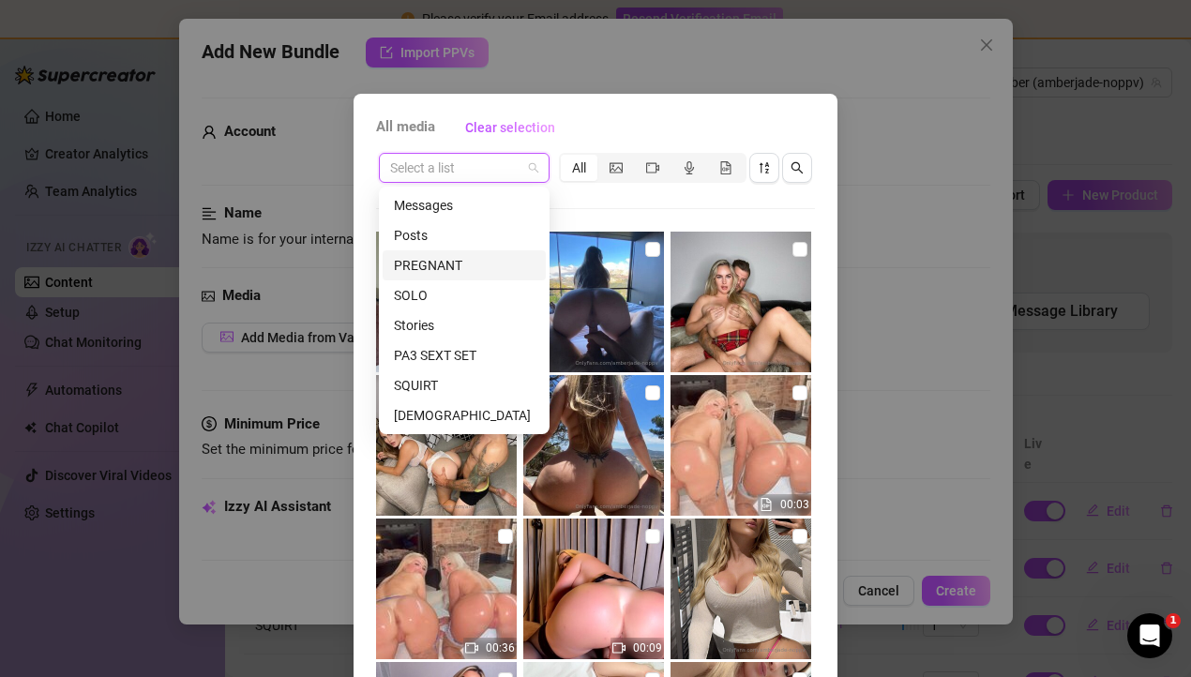
click at [474, 269] on div "PREGNANT" at bounding box center [464, 265] width 141 height 21
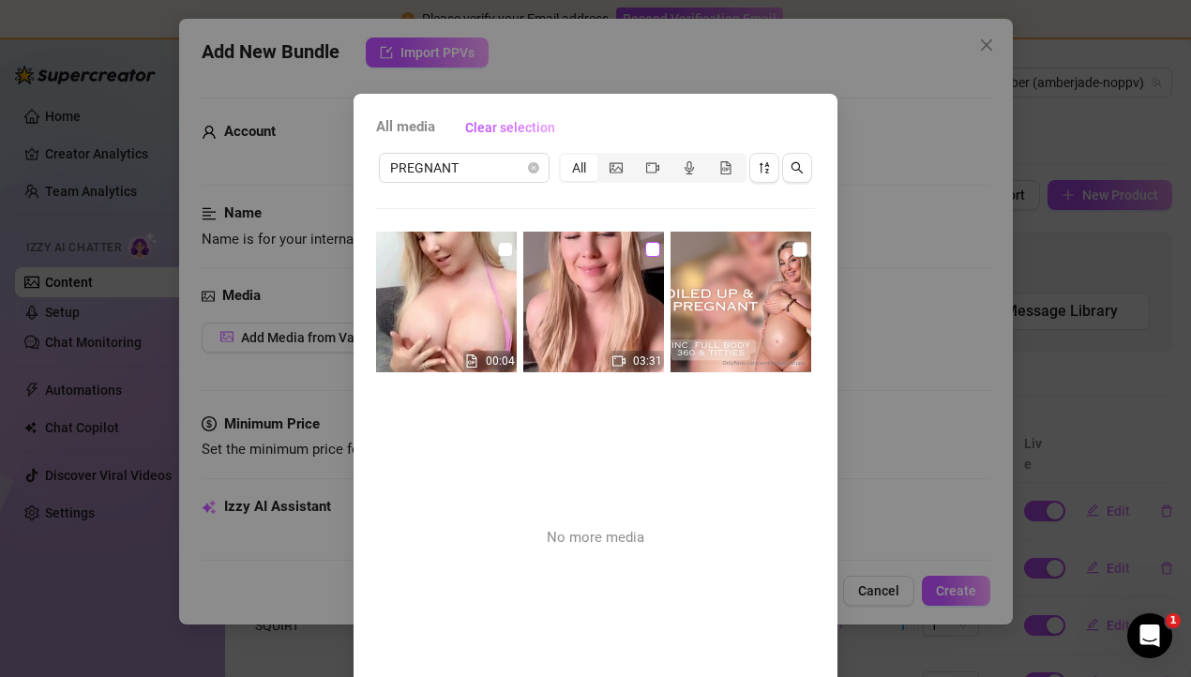
click at [647, 246] on input "checkbox" at bounding box center [652, 249] width 15 height 15
click at [798, 250] on input "checkbox" at bounding box center [799, 249] width 15 height 15
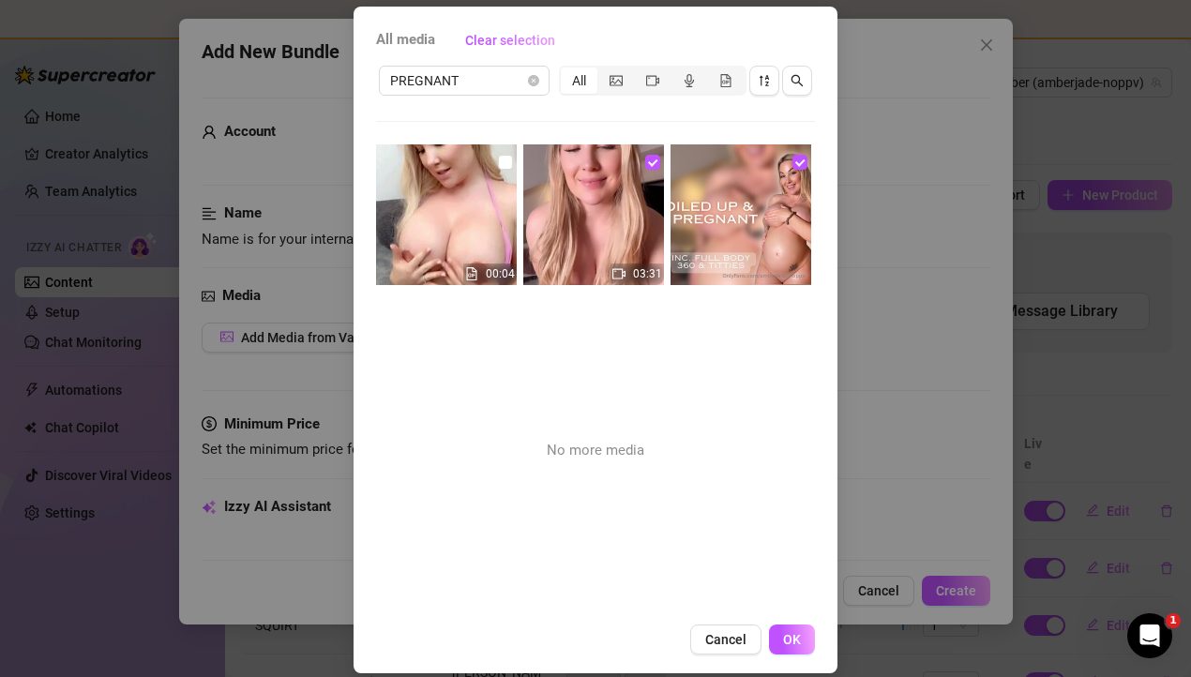
scroll to position [106, 0]
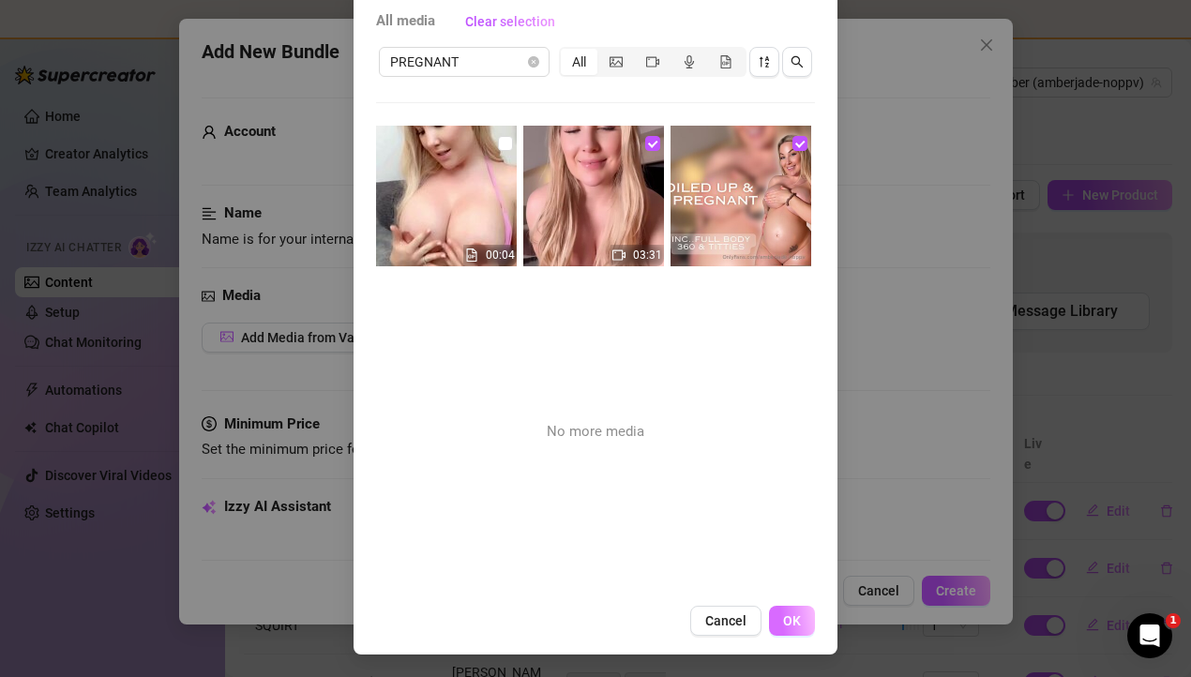
click at [801, 625] on button "OK" at bounding box center [792, 621] width 46 height 30
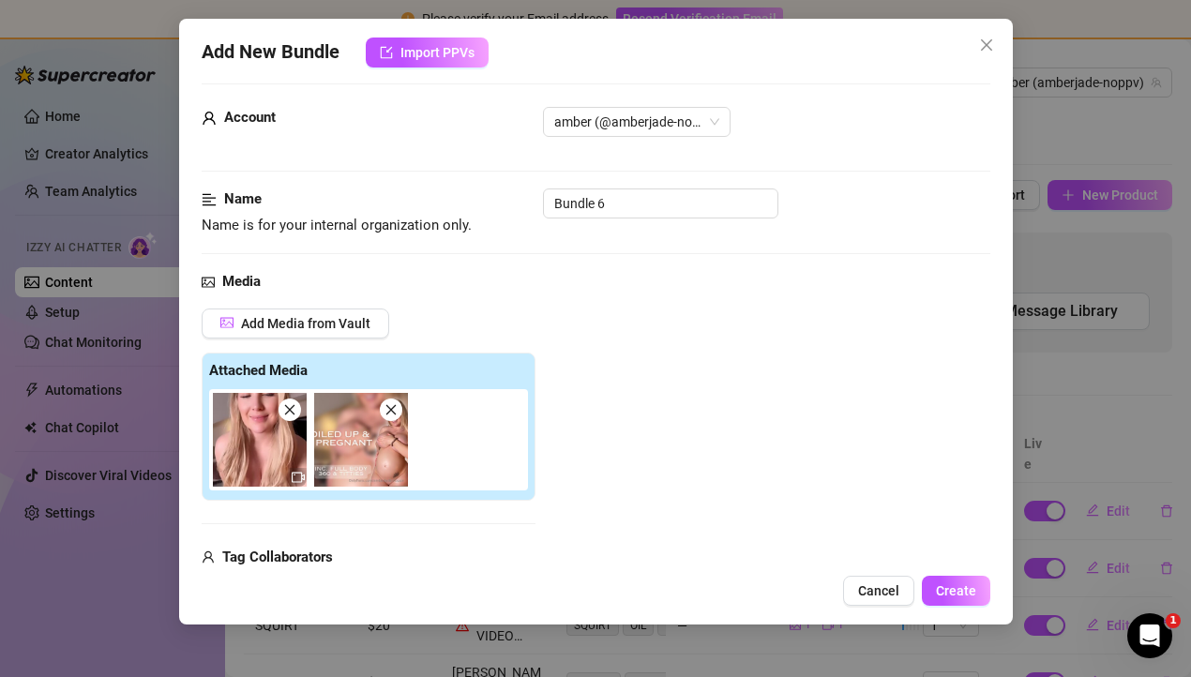
scroll to position [0, 0]
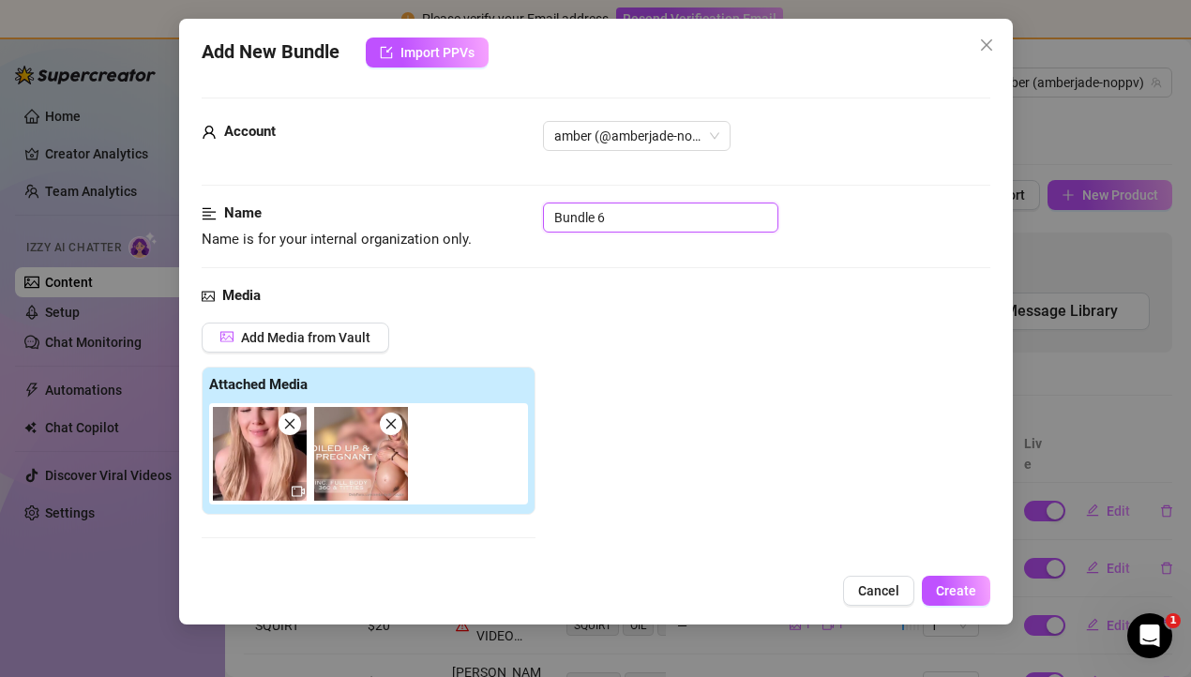
click at [585, 219] on input "Bundle 6" at bounding box center [660, 218] width 235 height 30
click at [474, 299] on div "Media" at bounding box center [596, 296] width 789 height 23
click at [656, 222] on input "PREGNANT SOLO" at bounding box center [660, 218] width 235 height 30
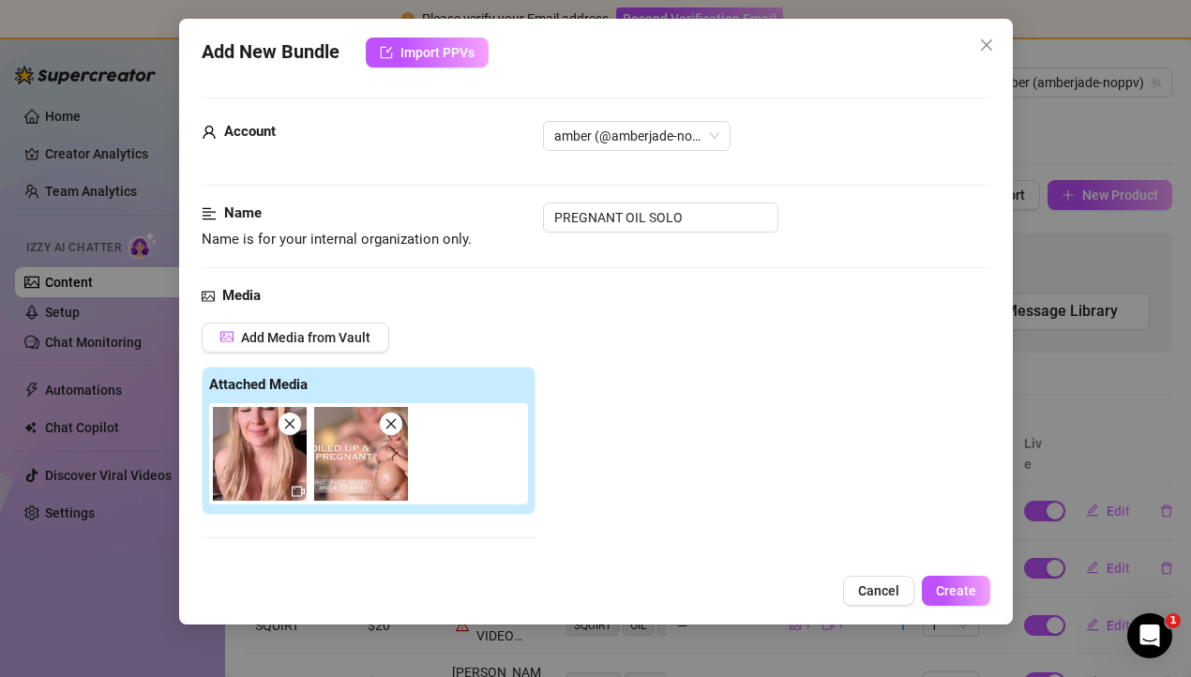
click at [551, 269] on div "Name Name is for your internal organization only. PREGNANT OIL SOLO" at bounding box center [596, 244] width 789 height 83
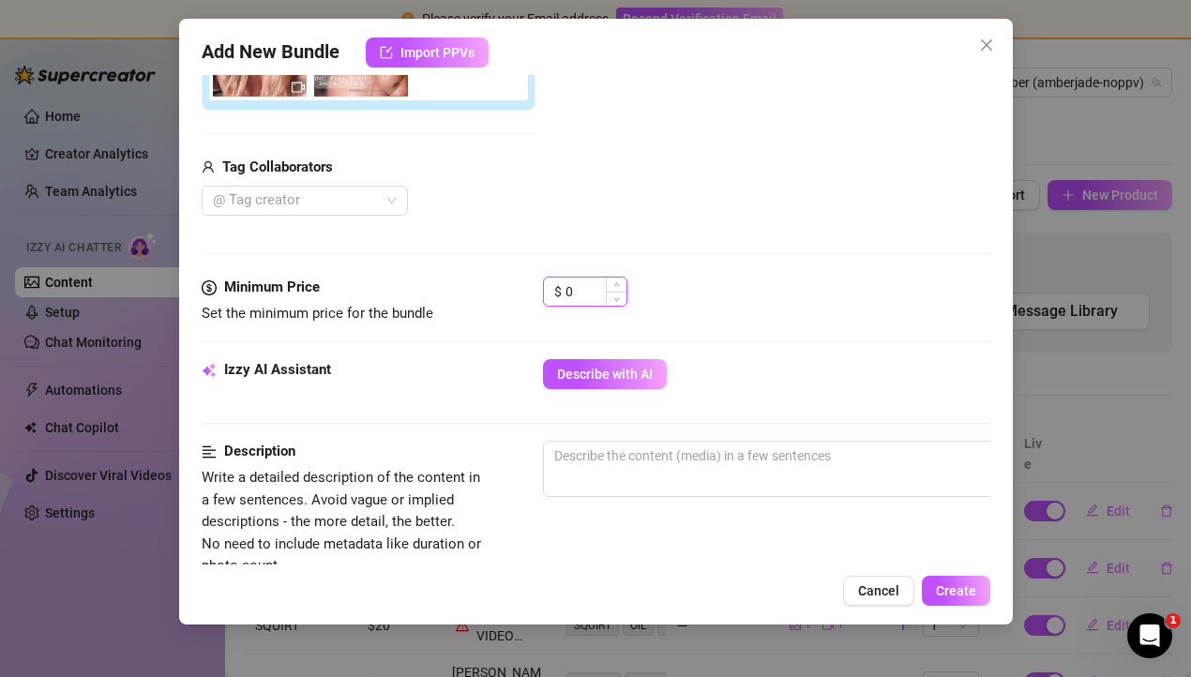
click at [575, 286] on input "0" at bounding box center [595, 292] width 61 height 28
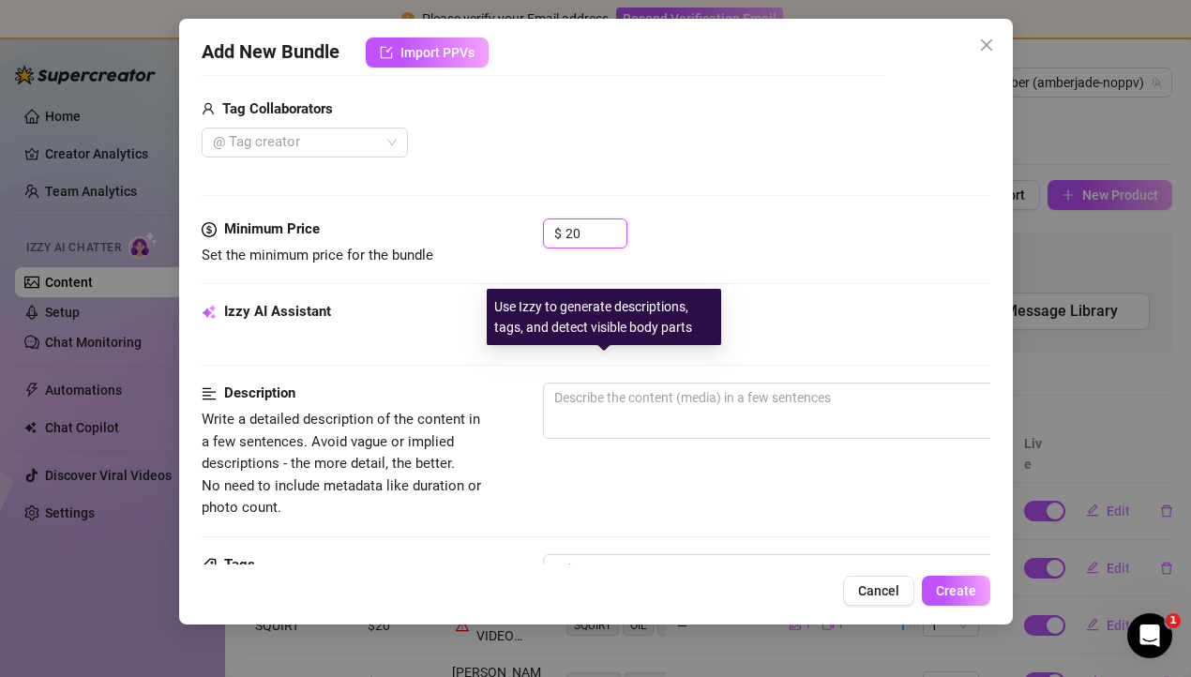
scroll to position [83, 0]
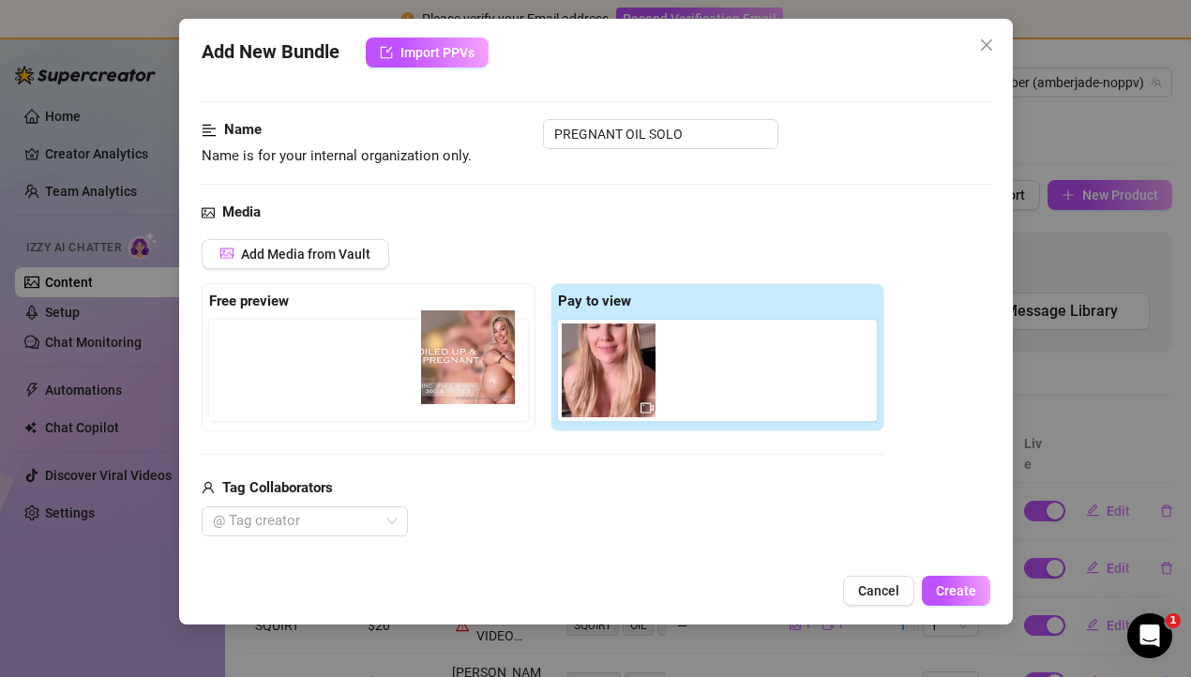
drag, startPoint x: 700, startPoint y: 383, endPoint x: 112, endPoint y: 373, distance: 588.9
click at [112, 373] on div "Add New Bundle Import PPVs Account amber (@amberjade-noppv) Name Name is for yo…" at bounding box center [595, 338] width 1191 height 677
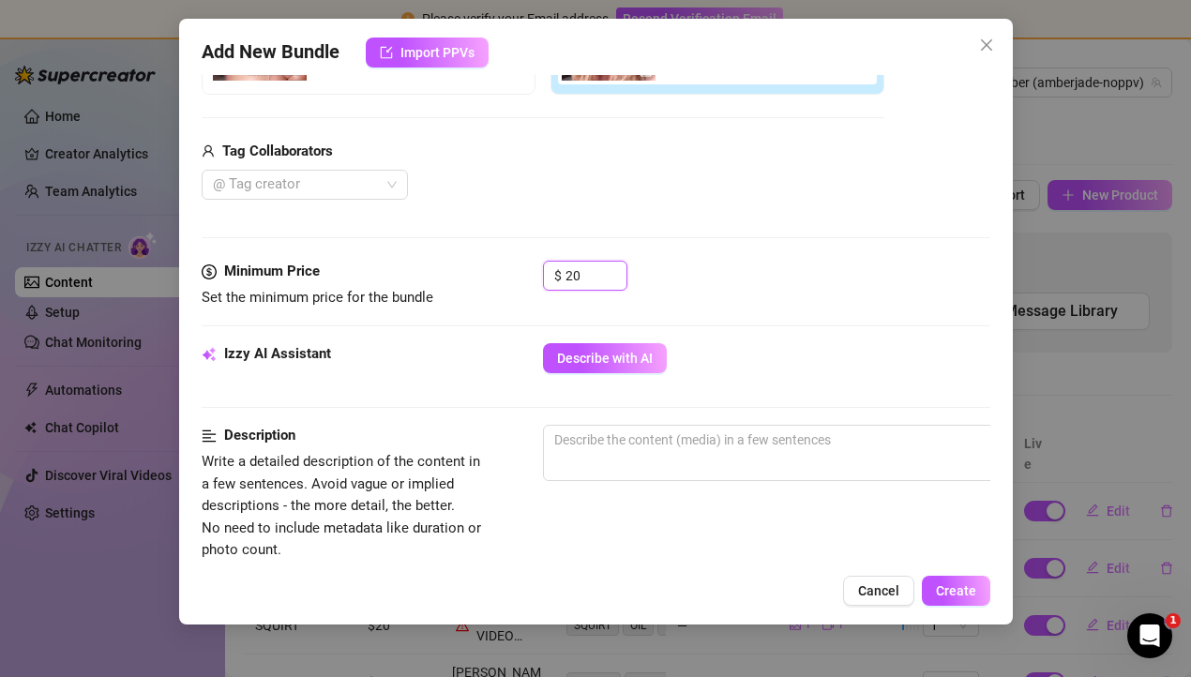
scroll to position [368, 0]
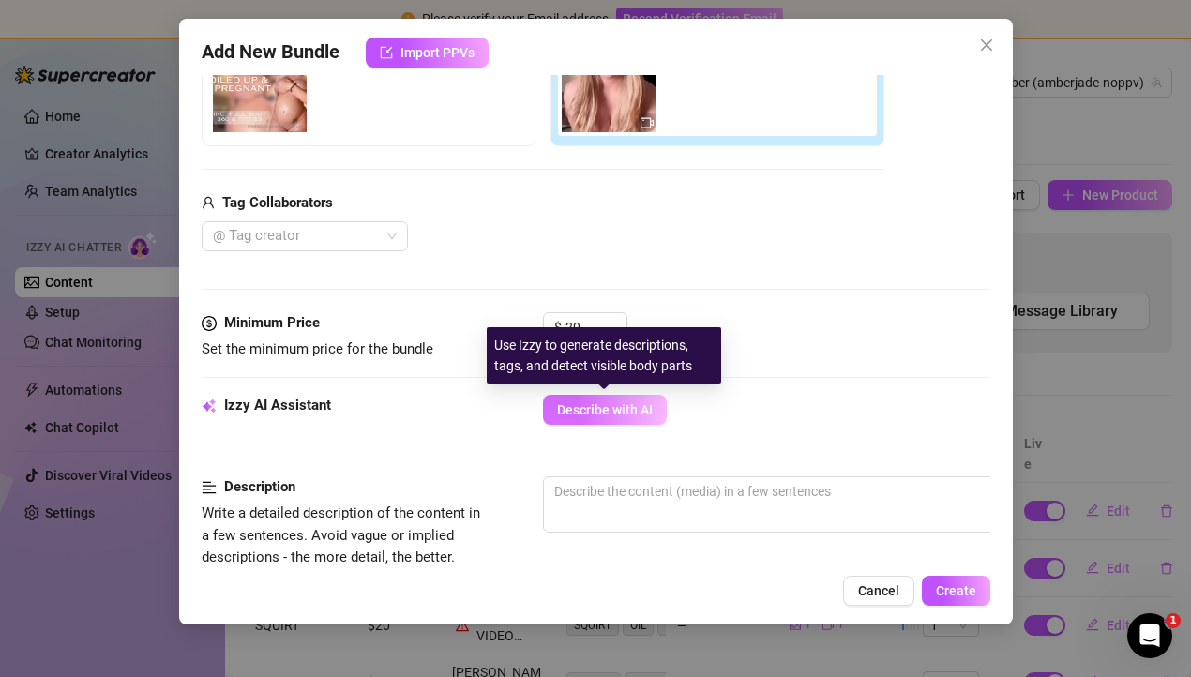
click at [609, 418] on button "Describe with AI" at bounding box center [605, 410] width 124 height 30
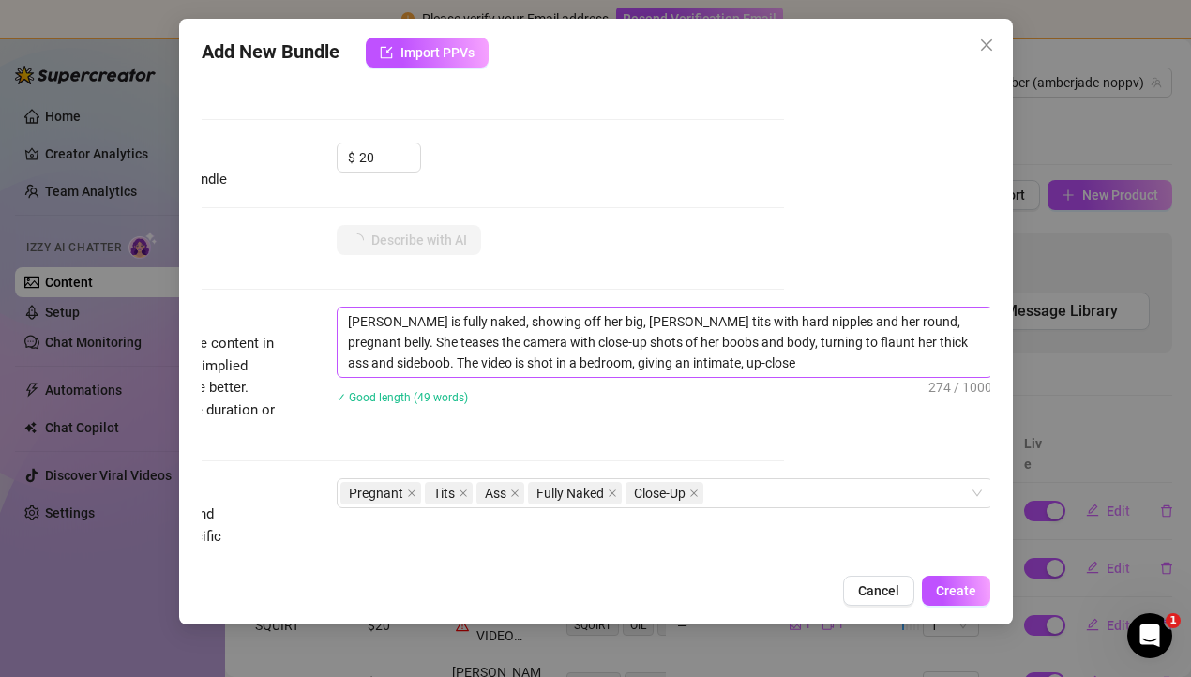
scroll to position [538, 209]
click at [835, 365] on textarea "[PERSON_NAME] is fully naked, showing off her big, [PERSON_NAME] tits with hard…" at bounding box center [662, 342] width 654 height 69
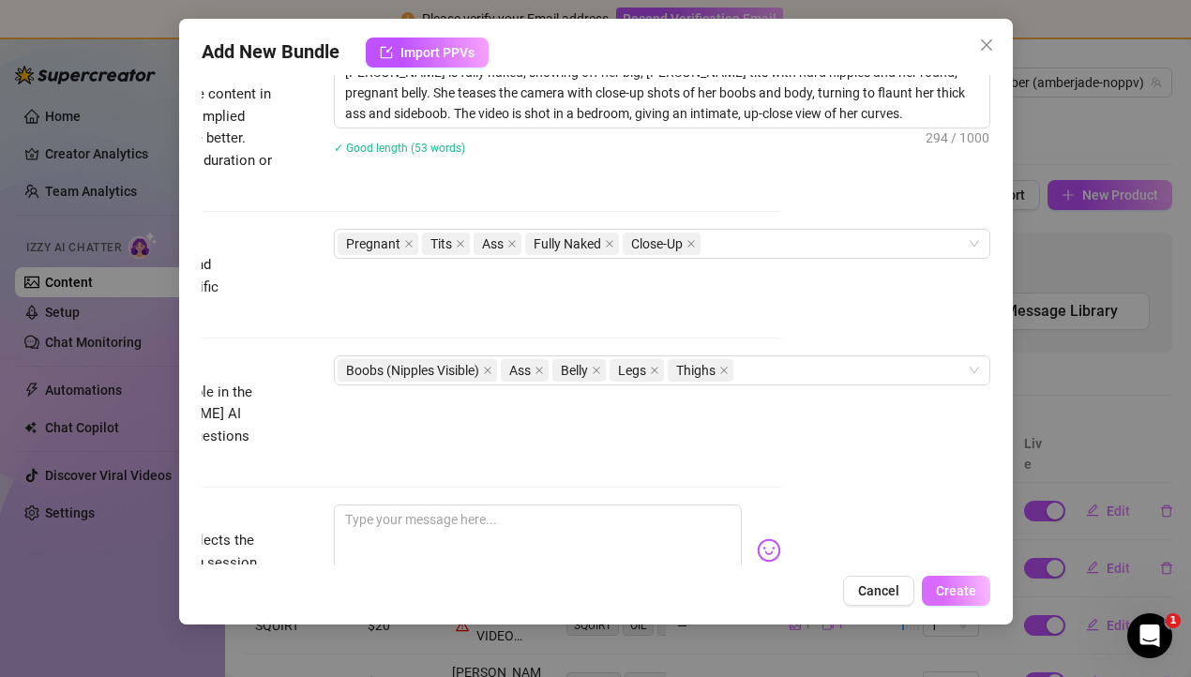
click at [965, 592] on span "Create" at bounding box center [956, 590] width 40 height 15
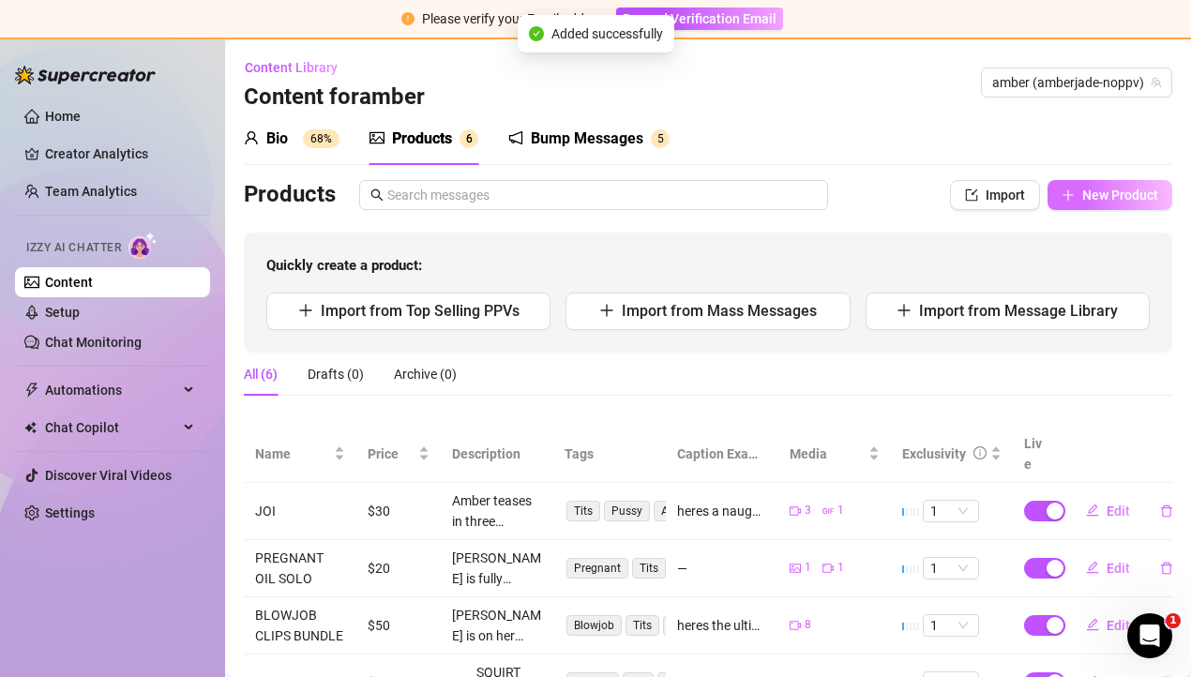
click at [1084, 190] on span "New Product" at bounding box center [1120, 195] width 76 height 15
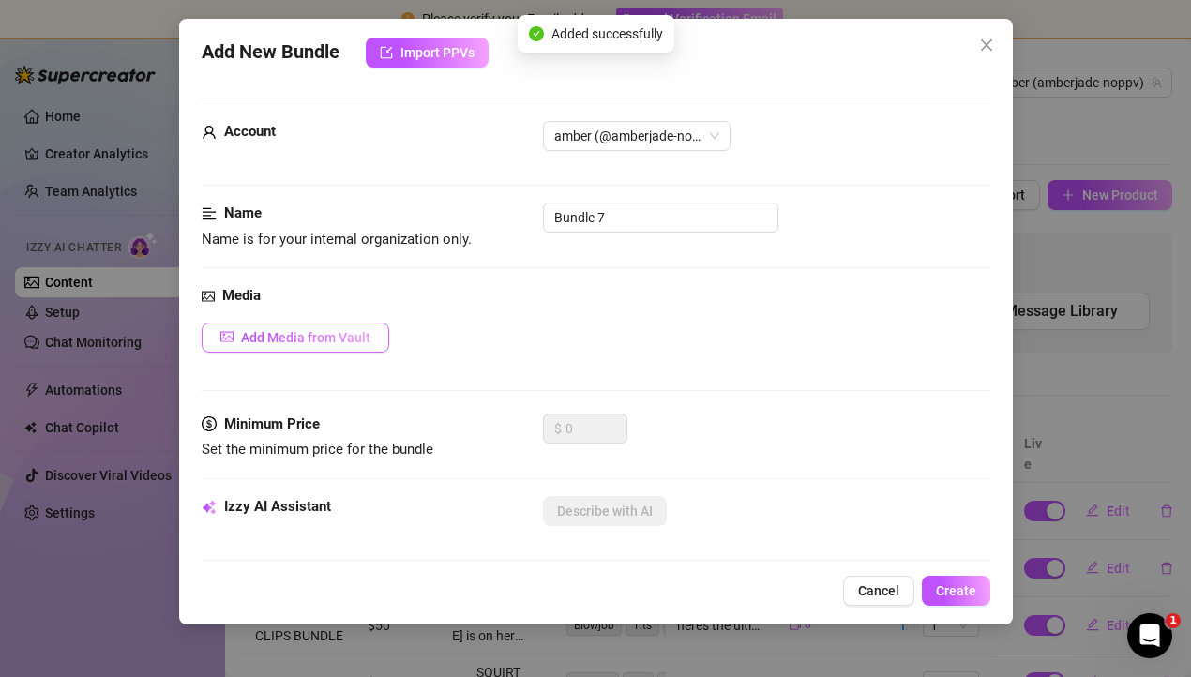
click at [279, 339] on span "Add Media from Vault" at bounding box center [305, 337] width 129 height 15
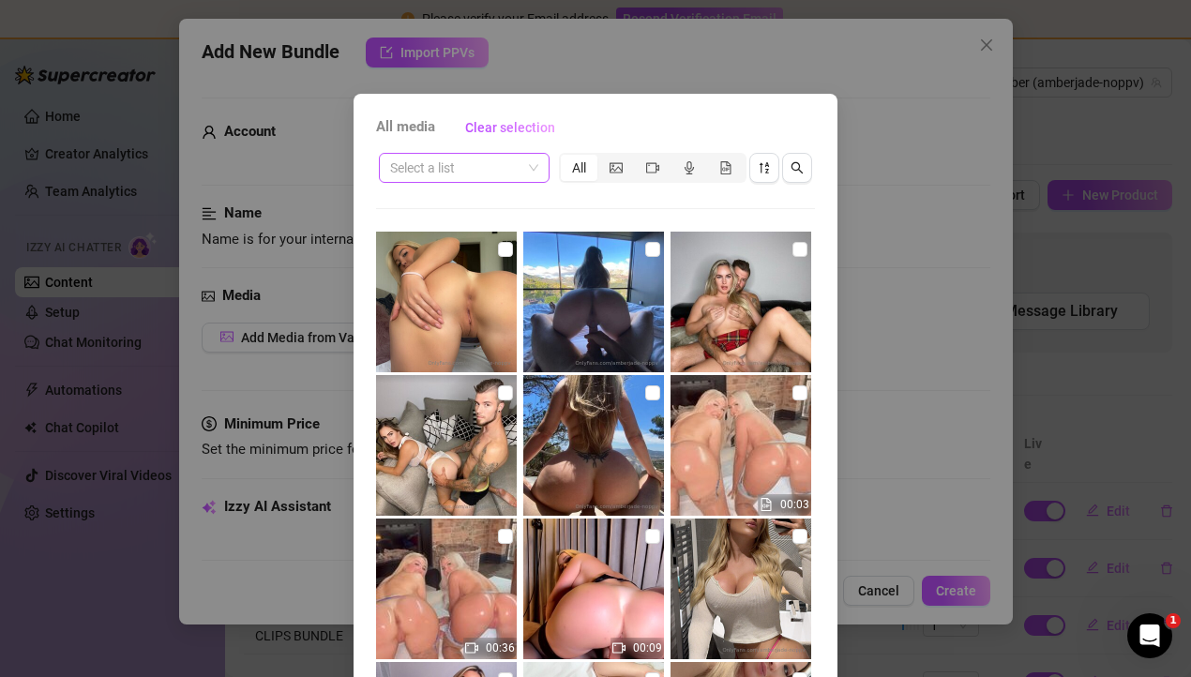
click at [493, 173] on input "search" at bounding box center [455, 168] width 131 height 28
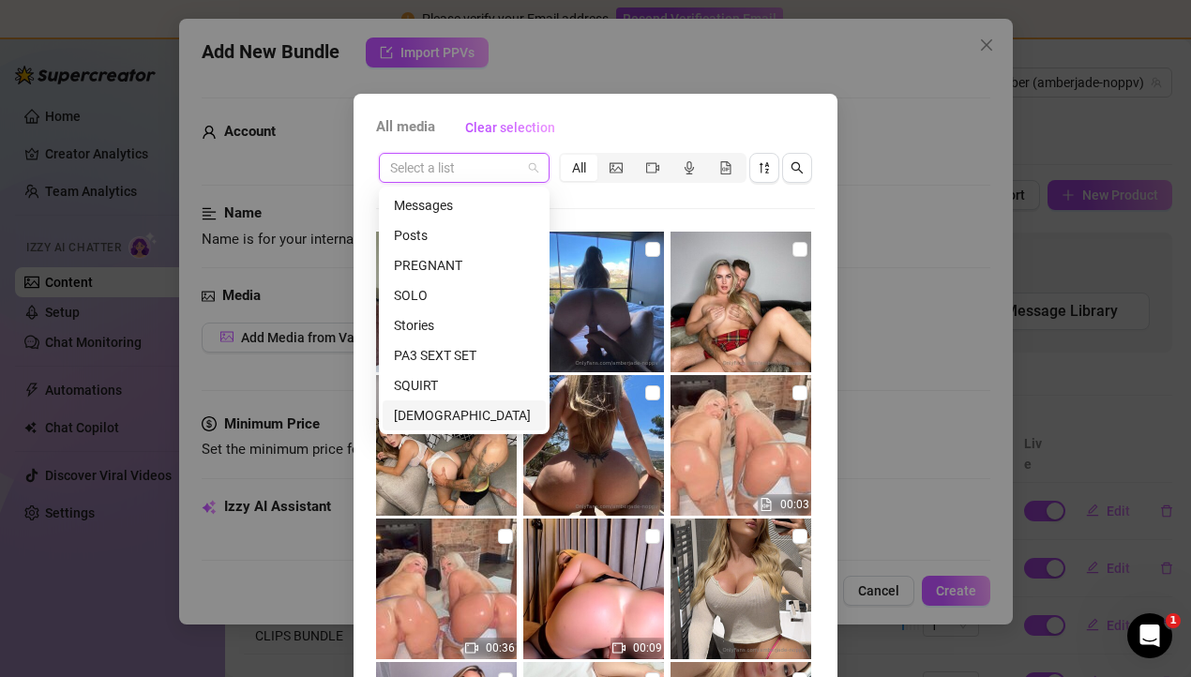
click at [456, 423] on div "[DEMOGRAPHIC_DATA]" at bounding box center [464, 415] width 141 height 21
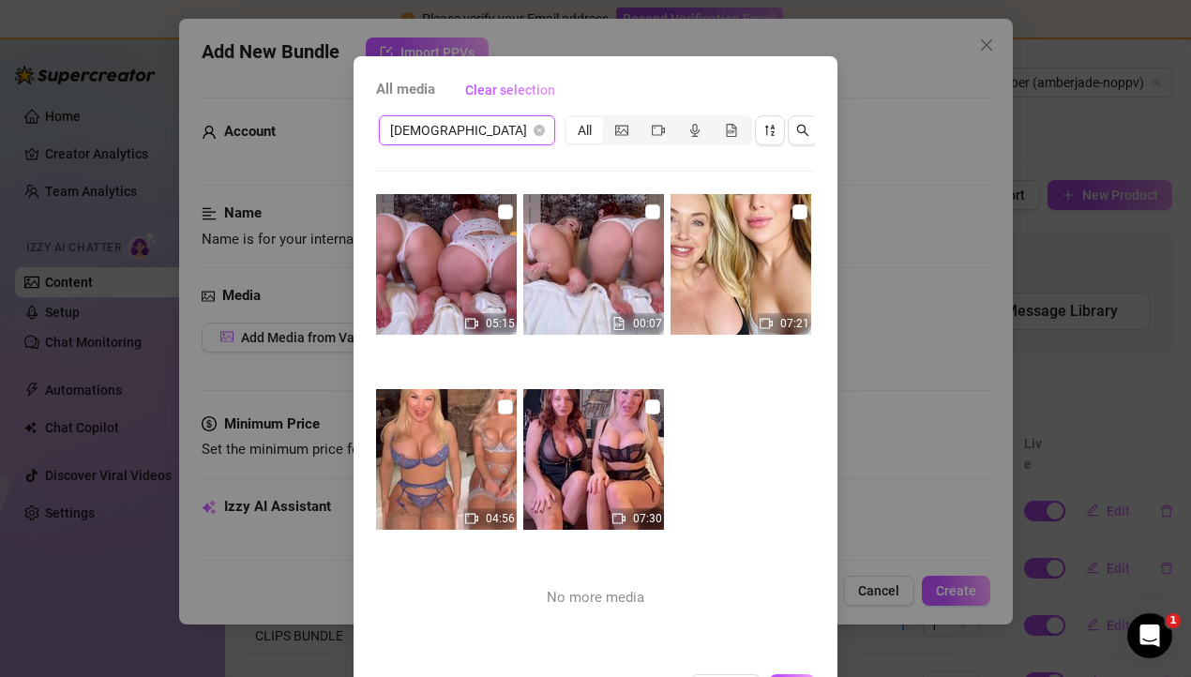
scroll to position [38, 0]
drag, startPoint x: 507, startPoint y: 400, endPoint x: 676, endPoint y: 474, distance: 183.9
click at [507, 400] on input "checkbox" at bounding box center [505, 405] width 15 height 15
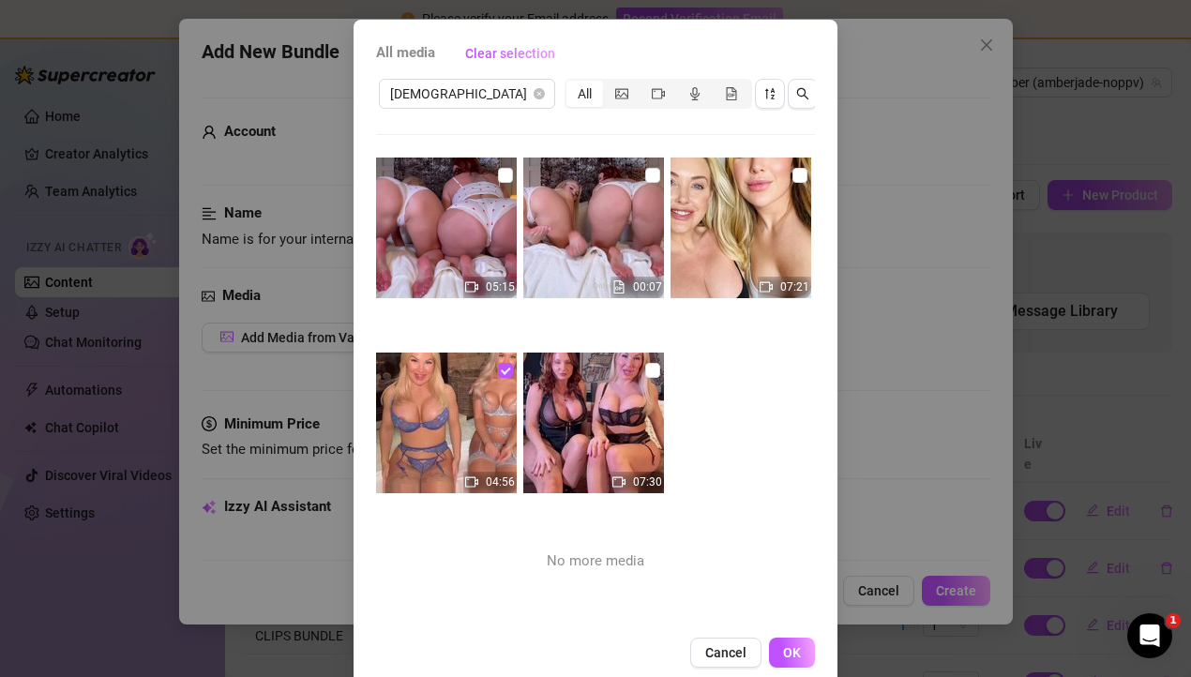
scroll to position [83, 0]
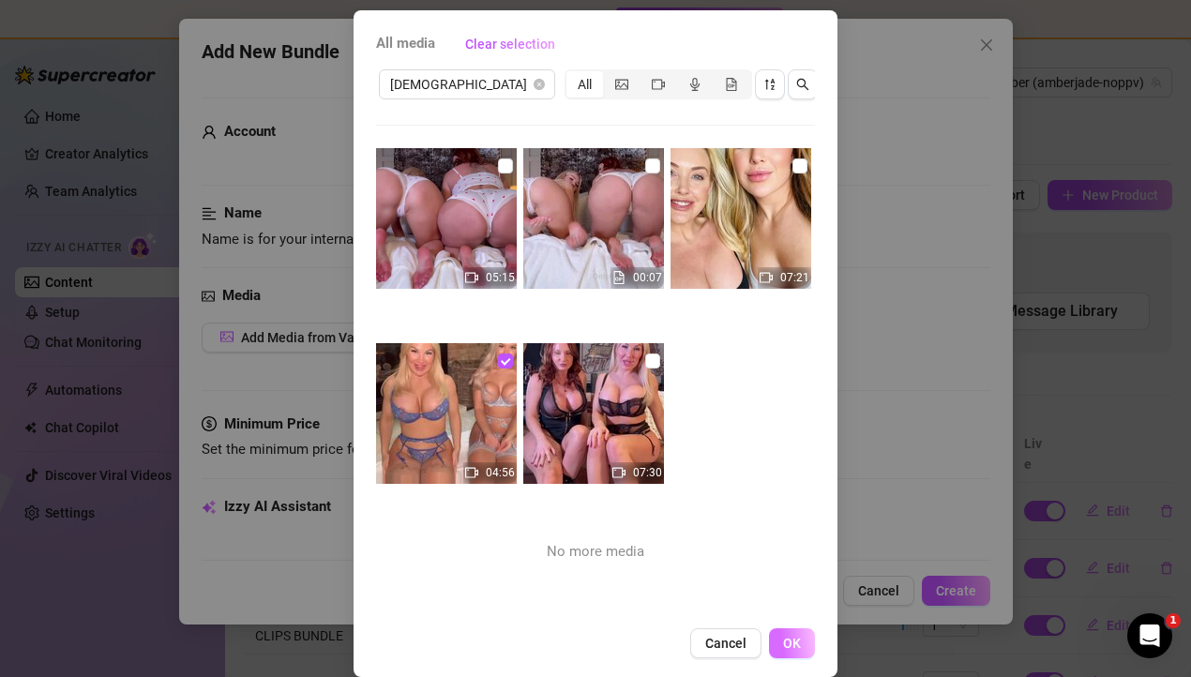
click at [787, 648] on span "OK" at bounding box center [792, 643] width 18 height 15
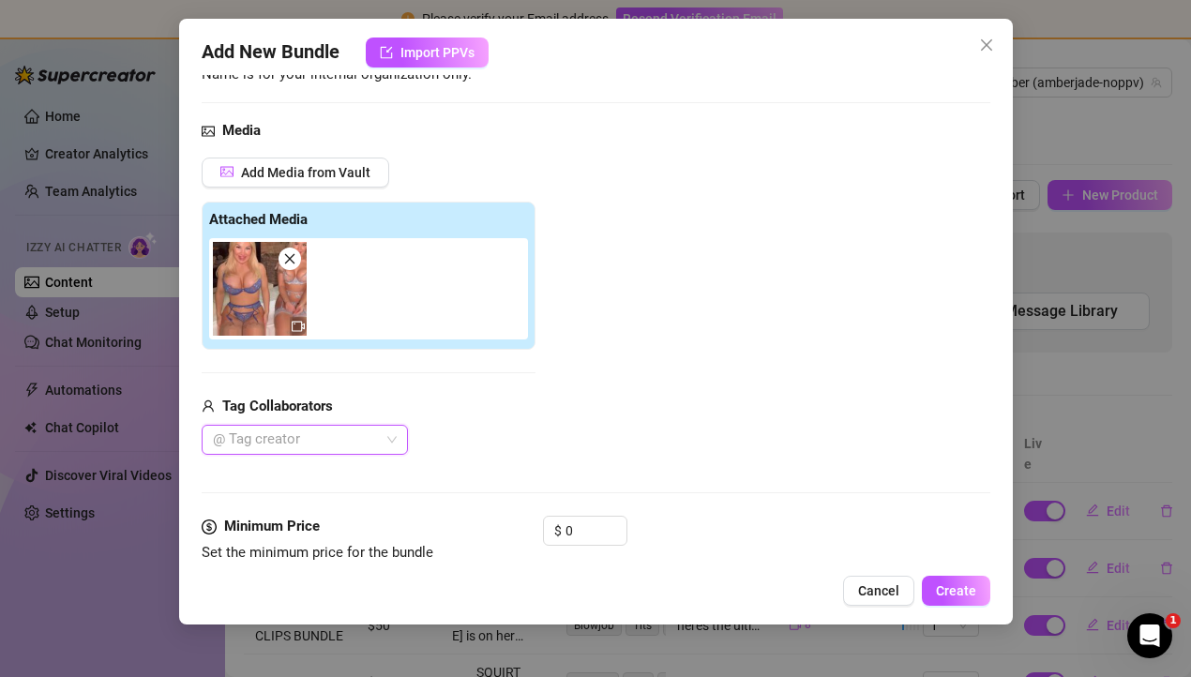
scroll to position [0, 0]
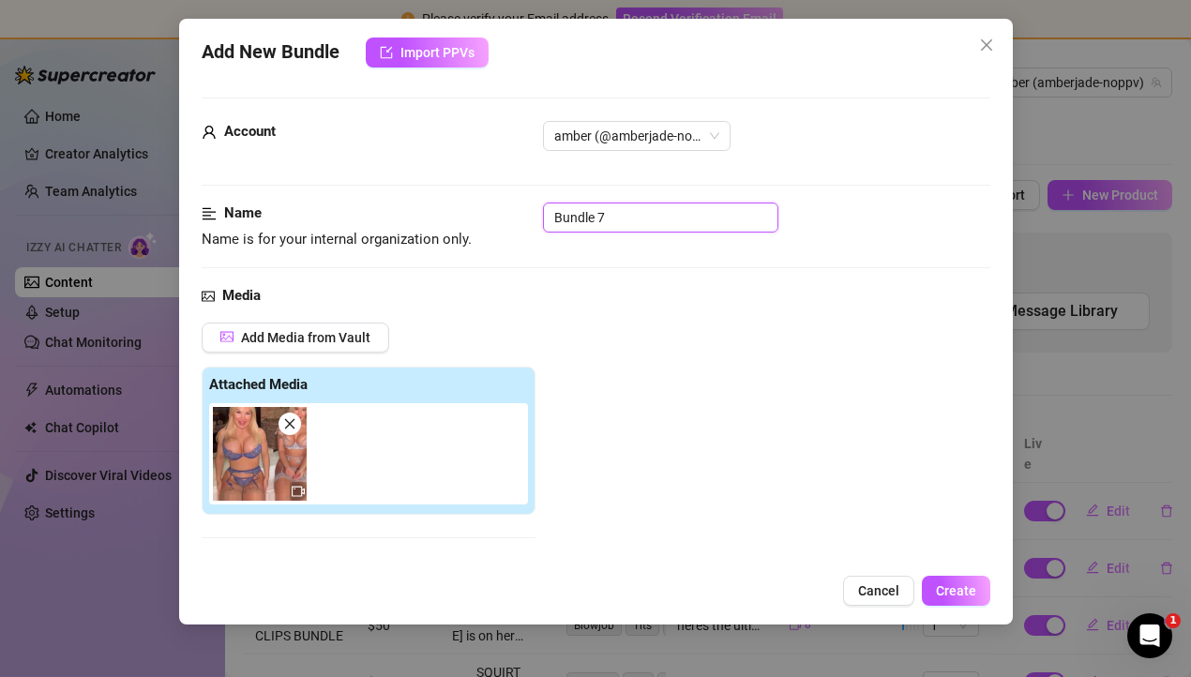
click at [575, 220] on input "Bundle 7" at bounding box center [660, 218] width 235 height 30
click at [630, 384] on div "Add Media from Vault Attached Media Tag Collaborators @ Tag creator" at bounding box center [596, 472] width 789 height 298
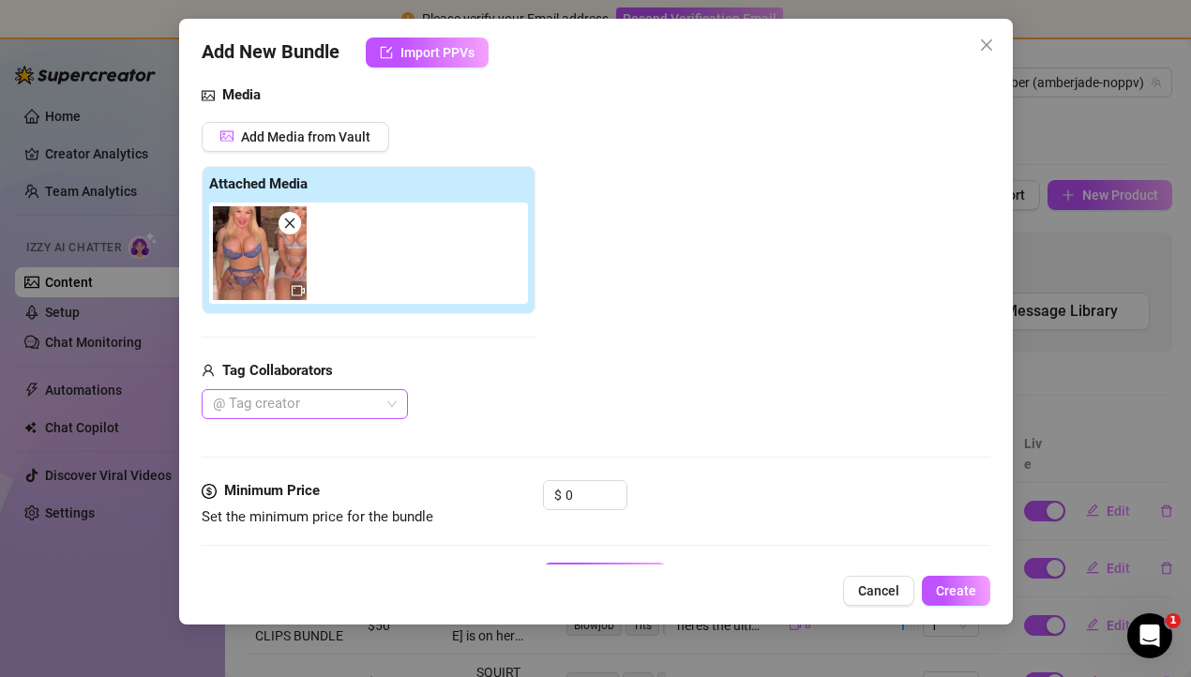
click at [288, 393] on div at bounding box center [294, 404] width 179 height 26
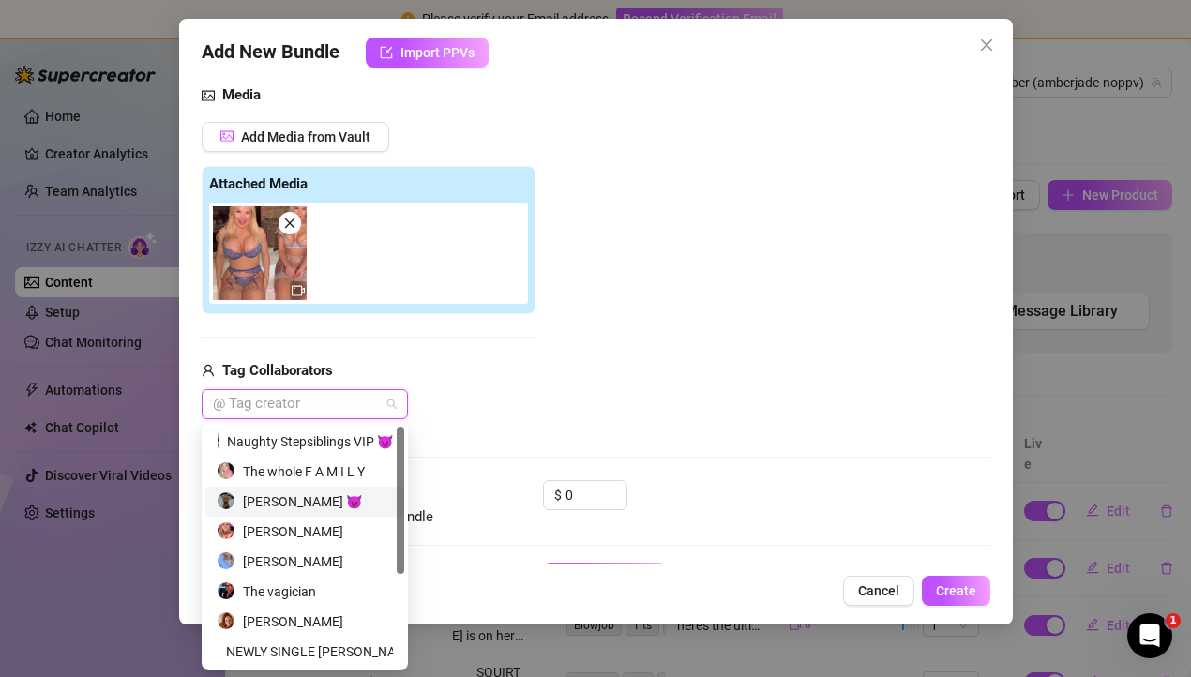
click at [280, 499] on div "[PERSON_NAME] 😈" at bounding box center [305, 501] width 176 height 21
click at [679, 346] on div "Add Media from Vault Attached Media Tag Collaborators [PERSON_NAME]" at bounding box center [596, 271] width 789 height 298
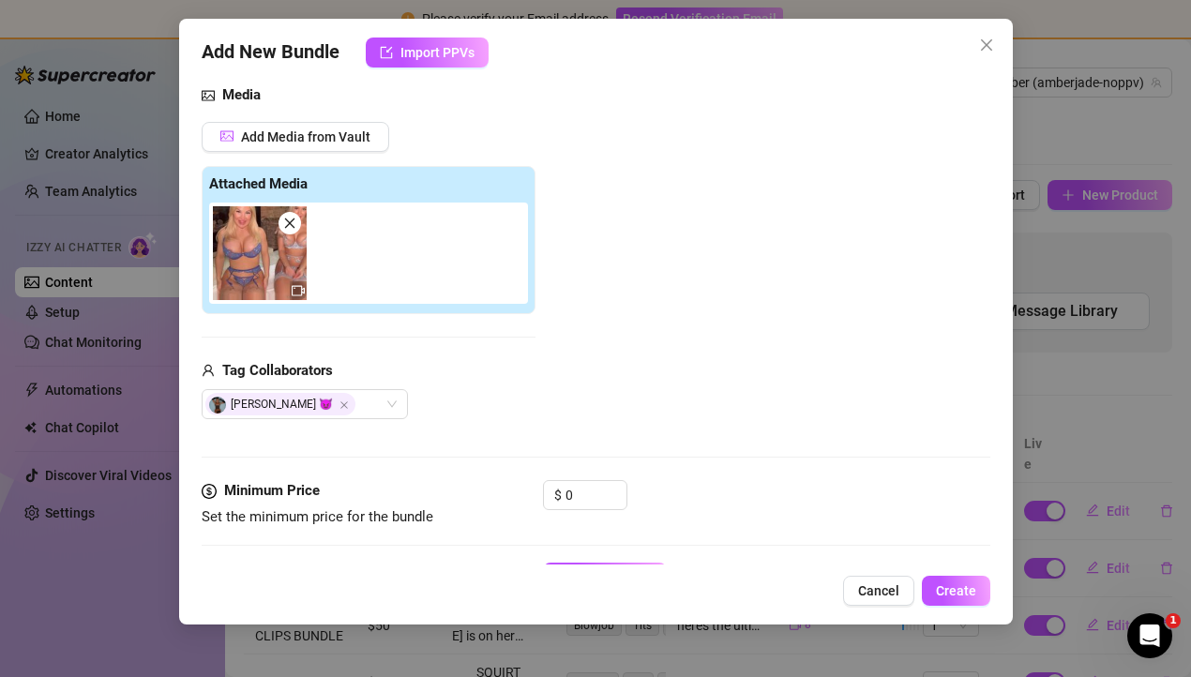
scroll to position [276, 0]
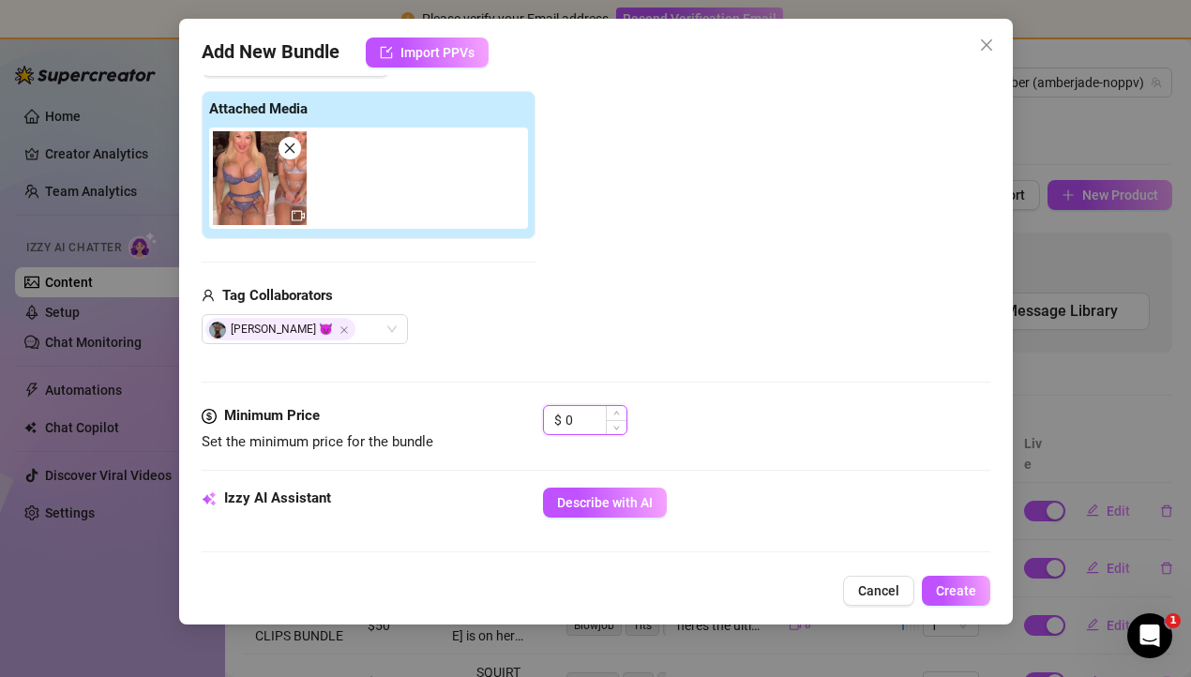
click at [587, 418] on input "0" at bounding box center [595, 420] width 61 height 28
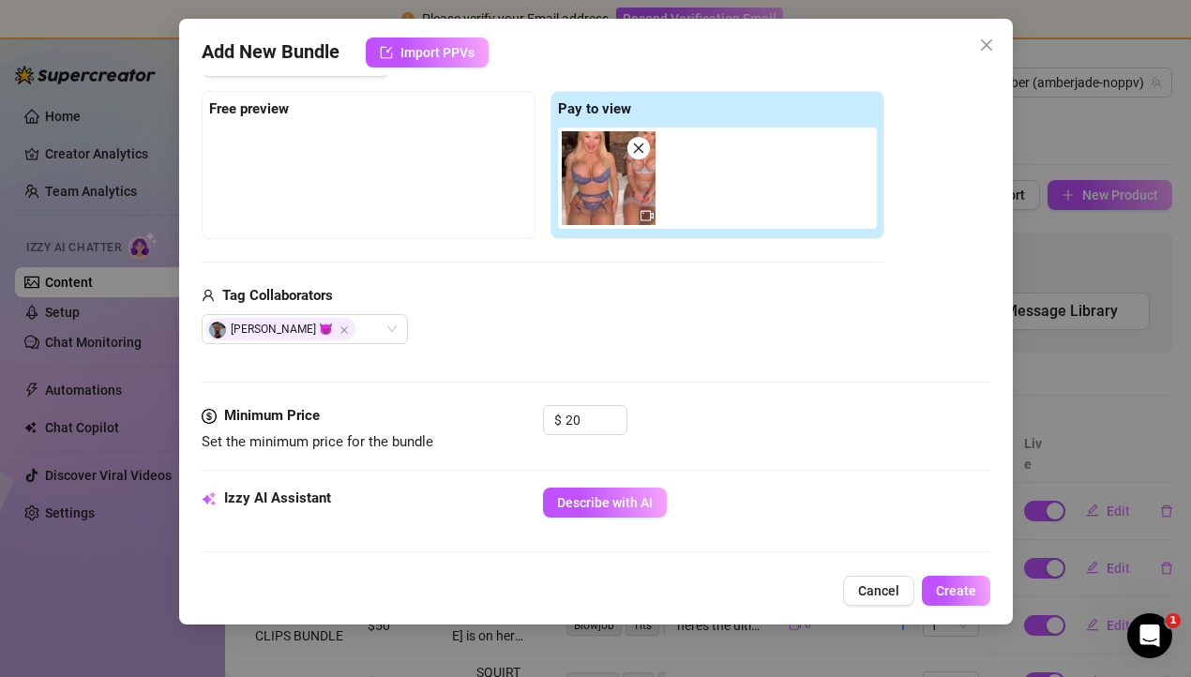
drag, startPoint x: 788, startPoint y: 426, endPoint x: 715, endPoint y: 448, distance: 75.6
click at [788, 426] on div "$ 20" at bounding box center [766, 428] width 447 height 47
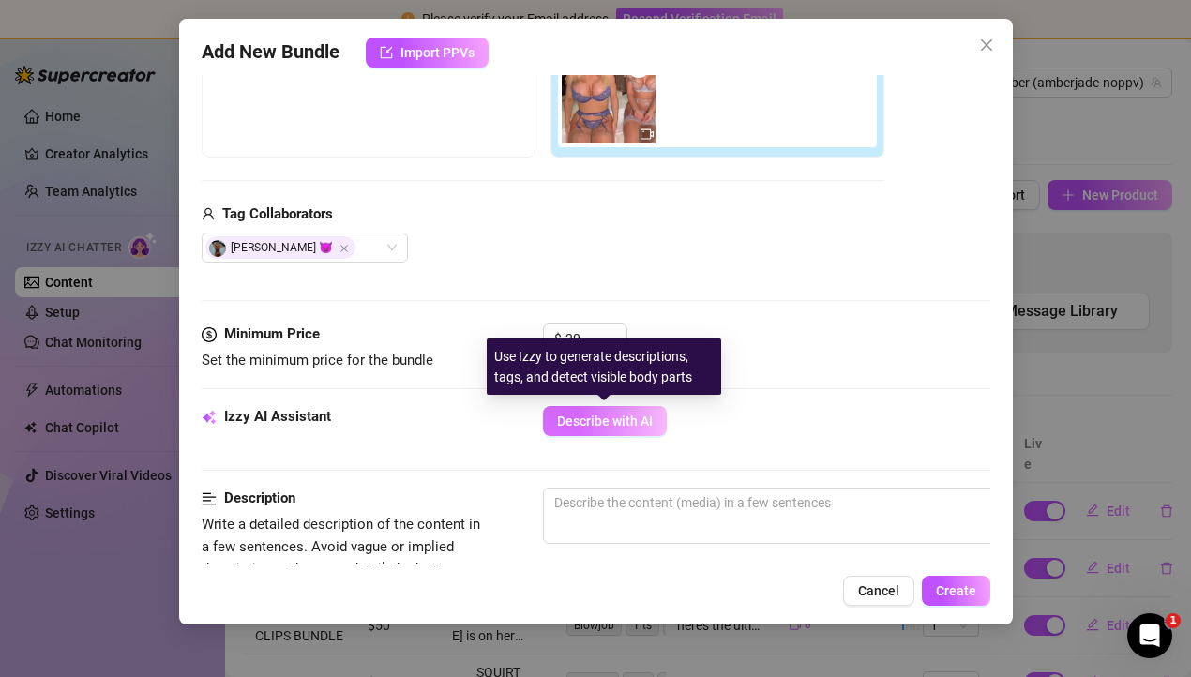
click at [611, 421] on span "Describe with AI" at bounding box center [605, 420] width 96 height 15
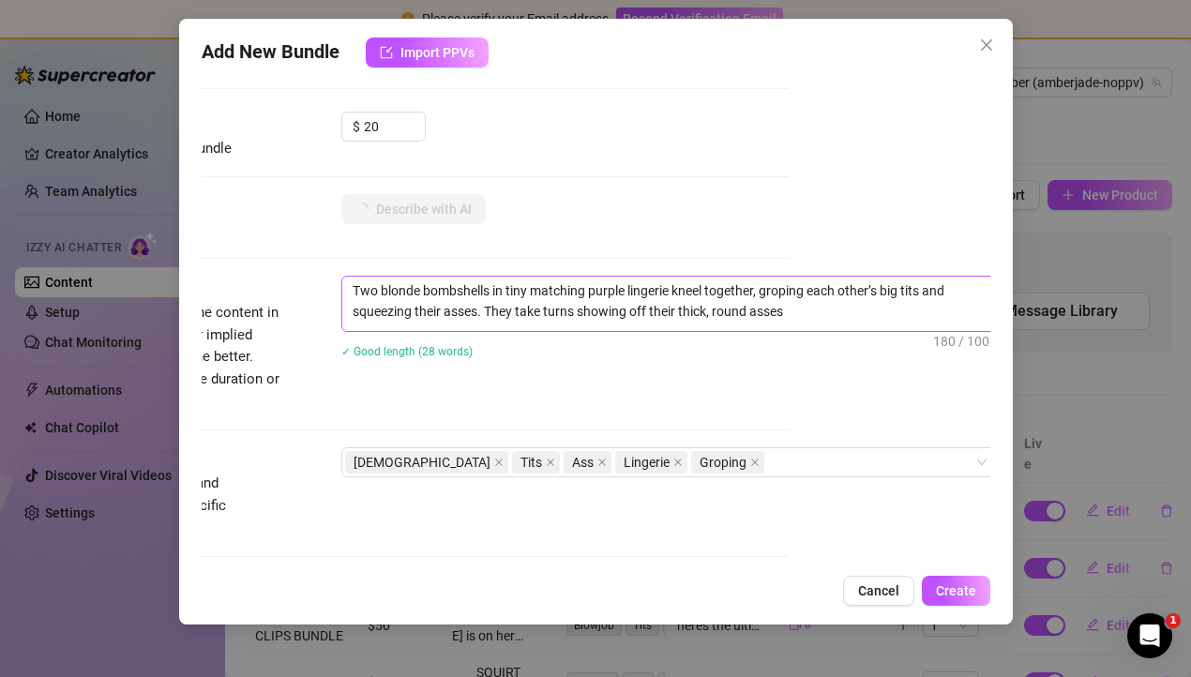
scroll to position [569, 209]
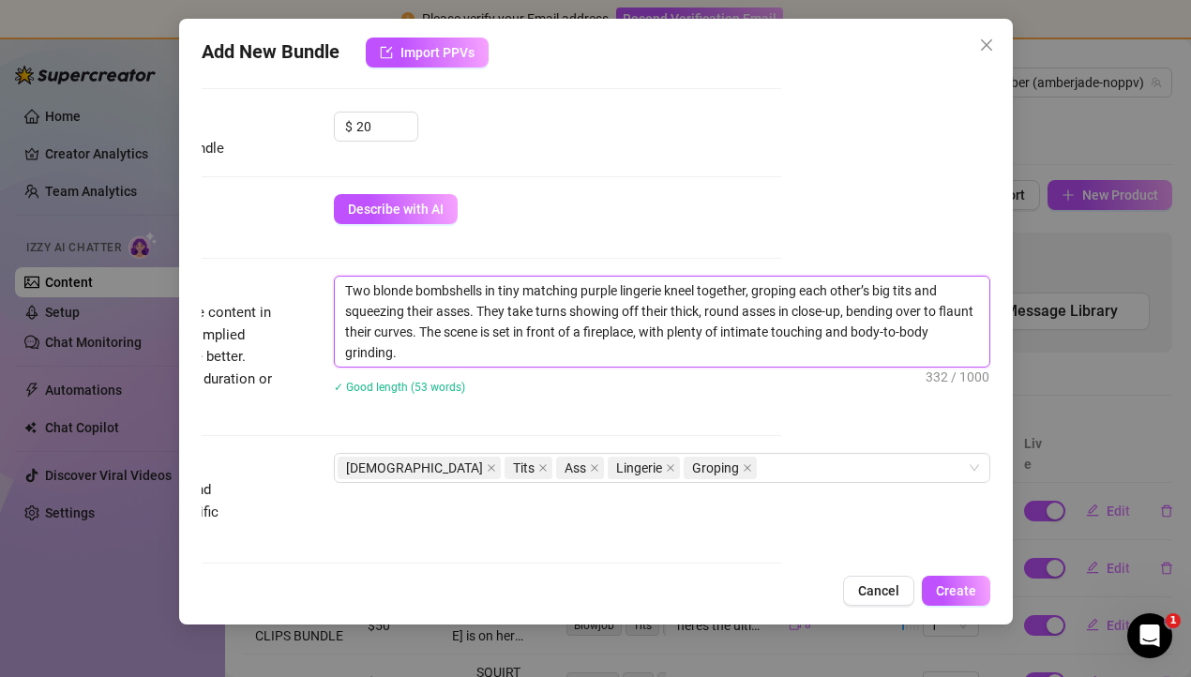
click at [475, 310] on textarea "Two blonde bombshells in tiny matching purple lingerie kneel together, groping …" at bounding box center [662, 322] width 654 height 90
click at [474, 307] on textarea "Two blonde bombshells in tiny matching purple lingerie kneel together, groping …" at bounding box center [662, 322] width 654 height 90
click at [504, 322] on textarea "Two blonde bombshells in tiny matching purple lingerie kneel together, groping …" at bounding box center [662, 322] width 654 height 90
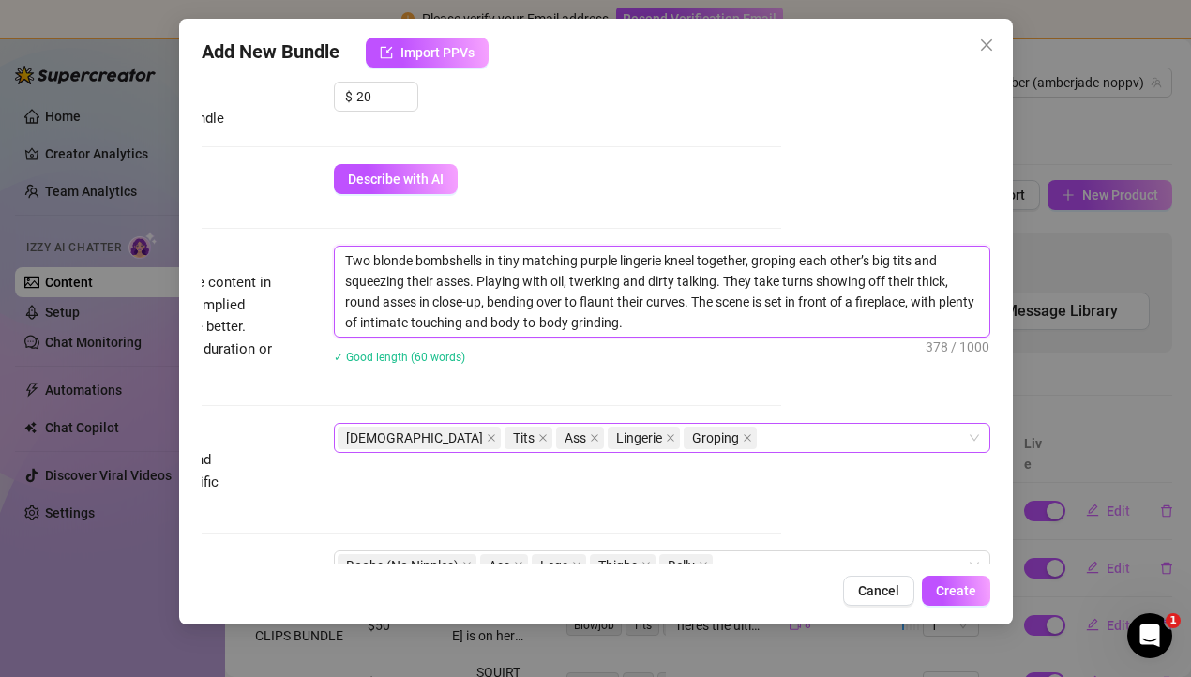
click at [730, 441] on div "[DEMOGRAPHIC_DATA] Tits Ass Lingerie Groping" at bounding box center [652, 438] width 629 height 26
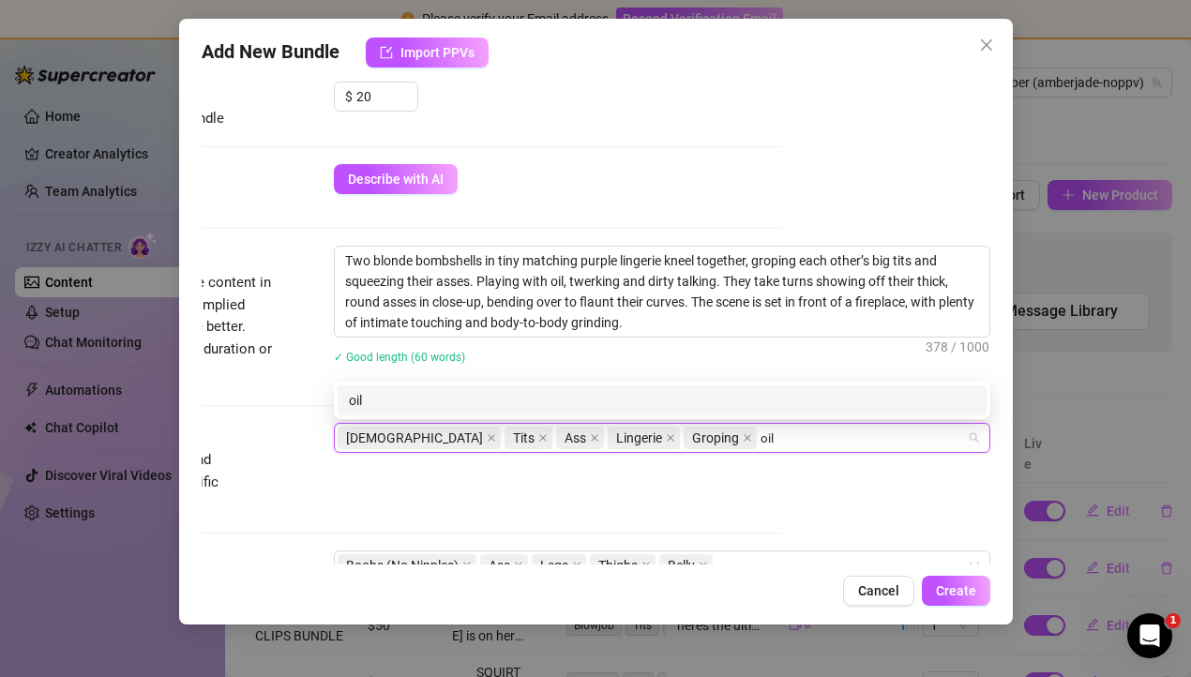
click at [578, 399] on div "oil" at bounding box center [662, 400] width 626 height 21
click at [624, 400] on div "twerk" at bounding box center [662, 400] width 626 height 21
click at [524, 401] on div "dirty talk" at bounding box center [662, 400] width 626 height 21
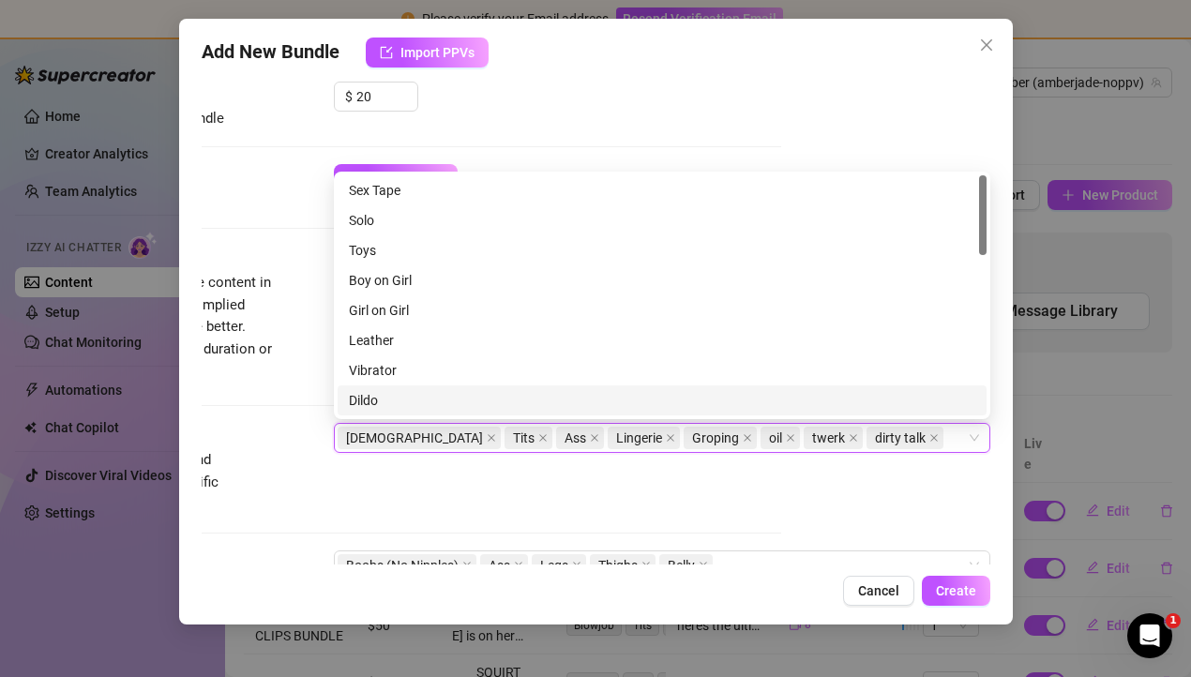
click at [523, 570] on div "Add New Bundle Import PPVs Account amber (@amberjade-noppv) Name Name is for yo…" at bounding box center [596, 322] width 834 height 606
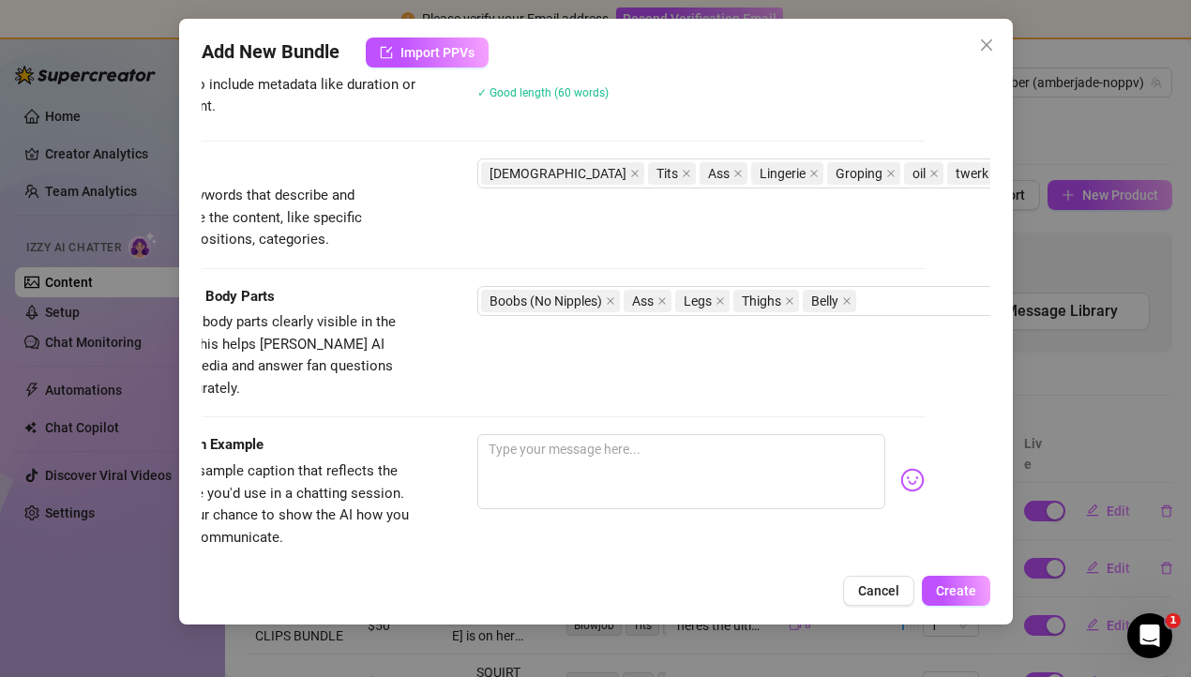
scroll to position [864, 70]
click at [928, 294] on div "Boobs (No Nipples) Ass Legs Thighs Belly" at bounding box center [790, 301] width 629 height 26
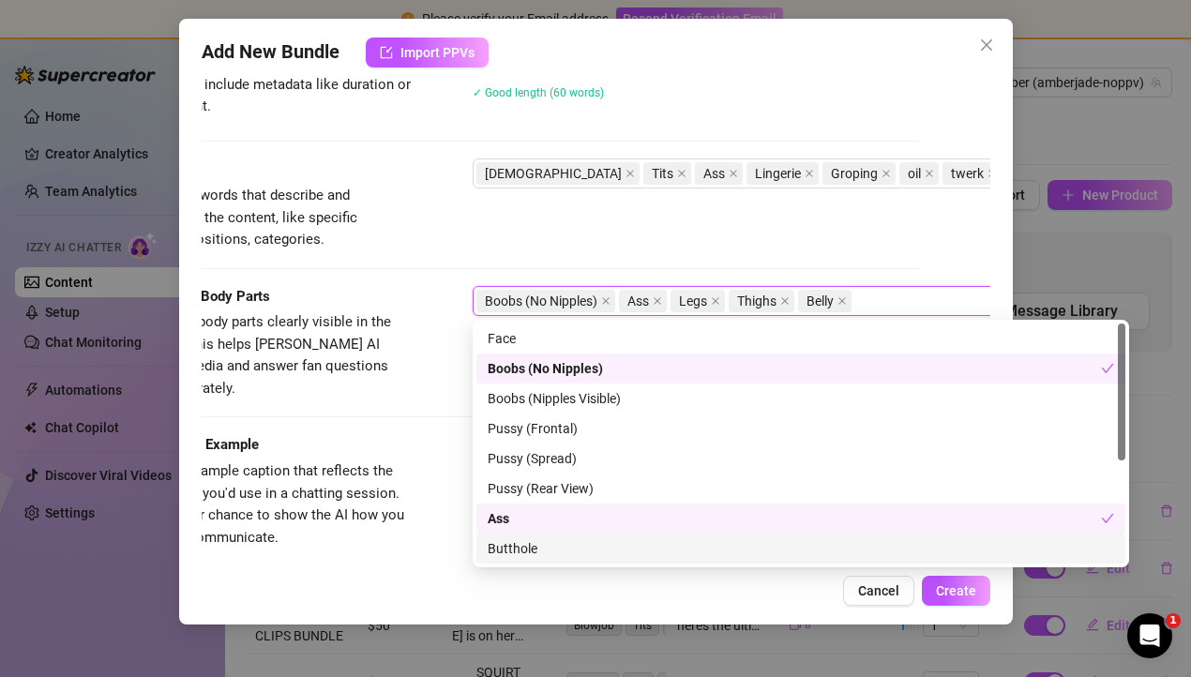
click at [598, 546] on div "Butthole" at bounding box center [801, 548] width 626 height 21
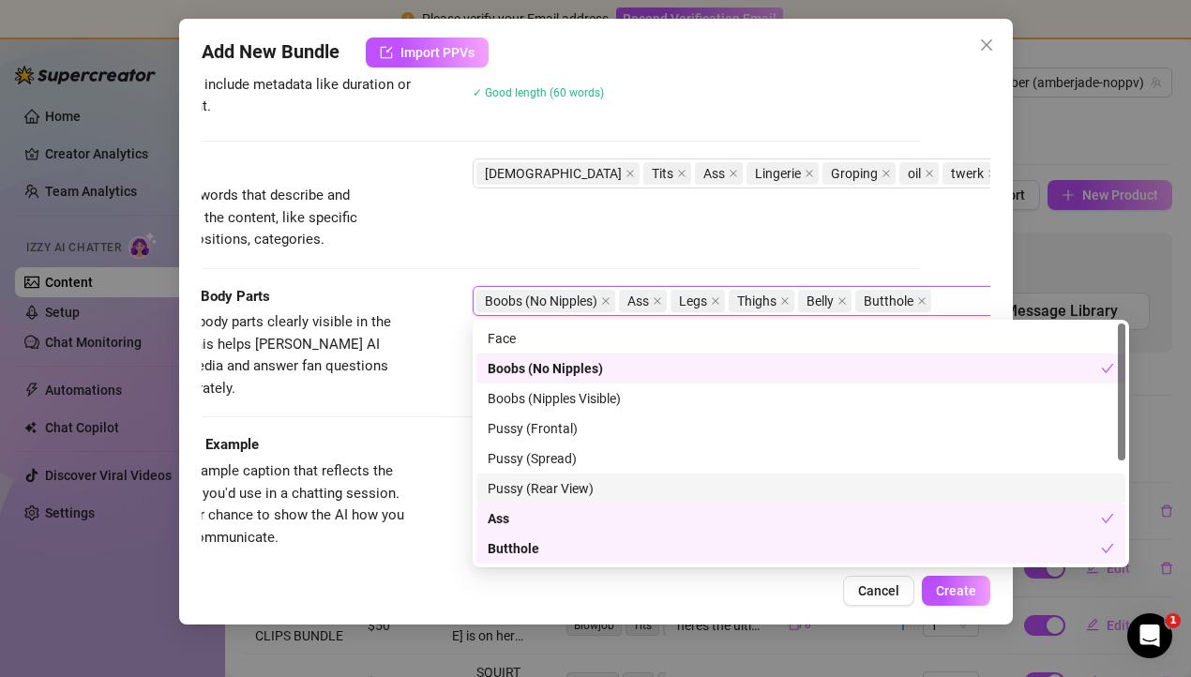
click at [393, 434] on div "Caption Example" at bounding box center [271, 445] width 281 height 23
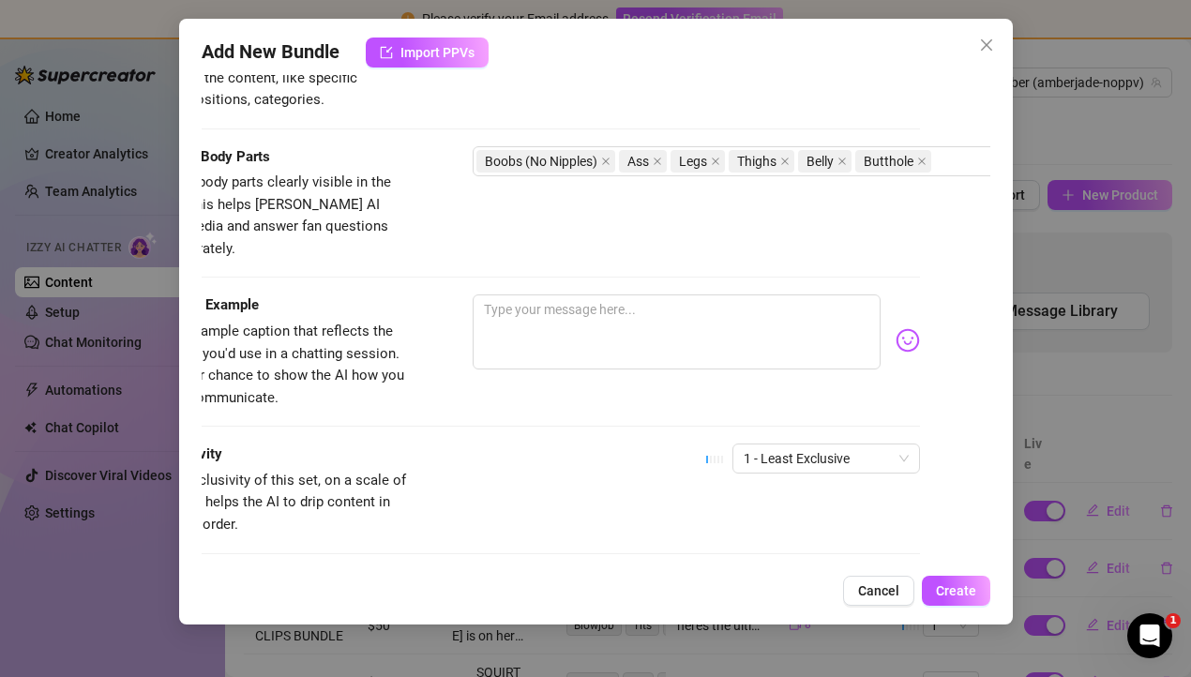
scroll to position [1092, 70]
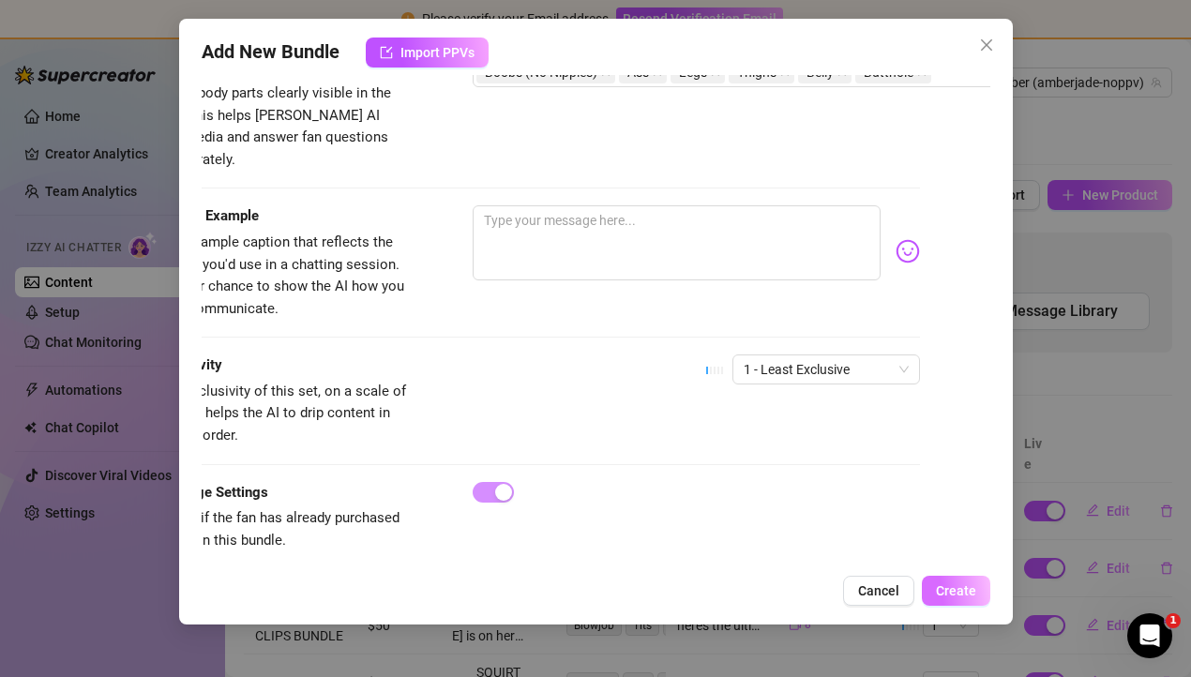
click at [965, 593] on span "Create" at bounding box center [956, 590] width 40 height 15
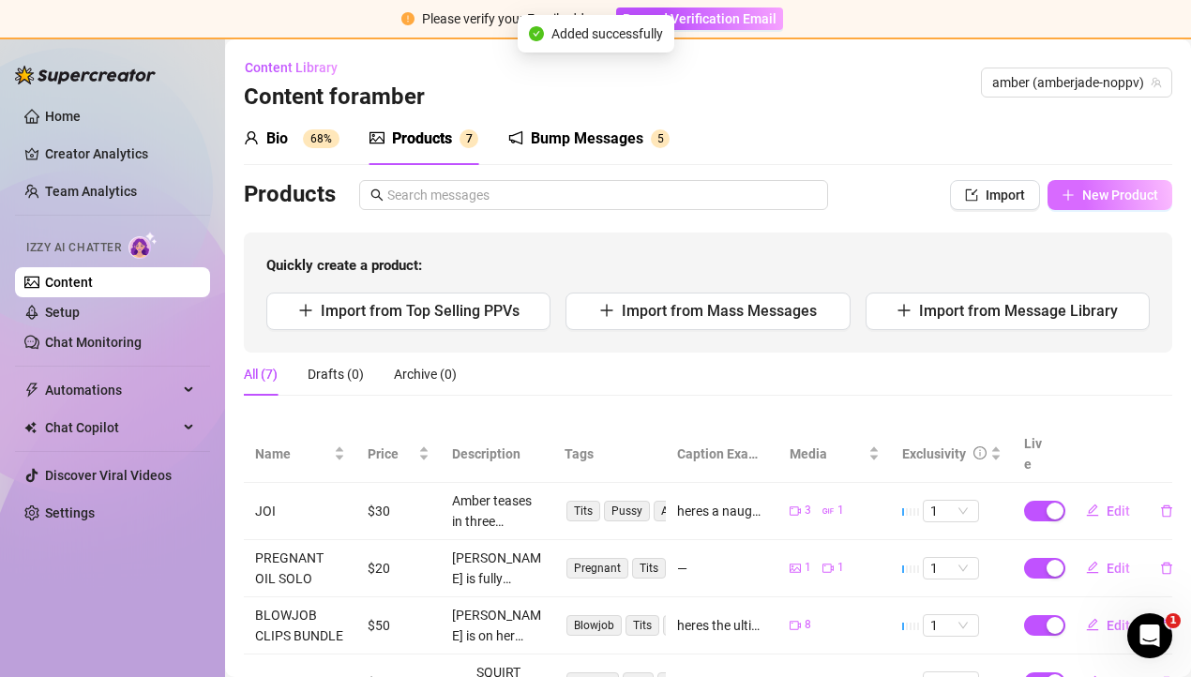
click at [1075, 199] on button "New Product" at bounding box center [1109, 195] width 125 height 30
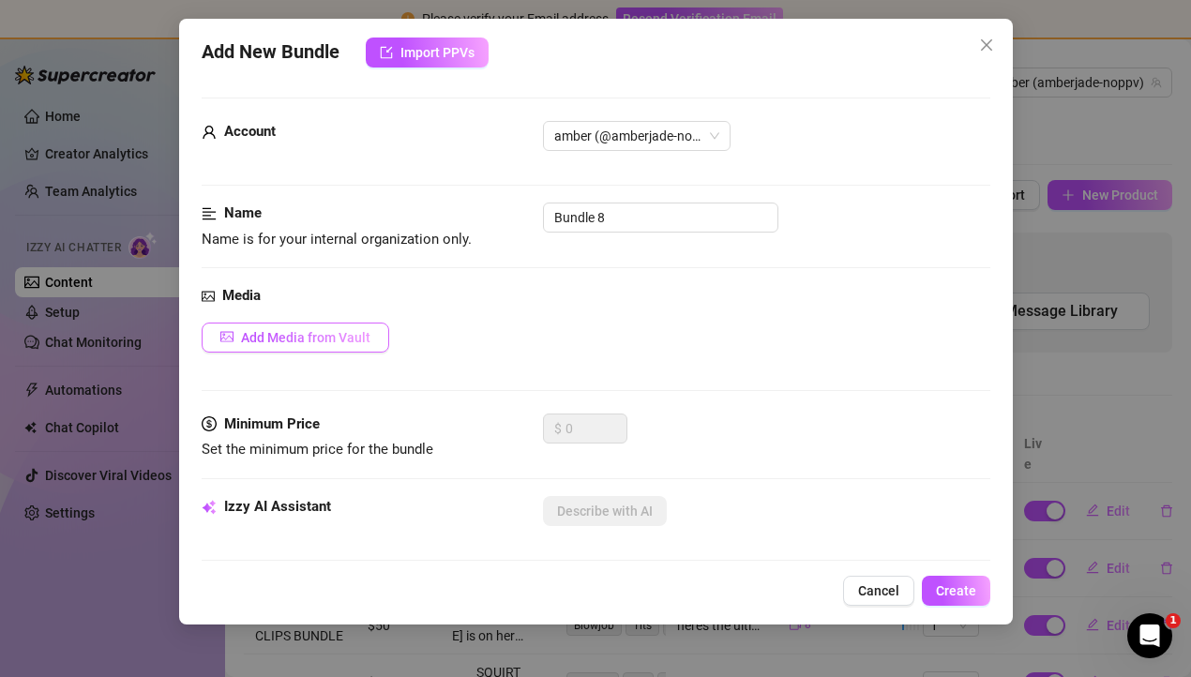
click at [260, 338] on span "Add Media from Vault" at bounding box center [305, 337] width 129 height 15
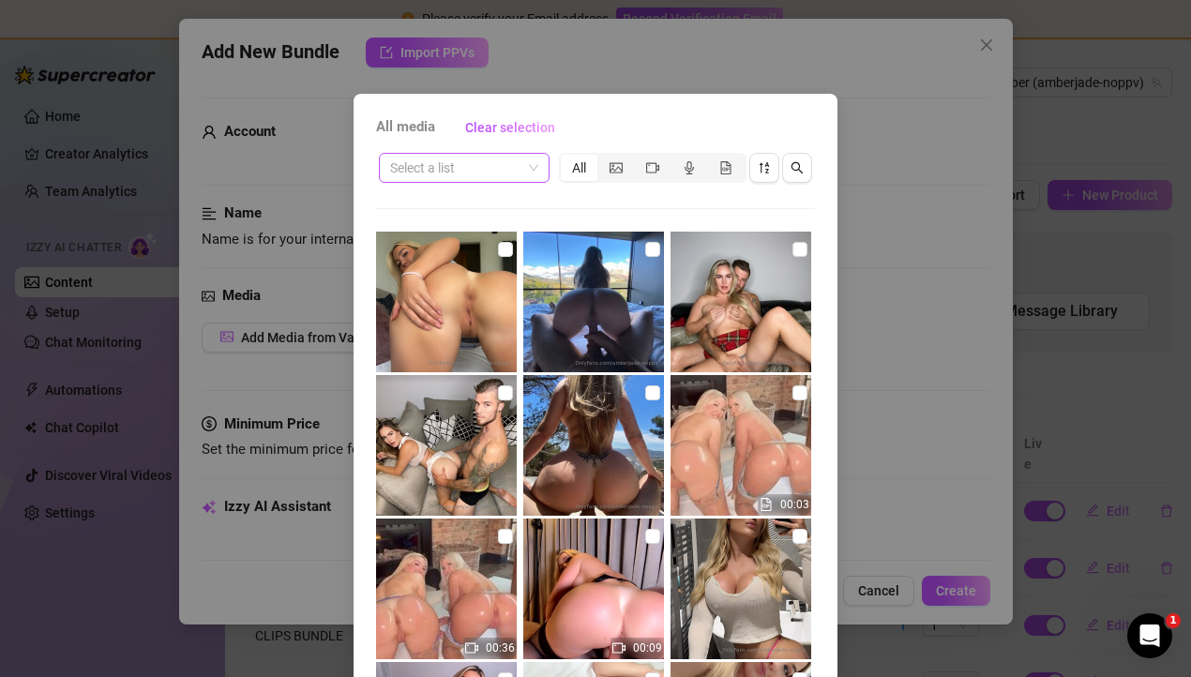
click at [486, 161] on input "search" at bounding box center [455, 168] width 131 height 28
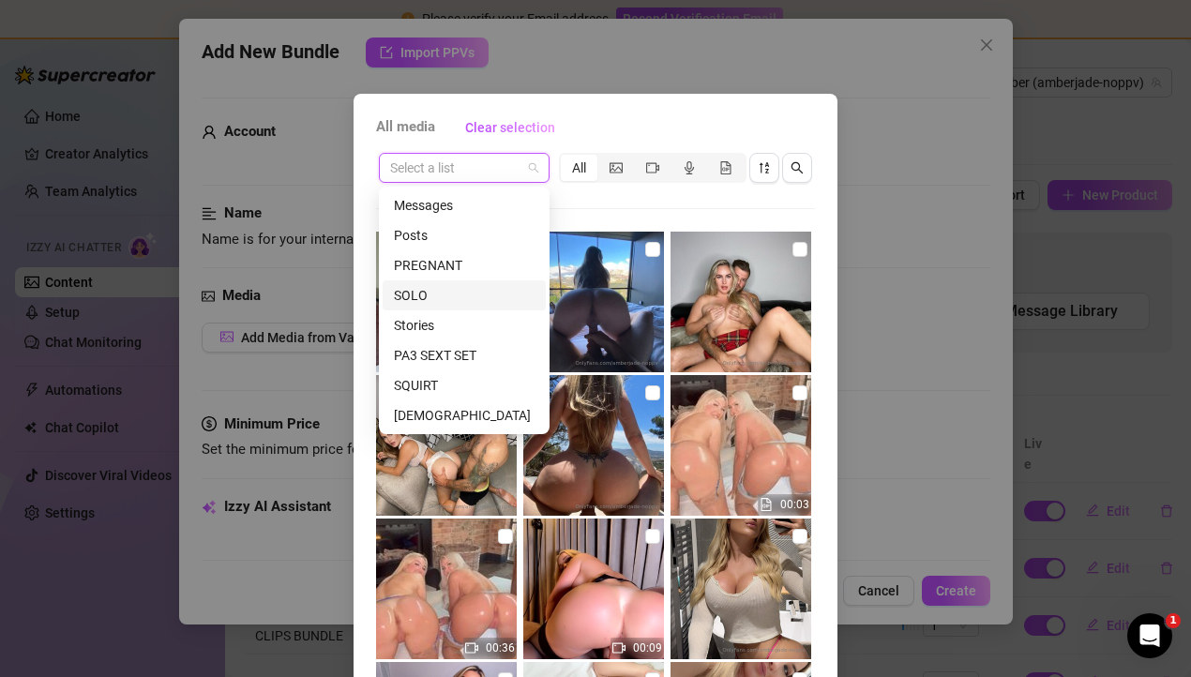
click at [460, 289] on div "SOLO" at bounding box center [464, 295] width 141 height 21
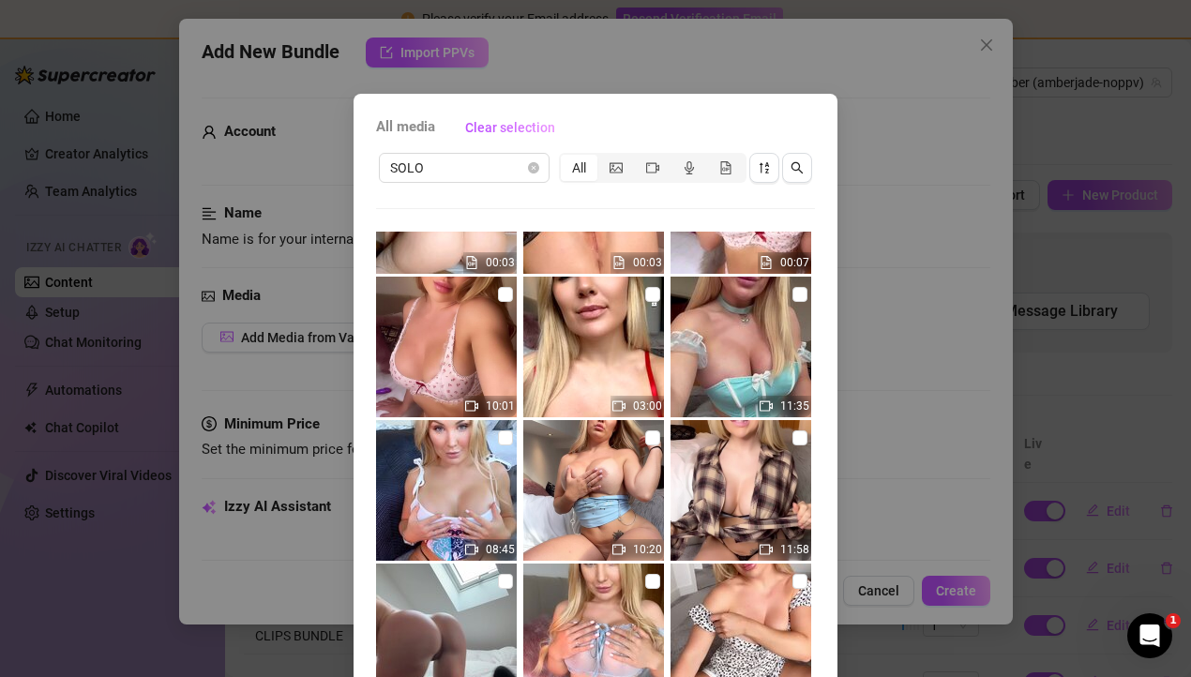
scroll to position [684, 0]
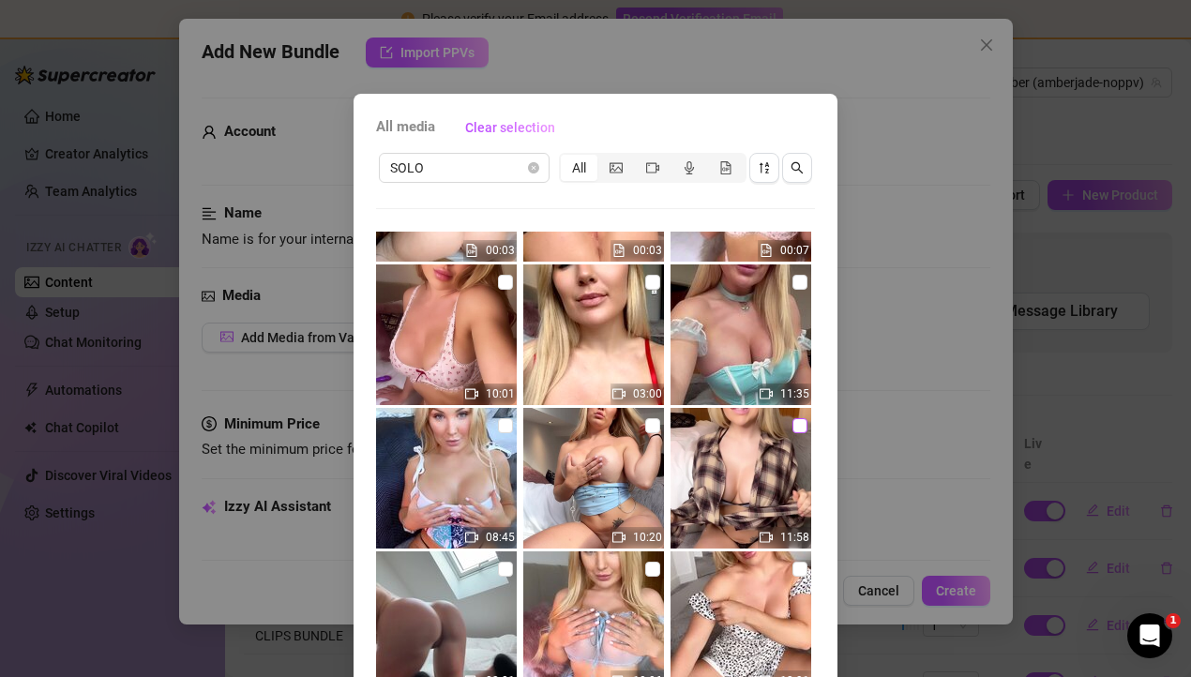
click at [794, 428] on input "checkbox" at bounding box center [799, 425] width 15 height 15
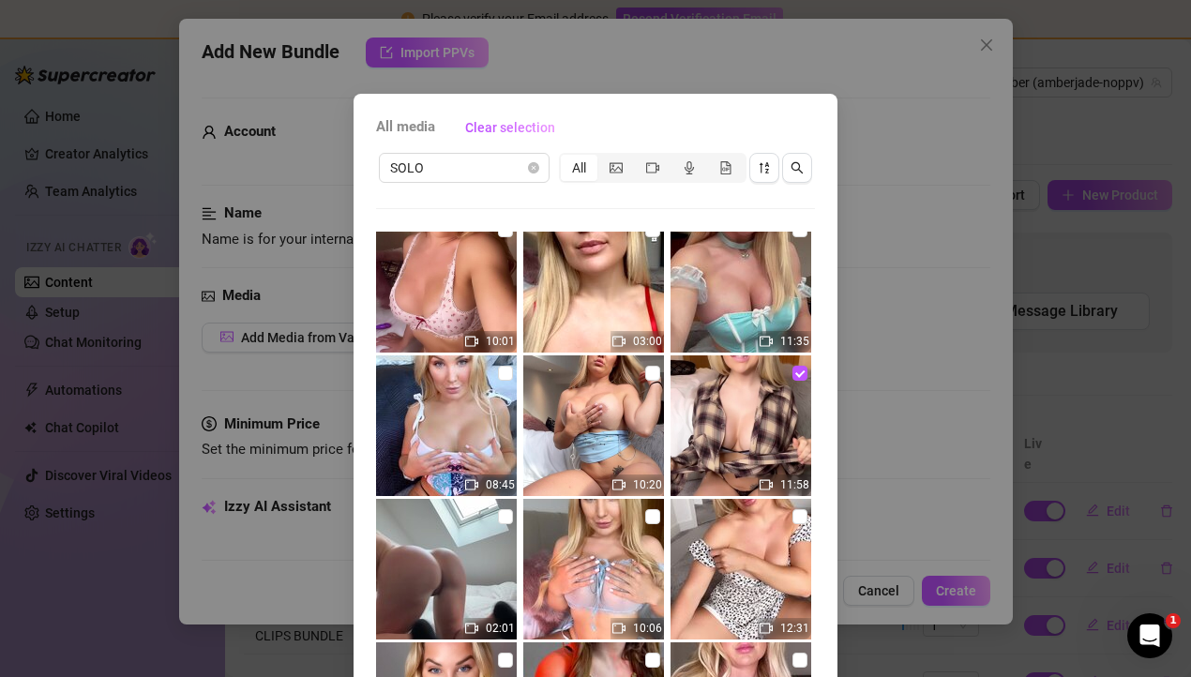
scroll to position [106, 0]
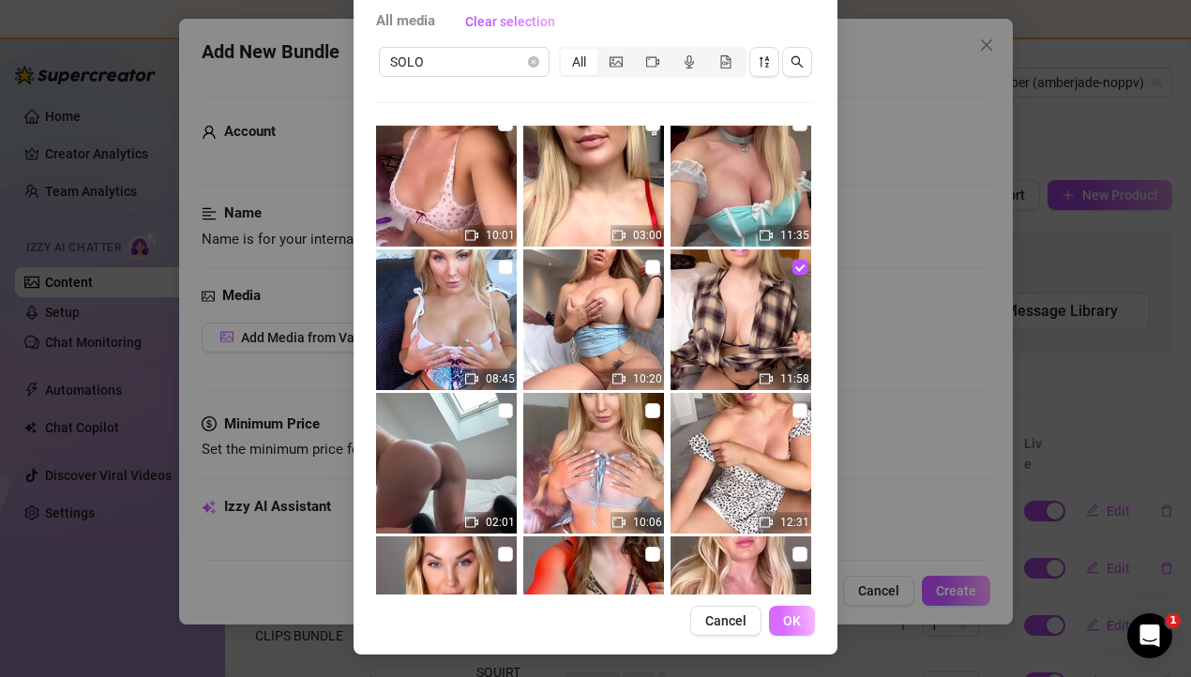
click at [804, 616] on button "OK" at bounding box center [792, 621] width 46 height 30
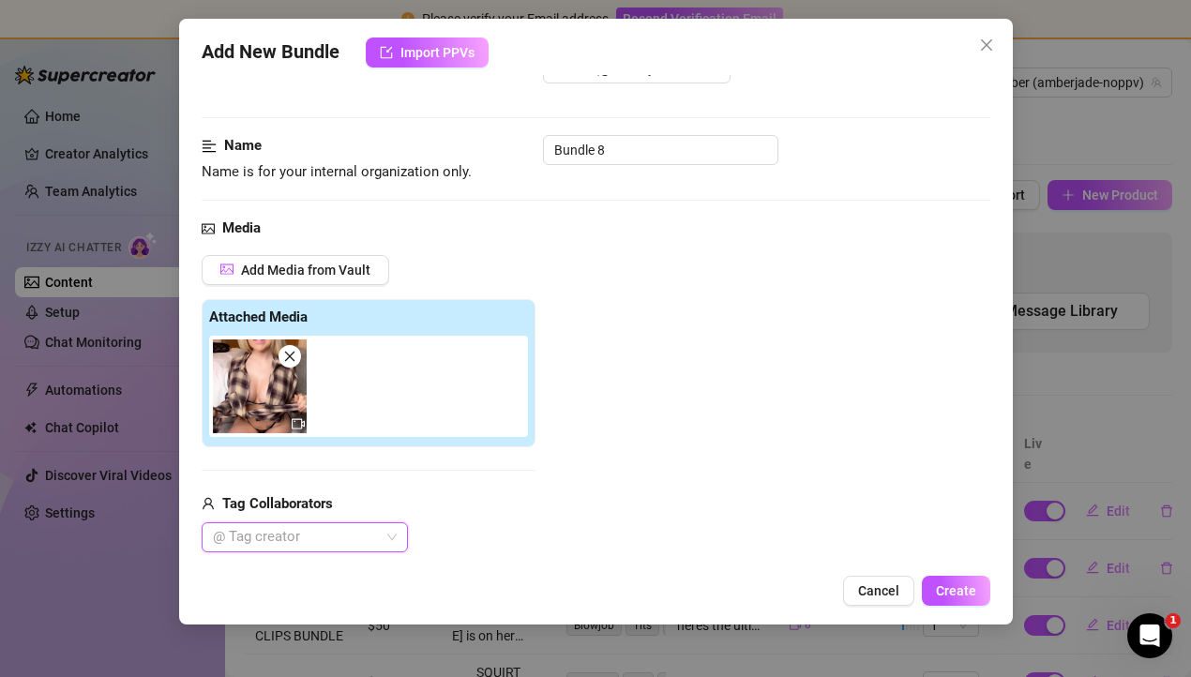
scroll to position [37, 0]
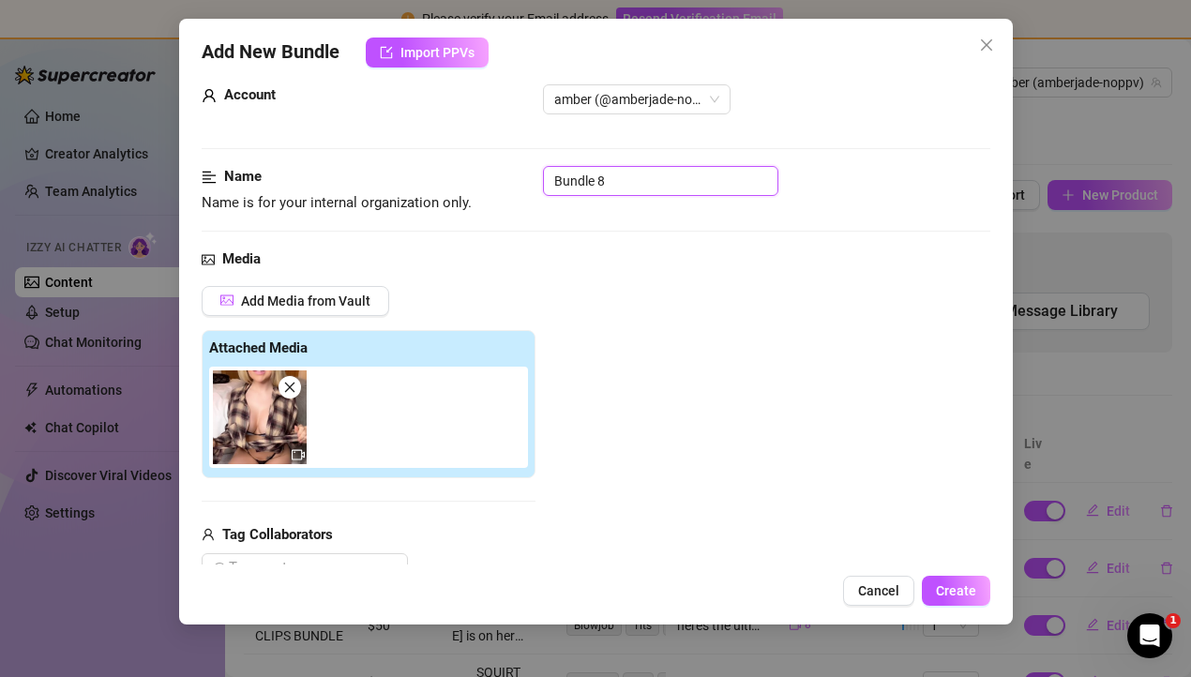
click at [588, 186] on input "Bundle 8" at bounding box center [660, 181] width 235 height 30
click at [641, 310] on div "Add Media from Vault Attached Media Tag Collaborators @ Tag creator" at bounding box center [596, 435] width 789 height 298
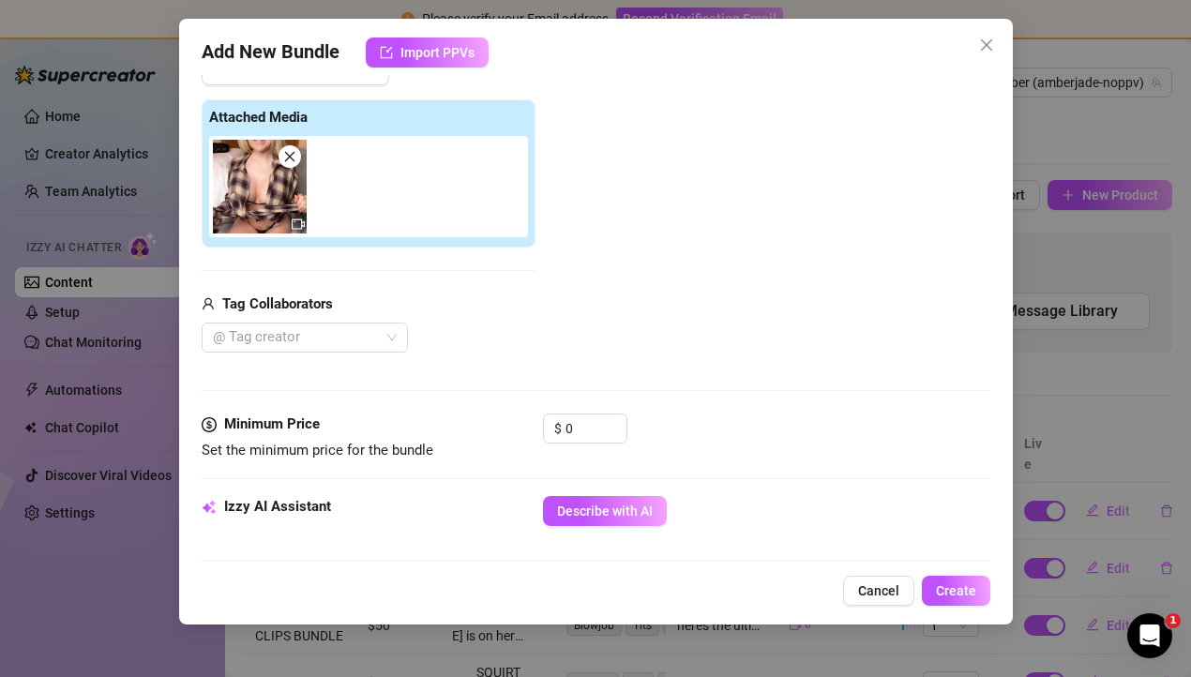
scroll to position [349, 0]
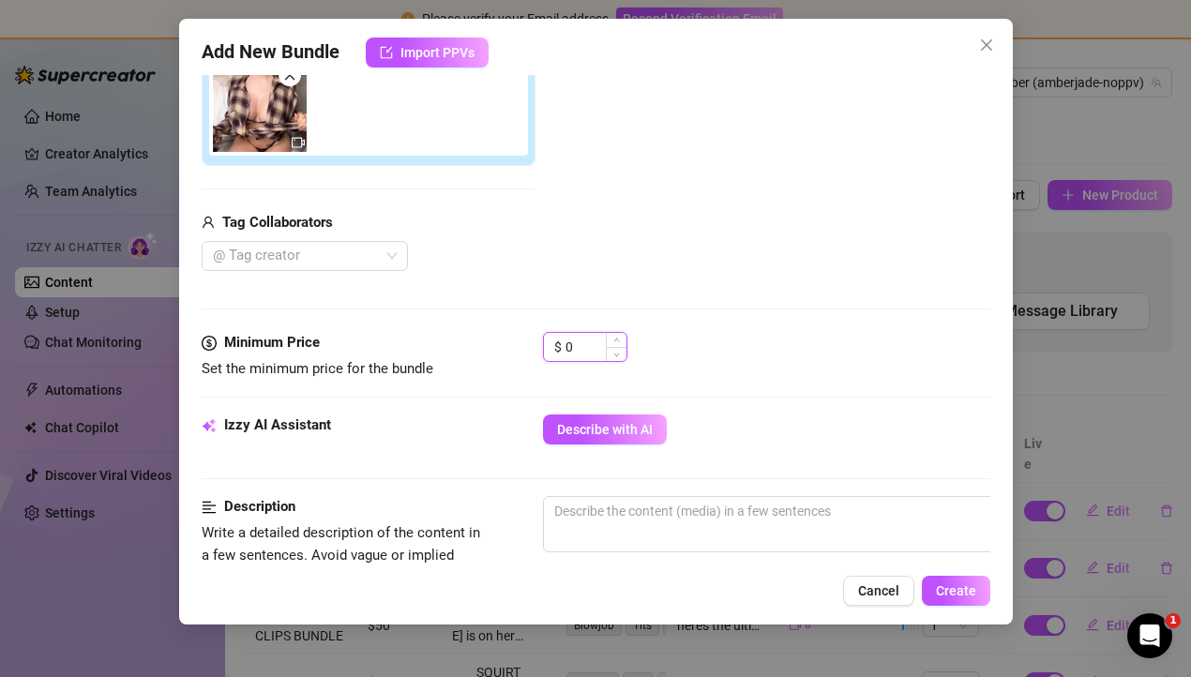
click at [590, 355] on input "0" at bounding box center [595, 347] width 61 height 28
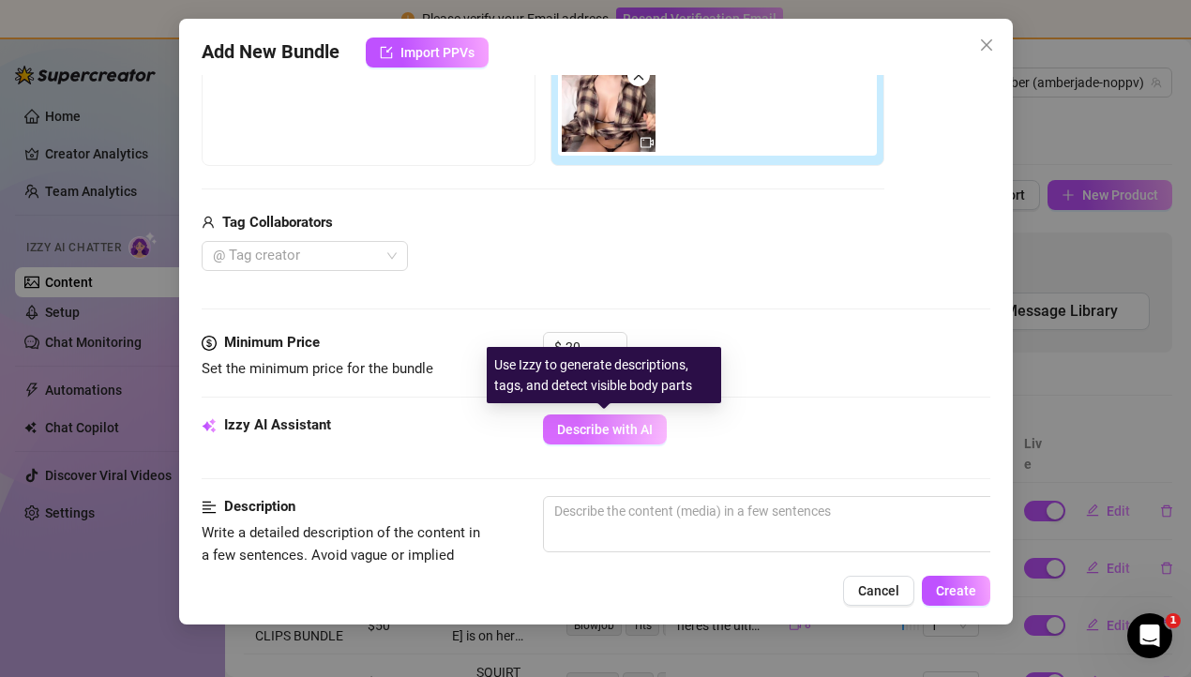
click at [573, 439] on button "Describe with AI" at bounding box center [605, 429] width 124 height 30
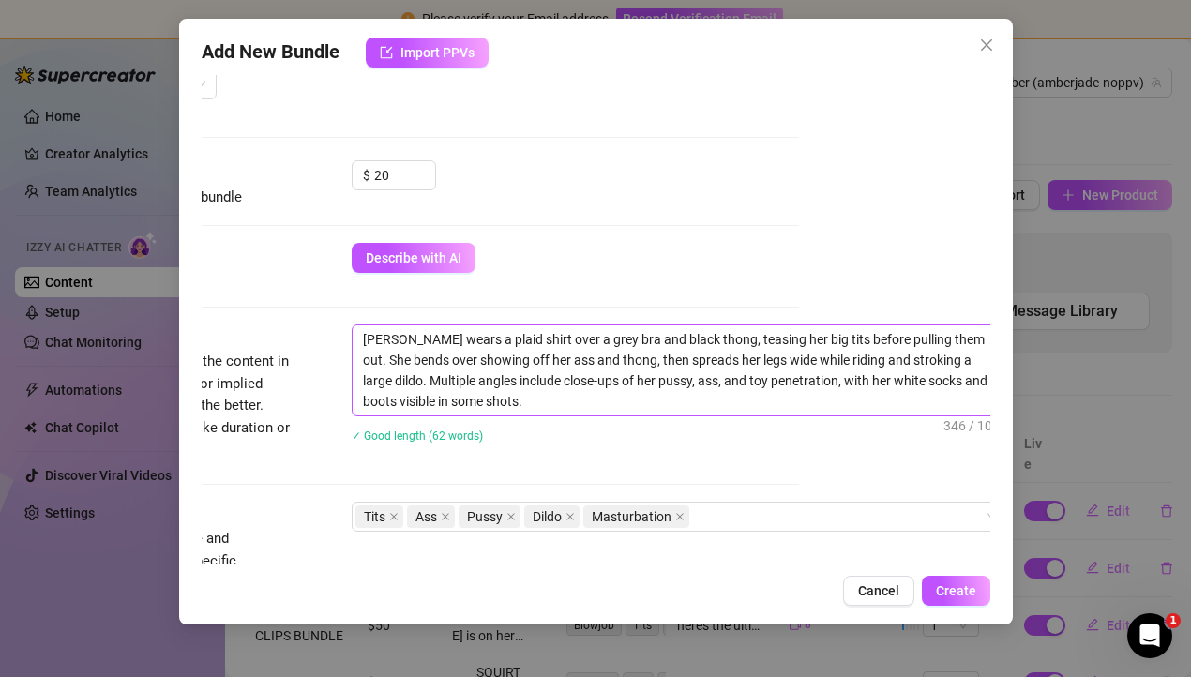
scroll to position [520, 209]
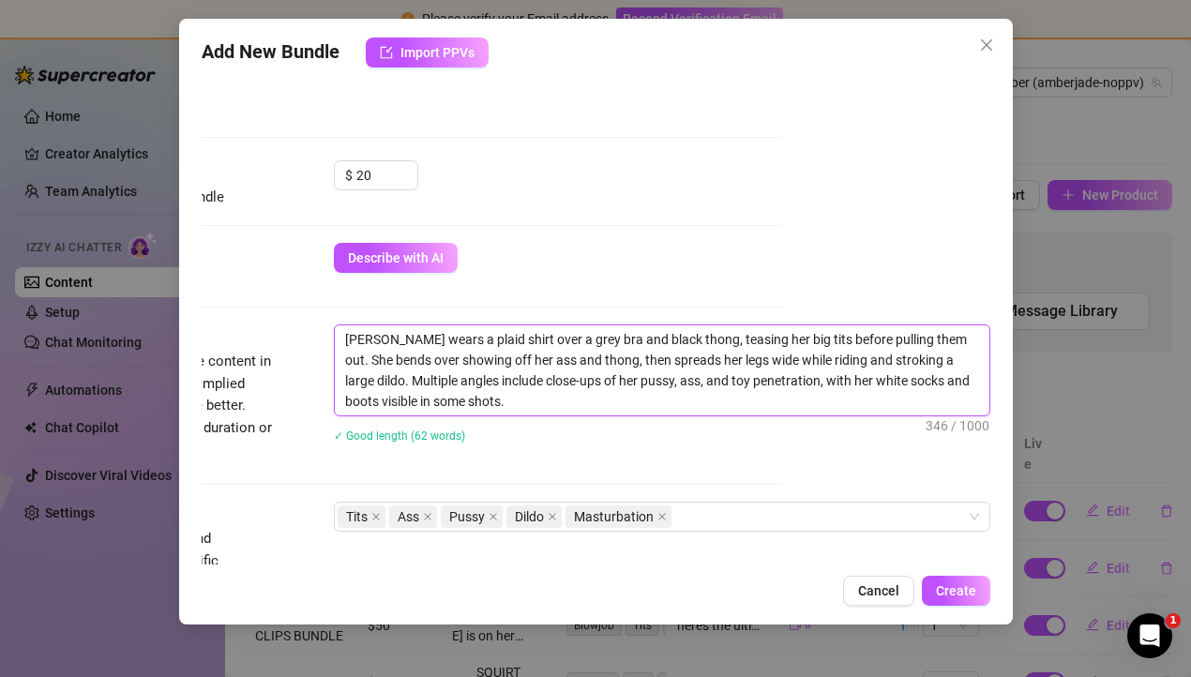
drag, startPoint x: 466, startPoint y: 387, endPoint x: 710, endPoint y: 387, distance: 243.8
click at [710, 387] on textarea "[PERSON_NAME] wears a plaid shirt over a grey bra and black thong, teasing her …" at bounding box center [662, 370] width 654 height 90
click at [882, 387] on textarea "[PERSON_NAME] wears a plaid shirt over a grey bra and black thong, teasing her …" at bounding box center [662, 370] width 654 height 90
click at [910, 383] on textarea "[PERSON_NAME] wears a plaid shirt over a grey bra and black thong, teasing her …" at bounding box center [662, 370] width 654 height 90
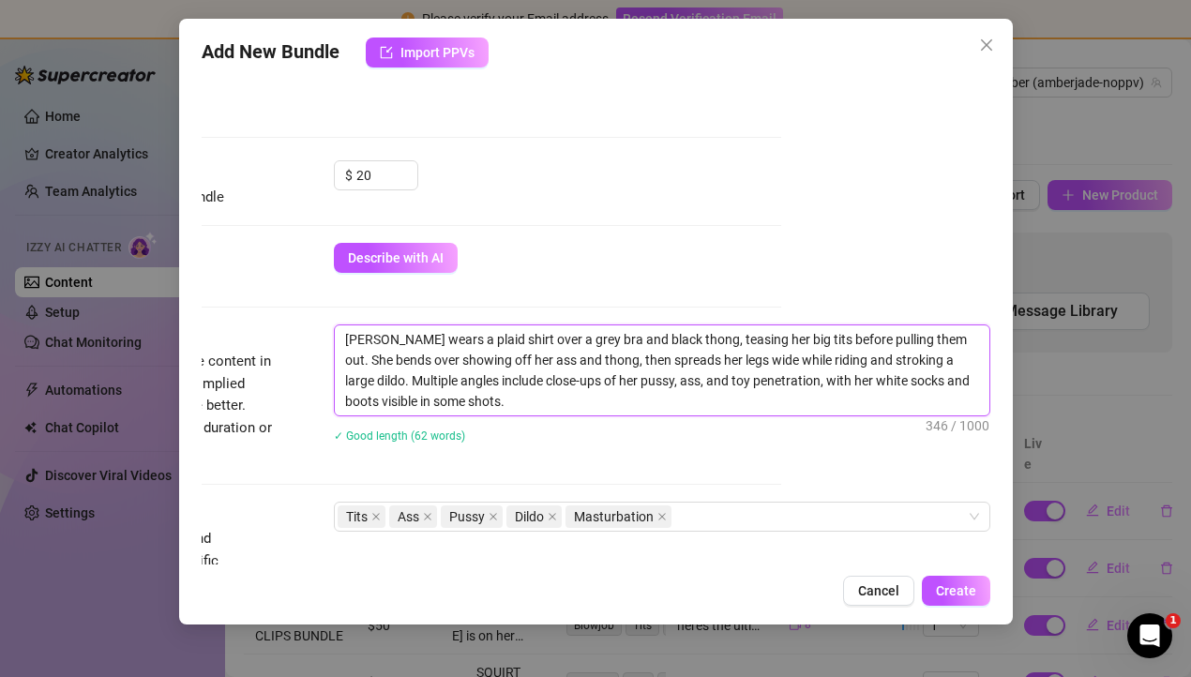
scroll to position [572, 209]
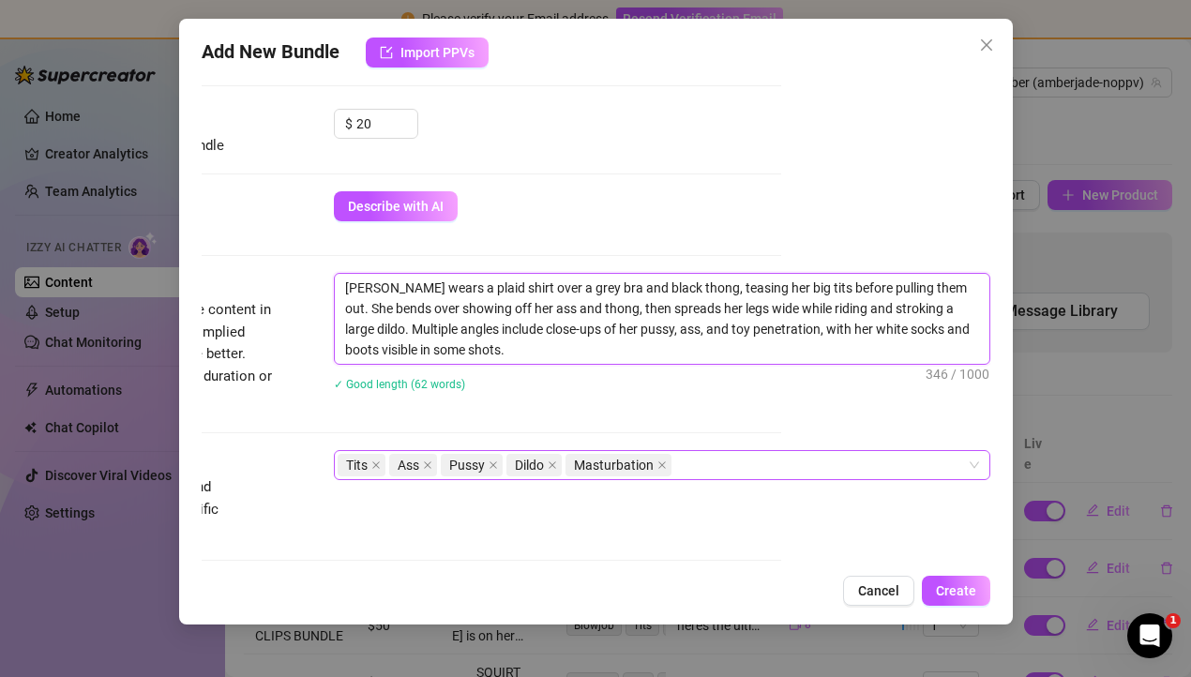
click at [692, 466] on div "Tits Ass Pussy Dildo Masturbation" at bounding box center [652, 465] width 629 height 26
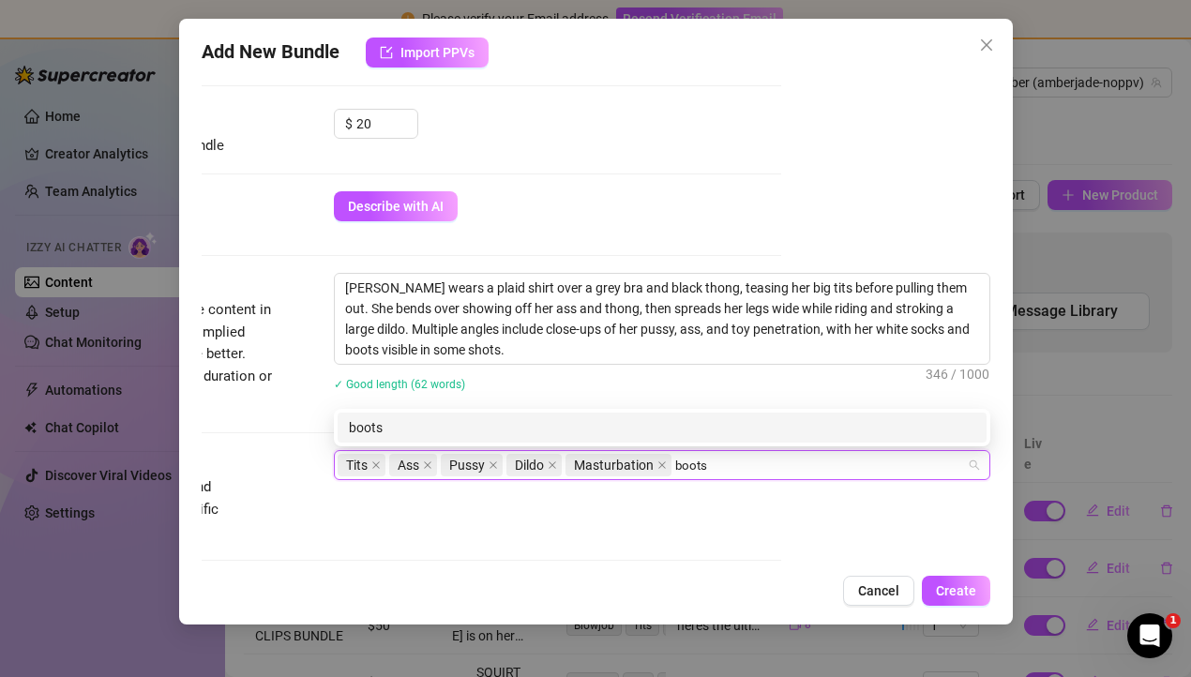
click at [607, 427] on div "boots" at bounding box center [662, 427] width 626 height 21
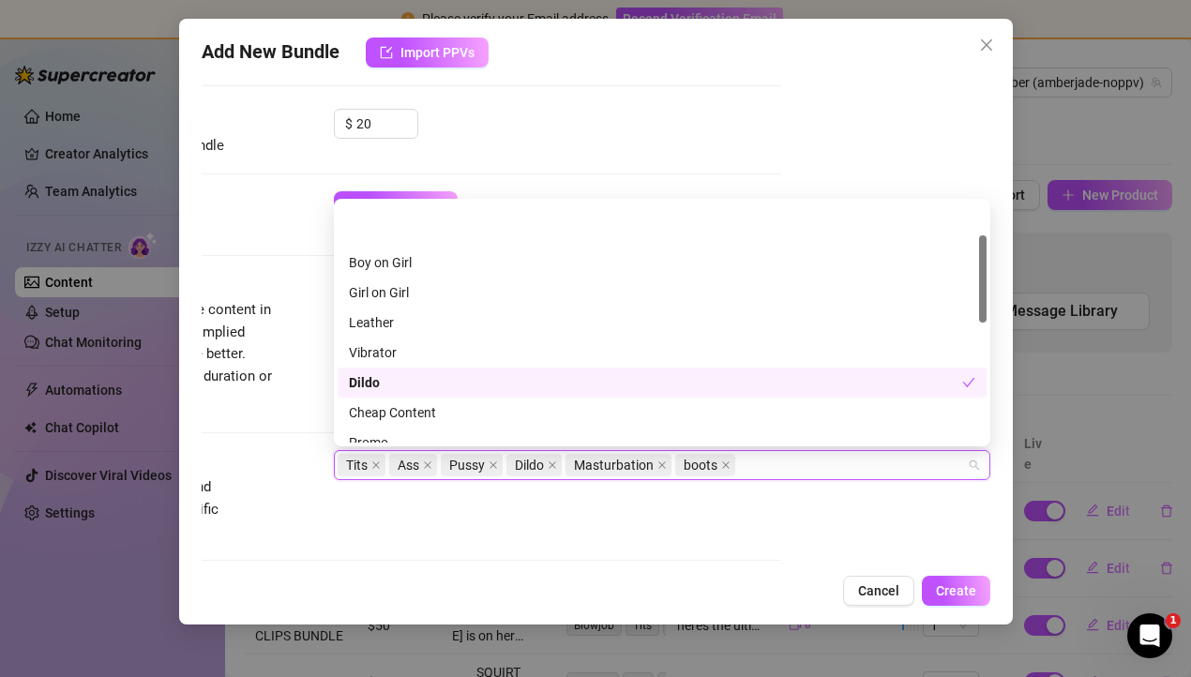
scroll to position [91, 0]
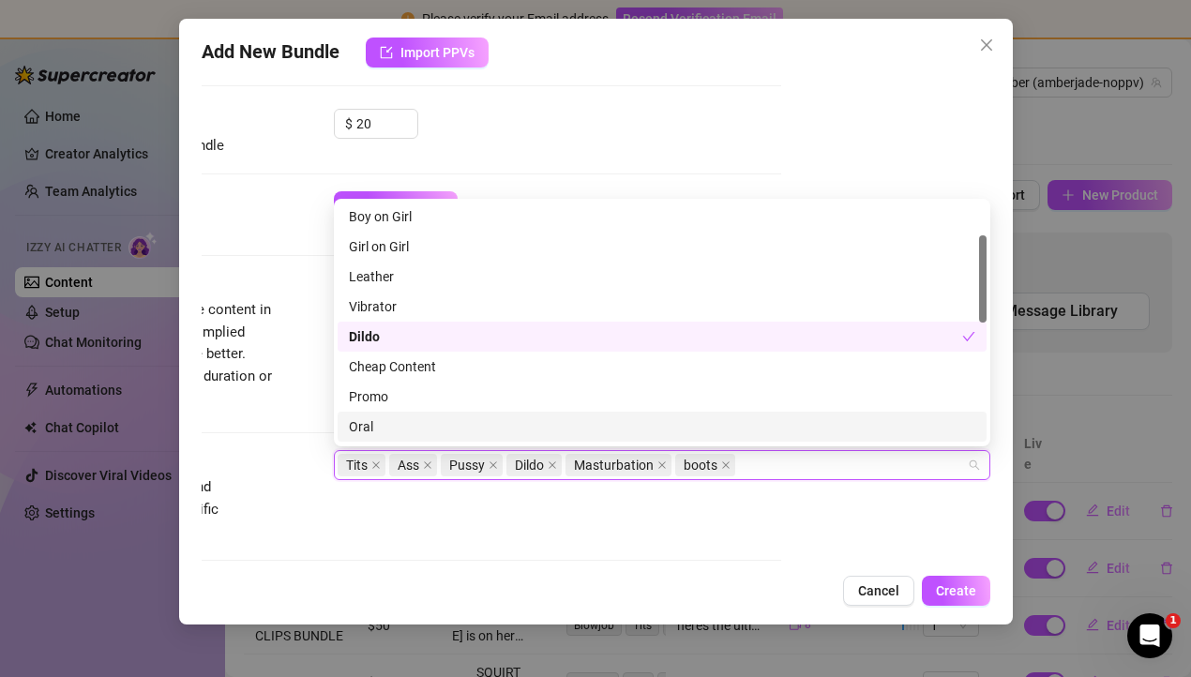
click at [557, 516] on div "Tags Simple keywords that describe and summarize the content, like specific fet…" at bounding box center [386, 496] width 789 height 92
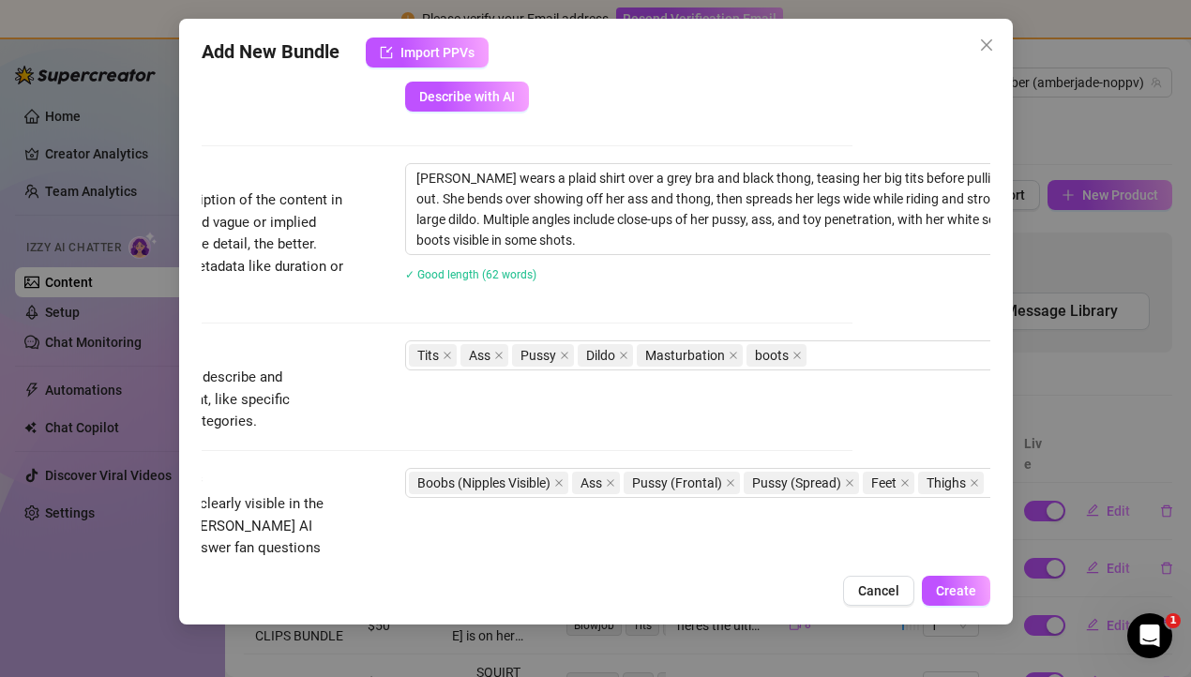
scroll to position [682, 199]
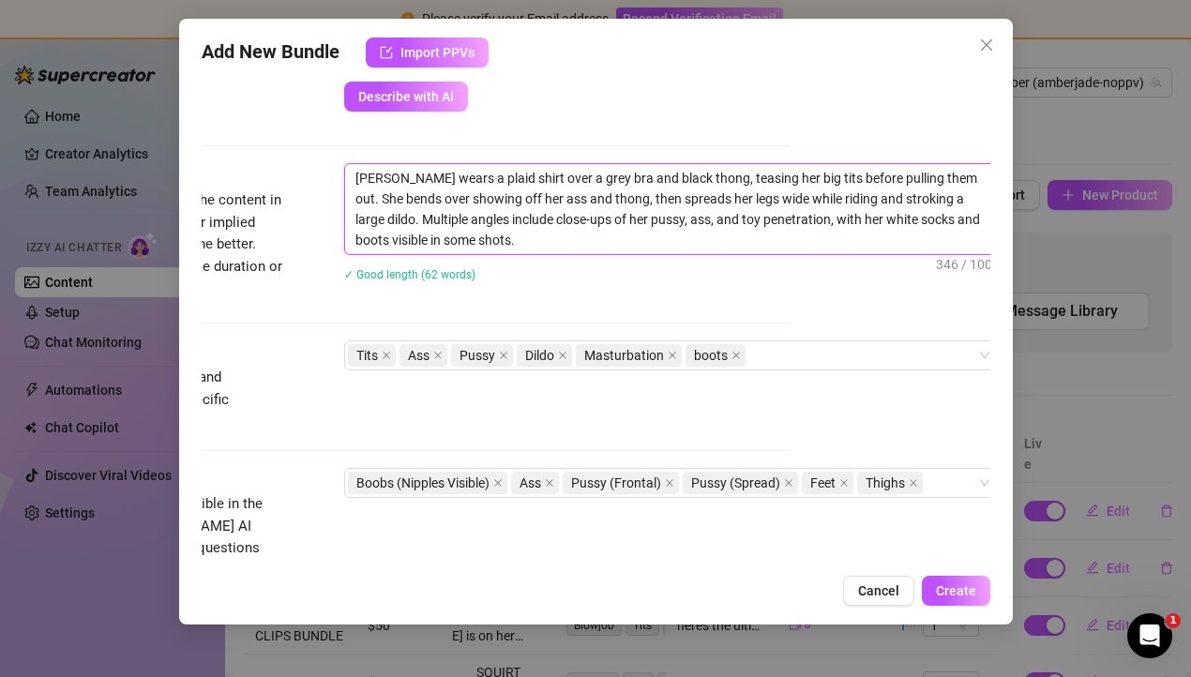
click at [539, 233] on textarea "[PERSON_NAME] wears a plaid shirt over a grey bra and black thong, teasing her …" at bounding box center [672, 209] width 654 height 90
click at [832, 352] on div "Tits Ass Pussy Dildo Masturbation boots" at bounding box center [662, 355] width 629 height 26
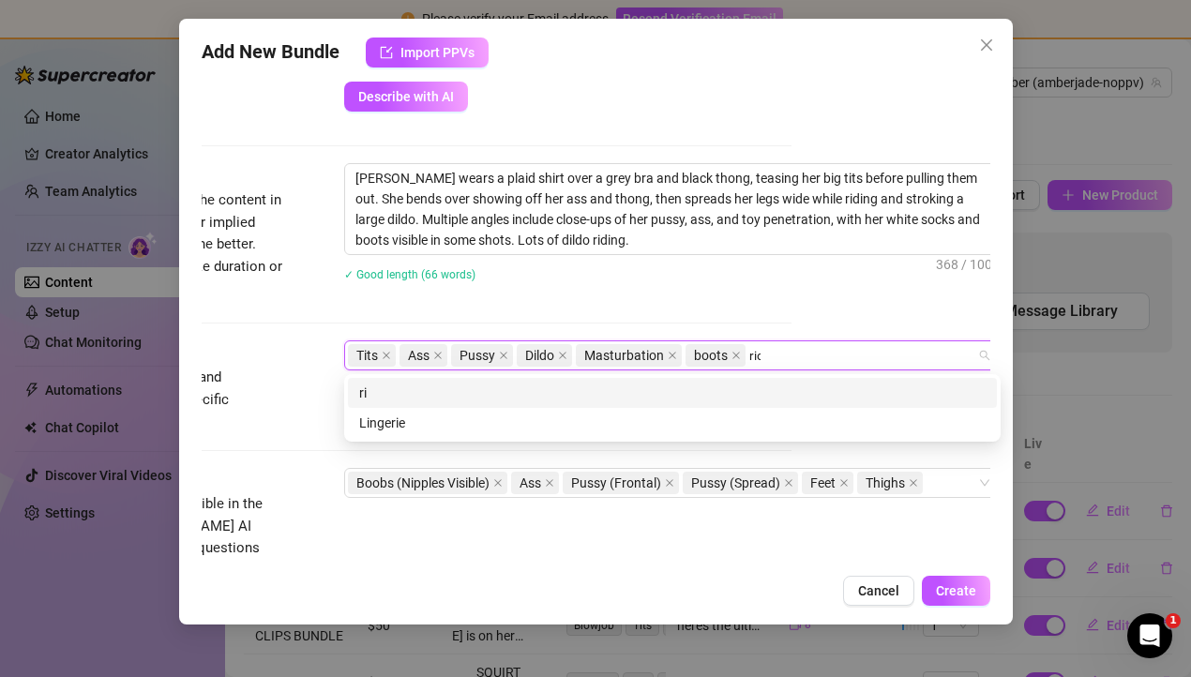
scroll to position [0, 0]
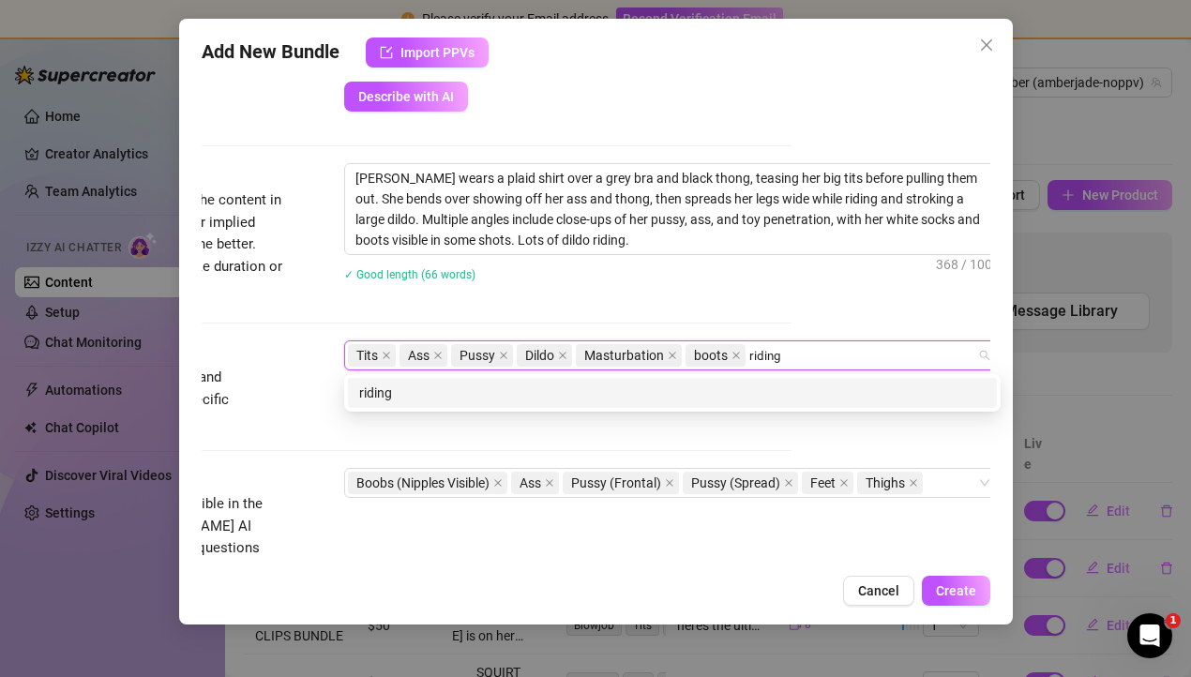
click at [743, 393] on div "riding" at bounding box center [672, 393] width 626 height 21
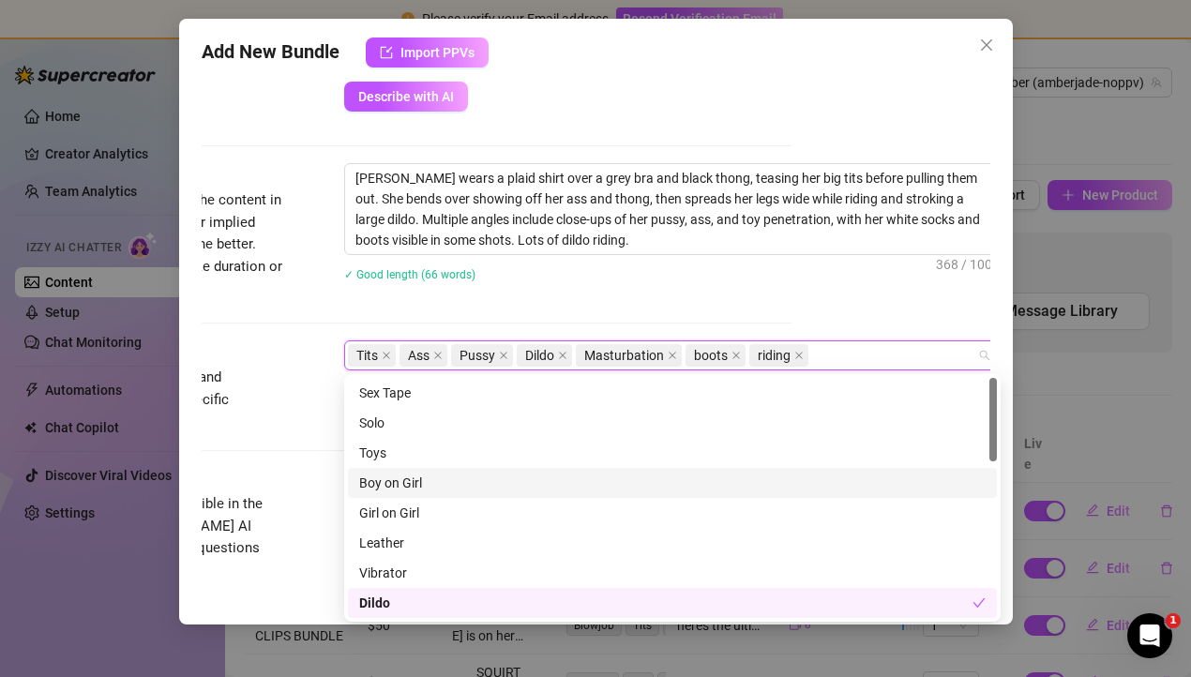
click at [222, 481] on div "Visible Body Parts" at bounding box center [143, 479] width 281 height 23
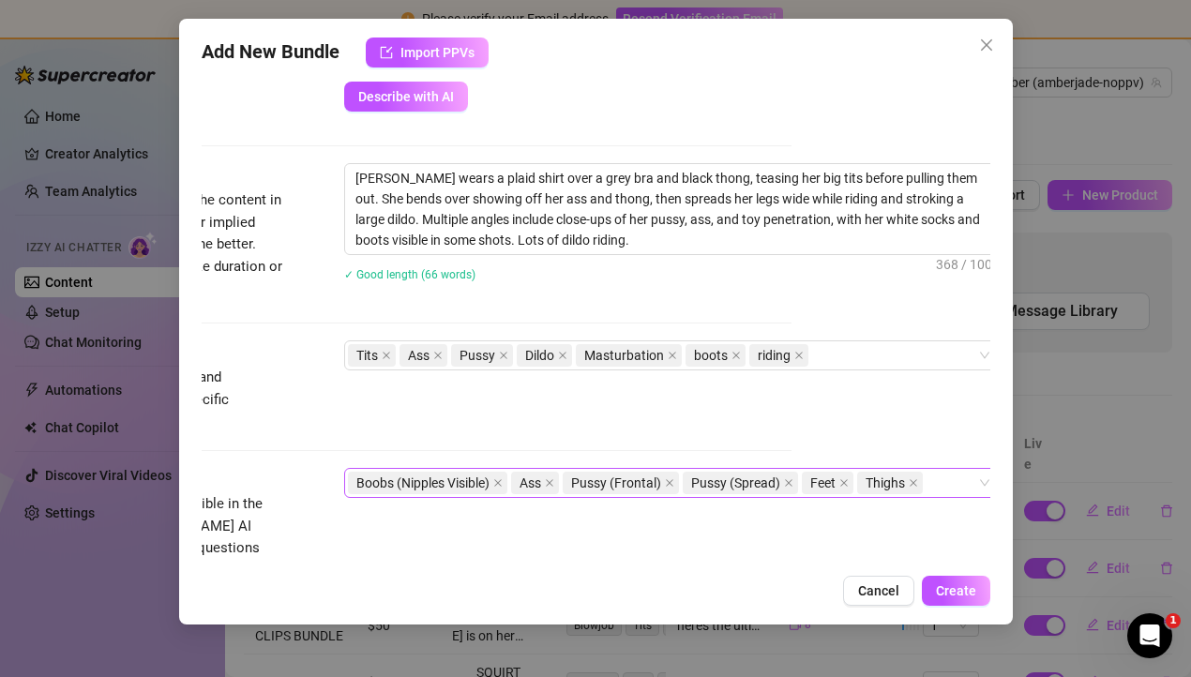
scroll to position [748, 199]
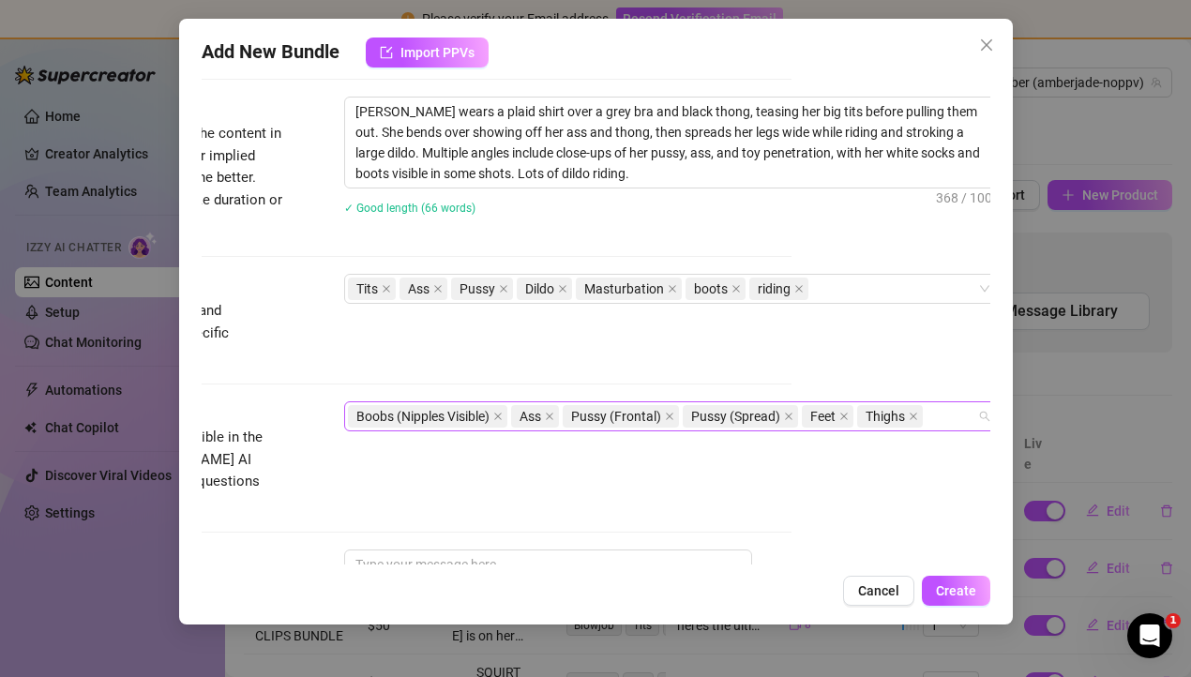
click at [941, 419] on div "Boobs (Nipples Visible) Ass Pussy (Frontal) Pussy (Spread) Feet Thighs" at bounding box center [662, 416] width 629 height 26
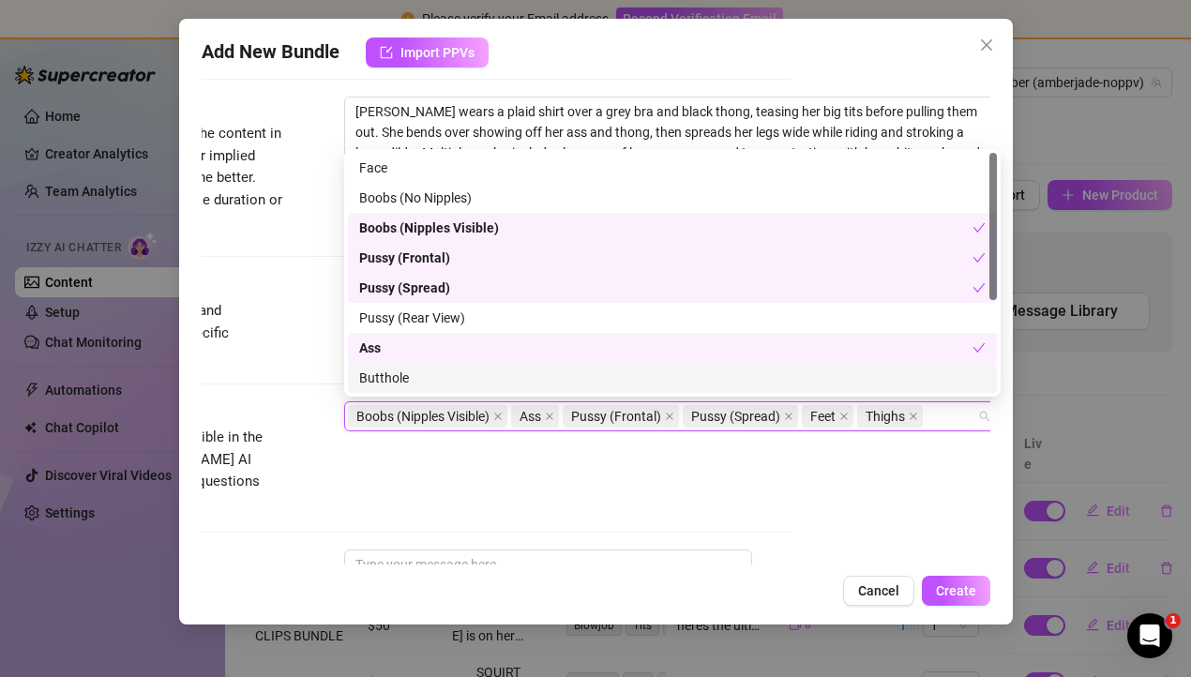
click at [512, 381] on div "Butthole" at bounding box center [672, 378] width 626 height 21
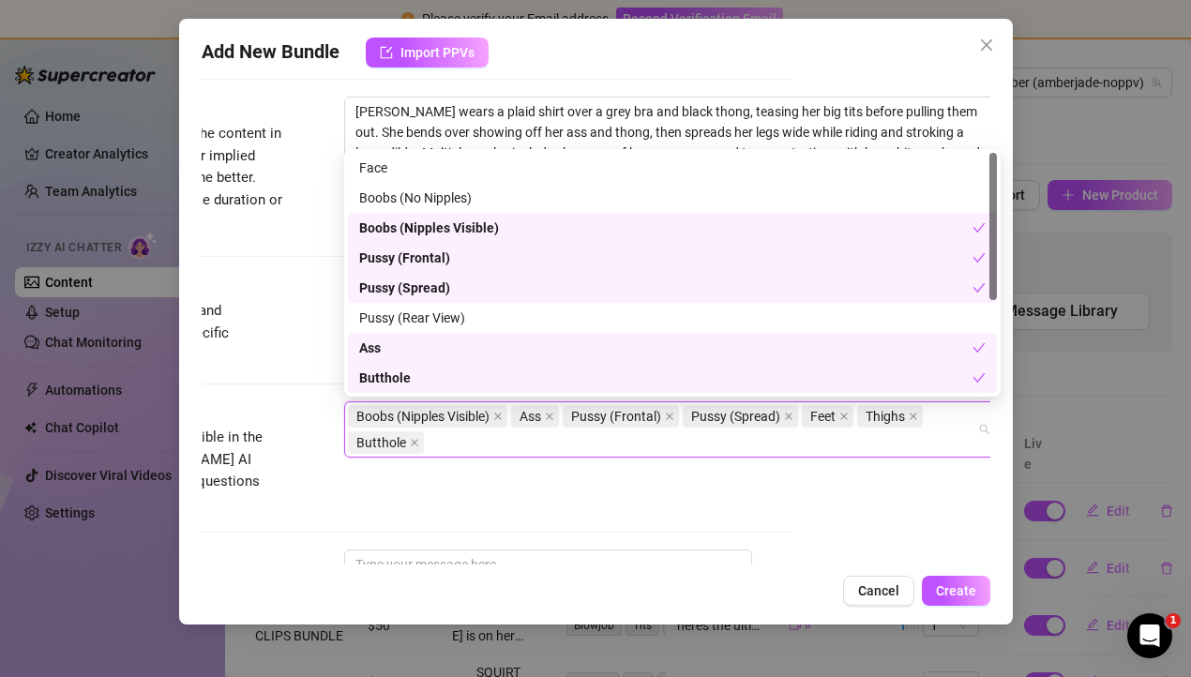
click at [549, 473] on div "Visible Body Parts Select the body parts clearly visible in the content. This h…" at bounding box center [397, 458] width 789 height 114
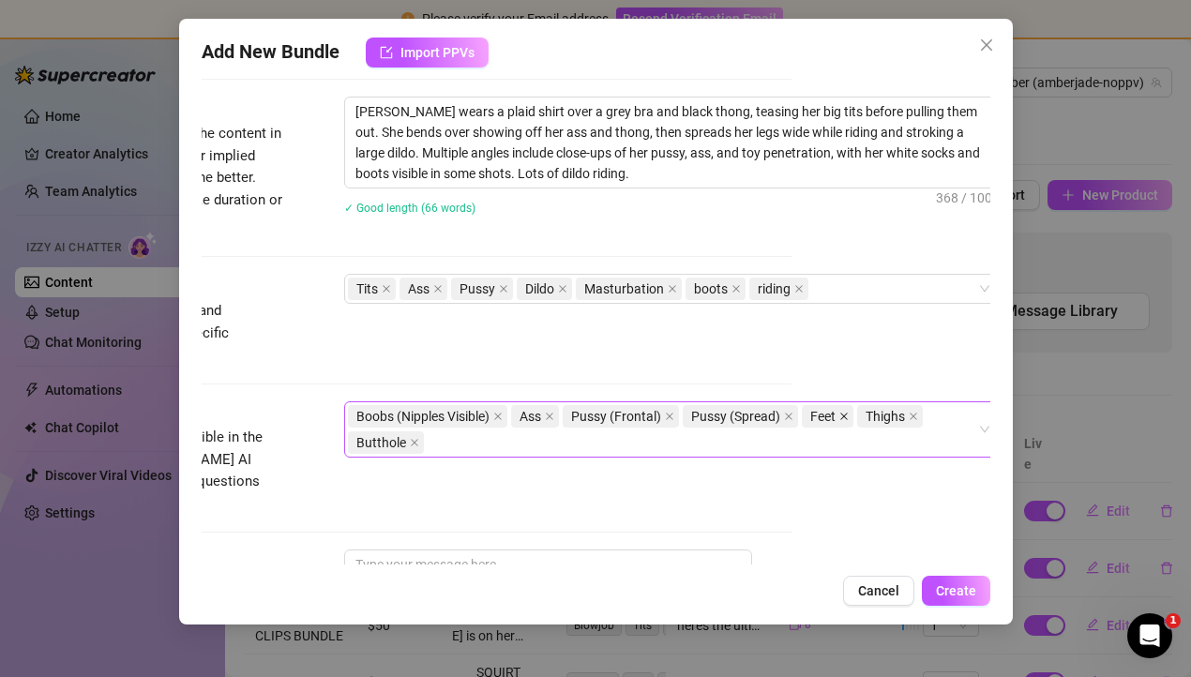
click at [843, 415] on icon "close" at bounding box center [843, 416] width 9 height 9
click at [759, 459] on div "Visible Body Parts Select the body parts clearly visible in the content. This h…" at bounding box center [397, 458] width 789 height 114
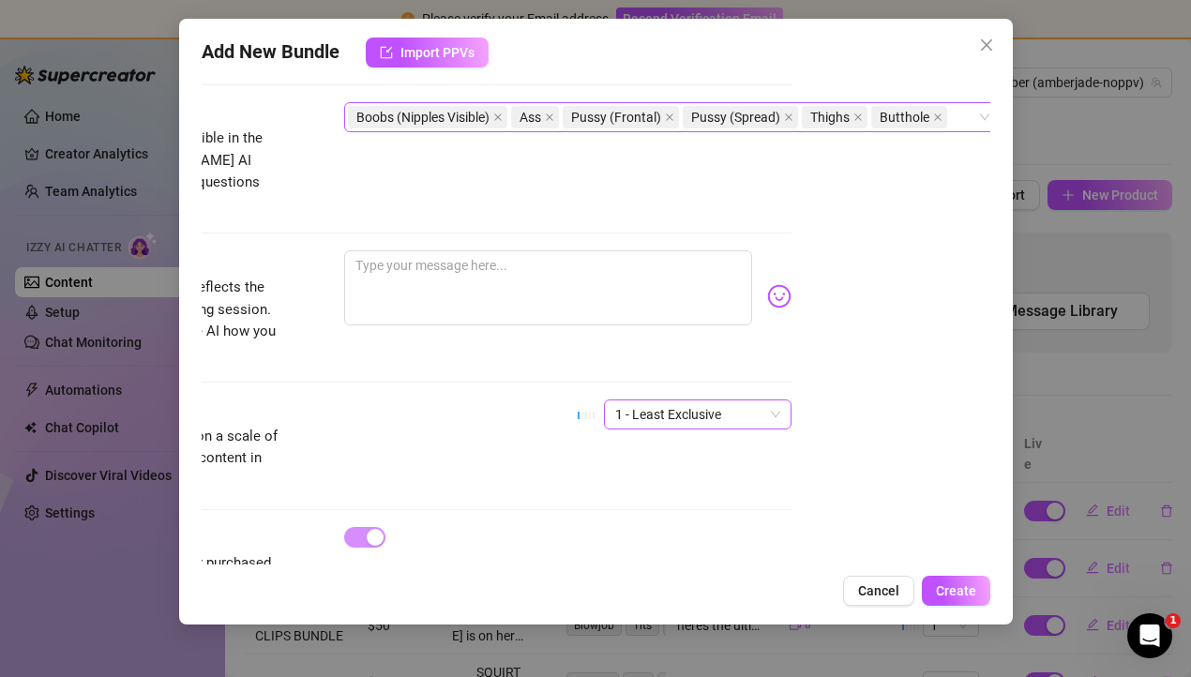
scroll to position [1092, 199]
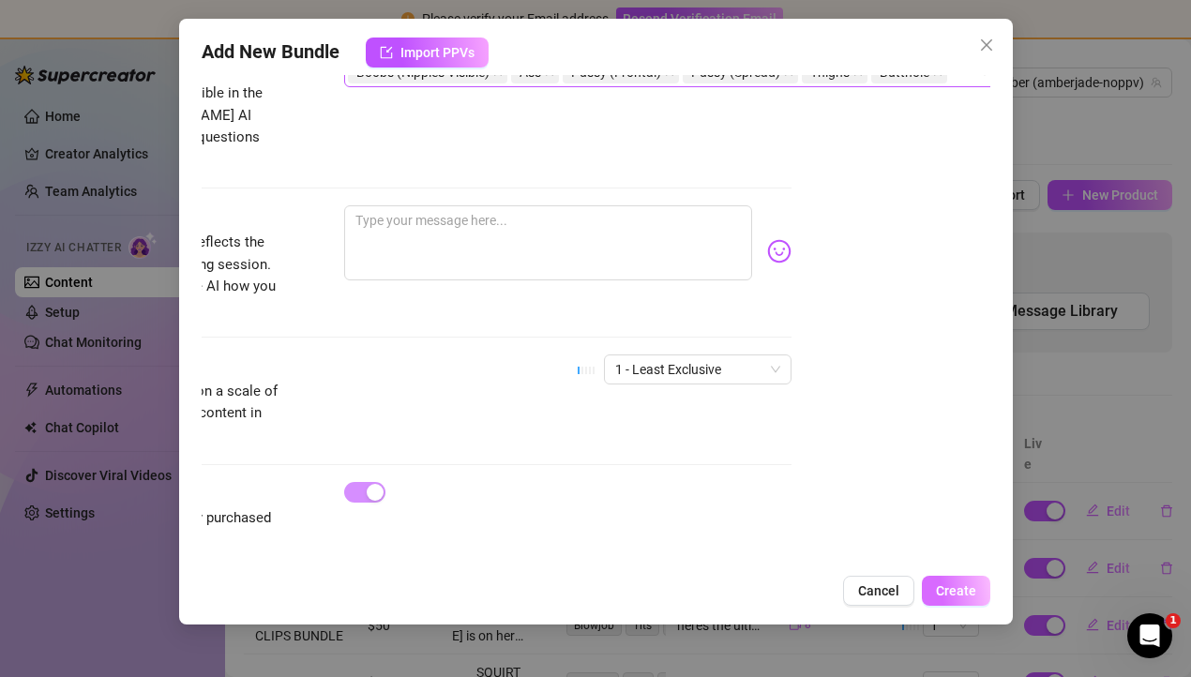
click at [968, 591] on span "Create" at bounding box center [956, 590] width 40 height 15
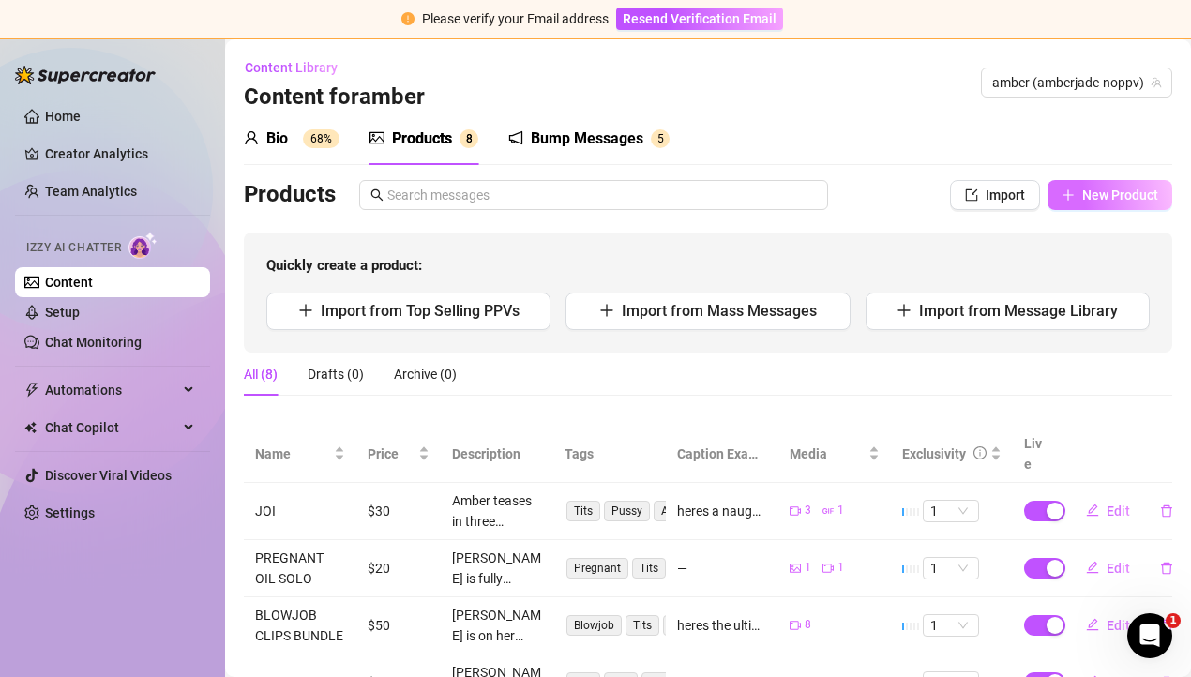
click at [1104, 209] on button "New Product" at bounding box center [1109, 195] width 125 height 30
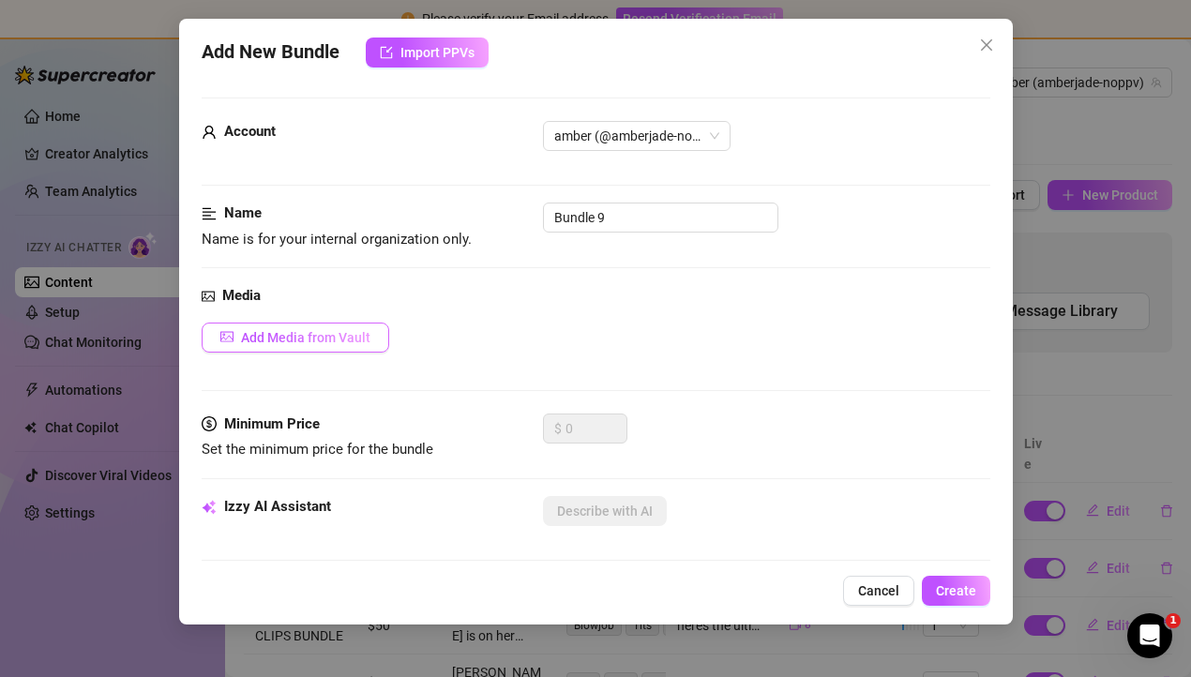
click at [263, 340] on span "Add Media from Vault" at bounding box center [305, 337] width 129 height 15
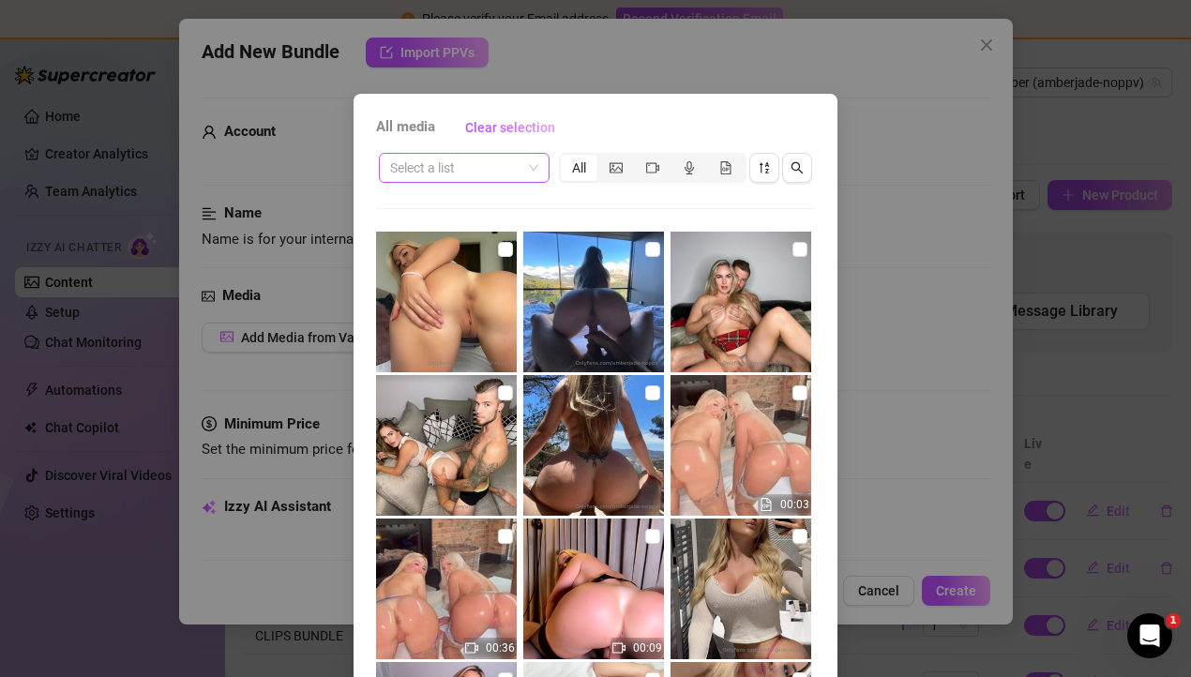
click at [470, 177] on input "search" at bounding box center [455, 168] width 131 height 28
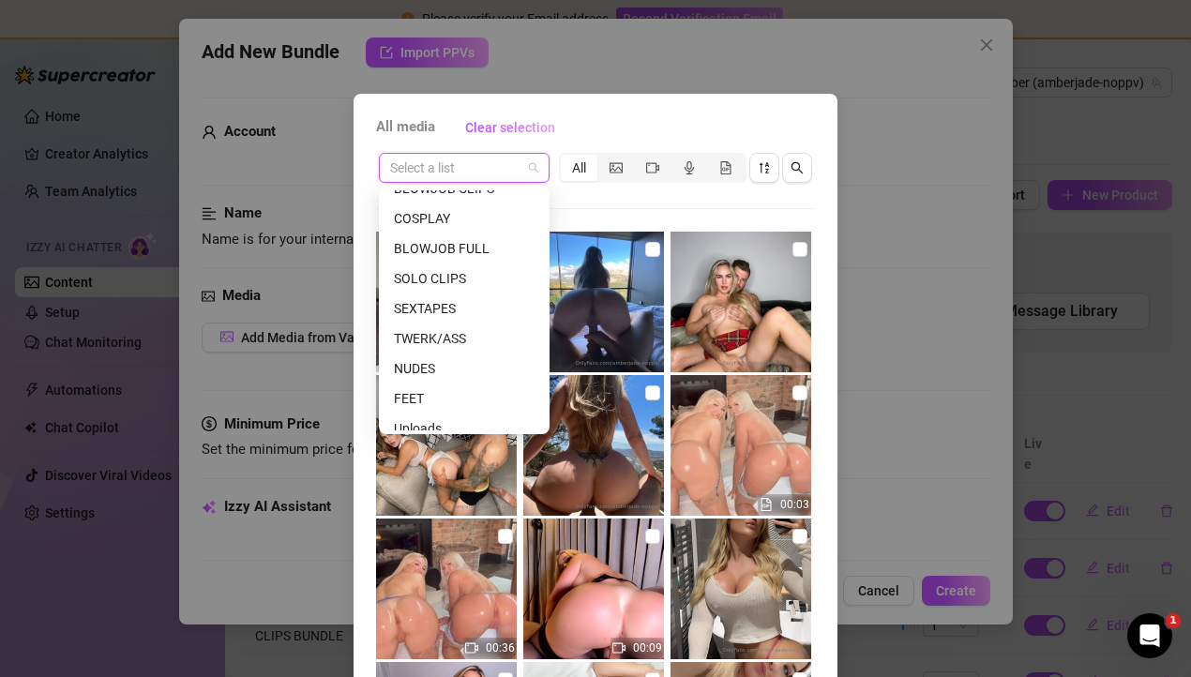
scroll to position [330, 0]
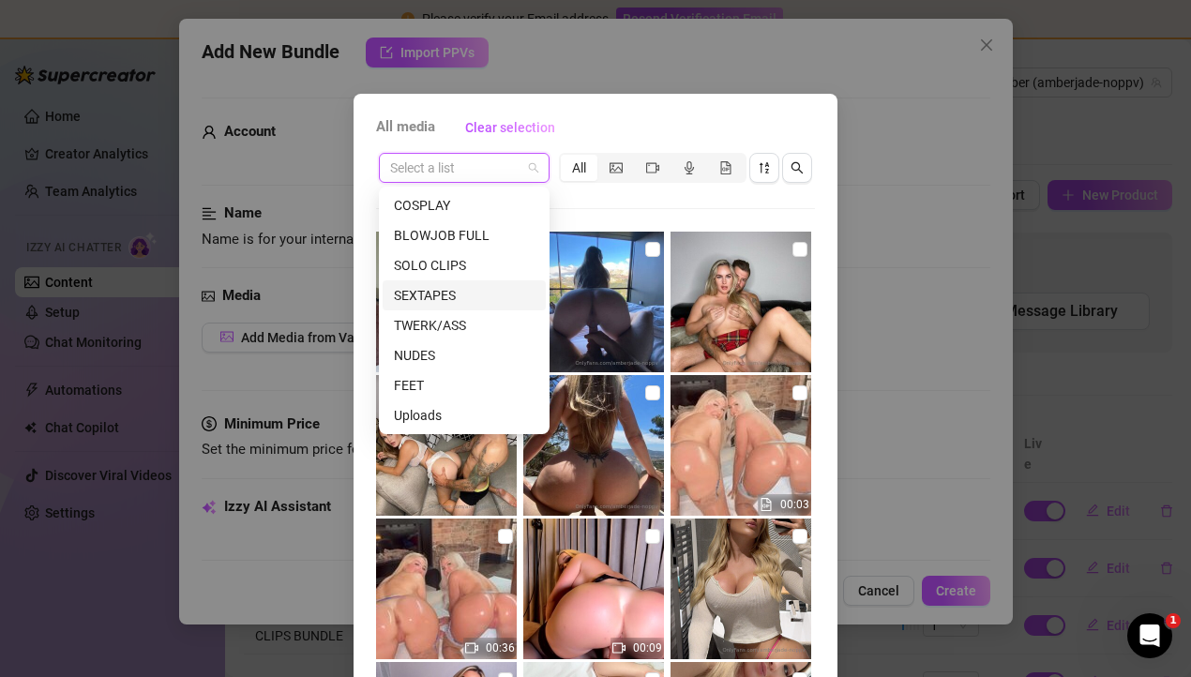
click at [432, 295] on div "SEXTAPES" at bounding box center [464, 295] width 141 height 21
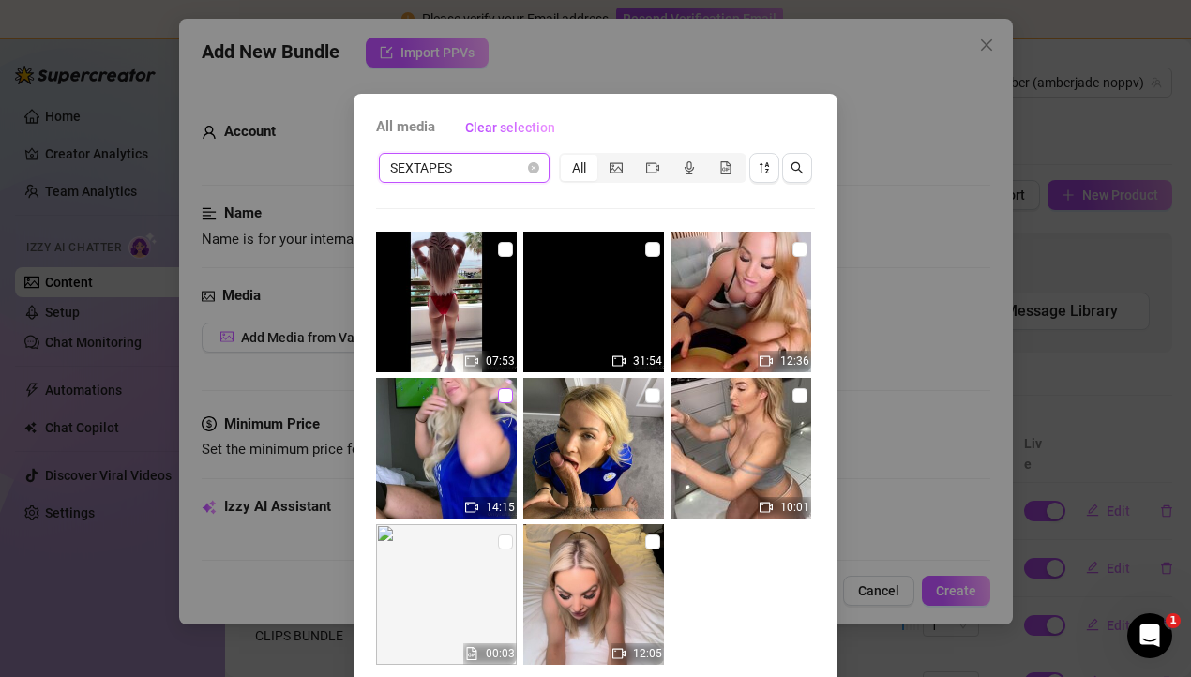
click at [500, 396] on input "checkbox" at bounding box center [505, 395] width 15 height 15
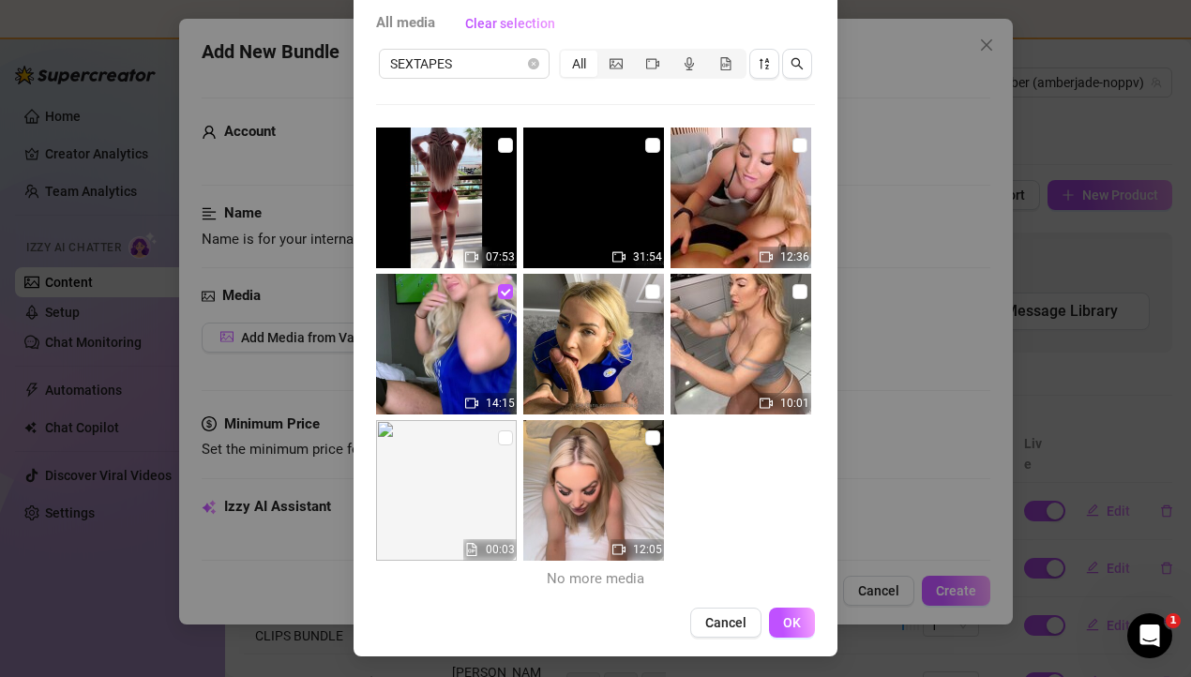
scroll to position [106, 0]
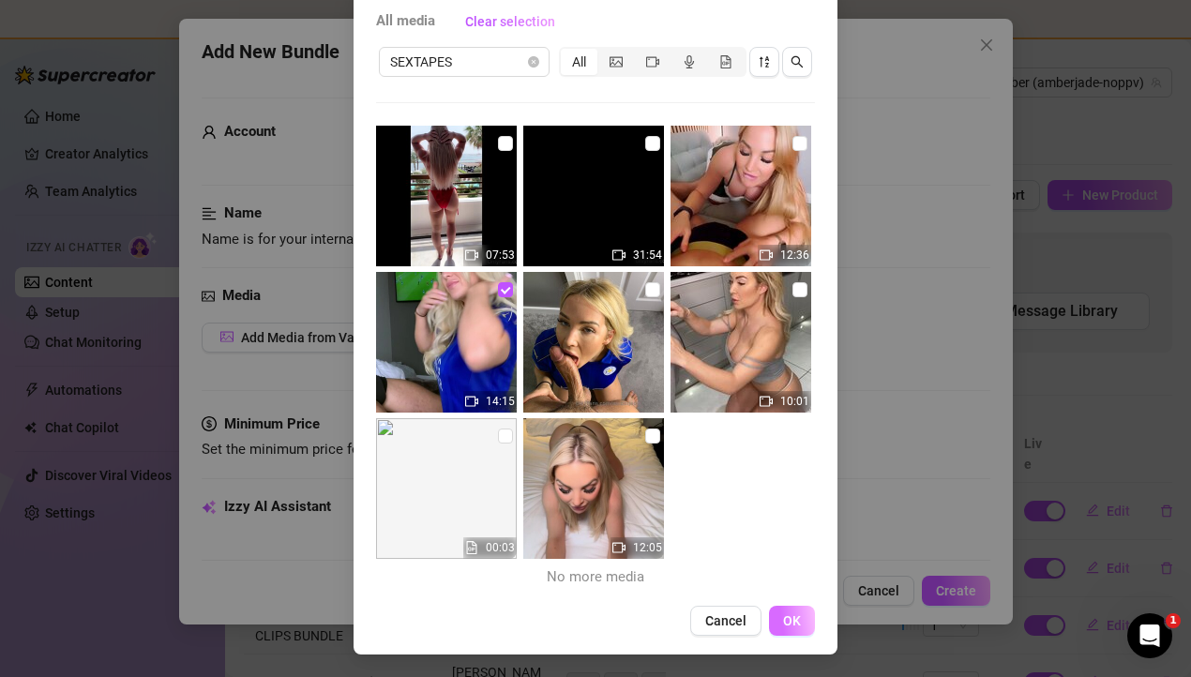
click at [804, 625] on button "OK" at bounding box center [792, 621] width 46 height 30
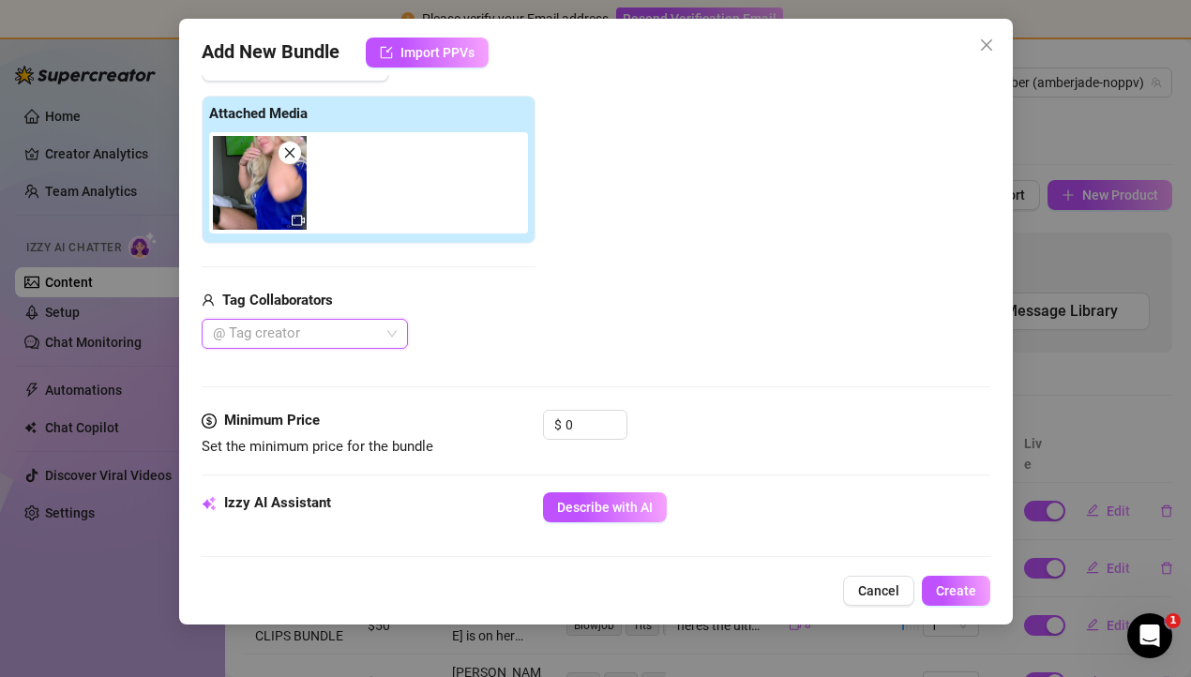
scroll to position [130, 0]
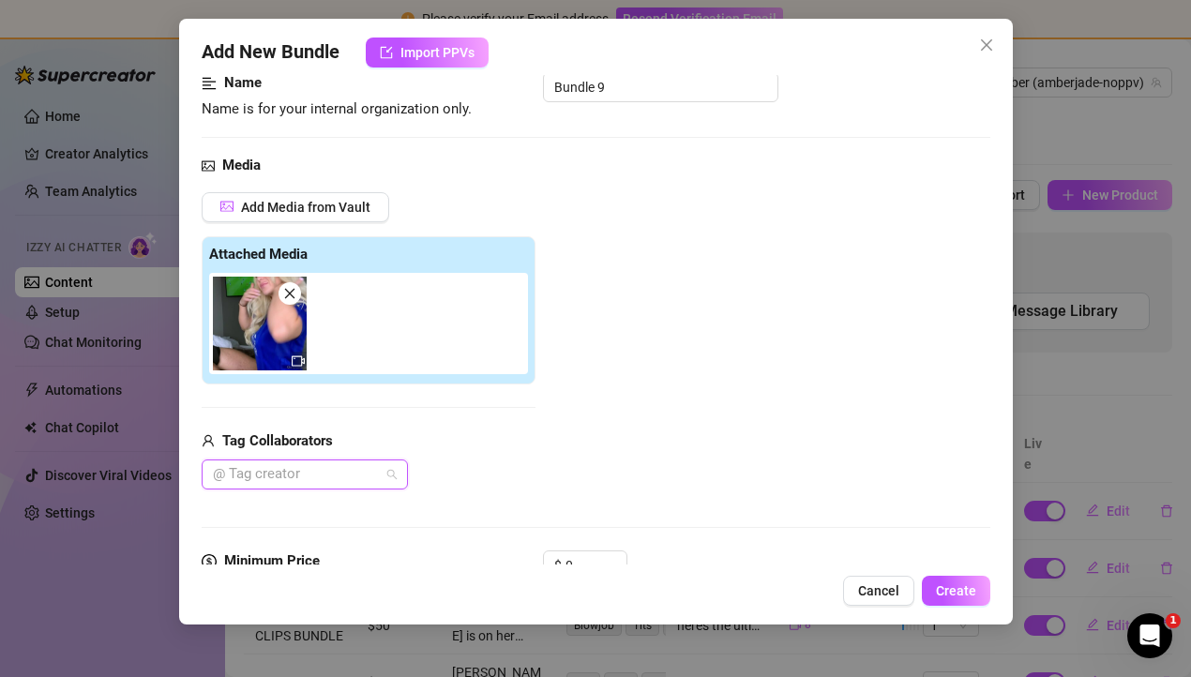
click at [256, 473] on div at bounding box center [294, 474] width 179 height 26
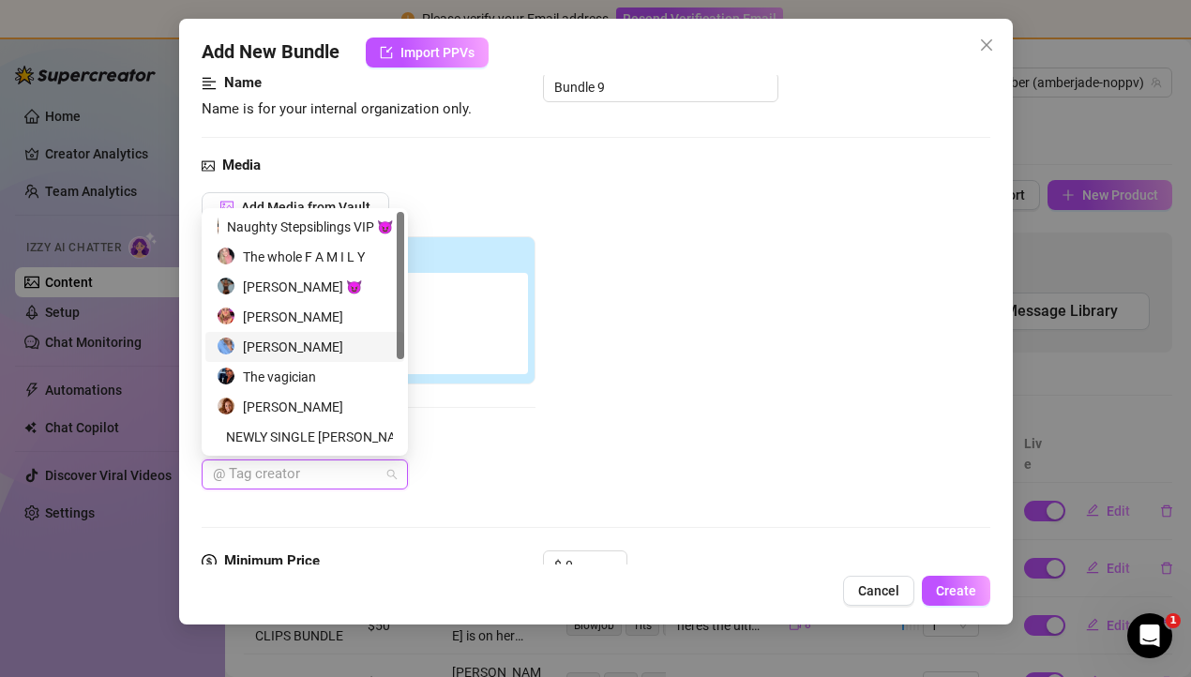
click at [272, 353] on div "[PERSON_NAME]" at bounding box center [305, 347] width 176 height 21
click at [486, 518] on div "Media Add Media from Vault Attached Media Tag Collaborators [PERSON_NAME]" at bounding box center [596, 353] width 789 height 396
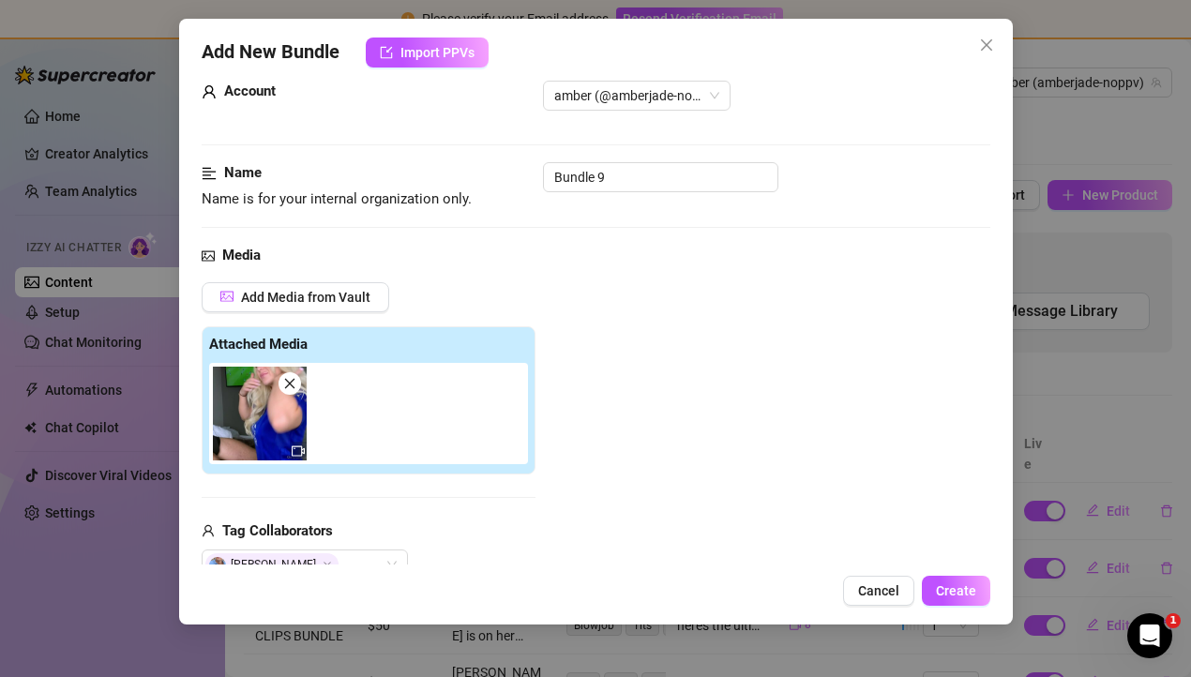
scroll to position [0, 0]
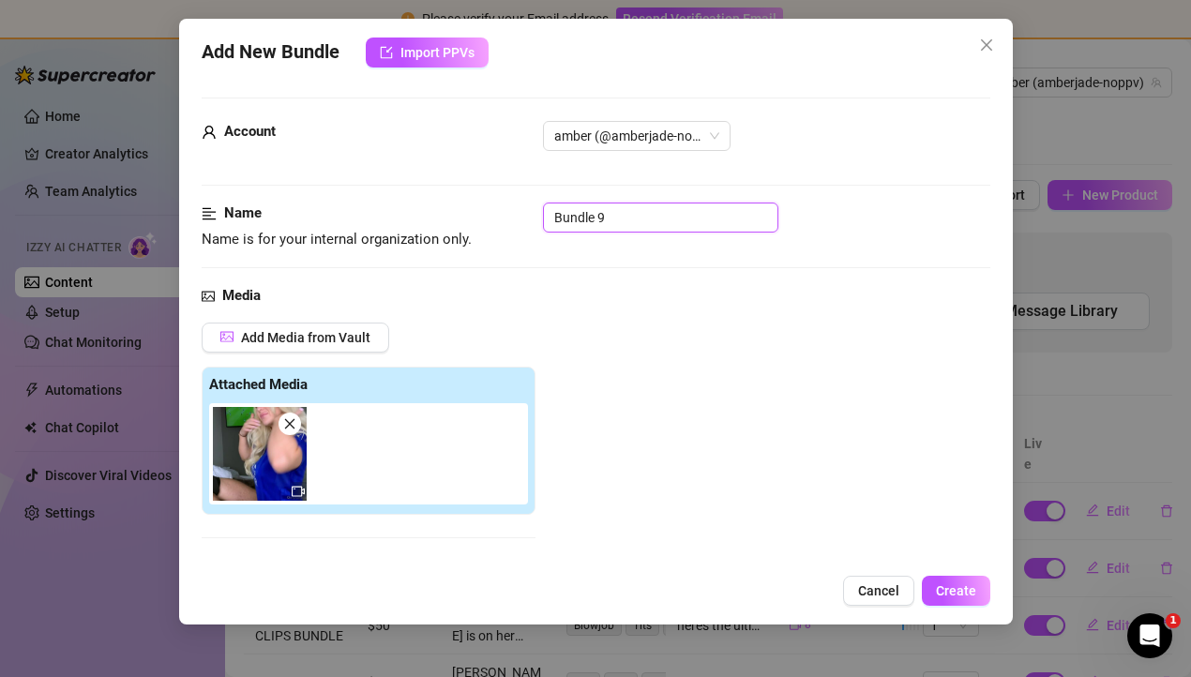
click at [579, 217] on input "Bundle 9" at bounding box center [660, 218] width 235 height 30
click at [621, 272] on div "Name Name is for your internal organization only. BG - FOOTBALL" at bounding box center [596, 244] width 789 height 83
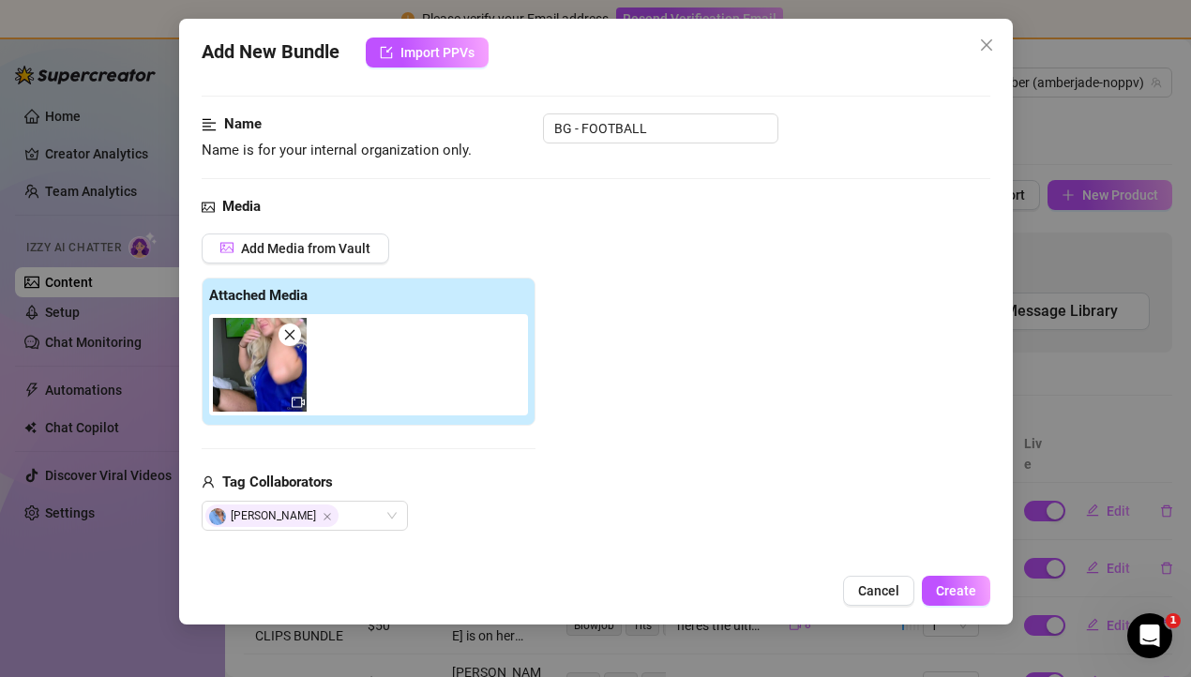
scroll to position [366, 0]
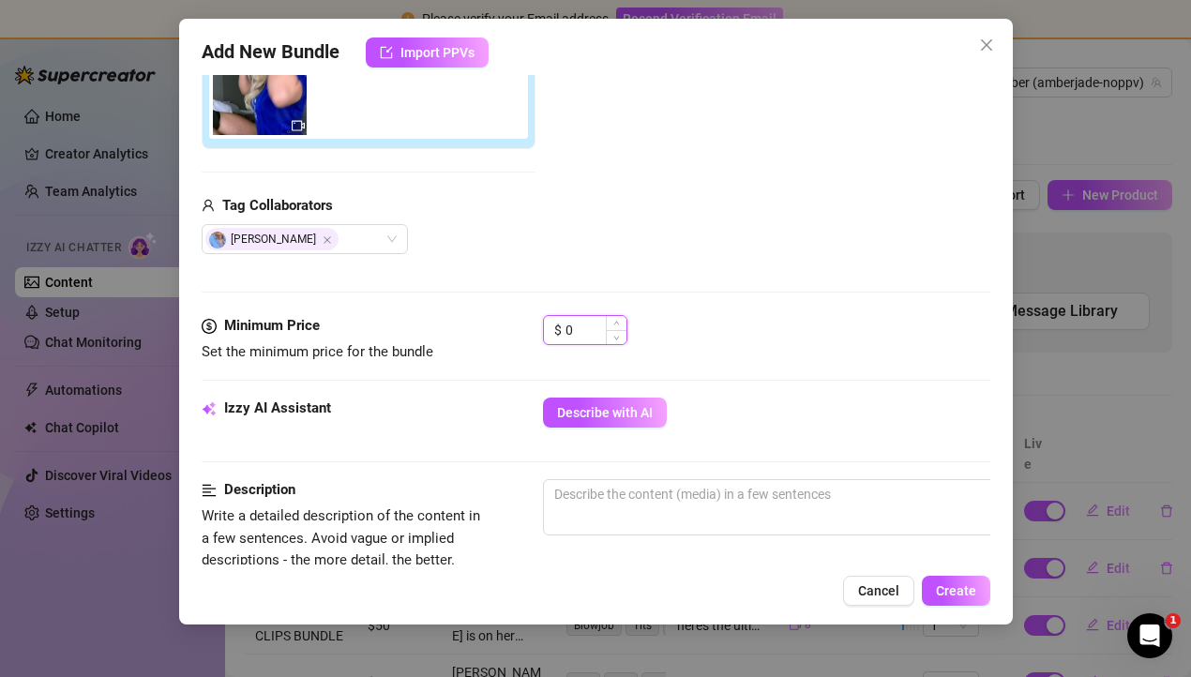
click at [582, 337] on input "0" at bounding box center [595, 330] width 61 height 28
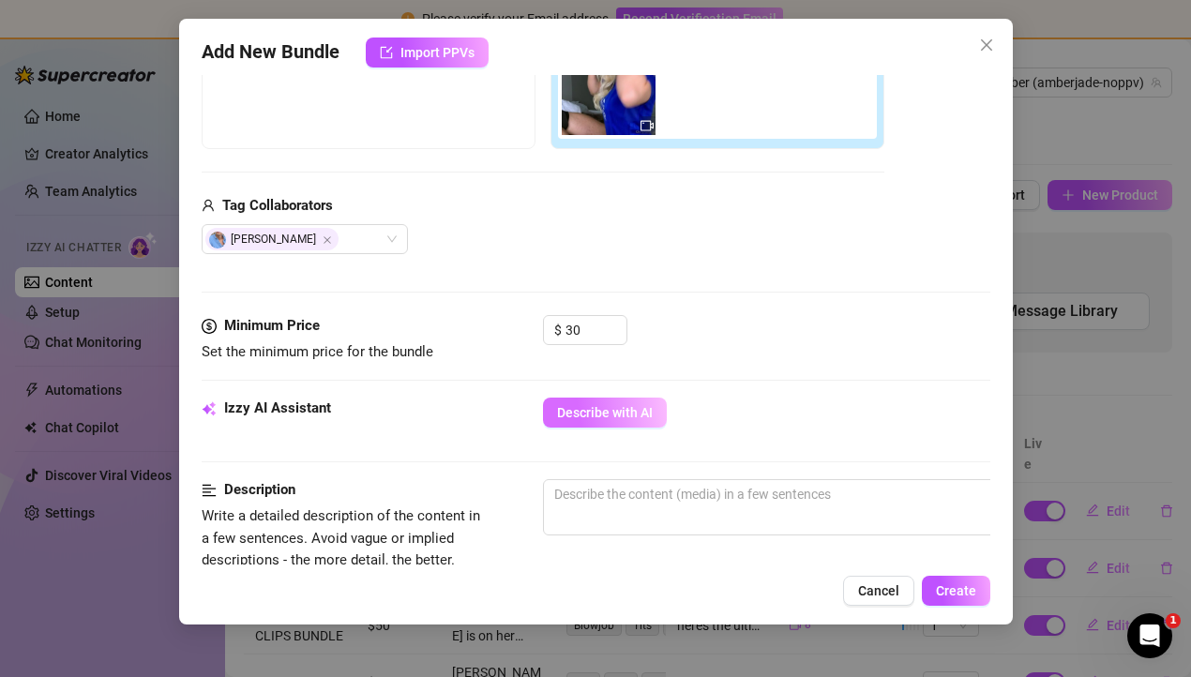
drag, startPoint x: 736, startPoint y: 352, endPoint x: 619, endPoint y: 421, distance: 136.2
click at [736, 352] on div "$ 30" at bounding box center [766, 338] width 447 height 47
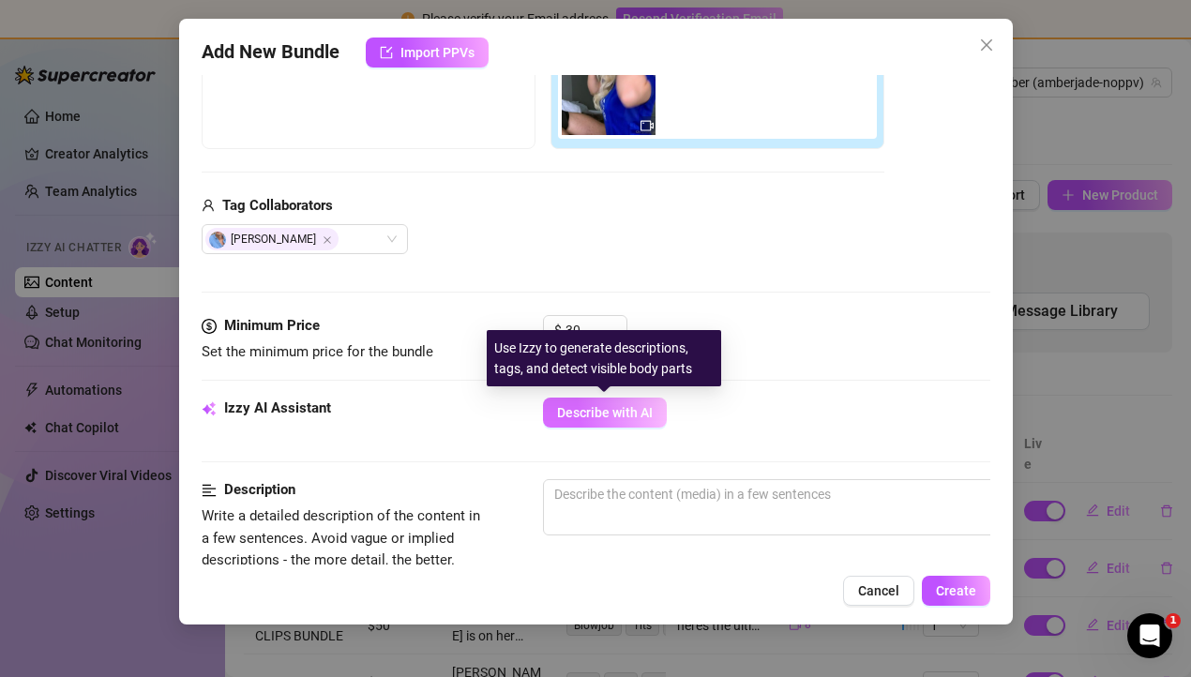
scroll to position [496, 0]
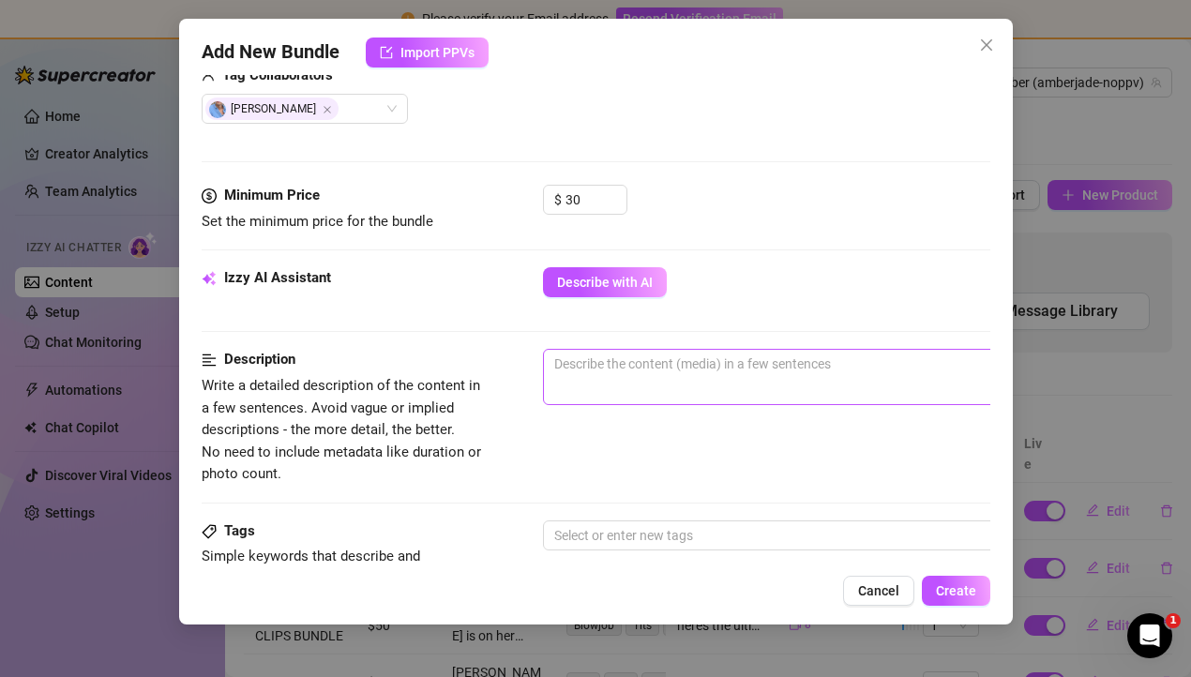
click at [604, 380] on span "0 / 1000" at bounding box center [871, 377] width 656 height 56
click at [591, 370] on textarea at bounding box center [871, 364] width 654 height 28
click at [591, 298] on div "Izzy AI Assistant Describe with AI" at bounding box center [596, 290] width 789 height 47
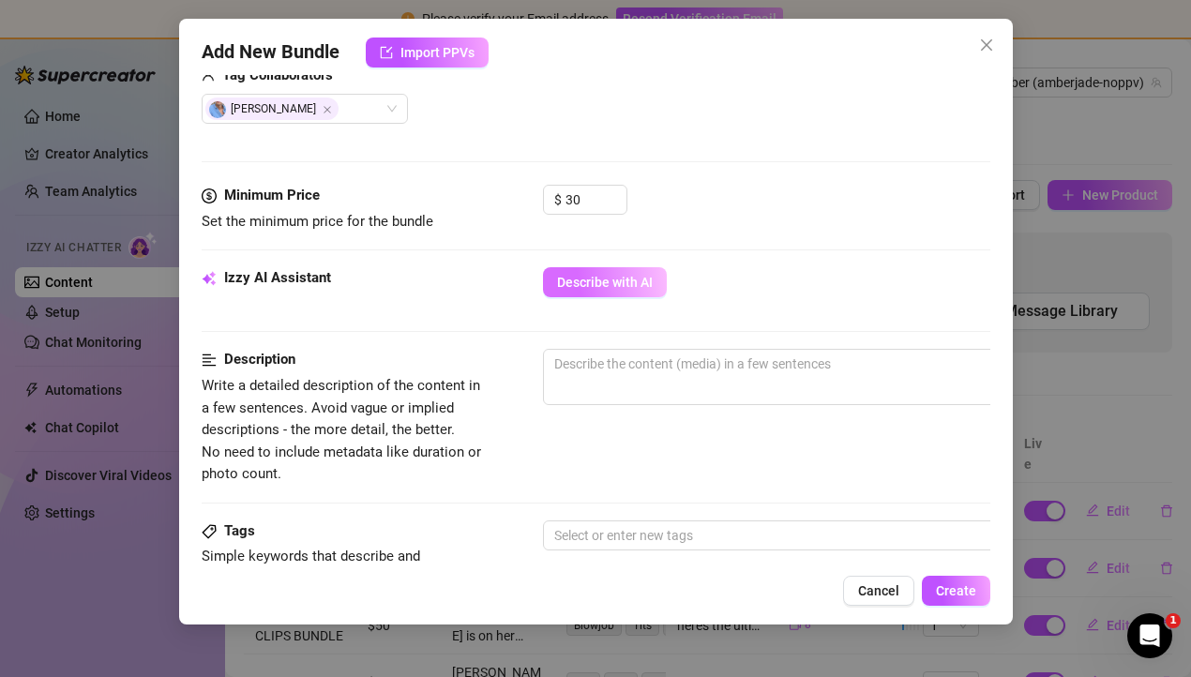
click at [581, 288] on span "Describe with AI" at bounding box center [605, 282] width 96 height 15
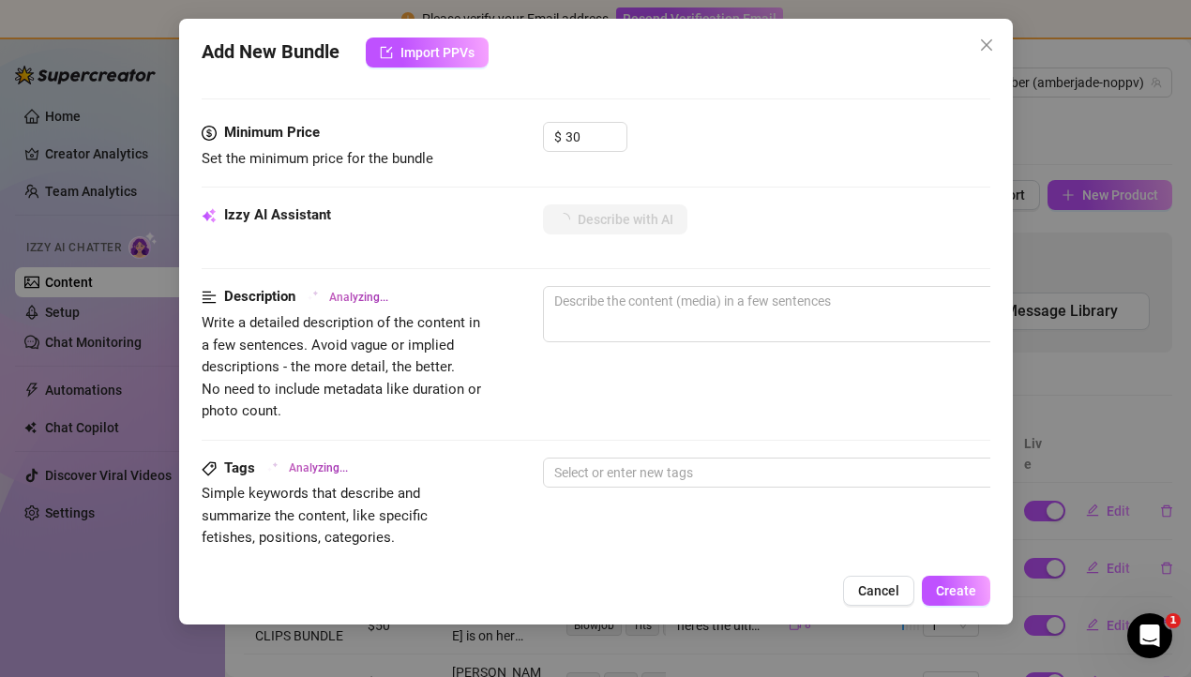
scroll to position [612, 0]
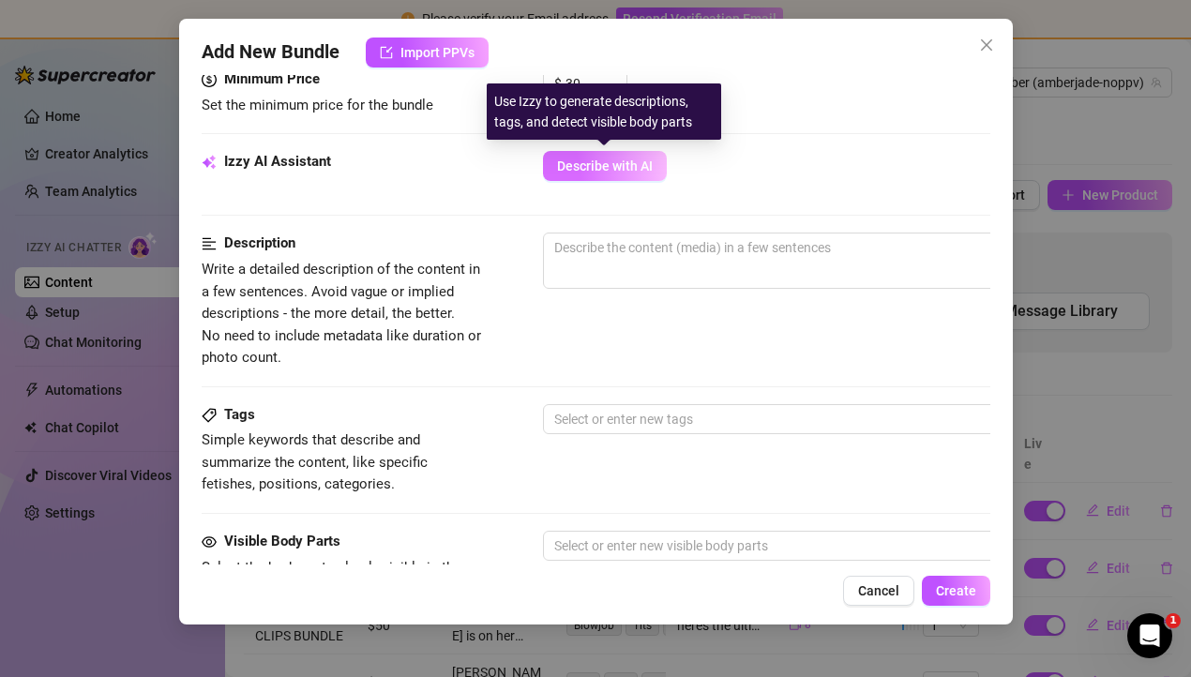
click at [618, 173] on span "Describe with AI" at bounding box center [605, 165] width 96 height 15
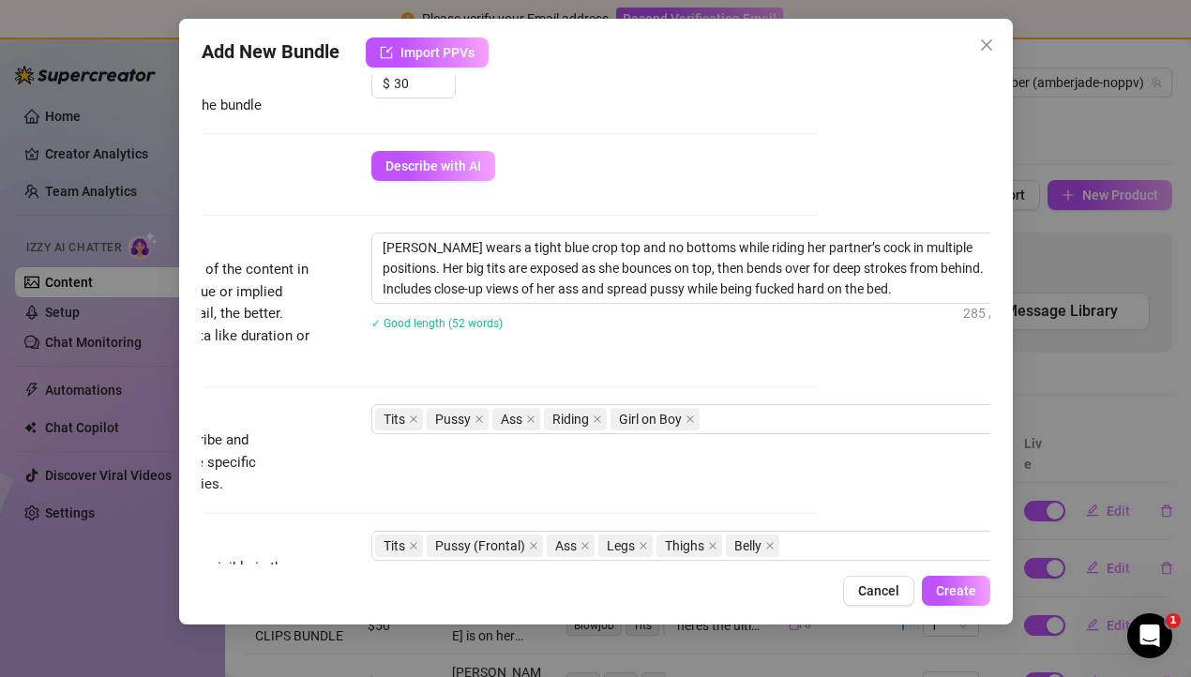
scroll to position [612, 209]
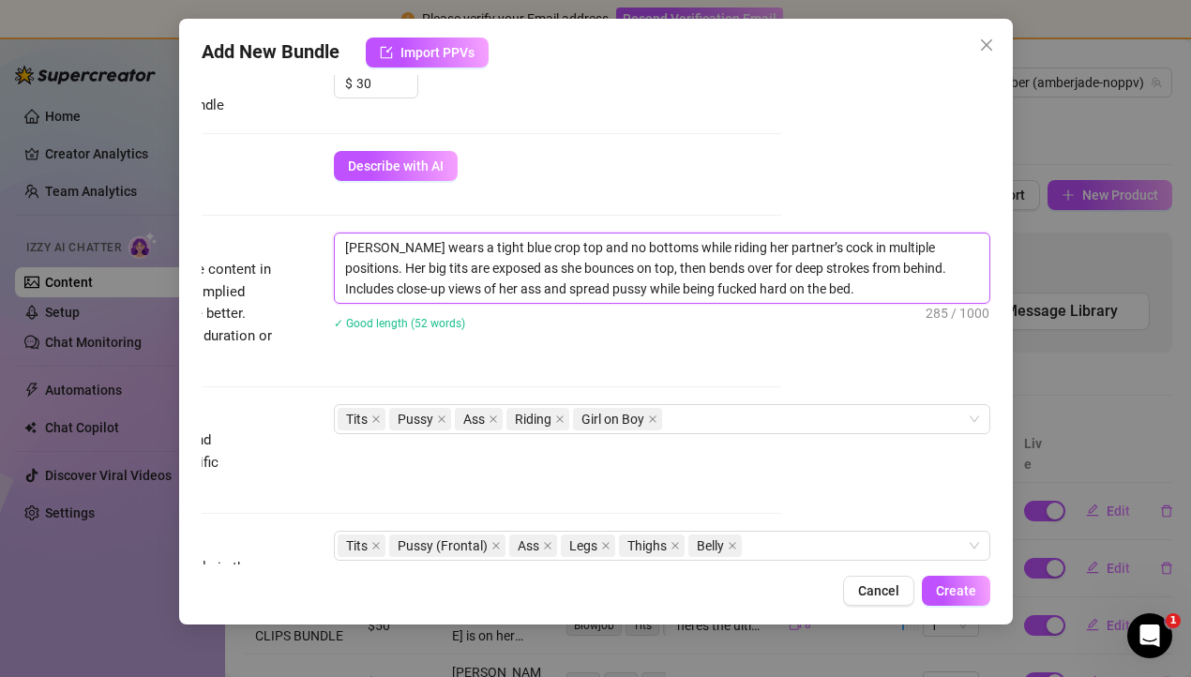
drag, startPoint x: 543, startPoint y: 248, endPoint x: 436, endPoint y: 247, distance: 106.9
click at [436, 247] on textarea "[PERSON_NAME] wears a tight blue crop top and no bottoms while riding her partn…" at bounding box center [662, 267] width 654 height 69
click at [621, 343] on div "[PERSON_NAME] wears a blue football shirt and no bottoms while riding her partn…" at bounding box center [662, 294] width 656 height 122
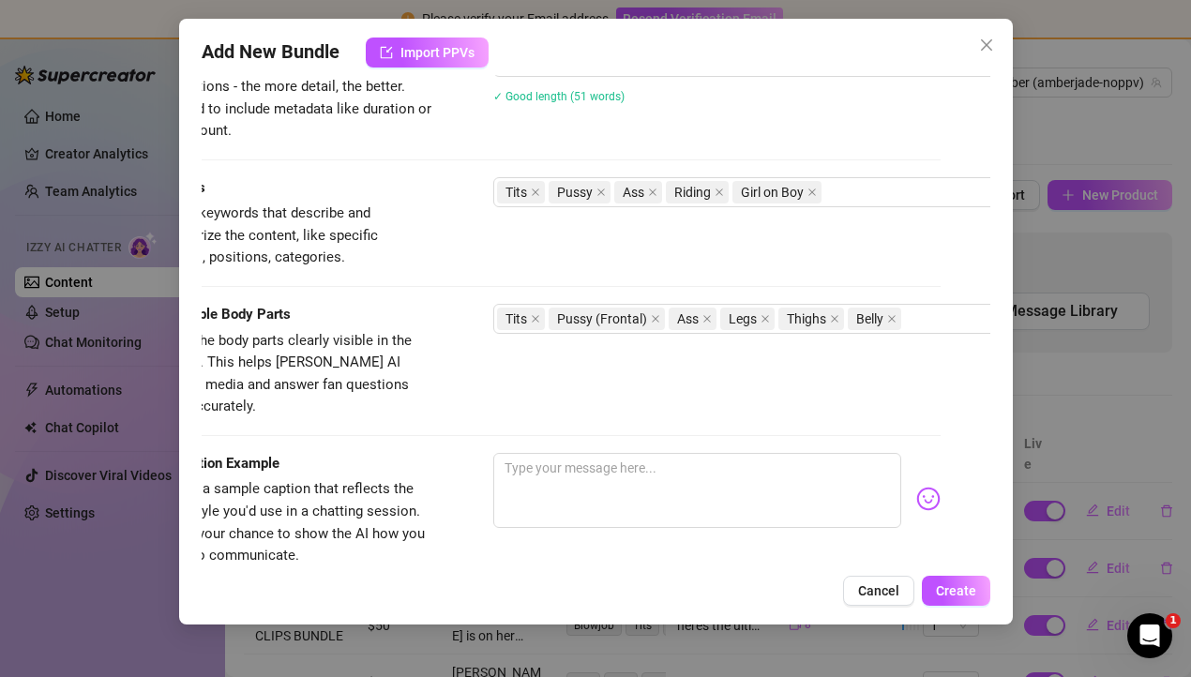
scroll to position [1062, 50]
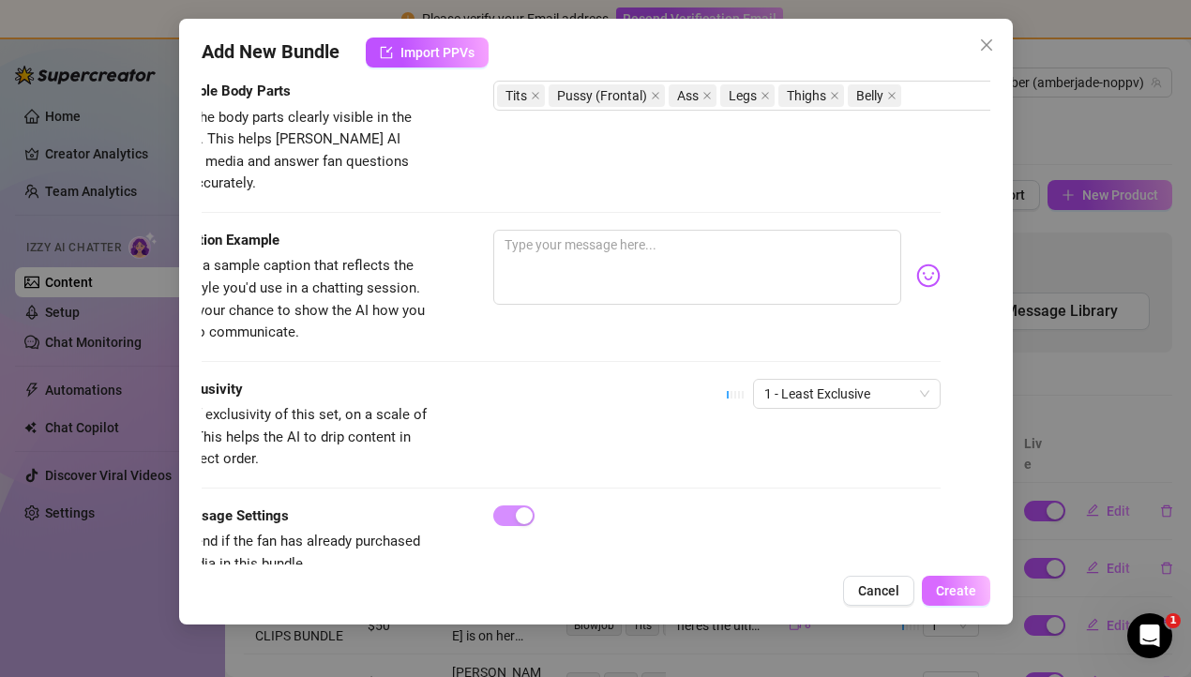
click at [971, 593] on span "Create" at bounding box center [956, 590] width 40 height 15
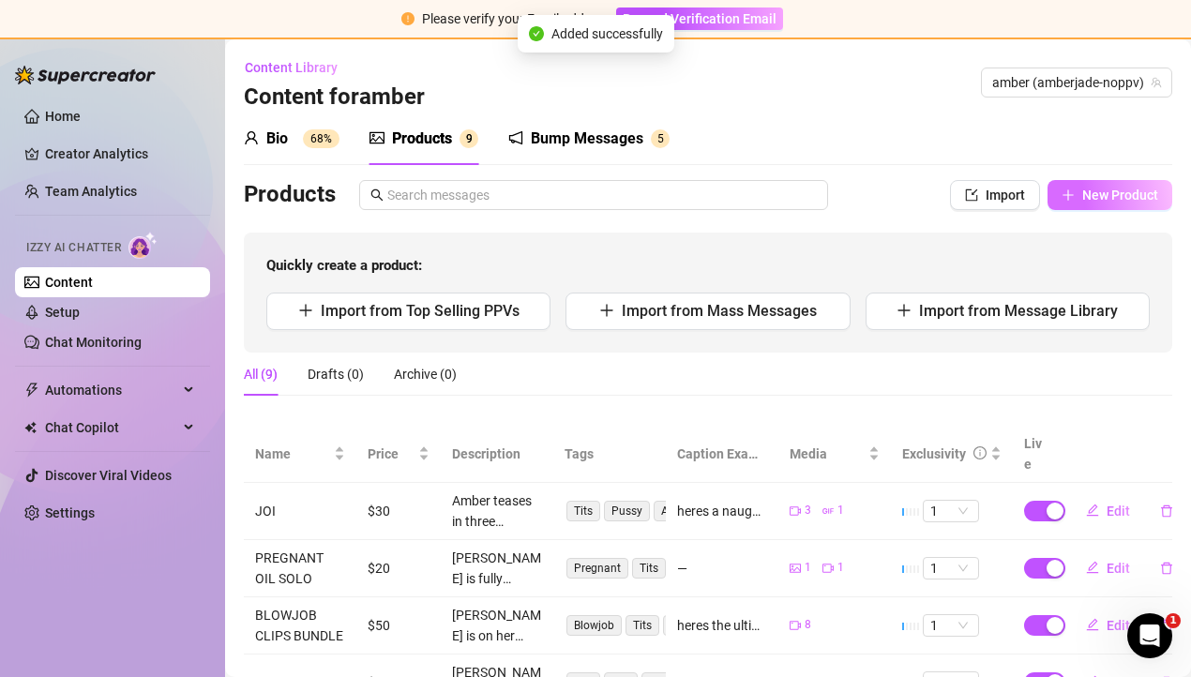
click at [1094, 190] on span "New Product" at bounding box center [1120, 195] width 76 height 15
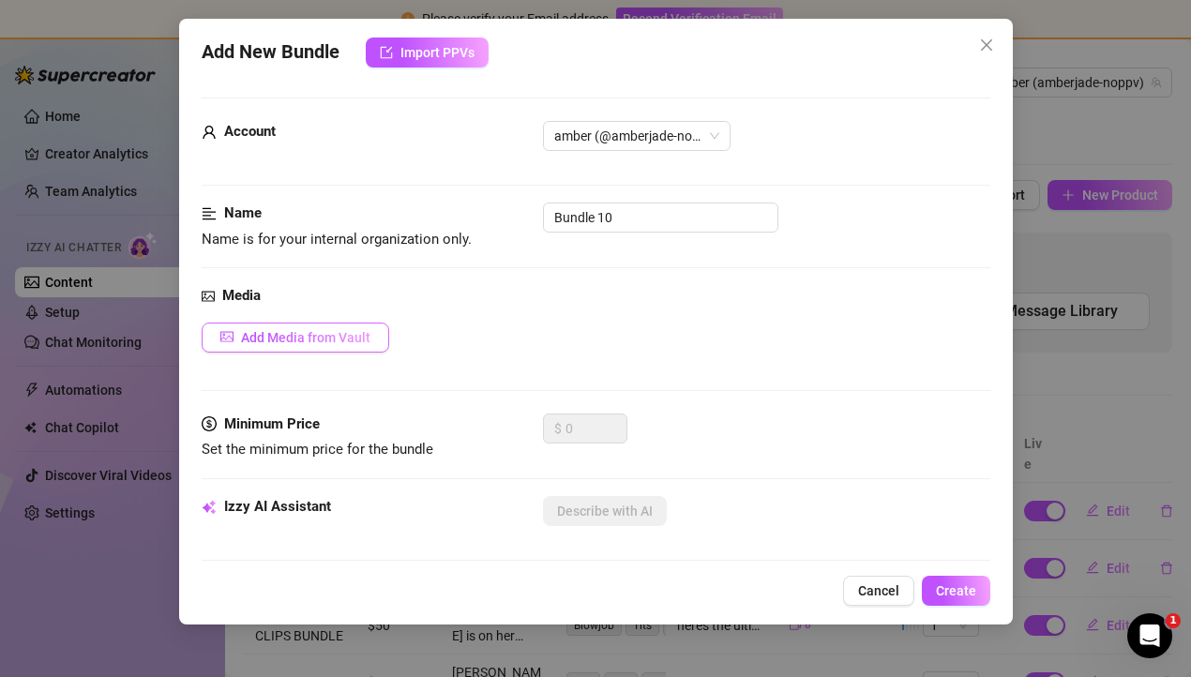
click at [327, 331] on span "Add Media from Vault" at bounding box center [305, 337] width 129 height 15
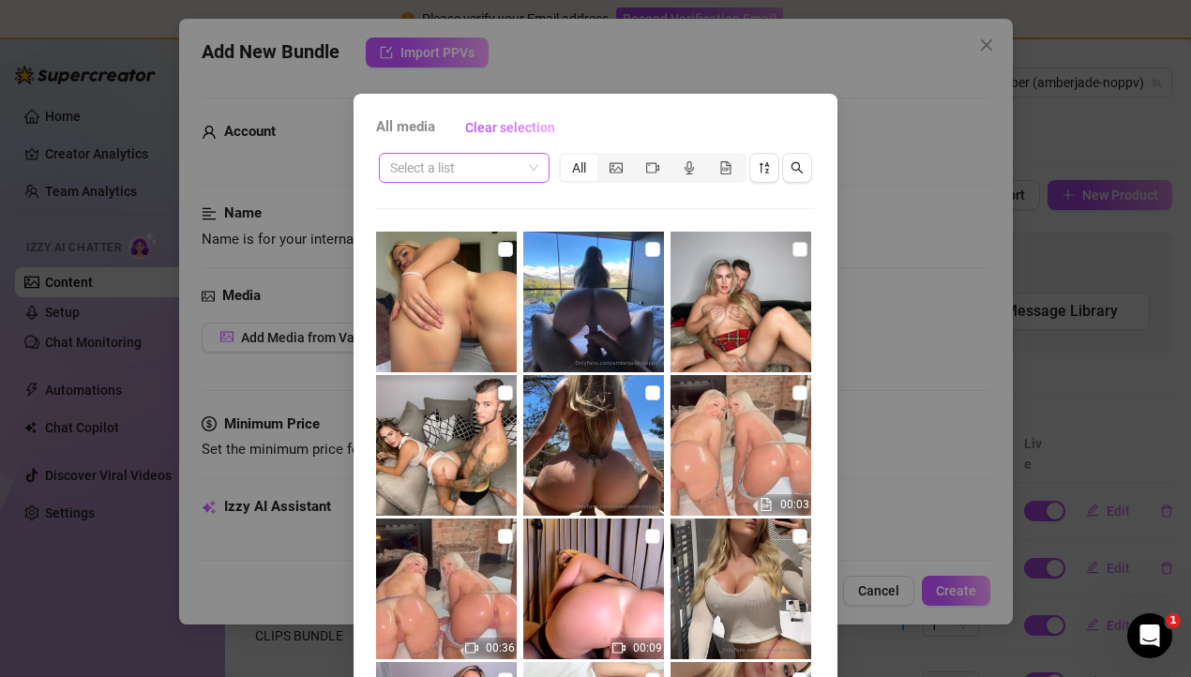
click at [486, 164] on input "search" at bounding box center [455, 168] width 131 height 28
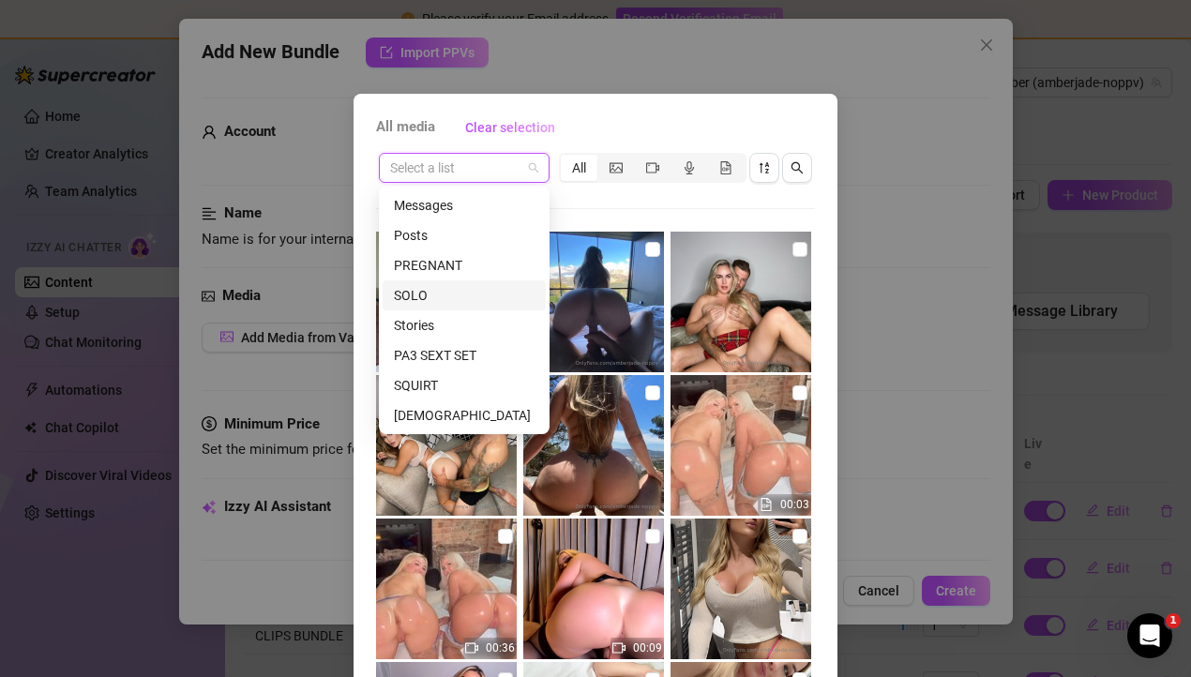
click at [445, 285] on div "SOLO" at bounding box center [464, 295] width 141 height 21
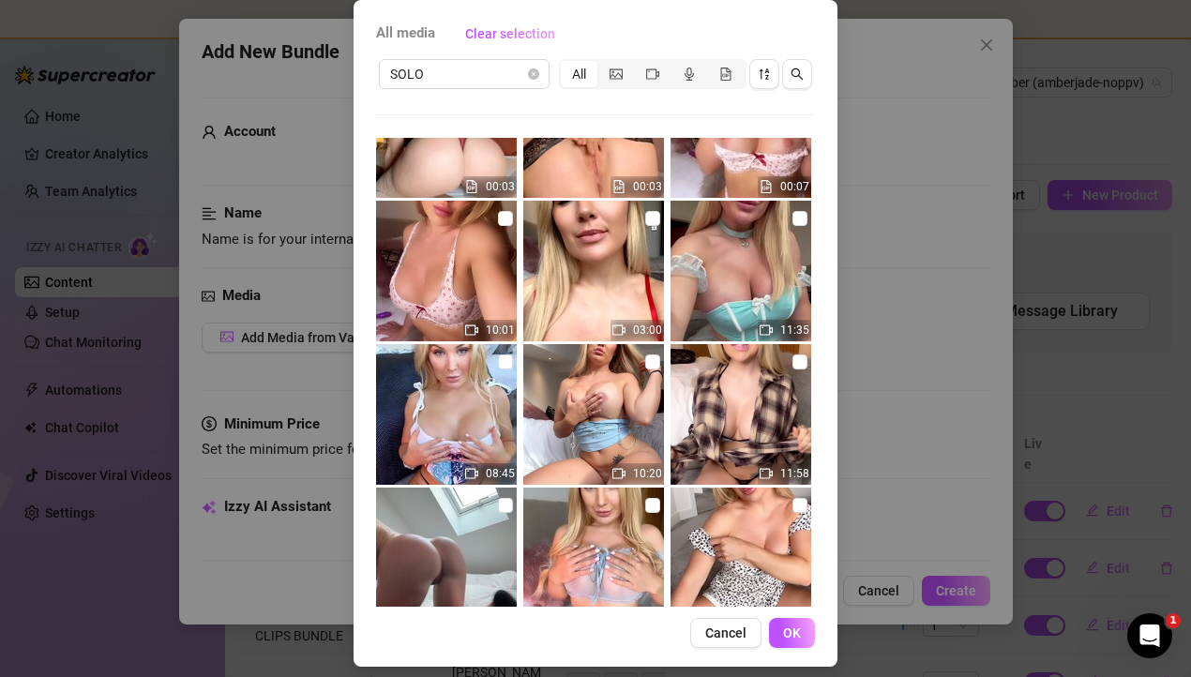
scroll to position [555, 0]
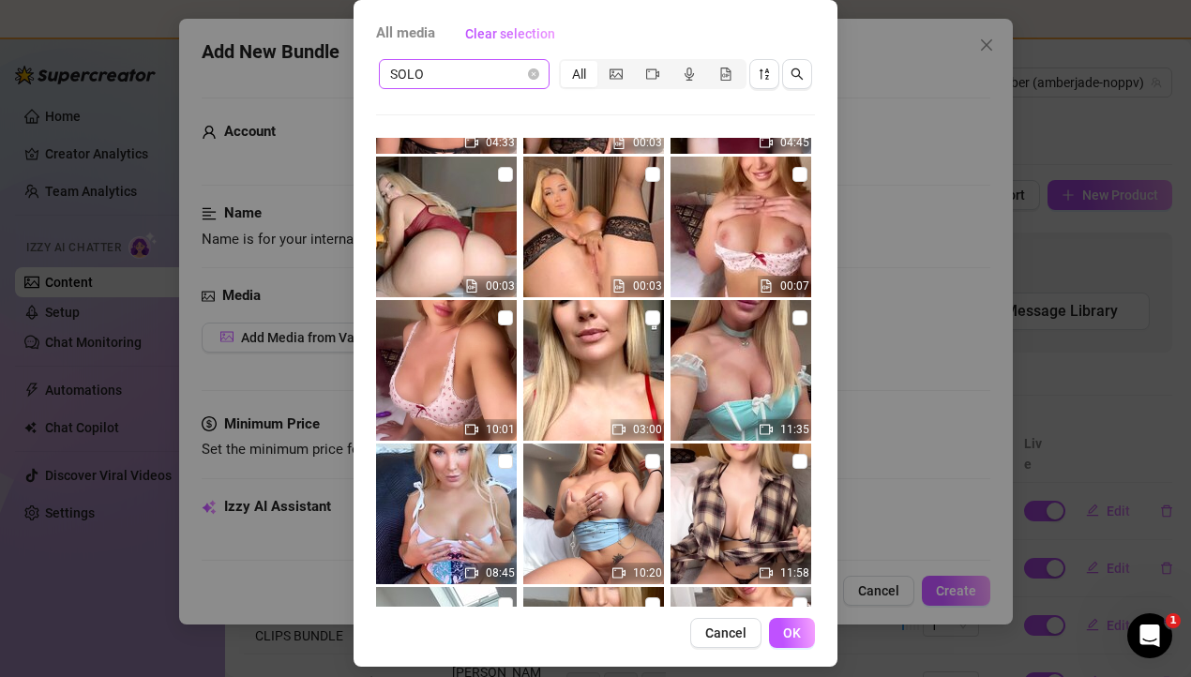
click at [474, 71] on span "SOLO" at bounding box center [464, 74] width 148 height 28
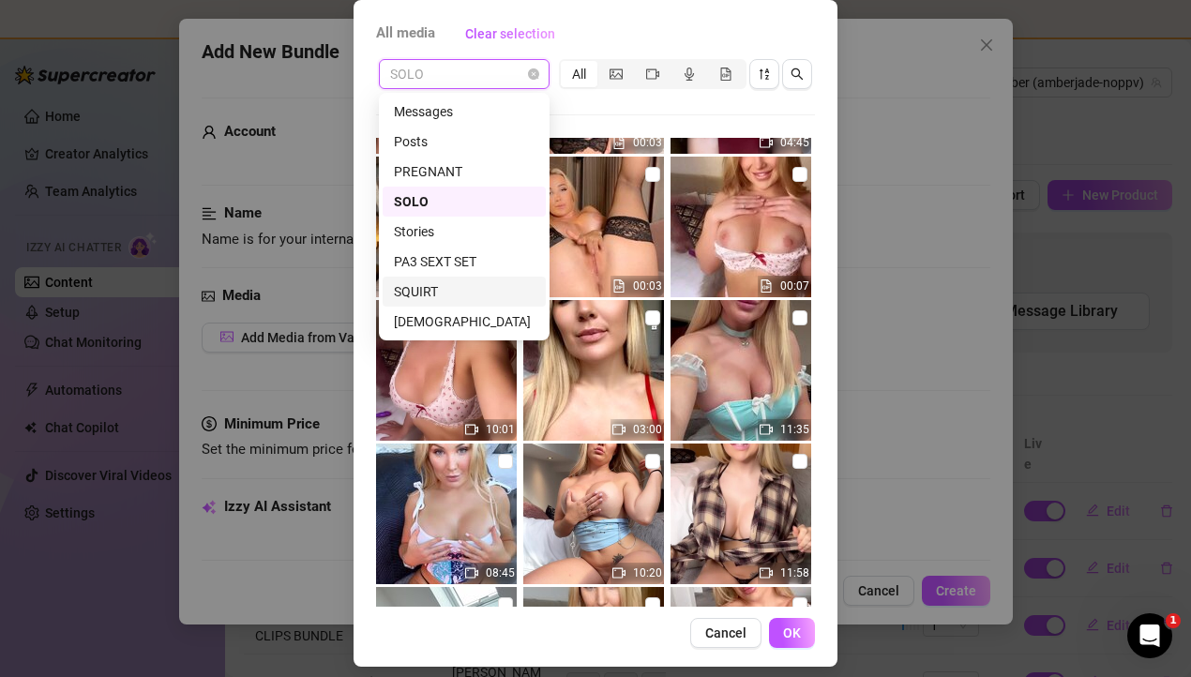
scroll to position [330, 0]
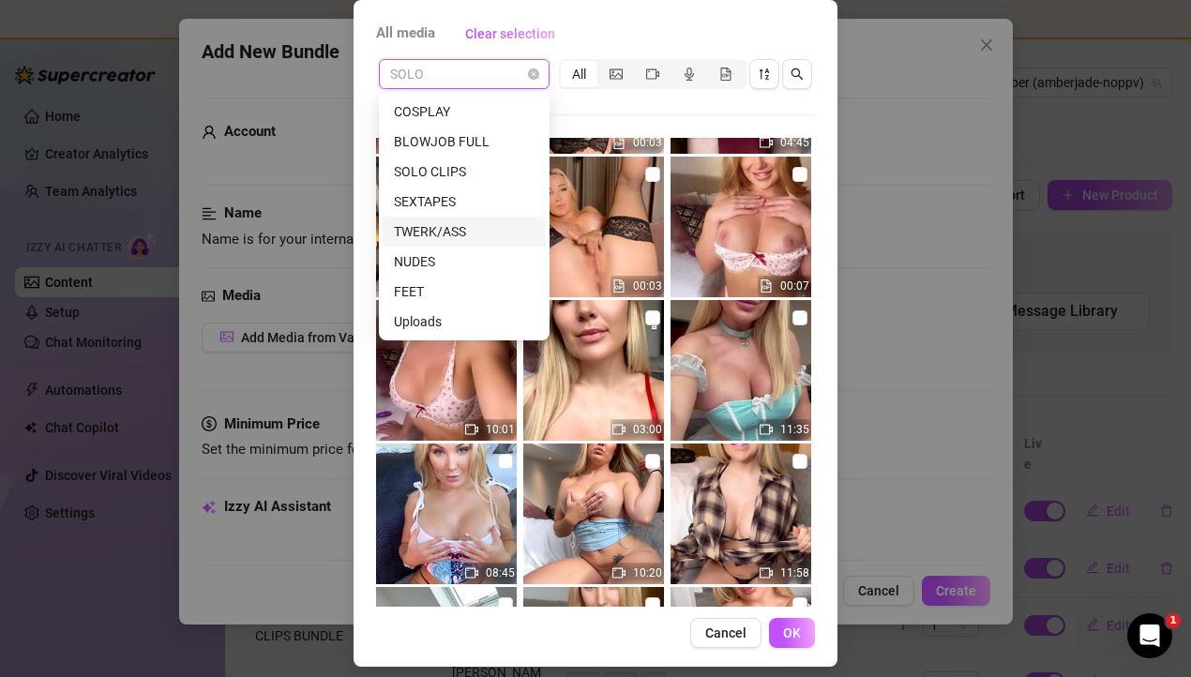
click at [448, 224] on div "TWERK/ASS" at bounding box center [464, 231] width 141 height 21
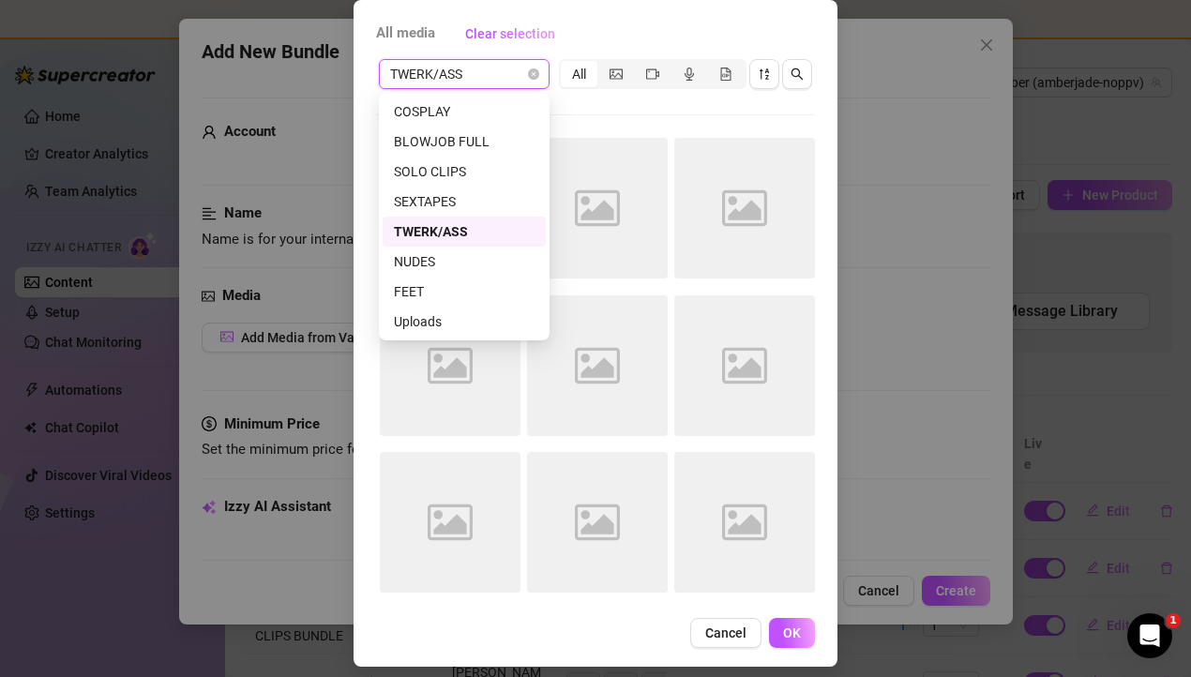
scroll to position [0, 0]
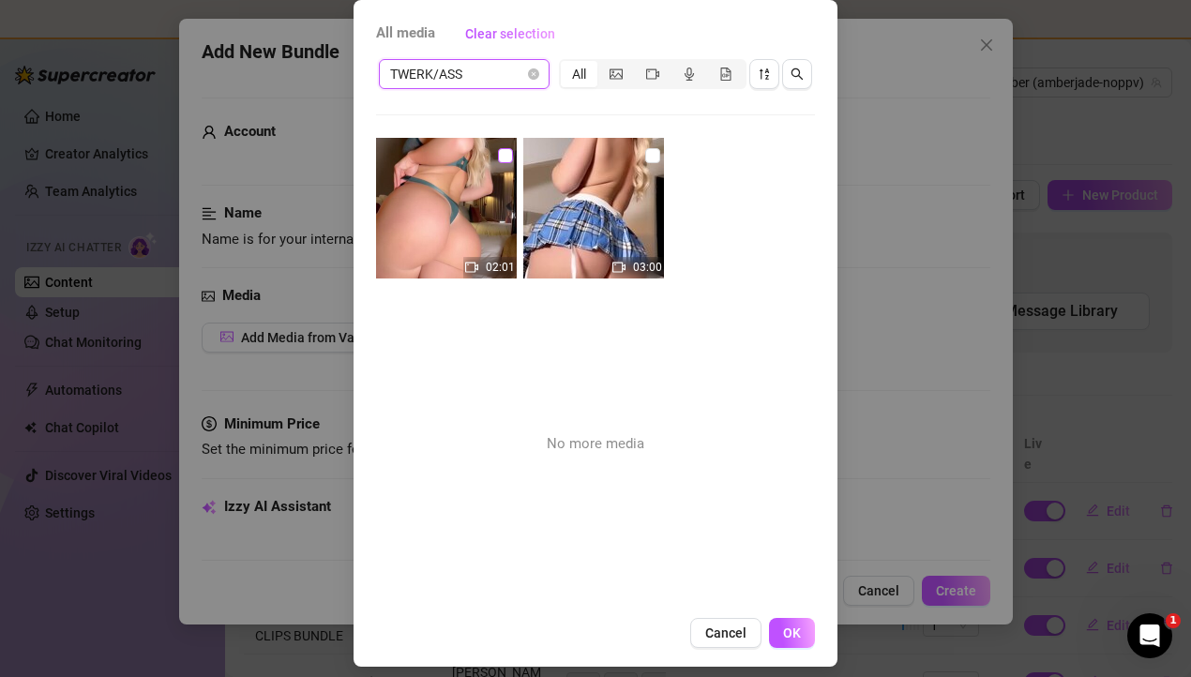
click at [509, 145] on label at bounding box center [505, 155] width 15 height 21
click at [509, 148] on input "checkbox" at bounding box center [505, 155] width 15 height 15
click at [780, 622] on button "OK" at bounding box center [792, 633] width 46 height 30
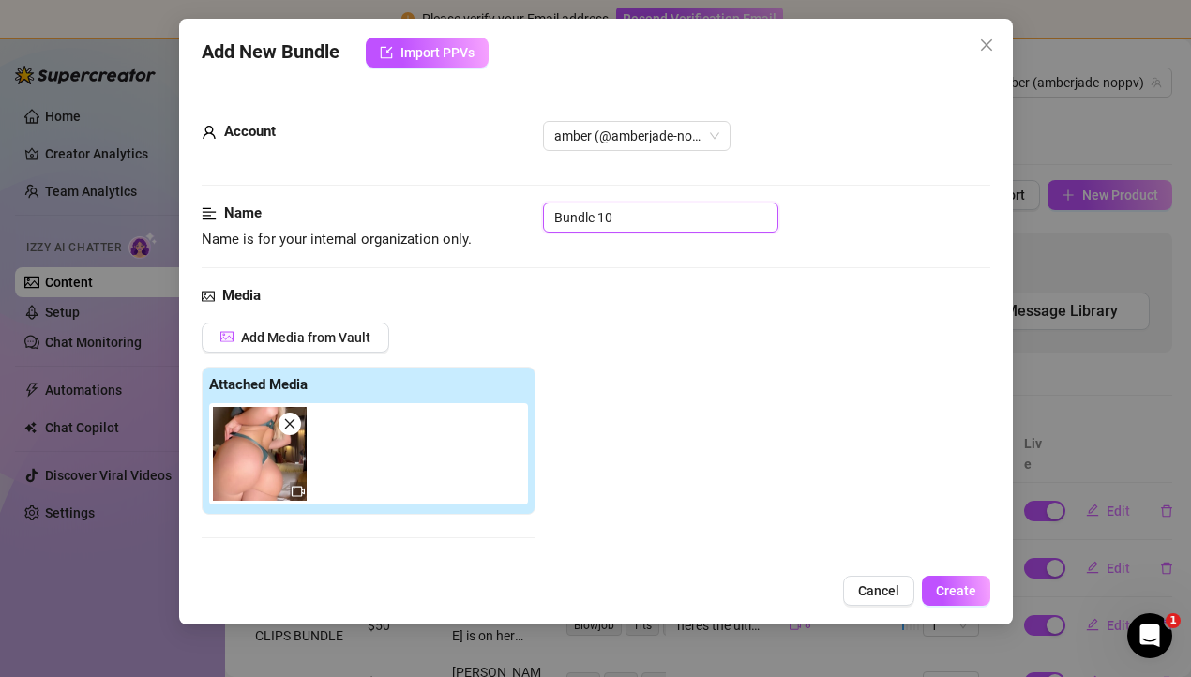
click at [591, 222] on input "Bundle 10" at bounding box center [660, 218] width 235 height 30
click at [668, 328] on div "Add Media from Vault Attached Media Tag Collaborators @ Tag creator" at bounding box center [596, 472] width 789 height 298
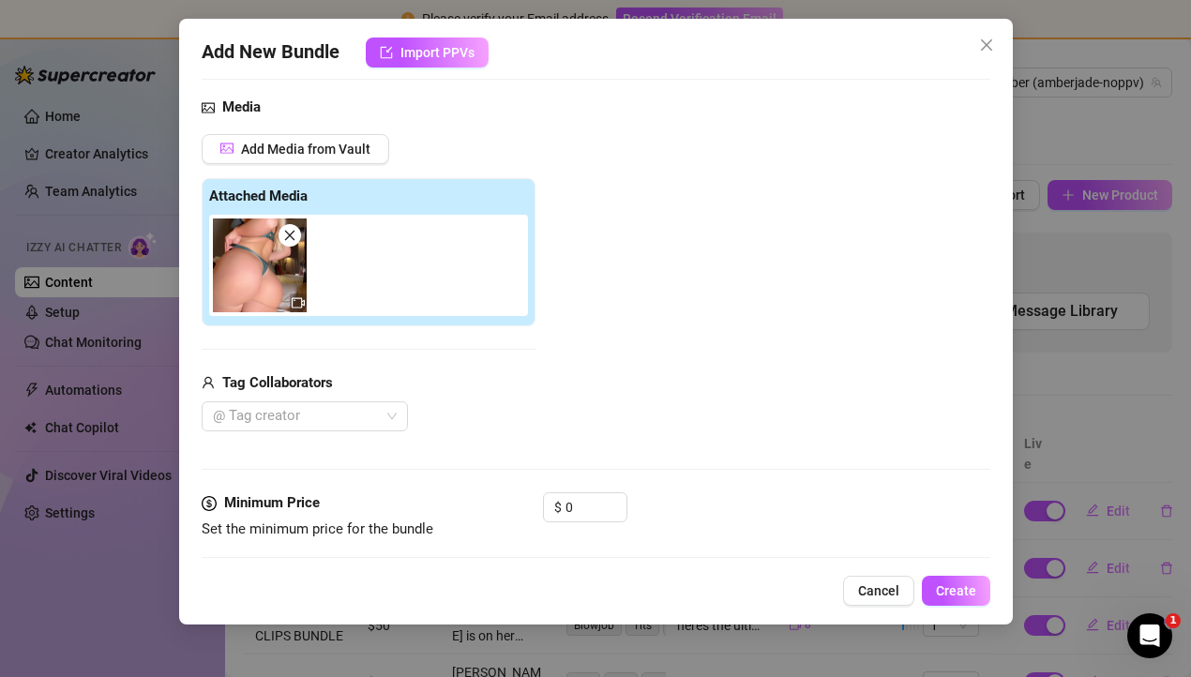
scroll to position [267, 0]
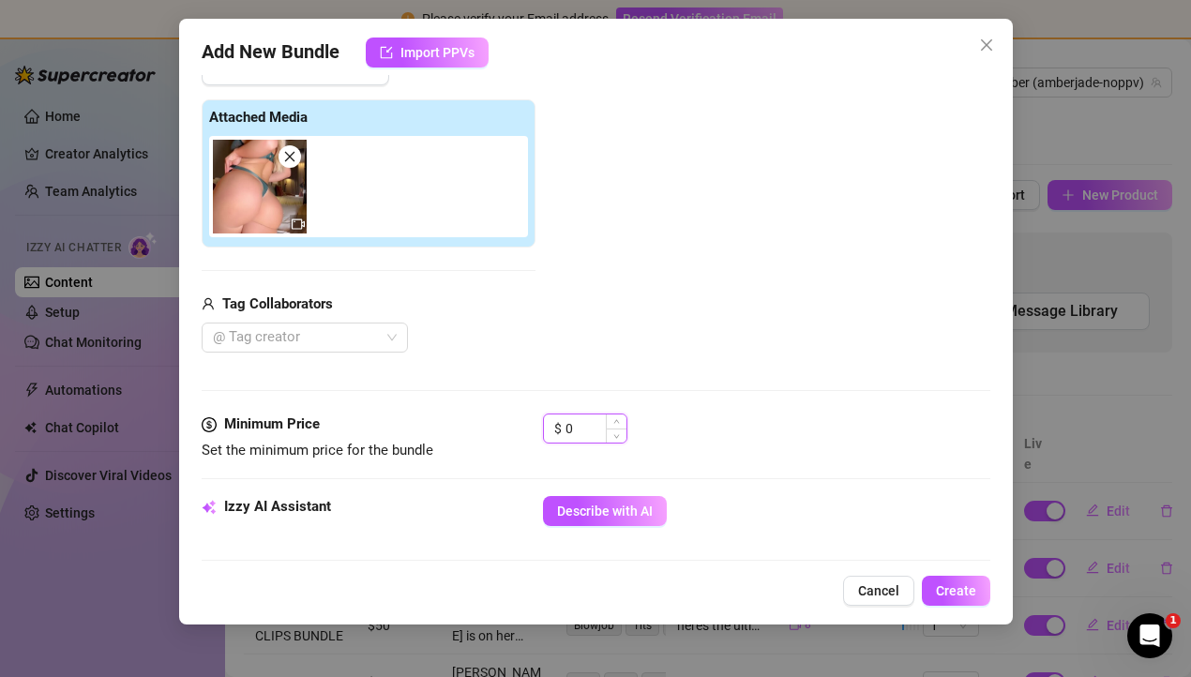
click at [591, 419] on input "0" at bounding box center [595, 428] width 61 height 28
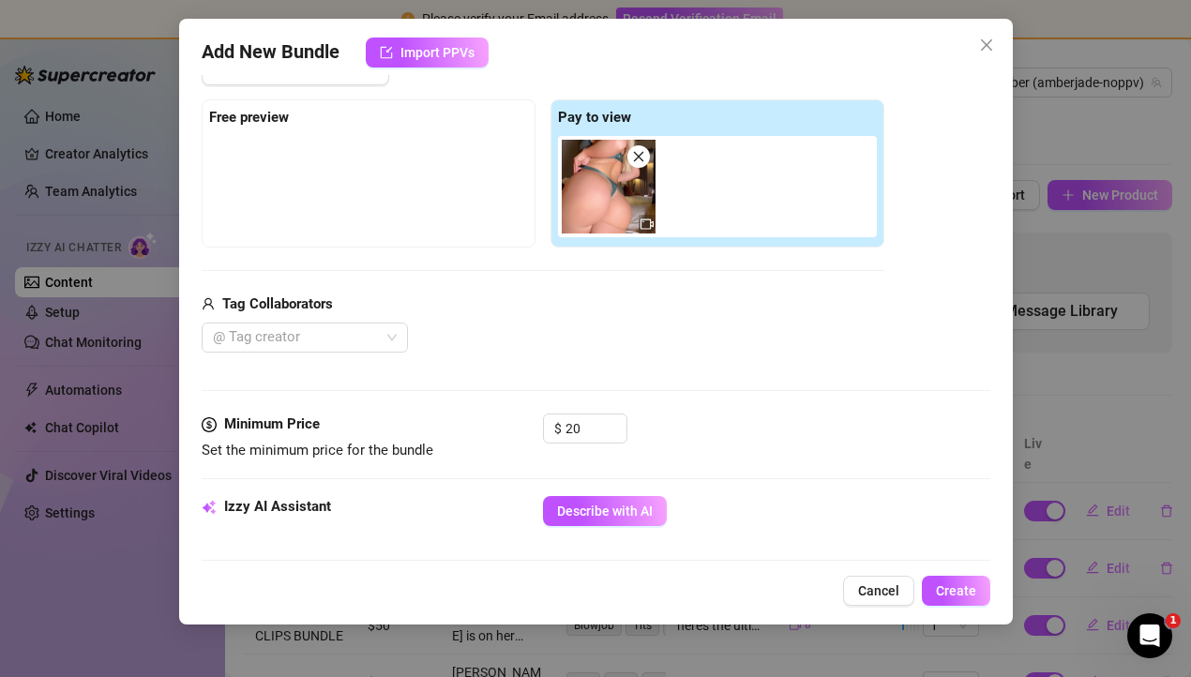
click at [751, 464] on div "Minimum Price Set the minimum price for the bundle $ 20" at bounding box center [596, 454] width 789 height 83
click at [580, 431] on input "20" at bounding box center [595, 428] width 61 height 28
click at [772, 464] on div "Minimum Price Set the minimum price for the bundle $ 15" at bounding box center [596, 454] width 789 height 83
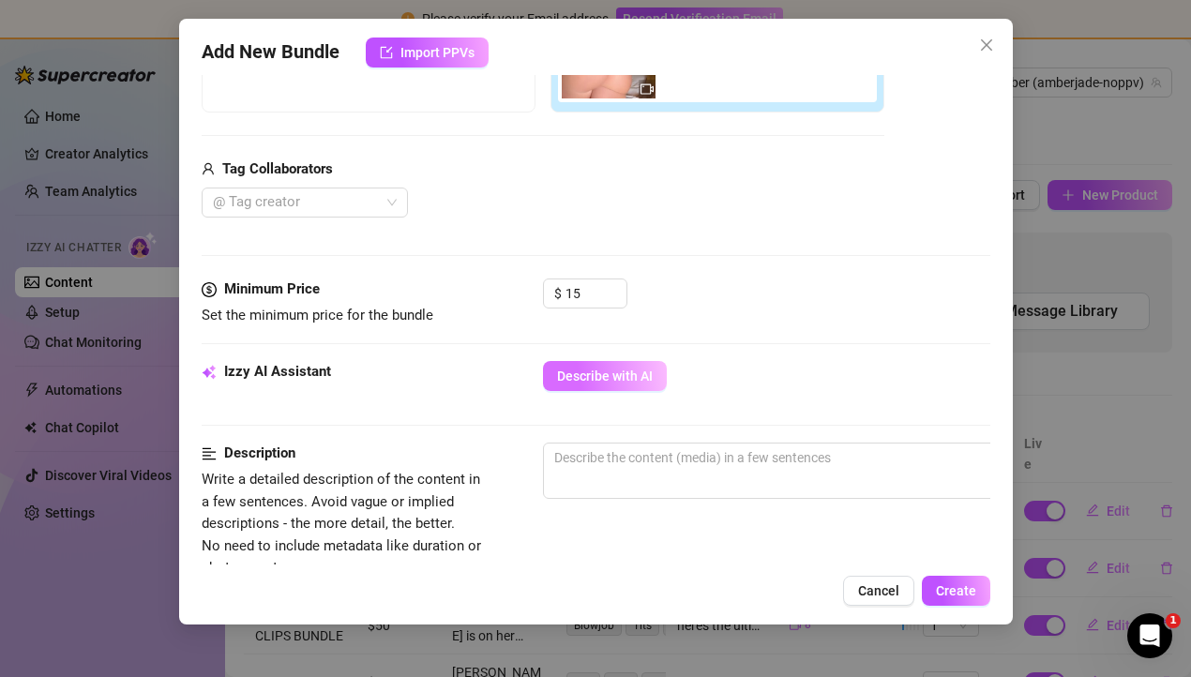
click at [580, 379] on span "Describe with AI" at bounding box center [605, 375] width 96 height 15
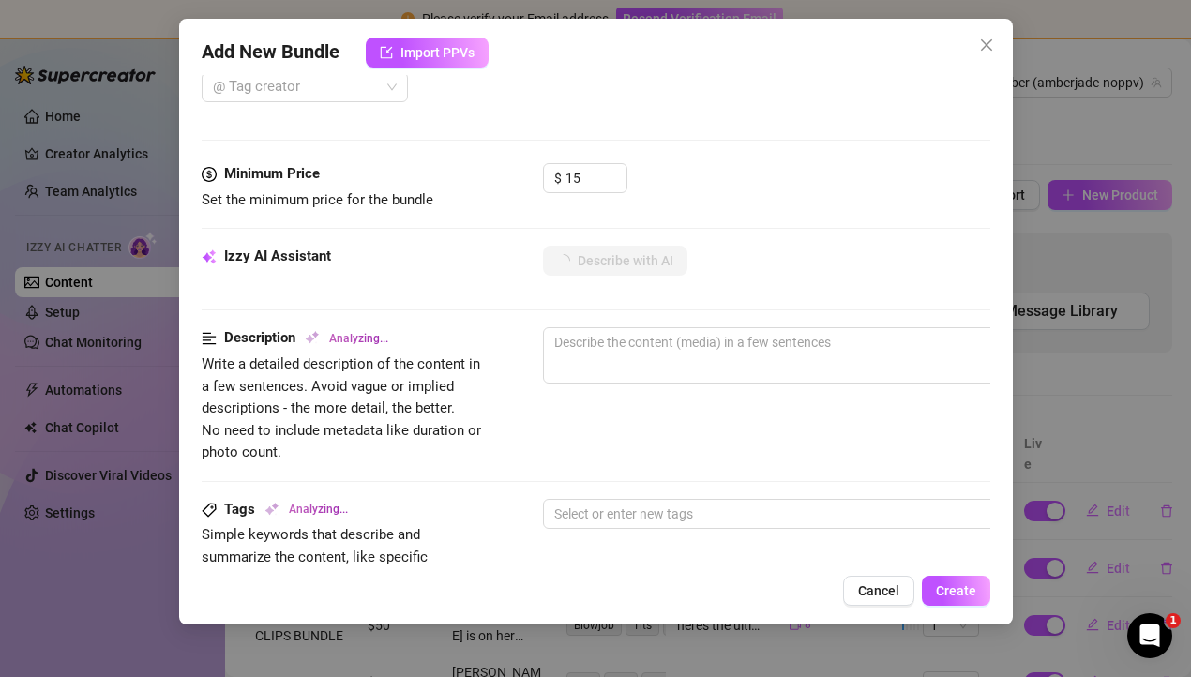
scroll to position [525, 0]
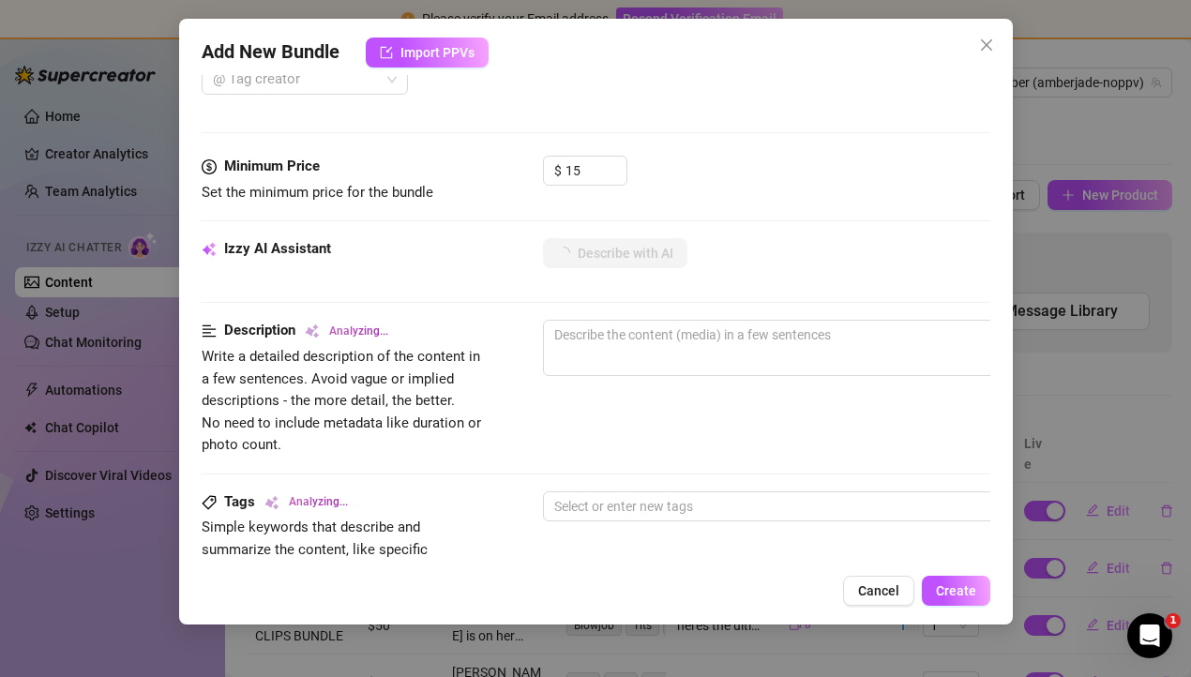
click at [21, 349] on div "Add New Bundle Import PPVs Account amber (@amberjade-noppv) Name Name is for yo…" at bounding box center [595, 338] width 1191 height 677
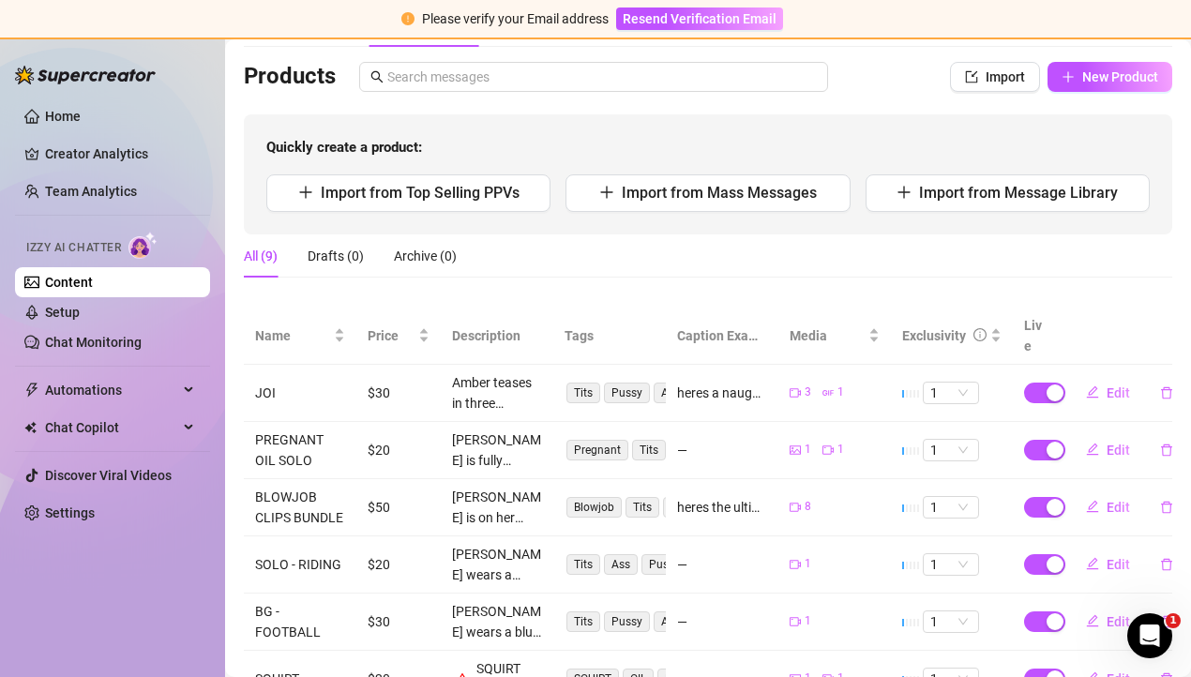
scroll to position [0, 0]
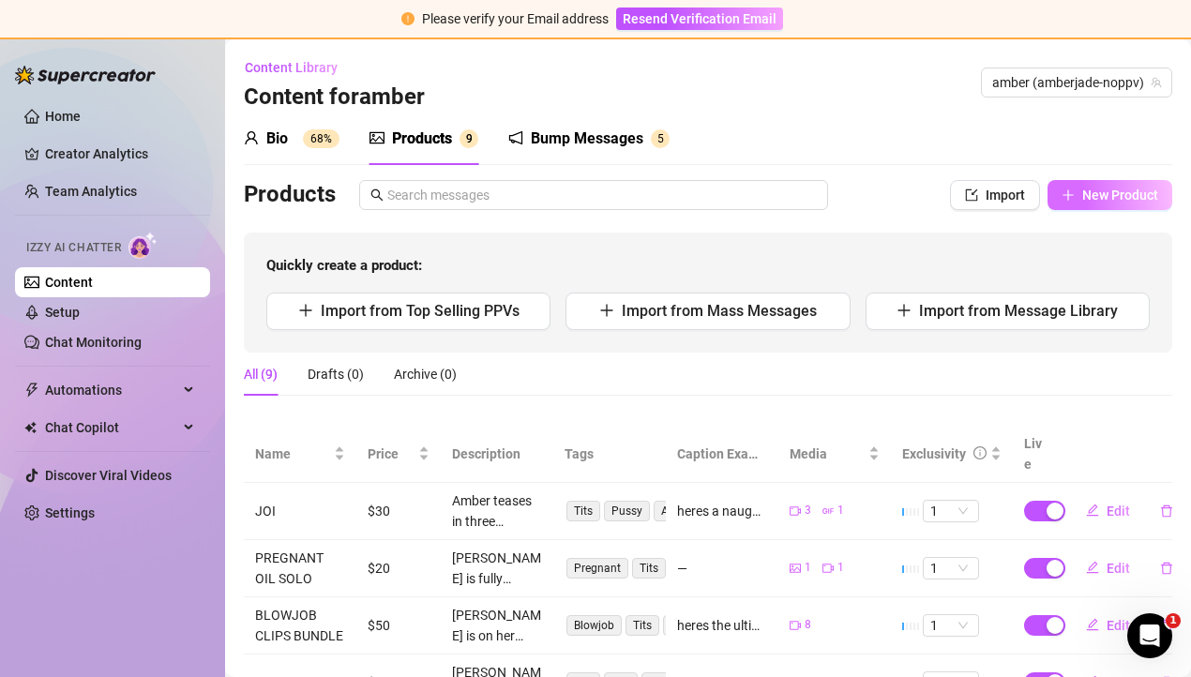
click at [1117, 195] on span "New Product" at bounding box center [1120, 195] width 76 height 15
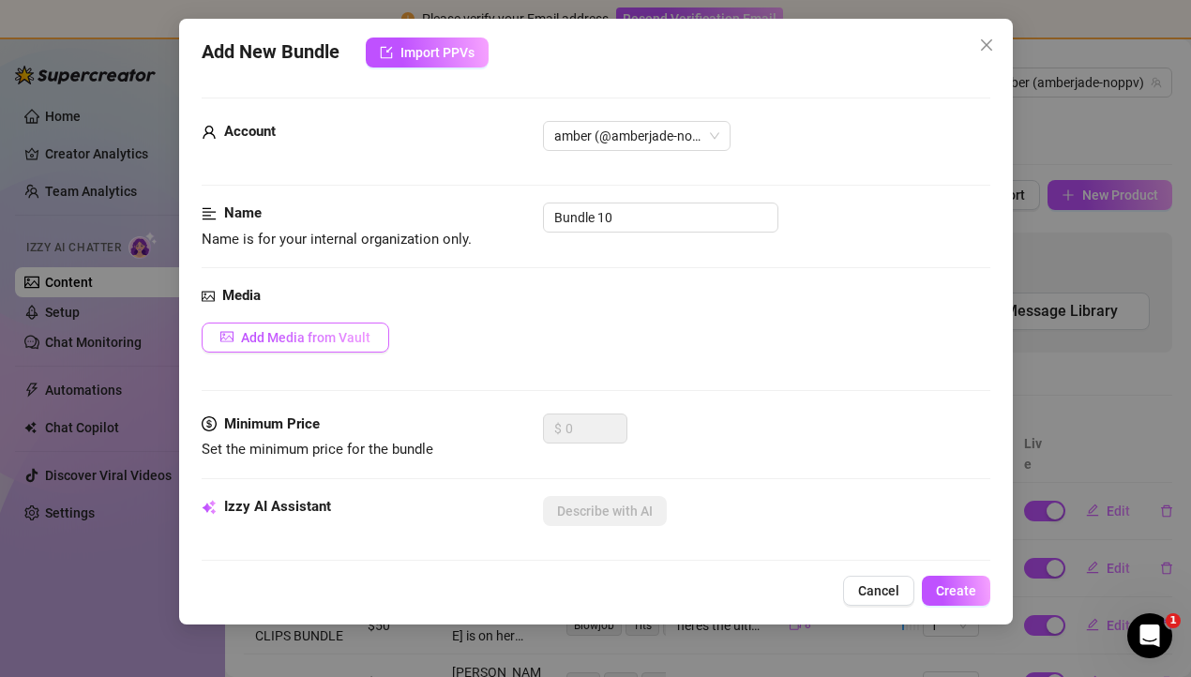
click at [284, 331] on span "Add Media from Vault" at bounding box center [305, 337] width 129 height 15
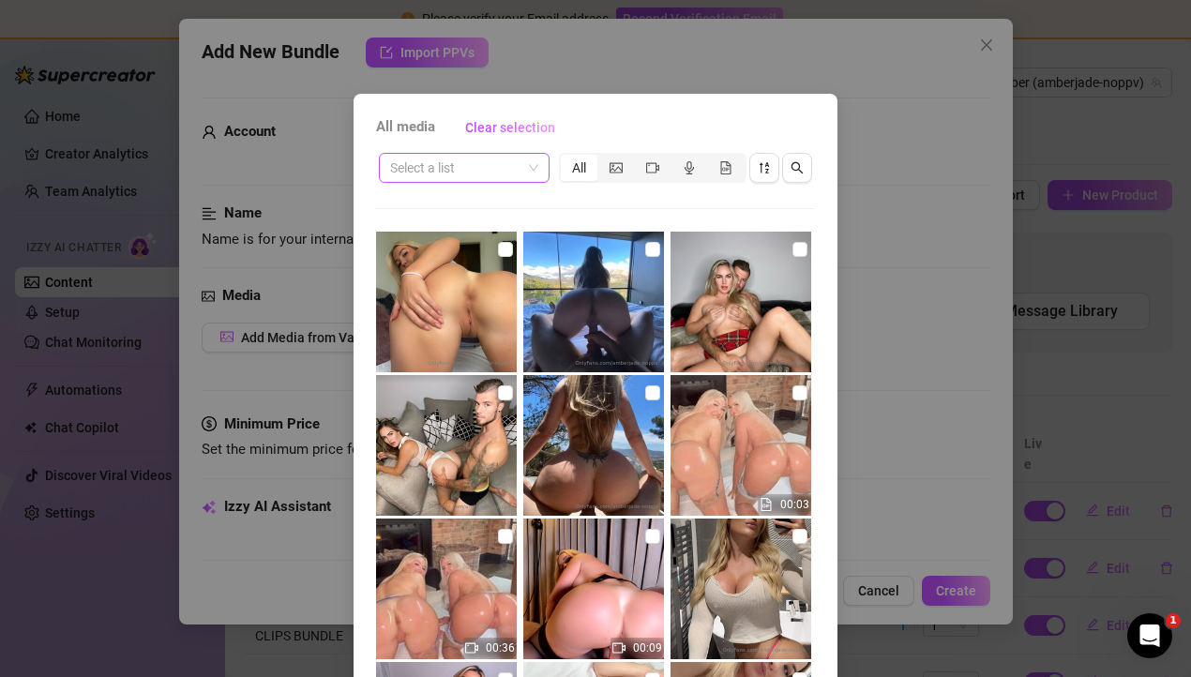
click at [511, 172] on input "search" at bounding box center [455, 168] width 131 height 28
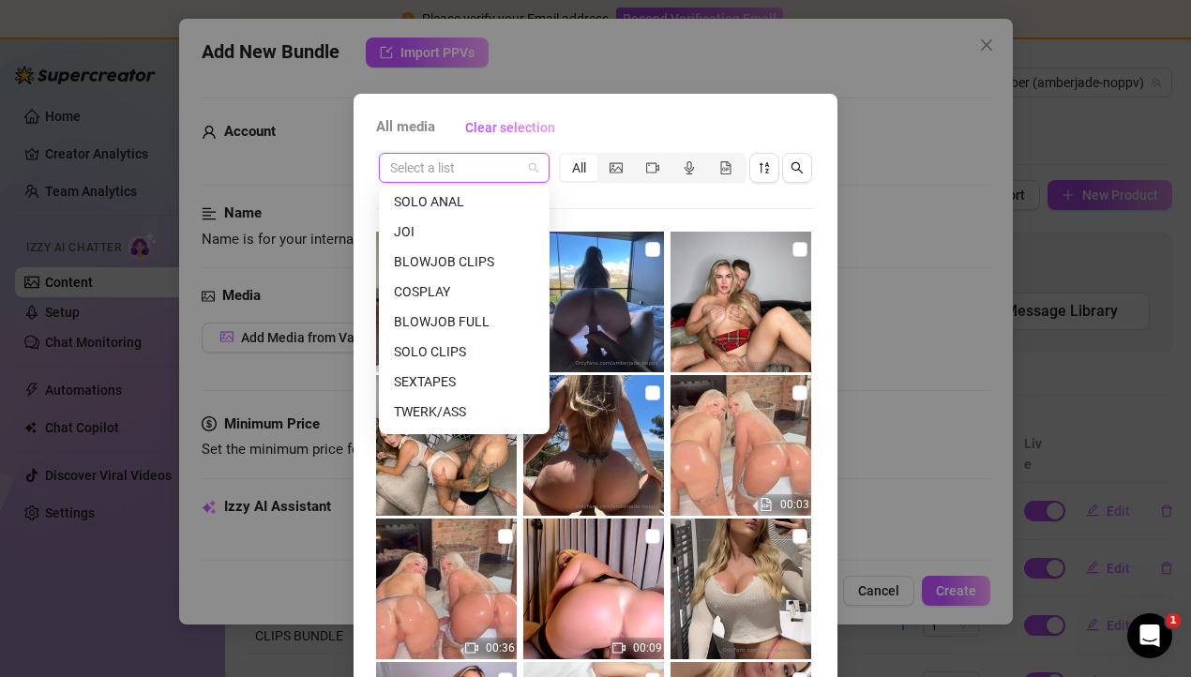
scroll to position [330, 0]
click at [453, 318] on div "TWERK/ASS" at bounding box center [464, 325] width 141 height 21
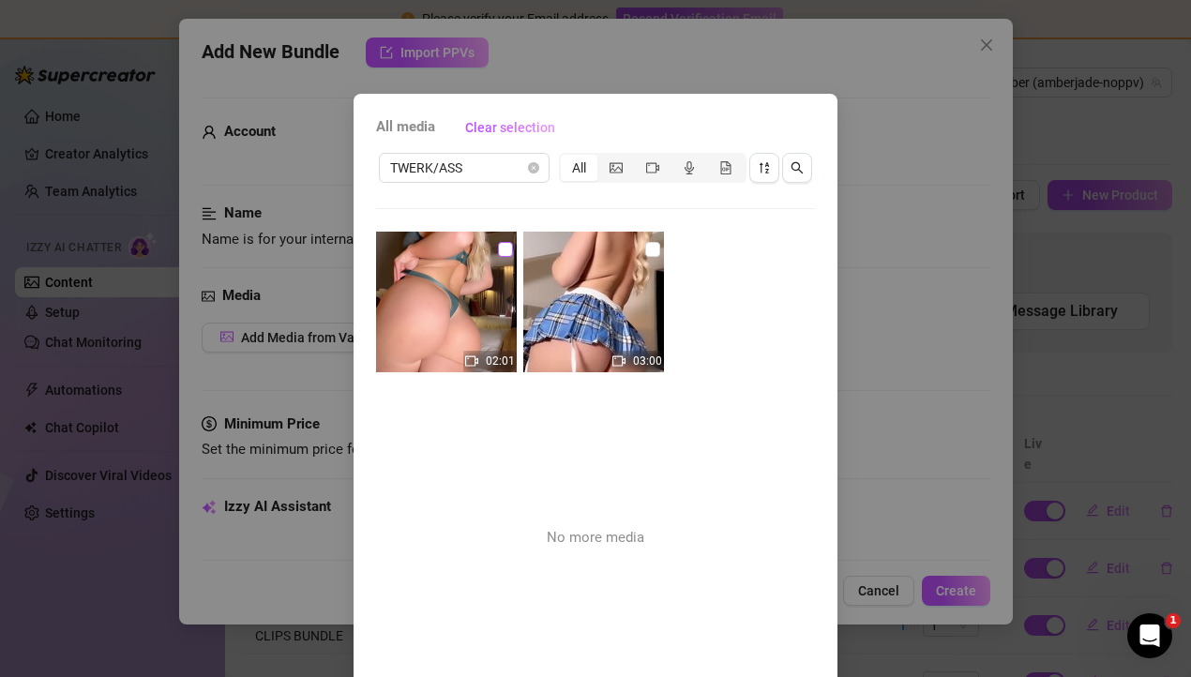
click at [503, 245] on input "checkbox" at bounding box center [505, 249] width 15 height 15
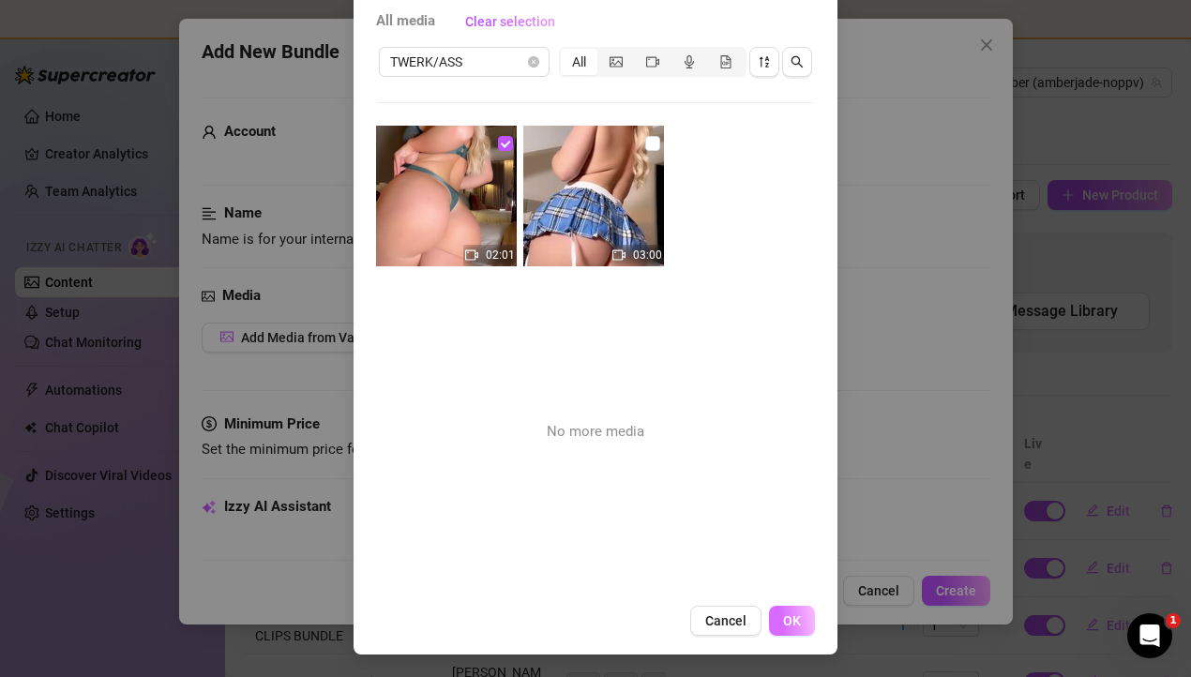
click at [795, 630] on button "OK" at bounding box center [792, 621] width 46 height 30
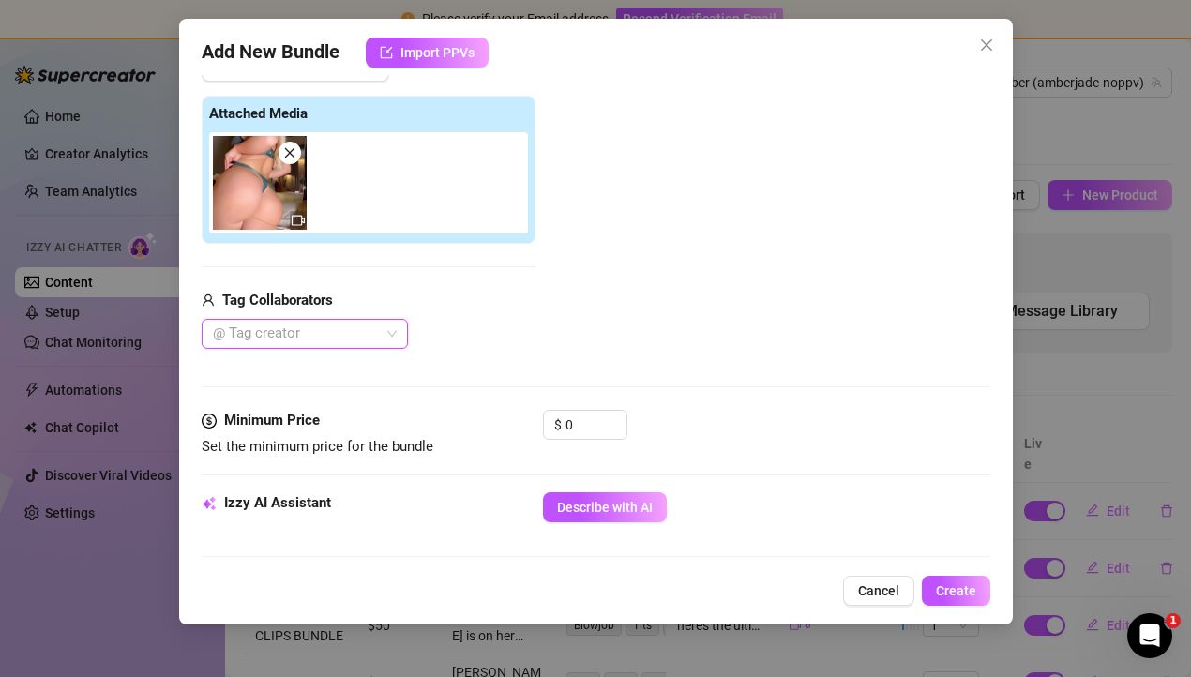
scroll to position [280, 0]
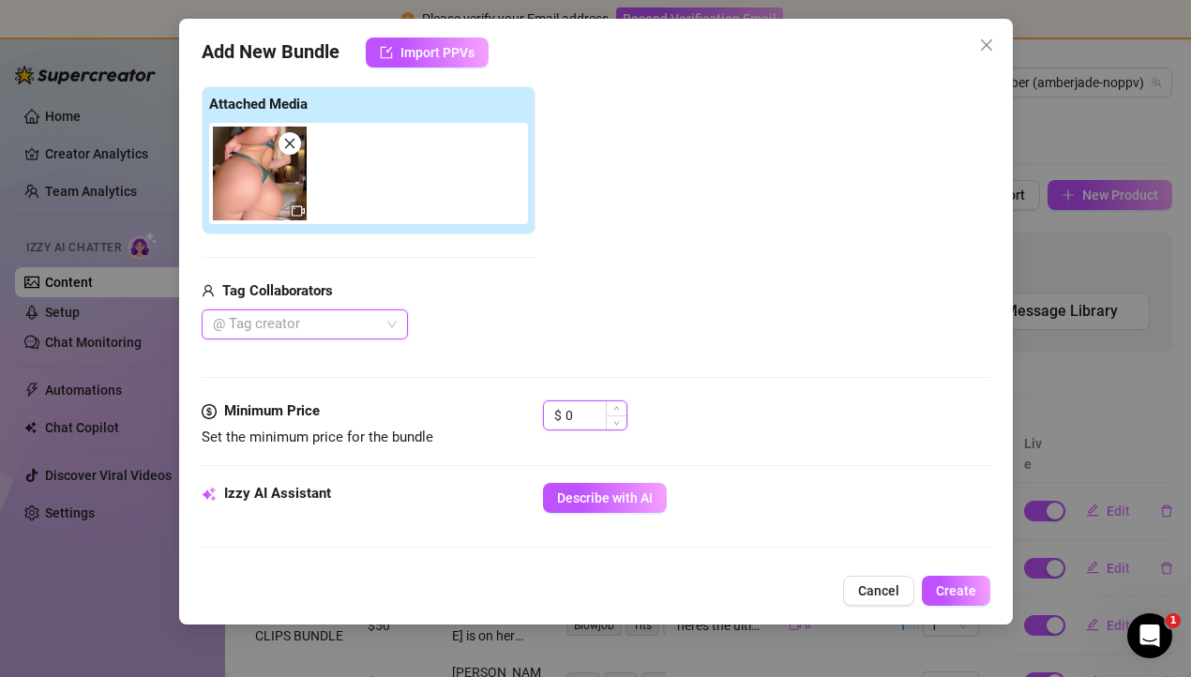
click at [584, 423] on input "0" at bounding box center [595, 415] width 61 height 28
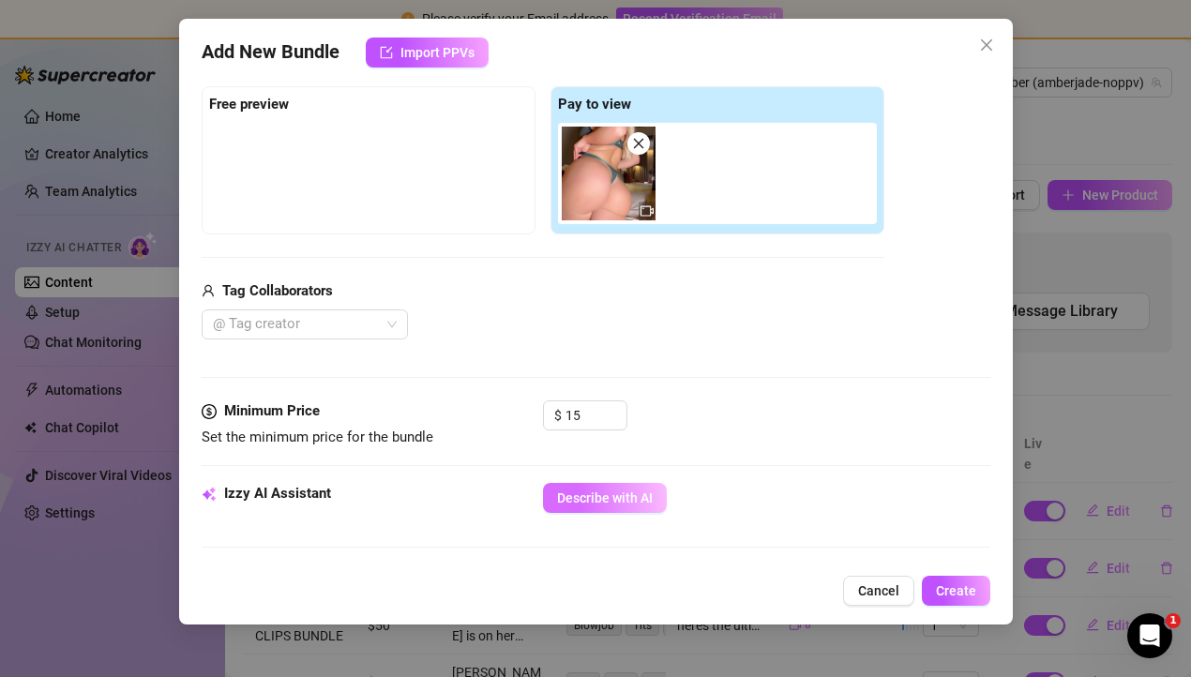
click at [617, 503] on span "Describe with AI" at bounding box center [605, 497] width 96 height 15
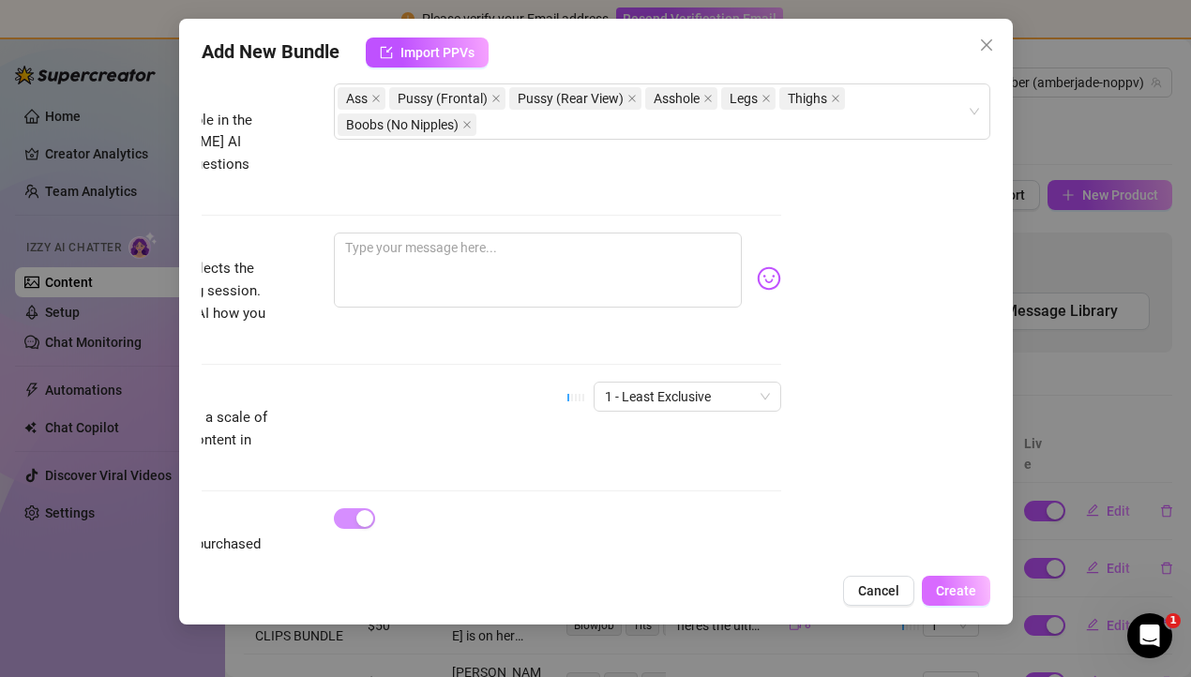
scroll to position [1086, 209]
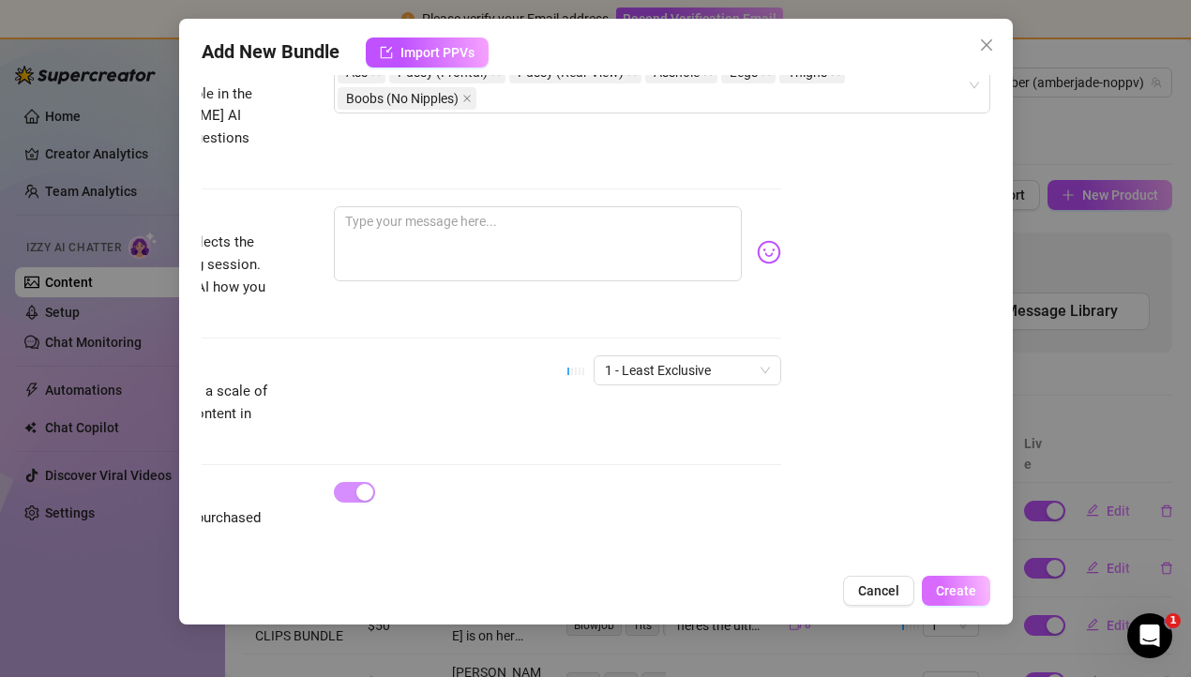
click at [972, 594] on span "Create" at bounding box center [956, 590] width 40 height 15
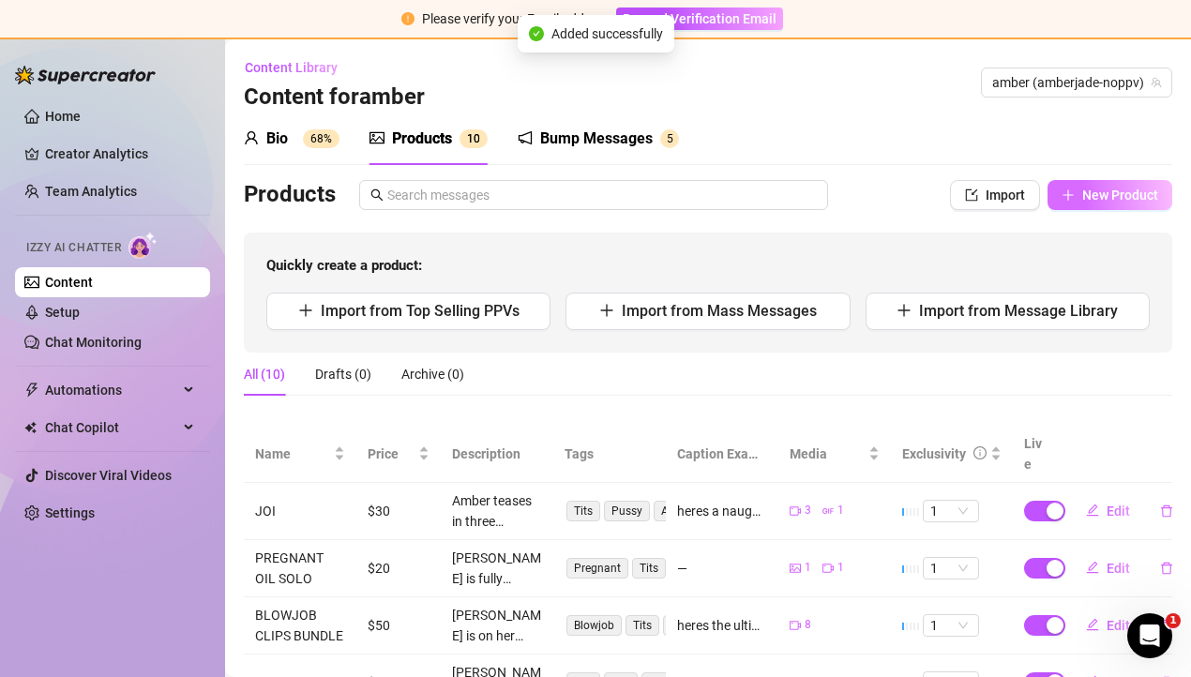
click at [1074, 188] on icon "plus" at bounding box center [1067, 194] width 13 height 13
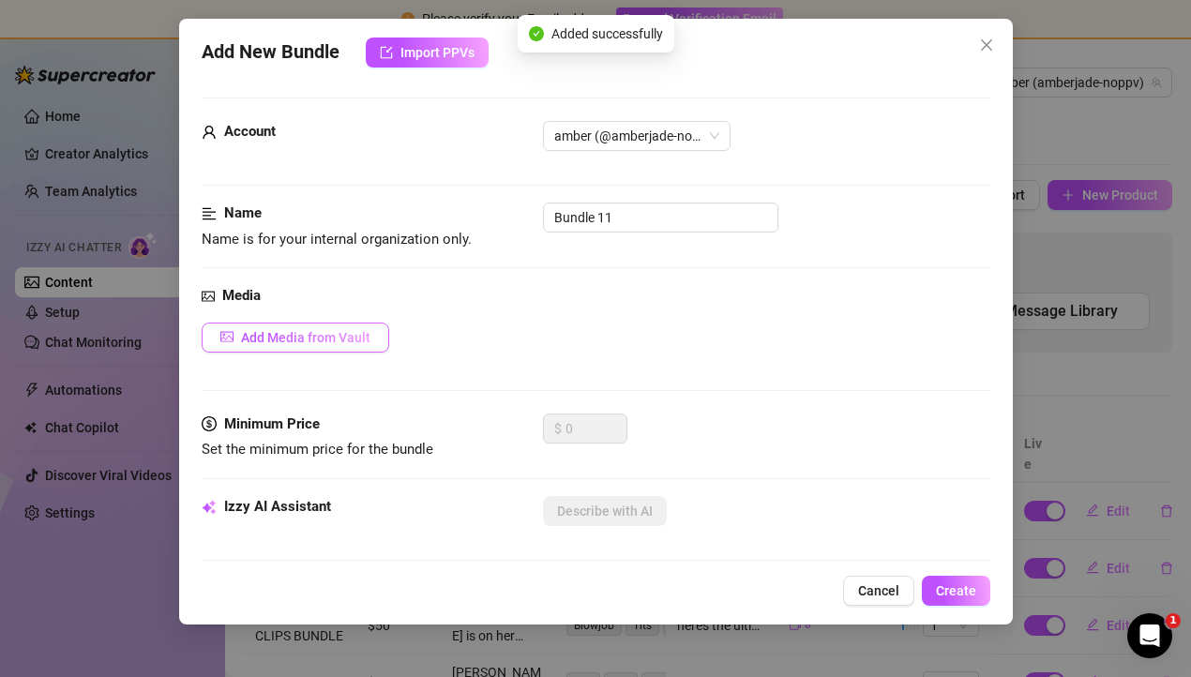
click at [283, 336] on span "Add Media from Vault" at bounding box center [305, 337] width 129 height 15
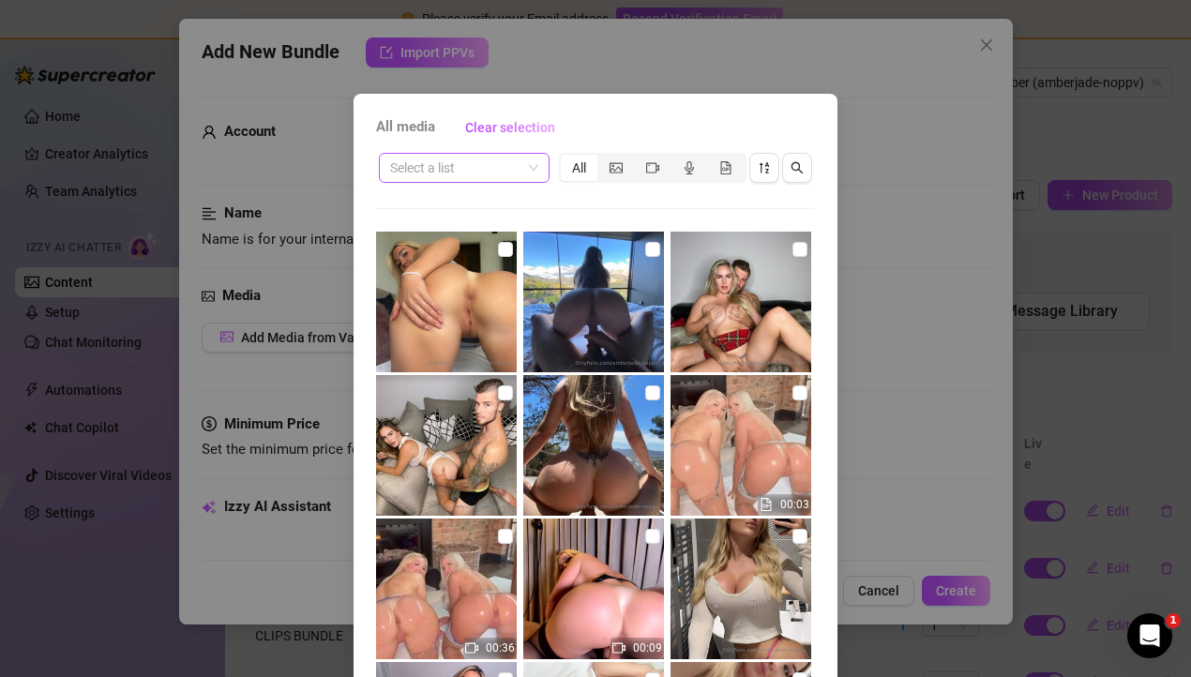
click at [467, 167] on input "search" at bounding box center [455, 168] width 131 height 28
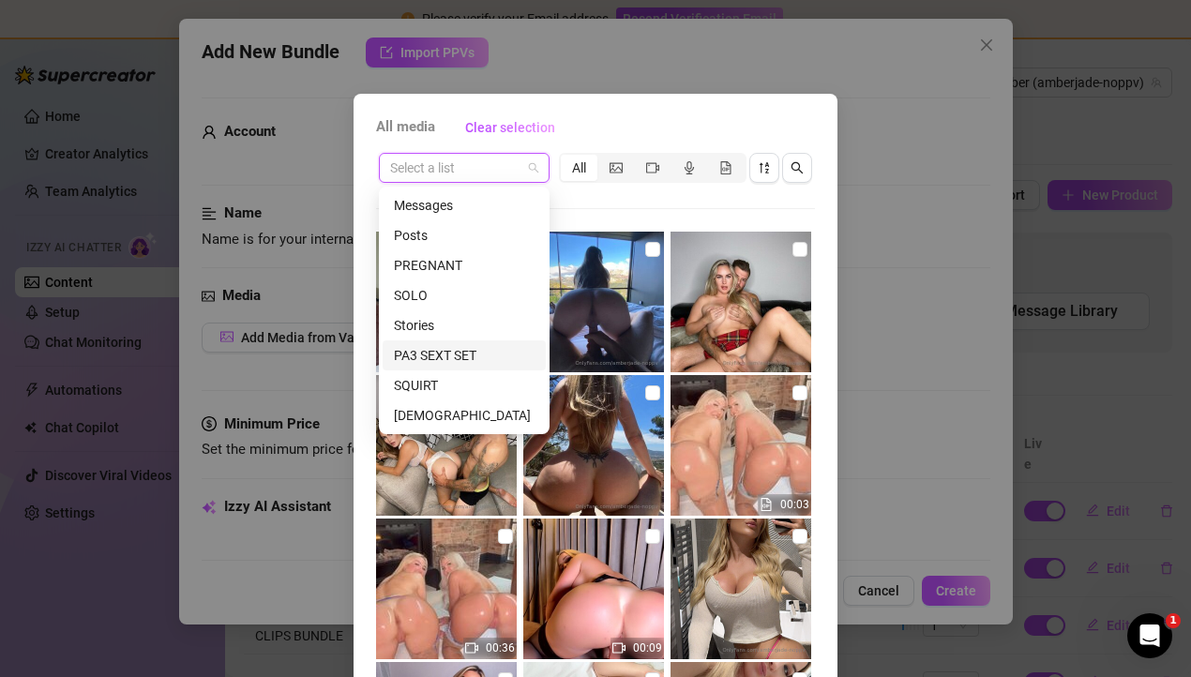
scroll to position [80, 0]
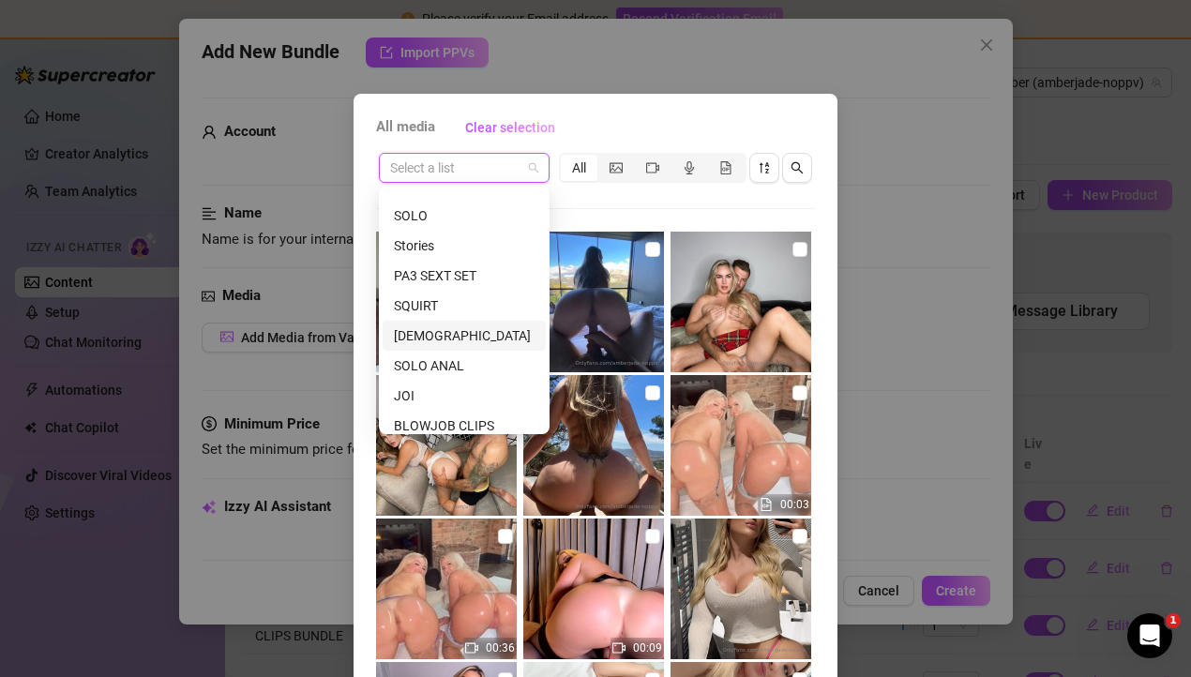
click at [466, 345] on div "[DEMOGRAPHIC_DATA]" at bounding box center [464, 335] width 141 height 21
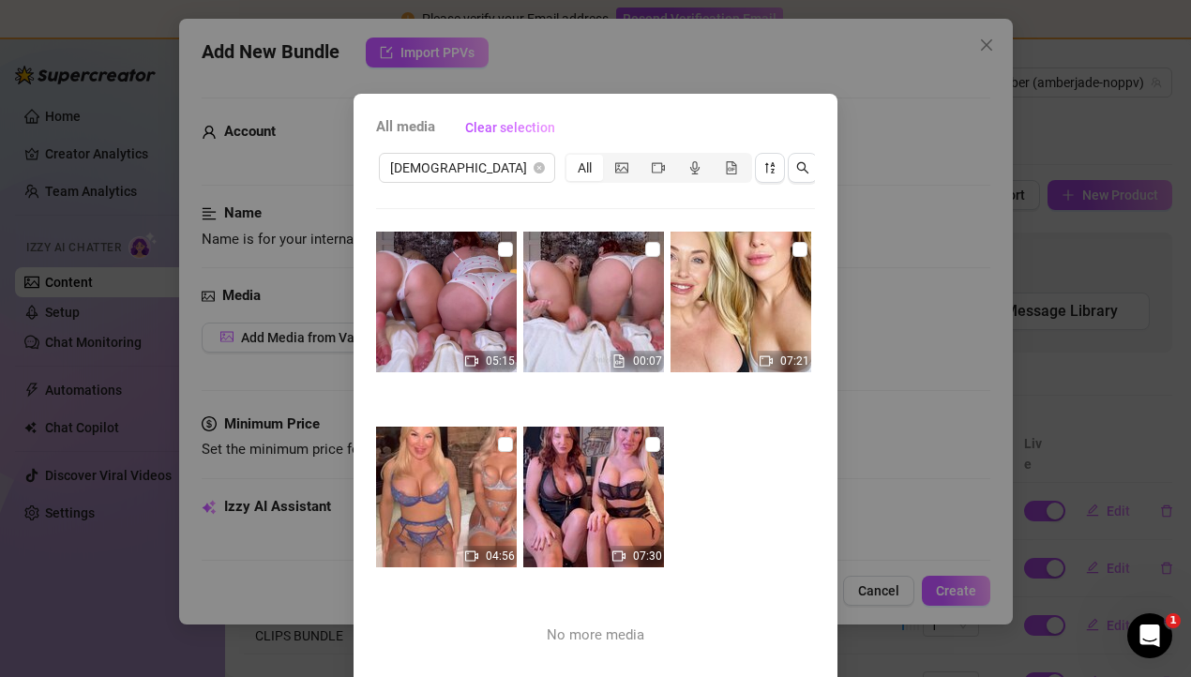
click at [660, 446] on img at bounding box center [593, 497] width 141 height 141
click at [654, 443] on input "checkbox" at bounding box center [652, 444] width 15 height 15
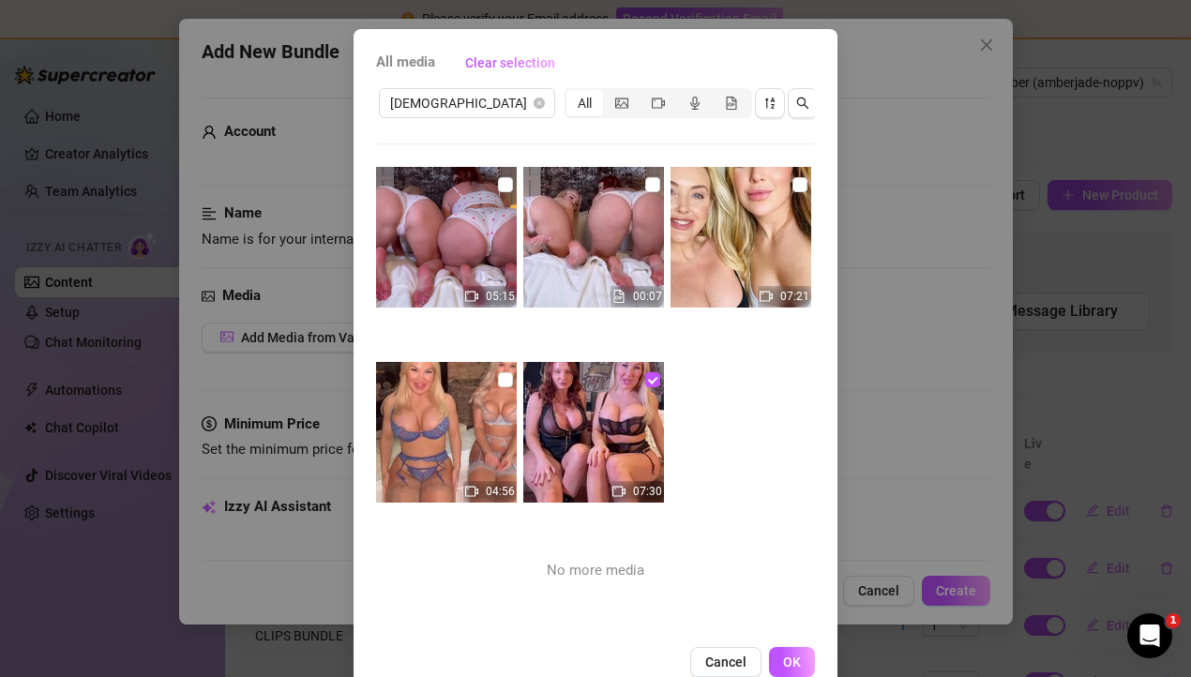
scroll to position [106, 0]
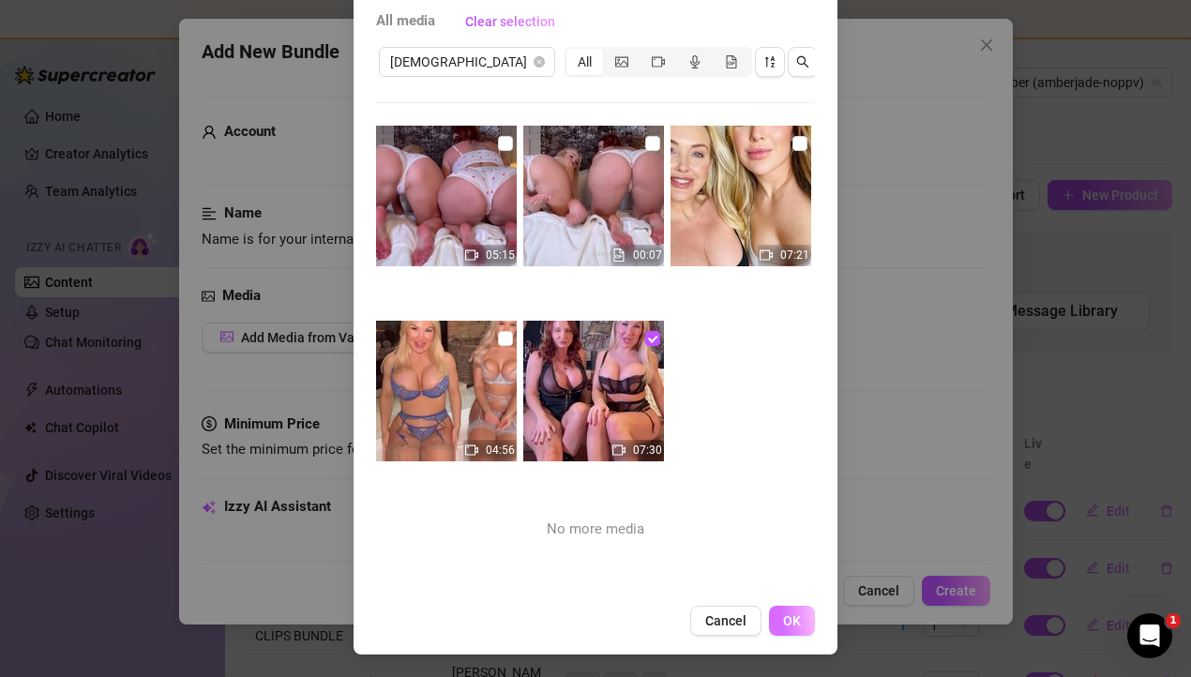
click at [793, 624] on span "OK" at bounding box center [792, 620] width 18 height 15
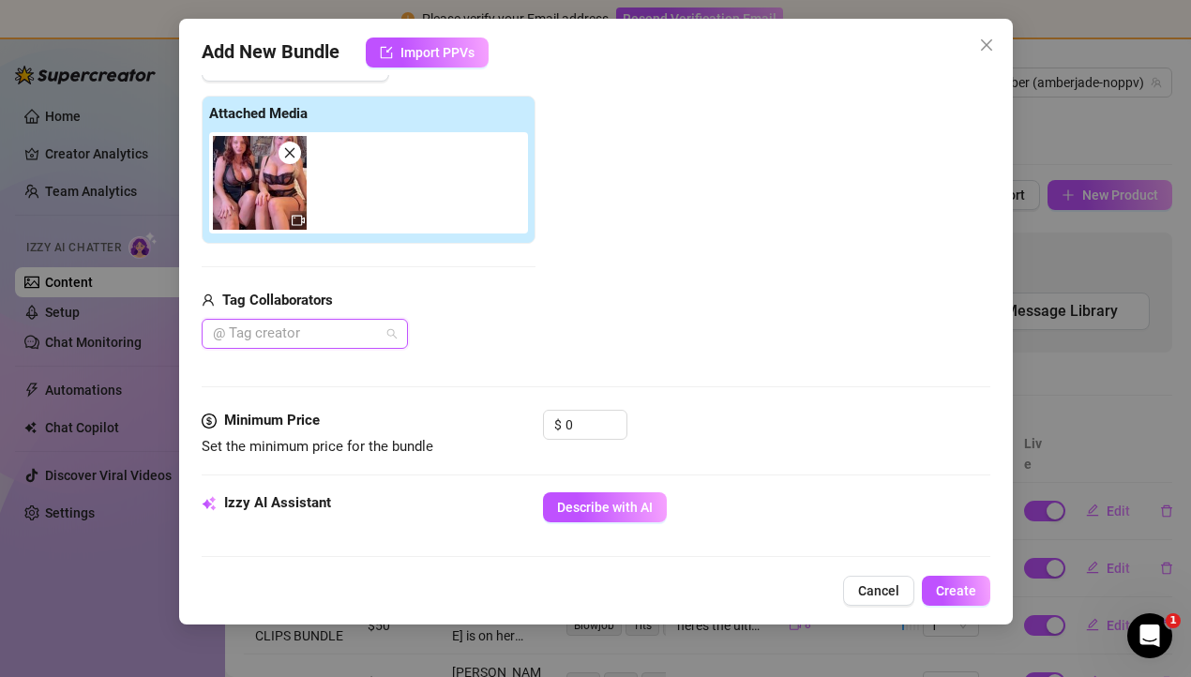
click at [352, 344] on div at bounding box center [294, 334] width 179 height 26
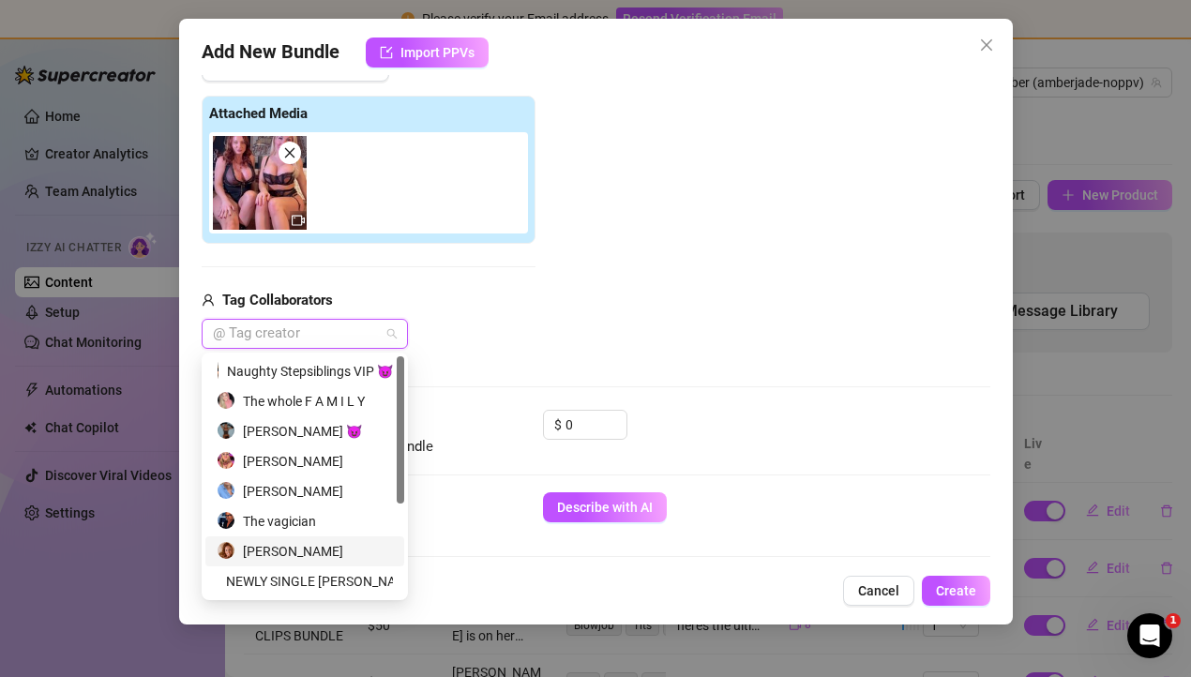
click at [320, 549] on div "[PERSON_NAME]" at bounding box center [305, 551] width 176 height 21
click at [461, 430] on div "Minimum Price" at bounding box center [342, 421] width 281 height 23
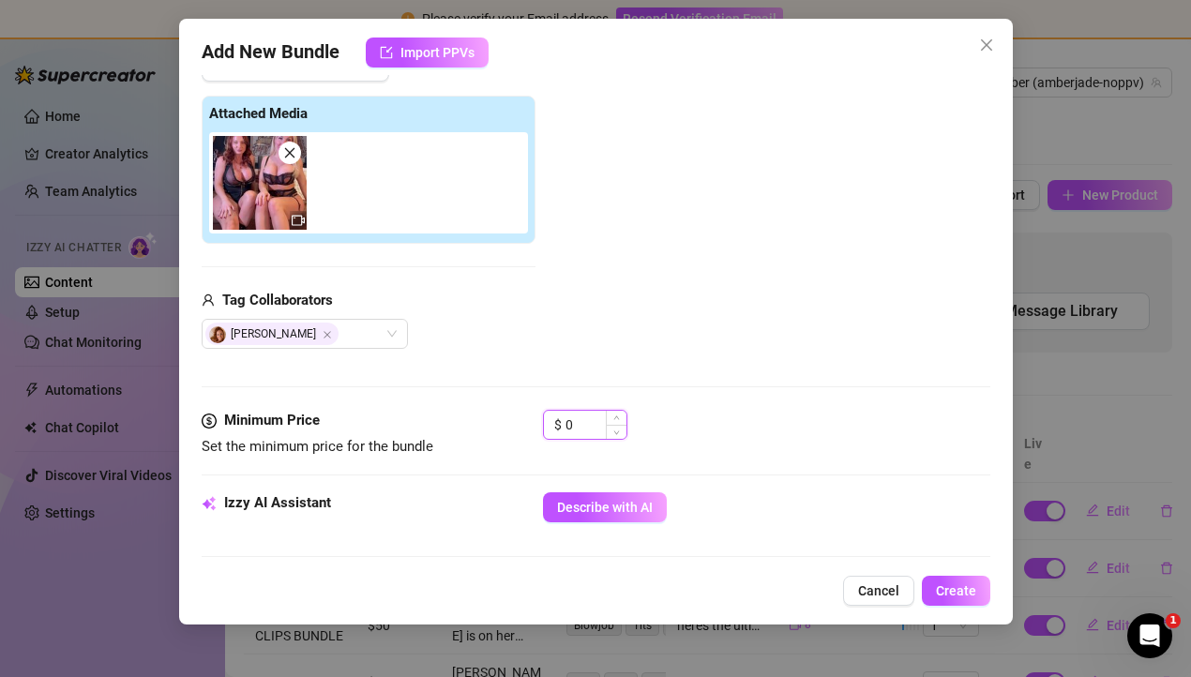
click at [589, 430] on input "0" at bounding box center [595, 425] width 61 height 28
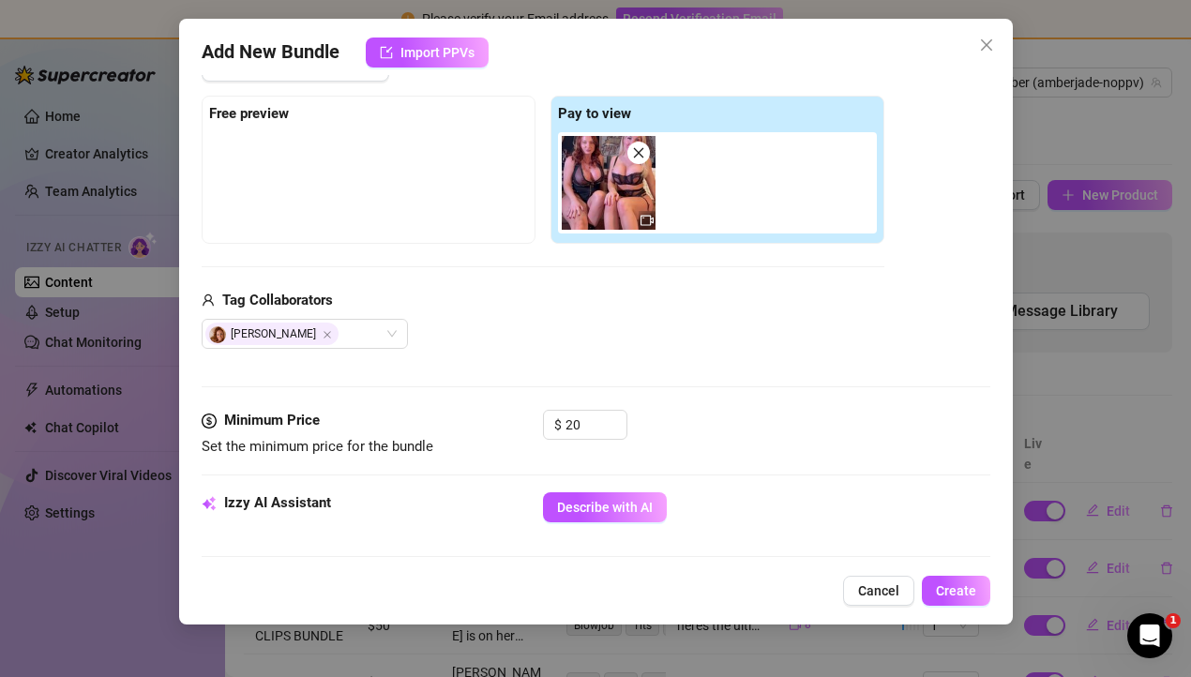
click at [420, 506] on div "Izzy AI Assistant" at bounding box center [342, 503] width 281 height 23
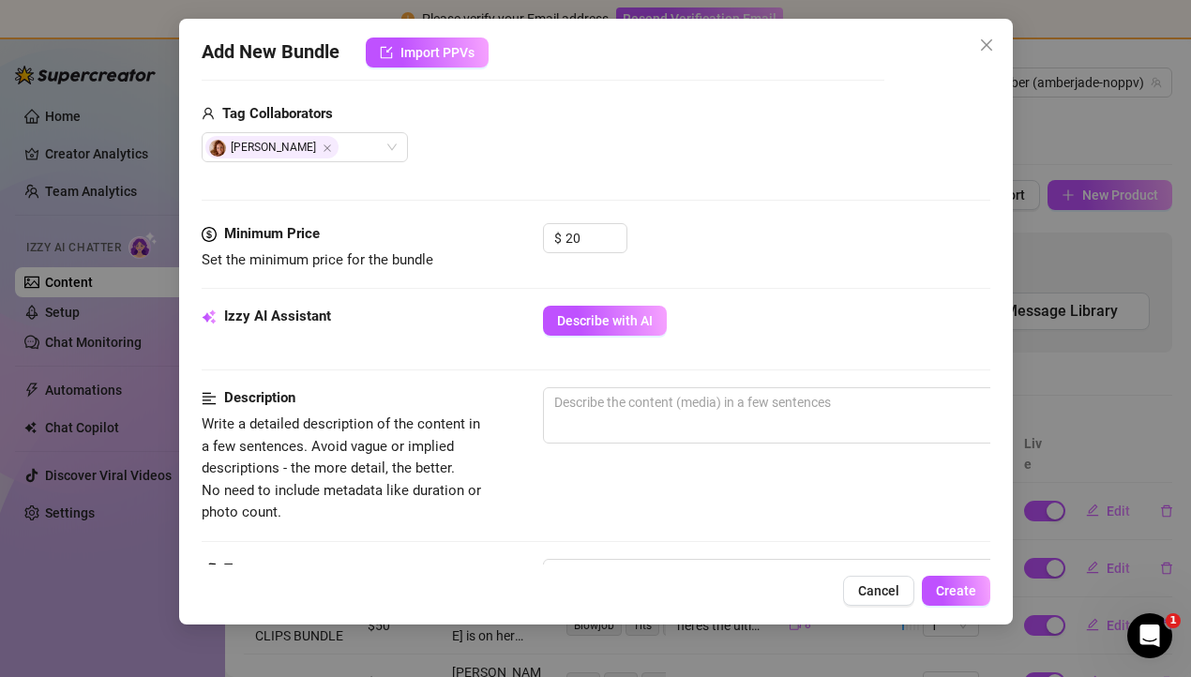
scroll to position [479, 0]
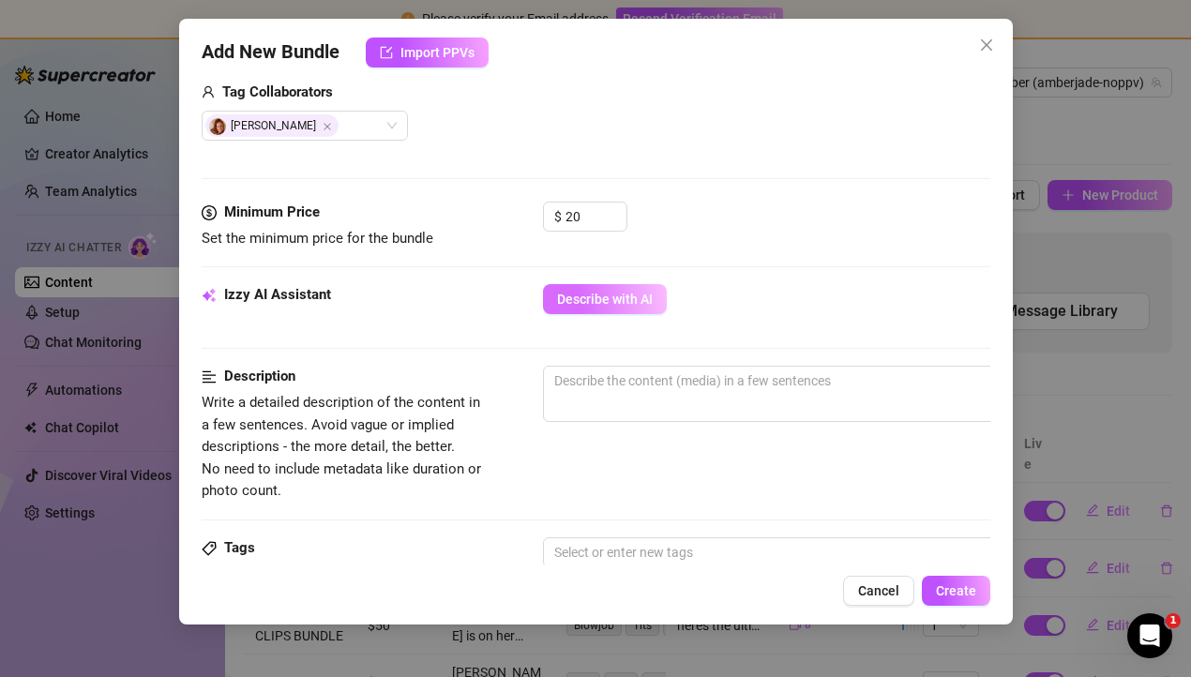
click at [586, 293] on span "Describe with AI" at bounding box center [605, 299] width 96 height 15
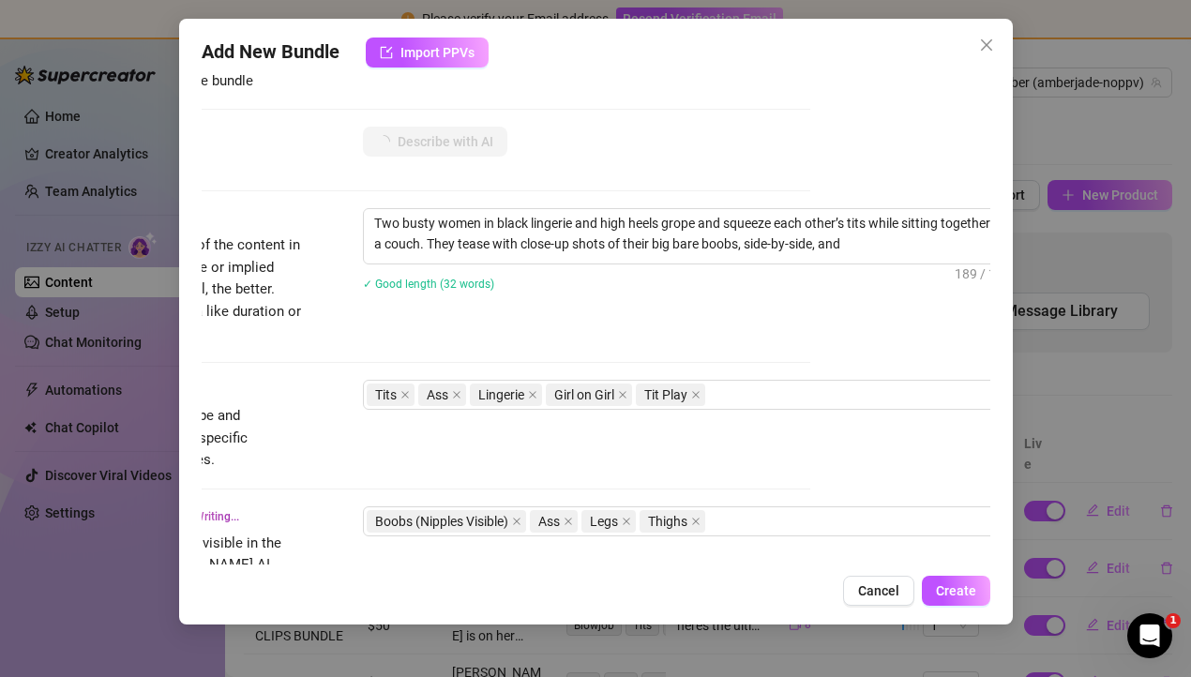
scroll to position [637, 209]
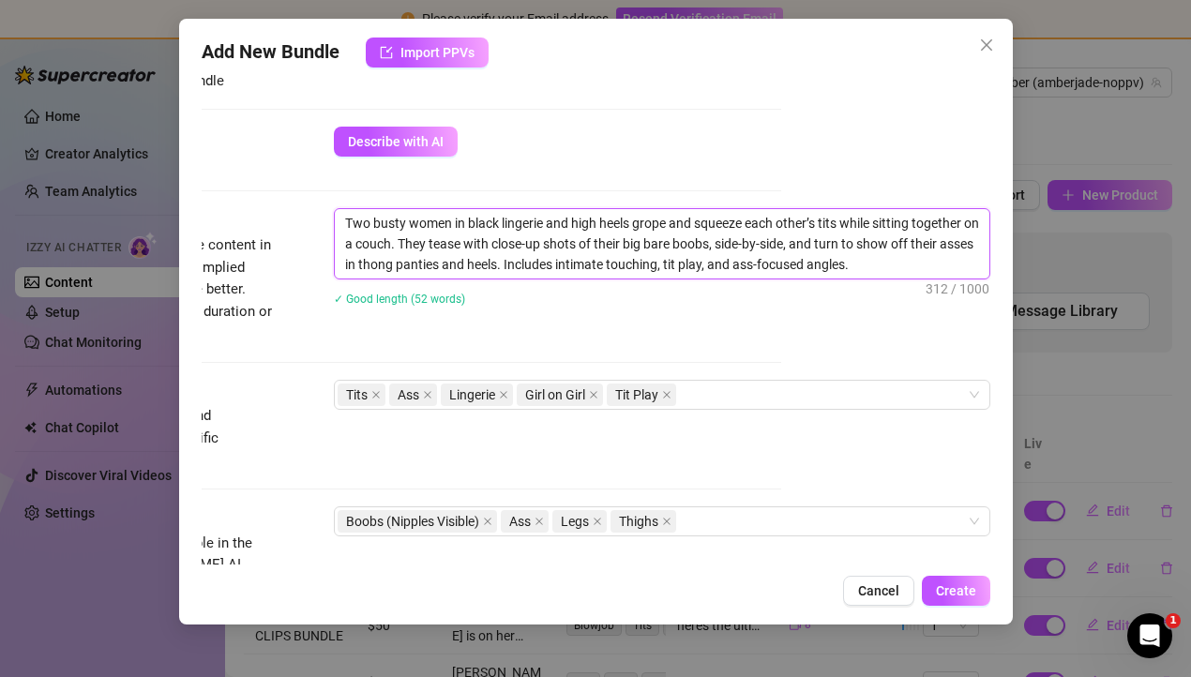
click at [913, 264] on textarea "Two busty women in black lingerie and high heels grope and squeeze each other’s…" at bounding box center [662, 243] width 654 height 69
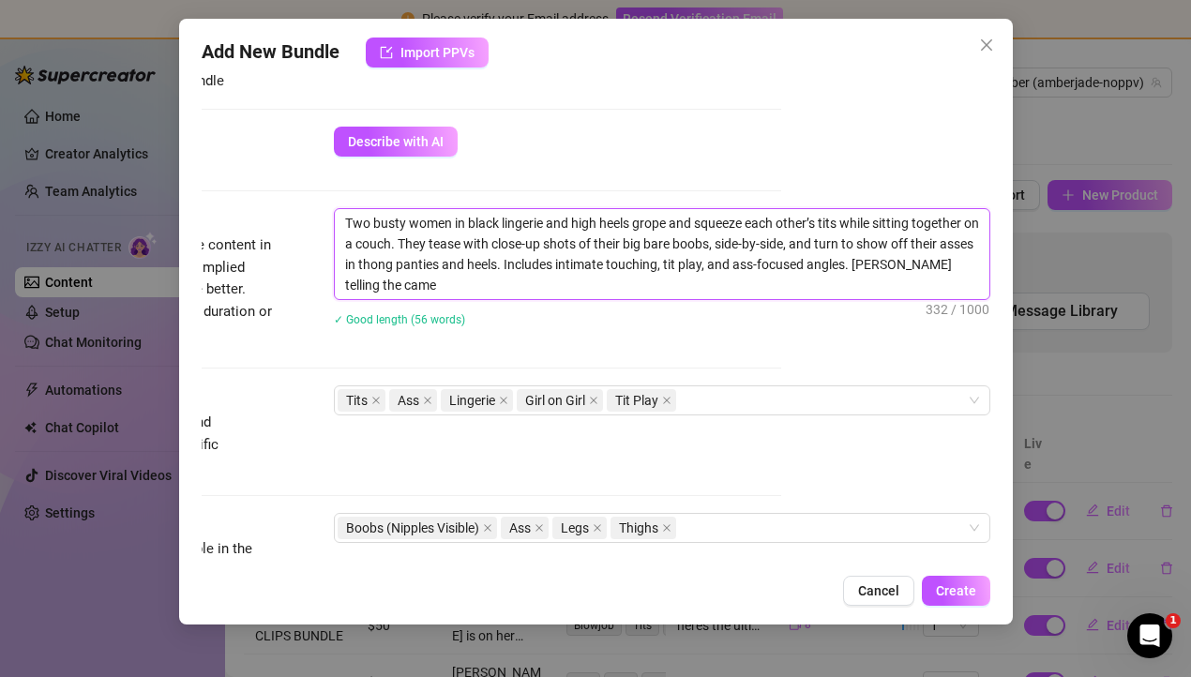
scroll to position [0, 0]
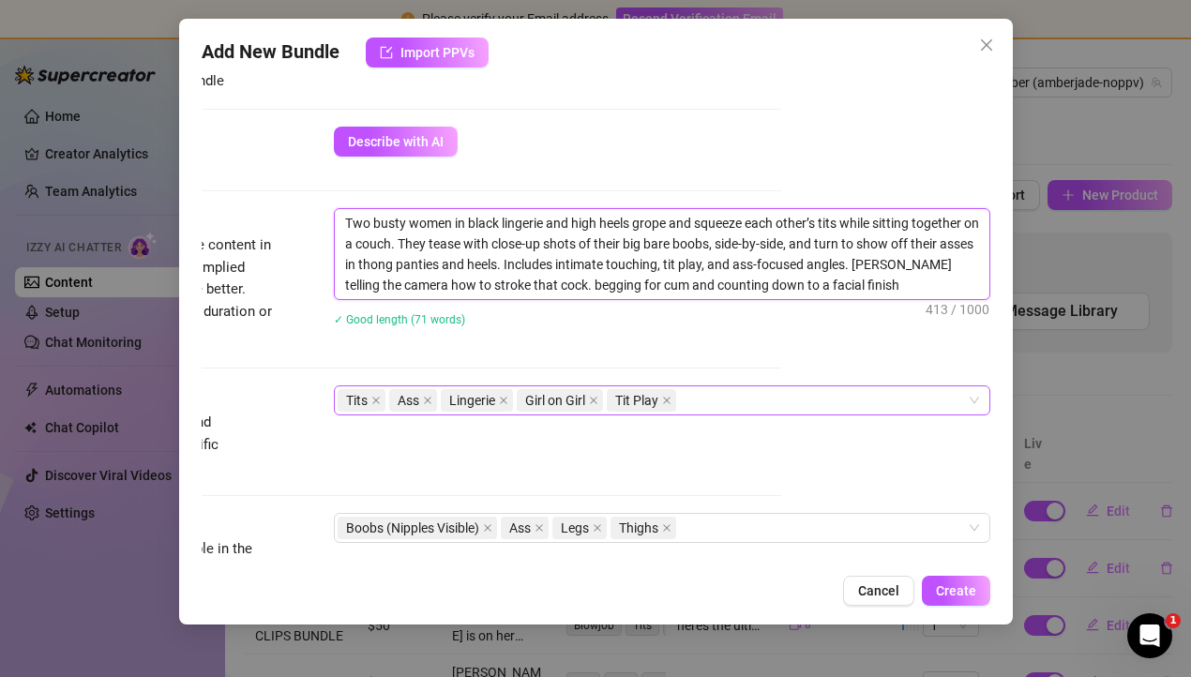
click at [856, 402] on div "Tits Ass Lingerie Girl on Girl Tit Play" at bounding box center [652, 400] width 629 height 26
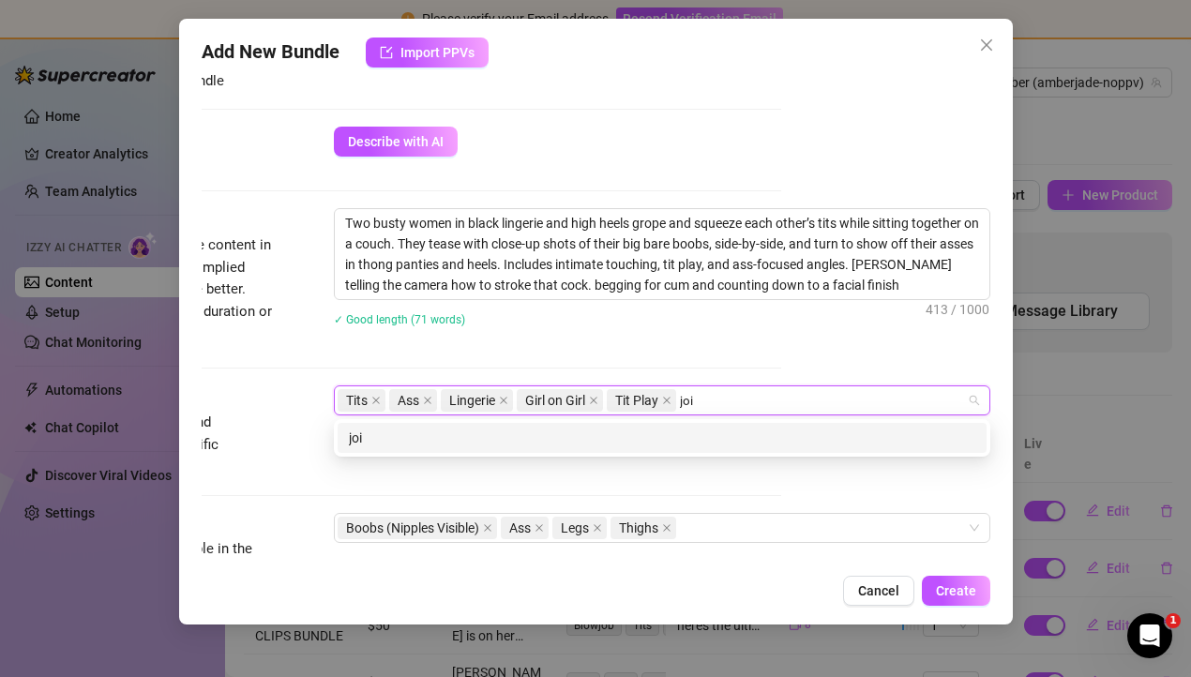
click at [760, 433] on div "joi" at bounding box center [662, 438] width 626 height 21
click at [693, 446] on div "cum countdown" at bounding box center [662, 438] width 626 height 21
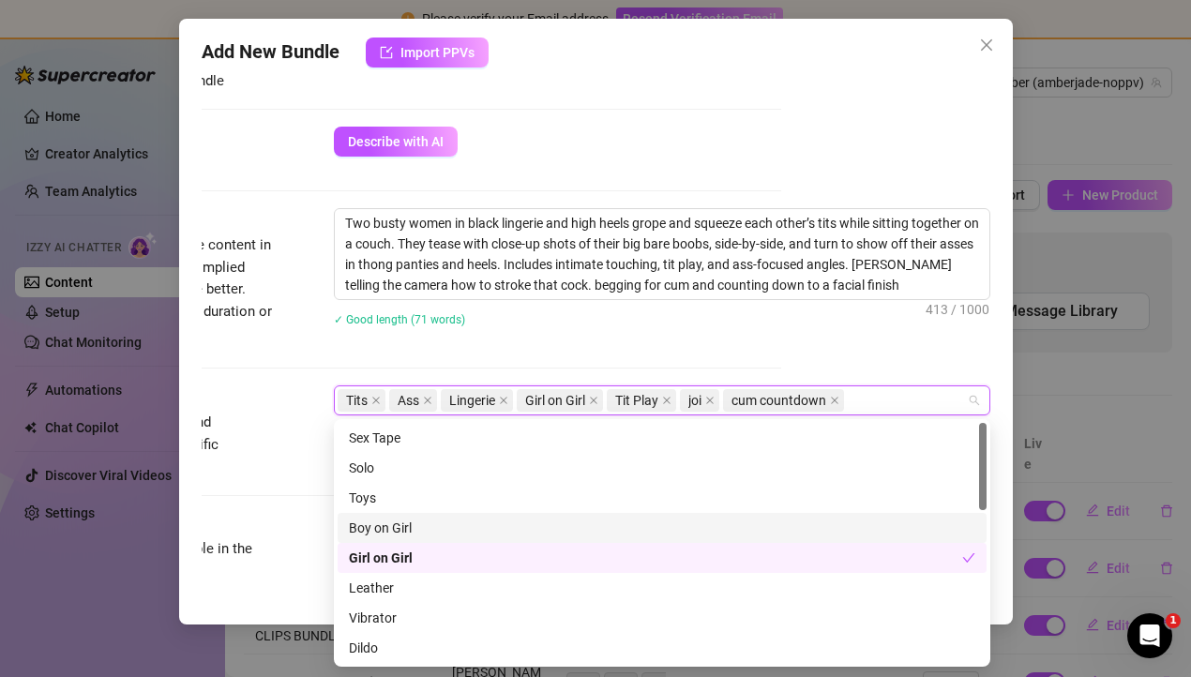
click at [252, 516] on div "Visible Body Parts" at bounding box center [132, 524] width 281 height 23
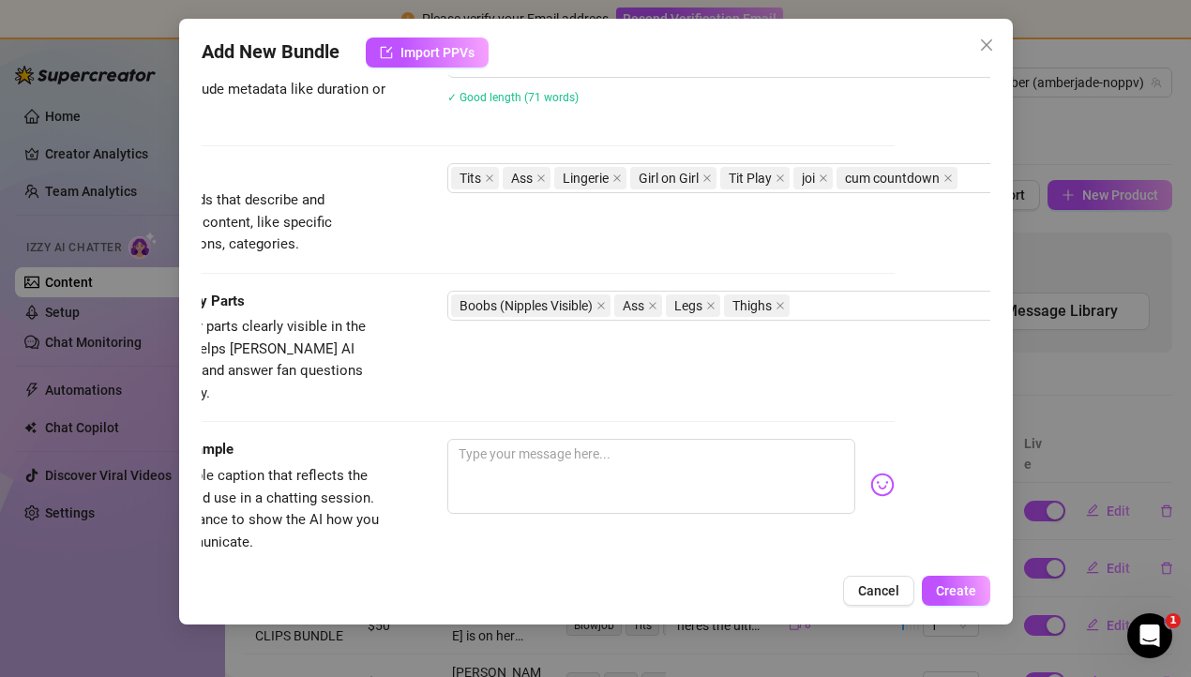
scroll to position [859, 88]
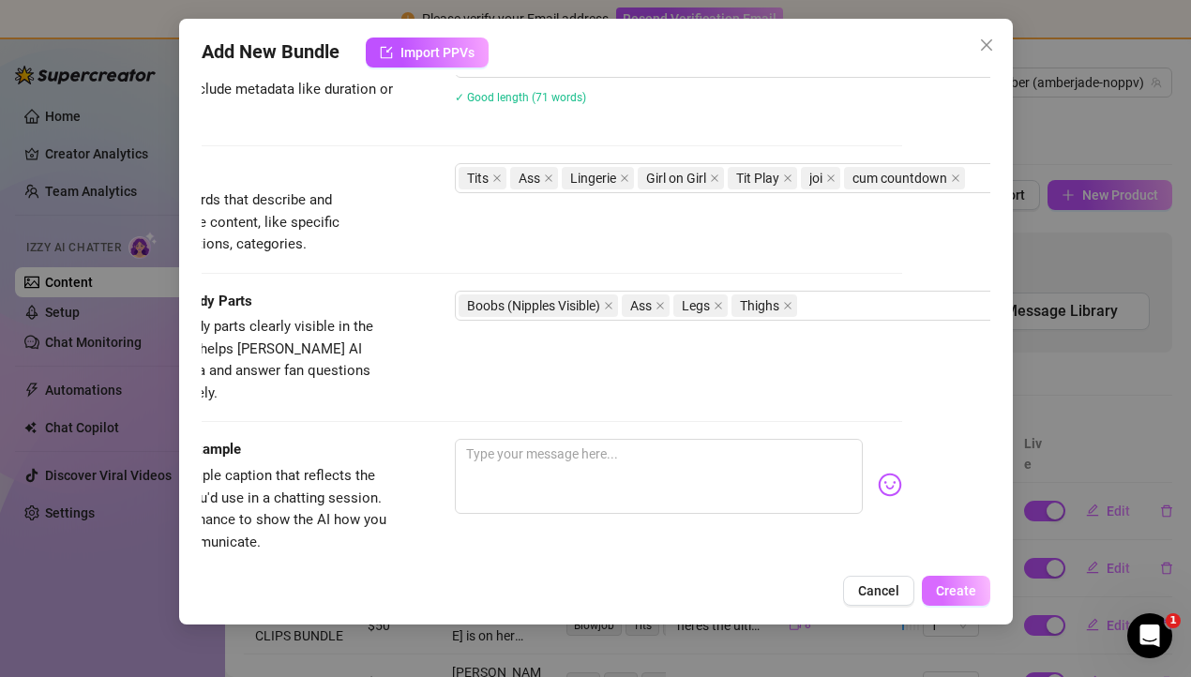
click at [955, 588] on span "Create" at bounding box center [956, 590] width 40 height 15
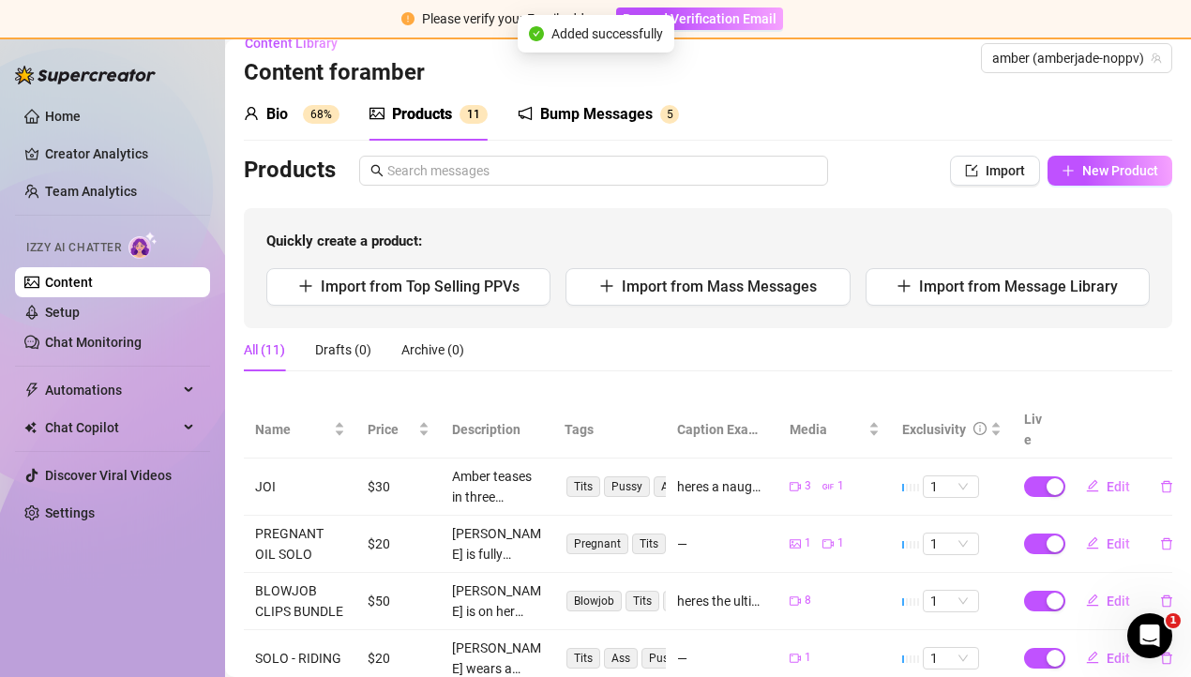
scroll to position [27, 0]
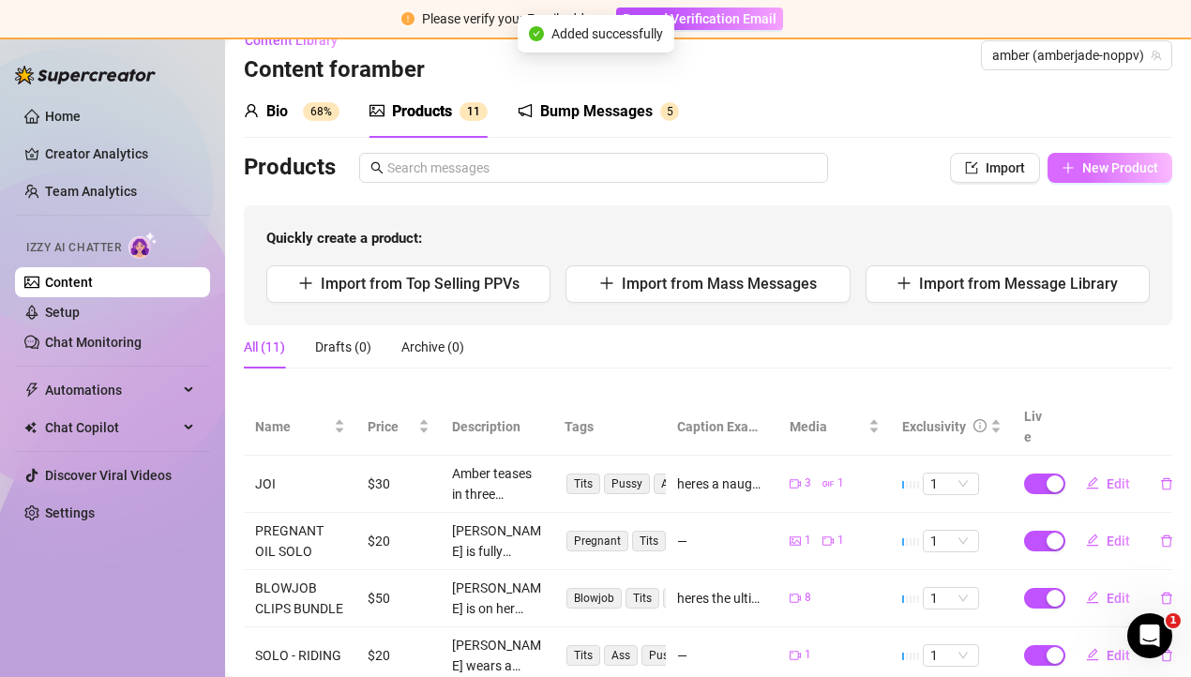
click at [1131, 164] on span "New Product" at bounding box center [1120, 167] width 76 height 15
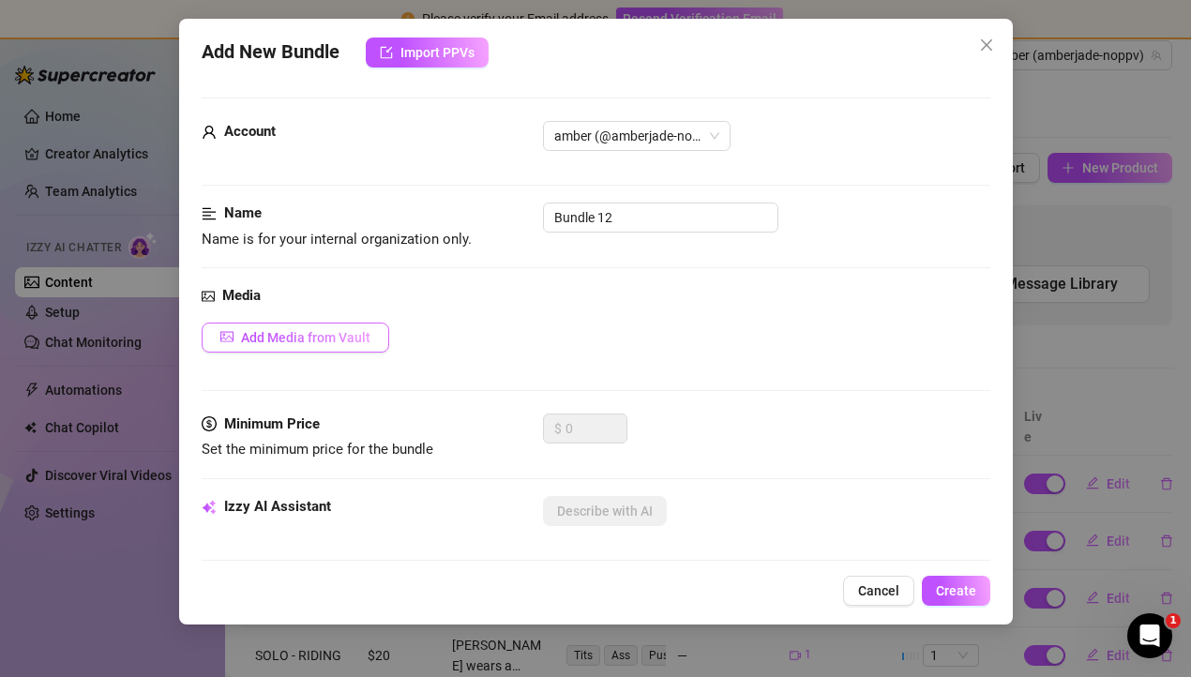
click at [291, 337] on span "Add Media from Vault" at bounding box center [305, 337] width 129 height 15
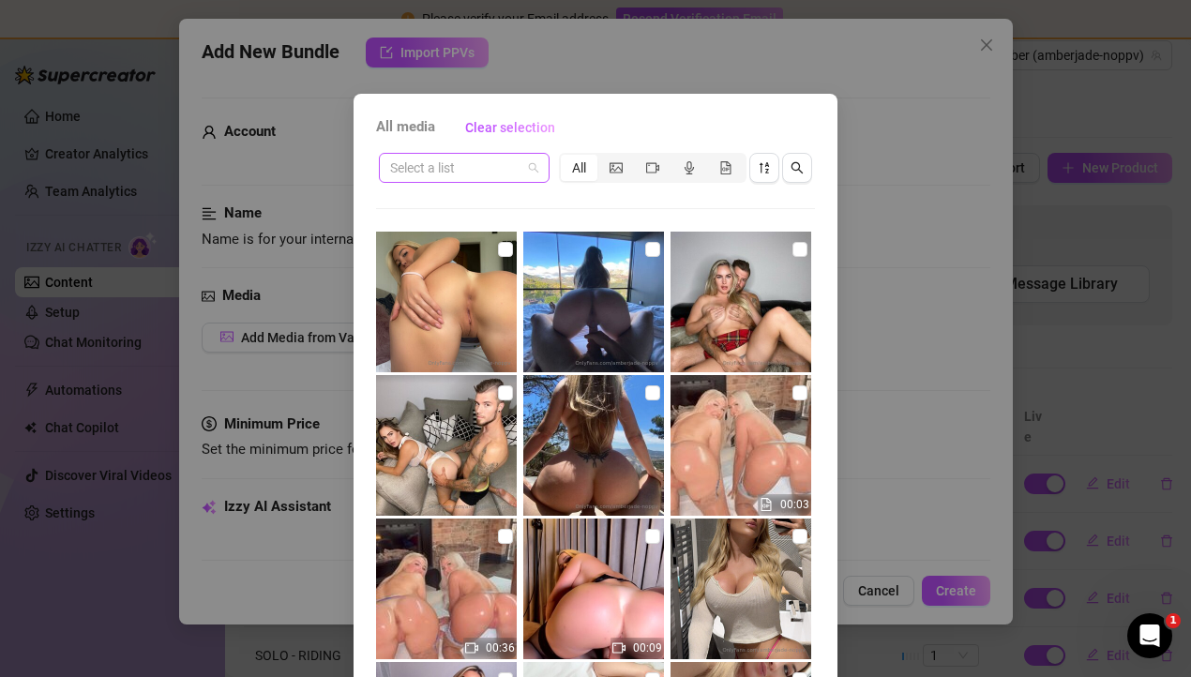
click at [506, 155] on input "search" at bounding box center [455, 168] width 131 height 28
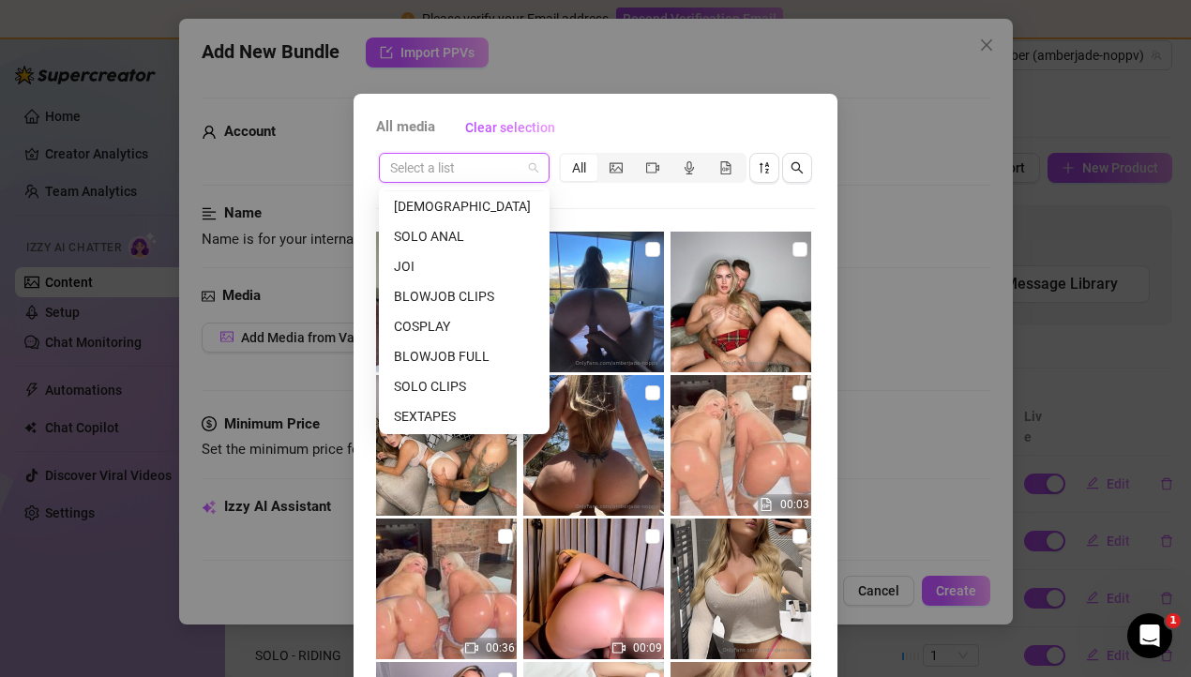
scroll to position [330, 0]
click at [426, 388] on div "FEET" at bounding box center [464, 385] width 141 height 21
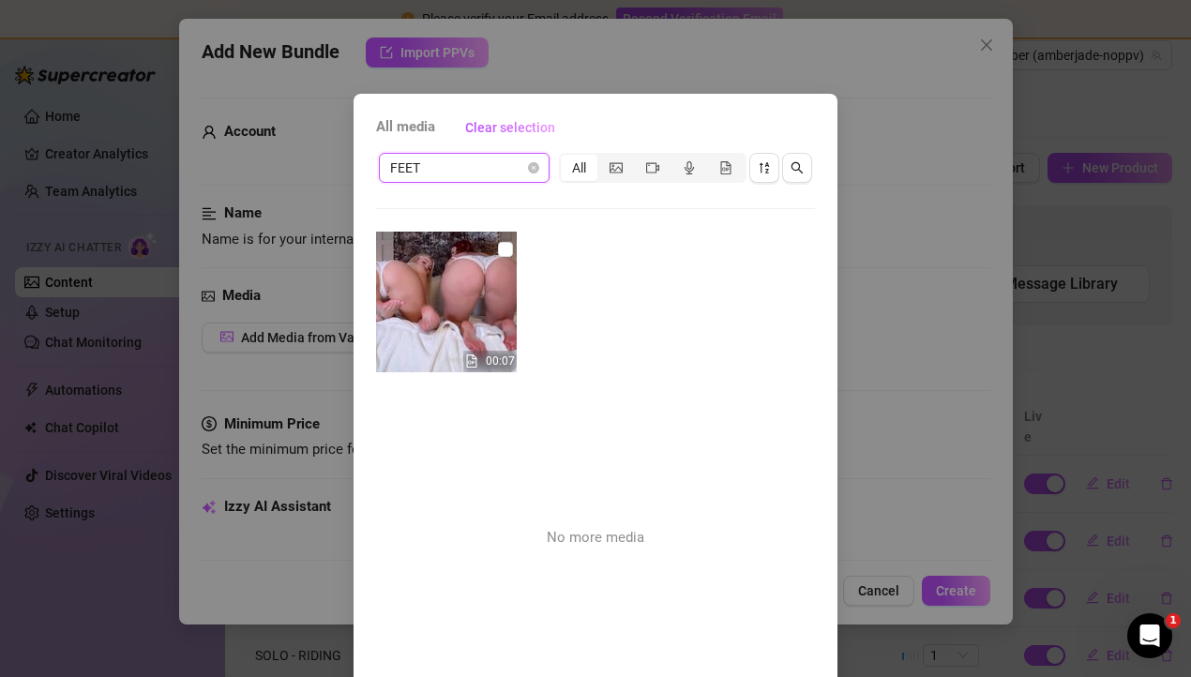
click at [495, 171] on span "FEET" at bounding box center [464, 168] width 148 height 28
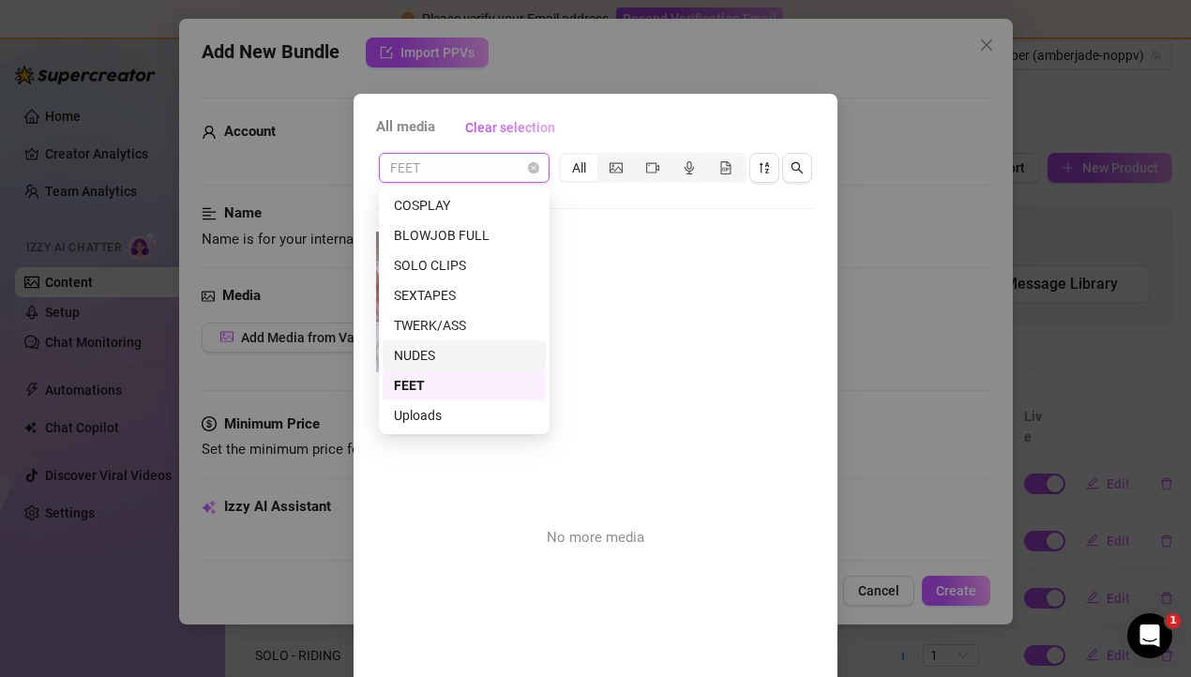
click at [436, 353] on div "NUDES" at bounding box center [464, 355] width 141 height 21
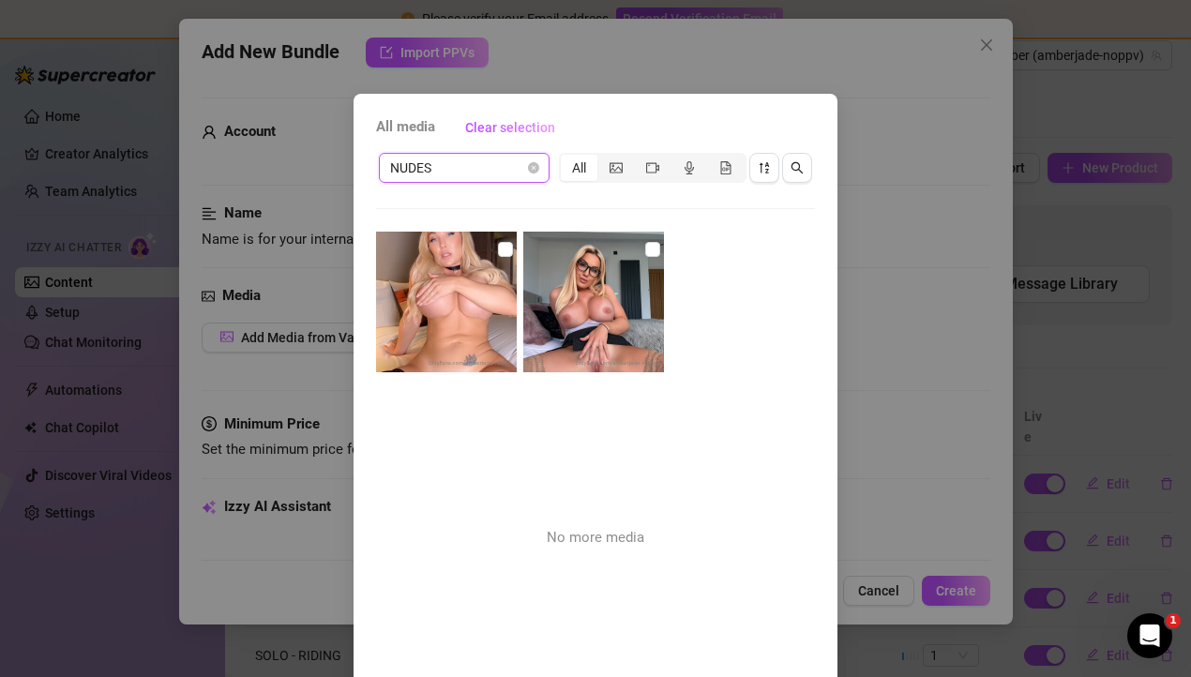
click at [505, 173] on span "NUDES" at bounding box center [464, 168] width 148 height 28
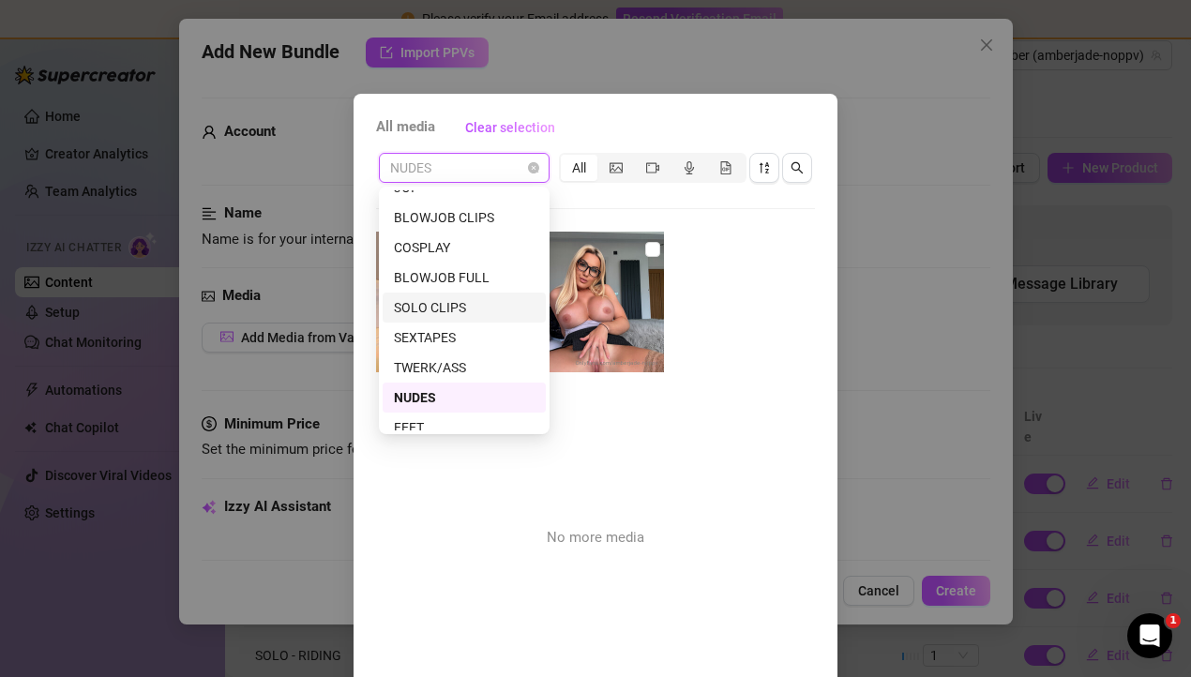
scroll to position [278, 0]
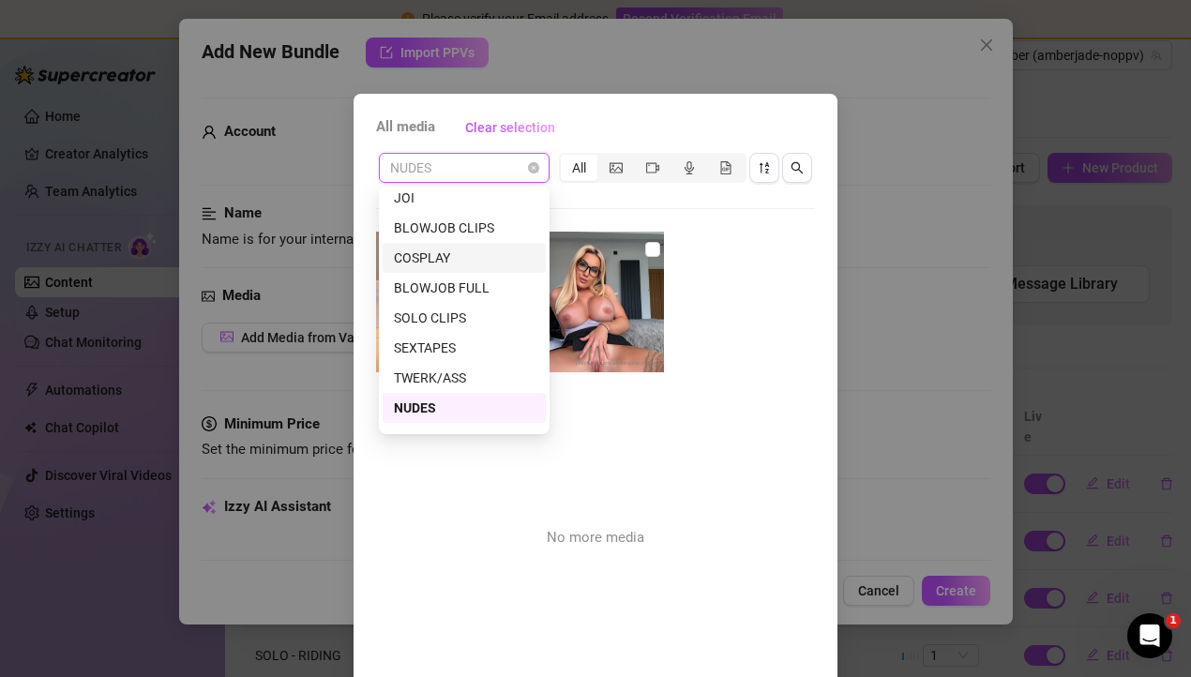
click at [456, 245] on div "COSPLAY" at bounding box center [464, 258] width 163 height 30
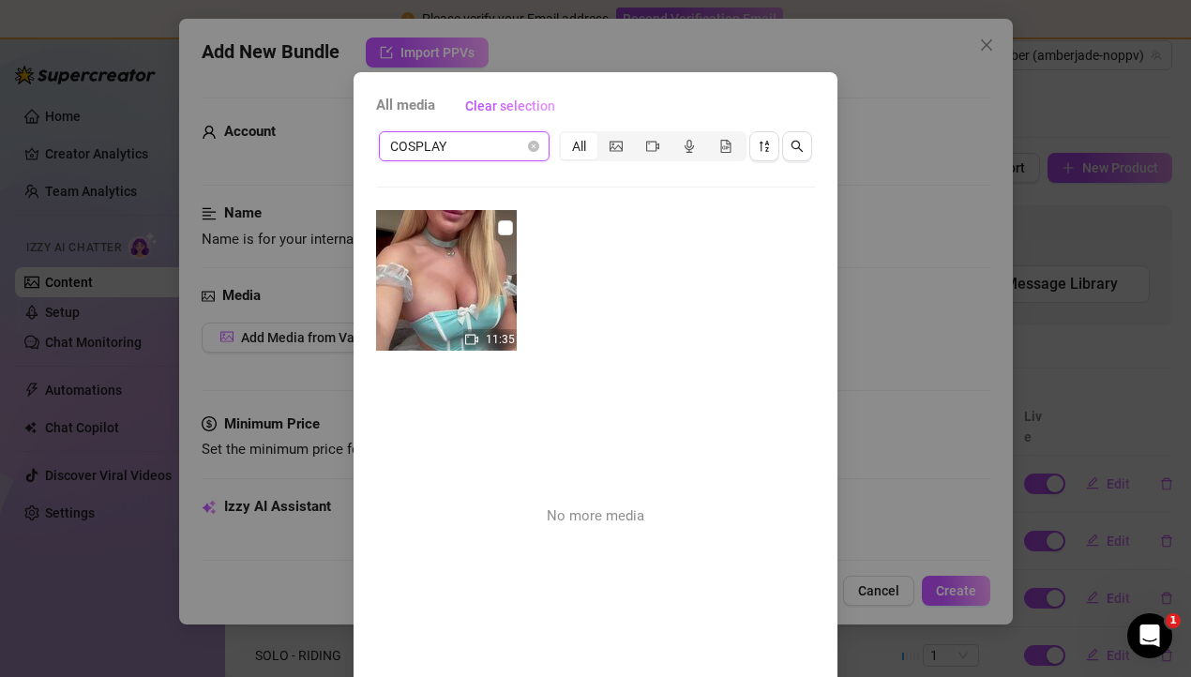
scroll to position [23, 0]
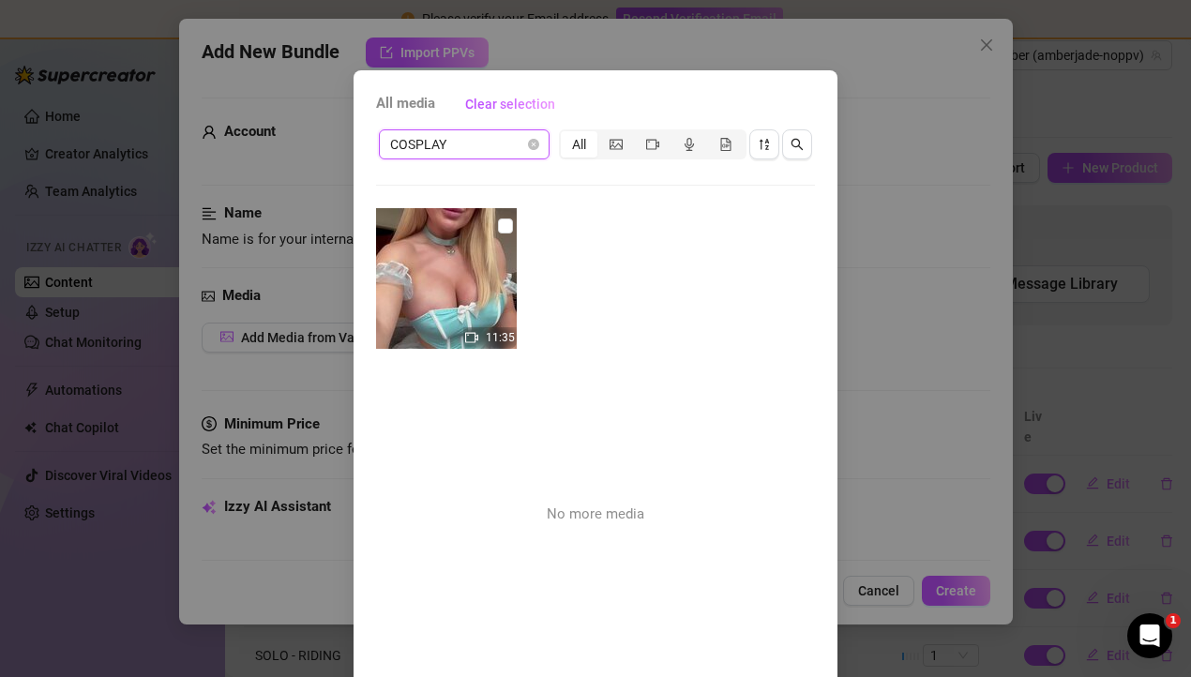
click at [504, 237] on img at bounding box center [446, 278] width 141 height 141
click at [506, 218] on input "checkbox" at bounding box center [505, 225] width 15 height 15
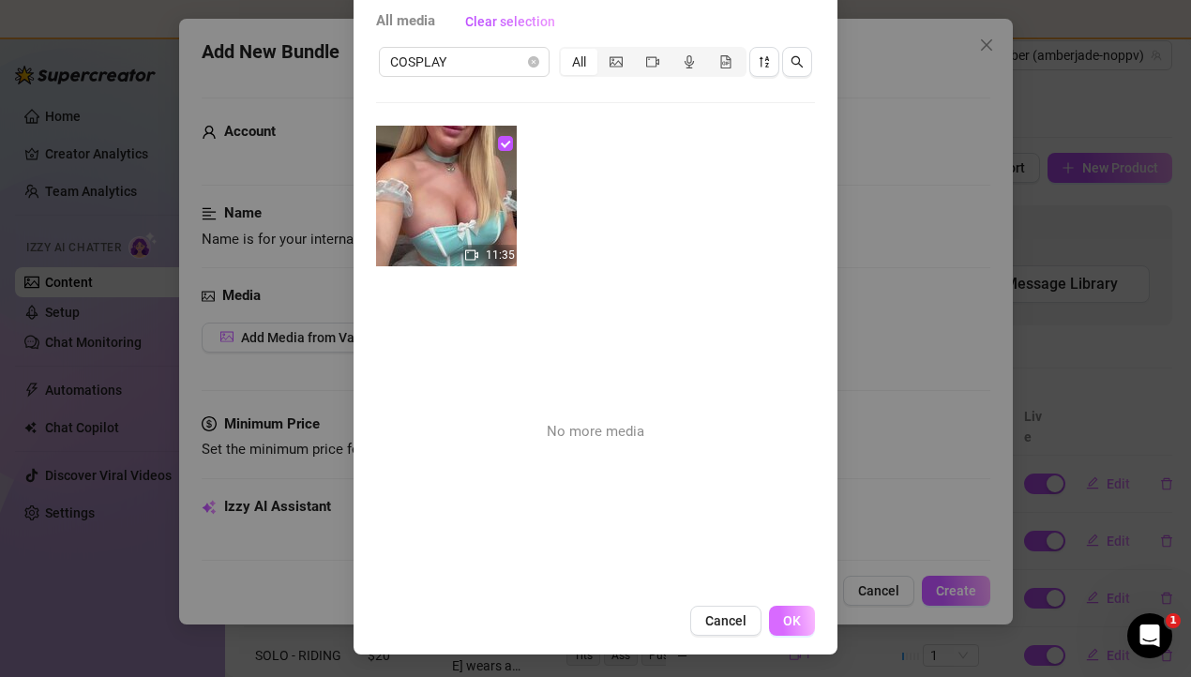
click at [802, 615] on button "OK" at bounding box center [792, 621] width 46 height 30
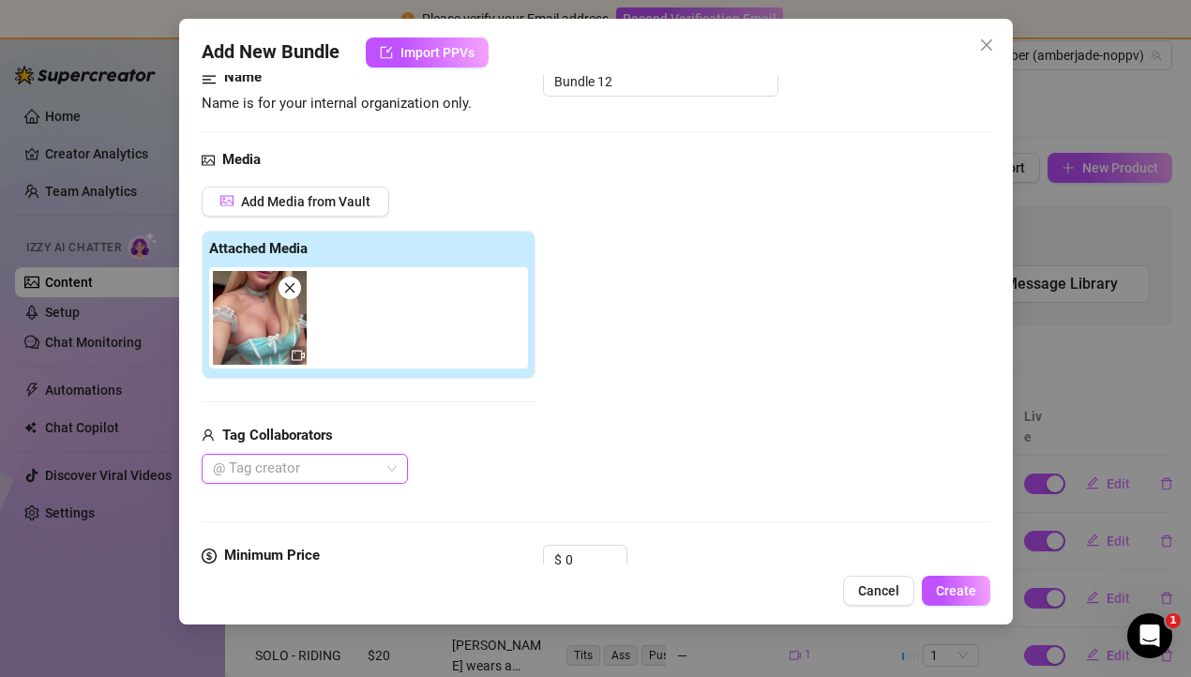
scroll to position [14, 0]
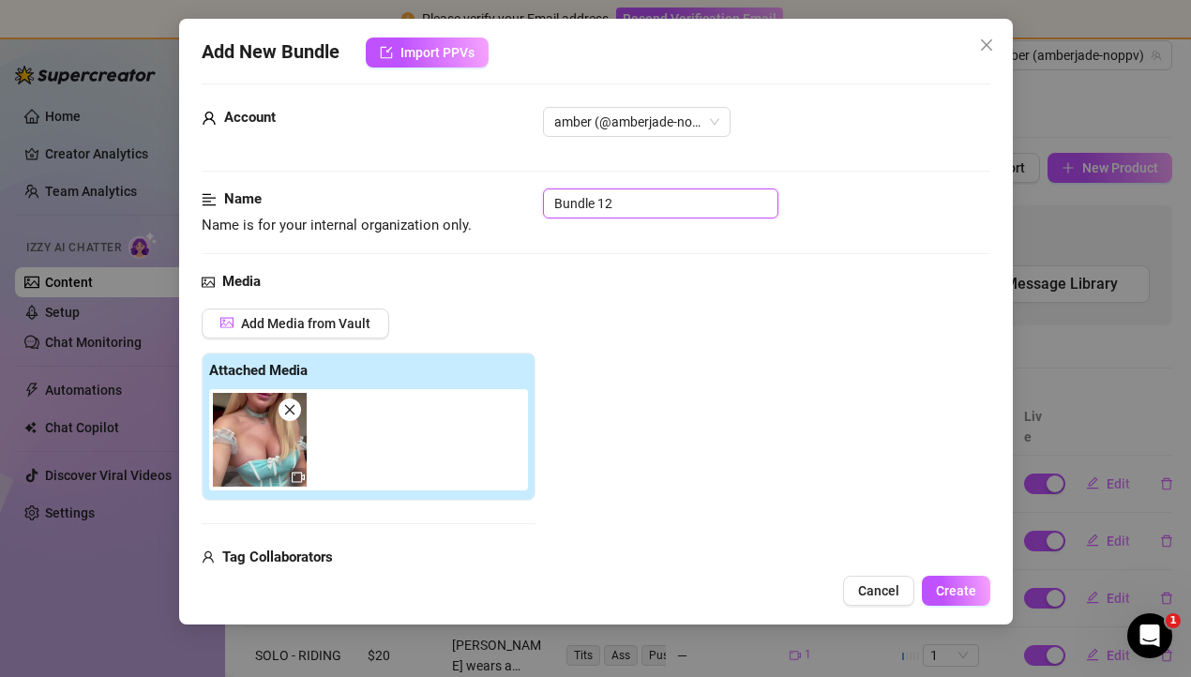
click at [590, 197] on input "Bundle 12" at bounding box center [660, 203] width 235 height 30
click at [562, 380] on div "Add Media from Vault Attached Media Tag Collaborators @ Tag creator" at bounding box center [596, 457] width 789 height 298
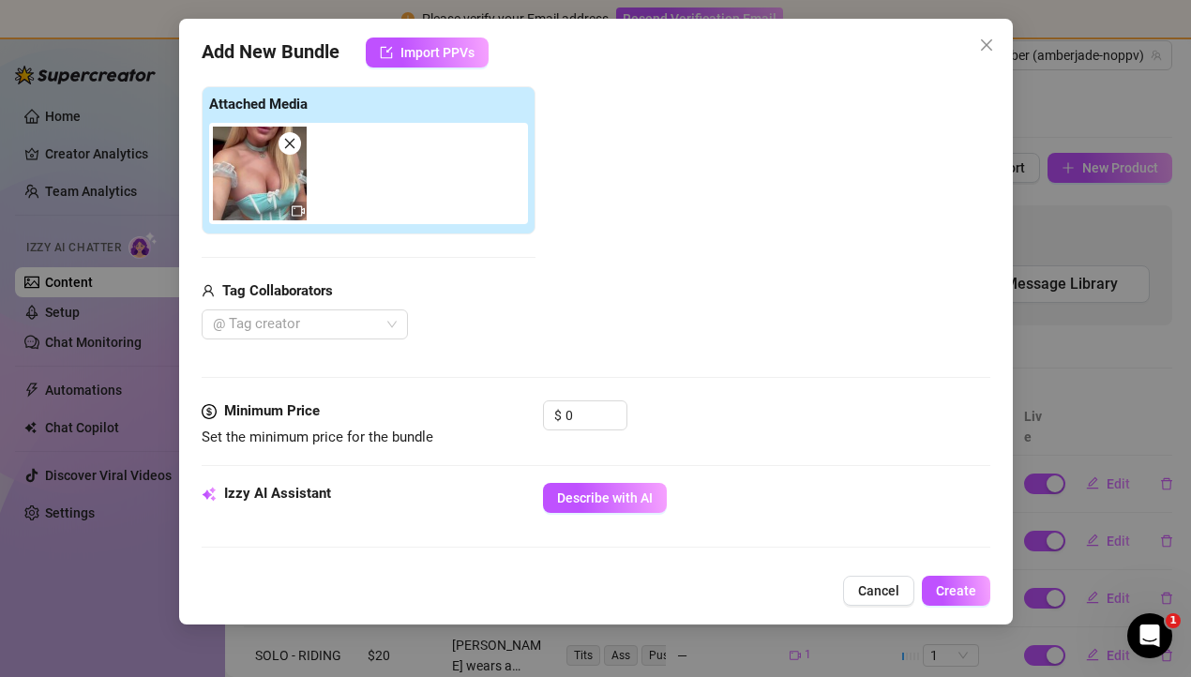
scroll to position [320, 0]
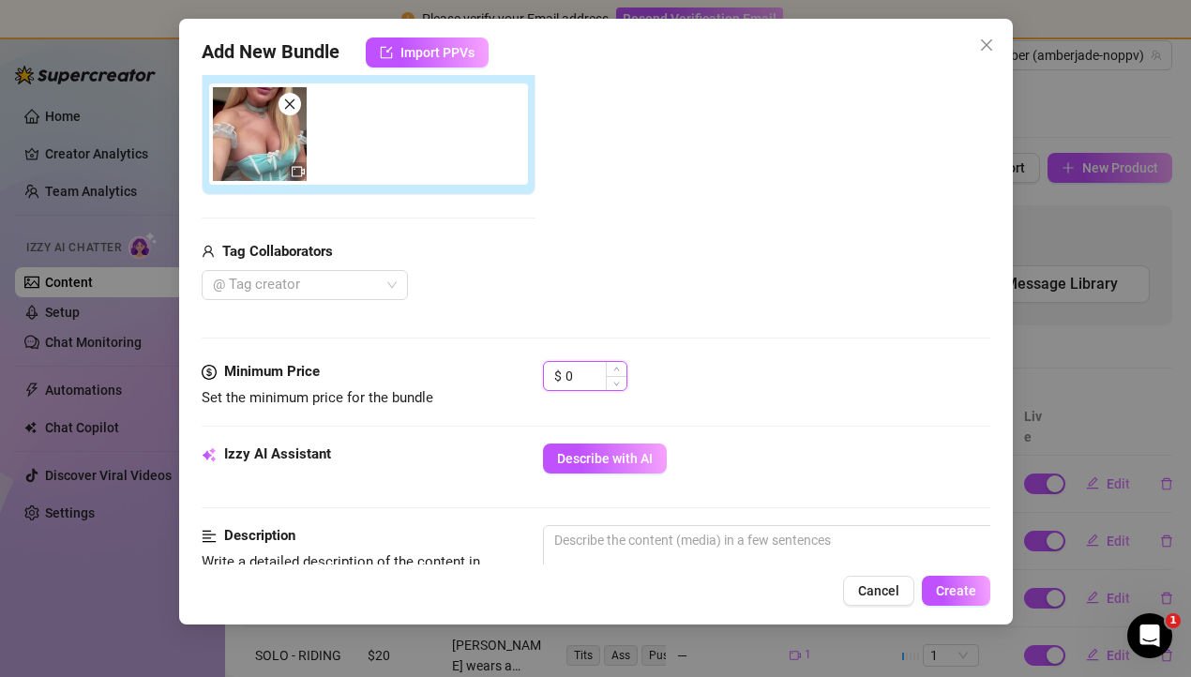
click at [588, 371] on input "0" at bounding box center [595, 376] width 61 height 28
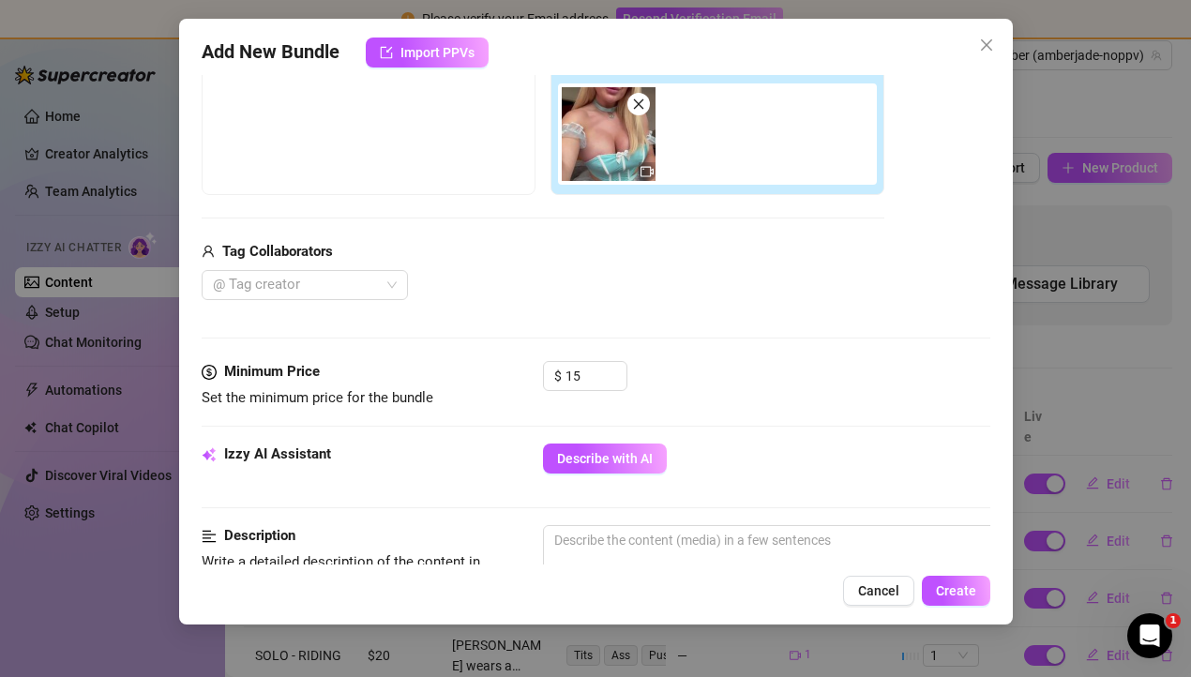
click at [666, 430] on div "Minimum Price Set the minimum price for the bundle $ 15" at bounding box center [596, 402] width 789 height 83
click at [629, 447] on button "Describe with AI" at bounding box center [605, 459] width 124 height 30
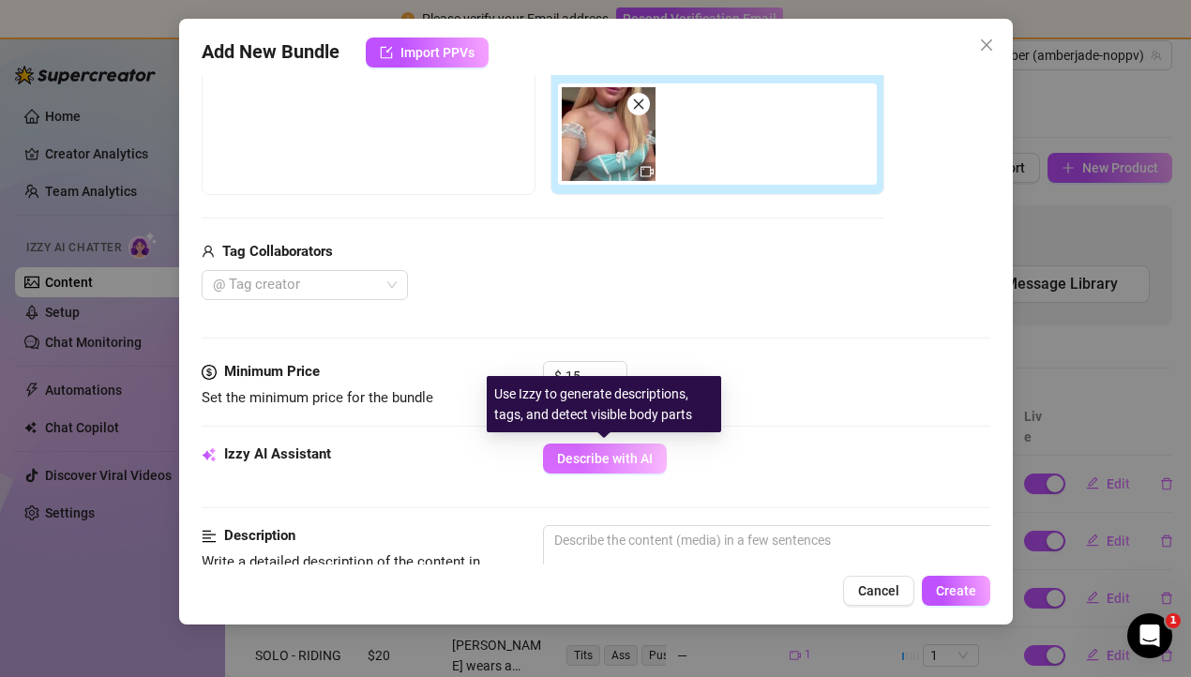
click at [605, 457] on span "Describe with AI" at bounding box center [605, 458] width 96 height 15
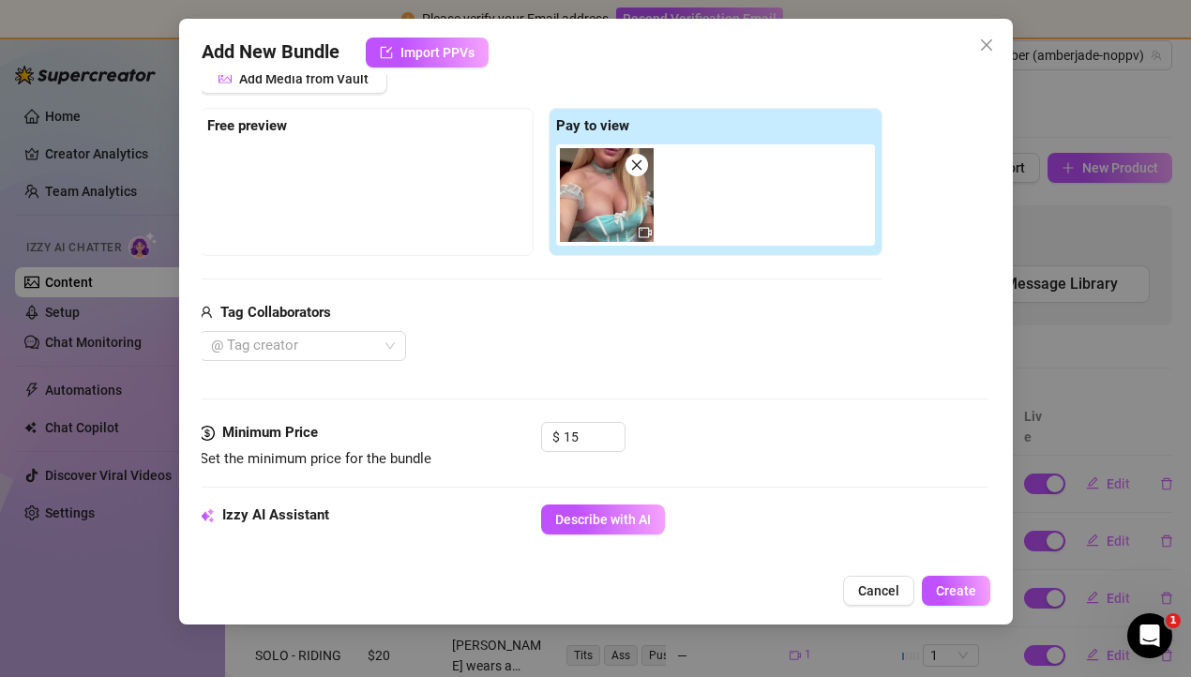
scroll to position [399, 2]
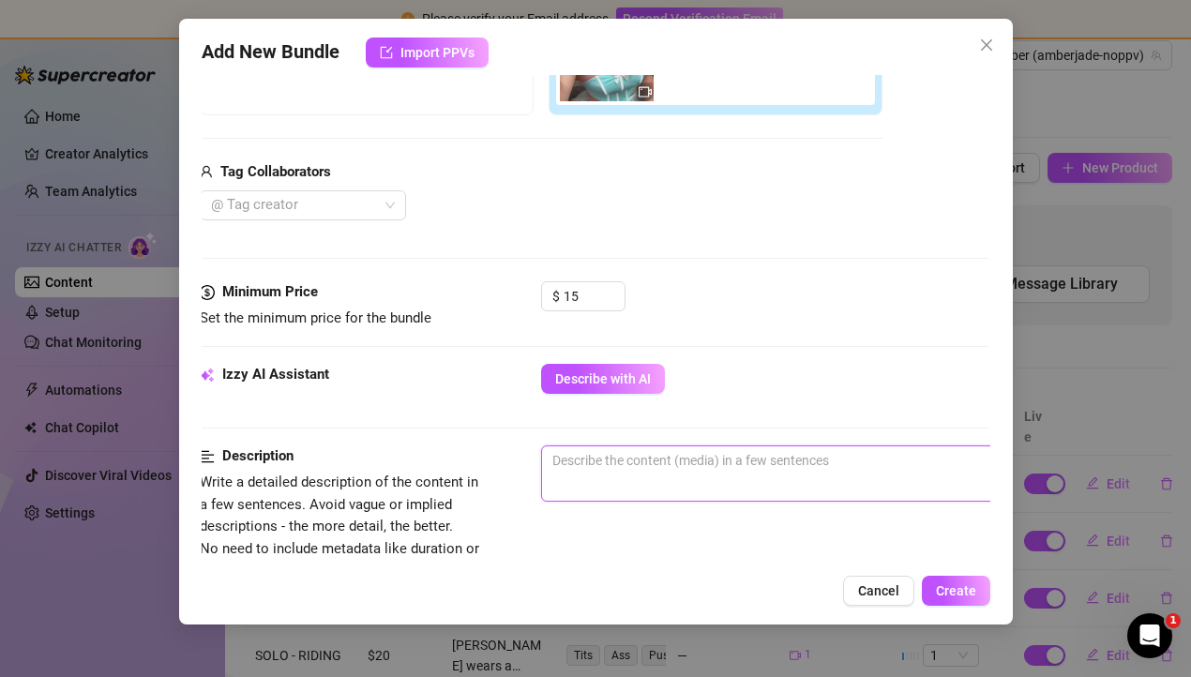
click at [615, 459] on textarea at bounding box center [869, 460] width 654 height 28
click at [694, 583] on div "Cancel Create" at bounding box center [596, 591] width 789 height 30
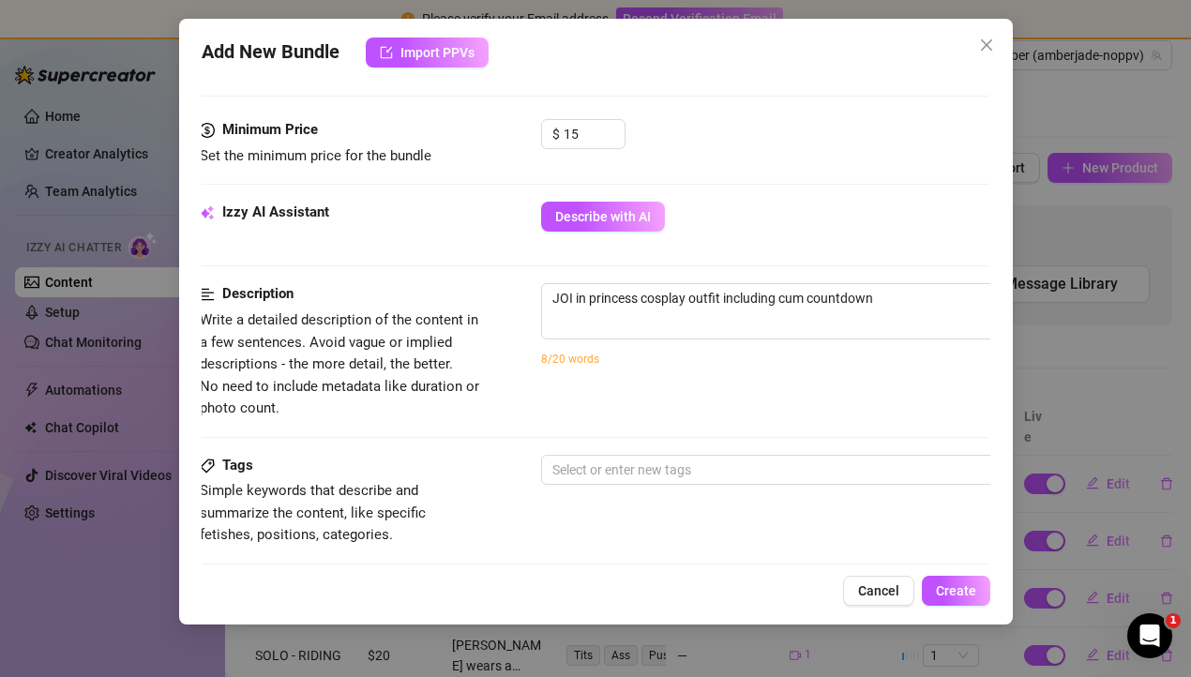
scroll to position [641, 2]
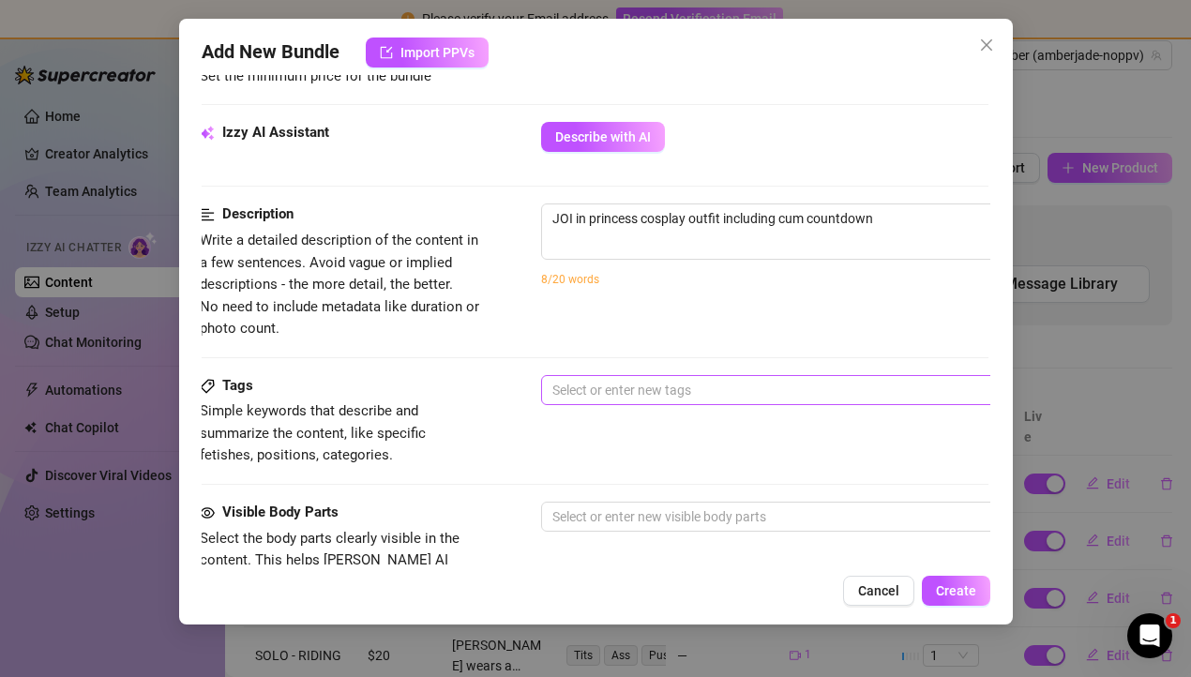
click at [633, 382] on div at bounding box center [859, 390] width 629 height 26
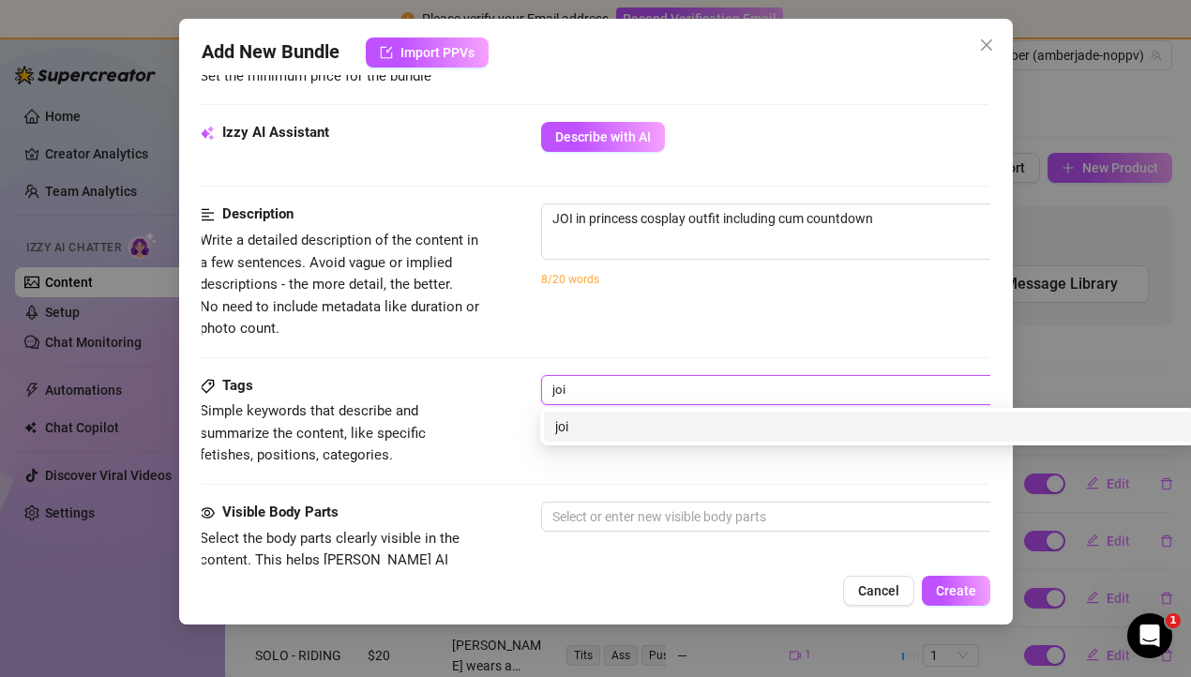
click at [594, 421] on div "joi" at bounding box center [868, 426] width 626 height 21
click at [583, 430] on div "boobs" at bounding box center [868, 426] width 626 height 21
click at [640, 428] on div "pussy" at bounding box center [868, 426] width 626 height 21
click at [678, 432] on div "cum countdown" at bounding box center [868, 426] width 626 height 21
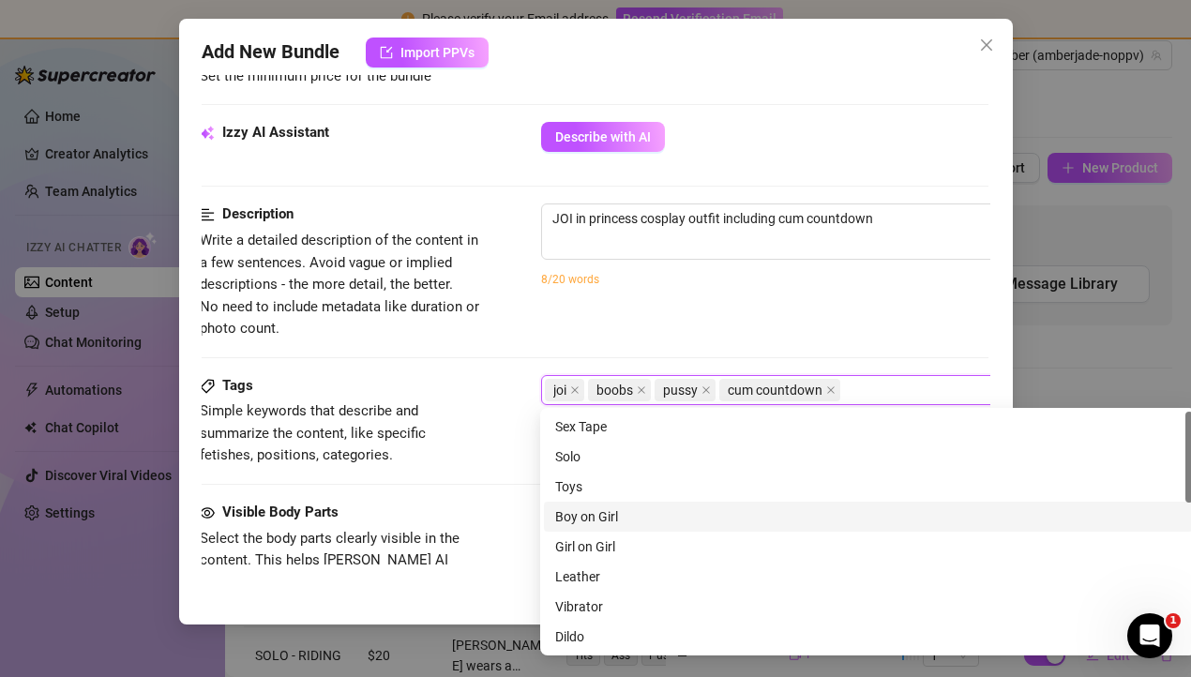
click at [444, 496] on div "Tags Simple keywords that describe and summarize the content, like specific fet…" at bounding box center [594, 438] width 789 height 127
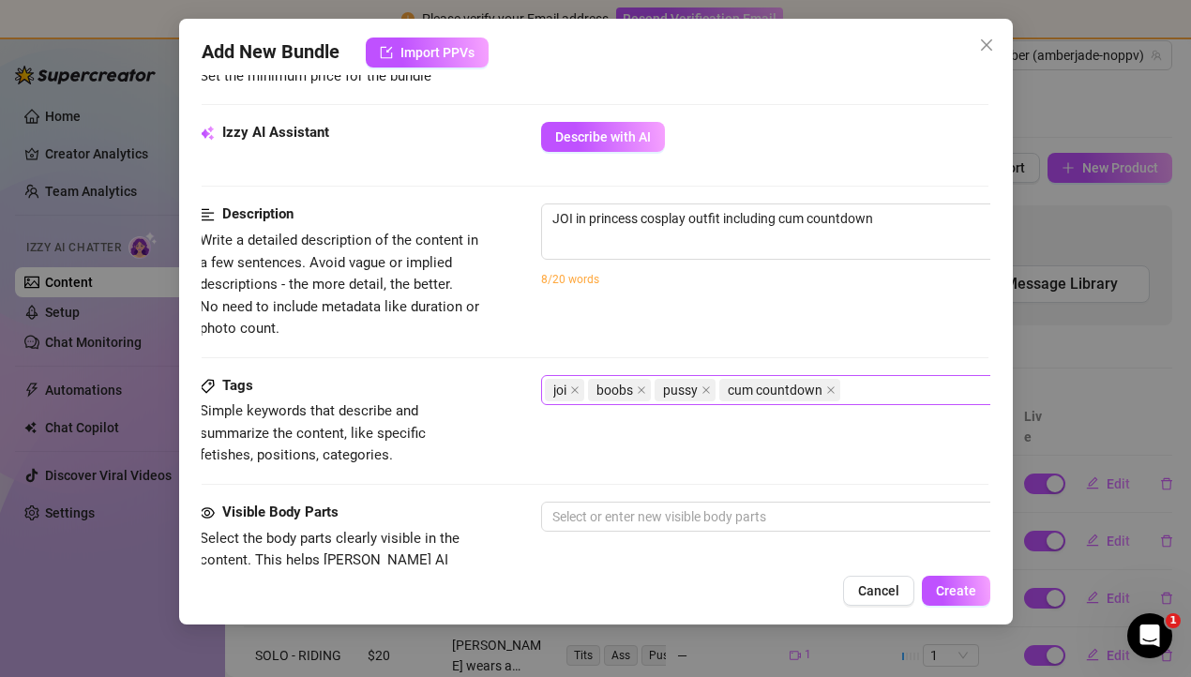
click at [866, 384] on div "joi boobs pussy cum countdown" at bounding box center [859, 390] width 629 height 26
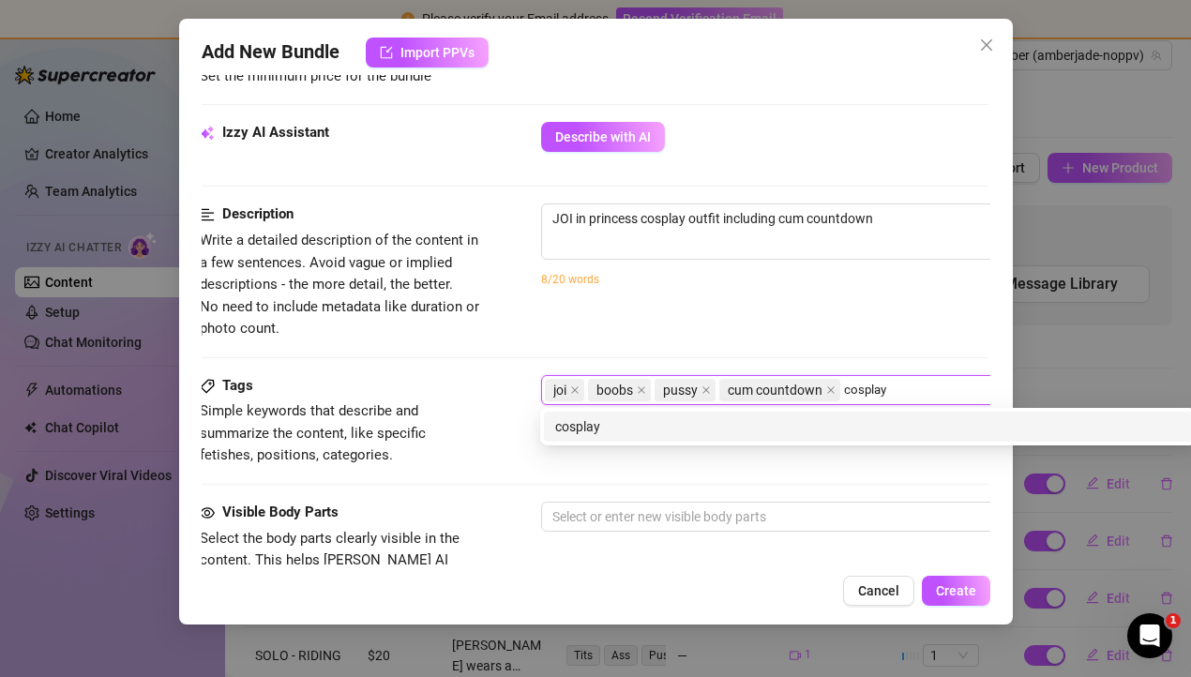
click at [819, 433] on div "cosplay" at bounding box center [868, 426] width 626 height 21
click at [748, 425] on div "princess" at bounding box center [868, 426] width 626 height 21
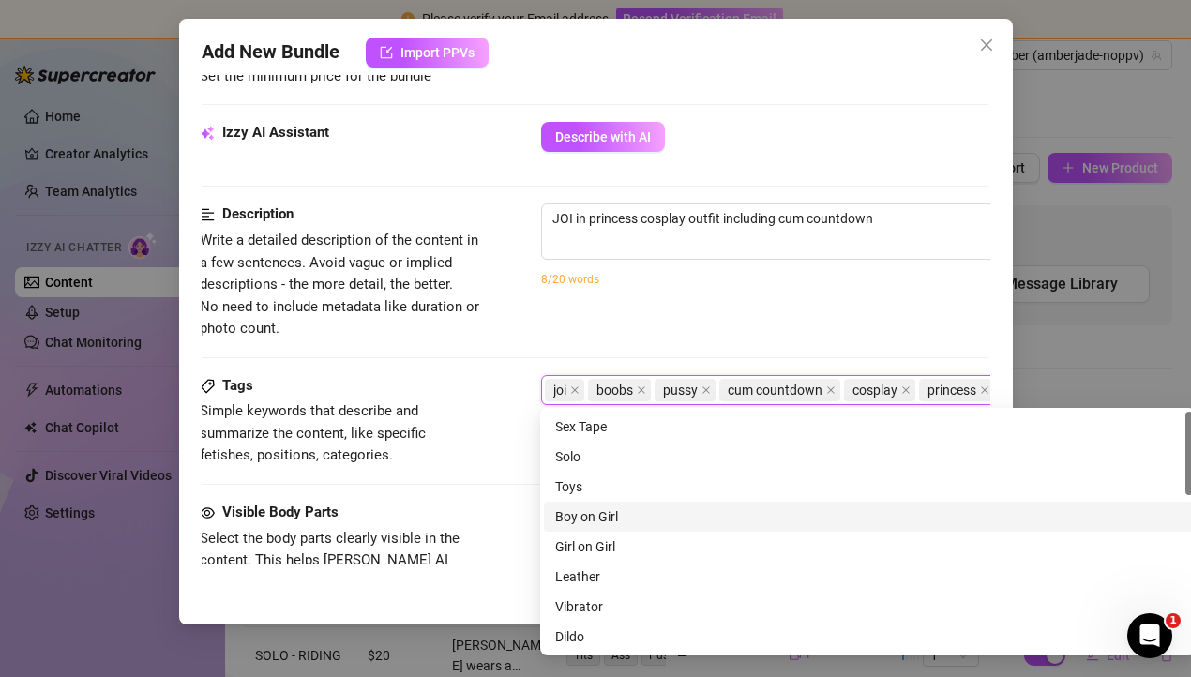
click at [473, 496] on div "Tags Simple keywords that describe and summarize the content, like specific fet…" at bounding box center [594, 438] width 789 height 127
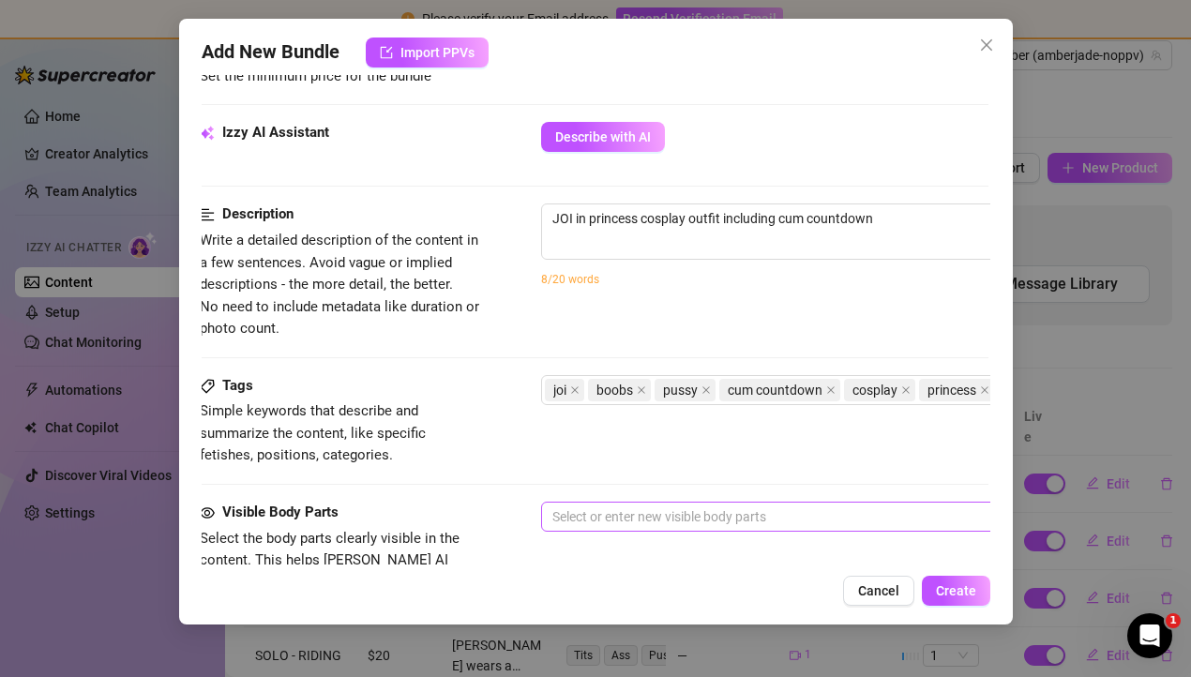
click at [580, 512] on div at bounding box center [859, 517] width 629 height 26
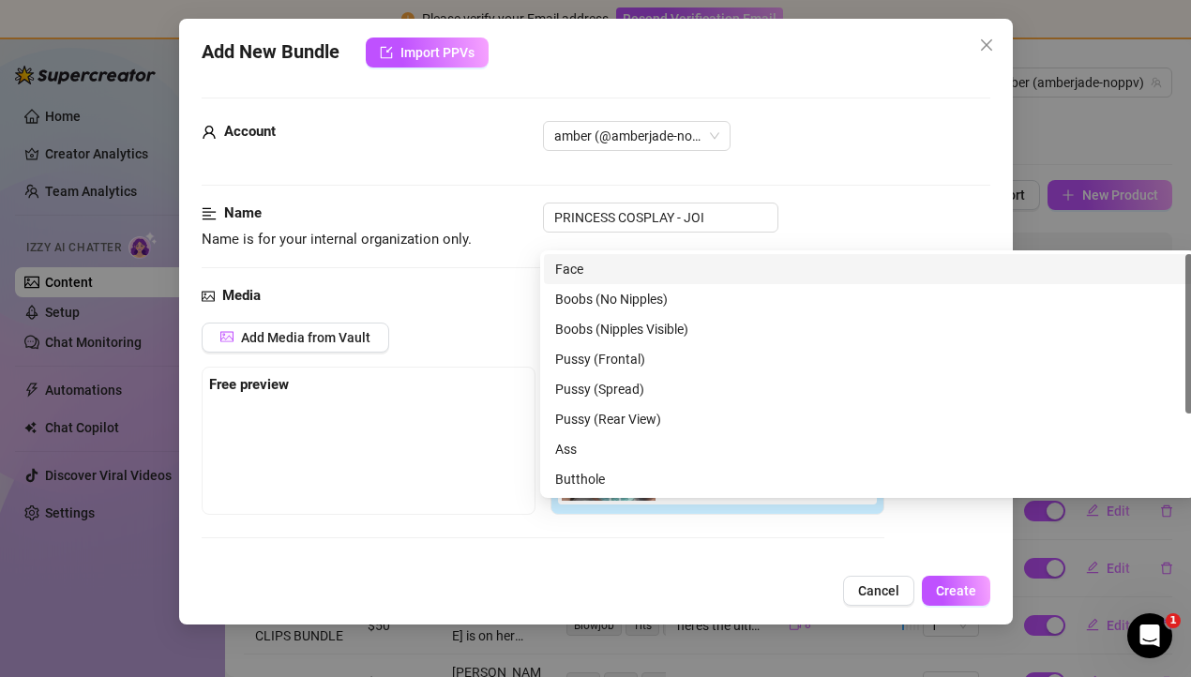
scroll to position [641, 2]
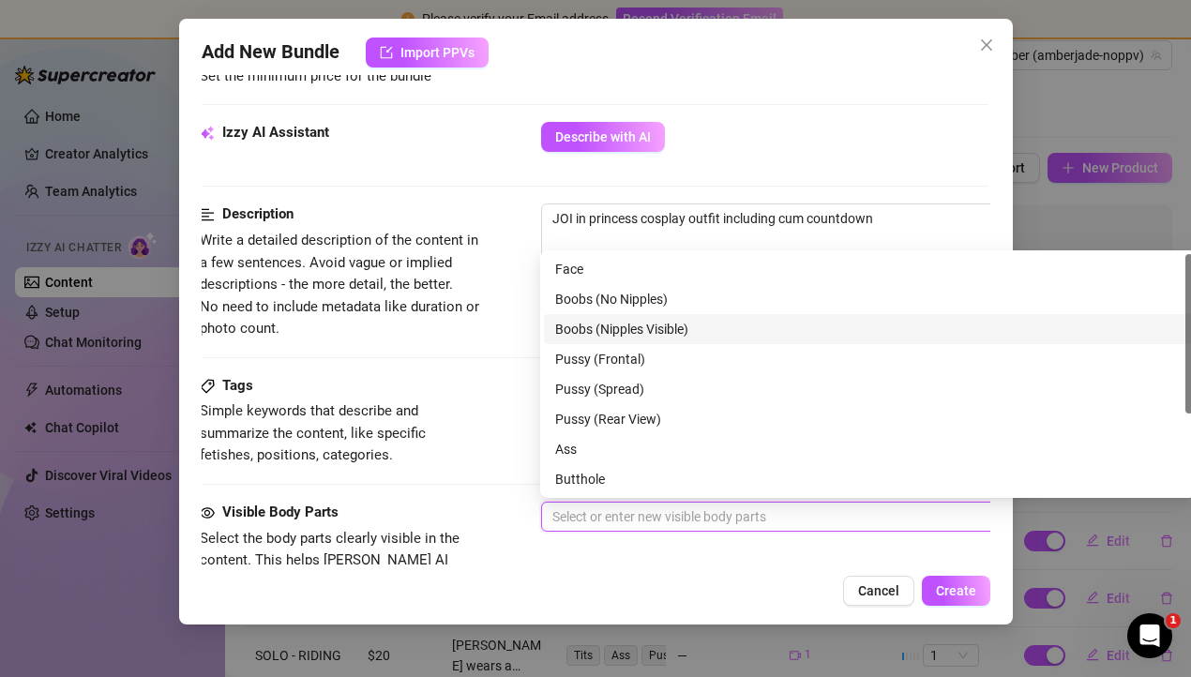
click at [641, 330] on div "Boobs (Nipples Visible)" at bounding box center [868, 329] width 626 height 21
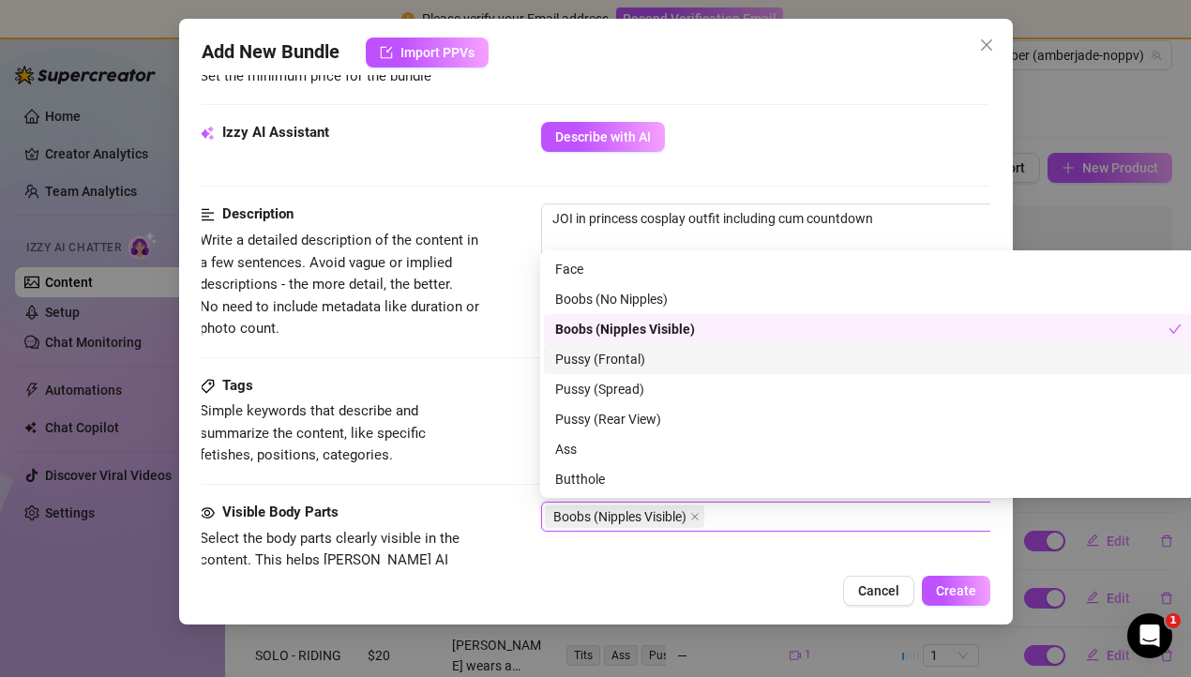
click at [629, 356] on div "Pussy (Frontal)" at bounding box center [868, 359] width 626 height 21
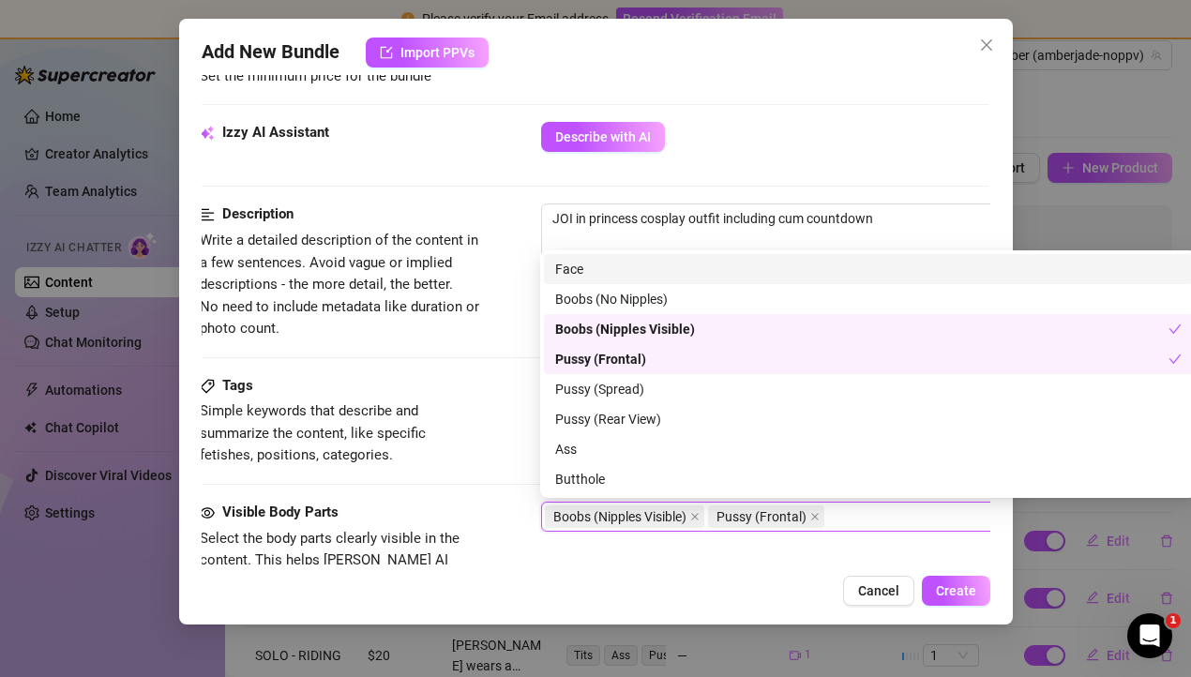
click at [624, 254] on div "Face" at bounding box center [868, 269] width 649 height 30
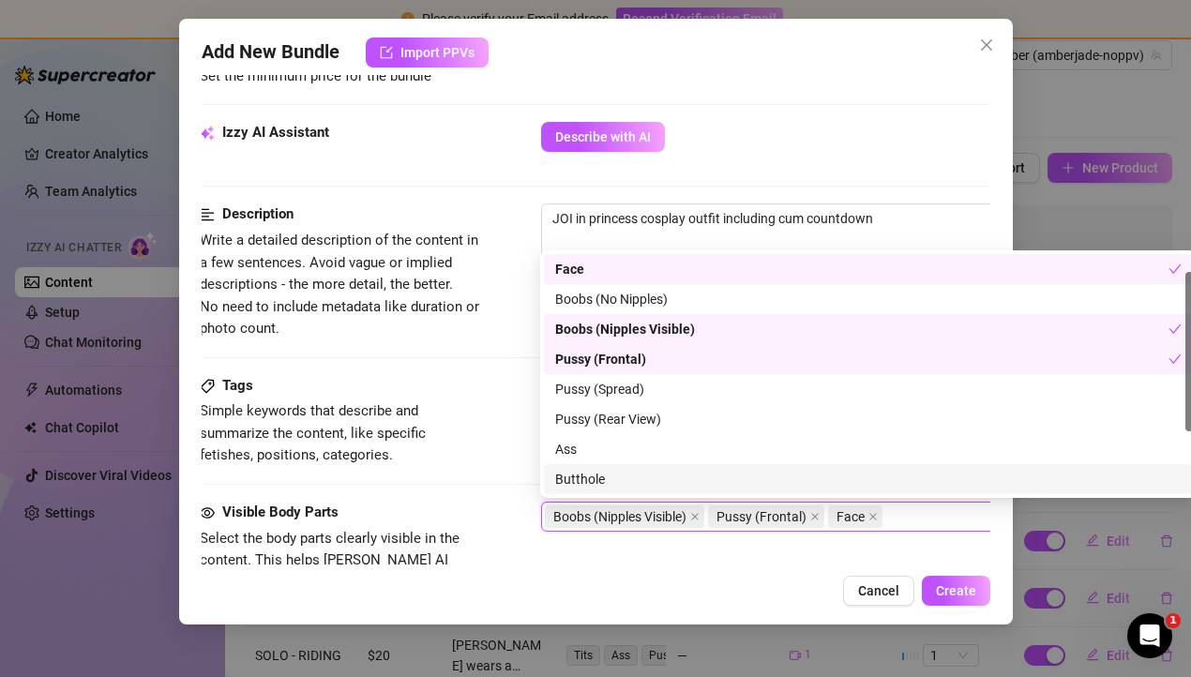
scroll to position [36, 0]
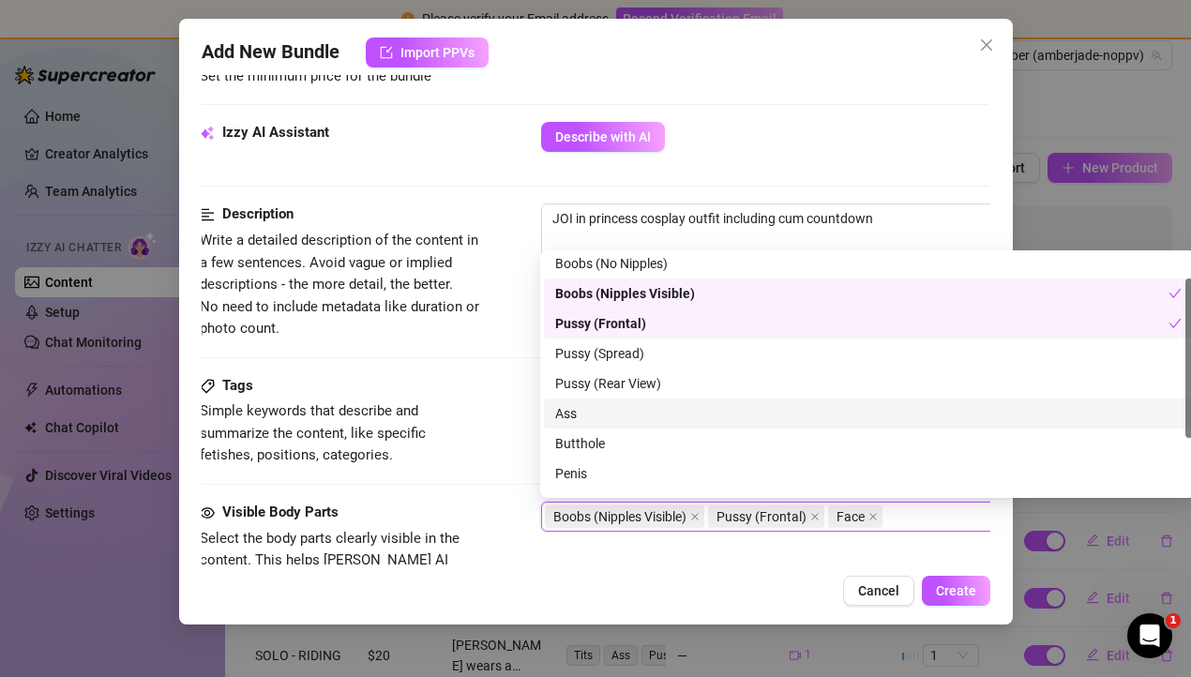
click at [646, 421] on div "Ass" at bounding box center [868, 413] width 626 height 21
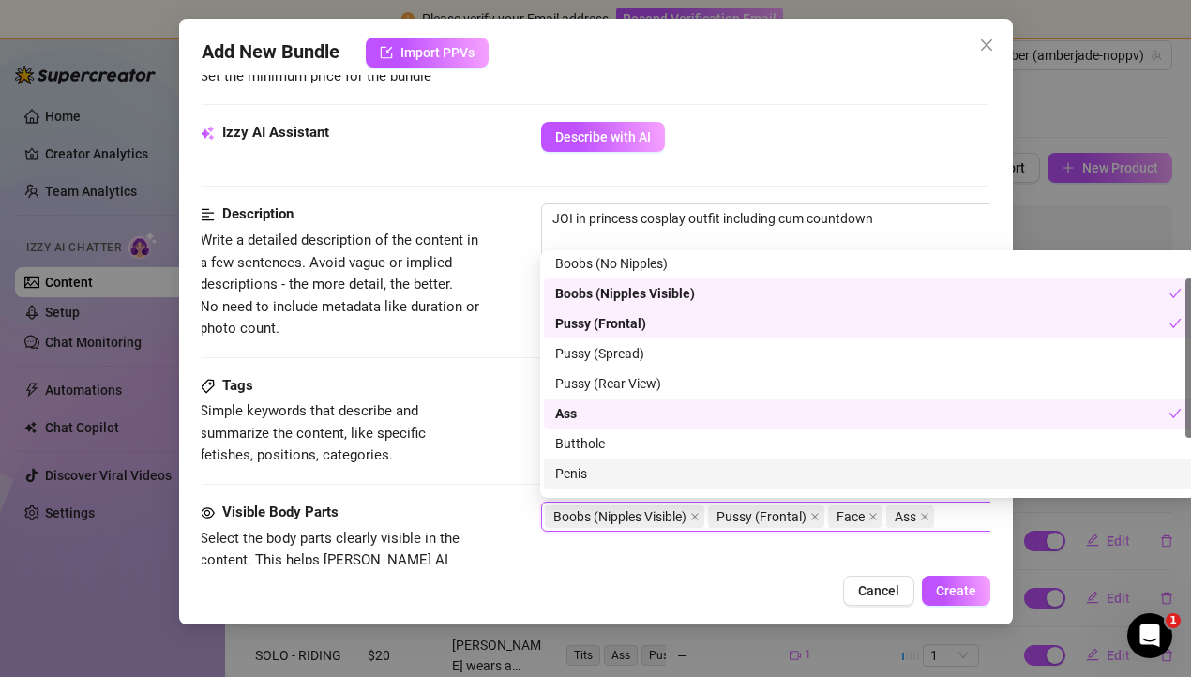
click at [661, 599] on div "Cancel Create" at bounding box center [596, 591] width 789 height 30
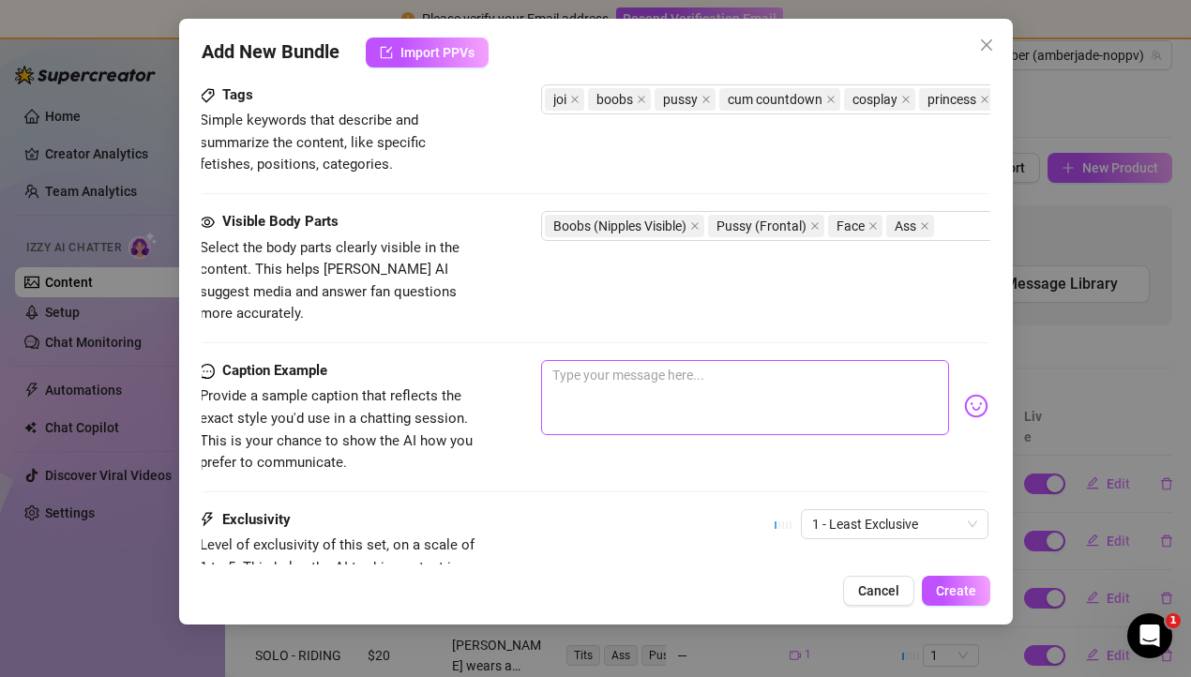
scroll to position [1086, 2]
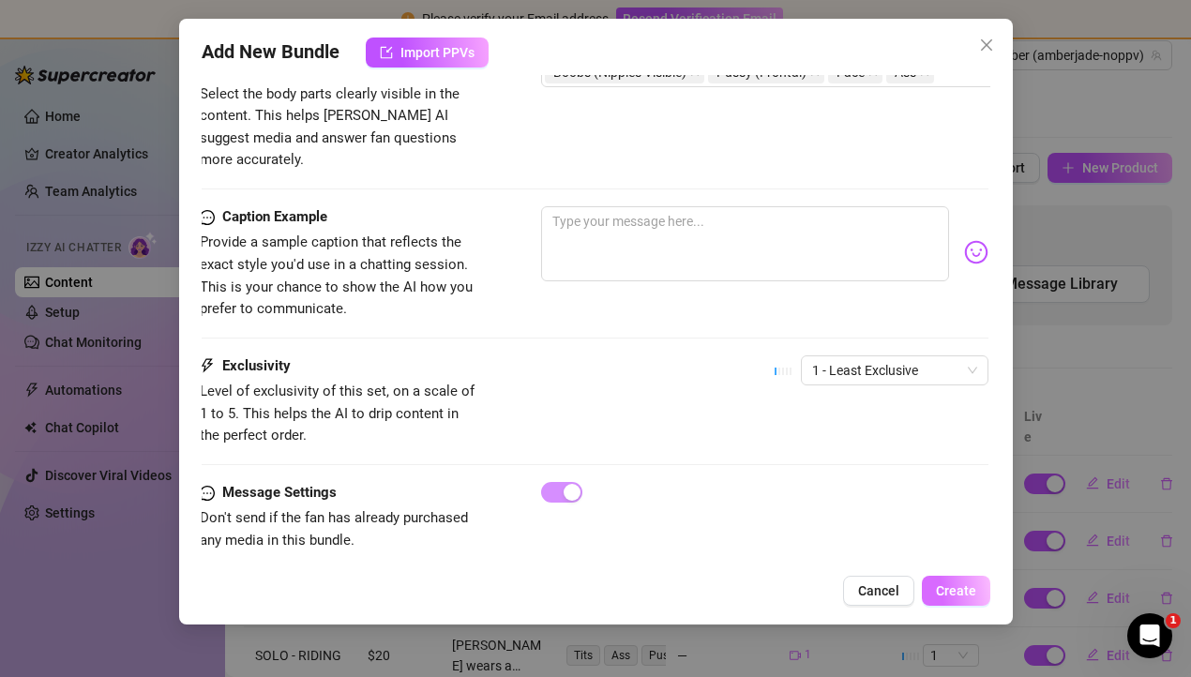
click at [964, 599] on button "Create" at bounding box center [956, 591] width 68 height 30
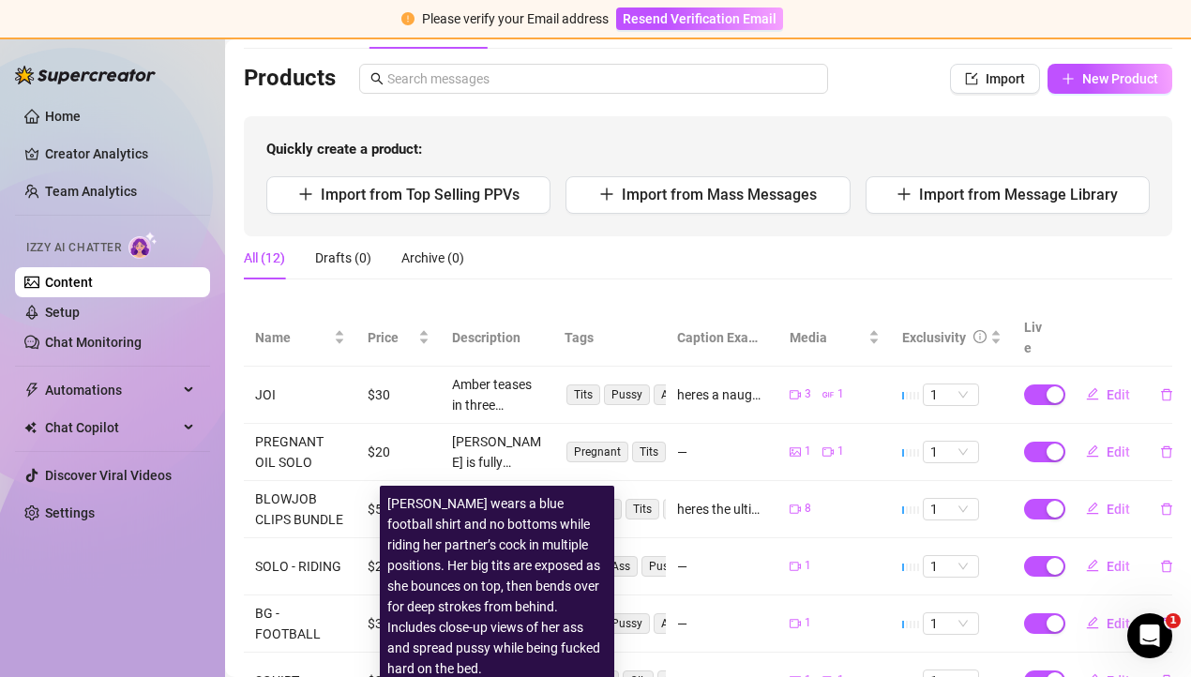
scroll to position [0, 0]
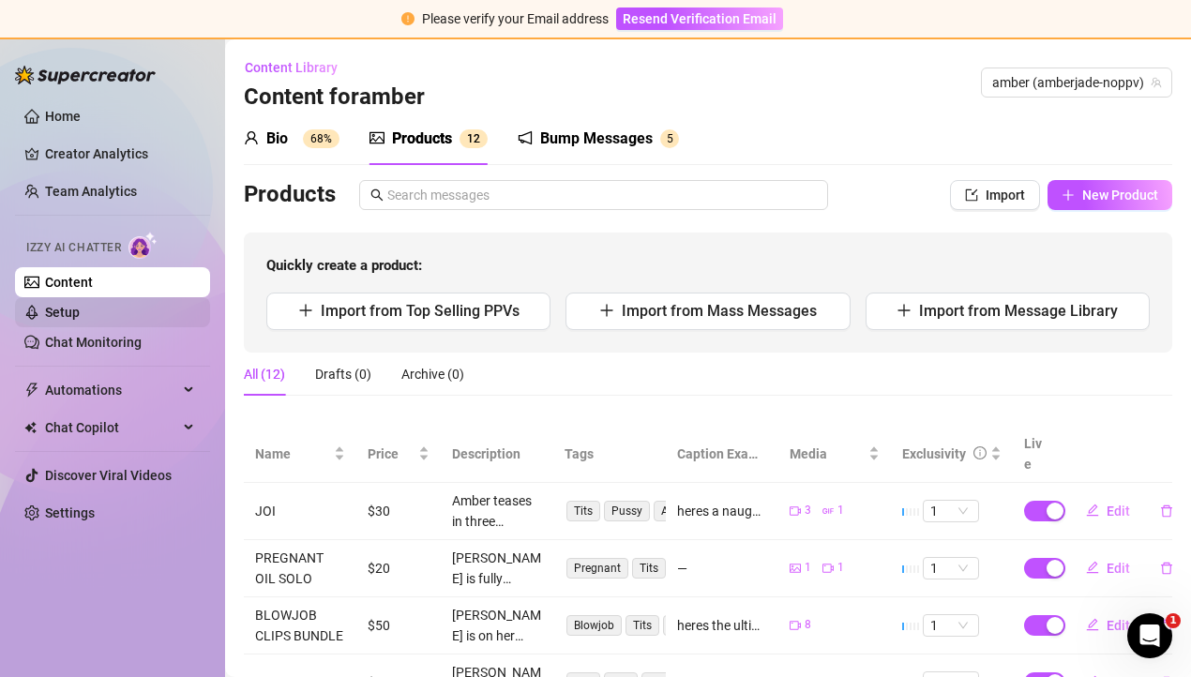
click at [80, 320] on link "Setup" at bounding box center [62, 312] width 35 height 15
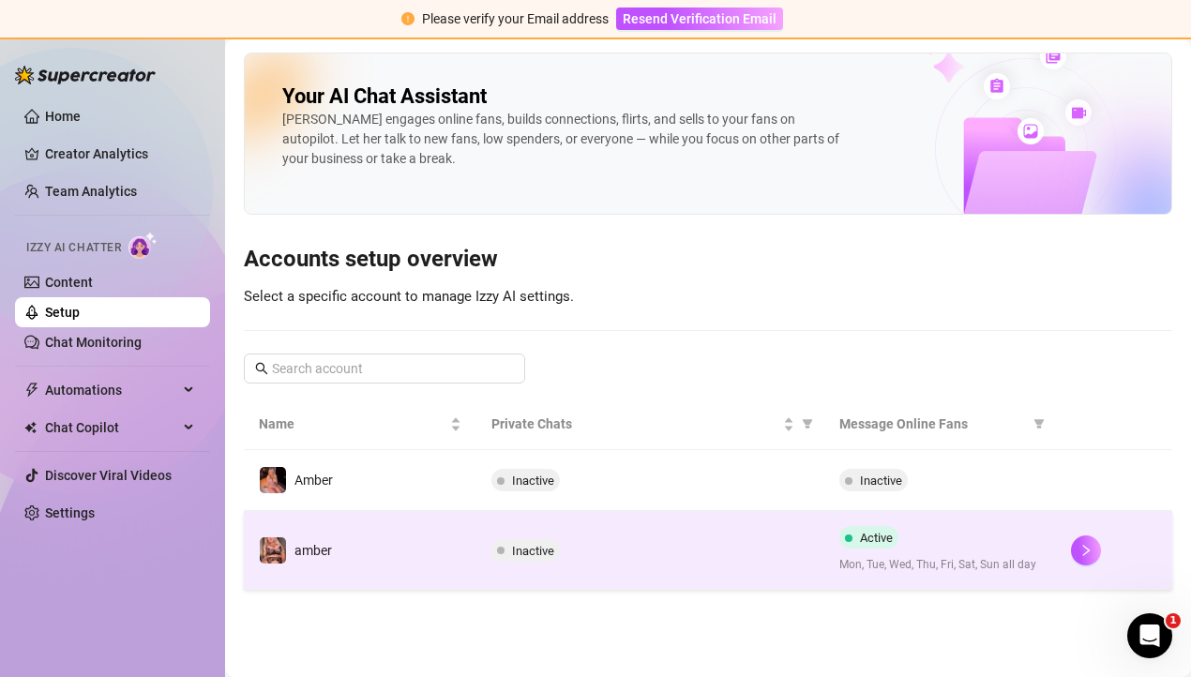
click at [1048, 552] on td "Active Mon, Tue, Wed, Thu, Fri, Sat, Sun all day" at bounding box center [940, 550] width 233 height 79
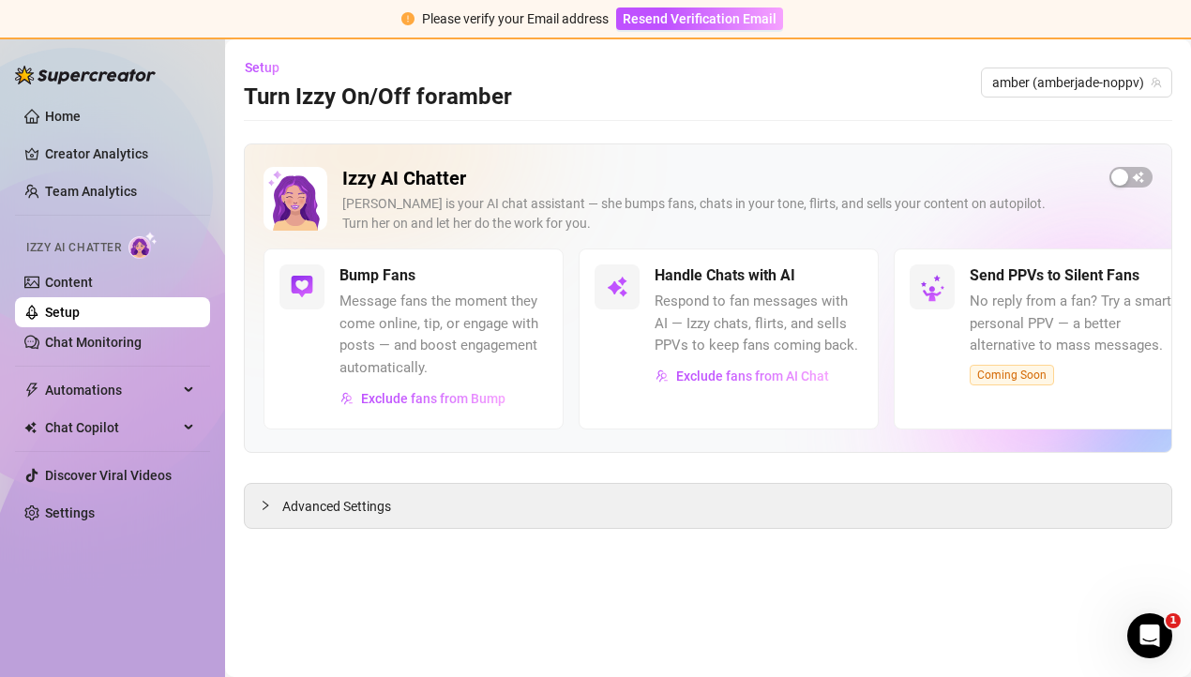
click at [580, 588] on main "Setup Turn Izzy On/Off for amber amber (amberjade-noppv) Izzy AI Chatter Izzy i…" at bounding box center [708, 358] width 966 height 638
click at [1132, 175] on span "button" at bounding box center [1130, 177] width 43 height 21
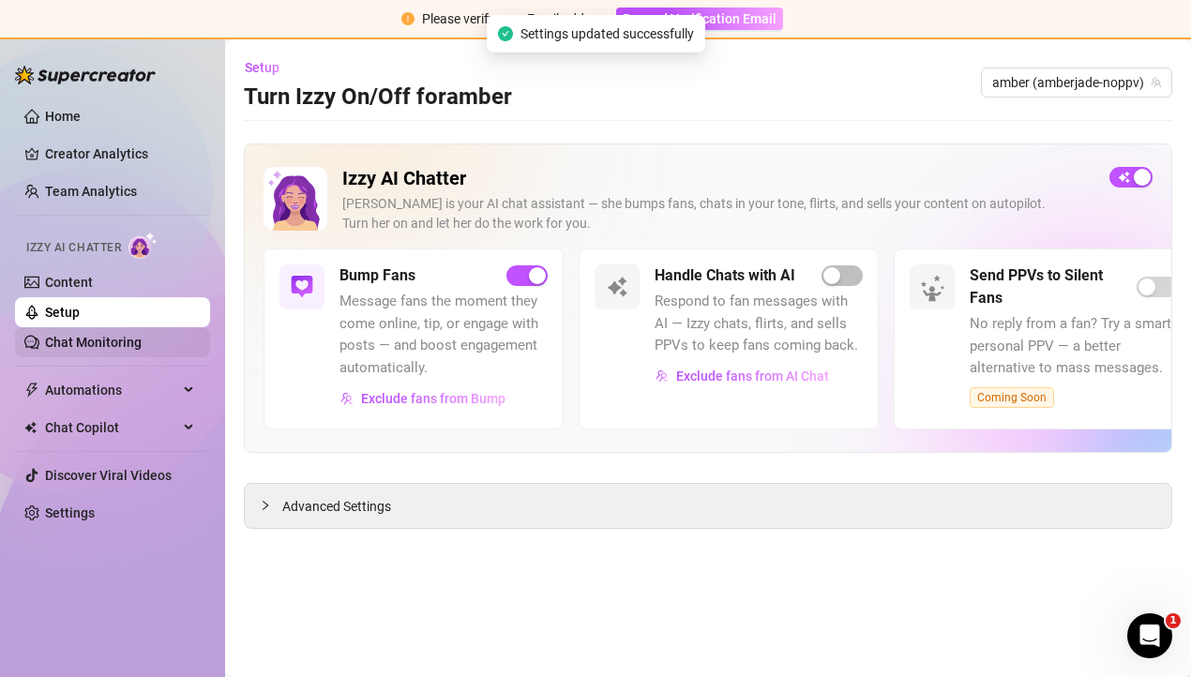
click at [111, 343] on link "Chat Monitoring" at bounding box center [93, 342] width 97 height 15
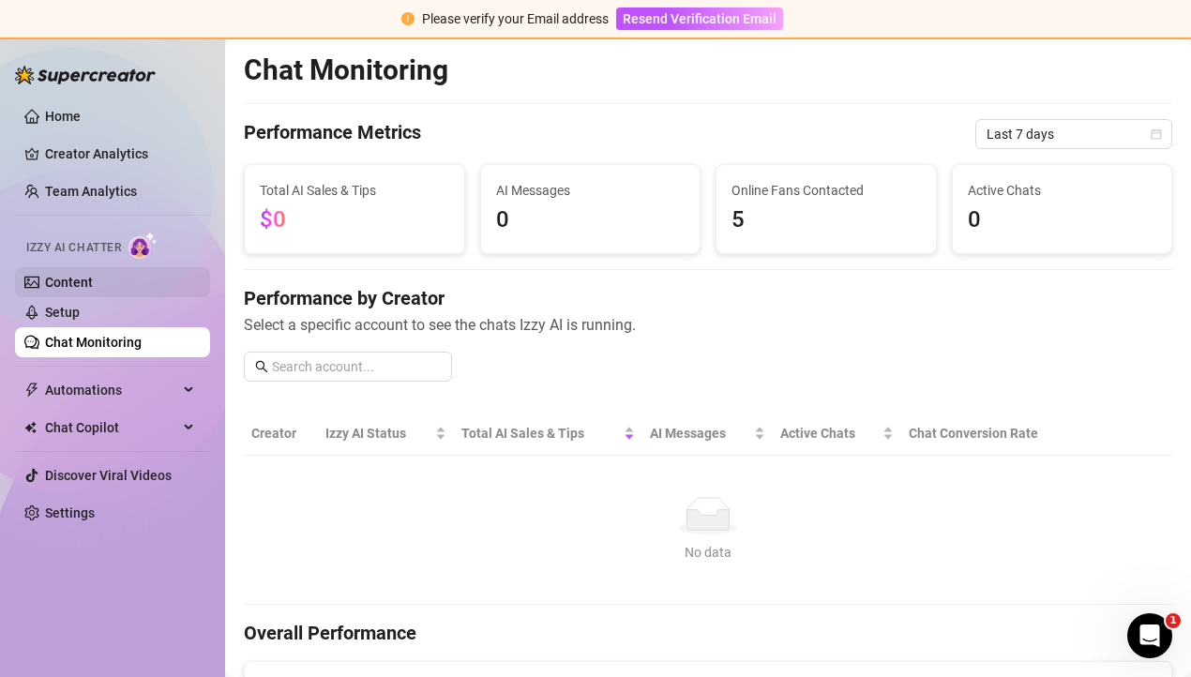
click at [59, 286] on link "Content" at bounding box center [69, 282] width 48 height 15
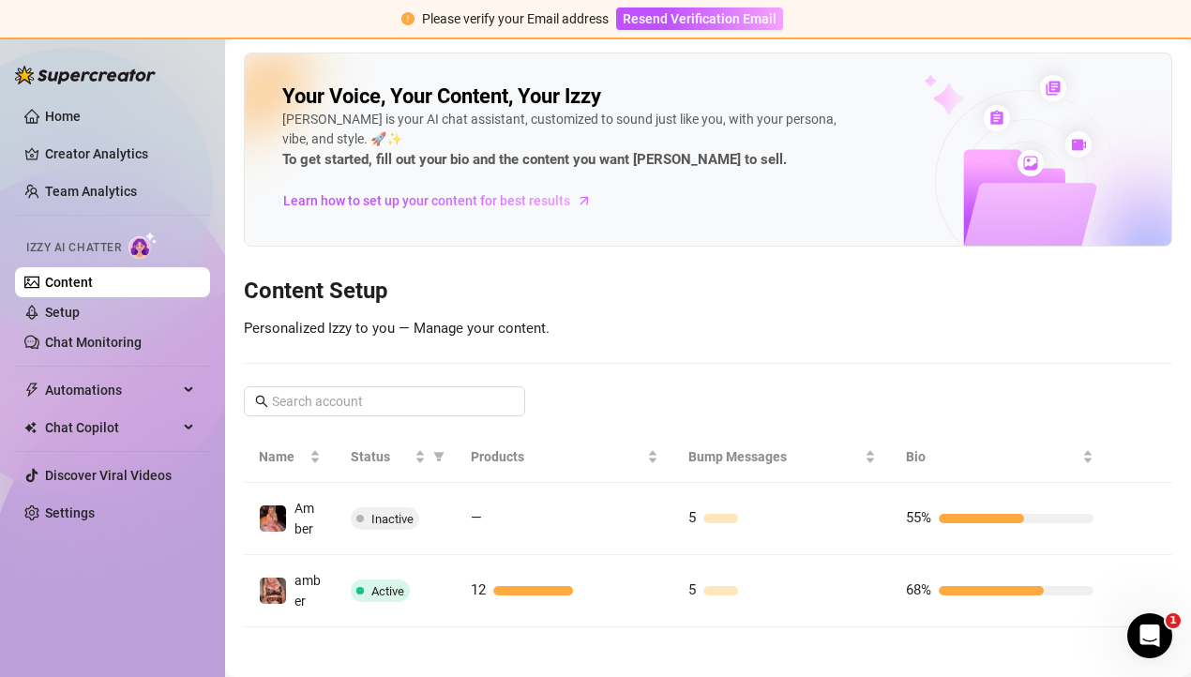
scroll to position [7, 0]
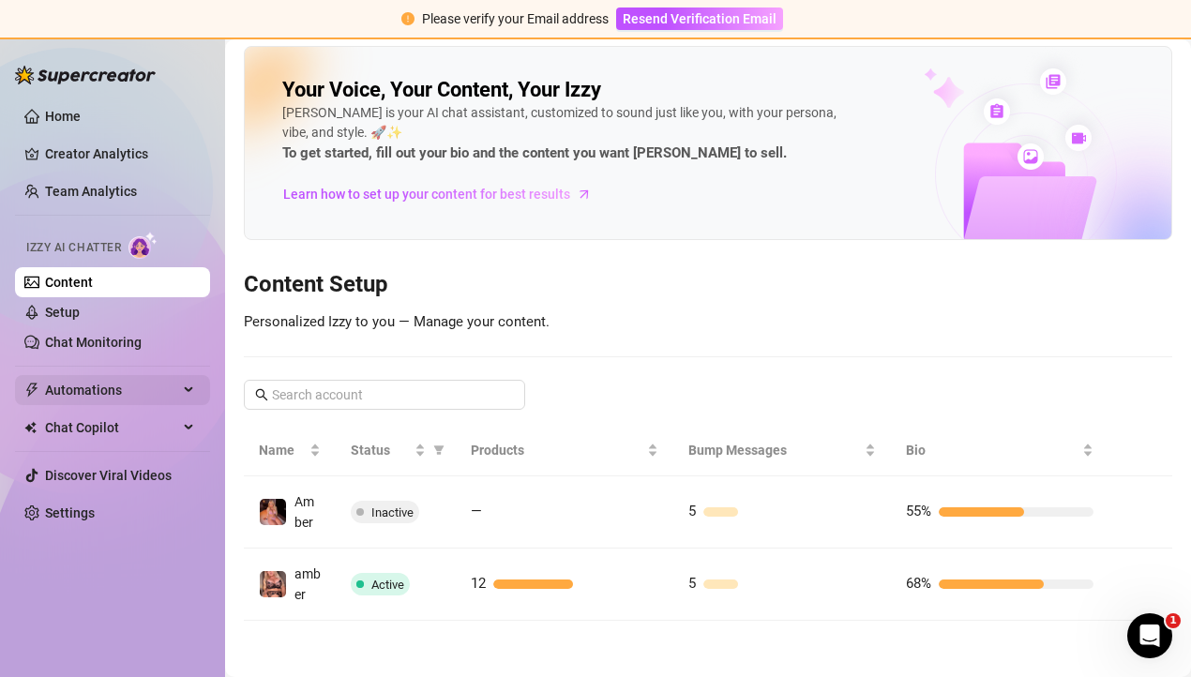
click at [93, 378] on span "Automations" at bounding box center [111, 390] width 133 height 30
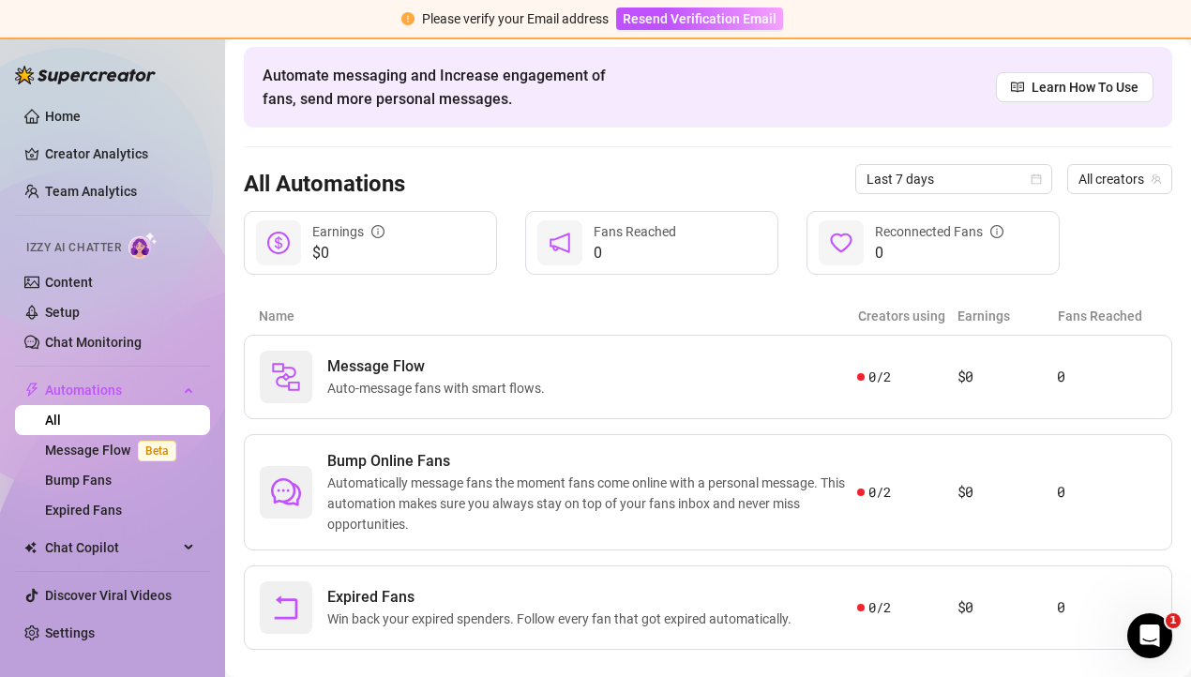
scroll to position [100, 0]
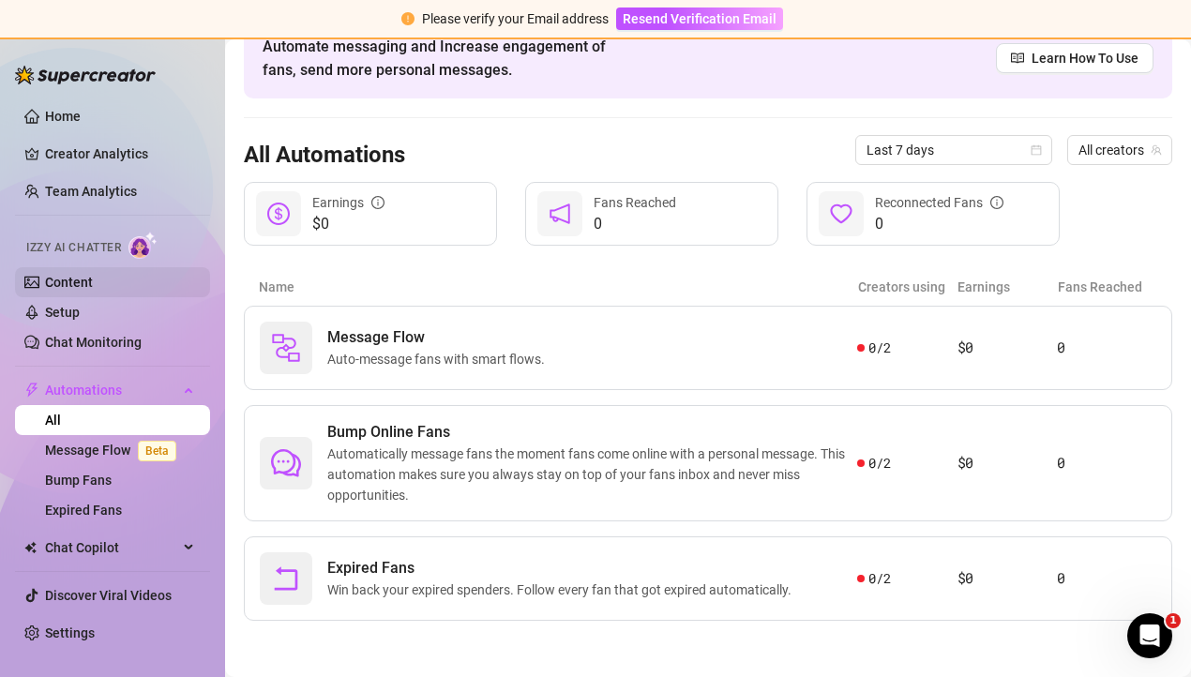
click at [64, 284] on link "Content" at bounding box center [69, 282] width 48 height 15
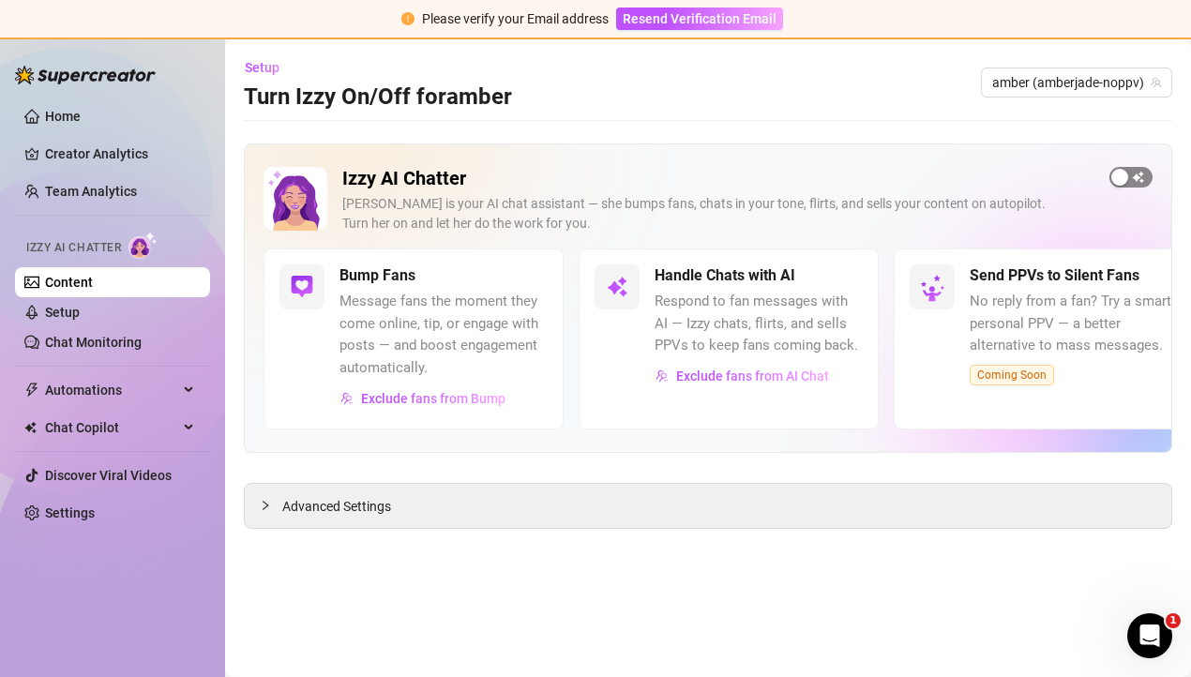
click at [1120, 174] on div "button" at bounding box center [1119, 177] width 17 height 17
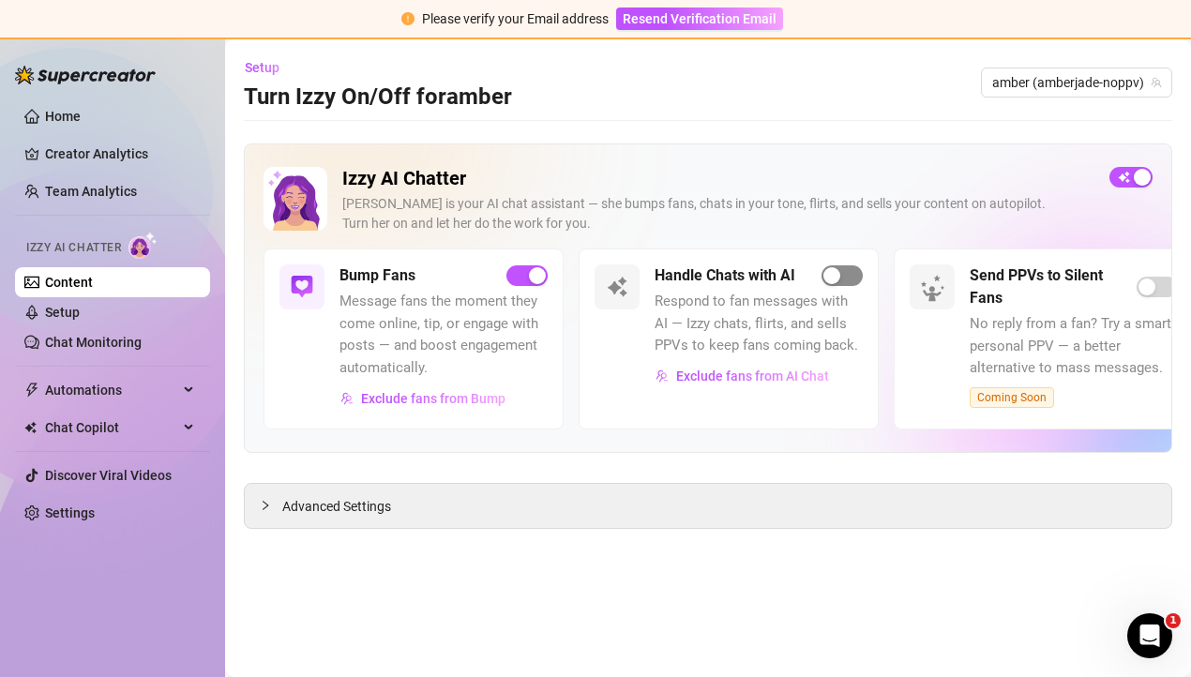
click at [829, 278] on div "button" at bounding box center [831, 275] width 17 height 17
click at [844, 276] on span "button" at bounding box center [841, 275] width 41 height 21
click at [1156, 641] on div "Open Intercom Messenger" at bounding box center [1147, 633] width 62 height 62
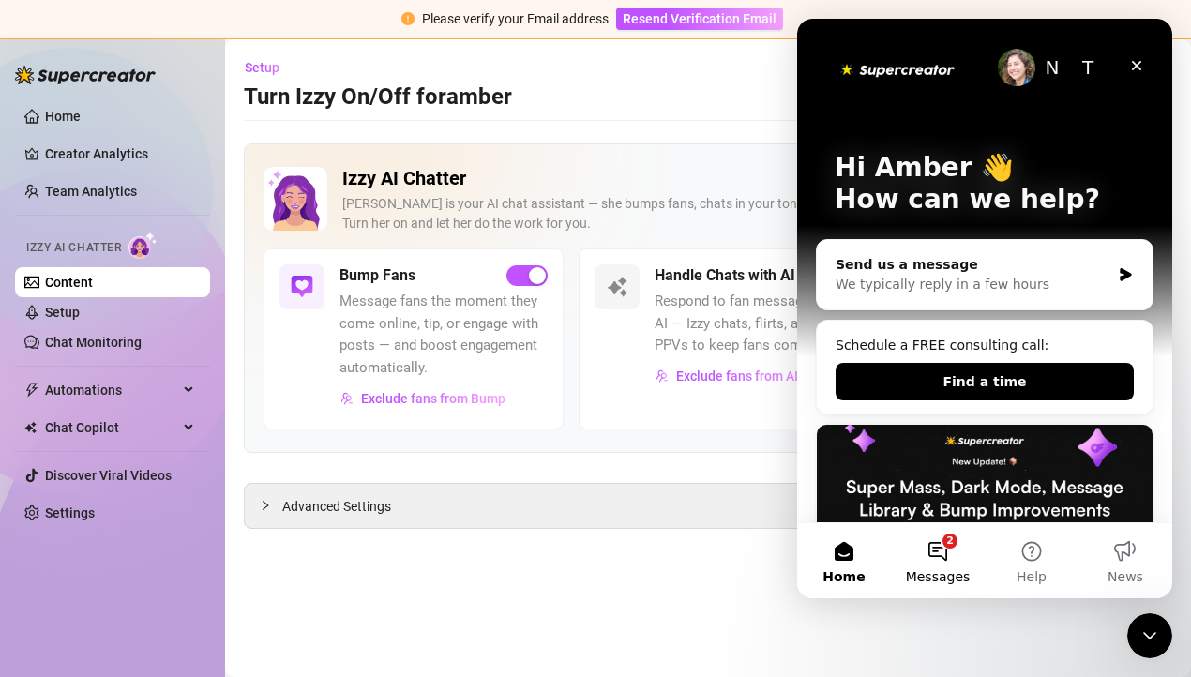
click at [942, 537] on button "2 Messages" at bounding box center [938, 560] width 94 height 75
click at [941, 565] on button "2 Messages" at bounding box center [938, 560] width 94 height 75
drag, startPoint x: 925, startPoint y: 238, endPoint x: 950, endPoint y: 243, distance: 24.8
click at [925, 255] on div "Send us a message" at bounding box center [972, 265] width 275 height 20
click at [1033, 275] on div "We typically reply in a few hours" at bounding box center [972, 285] width 275 height 20
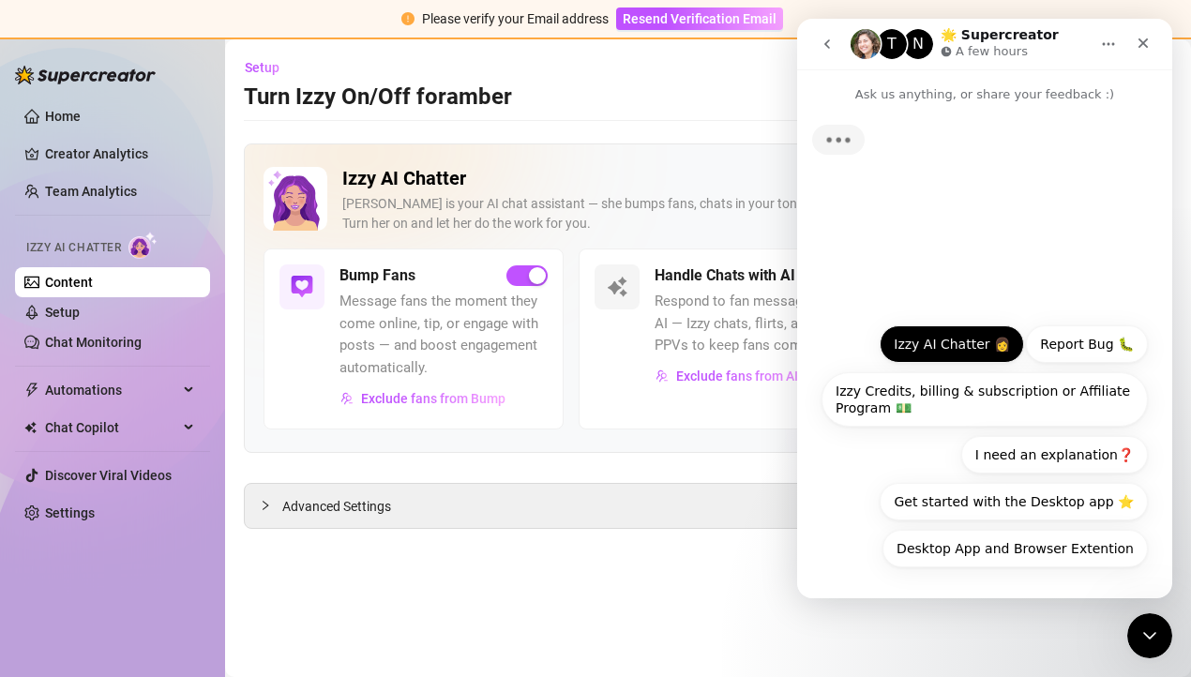
click at [939, 341] on button "Izzy AI Chatter 👩" at bounding box center [952, 344] width 144 height 38
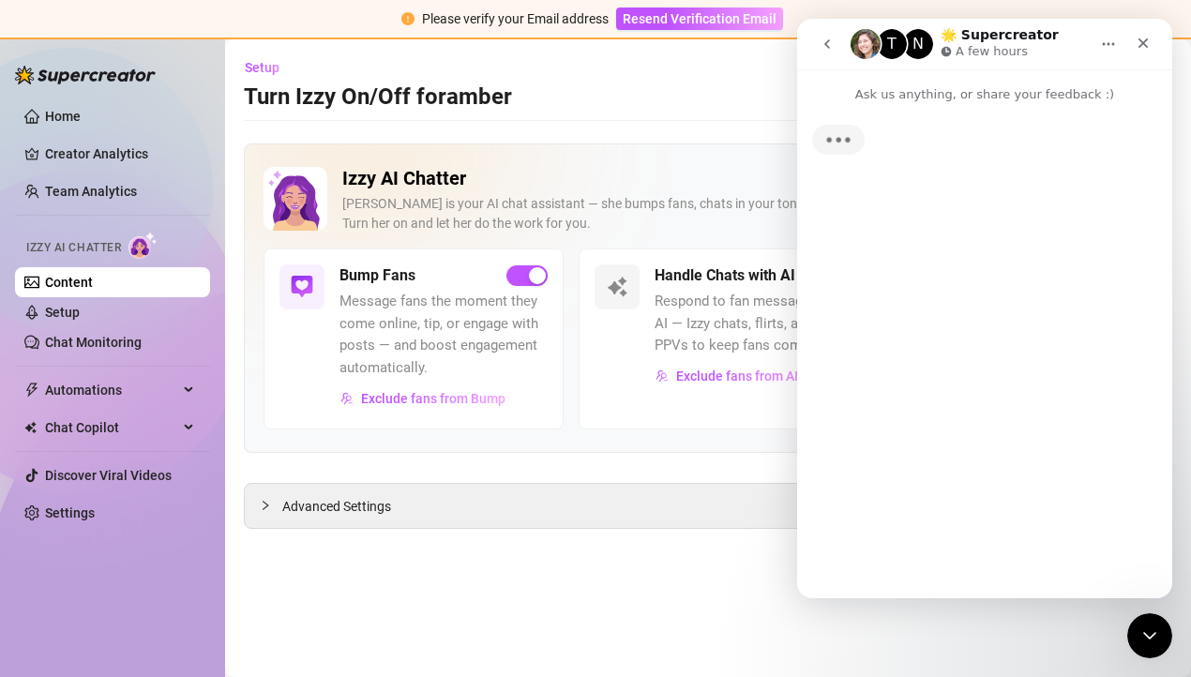
click at [828, 45] on icon "go back" at bounding box center [826, 44] width 15 height 15
click at [825, 44] on icon "go back" at bounding box center [827, 43] width 6 height 9
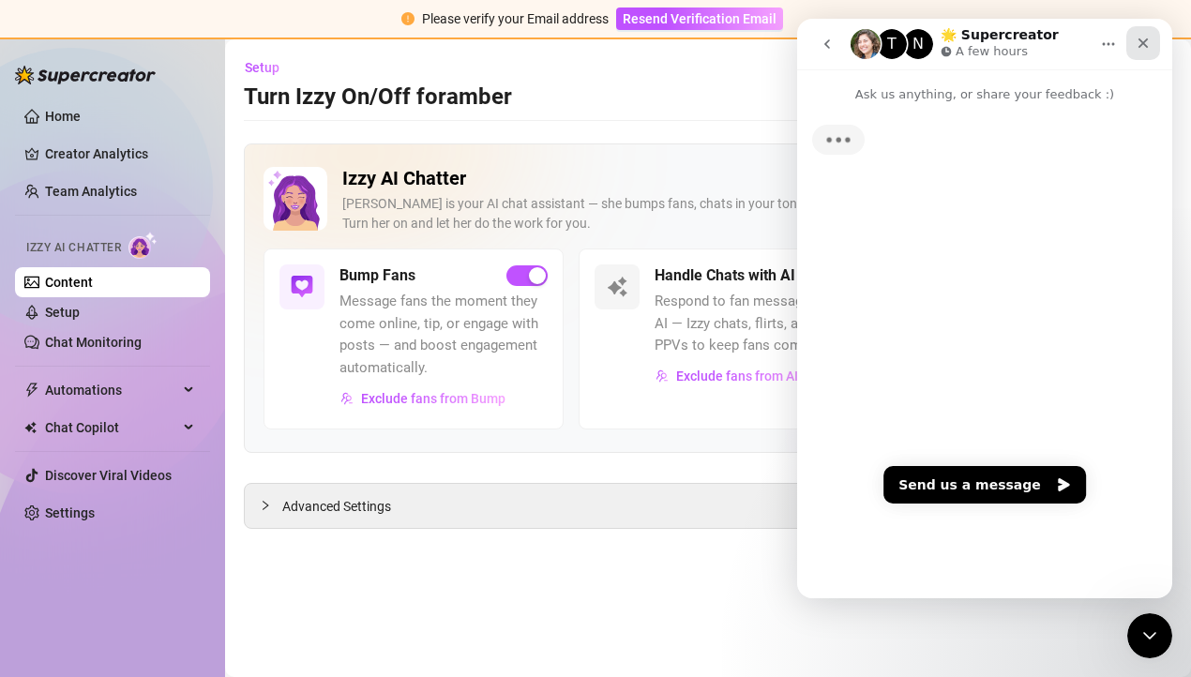
click at [1138, 45] on icon "Close" at bounding box center [1142, 43] width 15 height 15
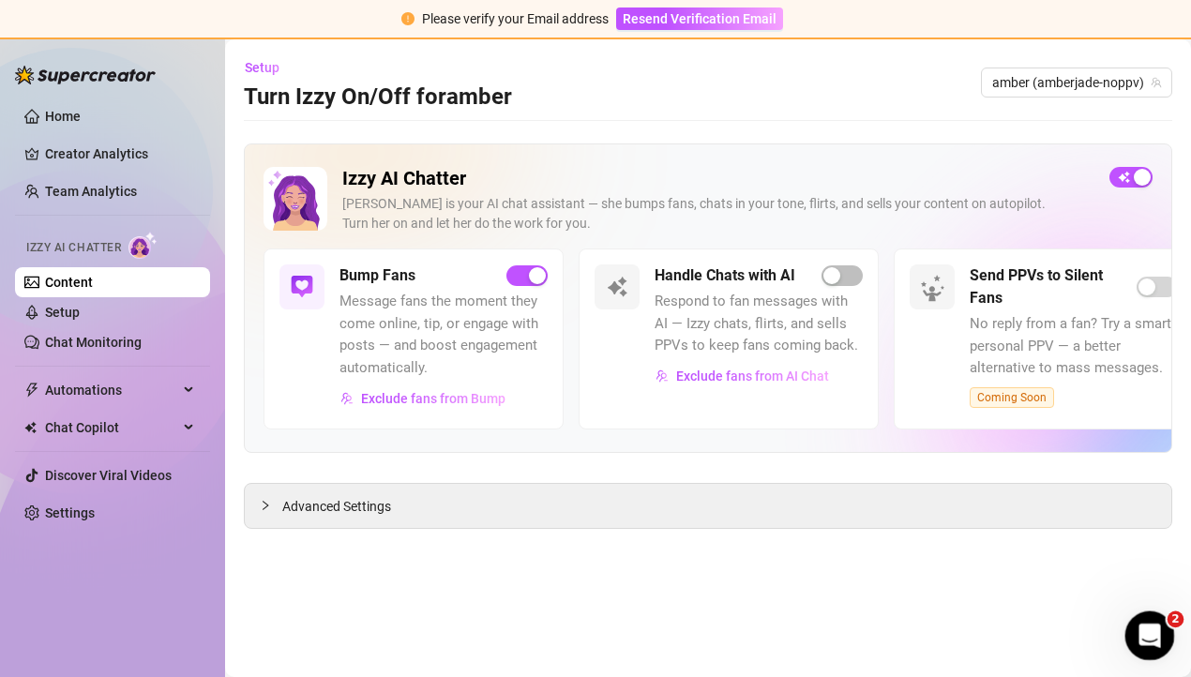
click at [1153, 637] on icon "Open Intercom Messenger" at bounding box center [1147, 633] width 31 height 31
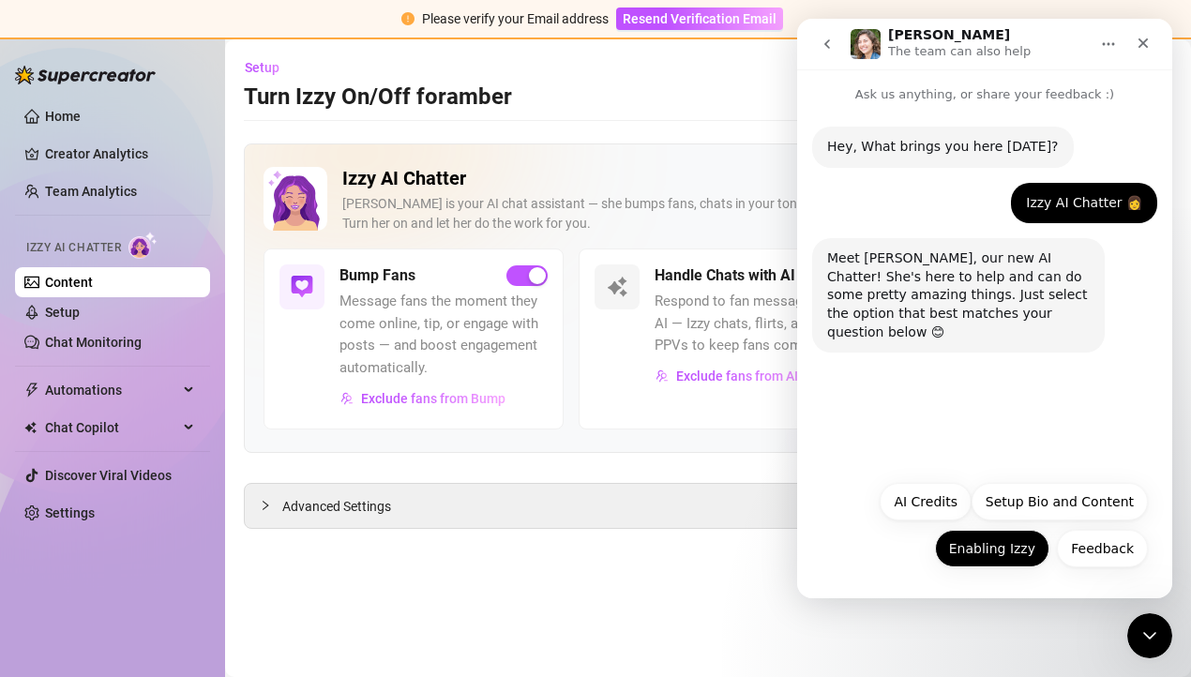
click at [979, 551] on button "Enabling Izzy" at bounding box center [992, 549] width 114 height 38
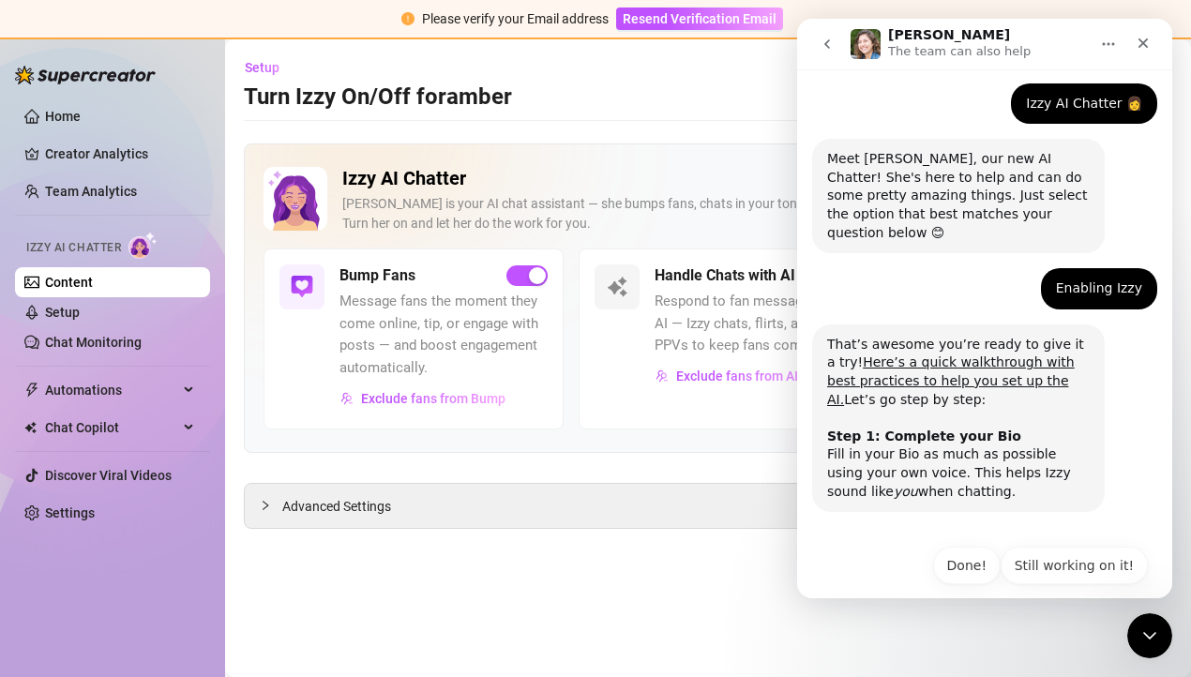
scroll to position [99, 0]
click at [976, 547] on button "Done!" at bounding box center [967, 566] width 68 height 38
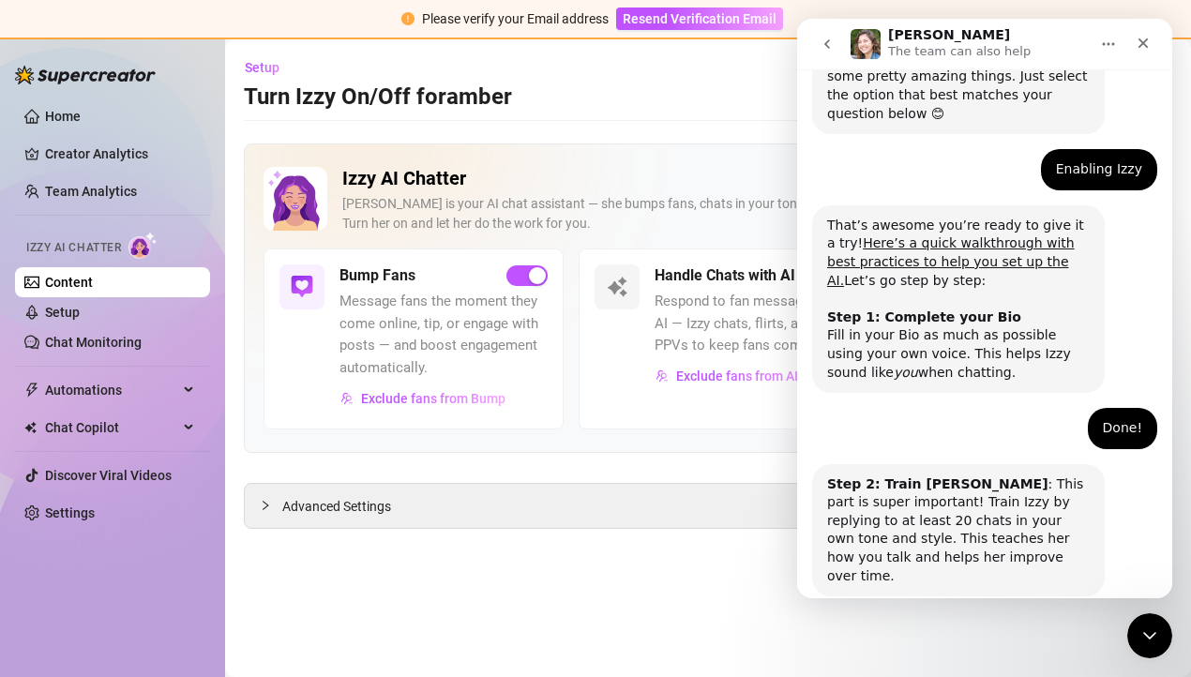
scroll to position [285, 0]
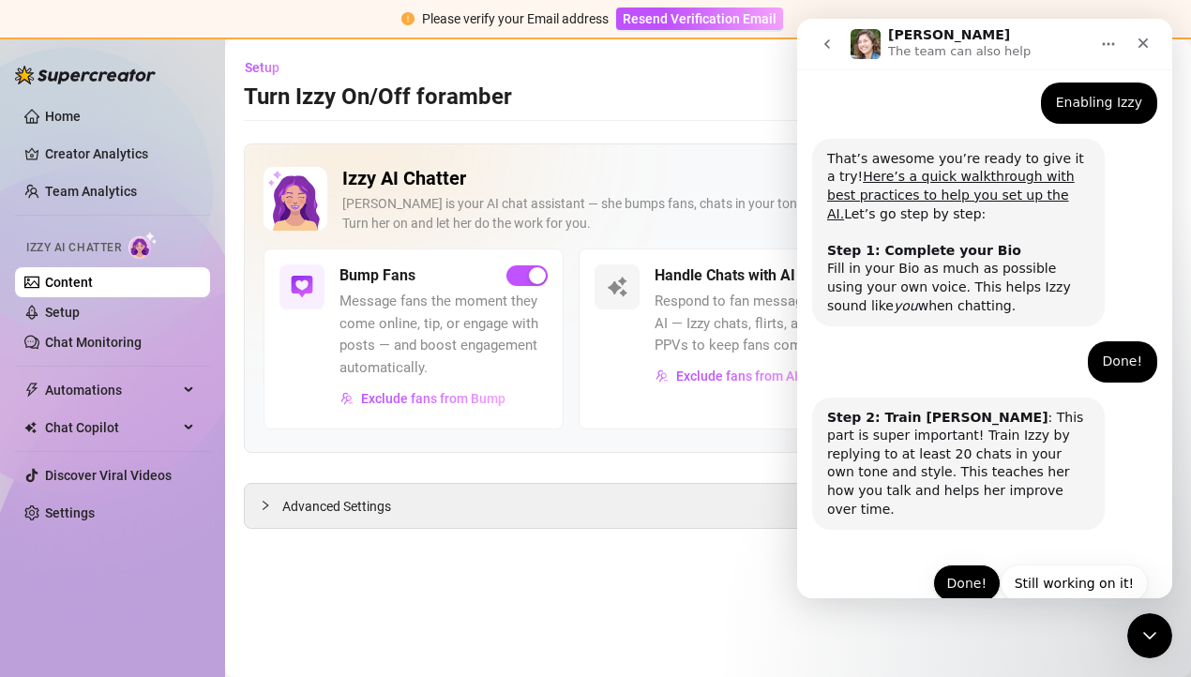
click at [965, 564] on button "Done!" at bounding box center [967, 583] width 68 height 38
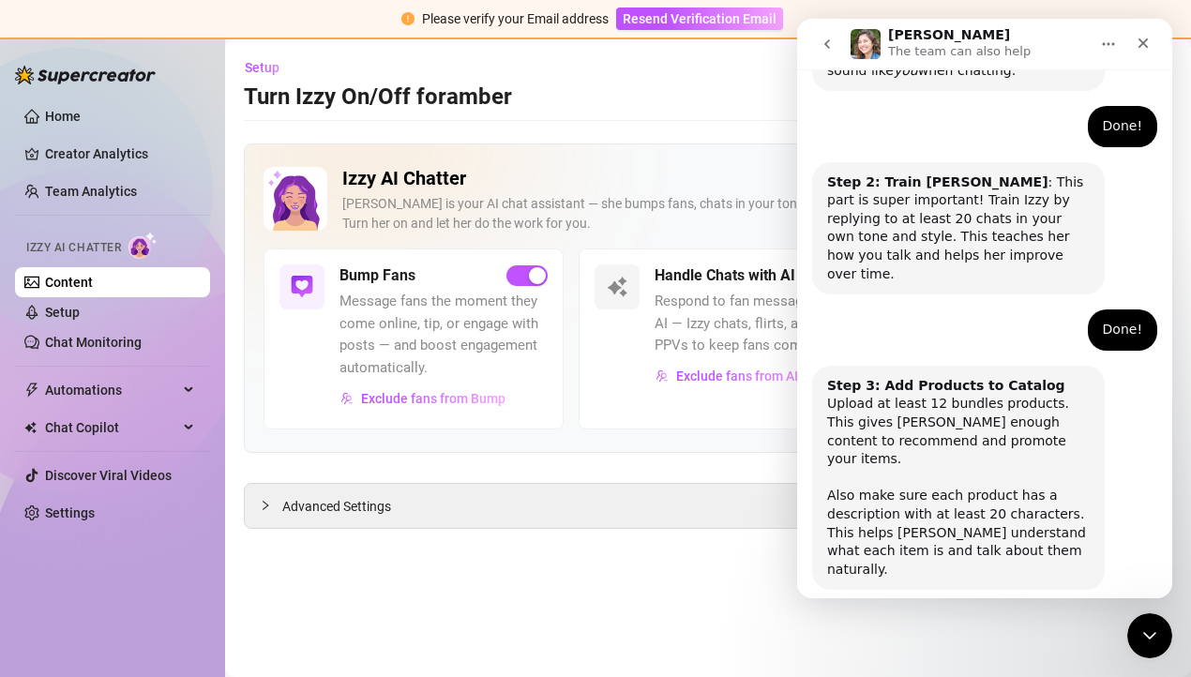
scroll to position [544, 0]
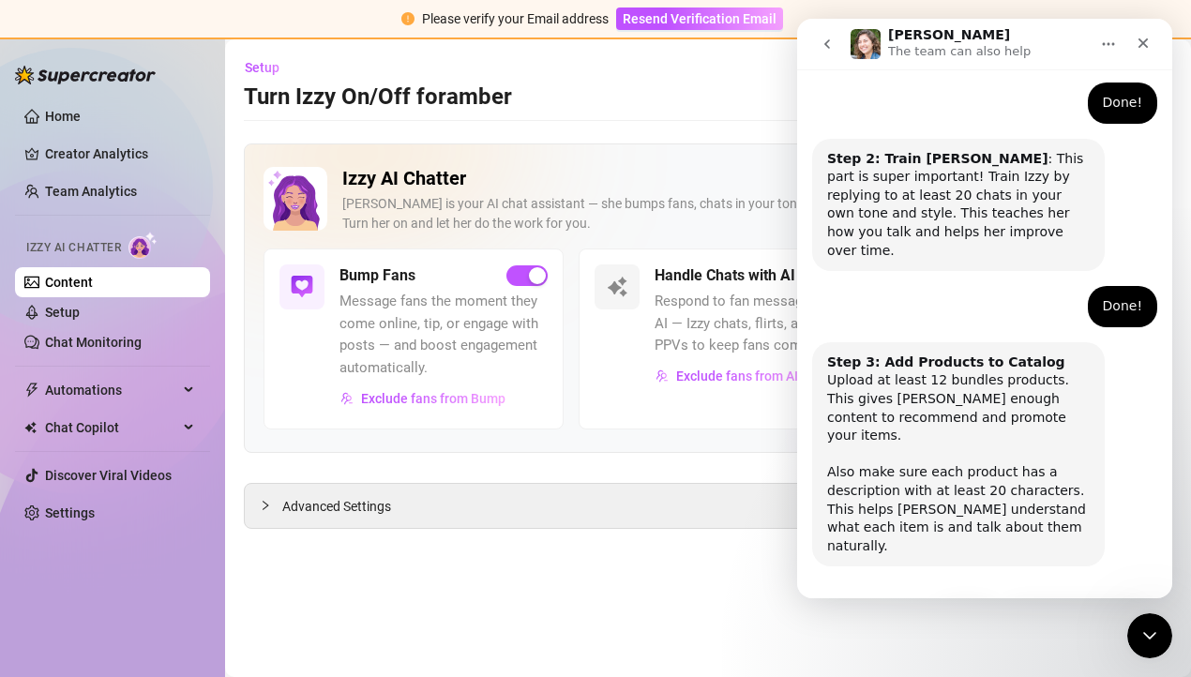
click at [976, 601] on button "Done!" at bounding box center [967, 620] width 68 height 38
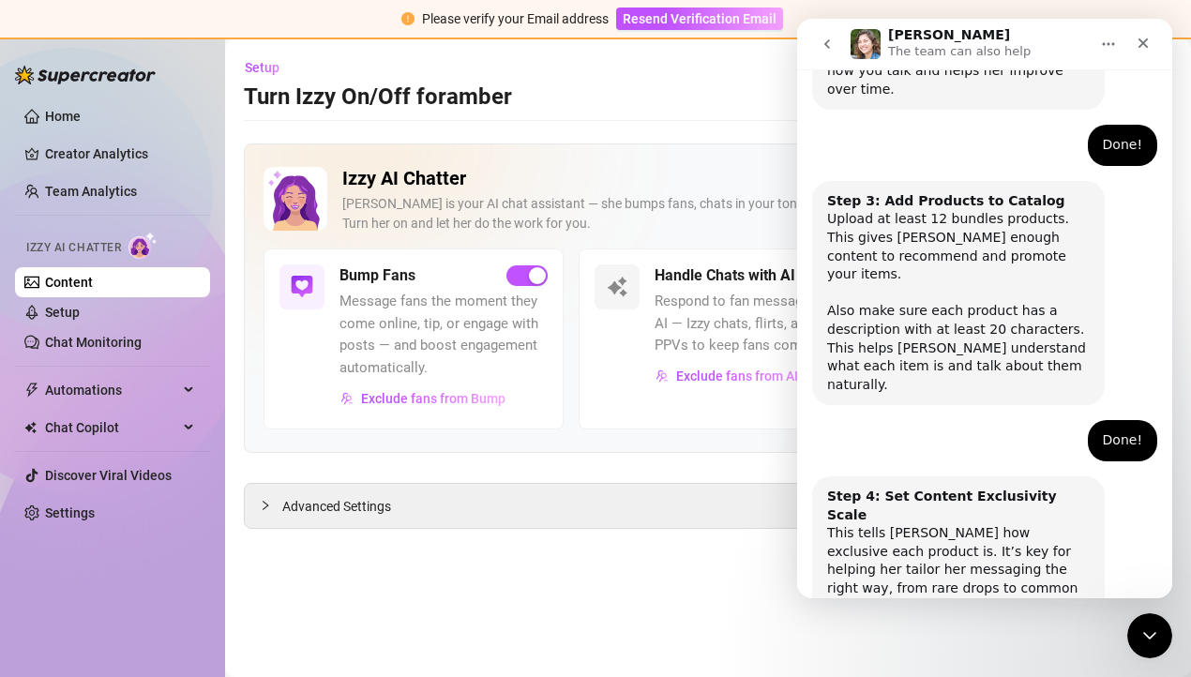
scroll to position [729, 0]
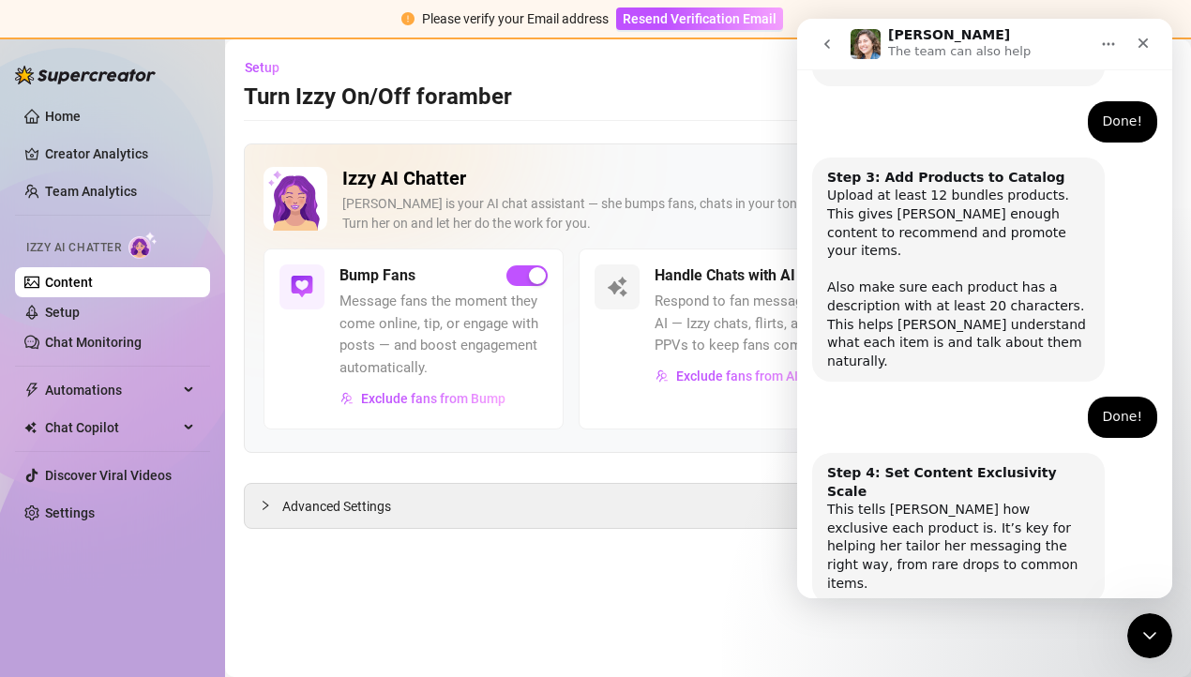
click at [968, 639] on button "Done!" at bounding box center [967, 658] width 68 height 38
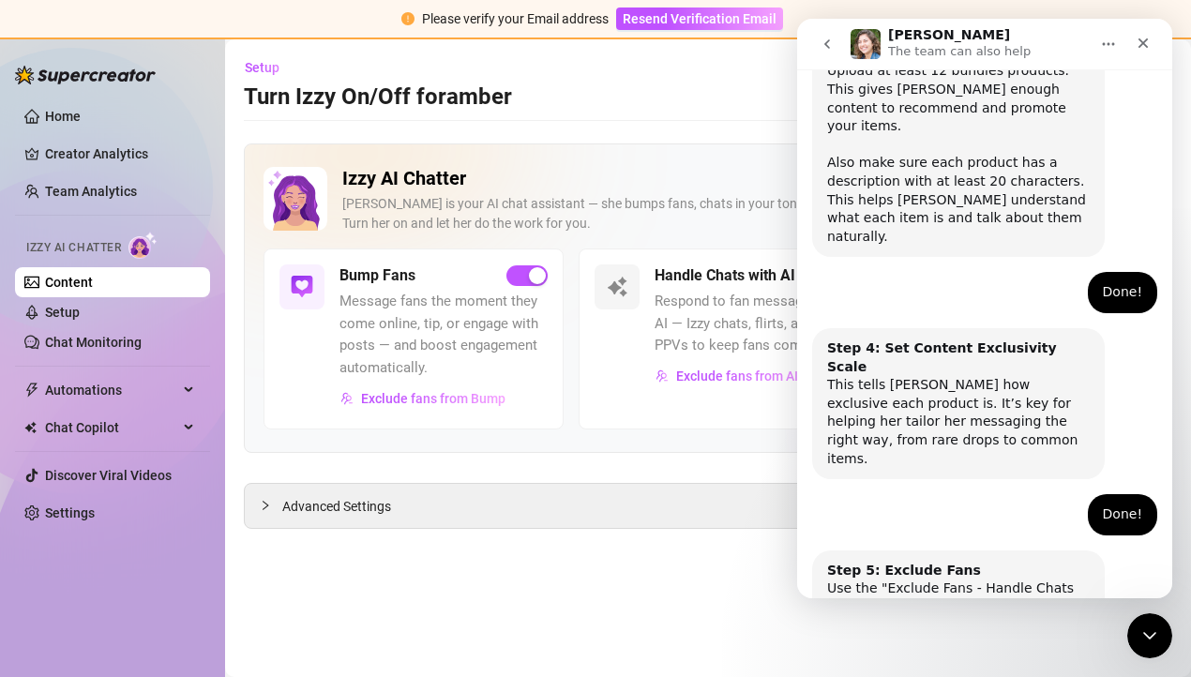
scroll to position [895, 0]
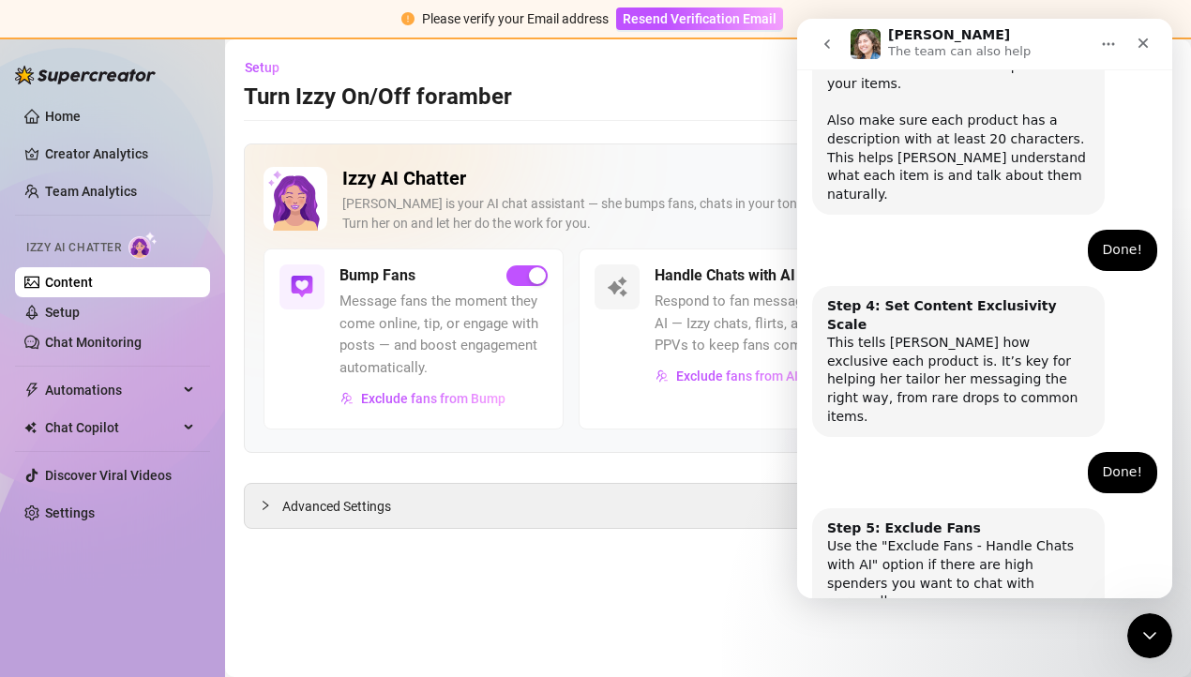
click at [958, 657] on button "Done!" at bounding box center [967, 676] width 68 height 38
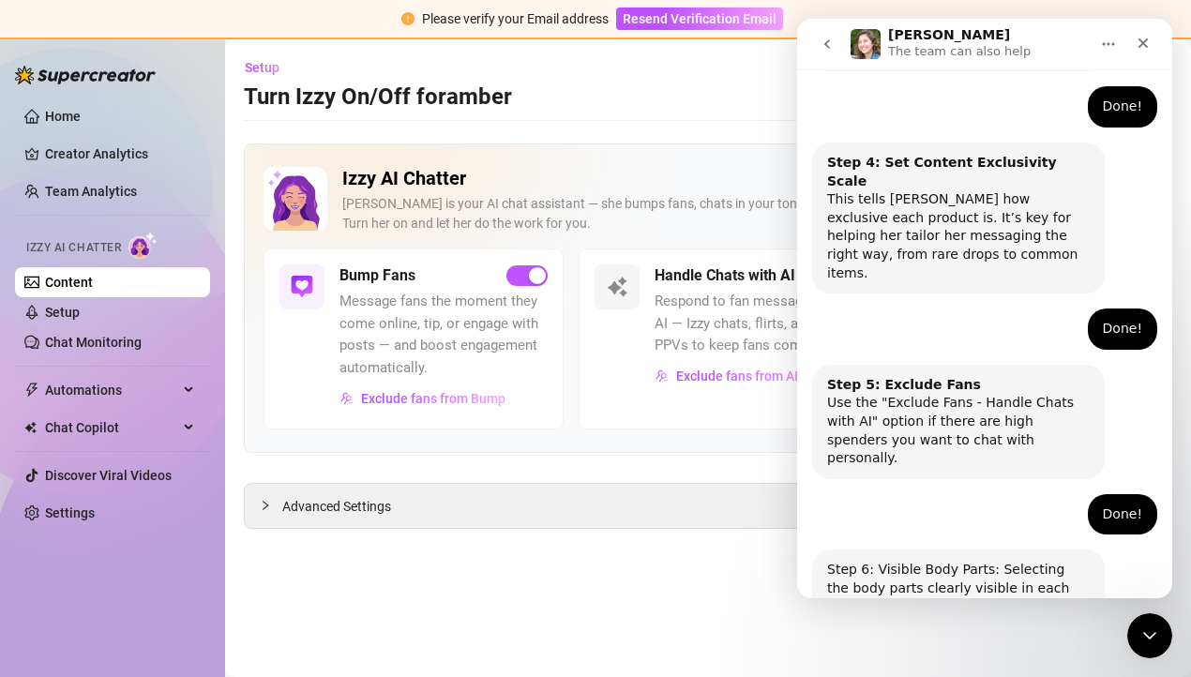
scroll to position [1062, 0]
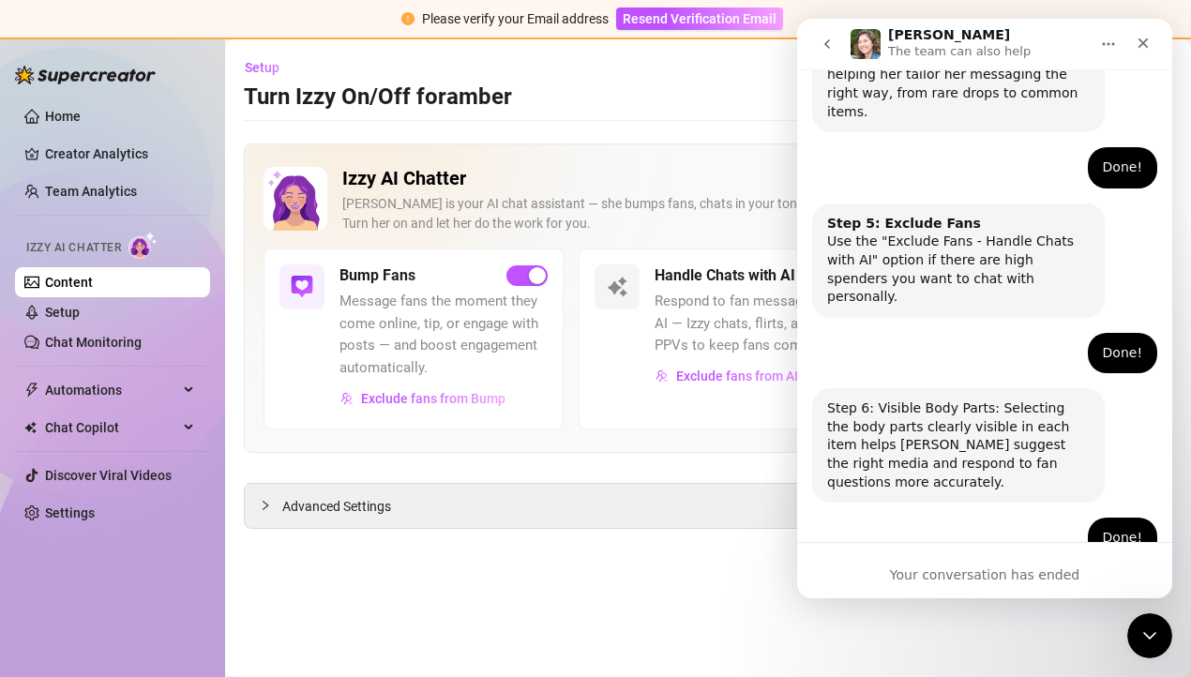
scroll to position [1256, 0]
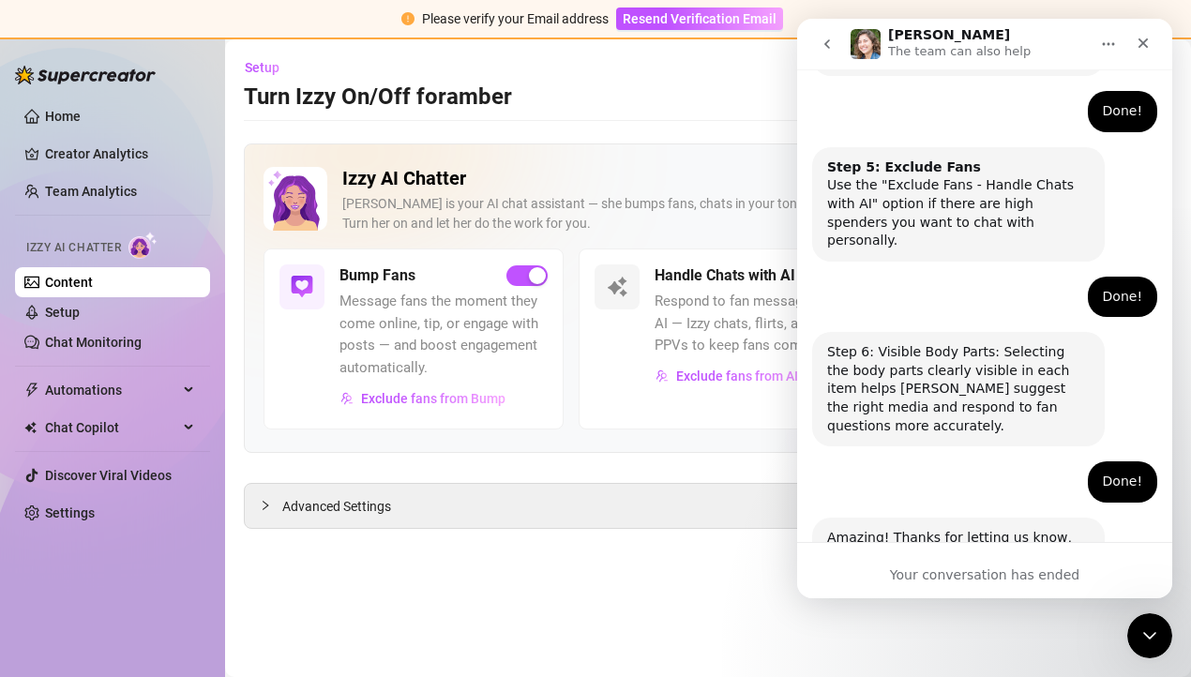
click at [685, 431] on div "Izzy AI Chatter Izzy is your AI chat assistant — she bumps fans, chats in your …" at bounding box center [708, 297] width 928 height 309
click at [1138, 51] on div "Close" at bounding box center [1143, 43] width 34 height 34
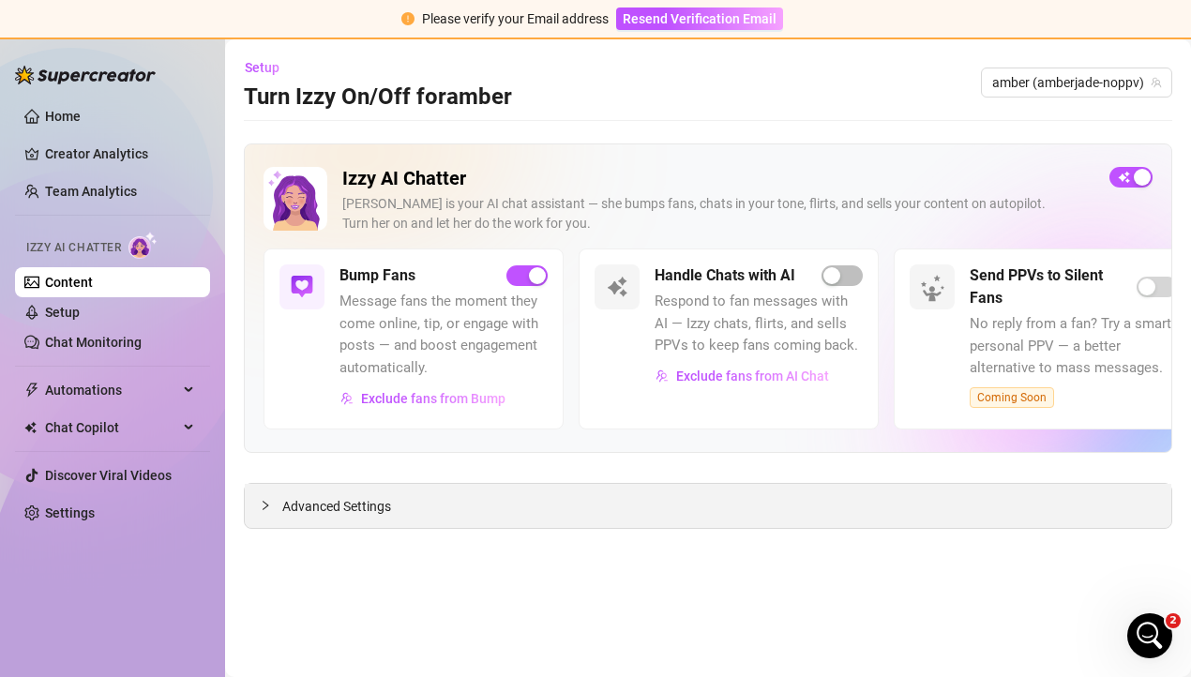
click at [912, 513] on div "Advanced Settings" at bounding box center [708, 506] width 926 height 44
click at [335, 509] on span "Advanced Settings" at bounding box center [336, 506] width 109 height 21
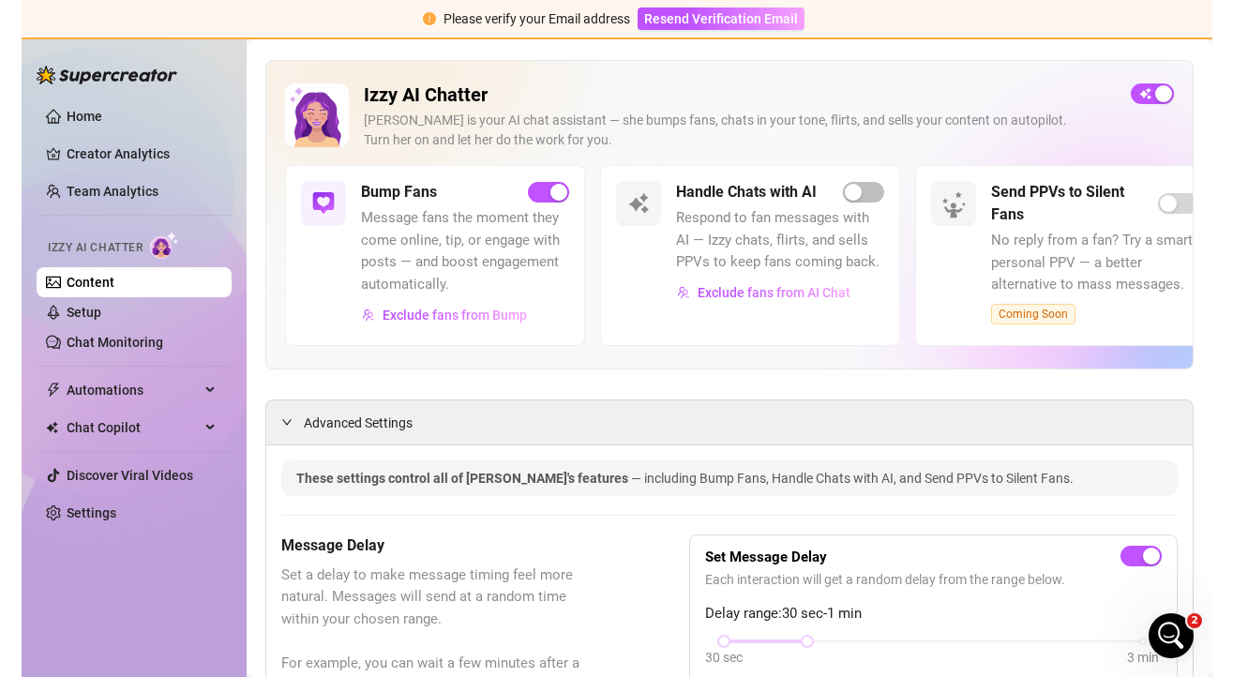
scroll to position [0, 0]
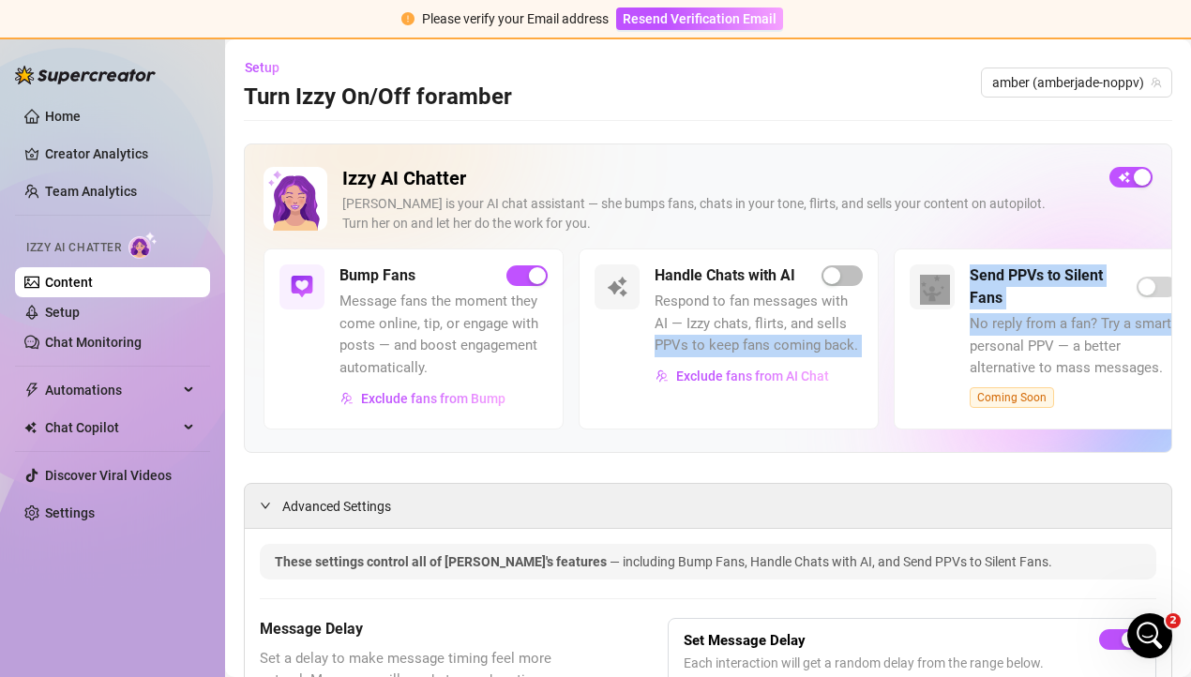
drag, startPoint x: 932, startPoint y: 354, endPoint x: 628, endPoint y: 353, distance: 303.8
click at [628, 353] on div "Bump Fans Message fans the moment they come online, tip, or engage with posts —…" at bounding box center [707, 338] width 889 height 180
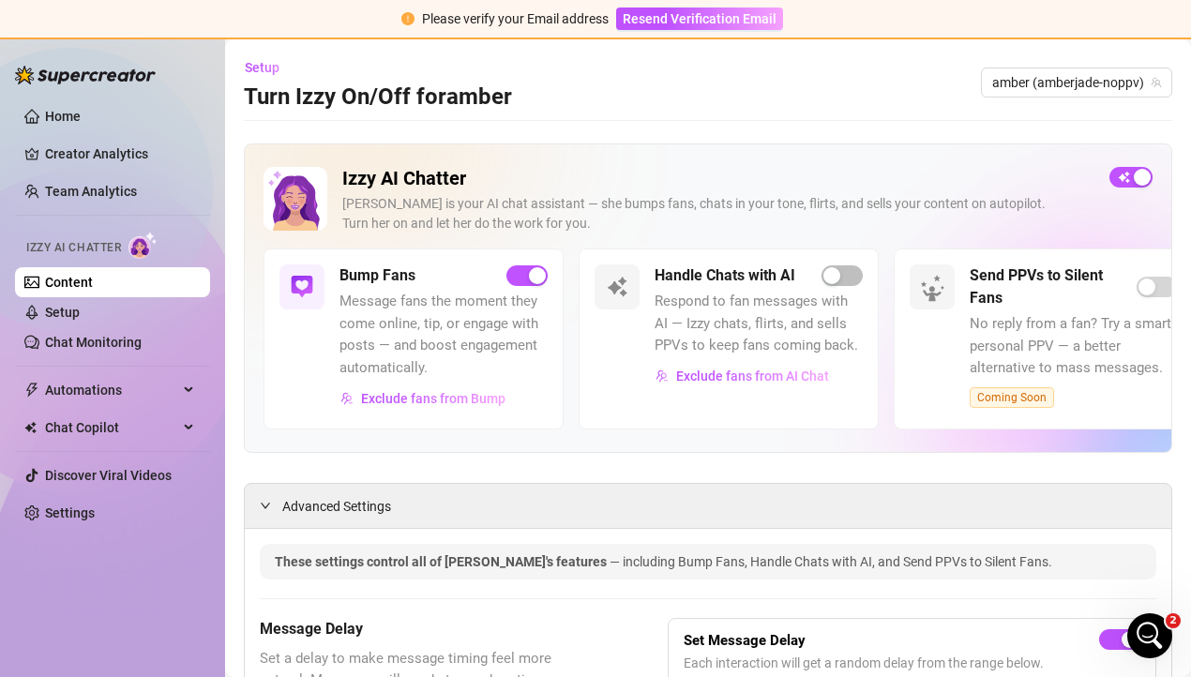
click at [851, 355] on span "Respond to fan messages with AI — Izzy chats, flirts, and sells PPVs to keep fa…" at bounding box center [758, 324] width 208 height 67
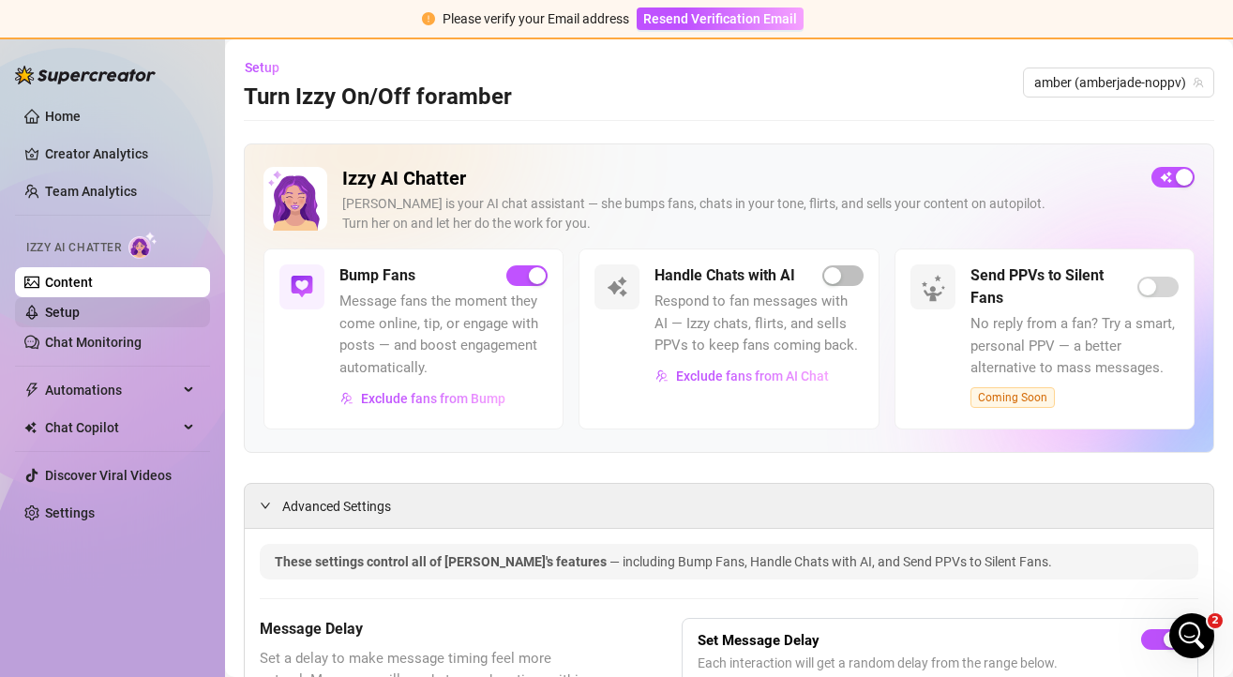
click at [80, 313] on link "Setup" at bounding box center [62, 312] width 35 height 15
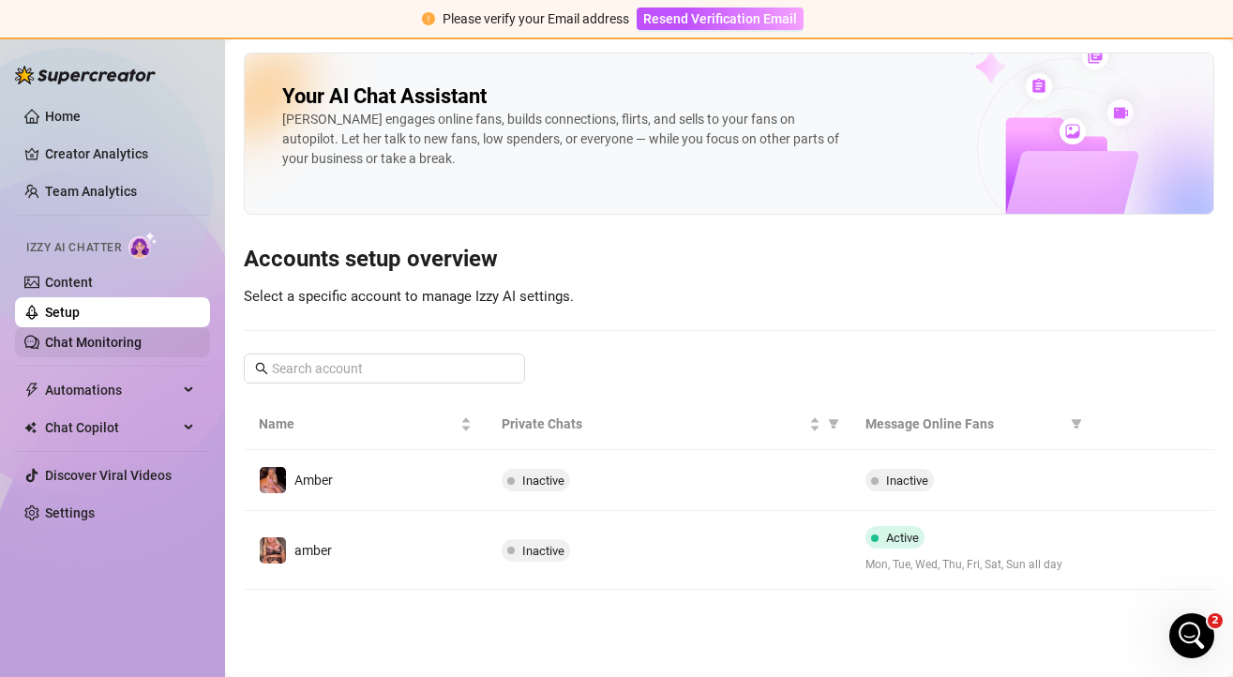
click at [93, 335] on link "Chat Monitoring" at bounding box center [93, 342] width 97 height 15
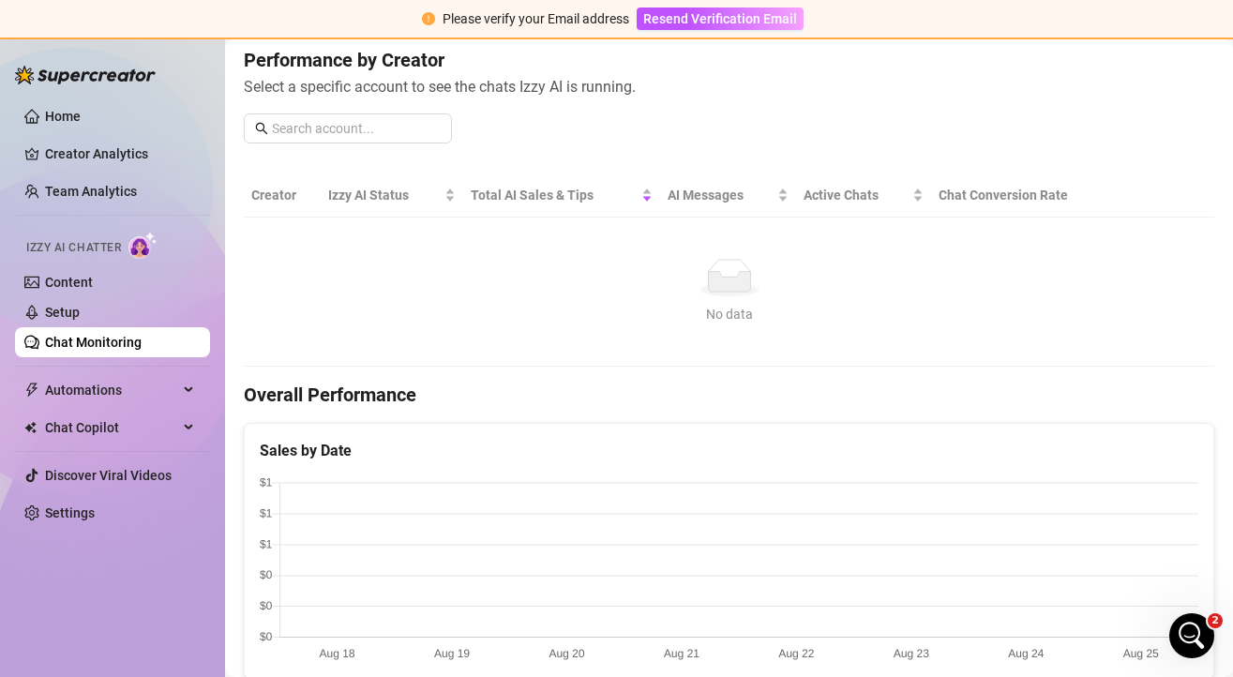
scroll to position [152, 0]
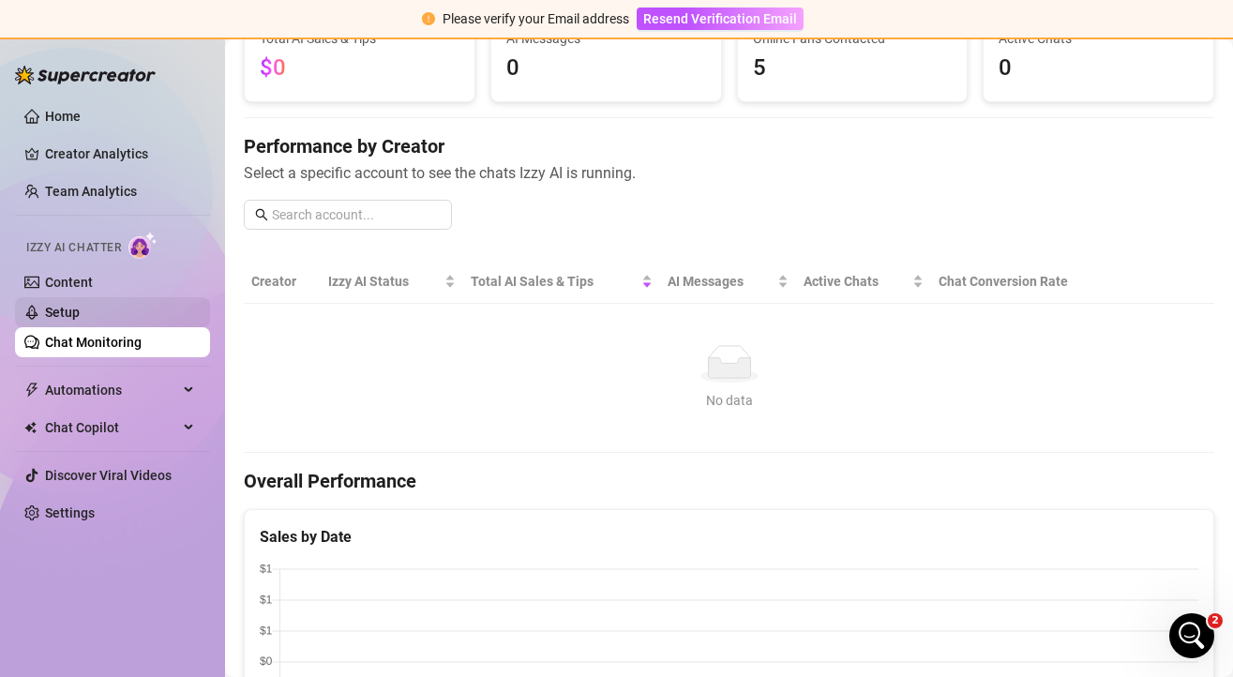
click at [80, 312] on link "Setup" at bounding box center [62, 312] width 35 height 15
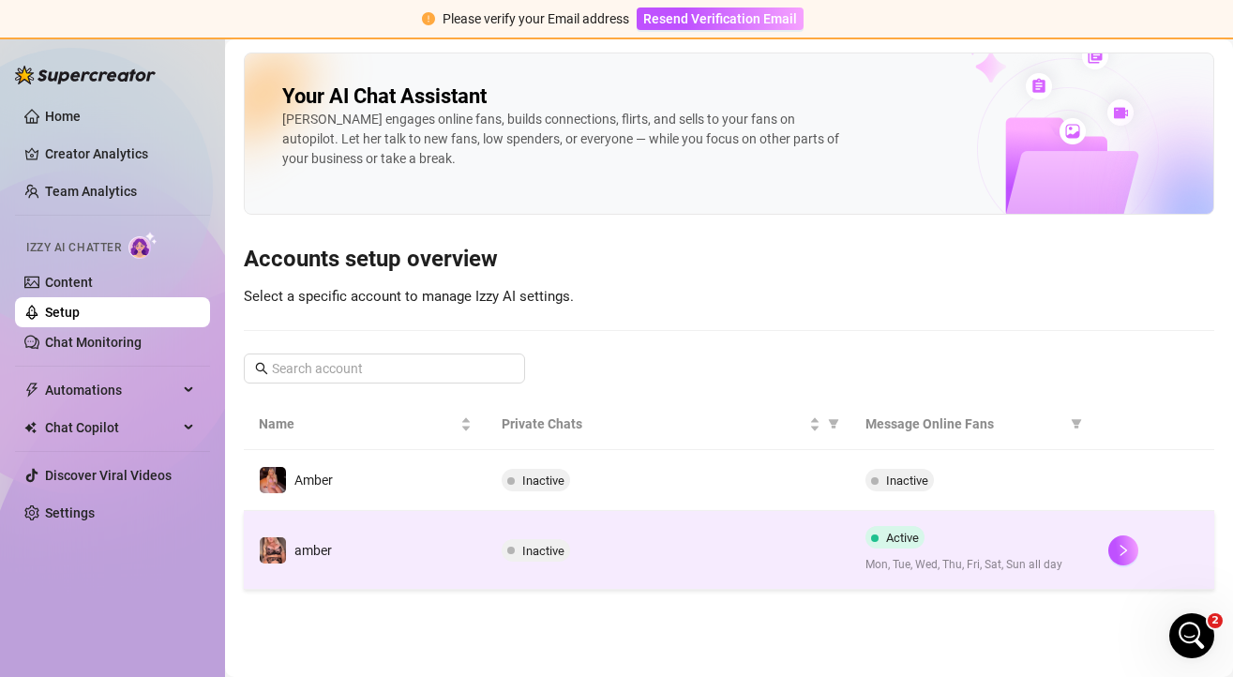
click at [649, 529] on td "Inactive" at bounding box center [669, 550] width 364 height 79
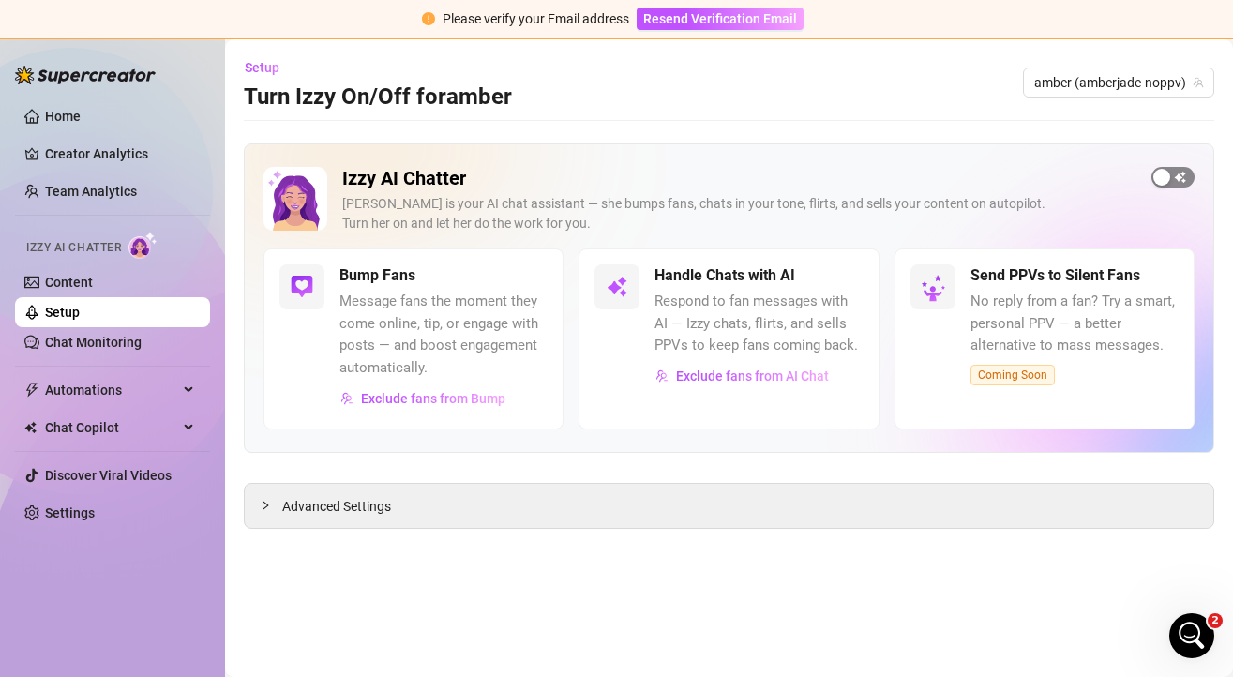
click at [1169, 182] on div "button" at bounding box center [1161, 177] width 17 height 17
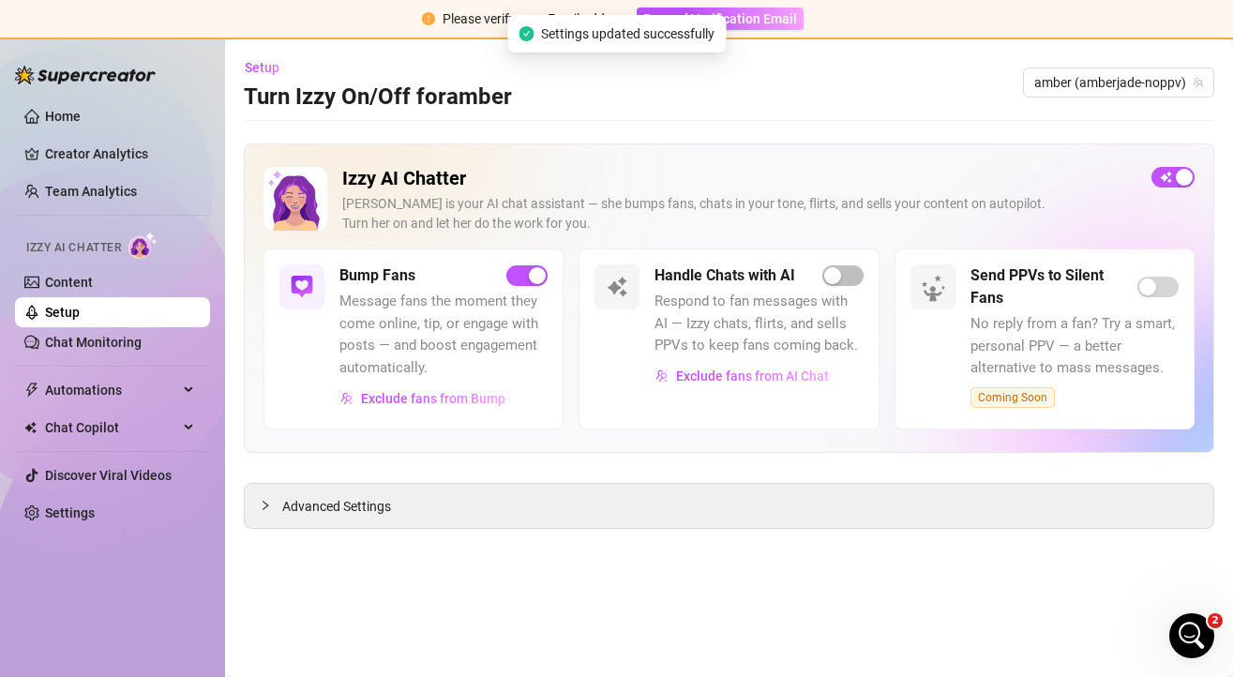
click at [835, 288] on div "Handle Chats with AI Respond to fan messages with AI — Izzy chats, flirts, and …" at bounding box center [758, 327] width 208 height 127
click at [835, 278] on div "button" at bounding box center [832, 275] width 17 height 17
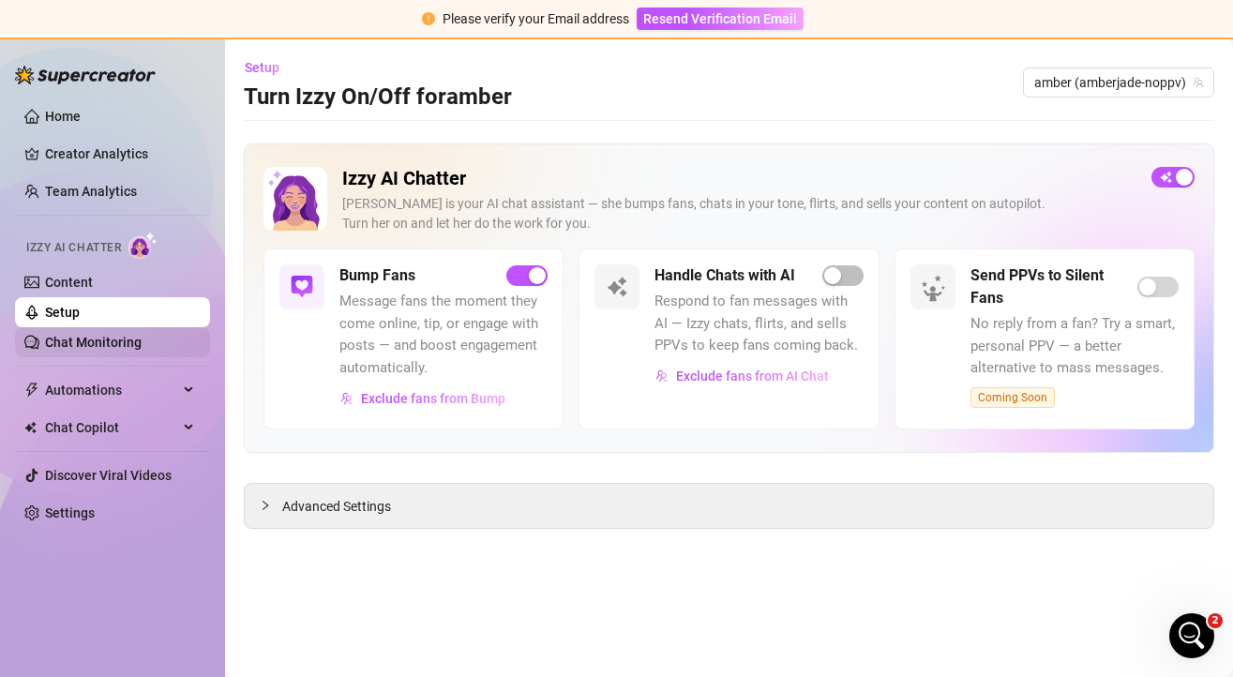
click at [118, 340] on link "Chat Monitoring" at bounding box center [93, 342] width 97 height 15
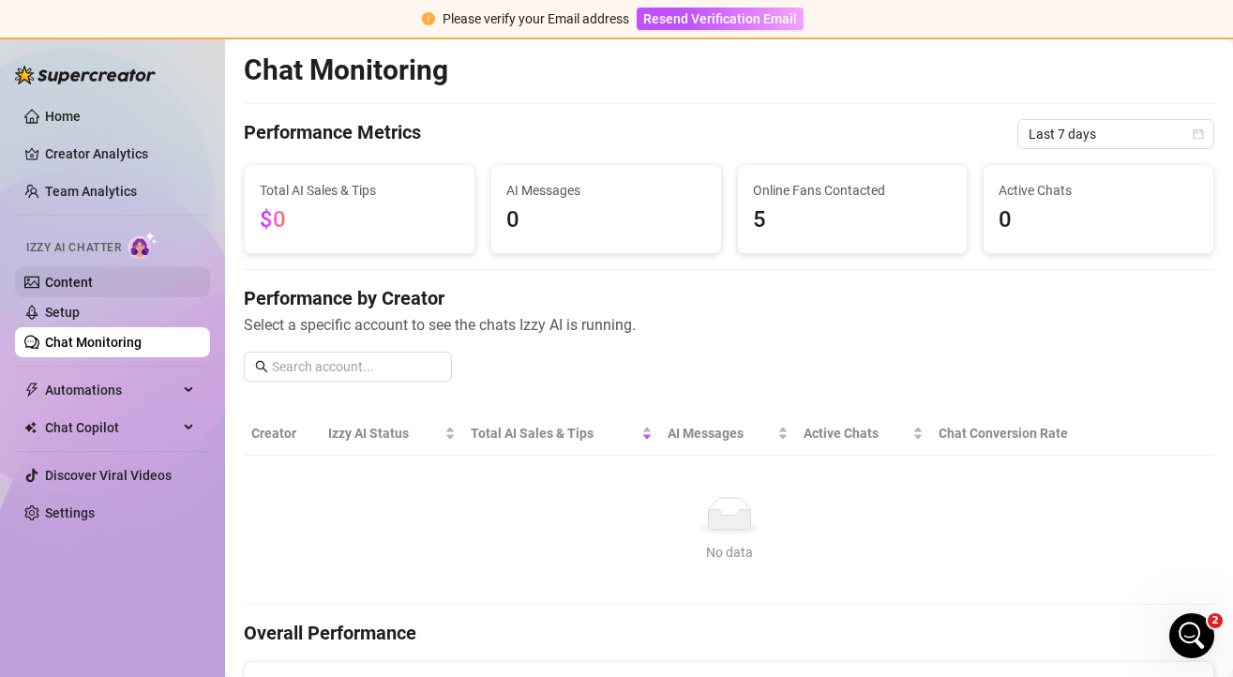
click at [93, 278] on link "Content" at bounding box center [69, 282] width 48 height 15
